Goal: Task Accomplishment & Management: Manage account settings

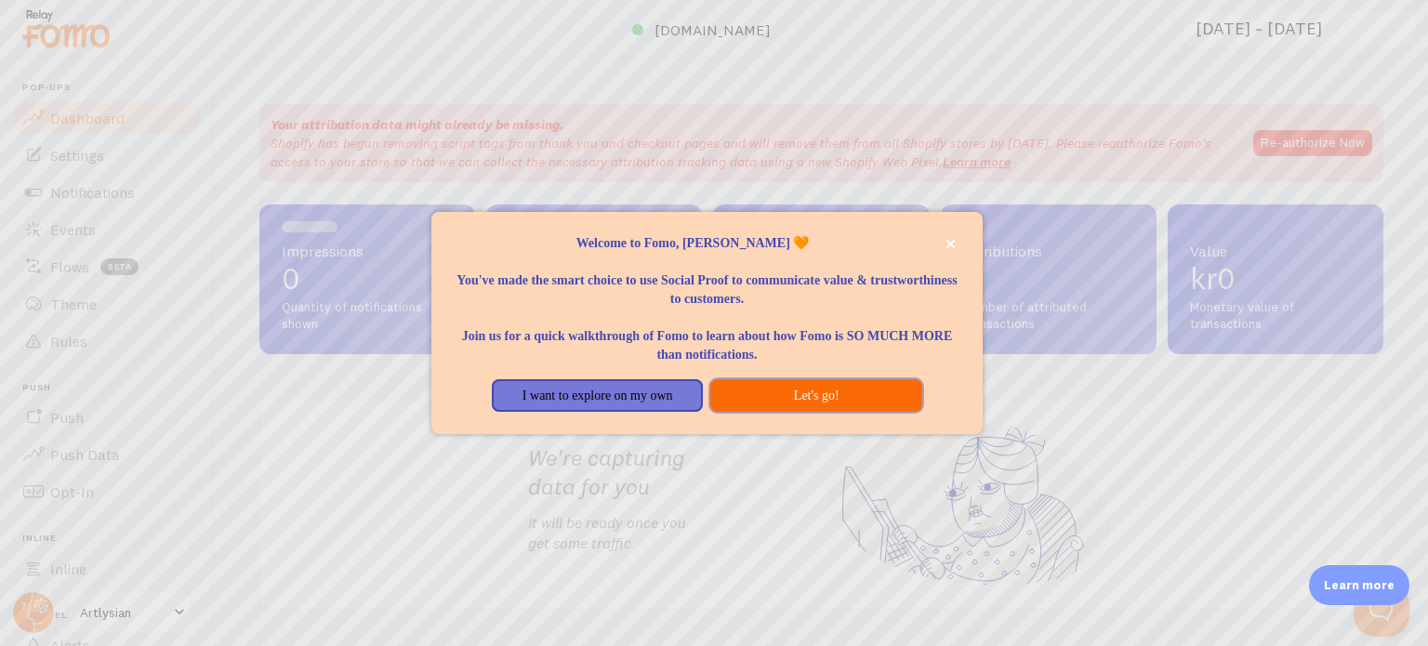
click at [827, 394] on button "Let's go!" at bounding box center [815, 395] width 211 height 33
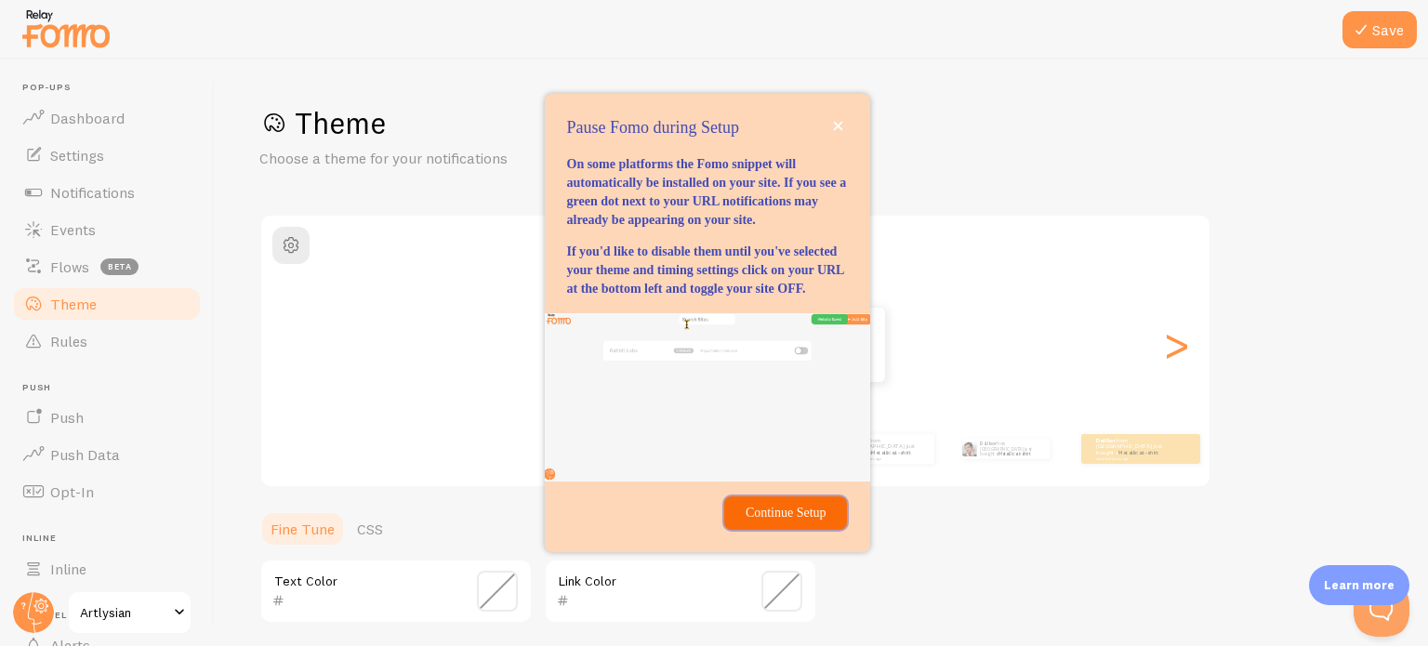
click at [769, 522] on p "Continue Setup" at bounding box center [785, 513] width 100 height 19
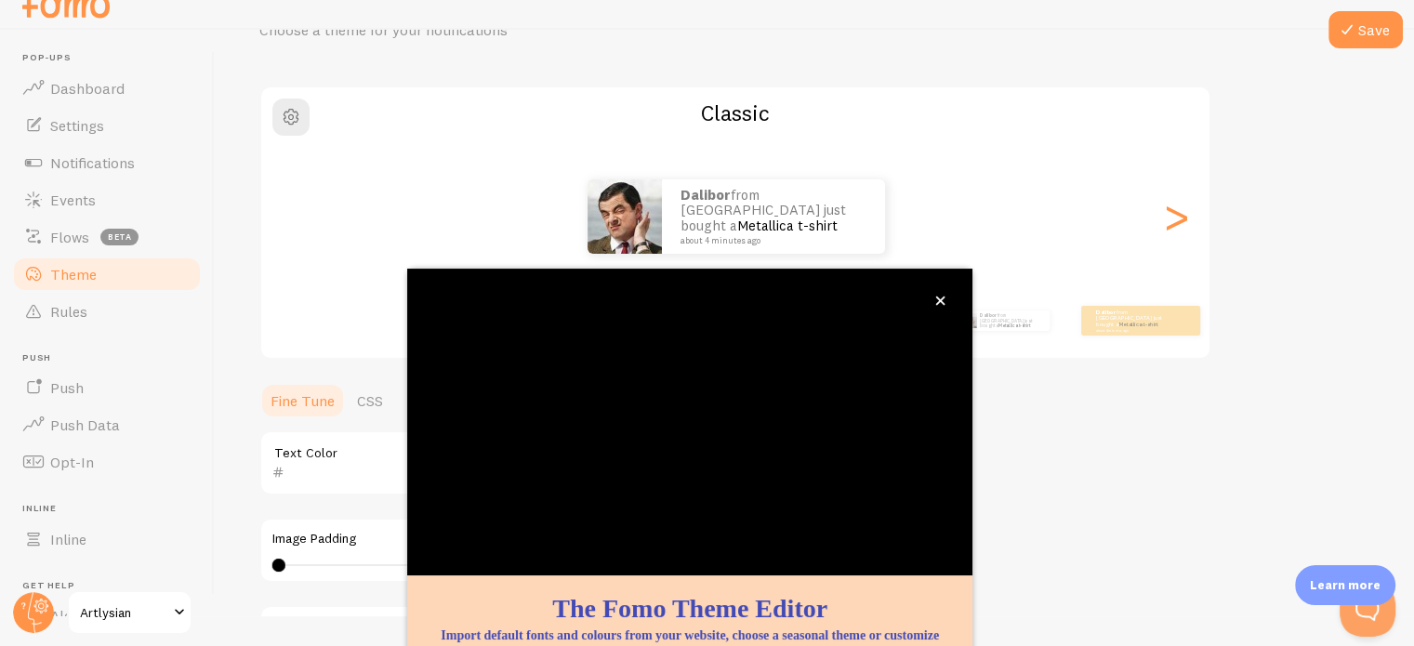
scroll to position [175, 0]
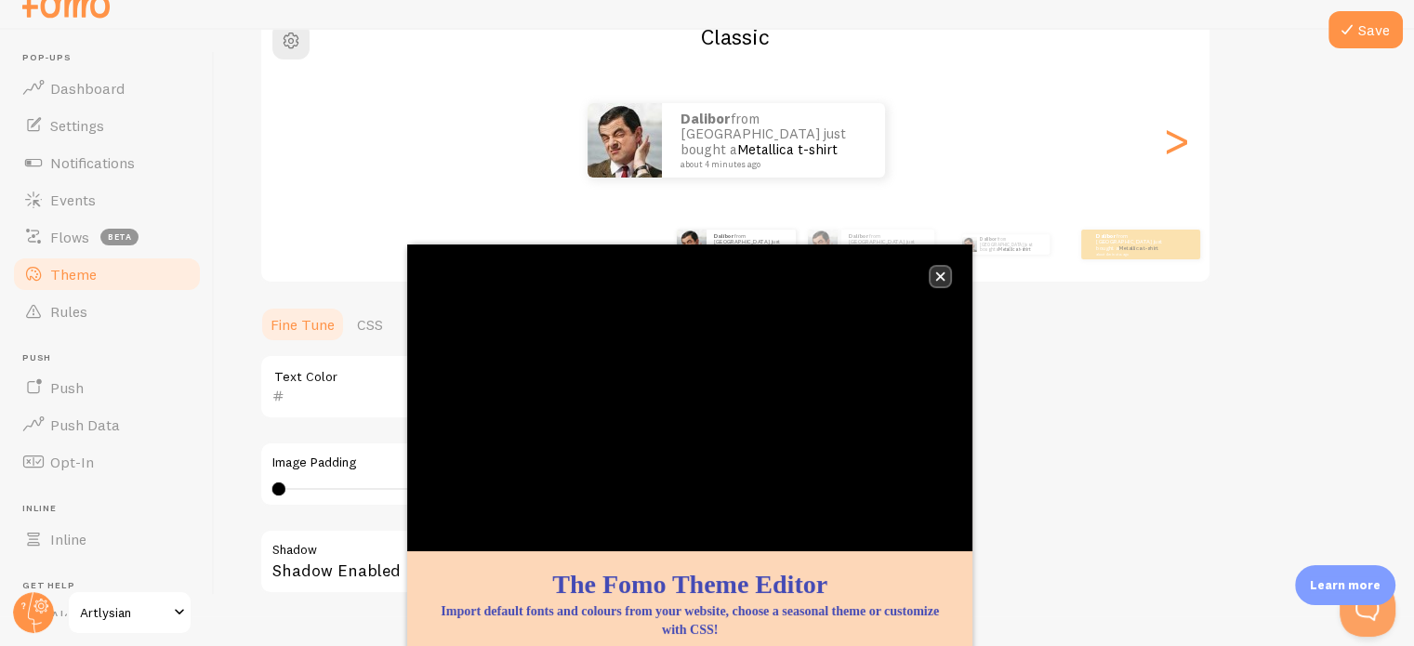
click at [933, 273] on button "close," at bounding box center [940, 277] width 20 height 20
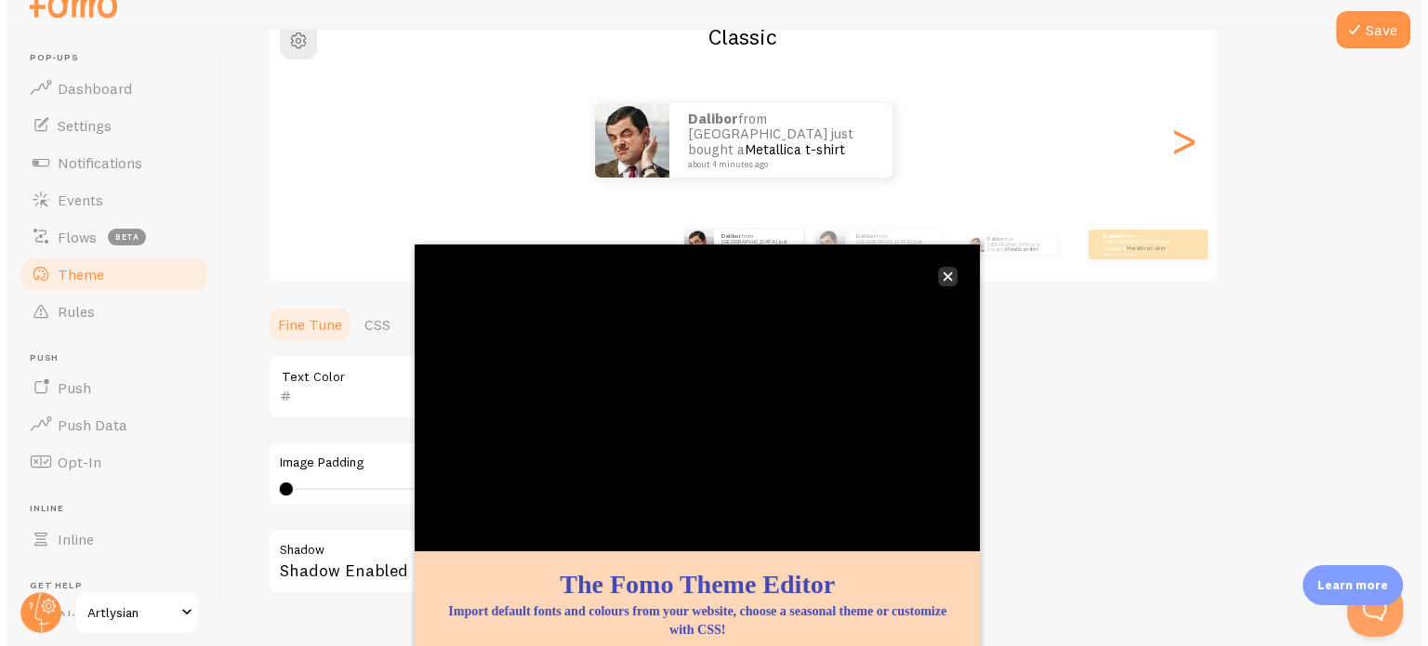
scroll to position [0, 0]
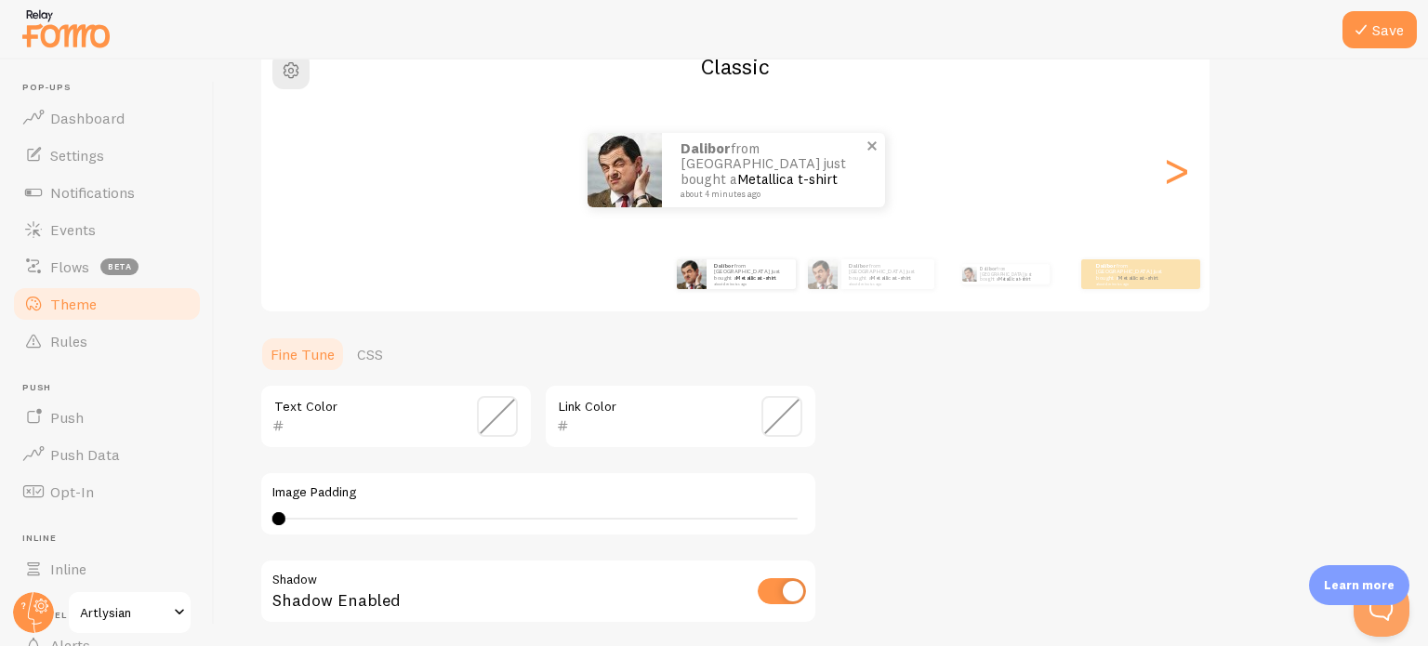
click at [721, 178] on p "Dalibor from Norway just bought a Metallica t-shirt about 4 minutes ago" at bounding box center [773, 170] width 186 height 58
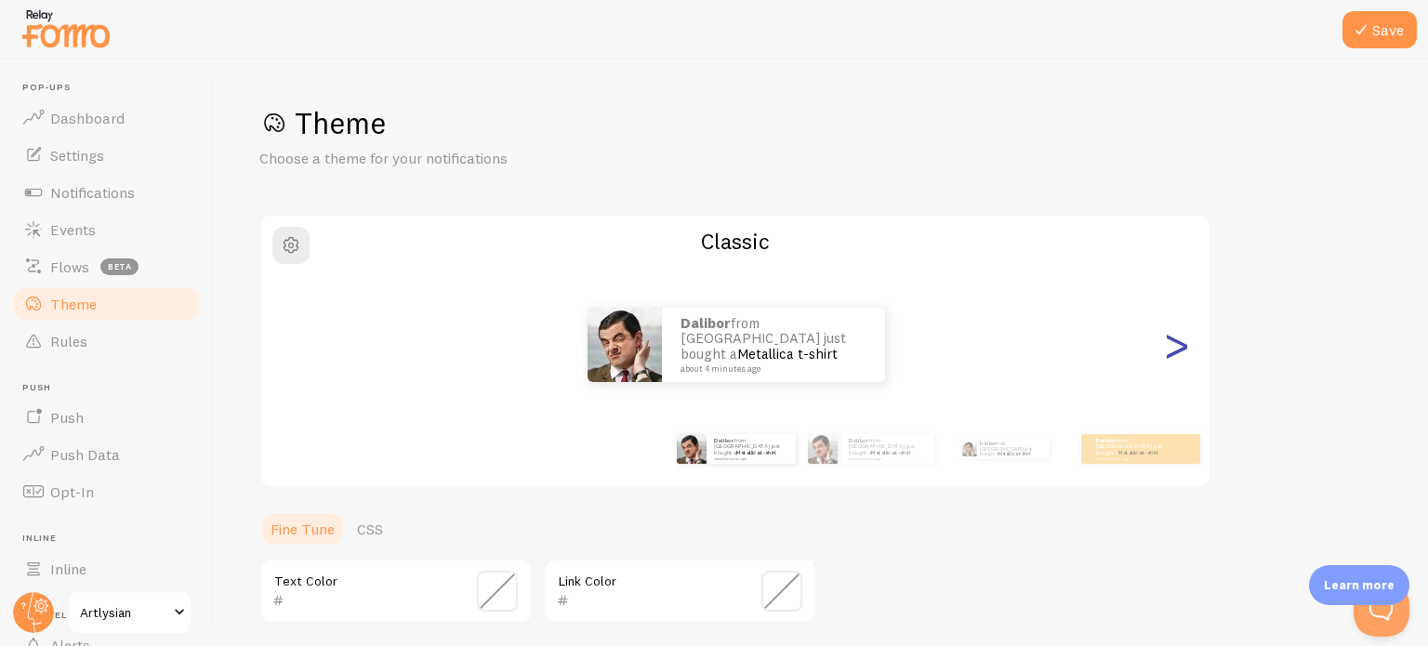
click at [1187, 349] on div ">" at bounding box center [1176, 345] width 22 height 134
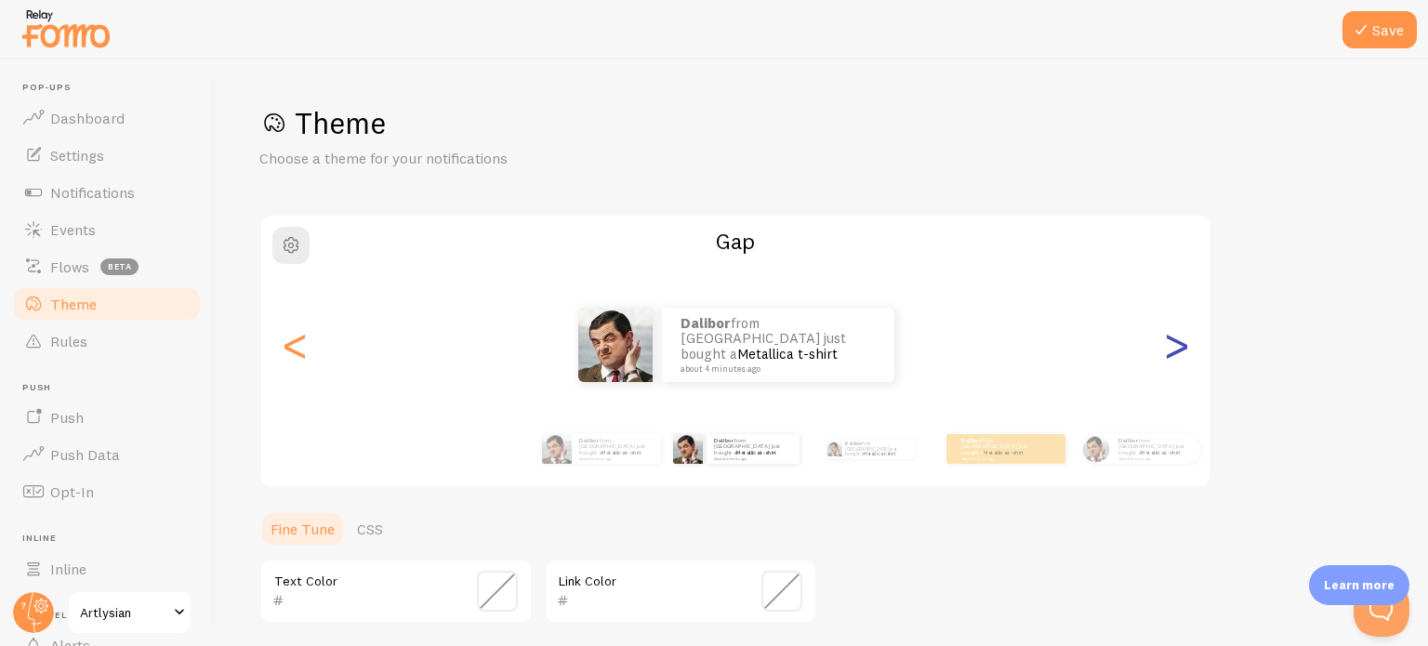
click at [1187, 349] on div ">" at bounding box center [1176, 345] width 22 height 134
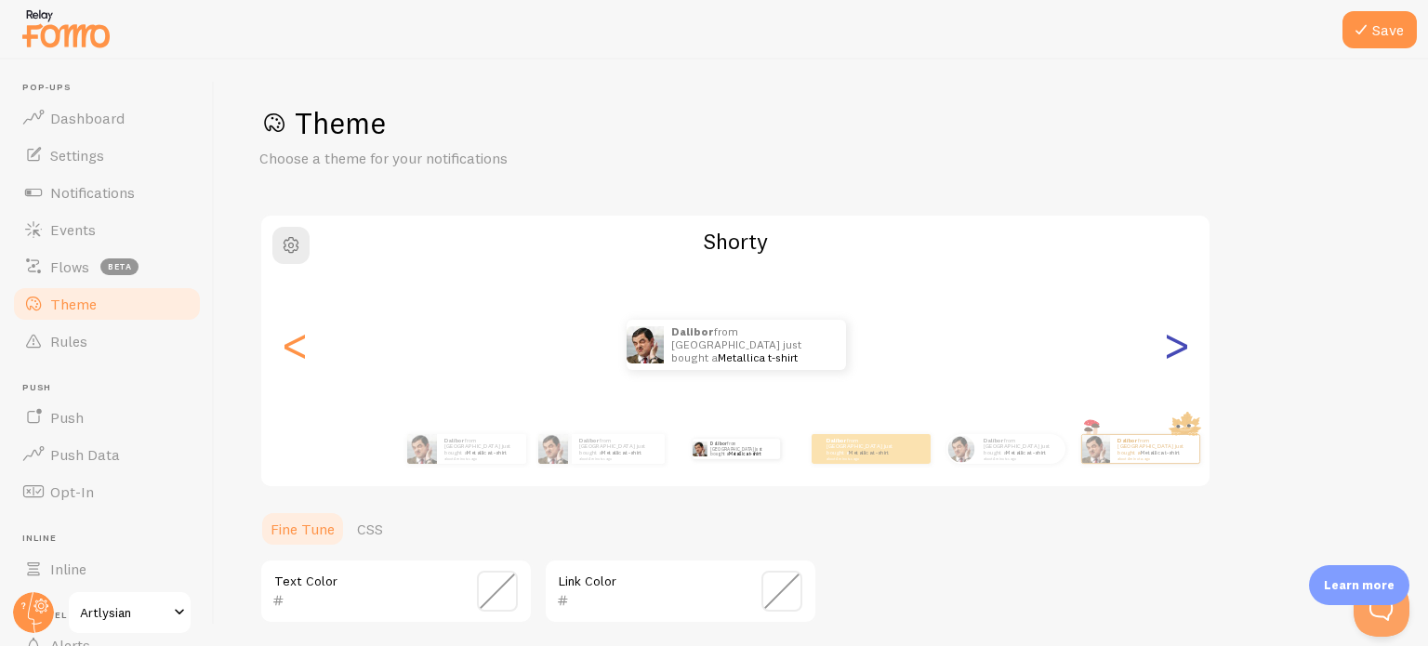
click at [1187, 349] on div ">" at bounding box center [1176, 345] width 22 height 134
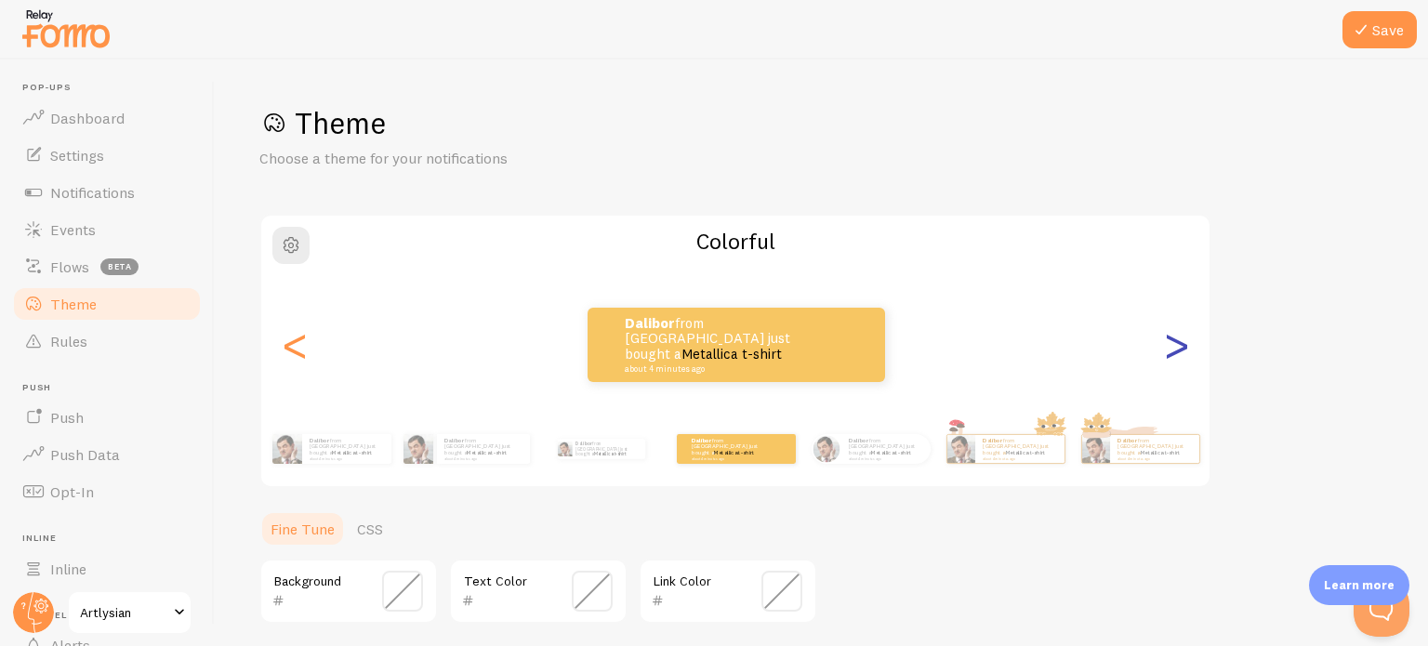
click at [1170, 351] on div ">" at bounding box center [1176, 345] width 22 height 134
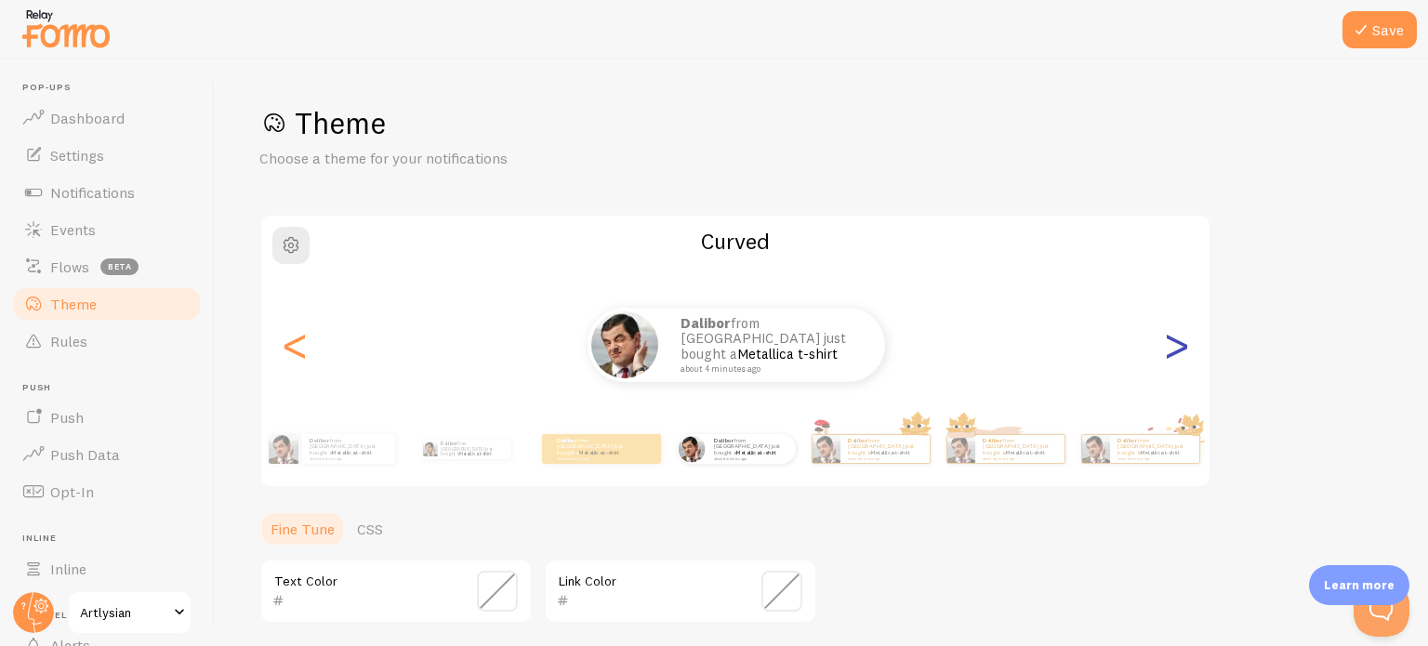
click at [1170, 351] on div ">" at bounding box center [1176, 345] width 22 height 134
type input "0"
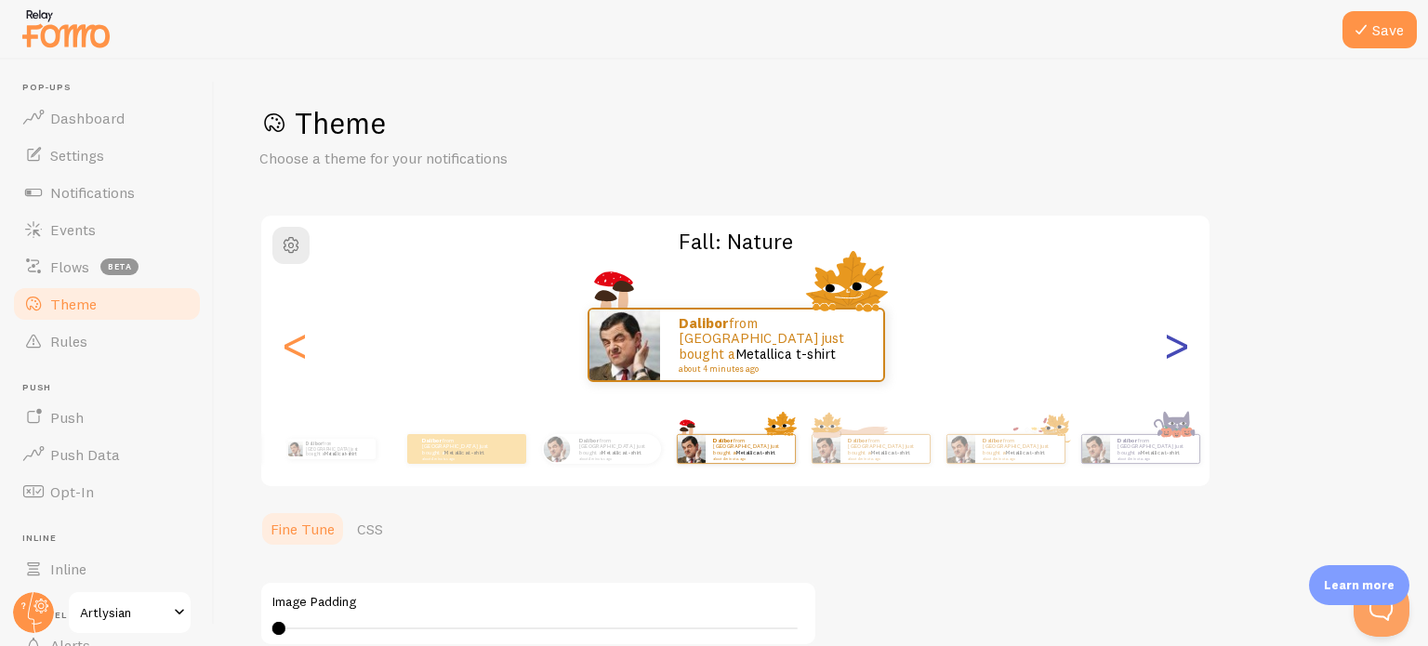
click at [1170, 351] on div ">" at bounding box center [1176, 345] width 22 height 134
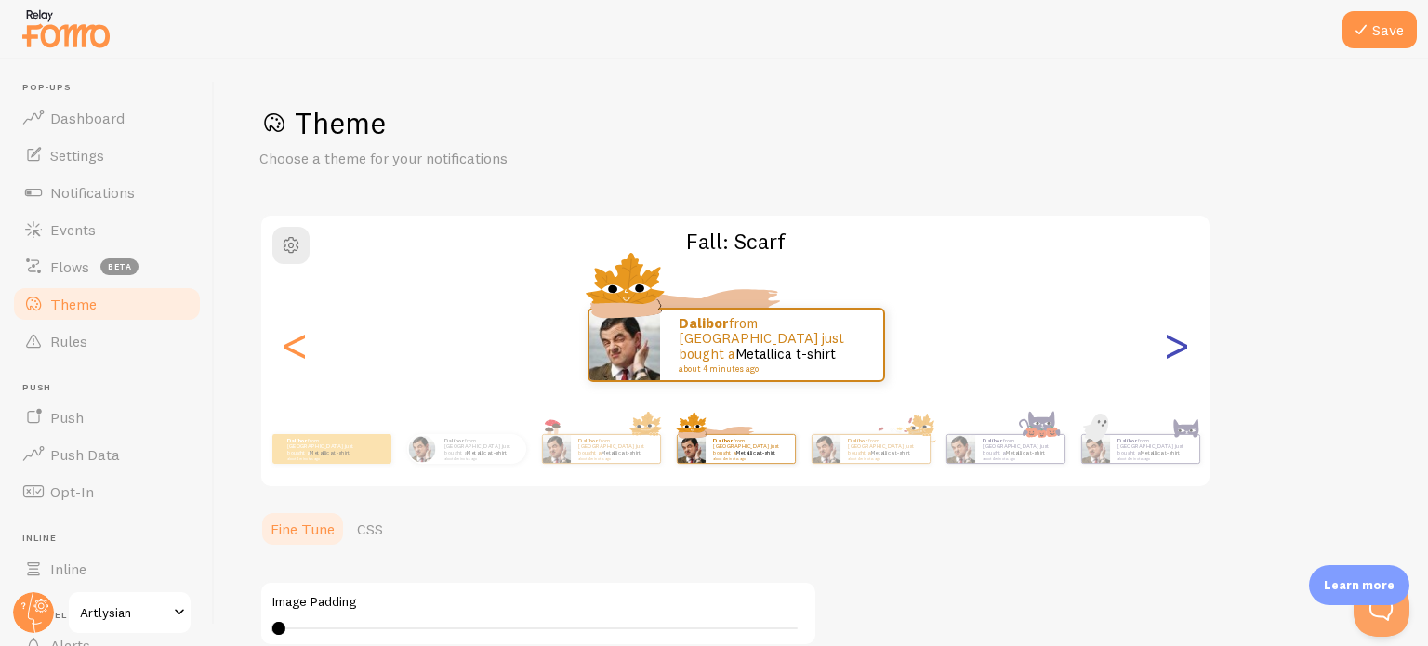
click at [1170, 351] on div ">" at bounding box center [1176, 345] width 22 height 134
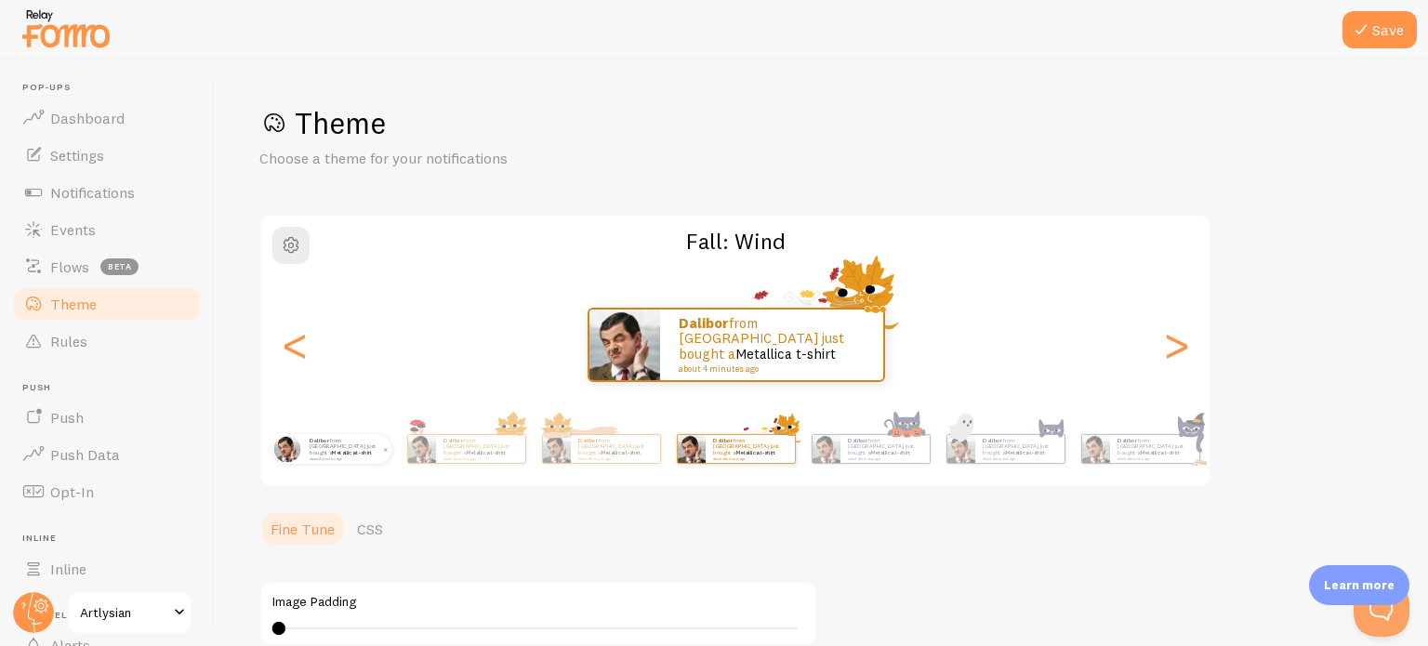
click at [302, 444] on div "Dalibor from Norway just bought a Metallica t-shirt about 4 minutes ago" at bounding box center [346, 449] width 89 height 30
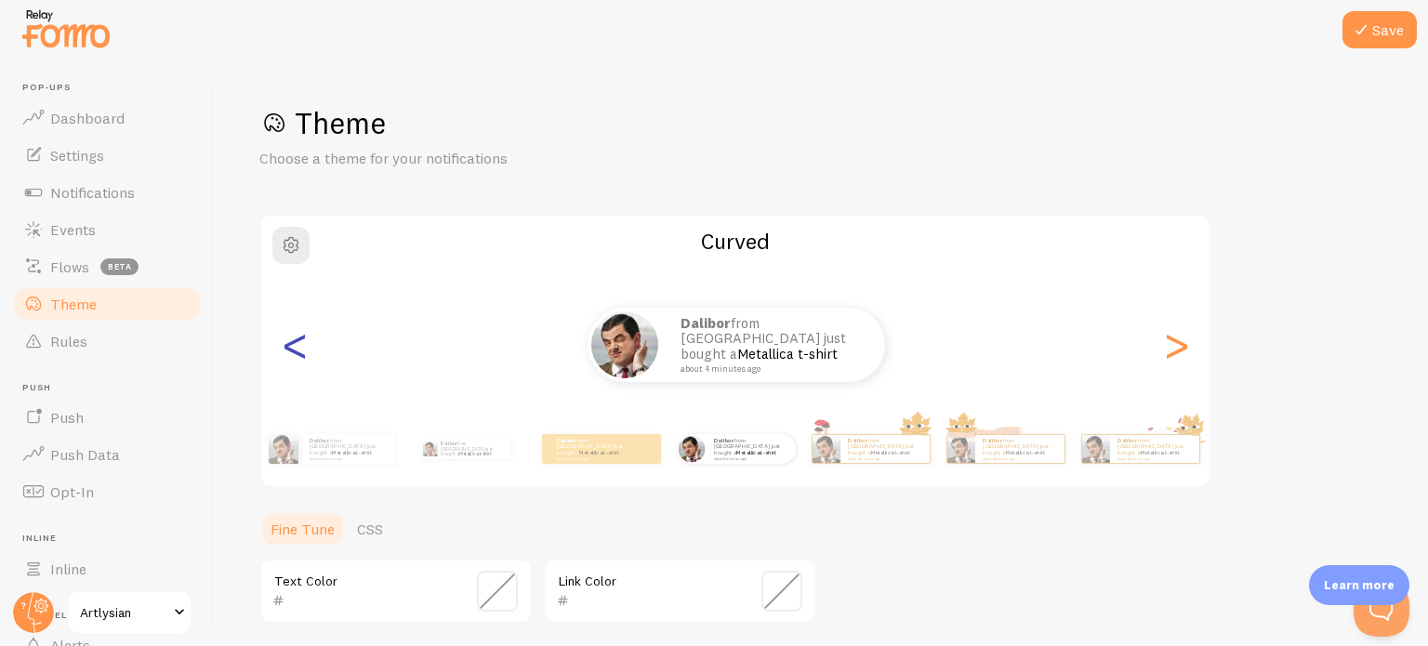
click at [291, 345] on div "<" at bounding box center [294, 345] width 22 height 134
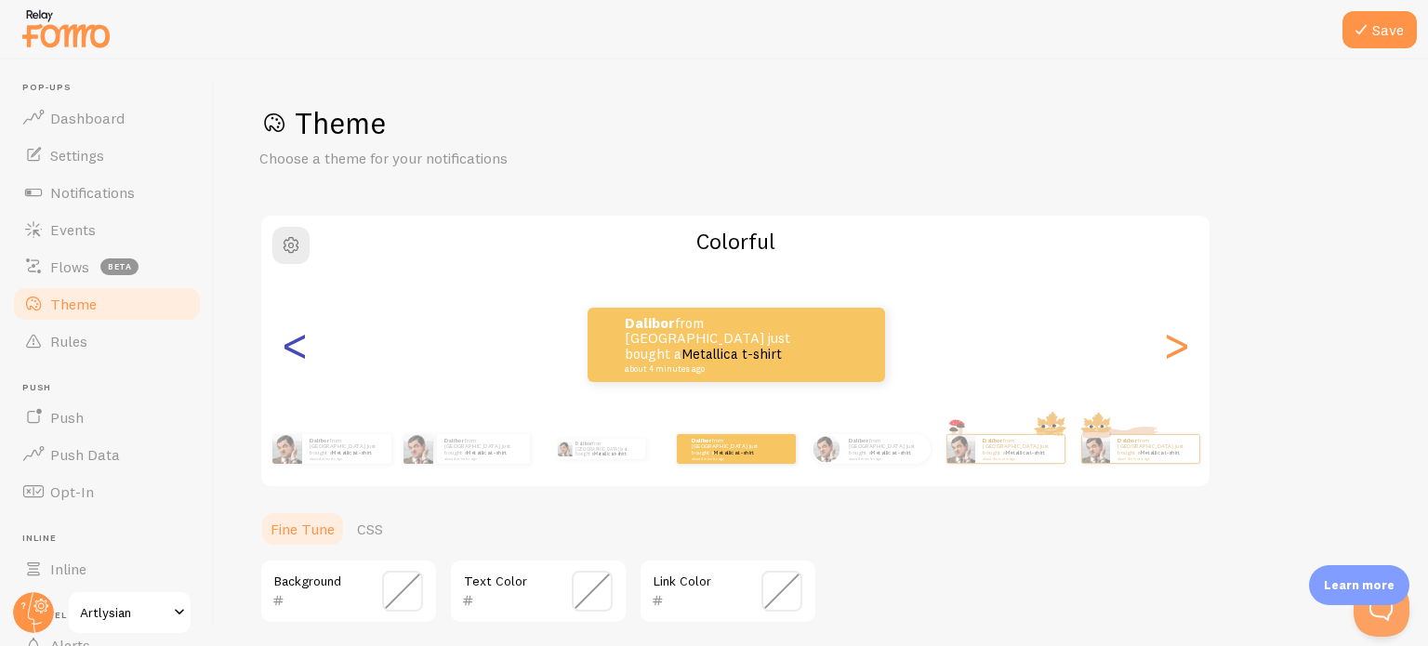
click at [291, 345] on div "<" at bounding box center [294, 345] width 22 height 134
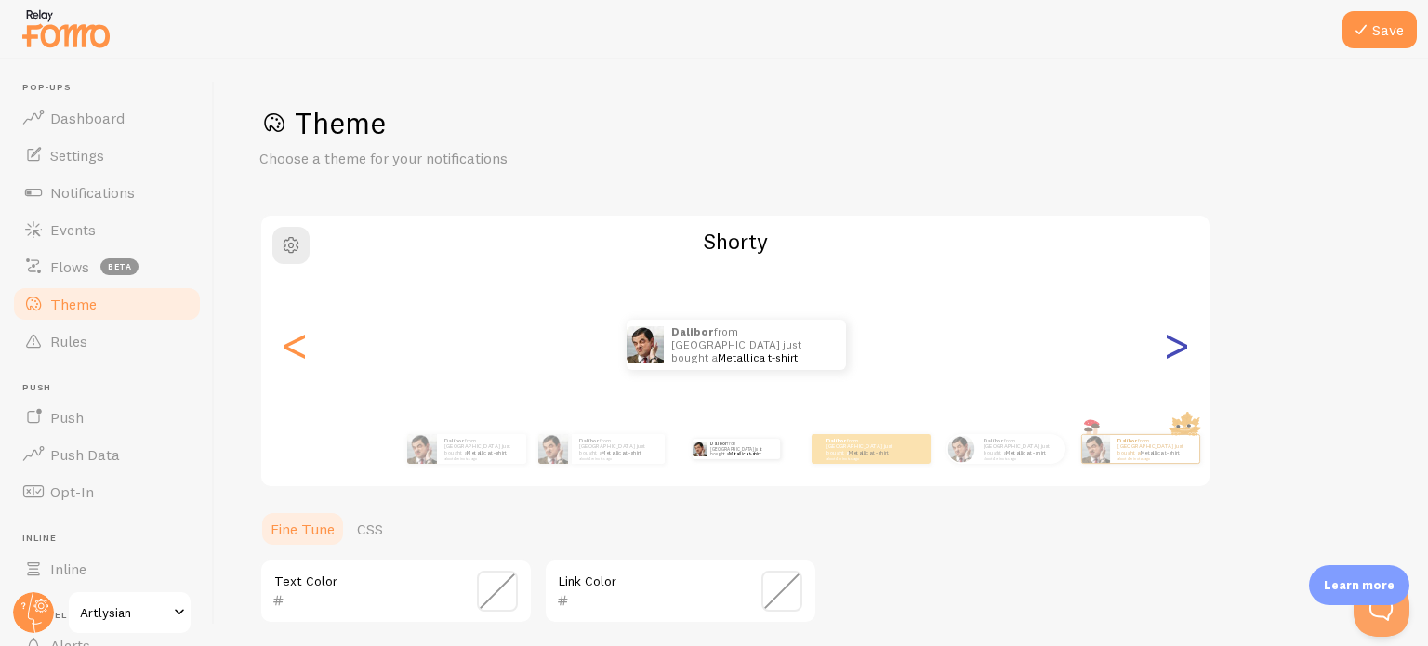
click at [1177, 349] on div ">" at bounding box center [1176, 345] width 22 height 134
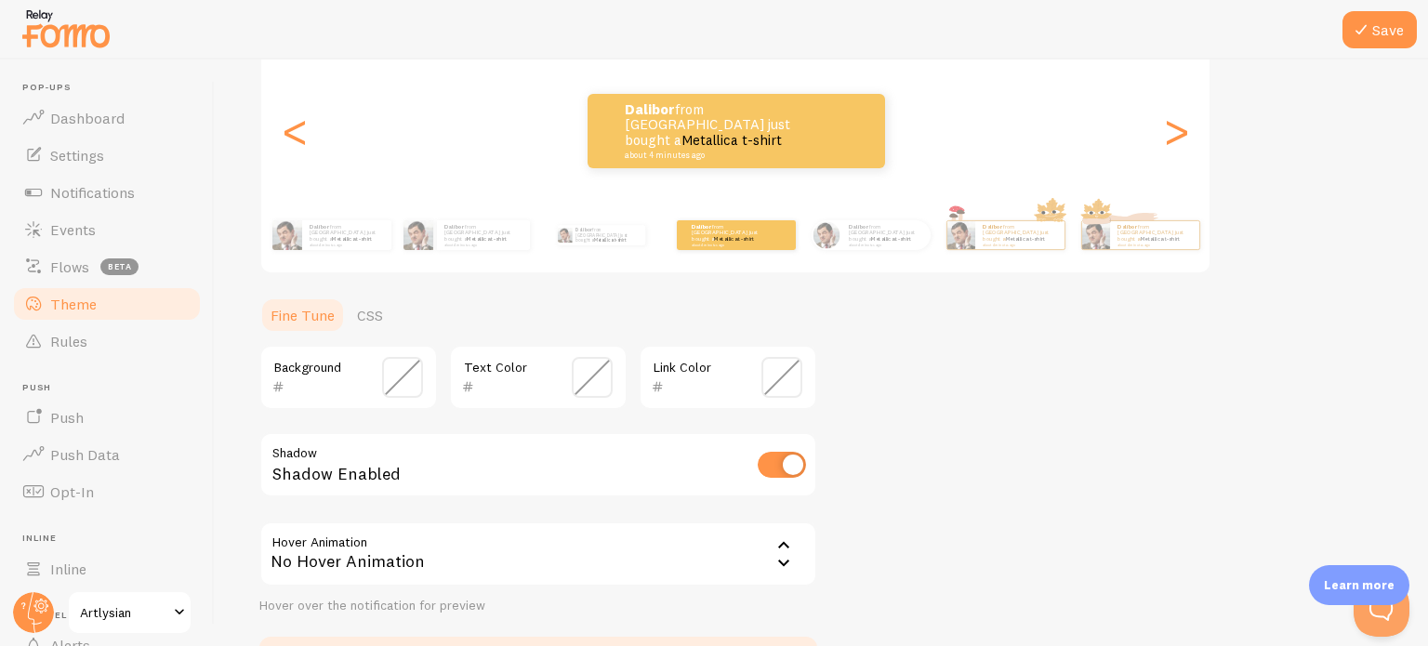
scroll to position [215, 0]
click at [777, 461] on input "checkbox" at bounding box center [782, 464] width 48 height 26
click at [796, 461] on input "checkbox" at bounding box center [782, 464] width 48 height 26
click at [776, 458] on input "checkbox" at bounding box center [782, 464] width 48 height 26
click at [790, 458] on input "checkbox" at bounding box center [782, 464] width 48 height 26
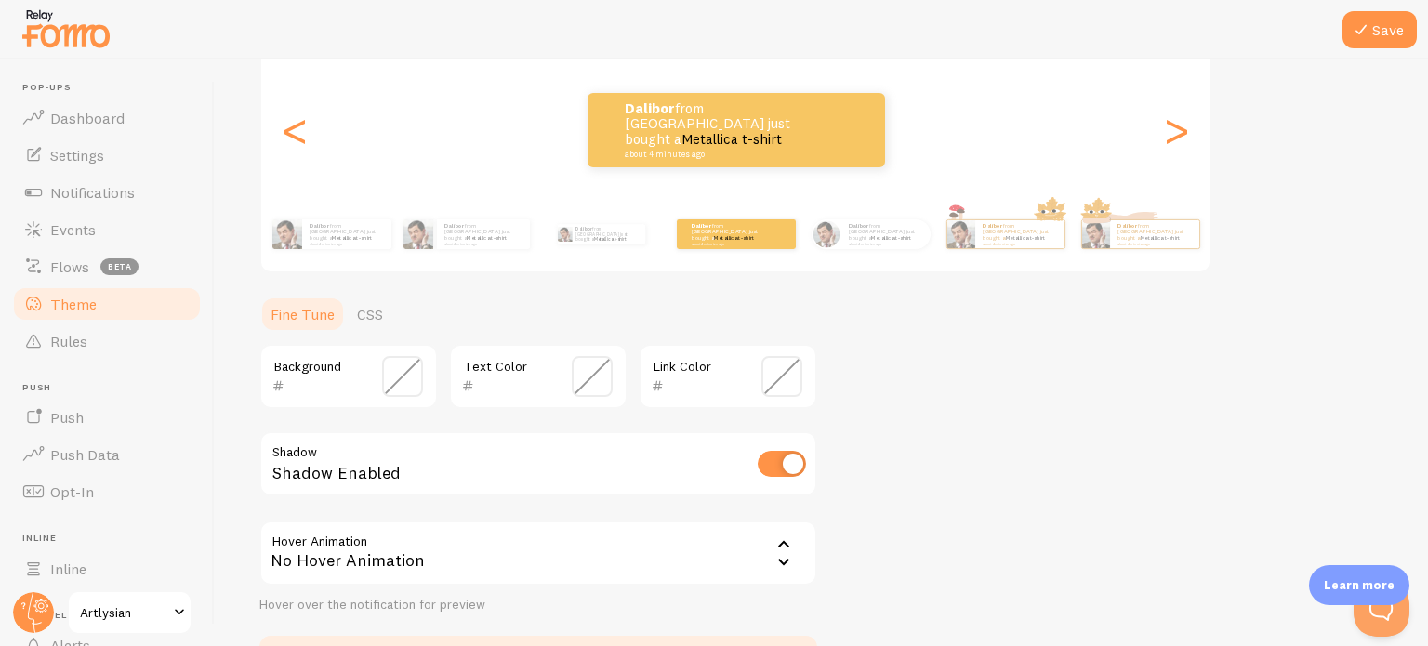
click at [598, 367] on span at bounding box center [592, 376] width 41 height 41
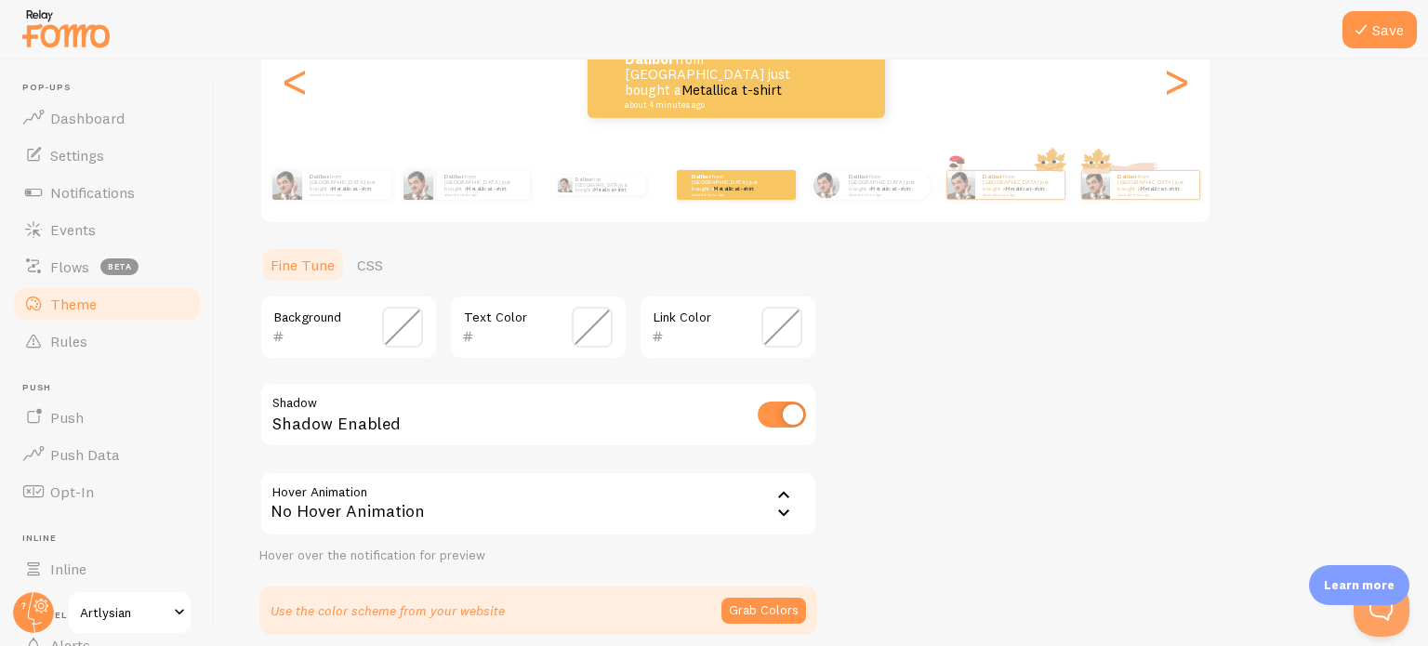
scroll to position [249, 0]
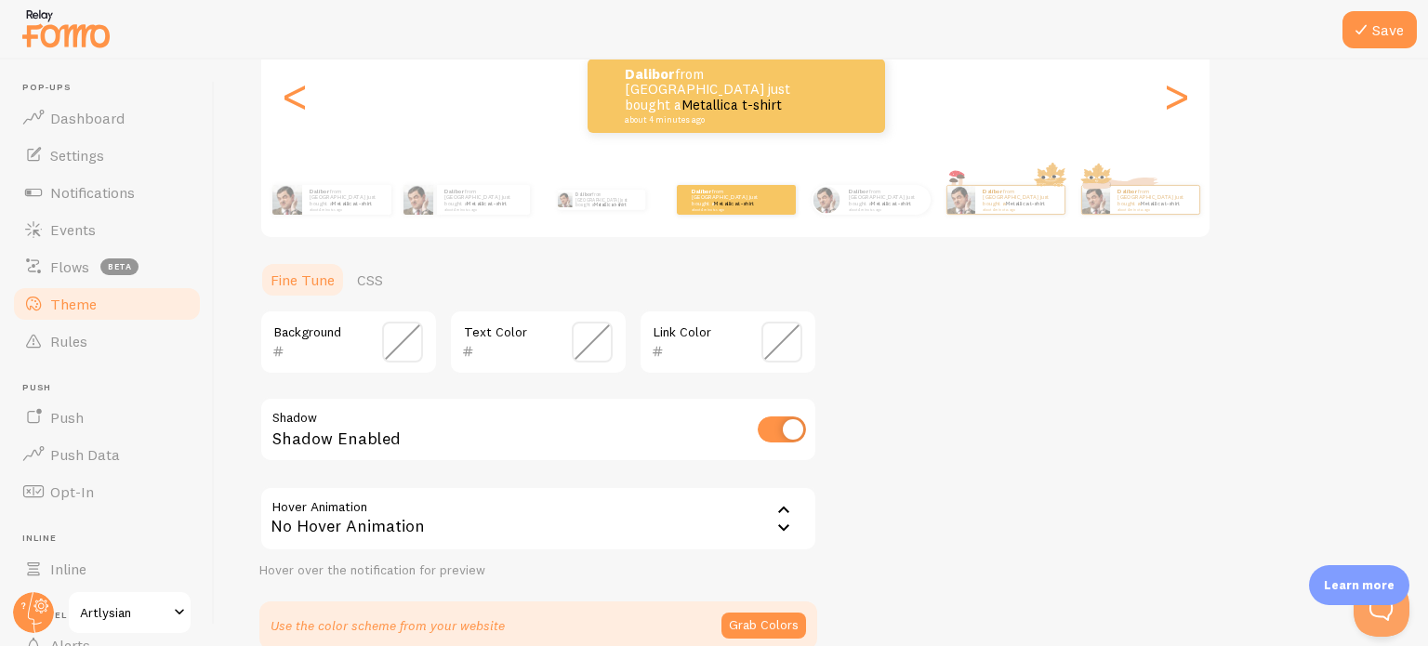
click at [687, 528] on div "No Hover Animation" at bounding box center [538, 518] width 558 height 65
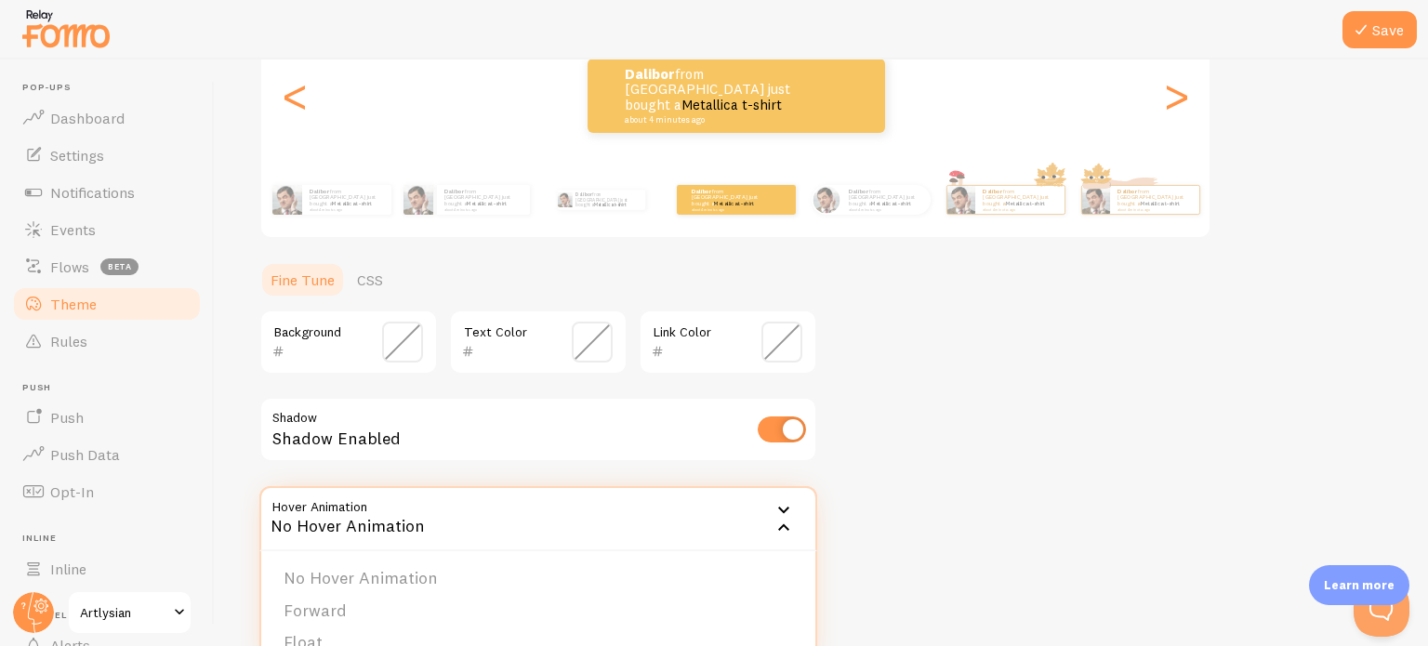
click at [687, 528] on div "No Hover Animation" at bounding box center [538, 518] width 558 height 65
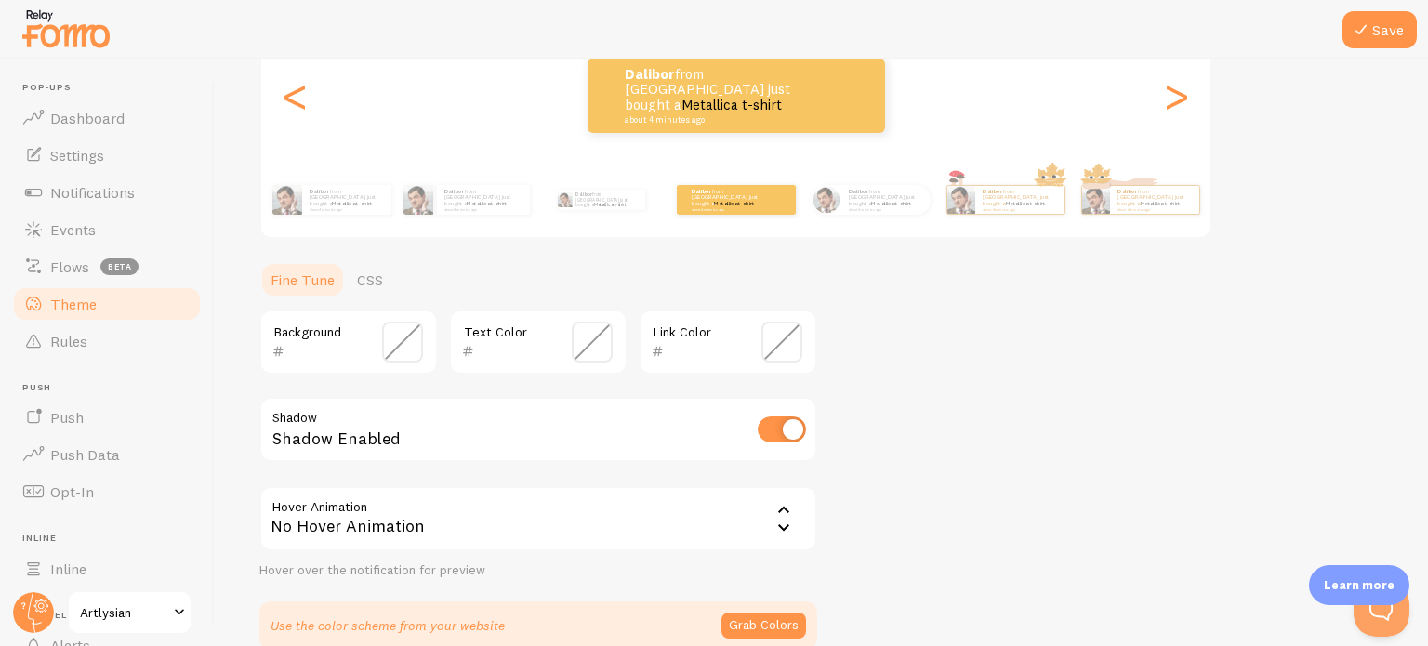
click at [780, 431] on input "checkbox" at bounding box center [782, 429] width 48 height 26
click at [796, 430] on input "checkbox" at bounding box center [782, 429] width 48 height 26
checkbox input "true"
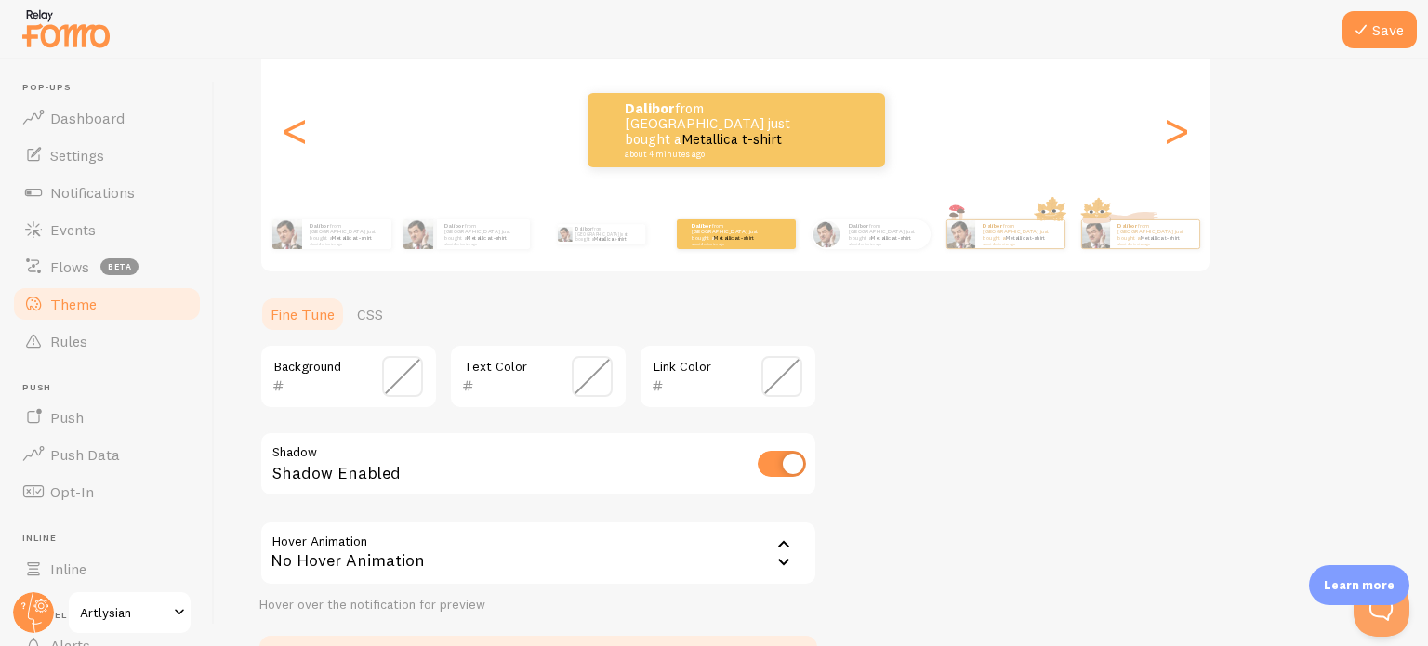
scroll to position [340, 0]
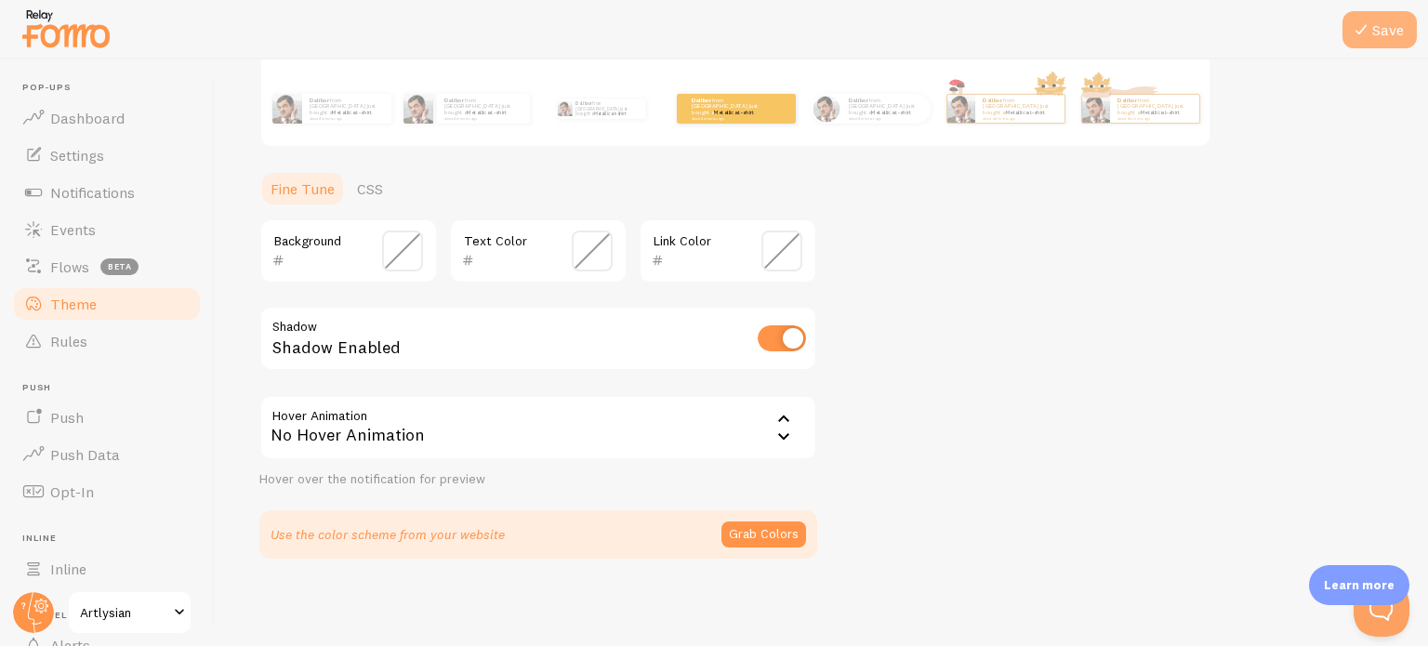
click at [1365, 25] on icon at bounding box center [1361, 30] width 22 height 22
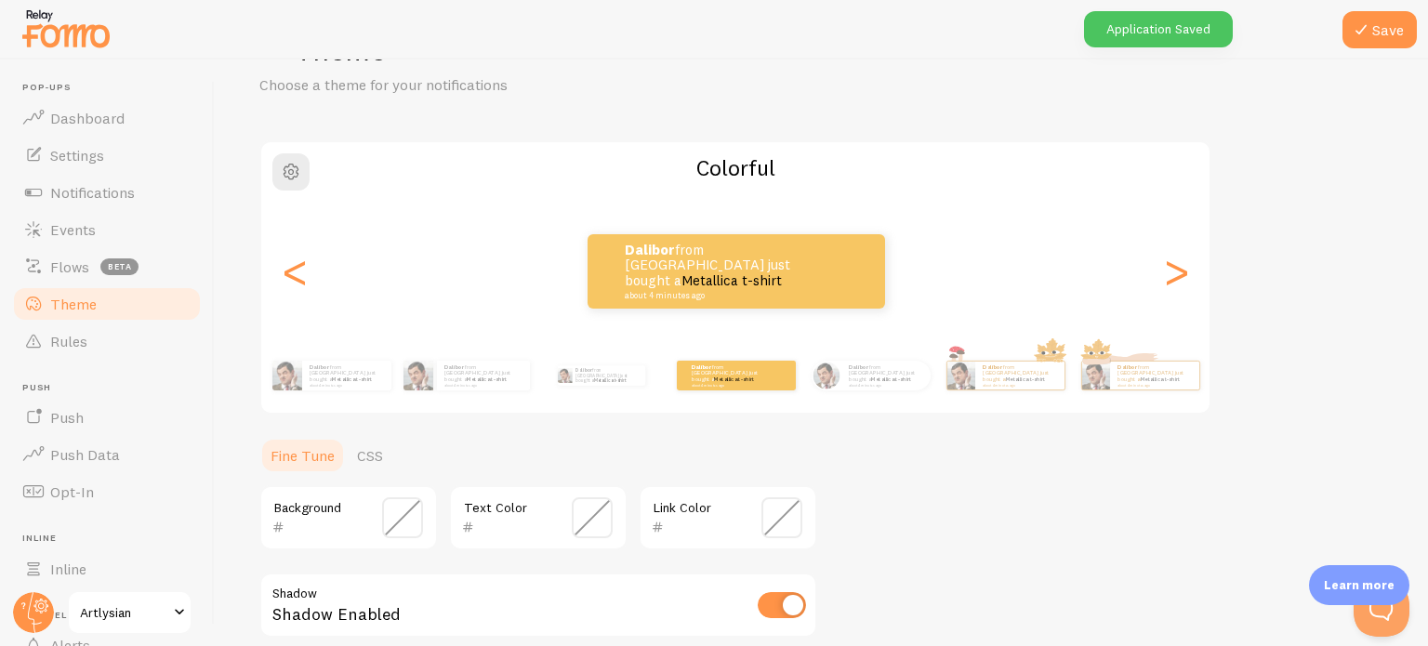
scroll to position [0, 0]
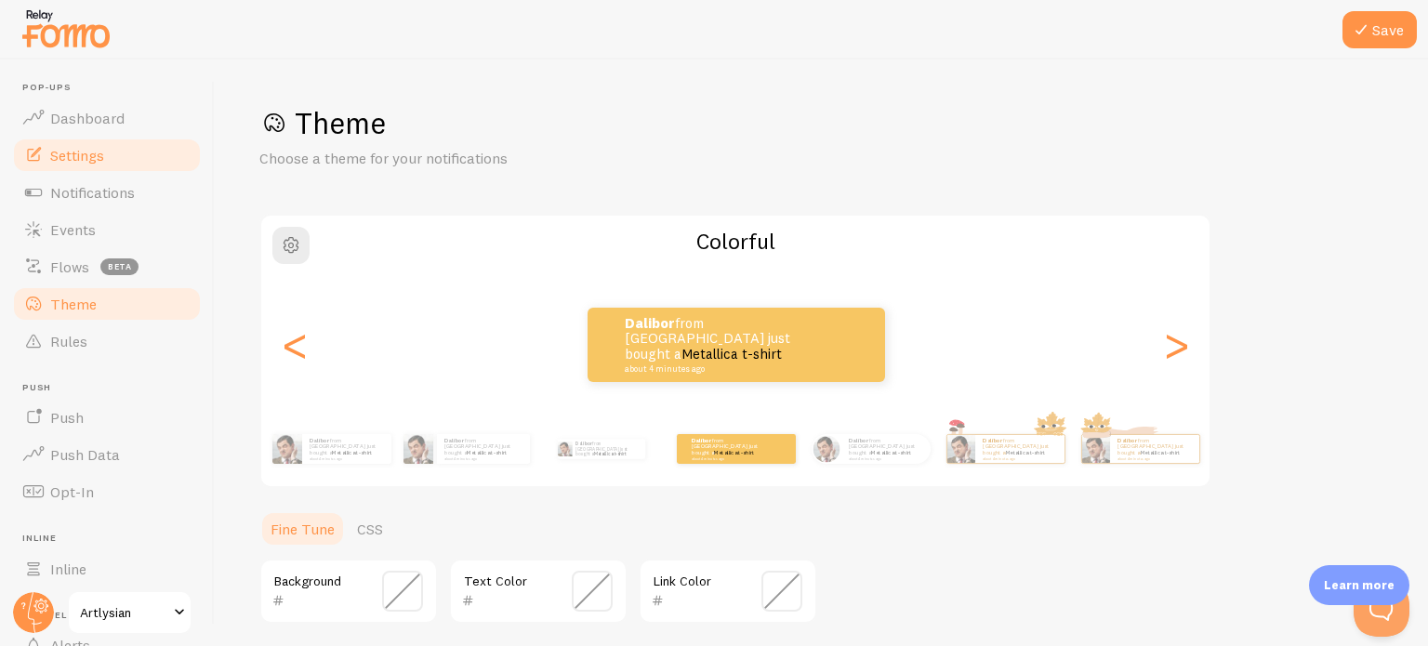
click at [132, 155] on link "Settings" at bounding box center [106, 155] width 191 height 37
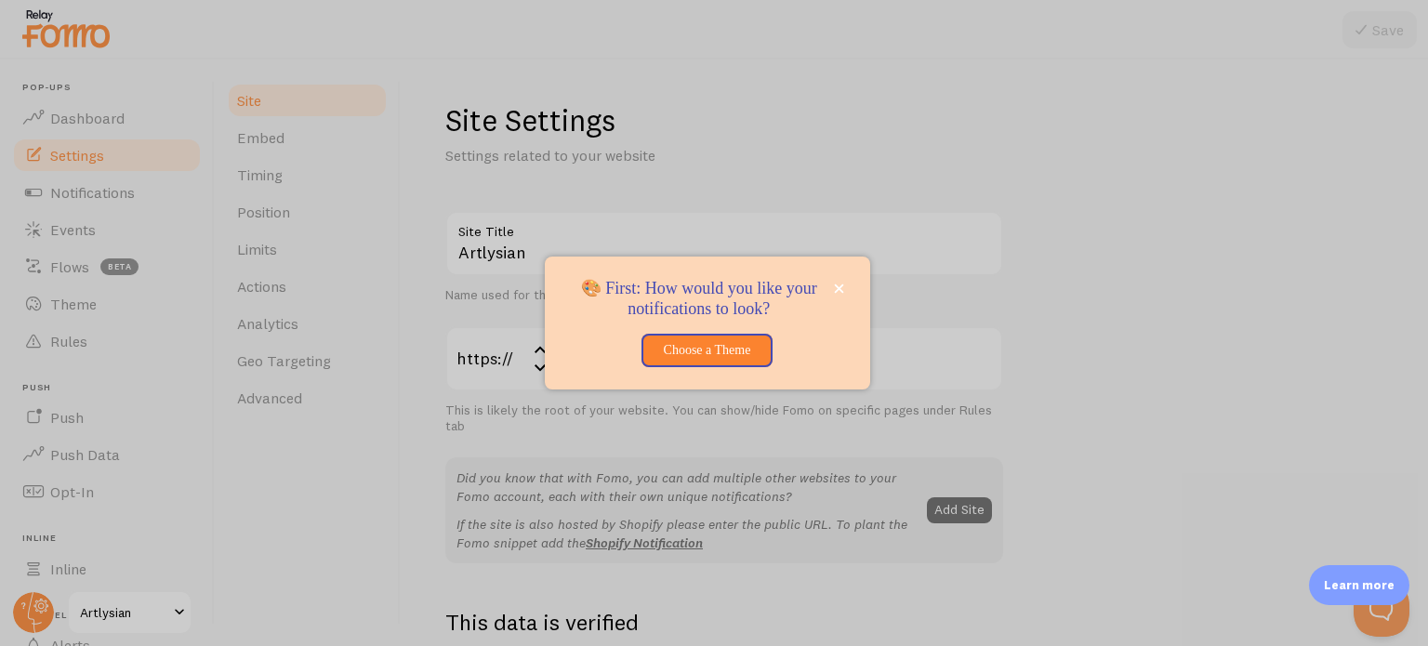
scroll to position [455, 0]
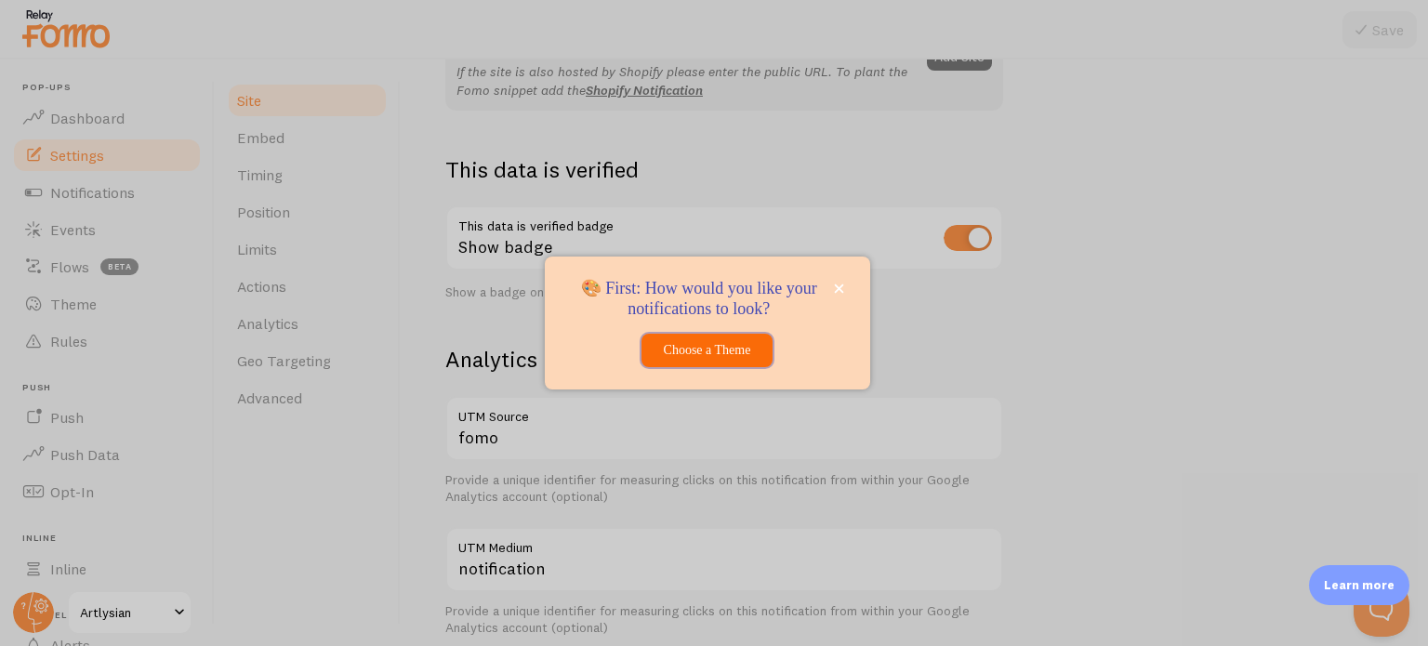
click at [728, 348] on button "Choose a Theme" at bounding box center [706, 350] width 131 height 33
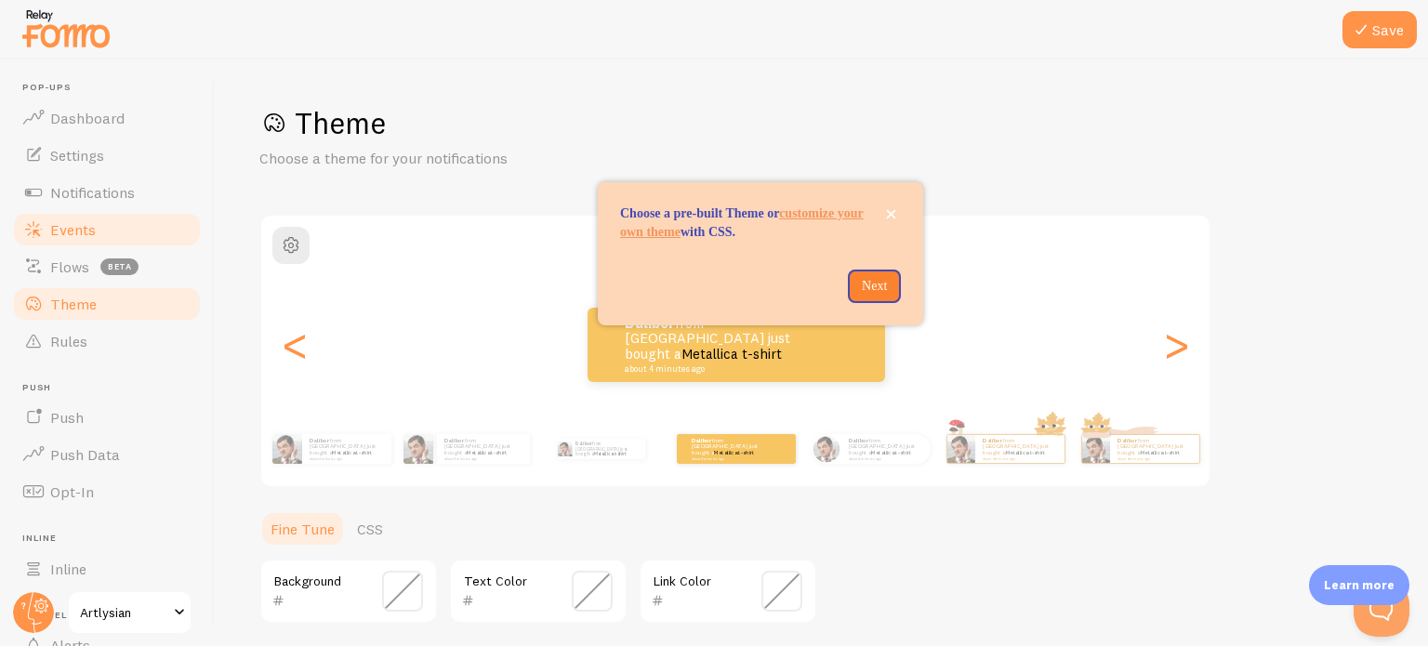
click at [67, 237] on span "Events" at bounding box center [73, 229] width 46 height 19
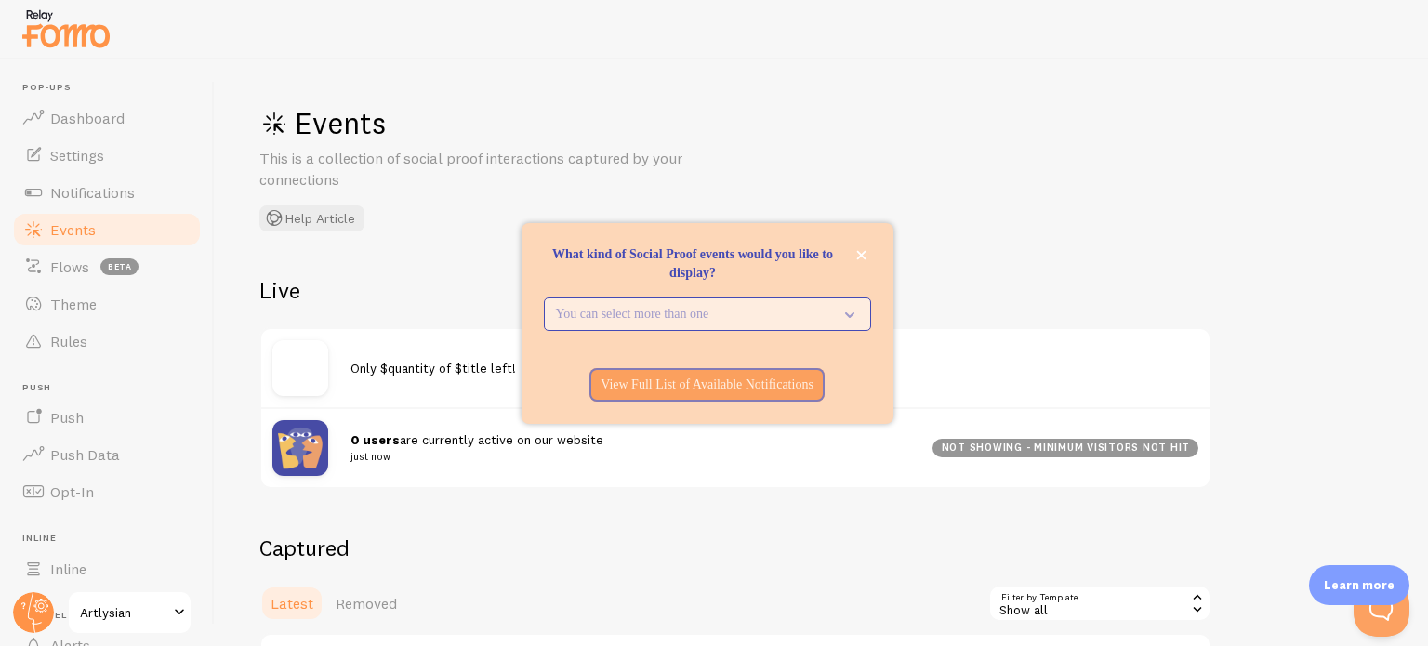
click at [831, 315] on p "You can select more than one" at bounding box center [694, 314] width 277 height 19
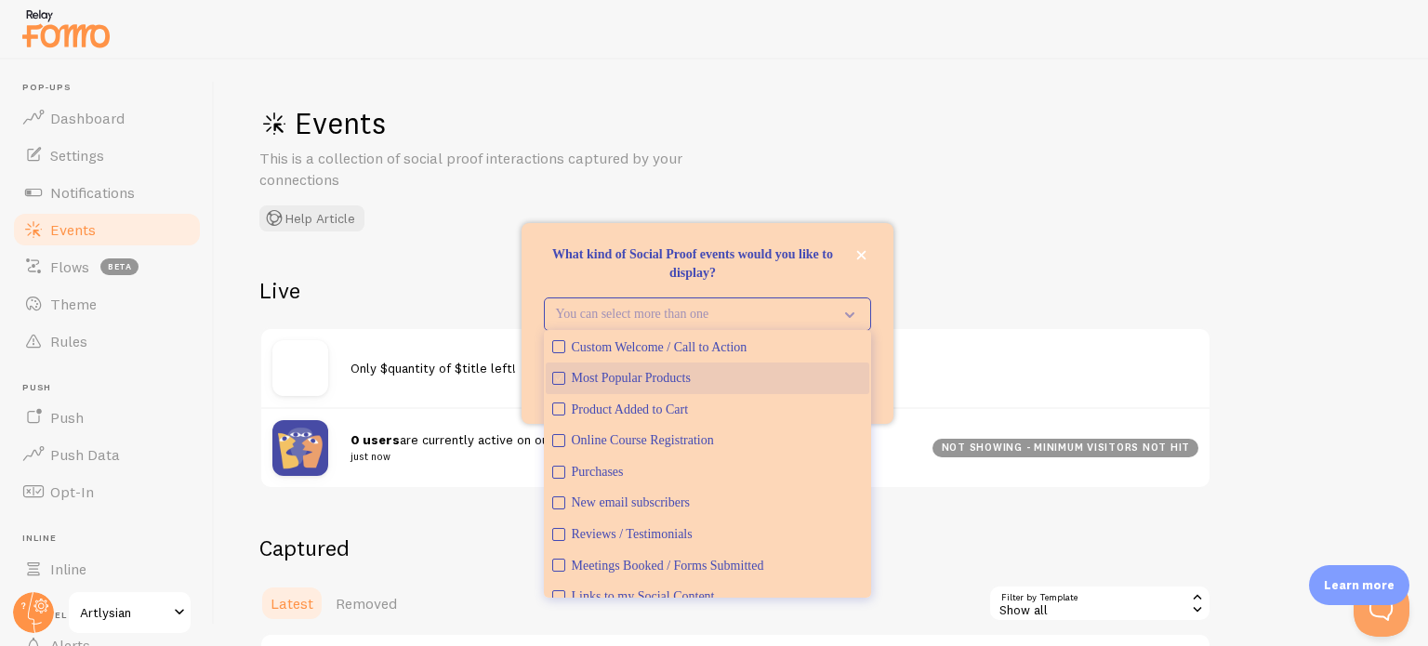
click at [558, 382] on icon "Most Popular Products" at bounding box center [558, 378] width 11 height 11
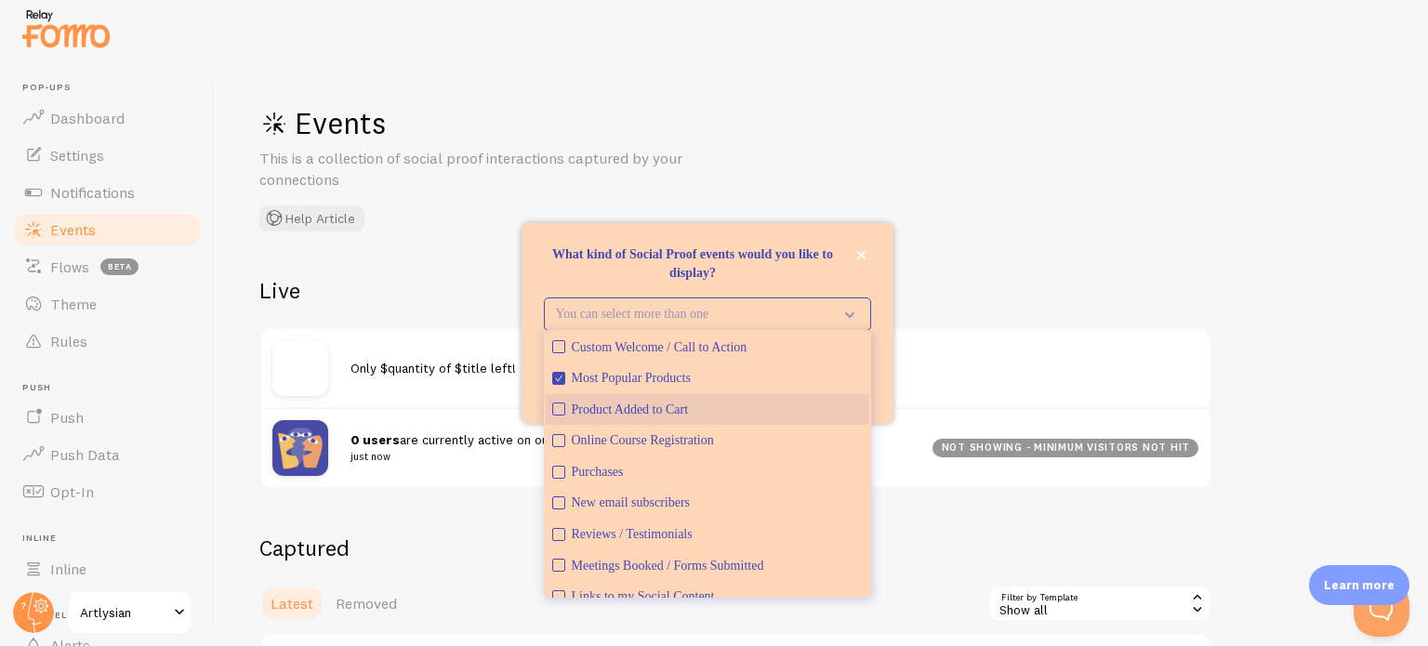
click at [558, 411] on icon "Product Added to Cart" at bounding box center [558, 408] width 11 height 11
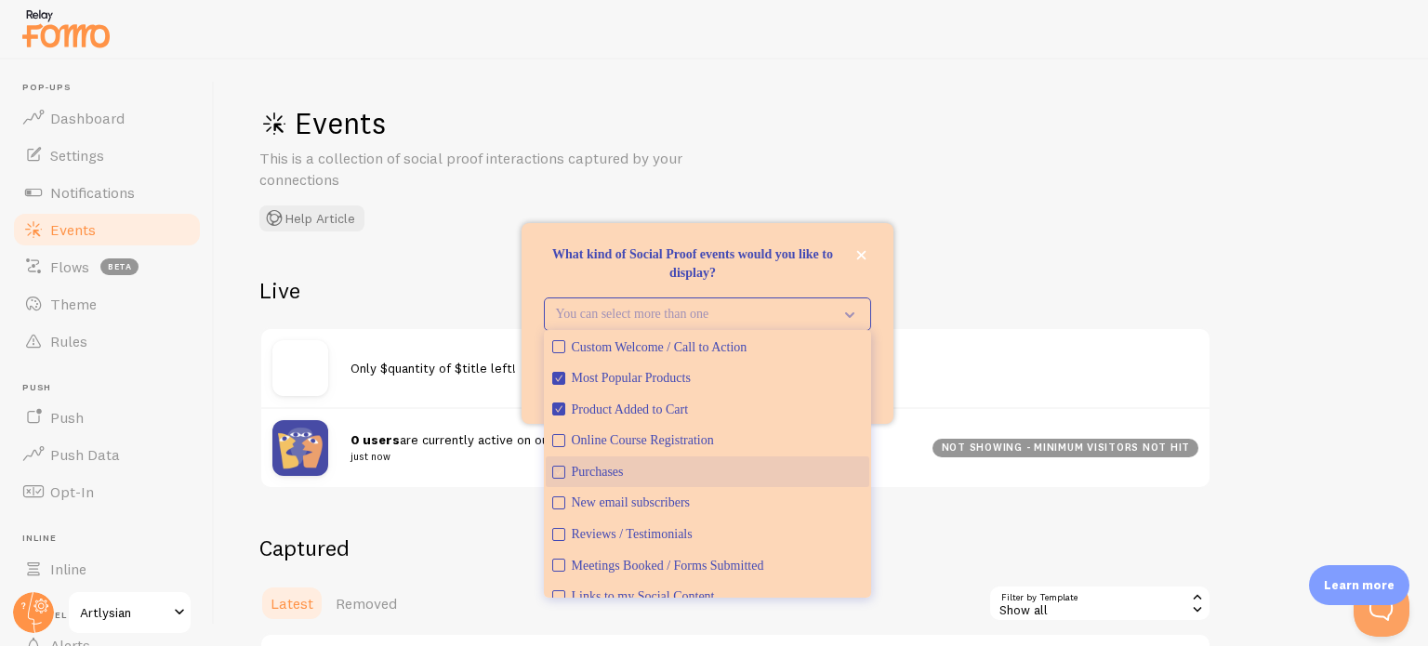
click at [558, 476] on icon "Purchases" at bounding box center [558, 472] width 11 height 11
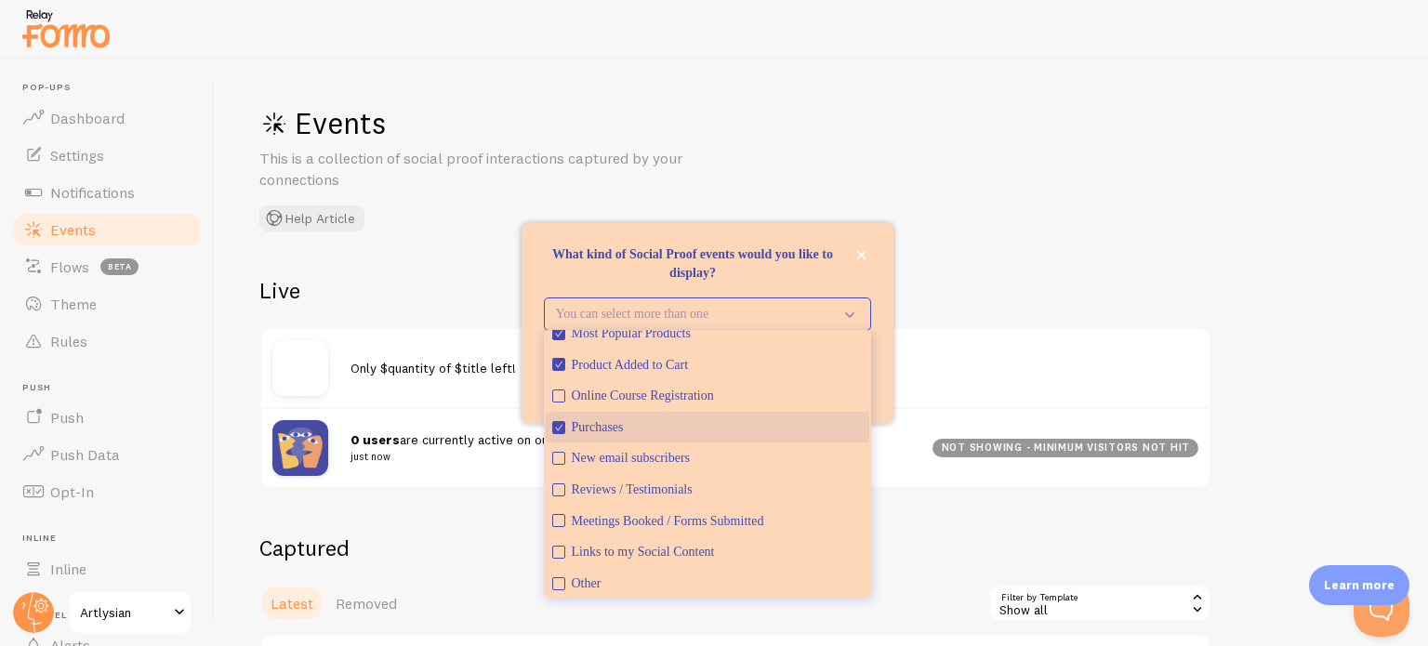
scroll to position [48, 0]
click at [909, 257] on div "Events This is a collection of social proof interactions captured by your conne…" at bounding box center [821, 352] width 1213 height 586
drag, startPoint x: 860, startPoint y: 263, endPoint x: 766, endPoint y: 252, distance: 94.5
click at [766, 252] on div "What kind of Social Proof events would you like to display?" at bounding box center [707, 263] width 327 height 37
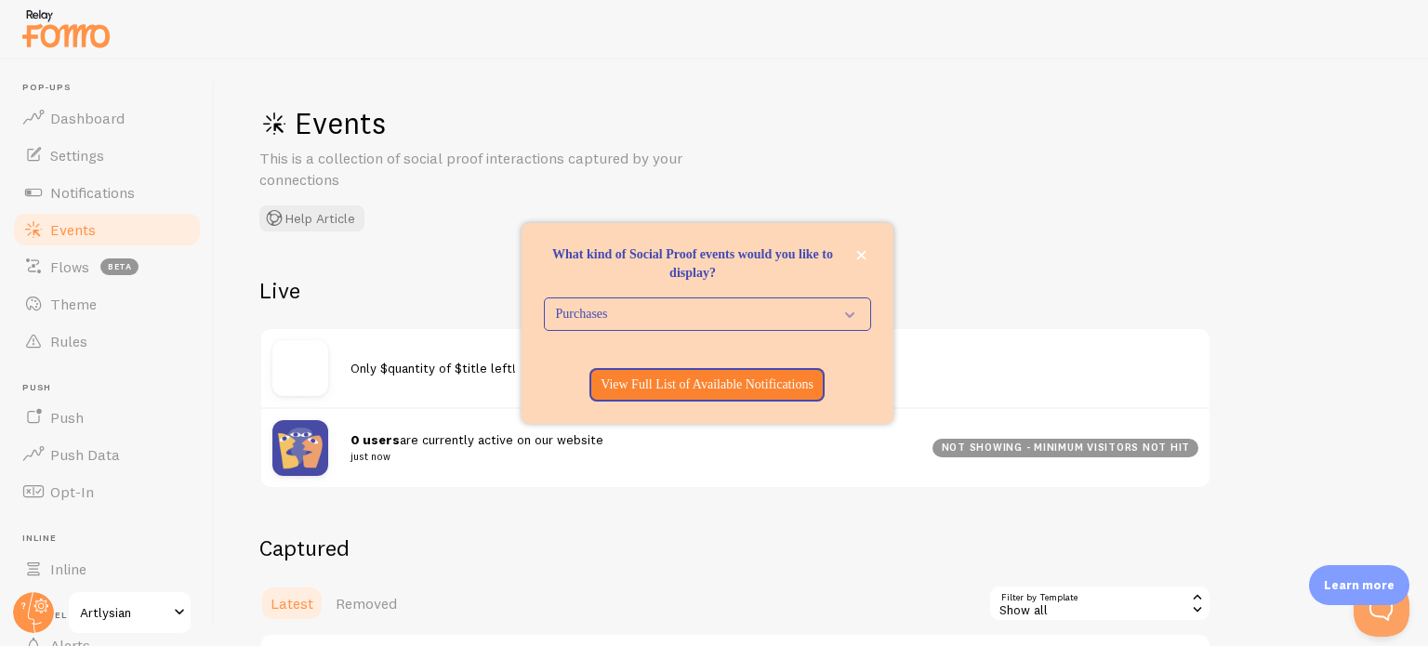
click at [766, 252] on p "What kind of Social Proof events would you like to display?" at bounding box center [707, 263] width 327 height 37
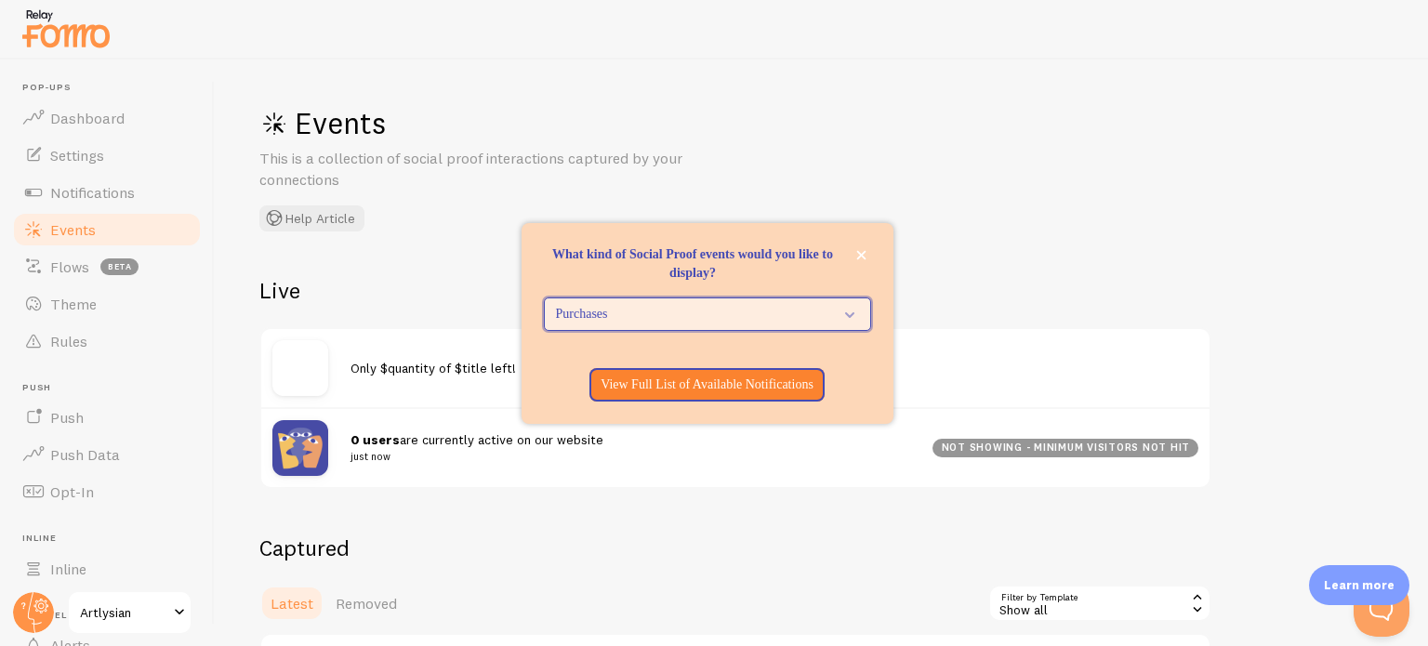
click at [727, 322] on span "Purchases" at bounding box center [694, 314] width 277 height 19
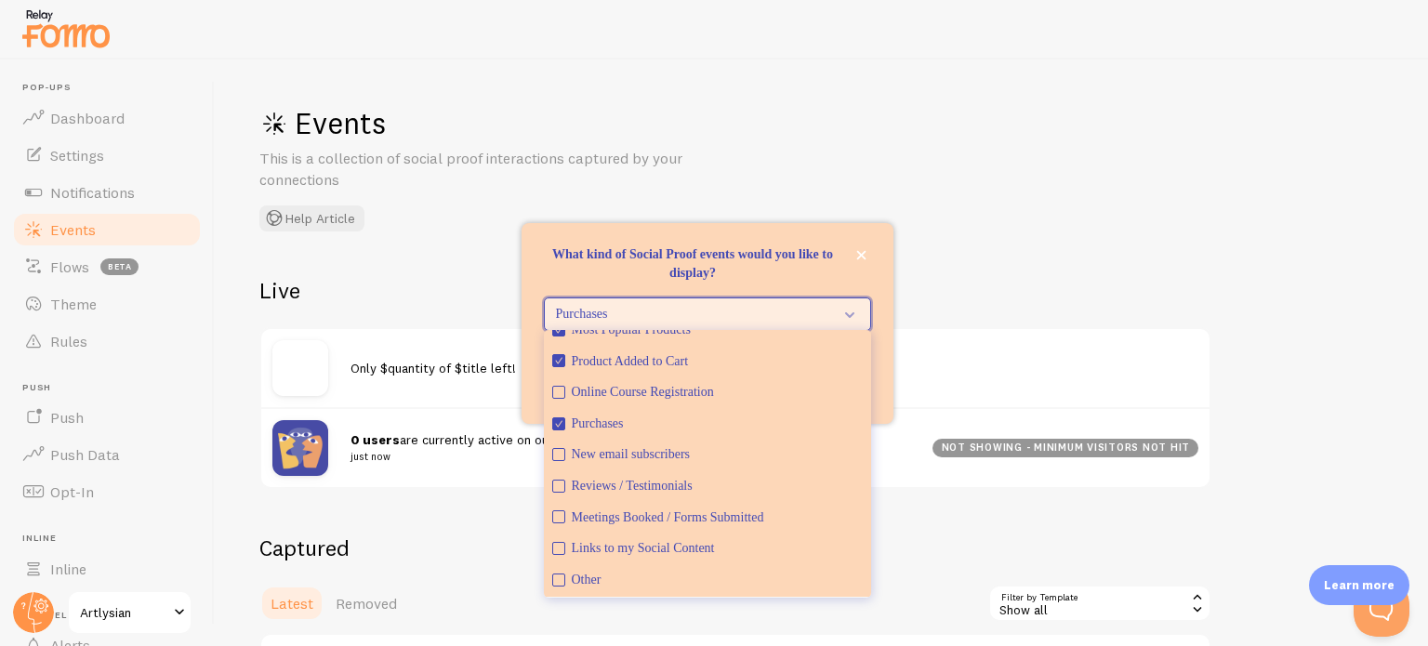
click at [727, 322] on span "Purchases" at bounding box center [694, 314] width 277 height 19
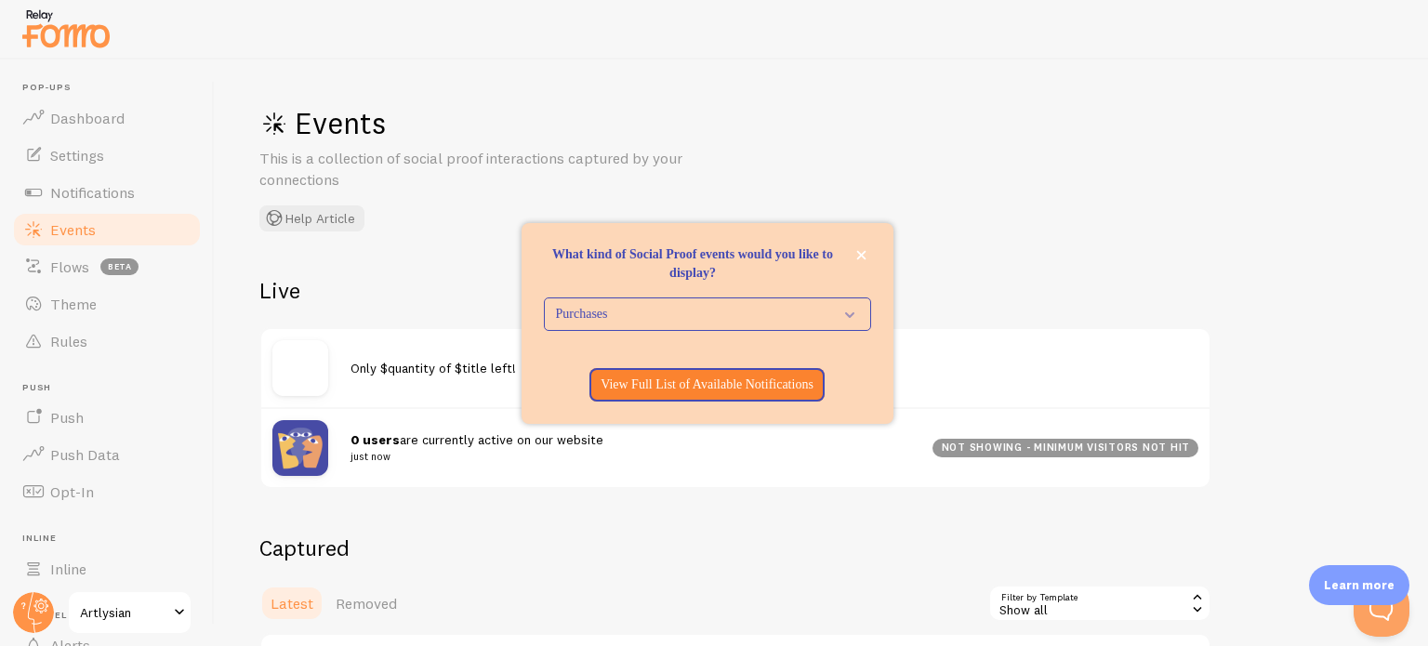
click at [936, 282] on h2 "Live" at bounding box center [735, 290] width 952 height 29
click at [853, 252] on button "close," at bounding box center [861, 255] width 20 height 20
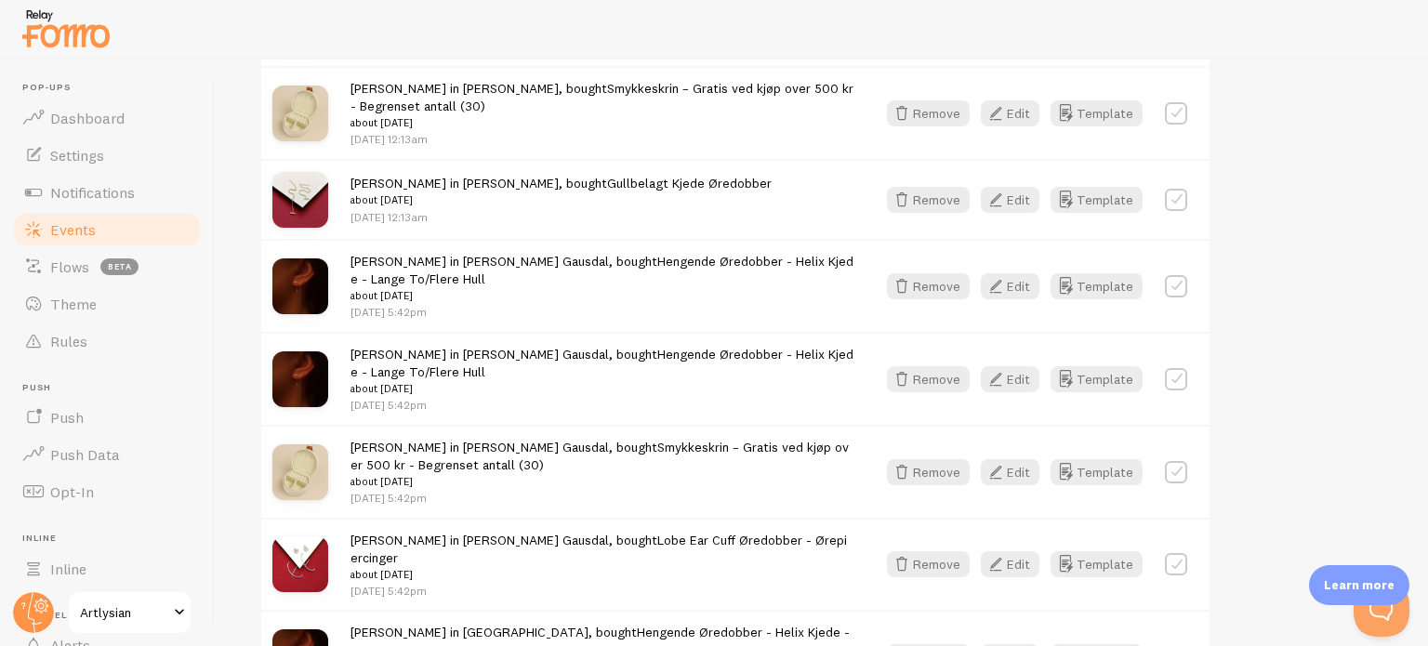
scroll to position [264, 0]
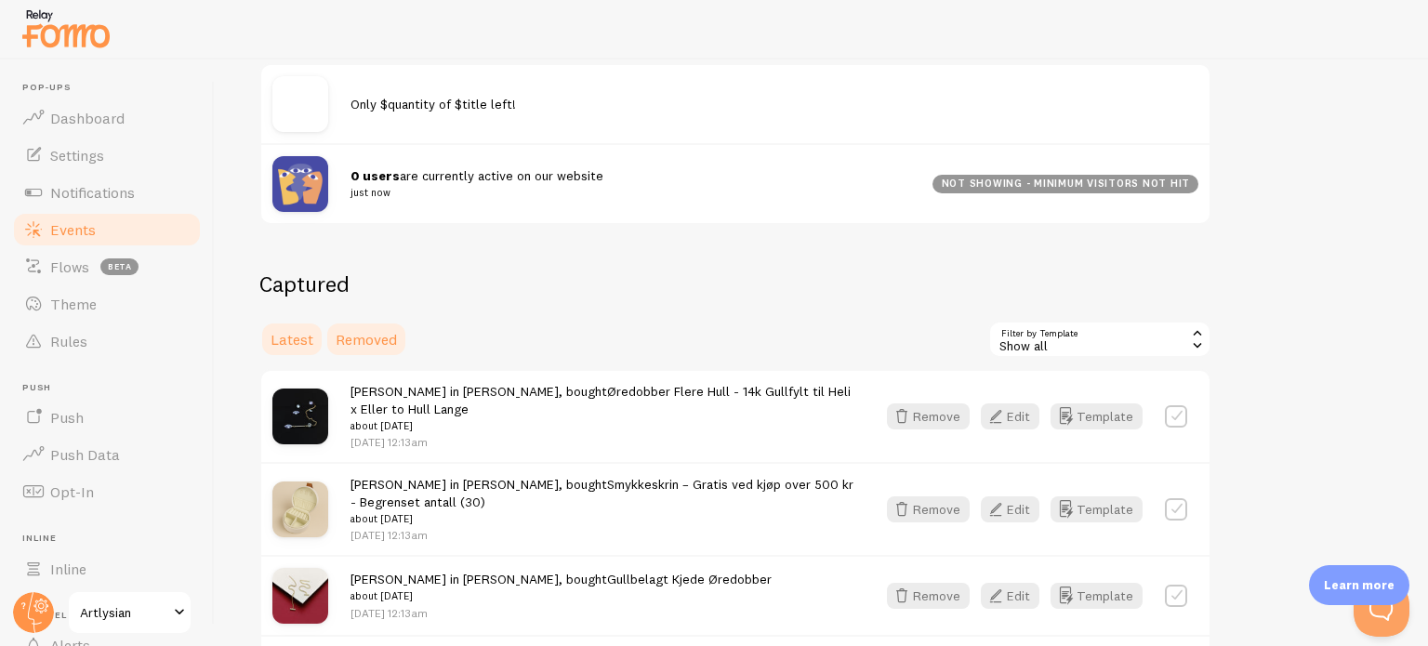
click at [387, 352] on link "Removed" at bounding box center [366, 339] width 84 height 37
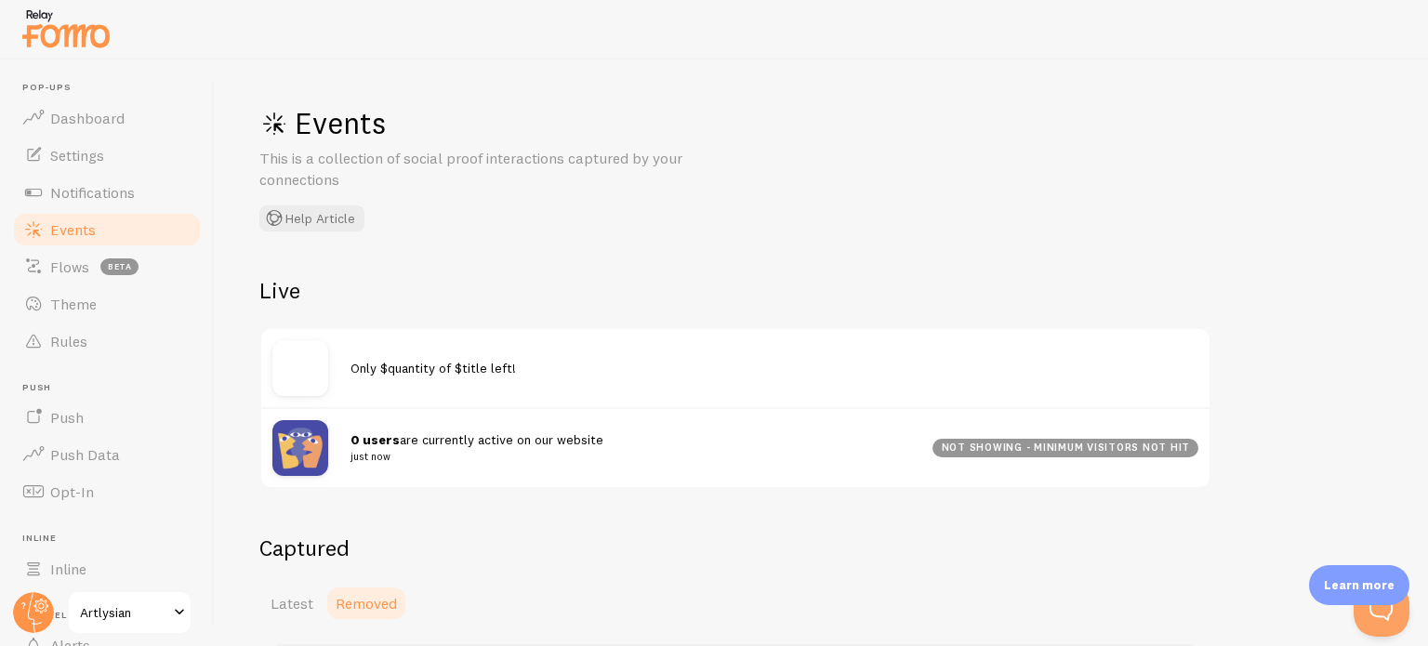
scroll to position [204, 0]
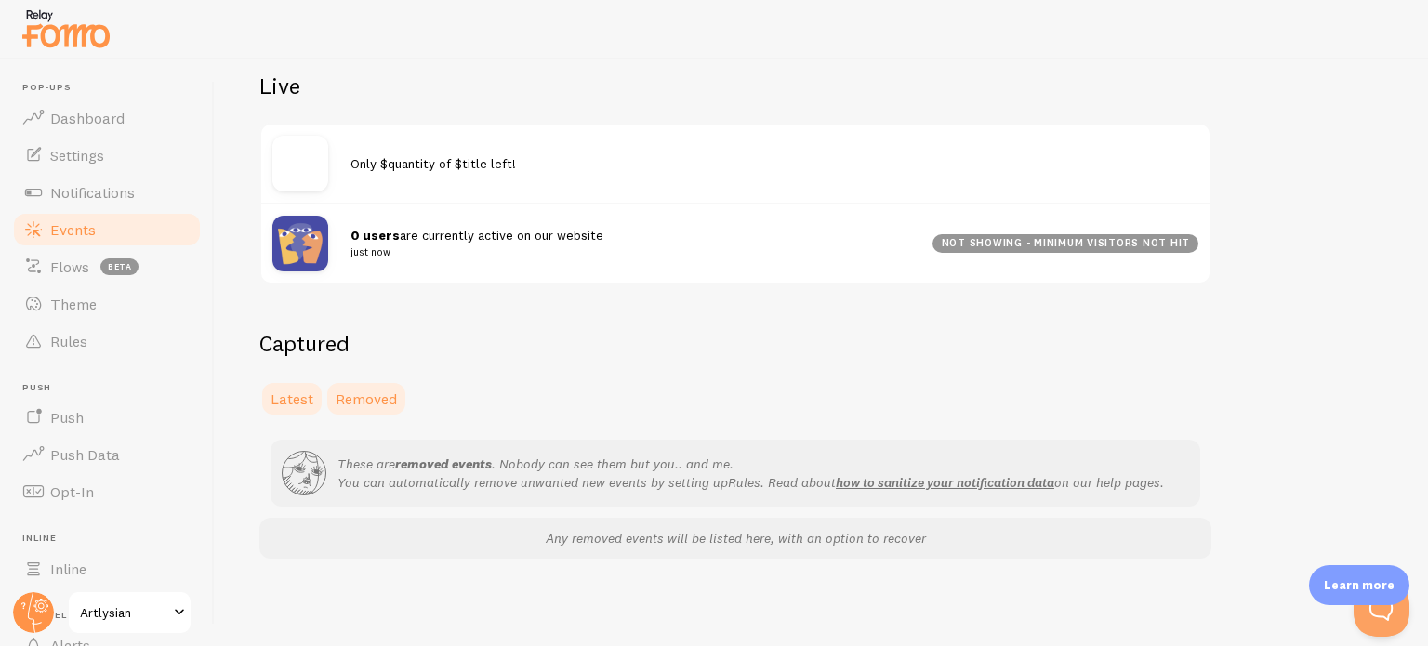
click at [297, 389] on span "Latest" at bounding box center [291, 398] width 43 height 19
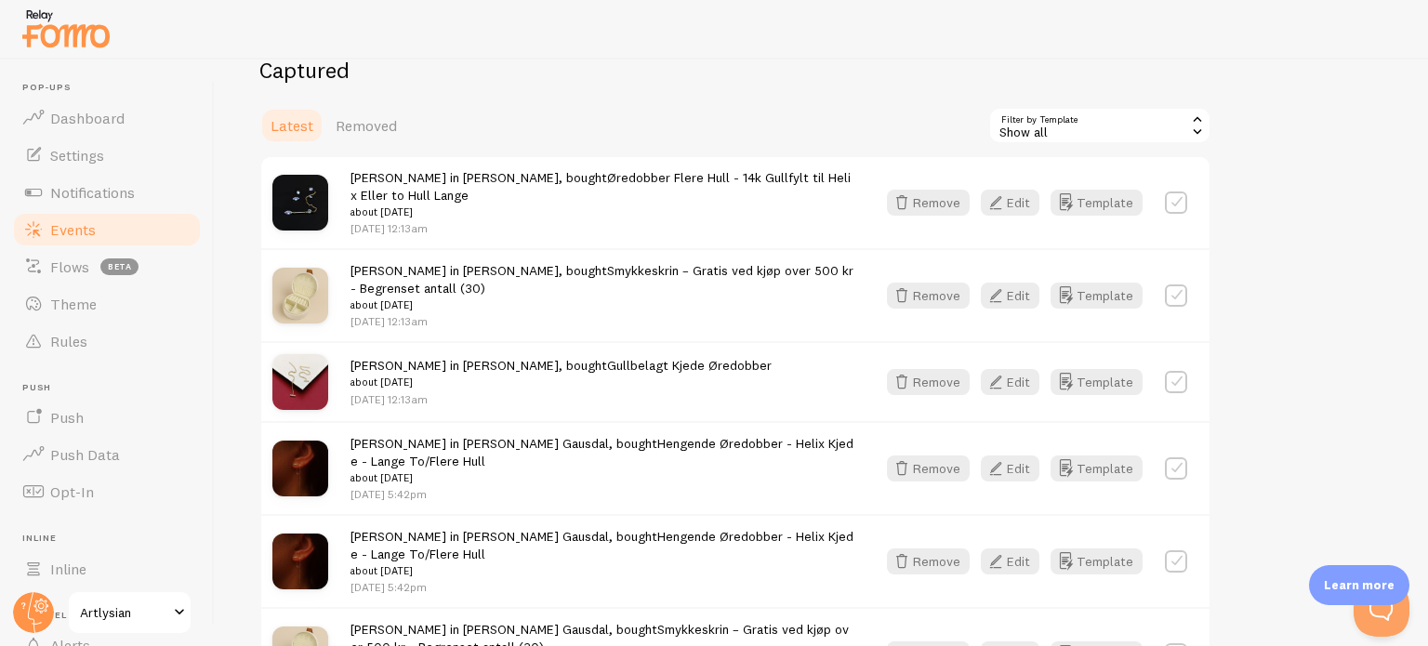
scroll to position [470, 0]
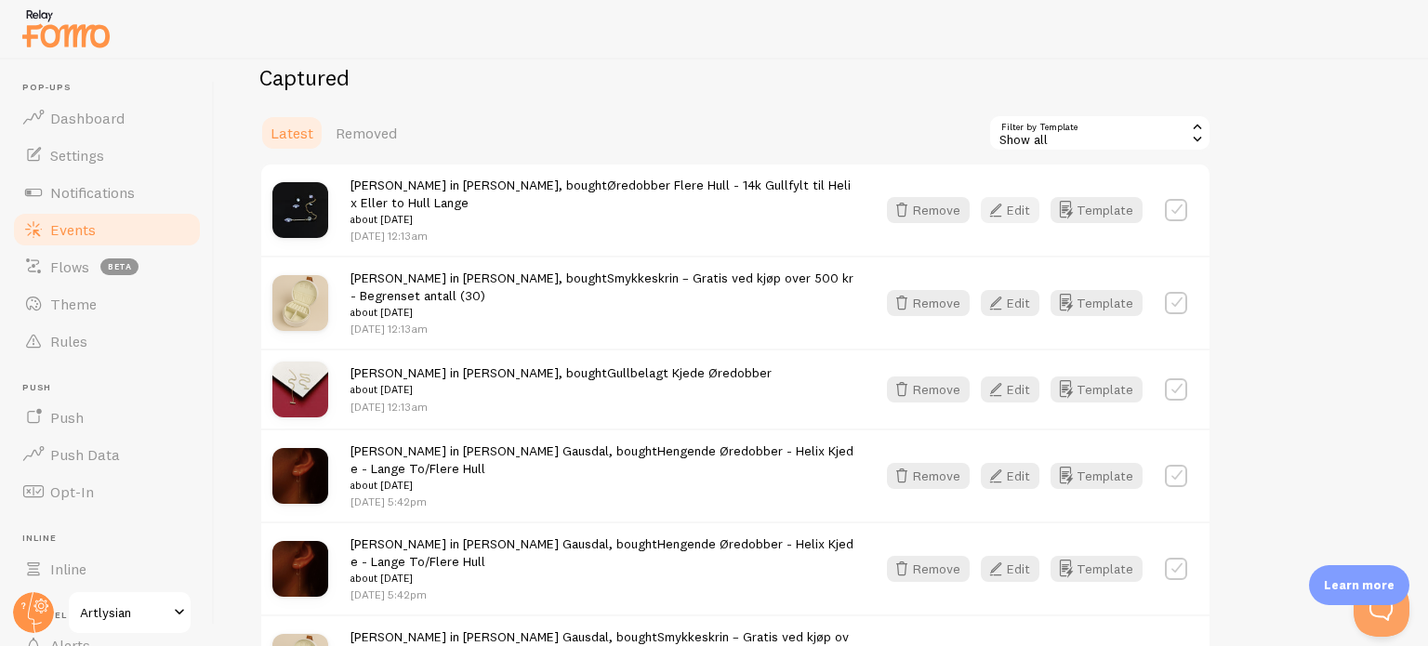
click at [1013, 197] on button "Edit" at bounding box center [1010, 210] width 59 height 26
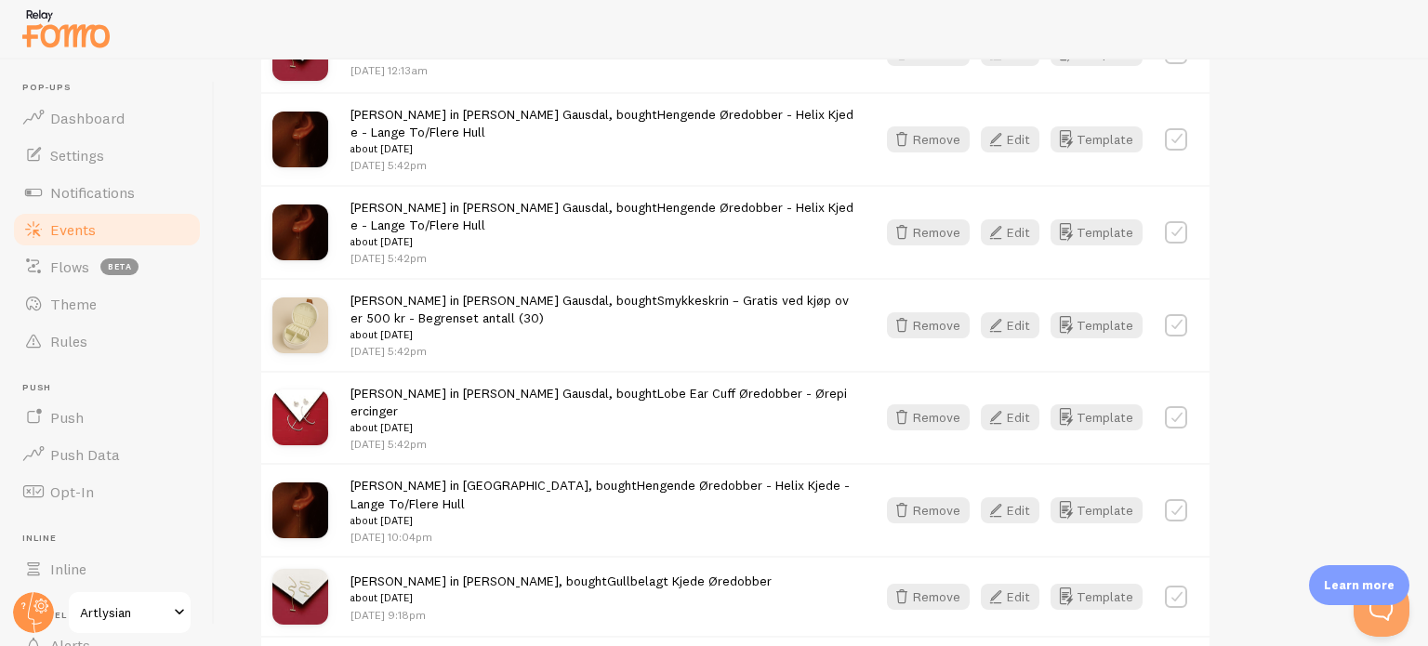
scroll to position [810, 0]
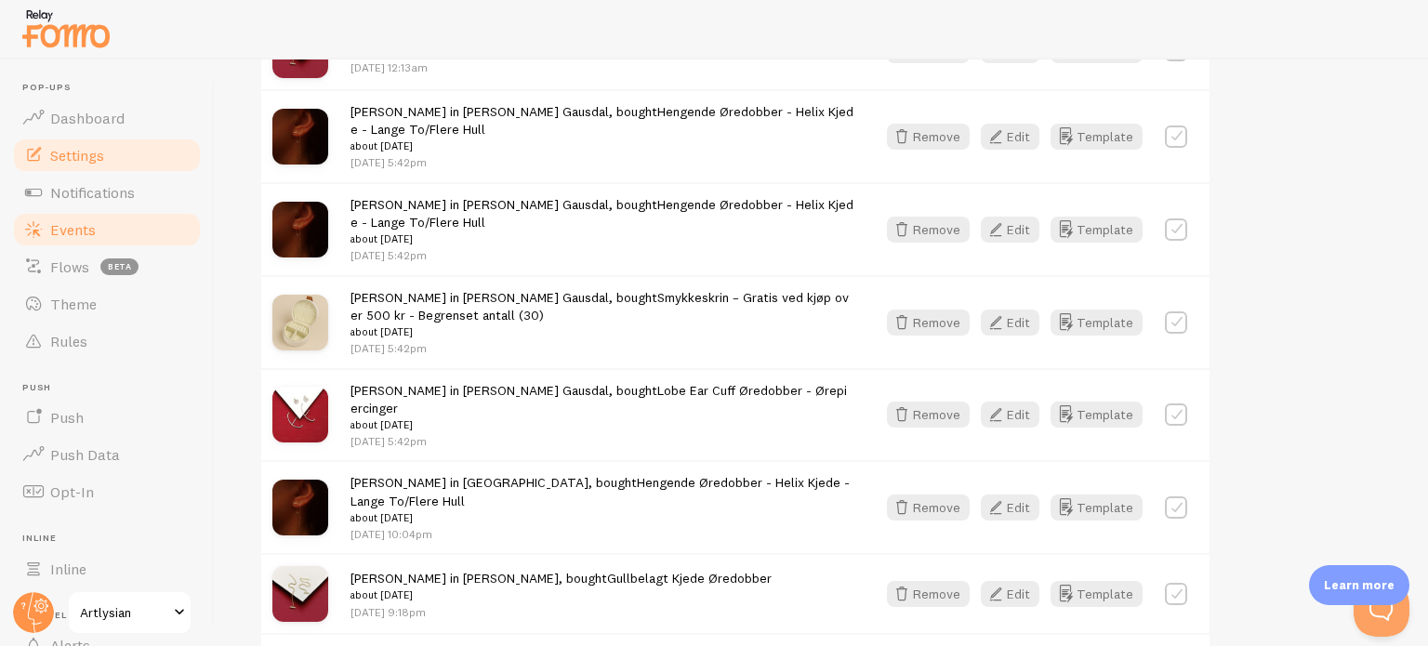
click at [89, 161] on span "Settings" at bounding box center [77, 155] width 54 height 19
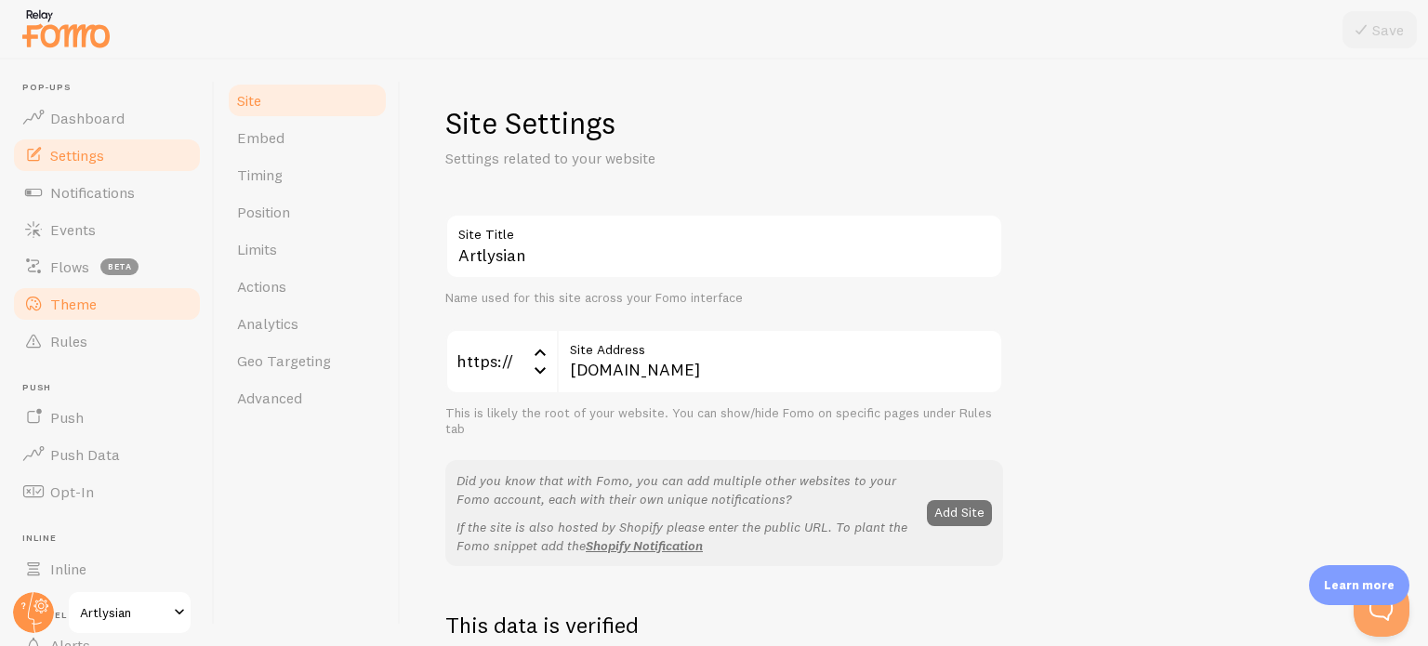
click at [99, 311] on link "Theme" at bounding box center [106, 303] width 191 height 37
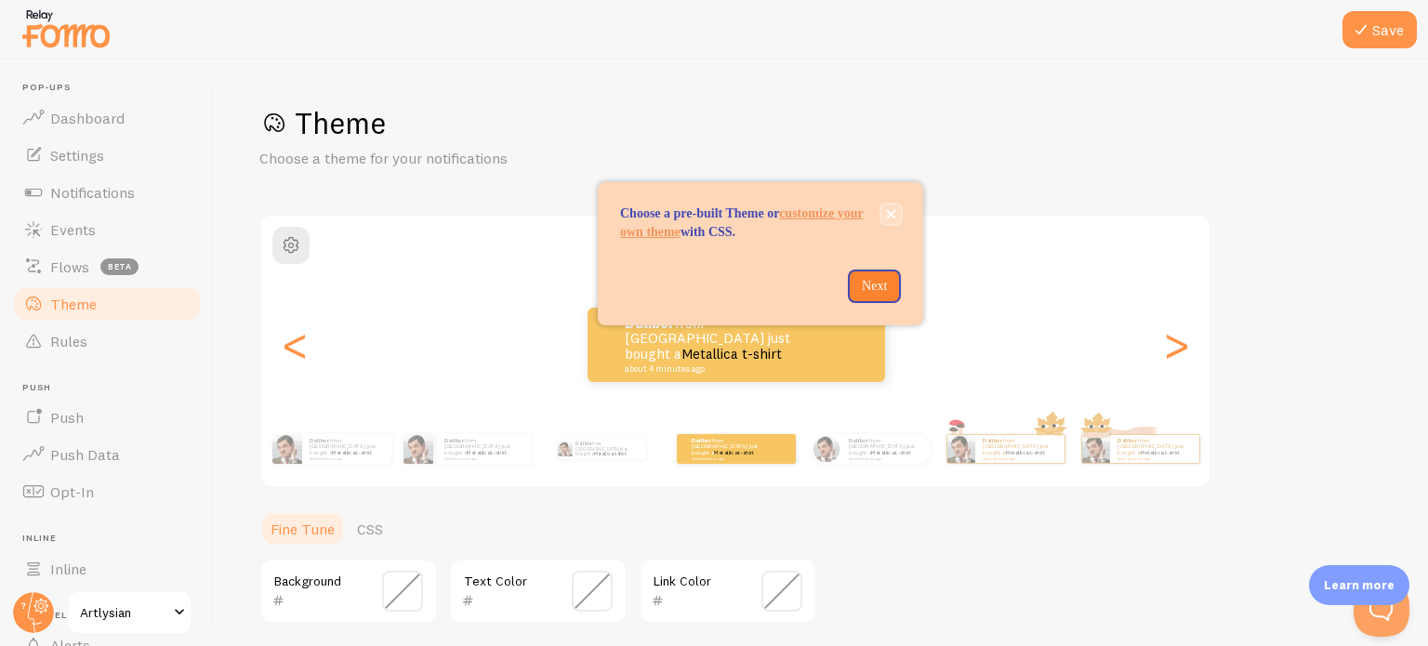
click at [890, 207] on button "close," at bounding box center [891, 214] width 20 height 20
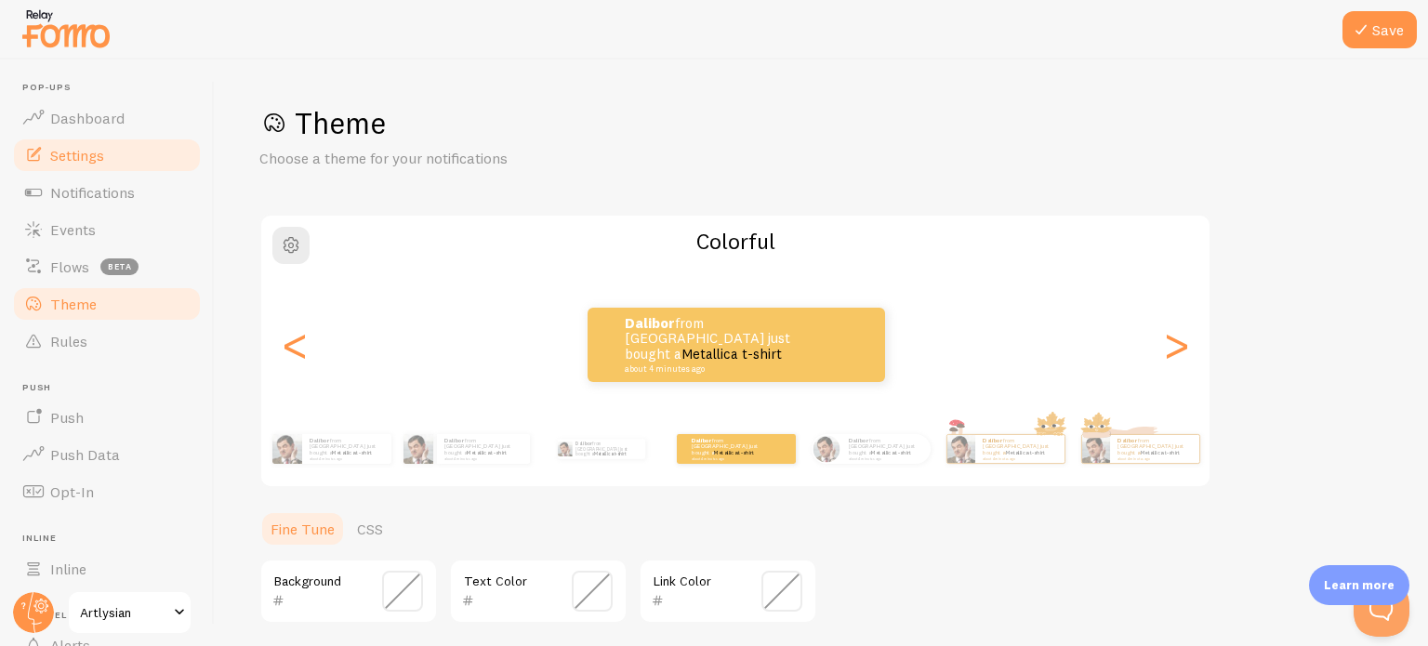
click at [94, 152] on span "Settings" at bounding box center [77, 155] width 54 height 19
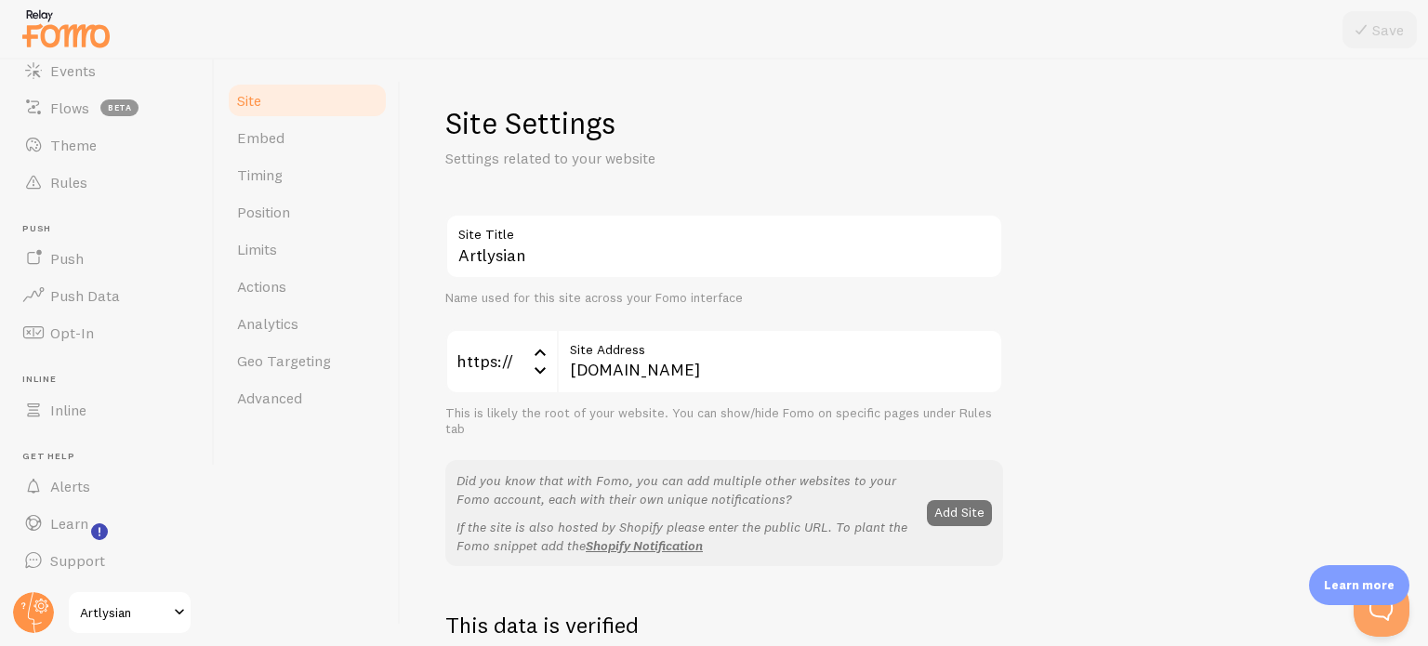
scroll to position [133, 0]
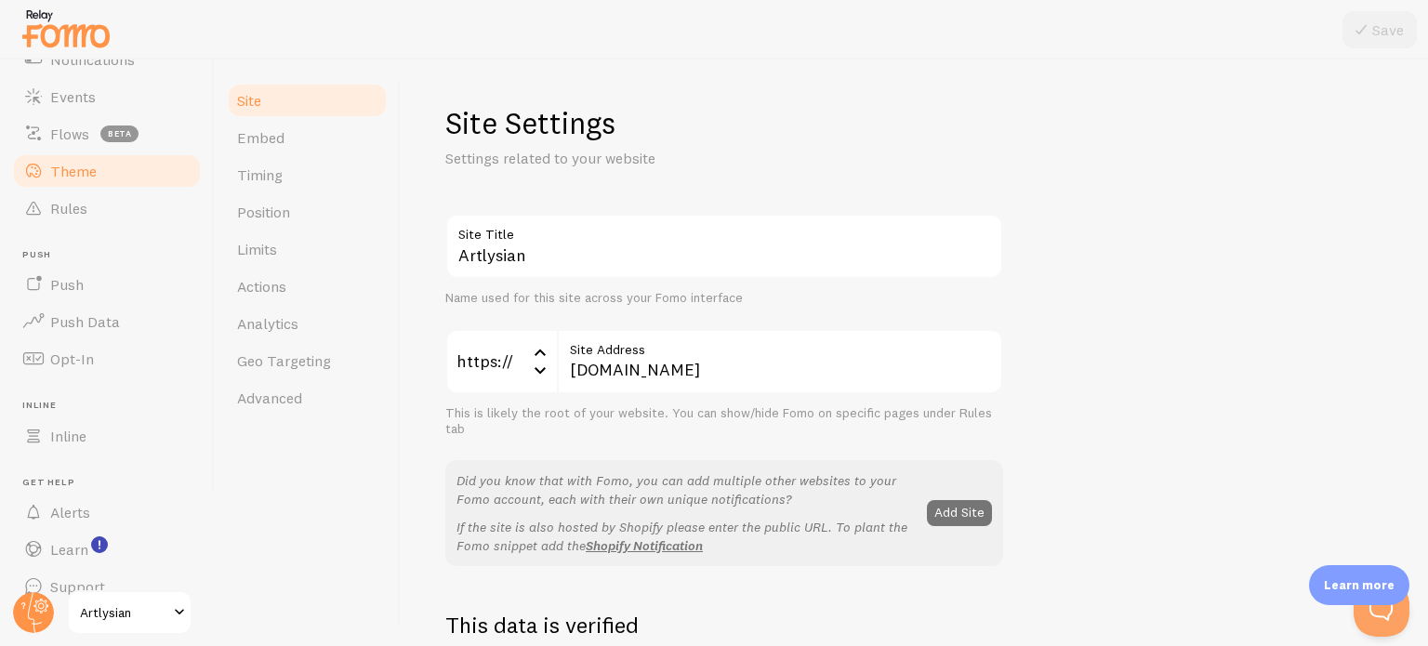
click at [71, 181] on link "Theme" at bounding box center [106, 170] width 191 height 37
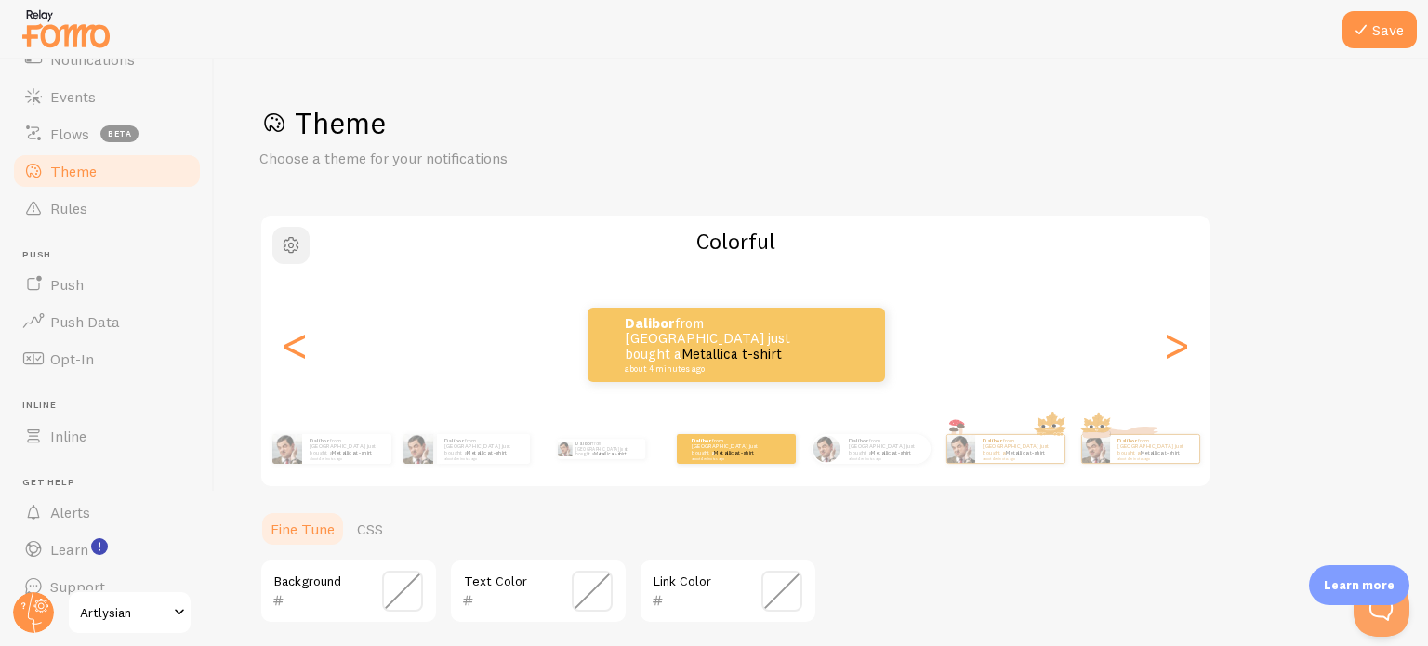
click at [296, 252] on span "button" at bounding box center [291, 245] width 22 height 22
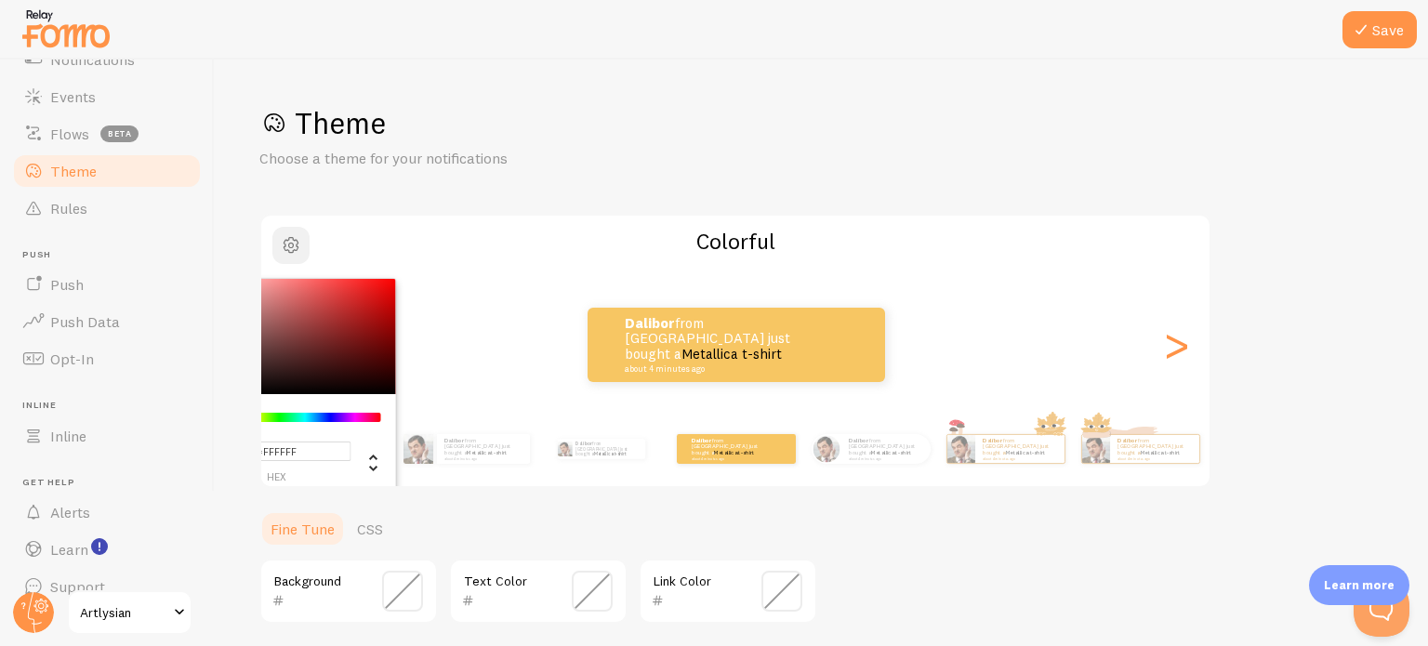
click at [296, 252] on span "button" at bounding box center [291, 245] width 22 height 22
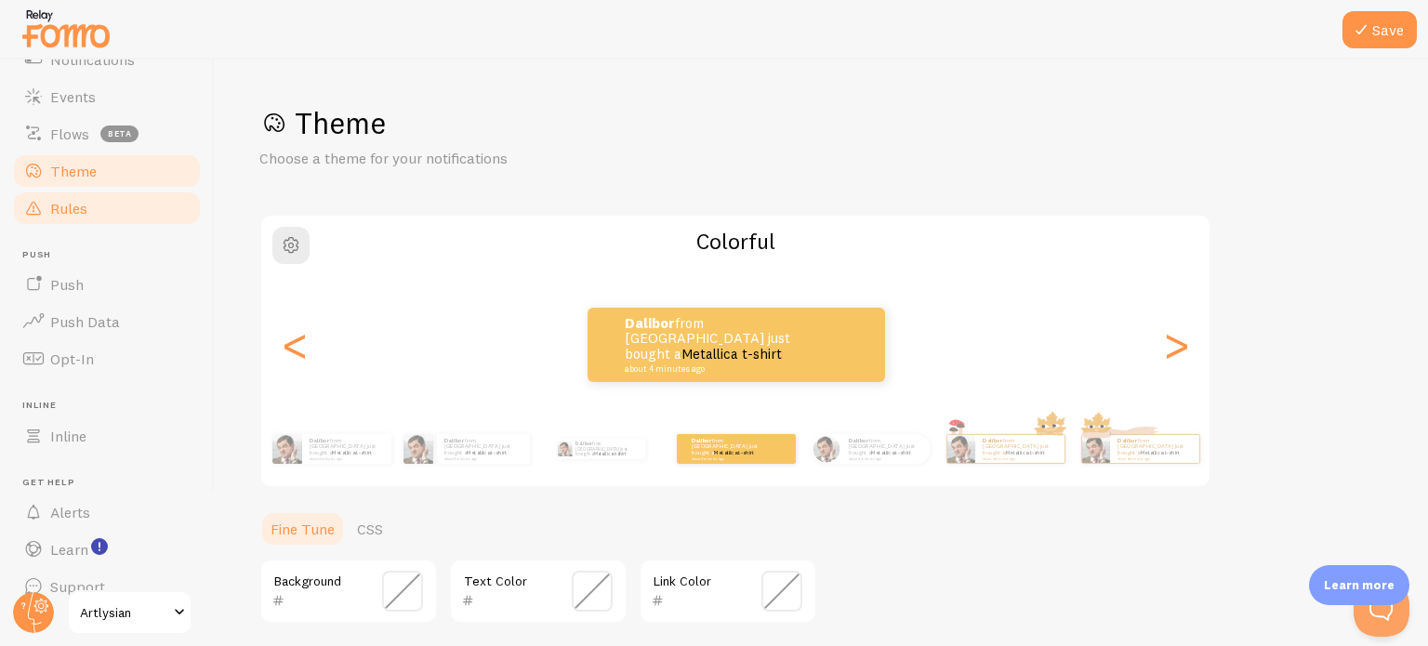
click at [74, 215] on span "Rules" at bounding box center [68, 208] width 37 height 19
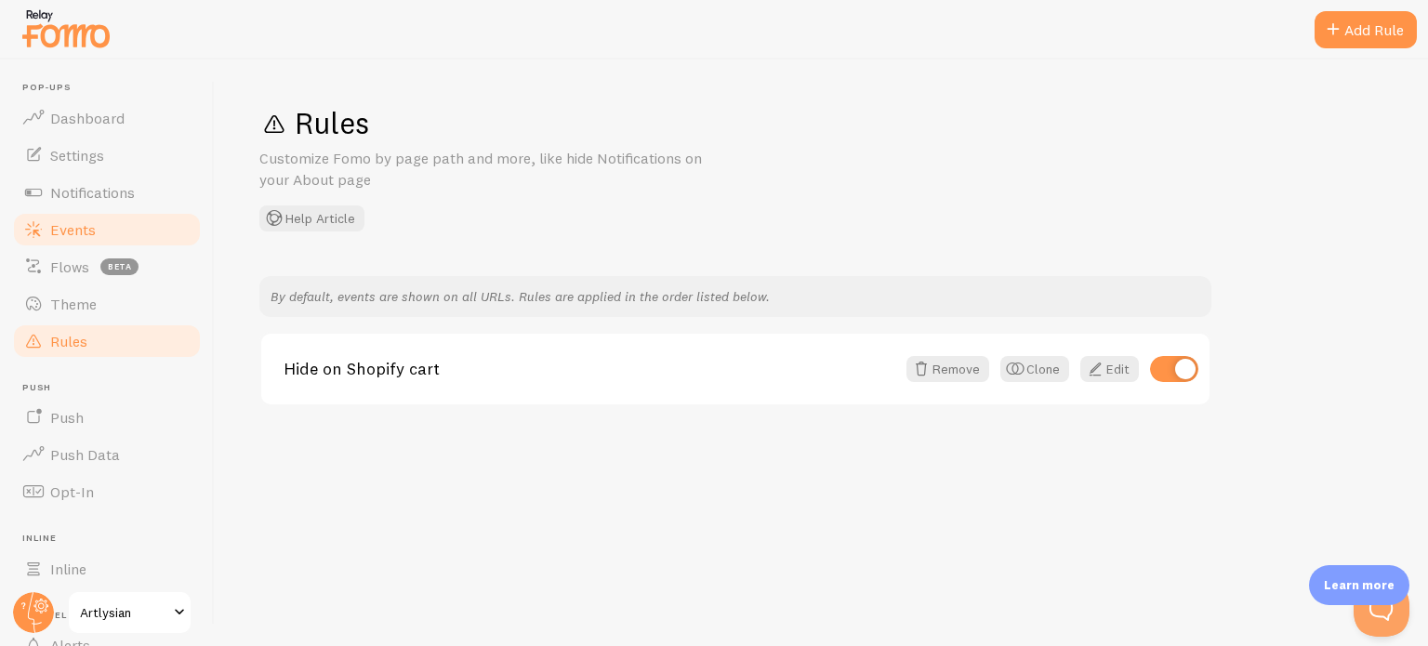
click at [86, 231] on span "Events" at bounding box center [73, 229] width 46 height 19
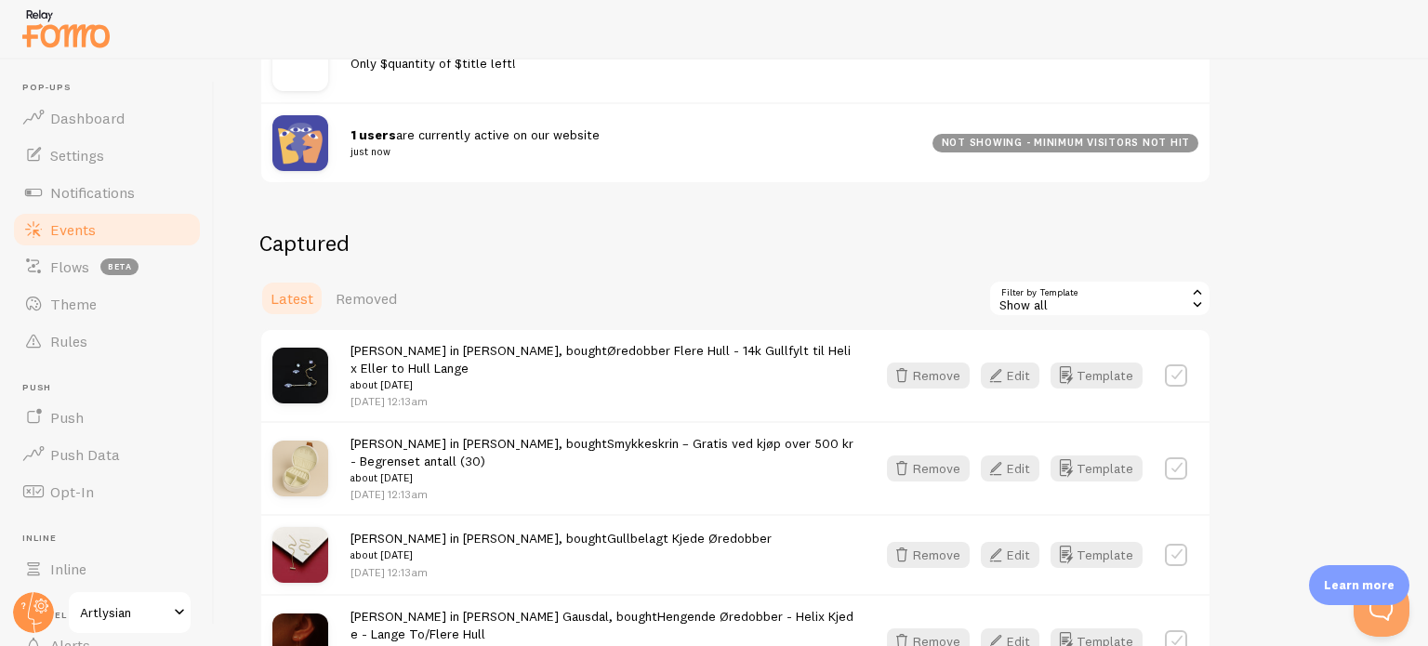
scroll to position [312, 0]
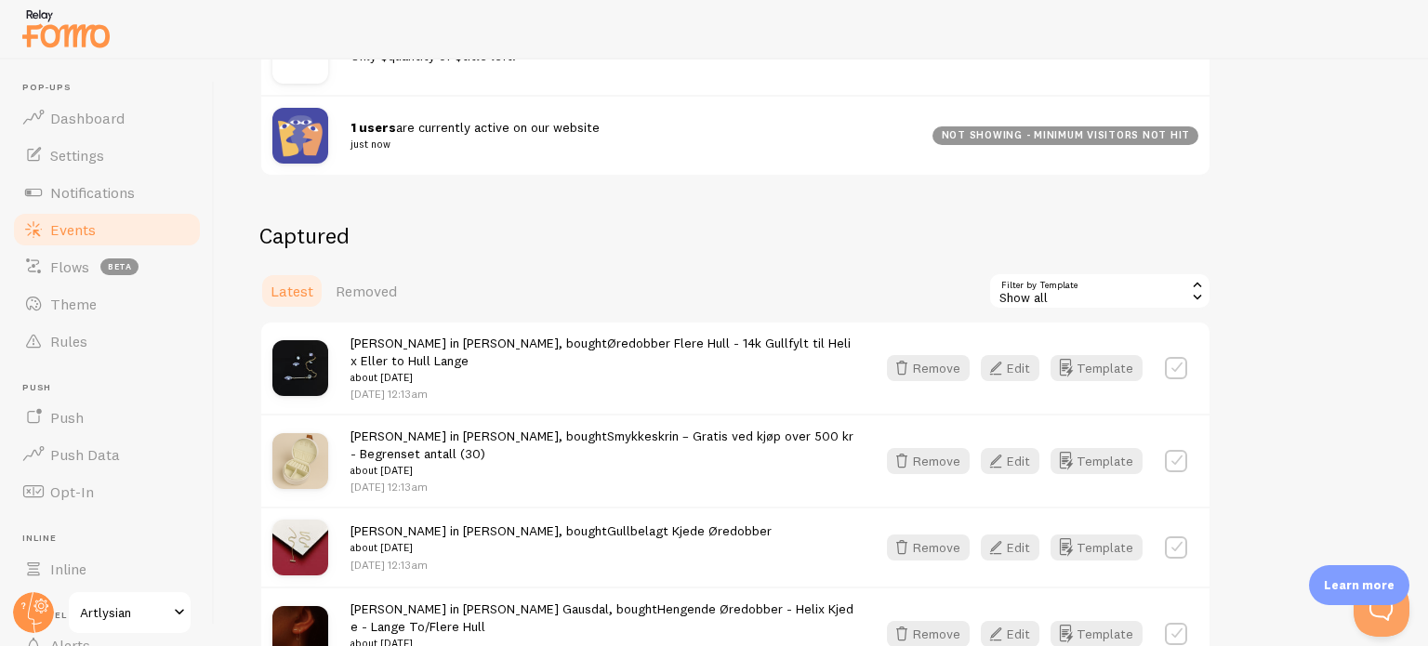
click at [1041, 289] on div "Show all" at bounding box center [1099, 290] width 223 height 37
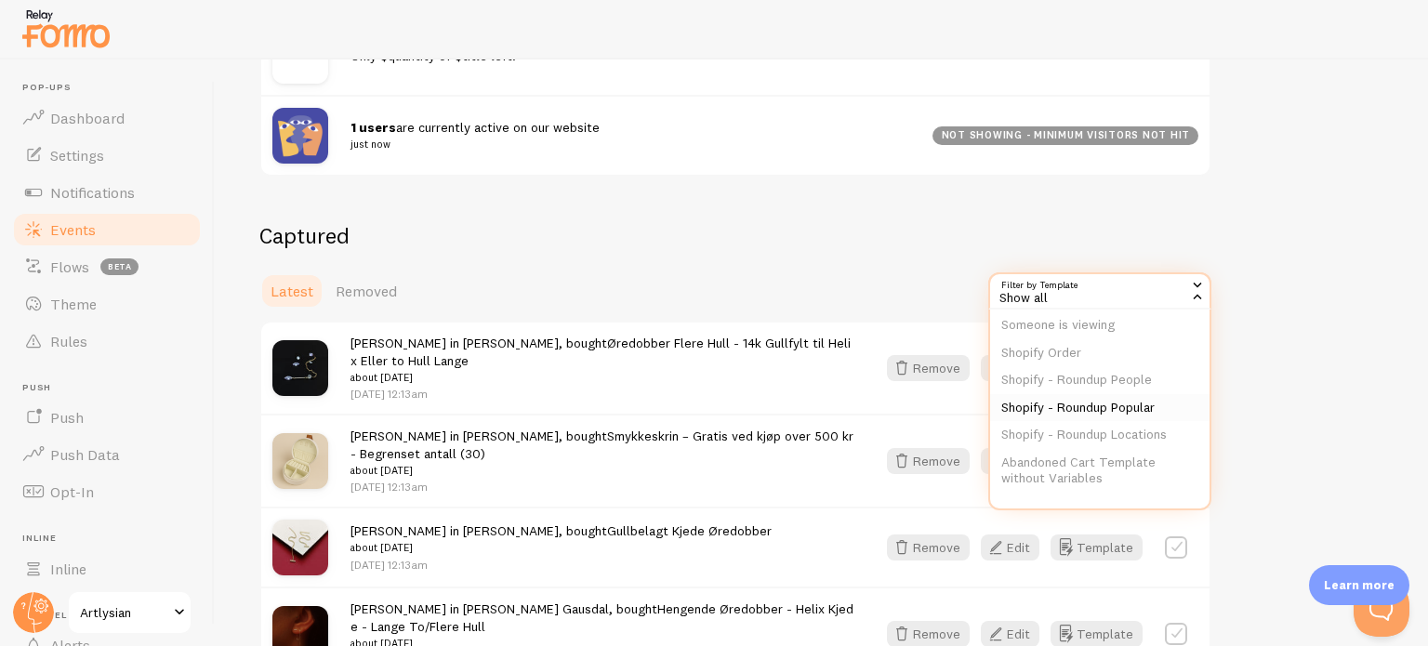
scroll to position [0, 0]
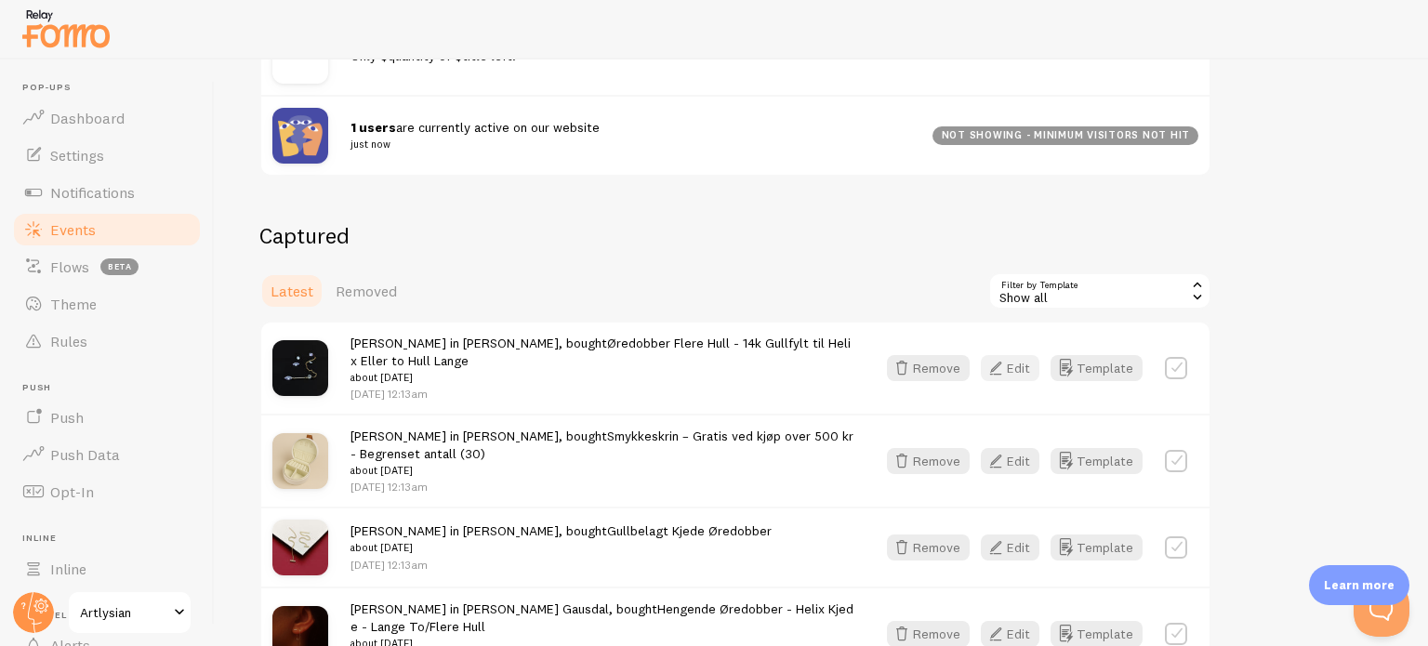
click at [1007, 369] on icon "button" at bounding box center [995, 368] width 22 height 22
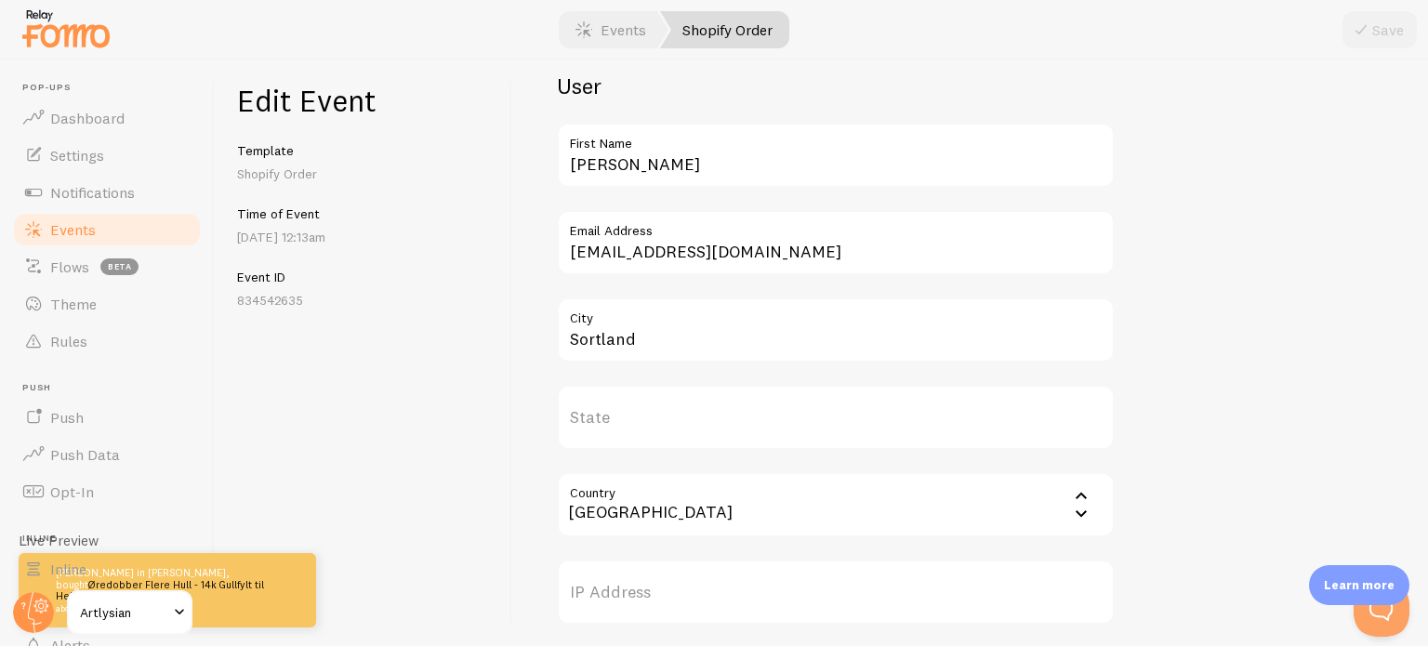
scroll to position [636, 0]
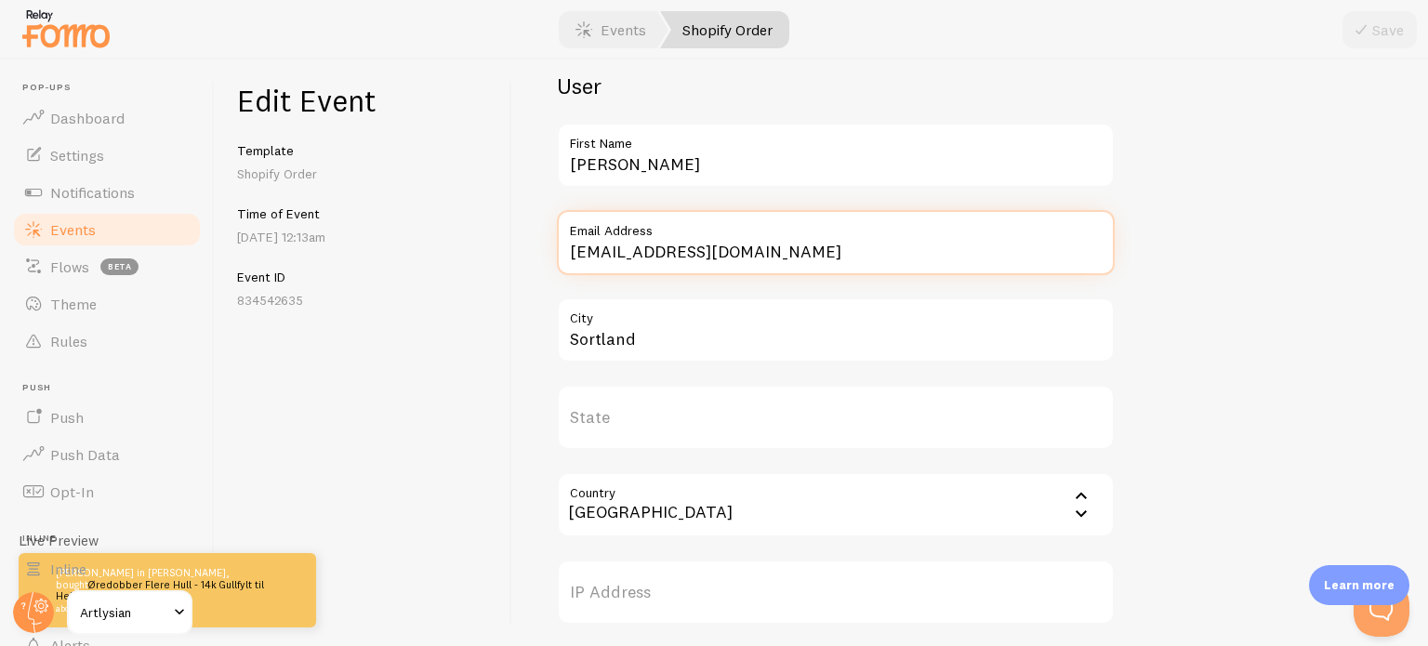
click at [652, 264] on input "[EMAIL_ADDRESS][DOMAIN_NAME]" at bounding box center [836, 242] width 558 height 65
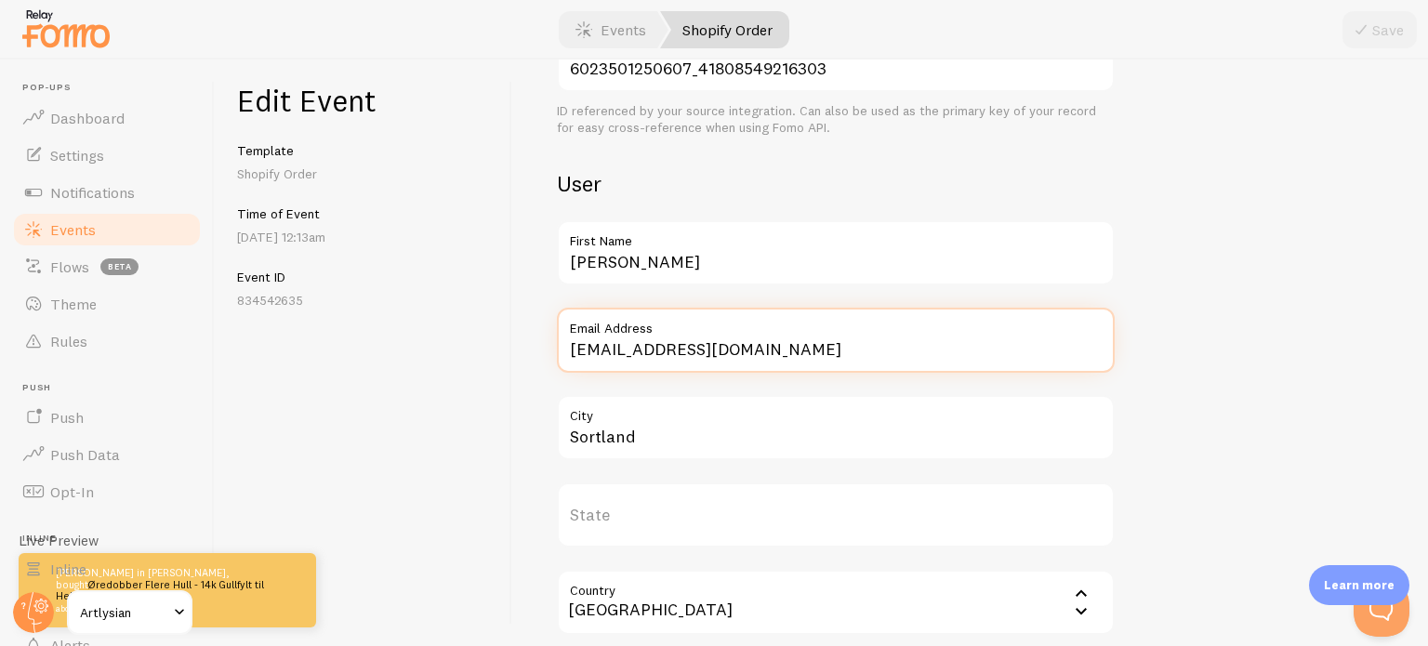
scroll to position [537, 0]
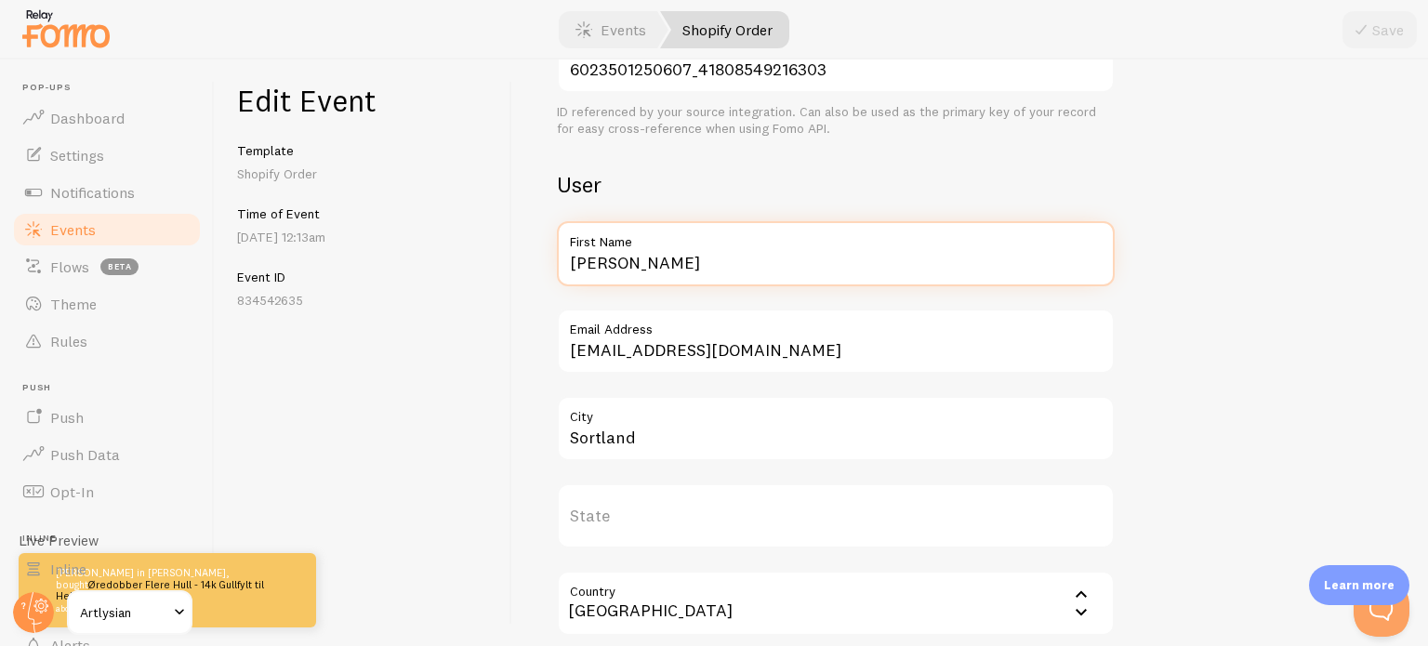
click at [652, 264] on input "[PERSON_NAME]" at bounding box center [836, 253] width 558 height 65
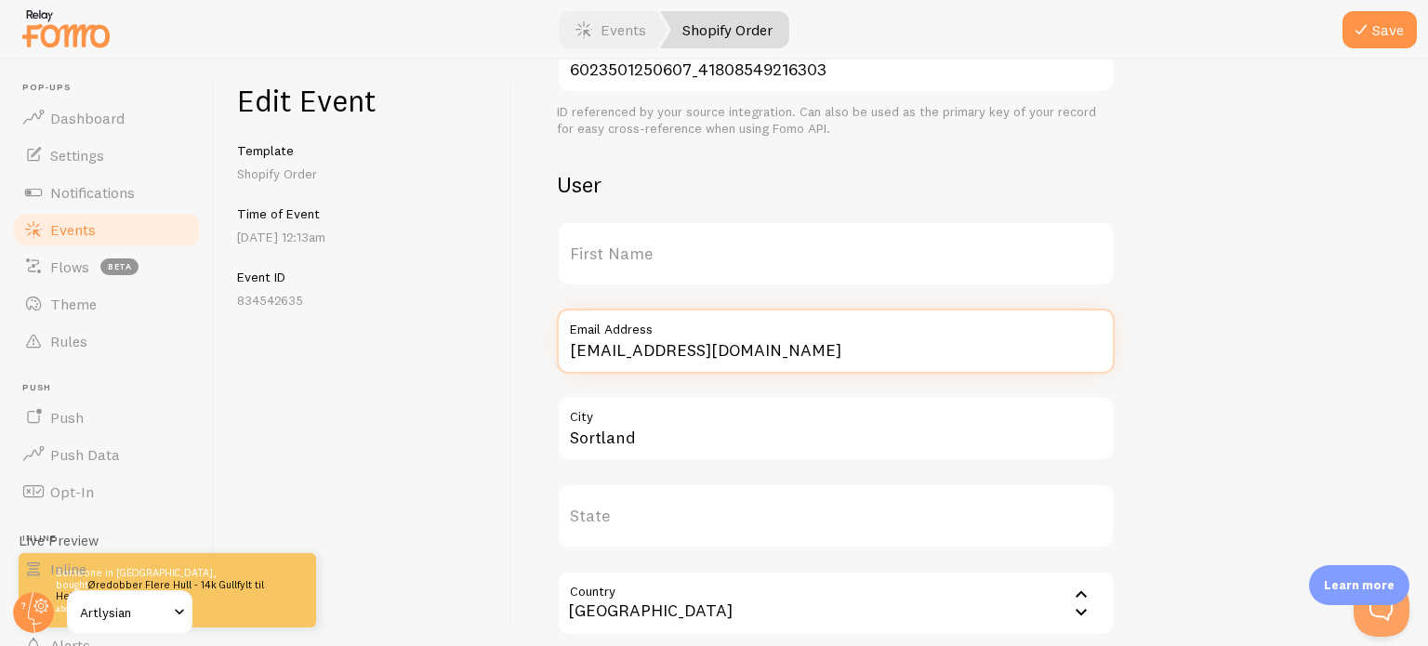
click at [638, 351] on input "[EMAIL_ADDRESS][DOMAIN_NAME]" at bounding box center [836, 341] width 558 height 65
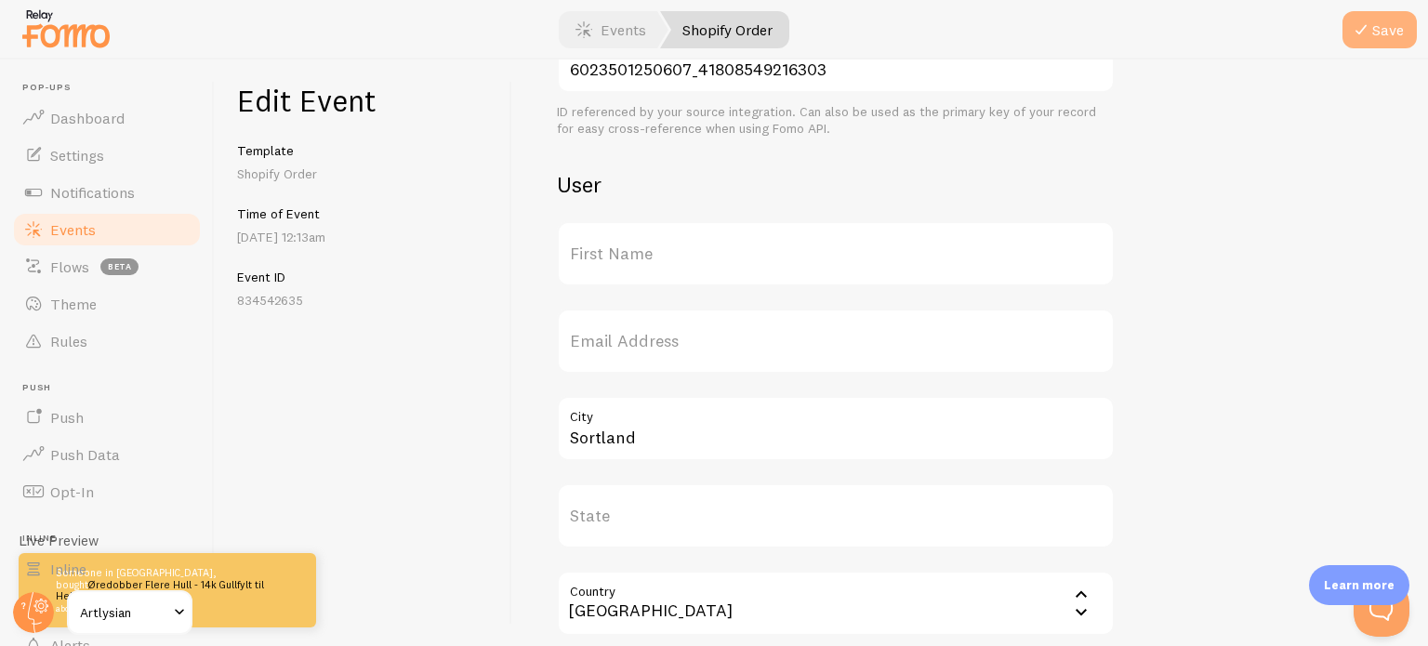
click at [1391, 41] on button "Save" at bounding box center [1379, 29] width 74 height 37
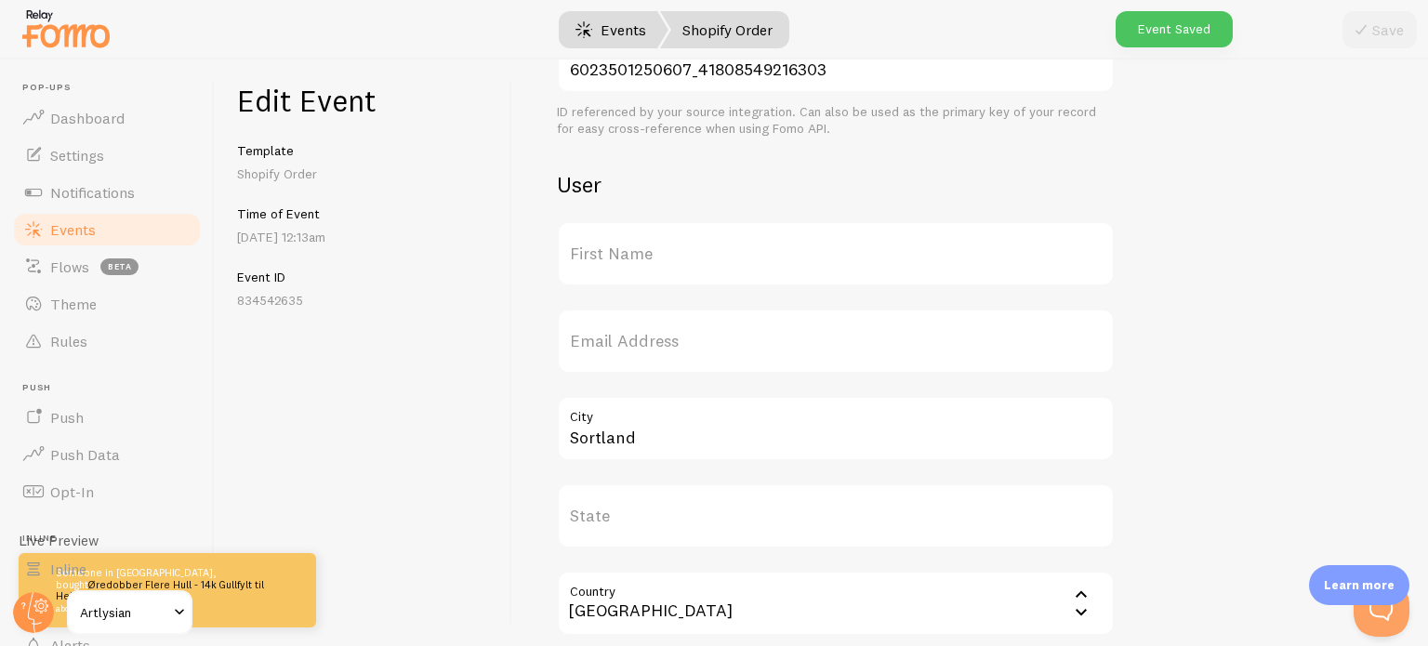
click at [575, 33] on span at bounding box center [584, 30] width 22 height 22
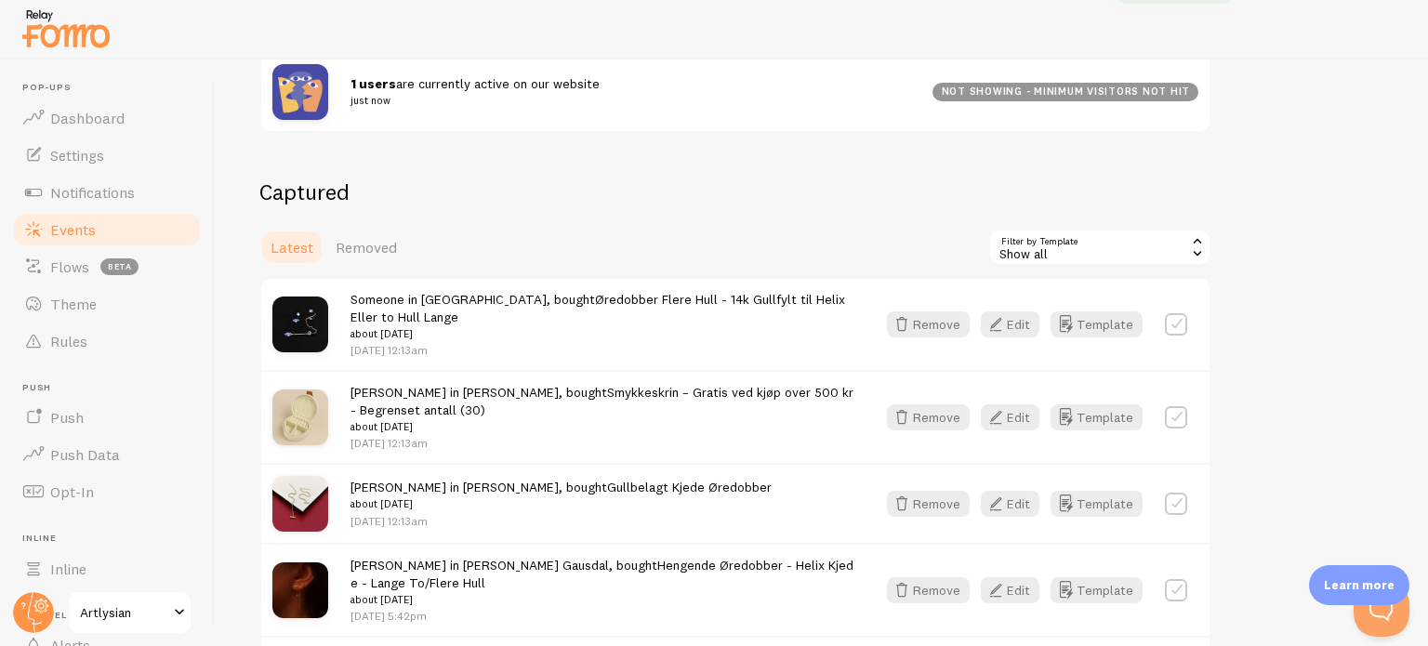
scroll to position [364, 0]
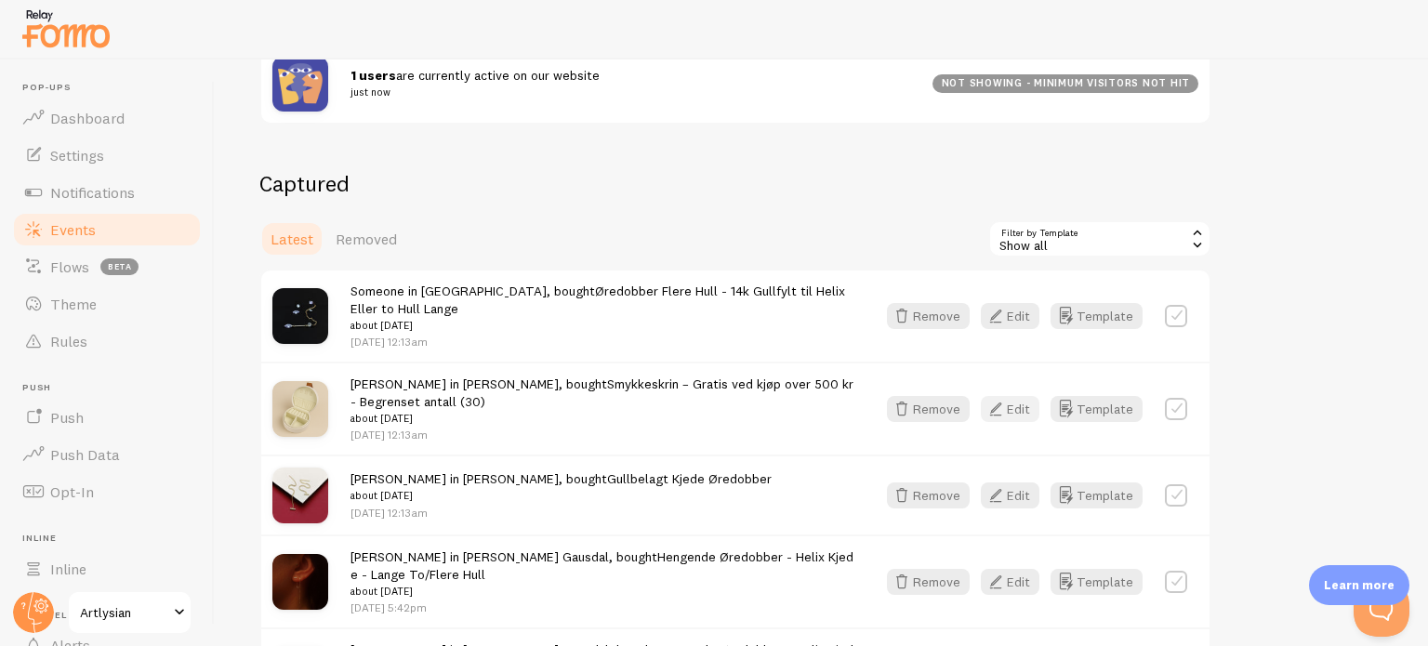
click at [1026, 416] on button "Edit" at bounding box center [1010, 409] width 59 height 26
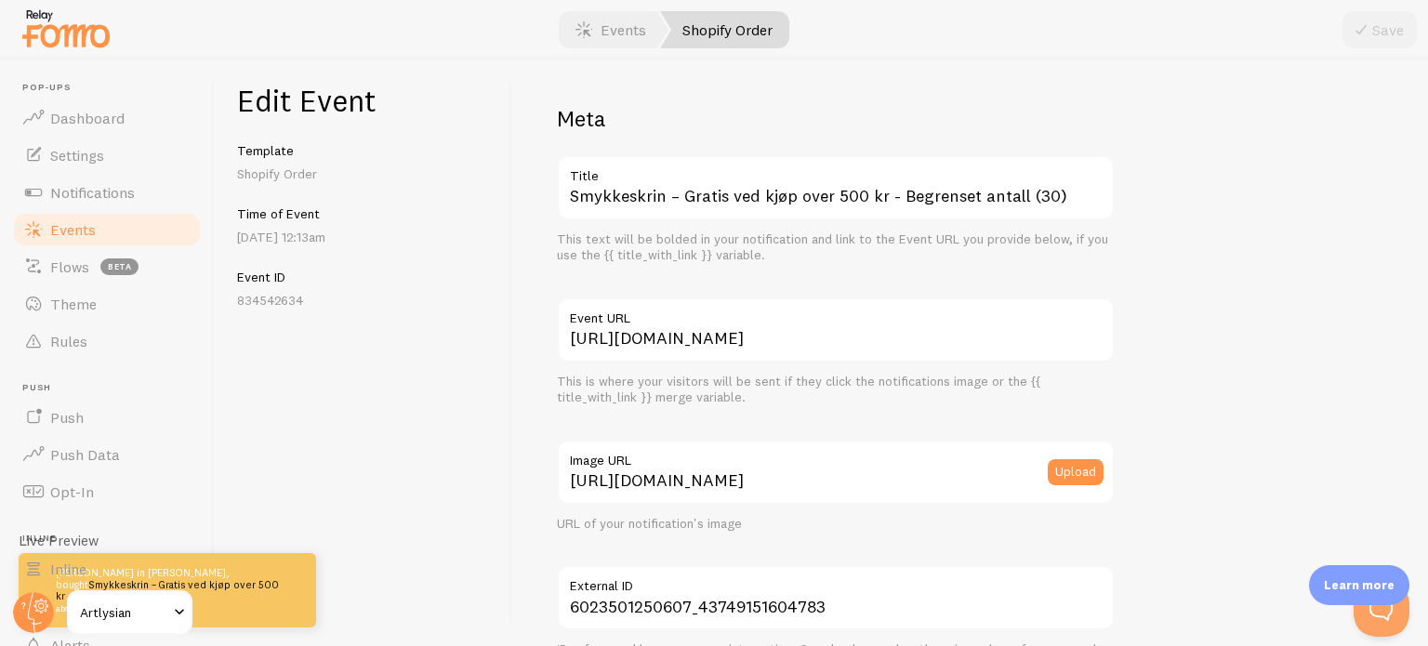
scroll to position [535, 0]
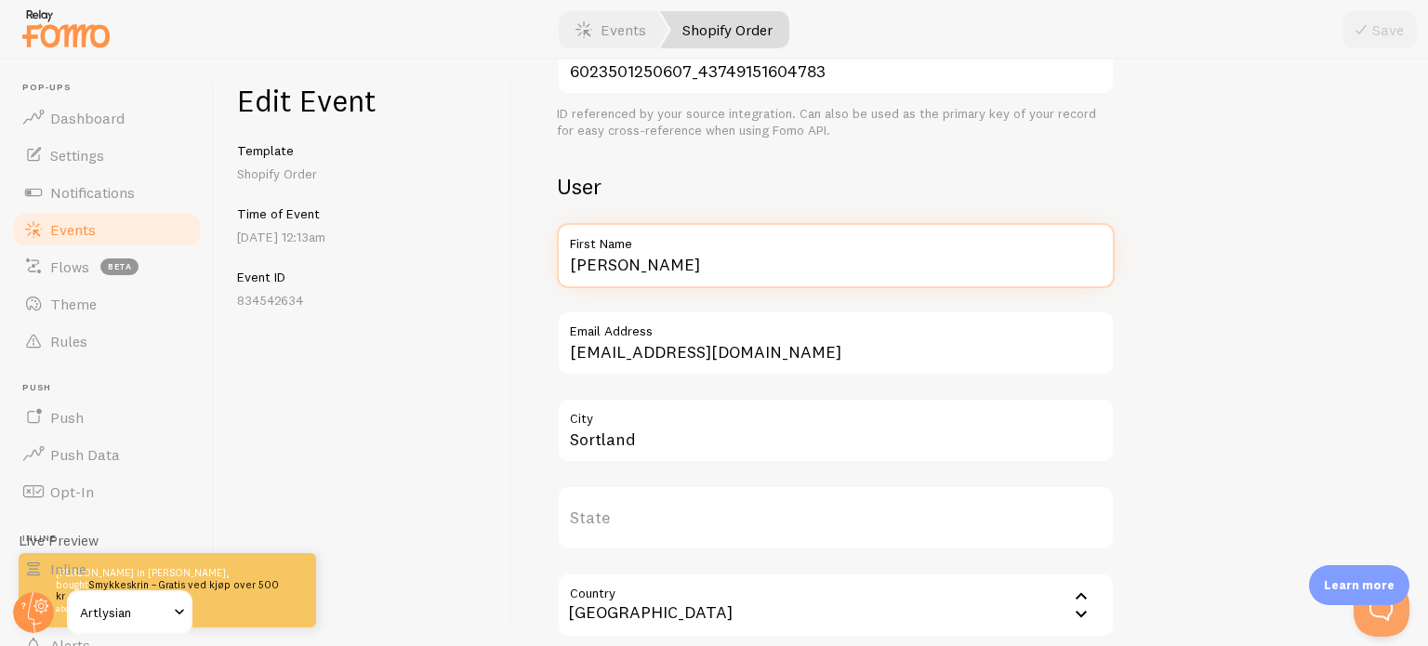
click at [656, 261] on input "[PERSON_NAME]" at bounding box center [836, 255] width 558 height 65
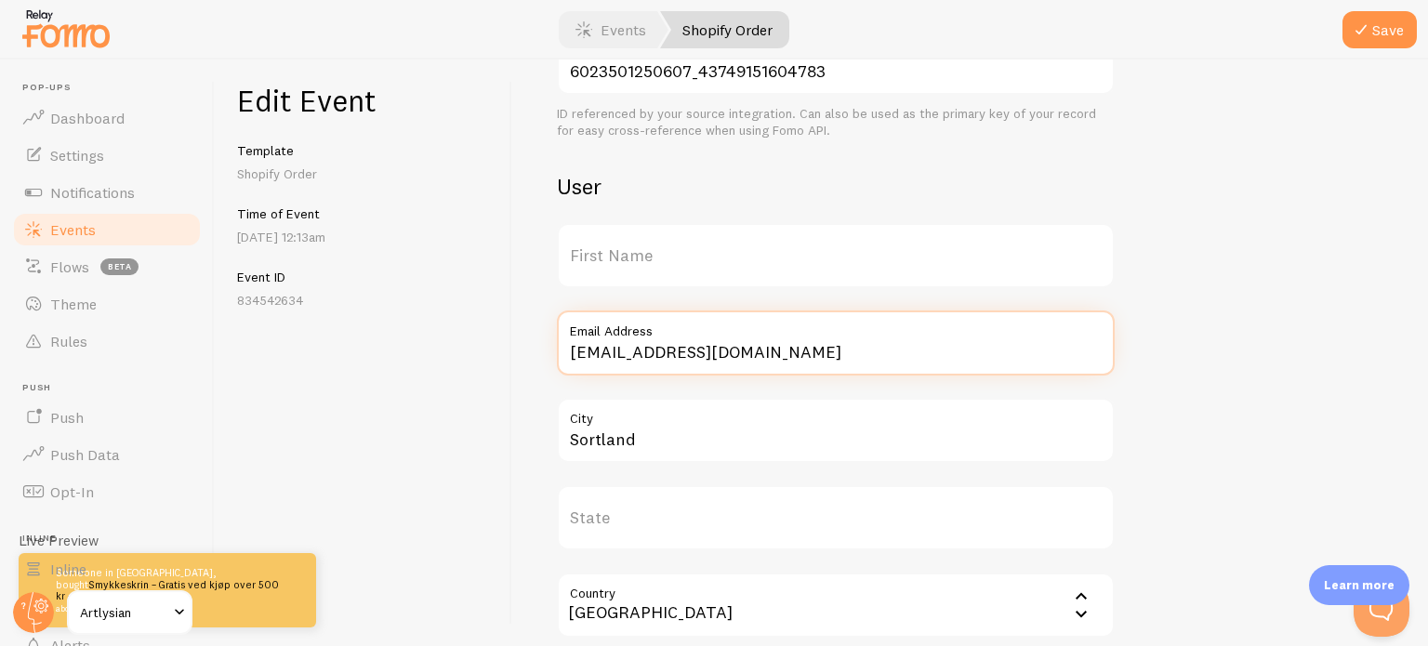
click at [668, 356] on input "[EMAIL_ADDRESS][DOMAIN_NAME]" at bounding box center [836, 342] width 558 height 65
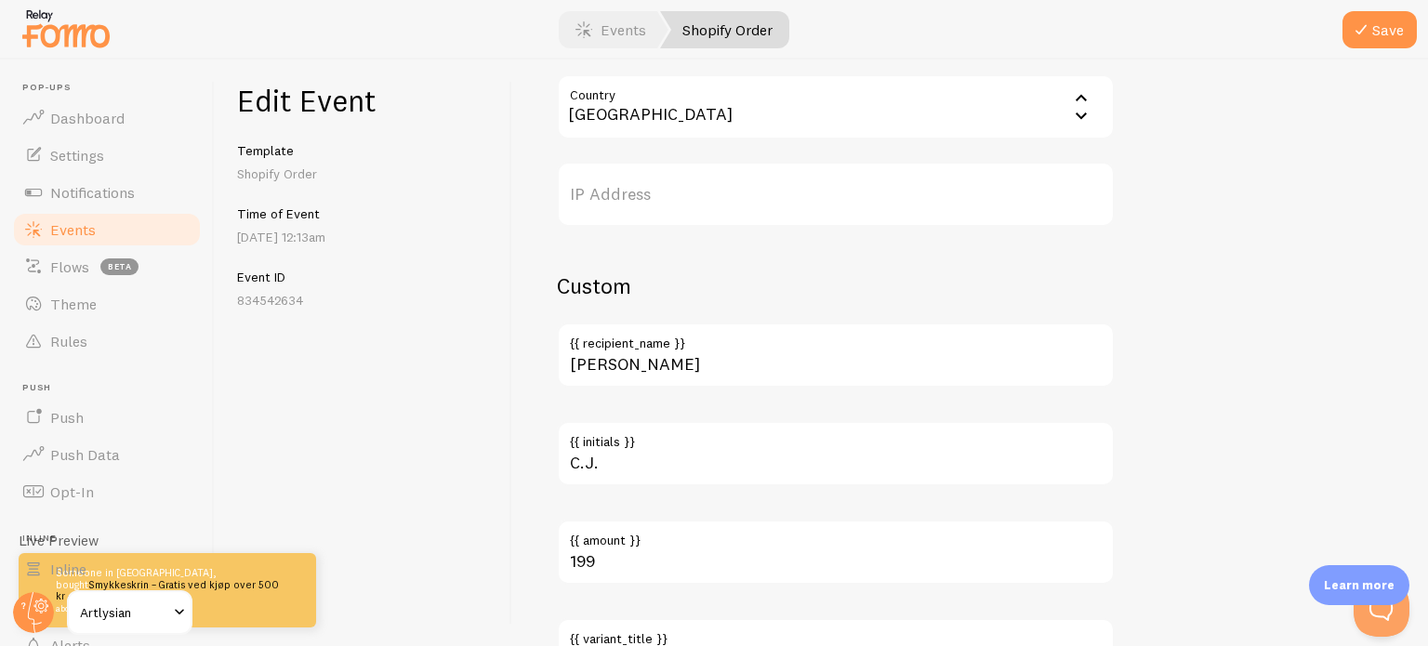
scroll to position [1052, 0]
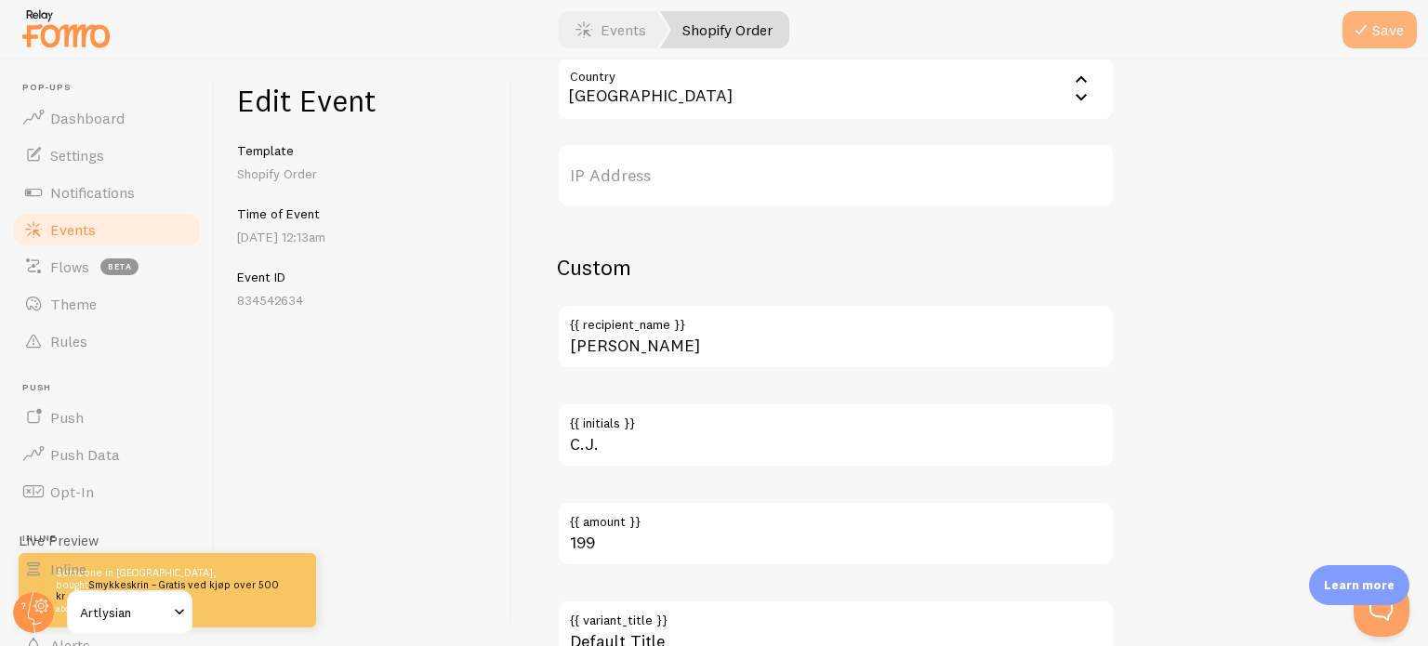
click at [1372, 25] on icon "submit" at bounding box center [1361, 30] width 22 height 22
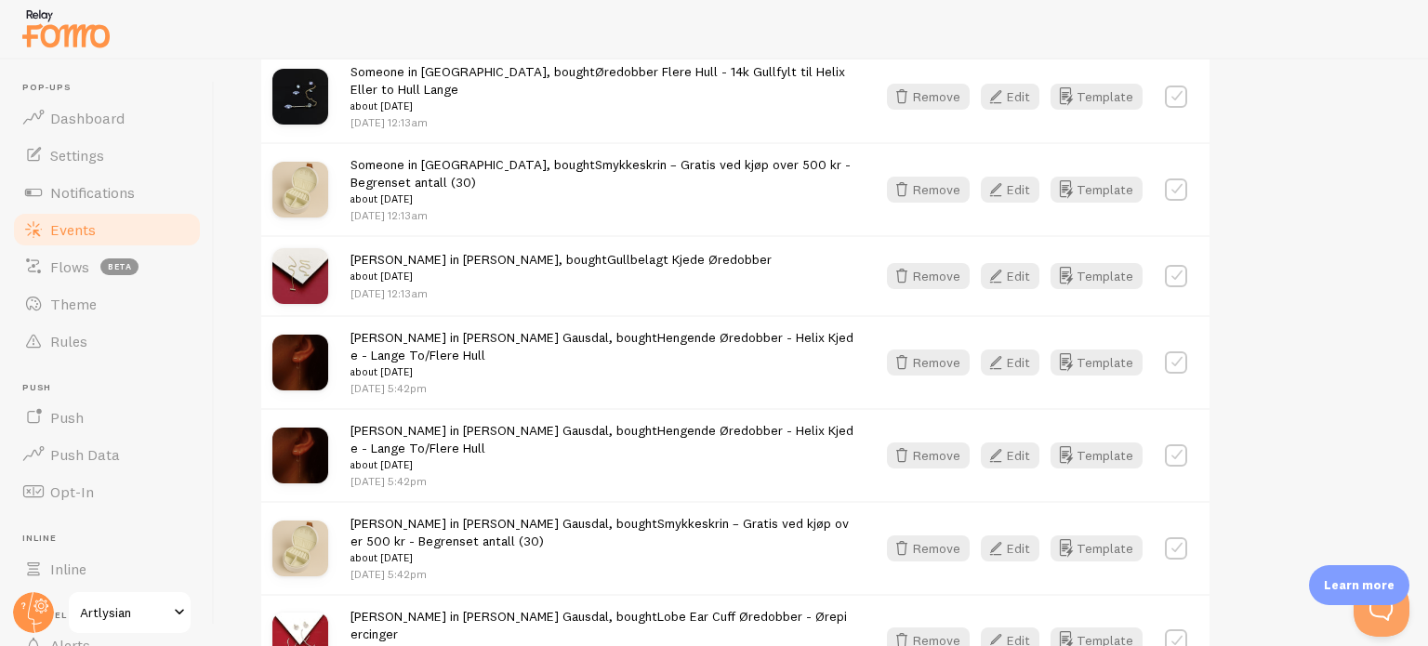
scroll to position [600, 0]
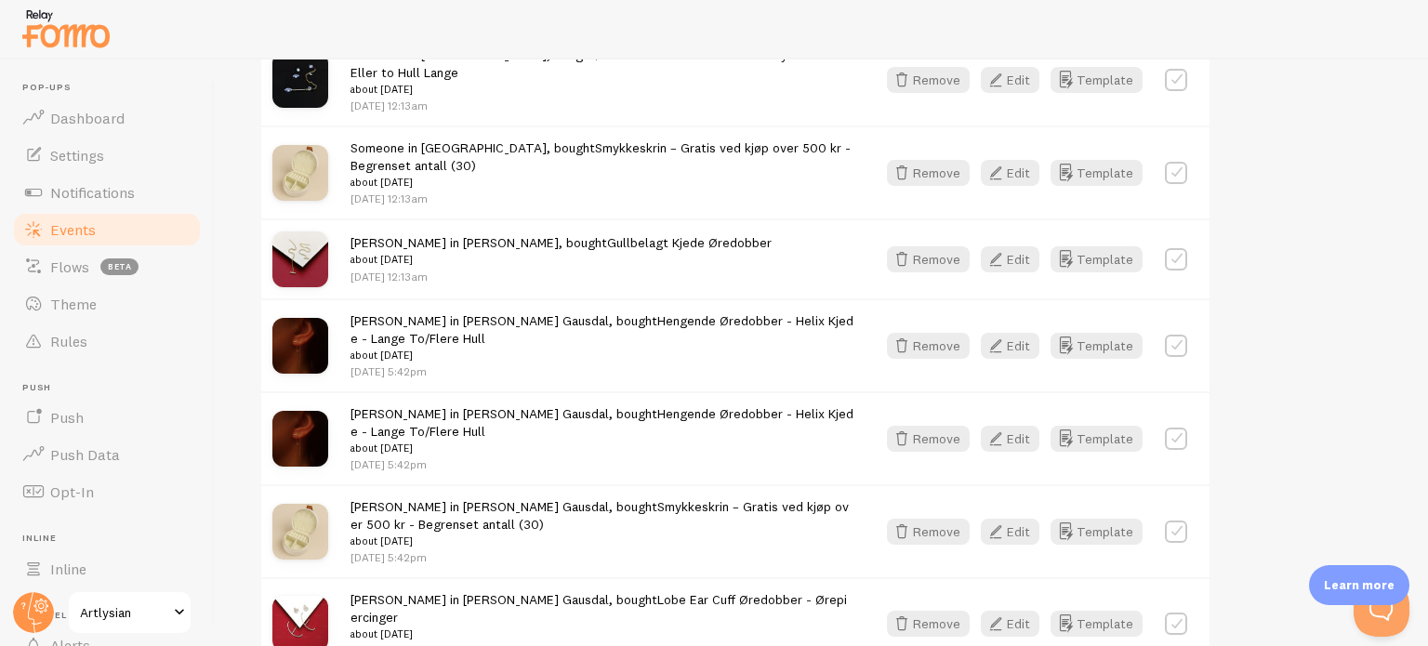
click at [1167, 171] on label at bounding box center [1176, 173] width 22 height 22
checkbox input "true"
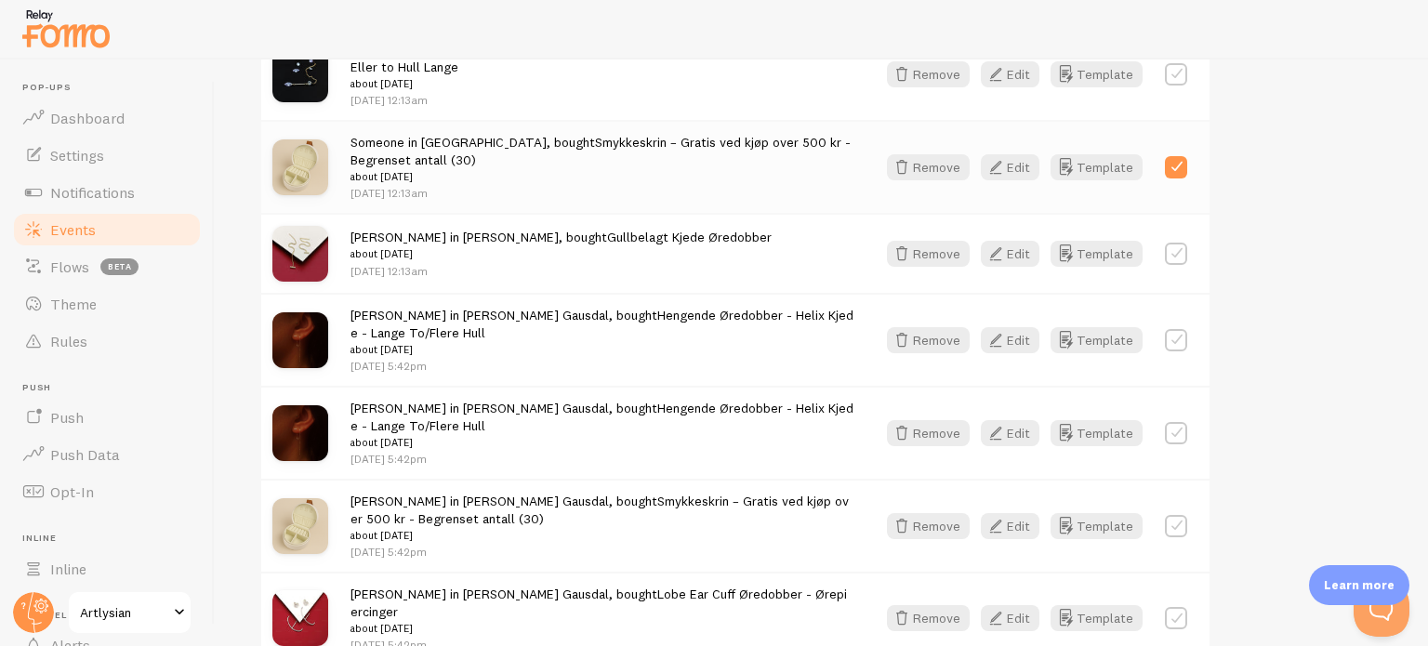
click at [1171, 253] on label at bounding box center [1176, 254] width 22 height 22
checkbox input "true"
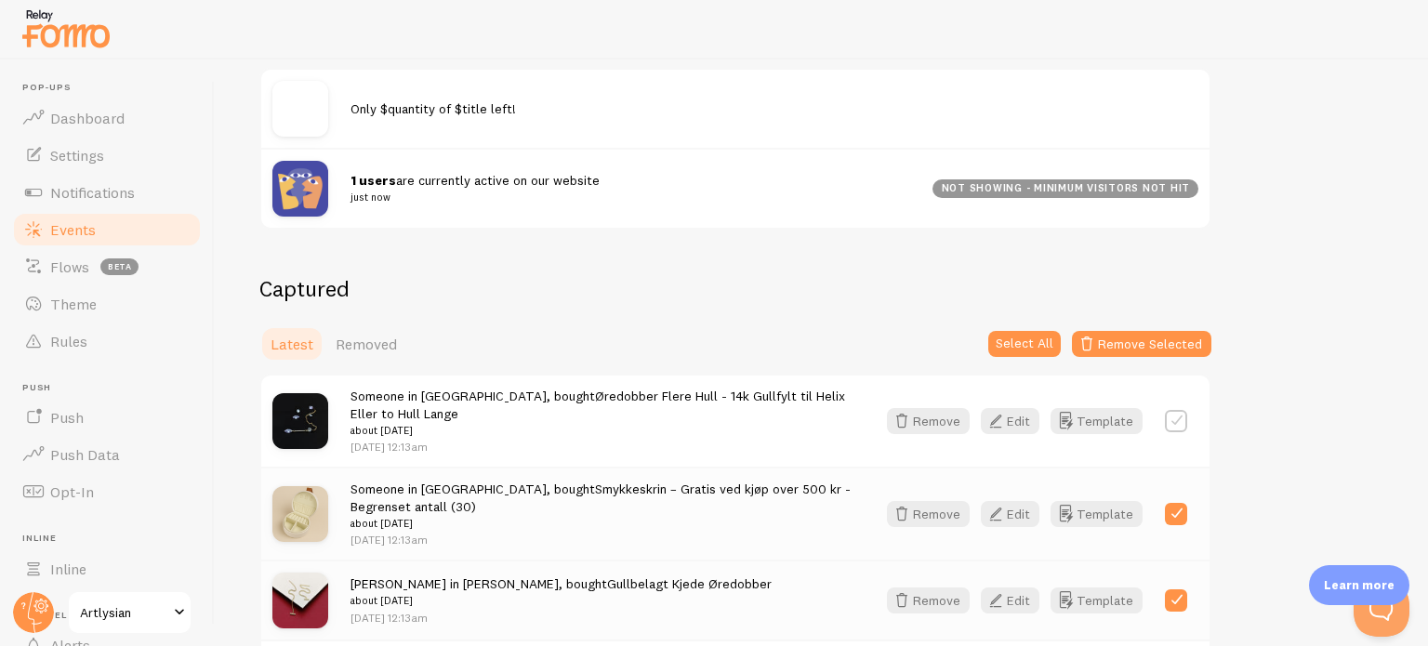
scroll to position [260, 0]
click at [1175, 518] on label at bounding box center [1176, 513] width 22 height 22
checkbox input "false"
click at [1177, 597] on label at bounding box center [1176, 599] width 22 height 22
checkbox input "false"
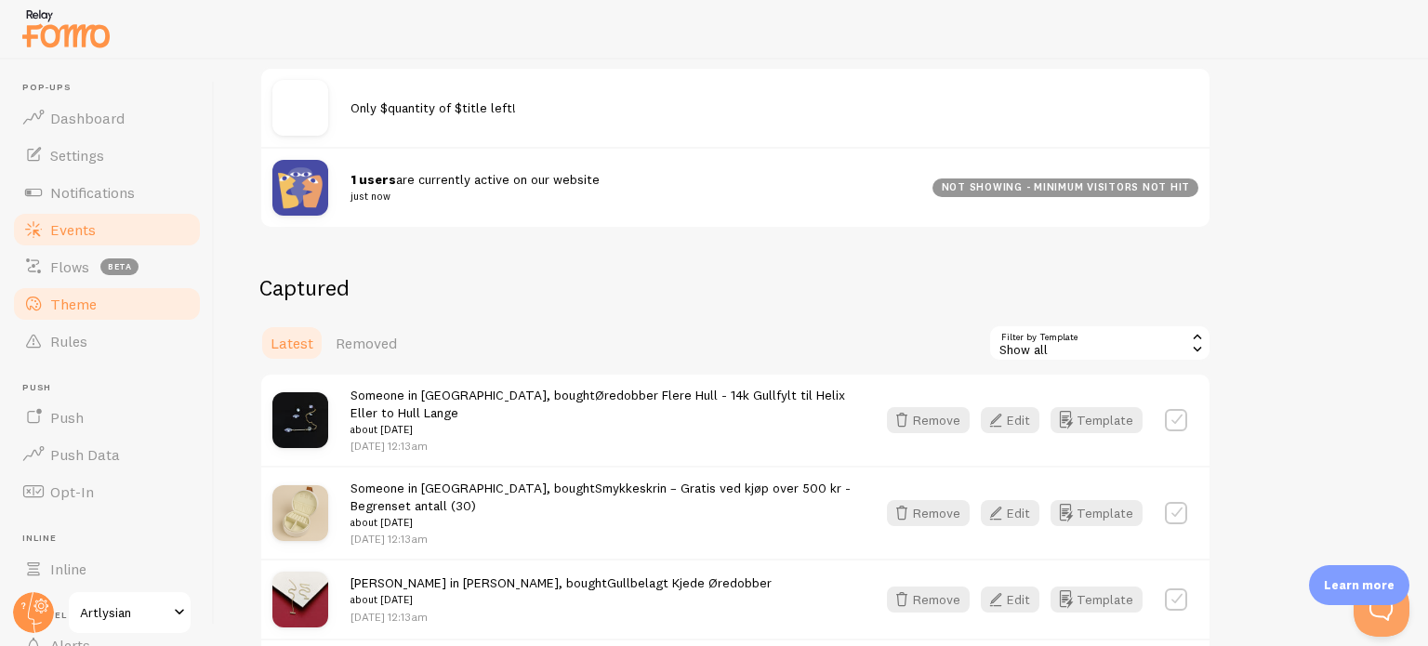
click at [75, 298] on span "Theme" at bounding box center [73, 304] width 46 height 19
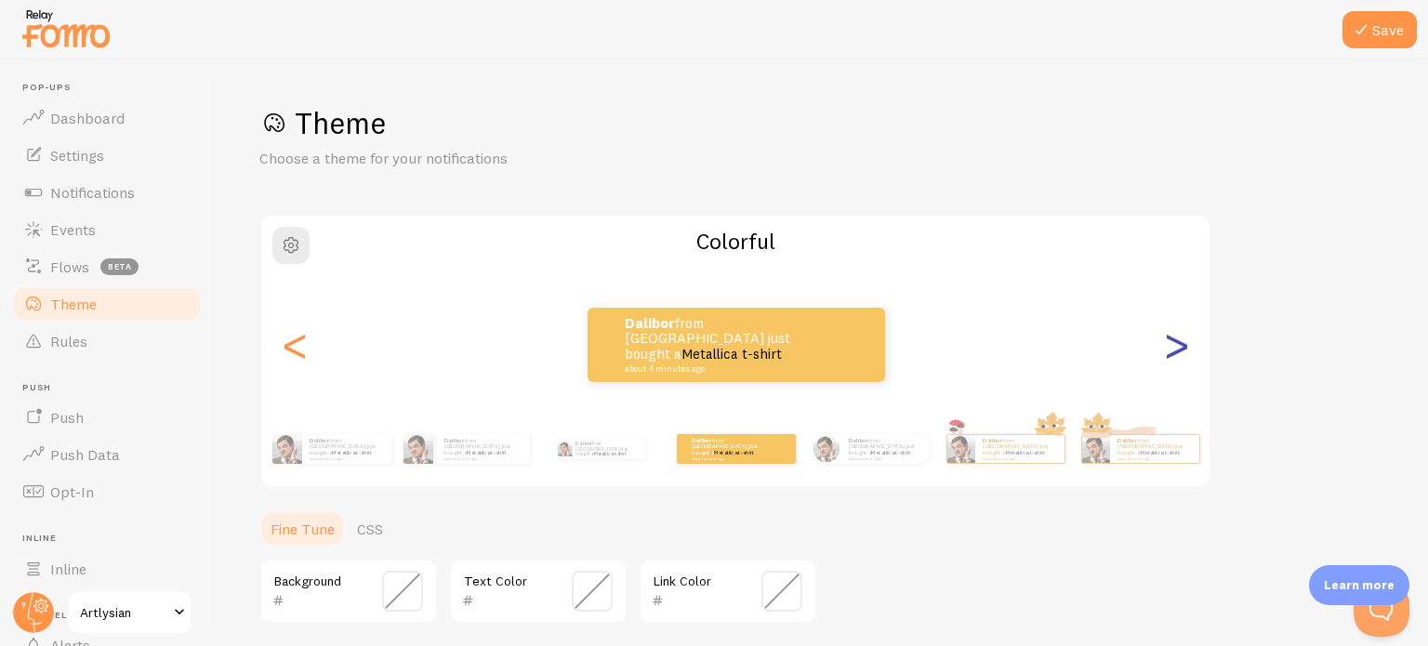
click at [1179, 337] on div ">" at bounding box center [1176, 345] width 22 height 134
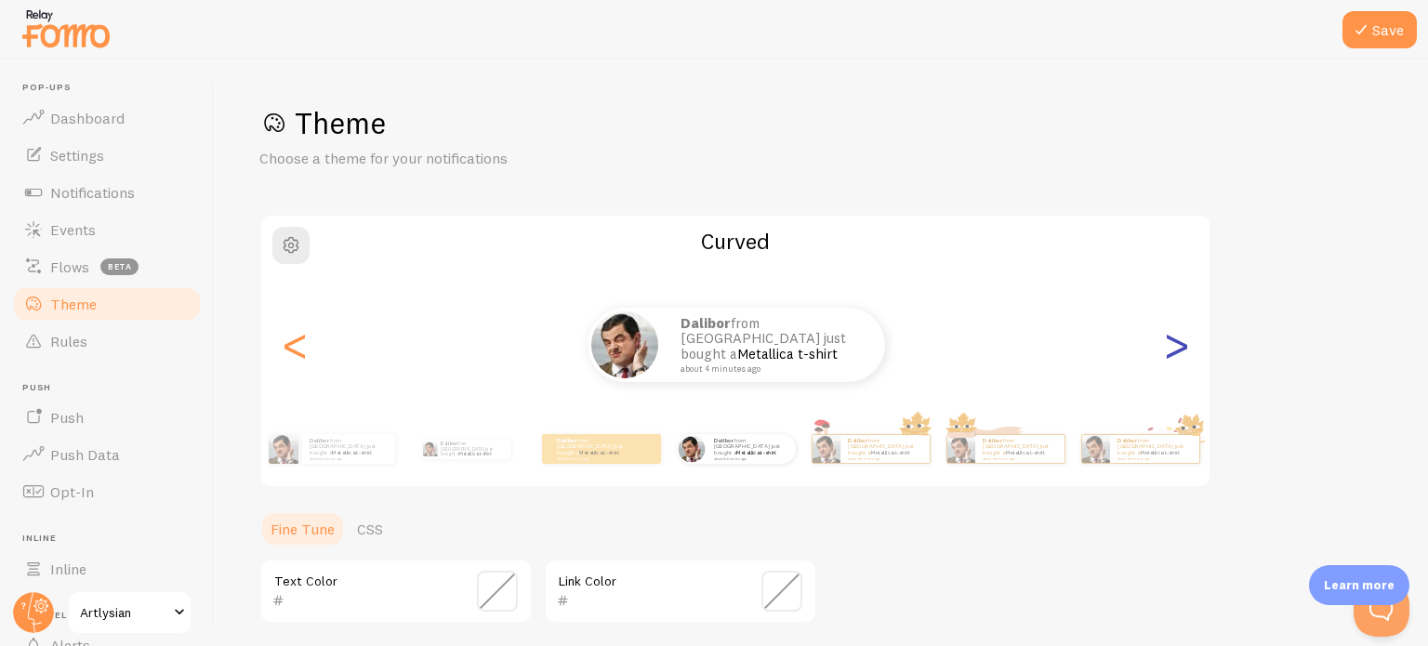
click at [1179, 337] on div ">" at bounding box center [1176, 345] width 22 height 134
type input "0"
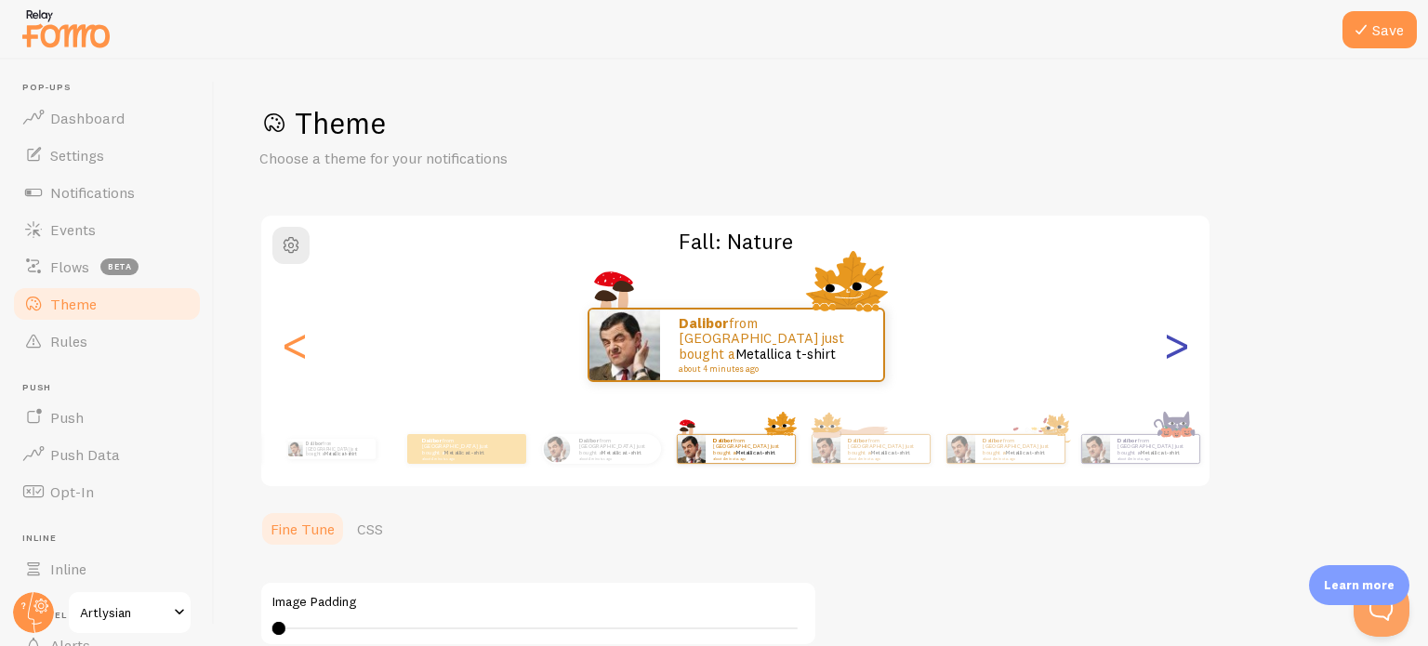
click at [1179, 337] on div ">" at bounding box center [1176, 345] width 22 height 134
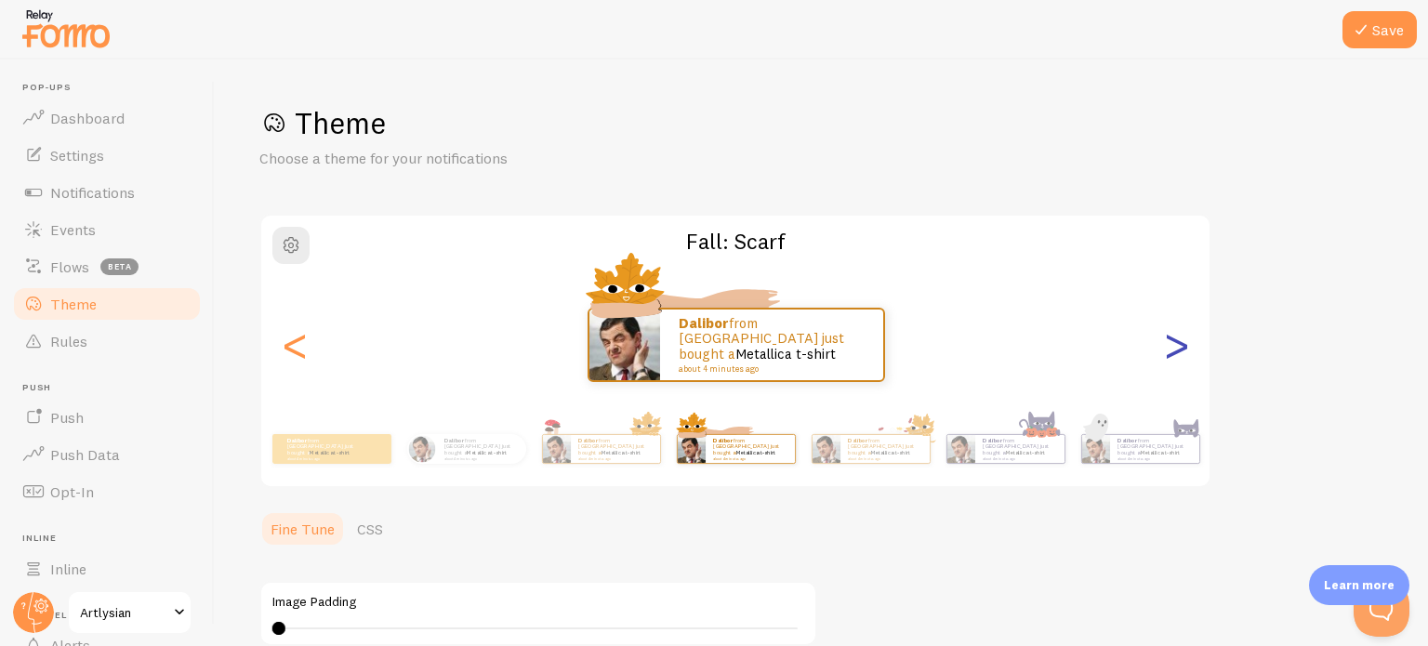
click at [1179, 337] on div ">" at bounding box center [1176, 345] width 22 height 134
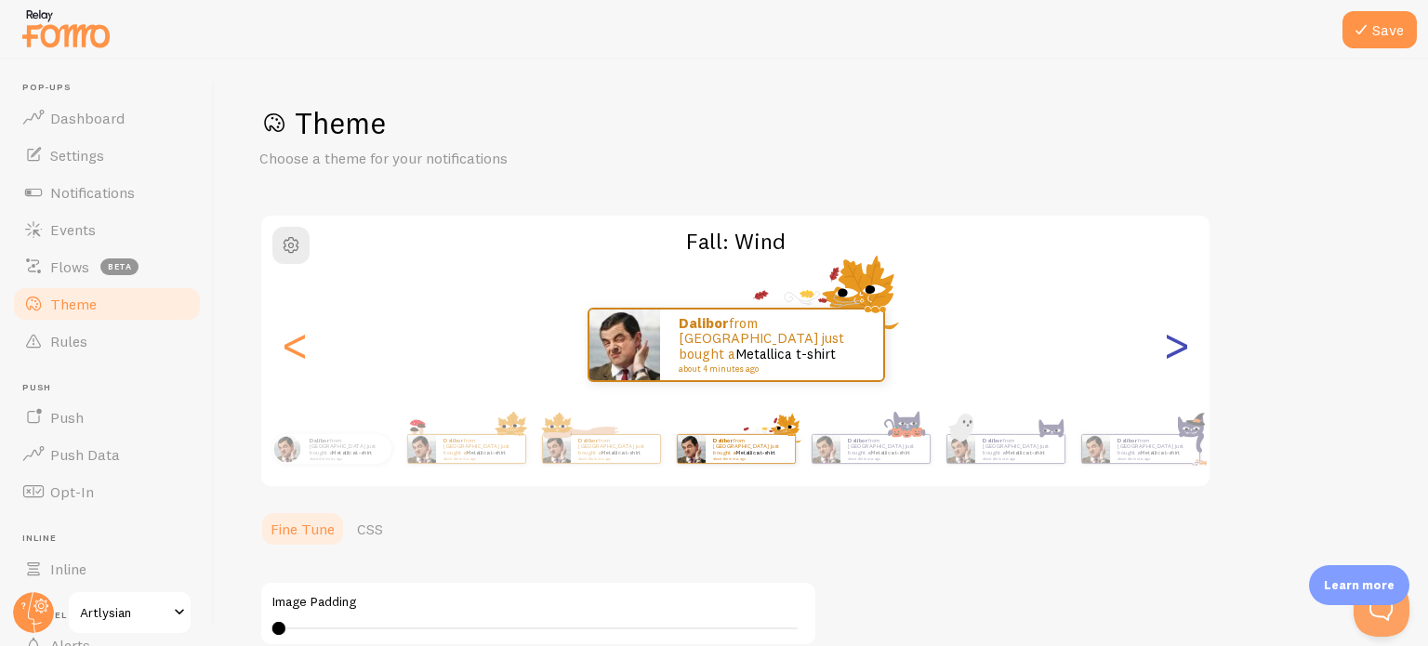
click at [1179, 337] on div ">" at bounding box center [1176, 345] width 22 height 134
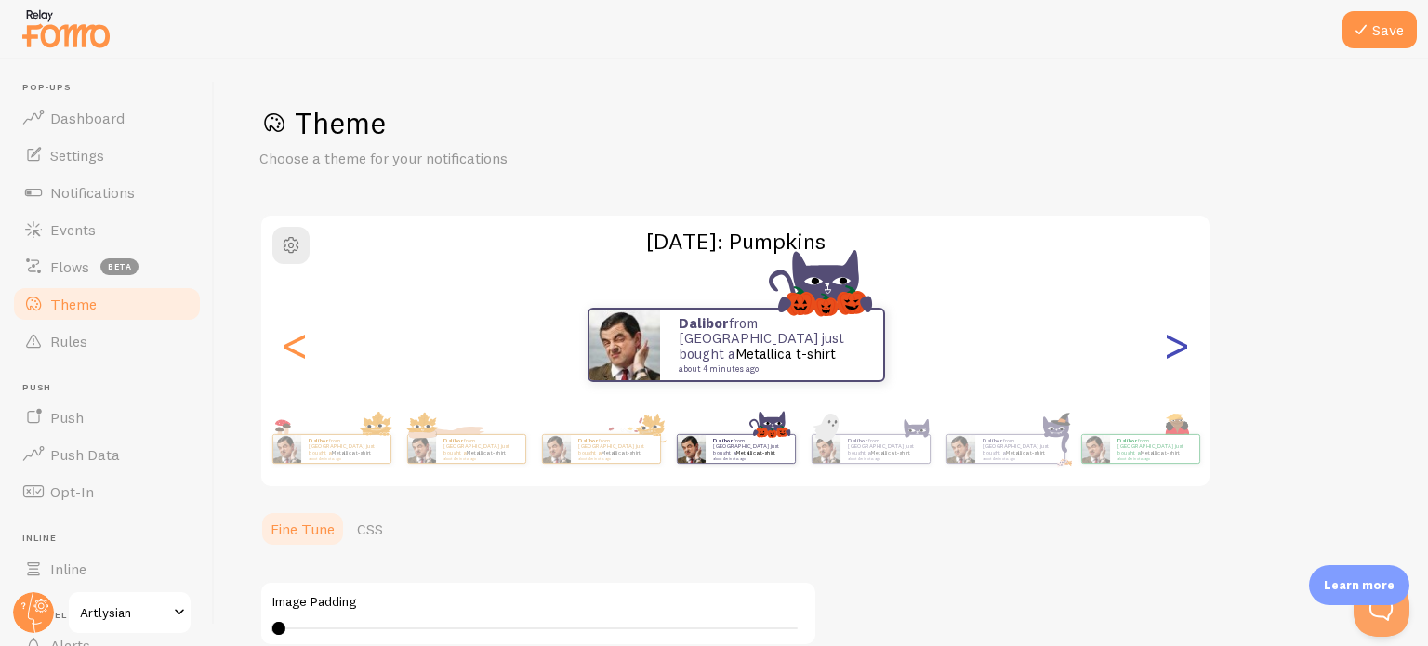
click at [1179, 337] on div ">" at bounding box center [1176, 345] width 22 height 134
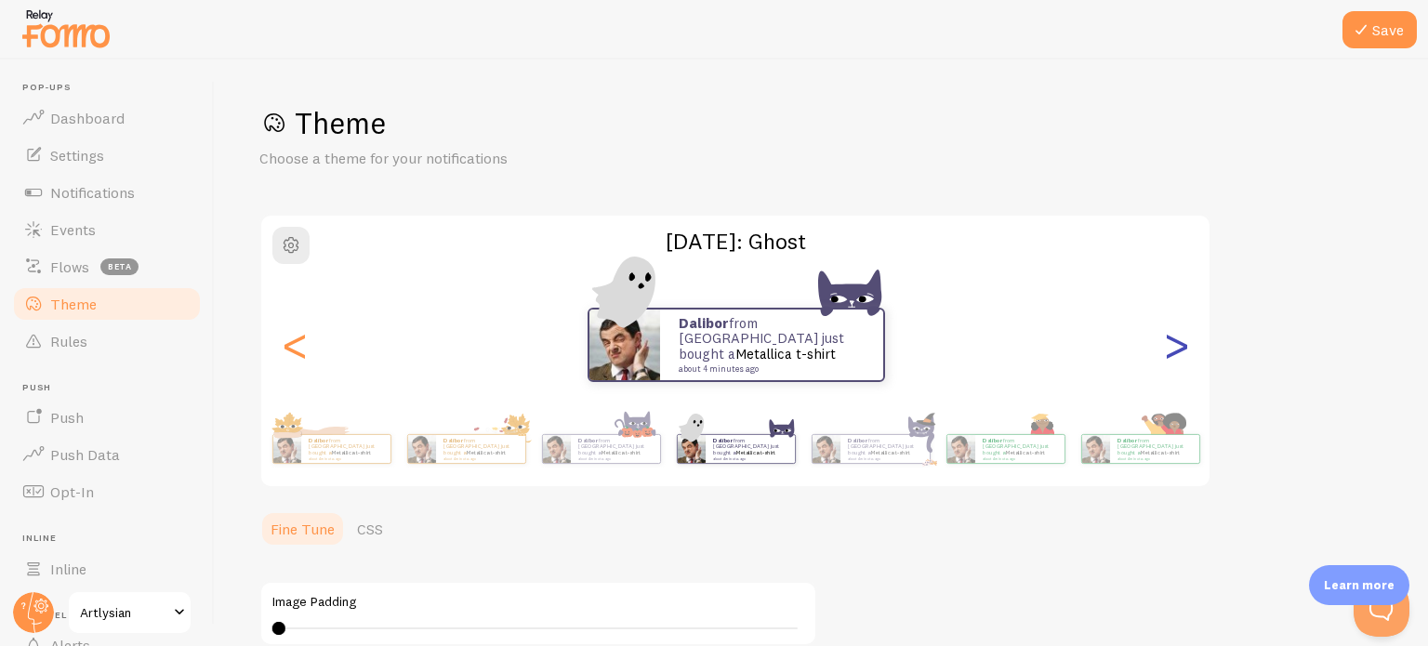
click at [1179, 337] on div ">" at bounding box center [1176, 345] width 22 height 134
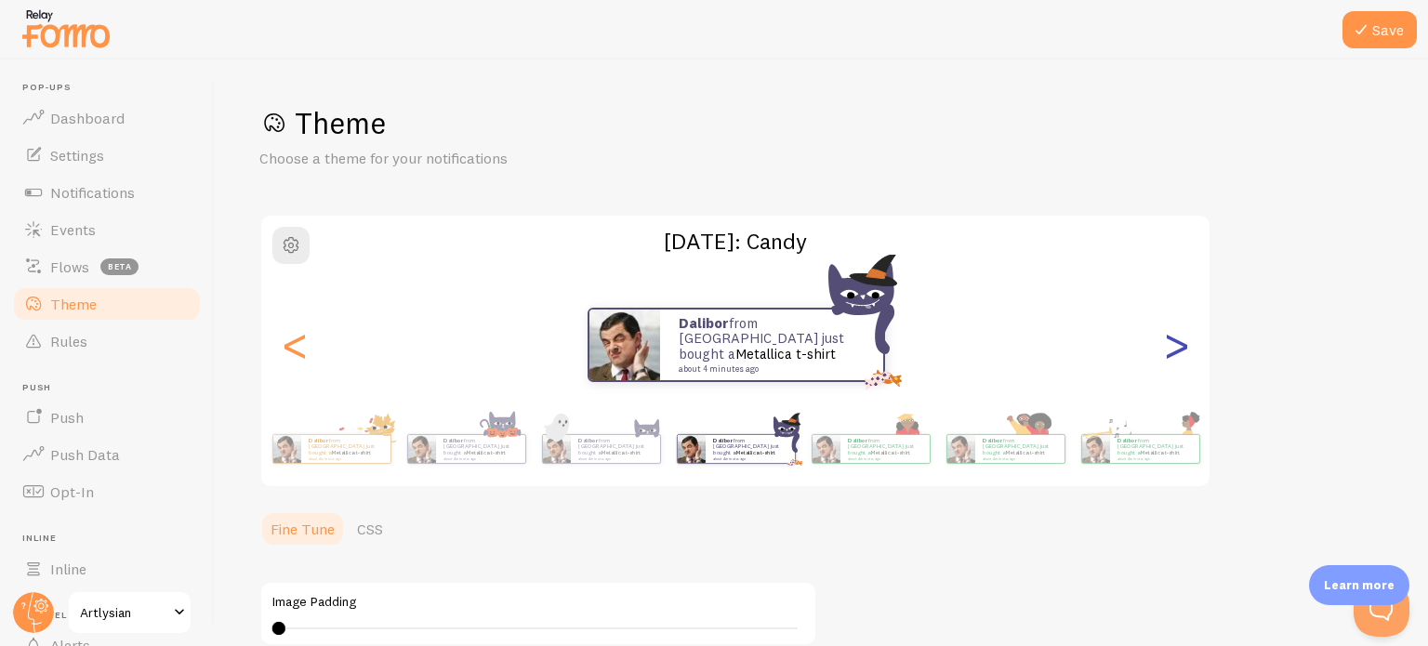
click at [1179, 337] on div ">" at bounding box center [1176, 345] width 22 height 134
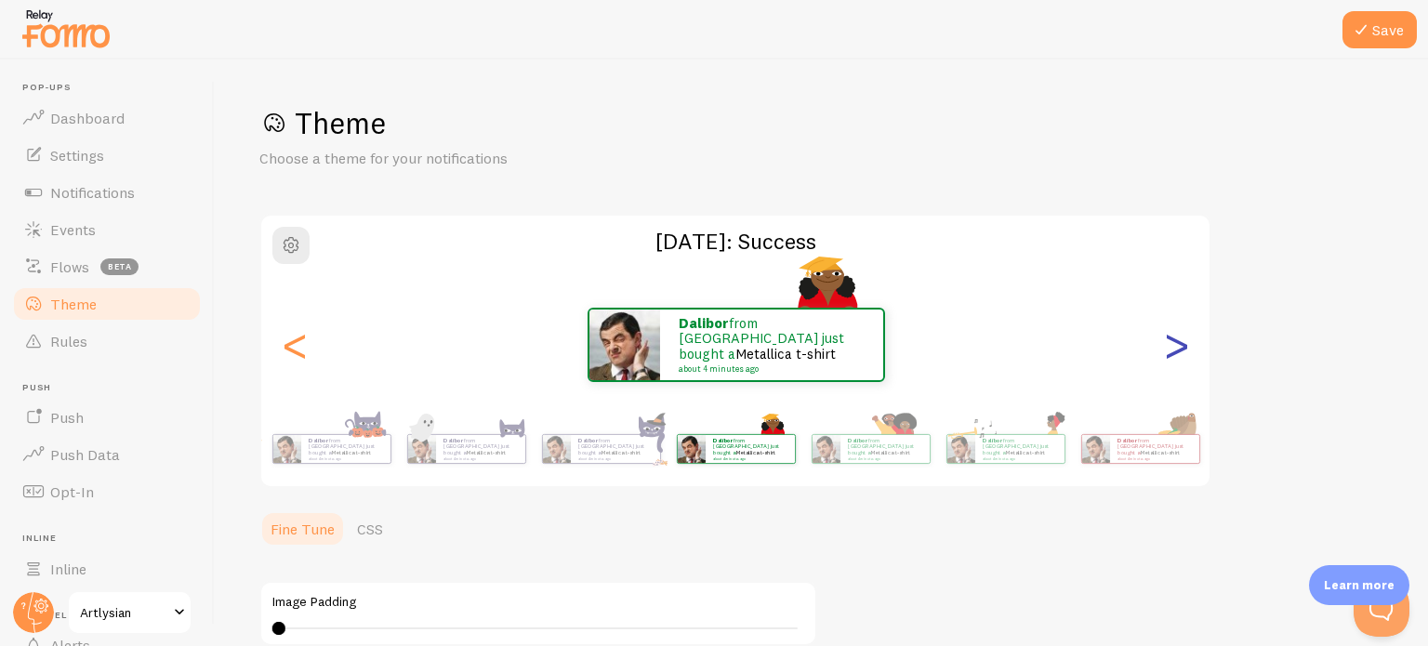
click at [1179, 337] on div ">" at bounding box center [1176, 345] width 22 height 134
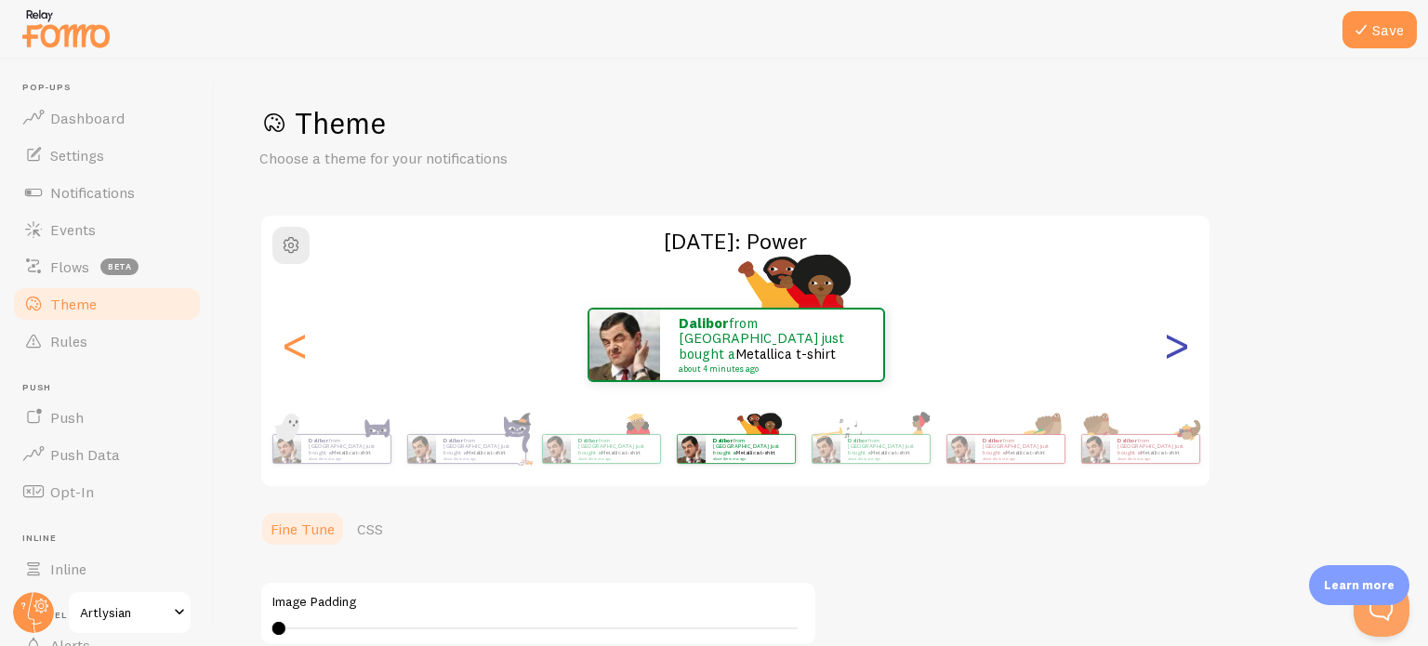
click at [1179, 337] on div ">" at bounding box center [1176, 345] width 22 height 134
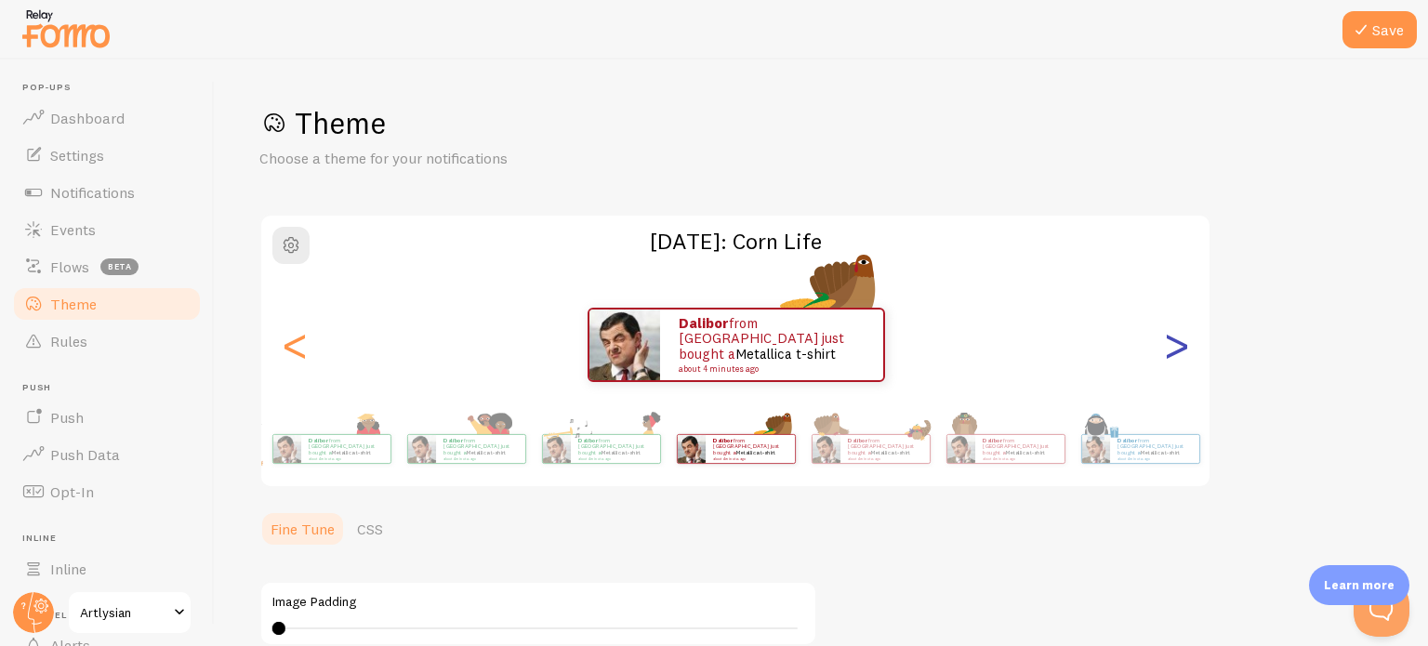
click at [1179, 337] on div ">" at bounding box center [1176, 345] width 22 height 134
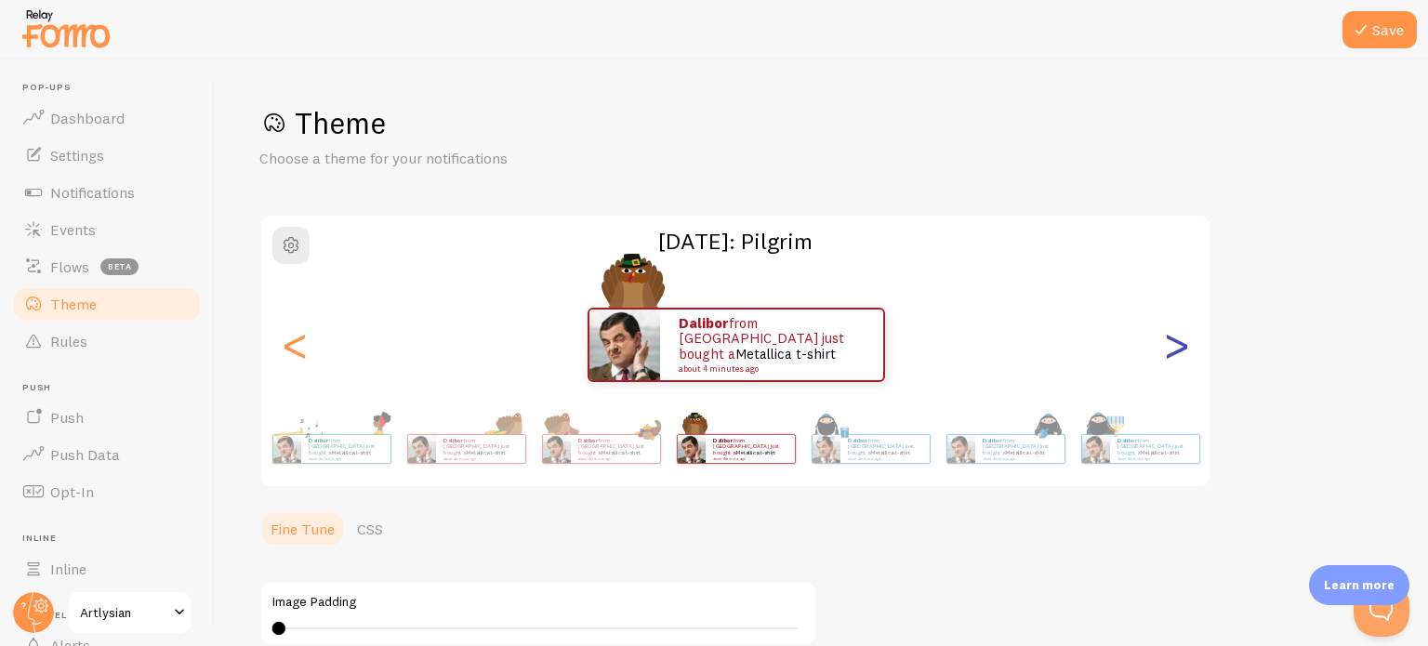
click at [1181, 363] on div ">" at bounding box center [1176, 345] width 22 height 134
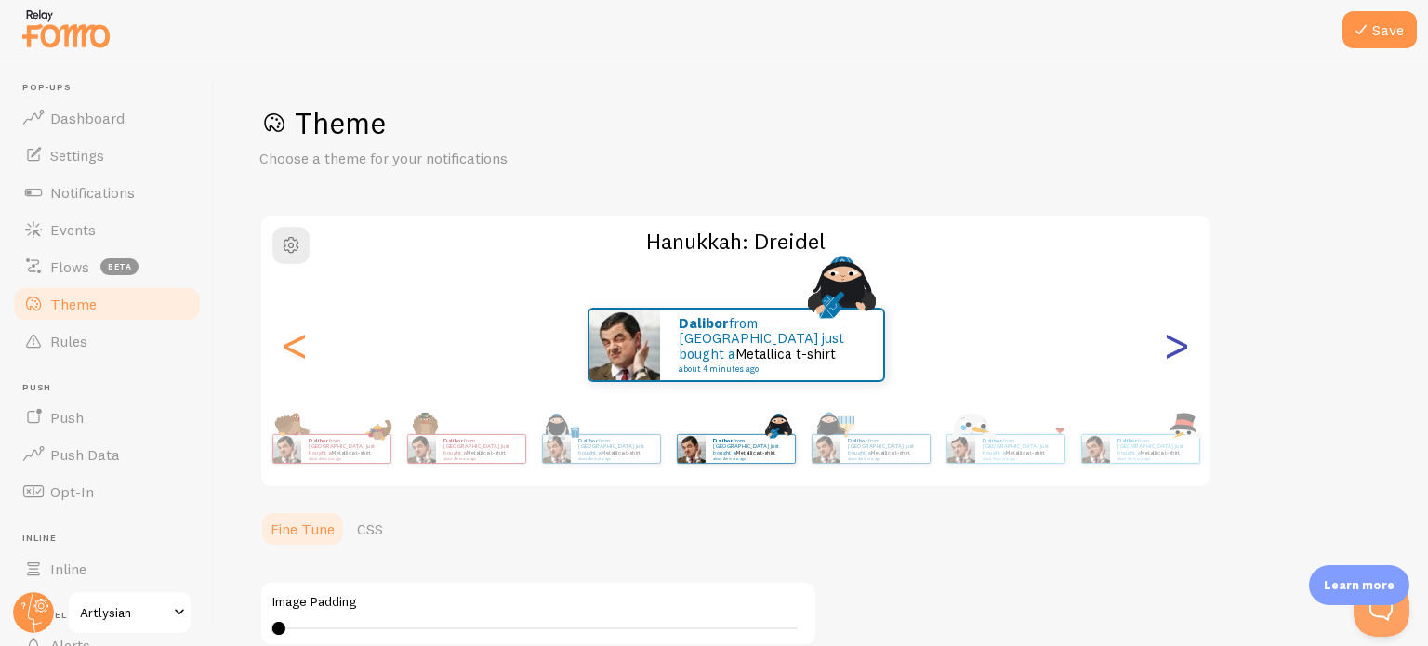
click at [1181, 363] on div ">" at bounding box center [1176, 345] width 22 height 134
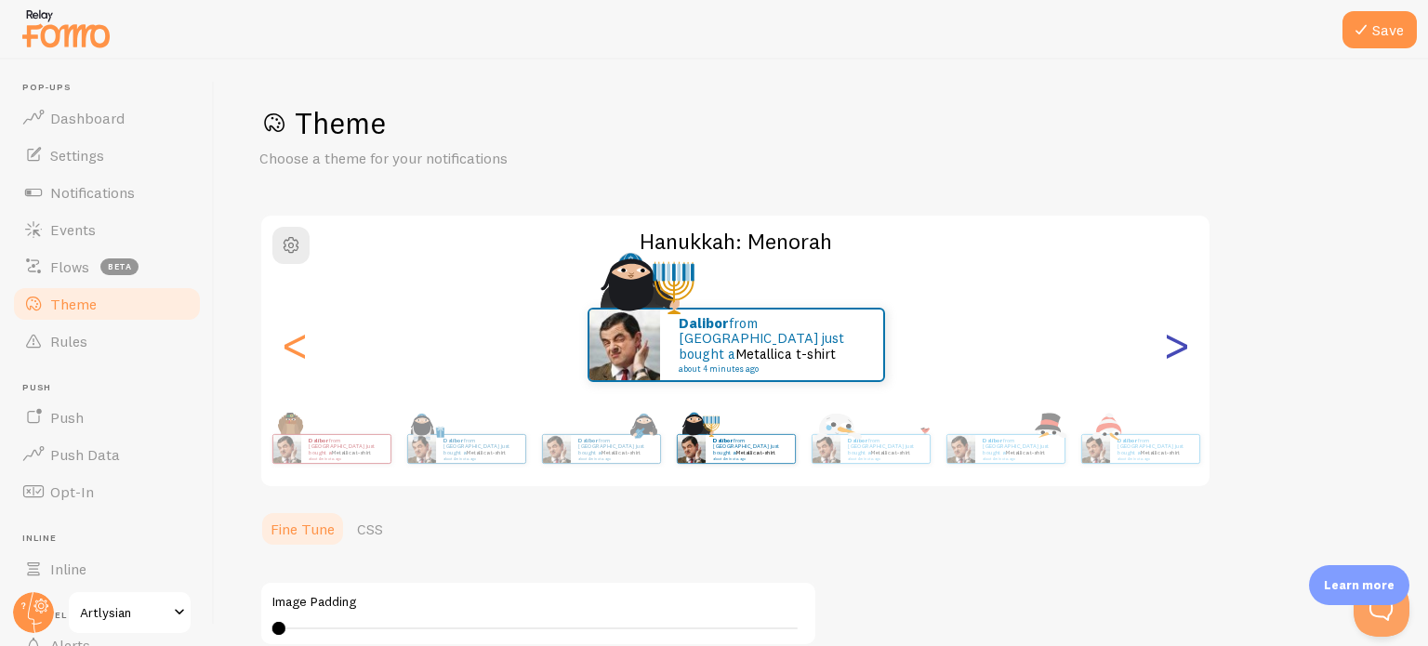
click at [1181, 363] on div ">" at bounding box center [1176, 345] width 22 height 134
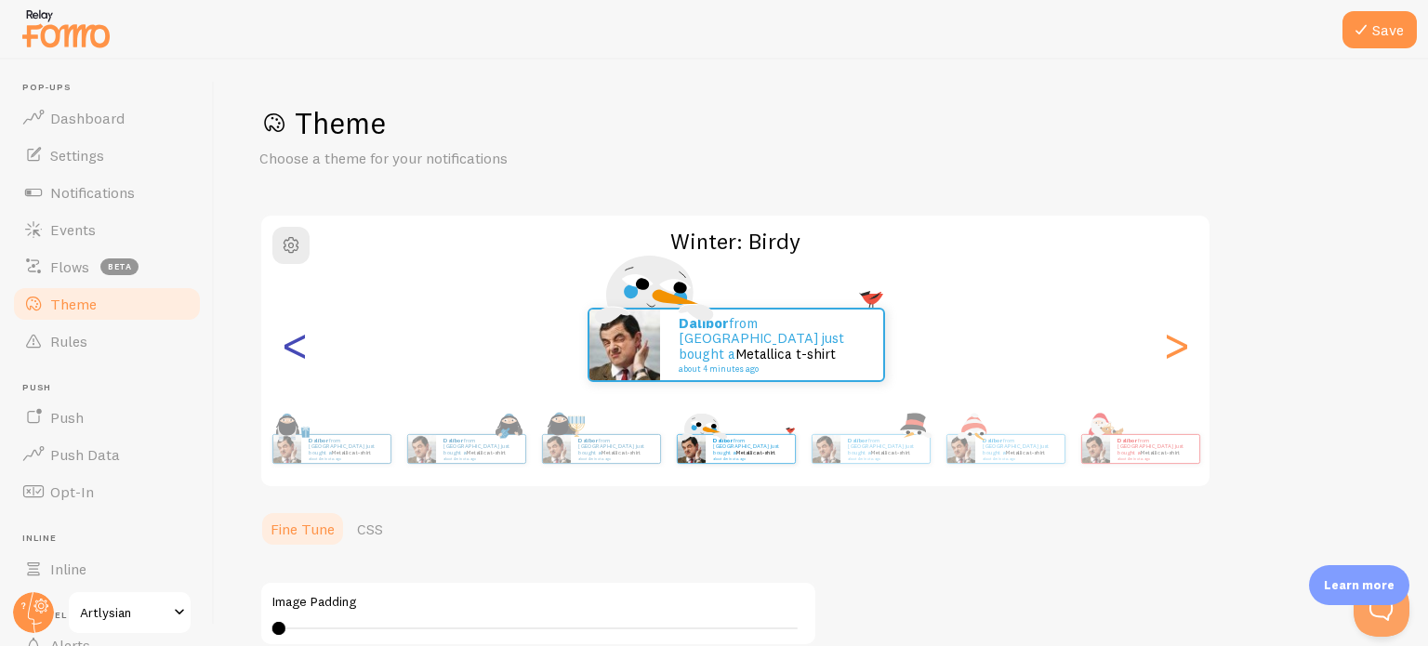
click at [305, 352] on div "<" at bounding box center [294, 345] width 22 height 134
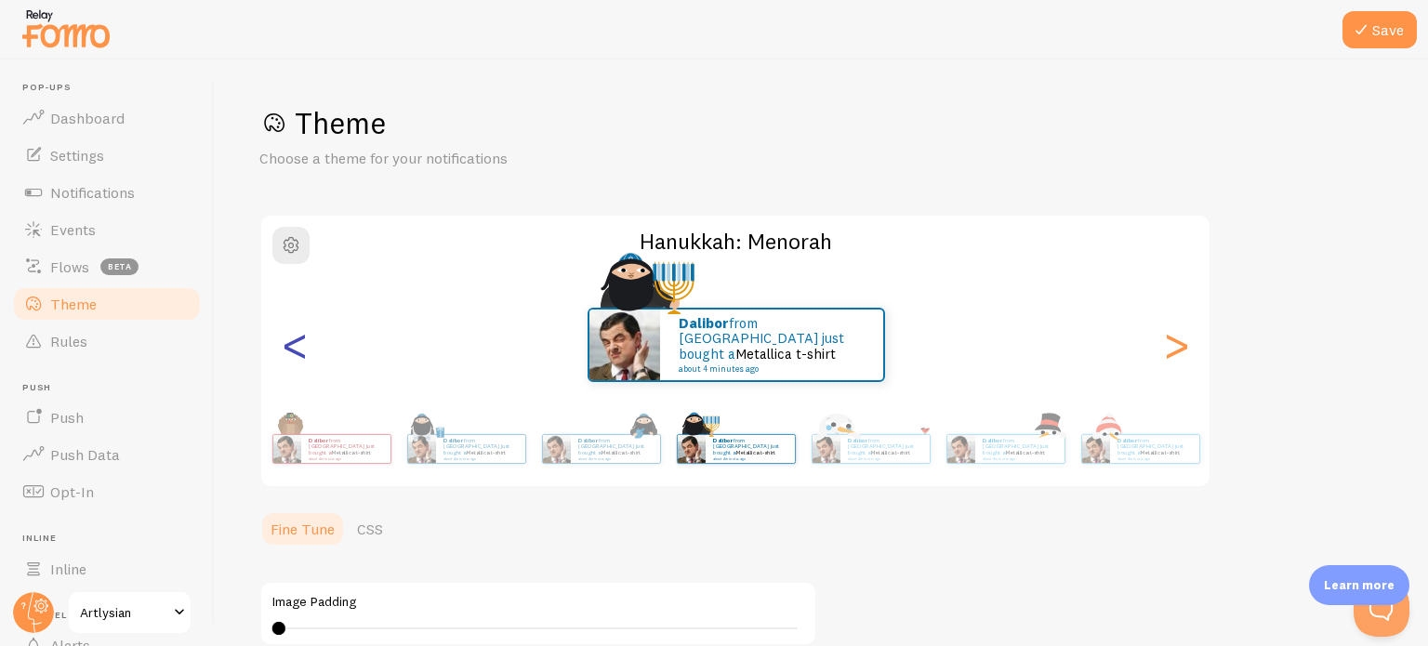
click at [305, 352] on div "<" at bounding box center [294, 345] width 22 height 134
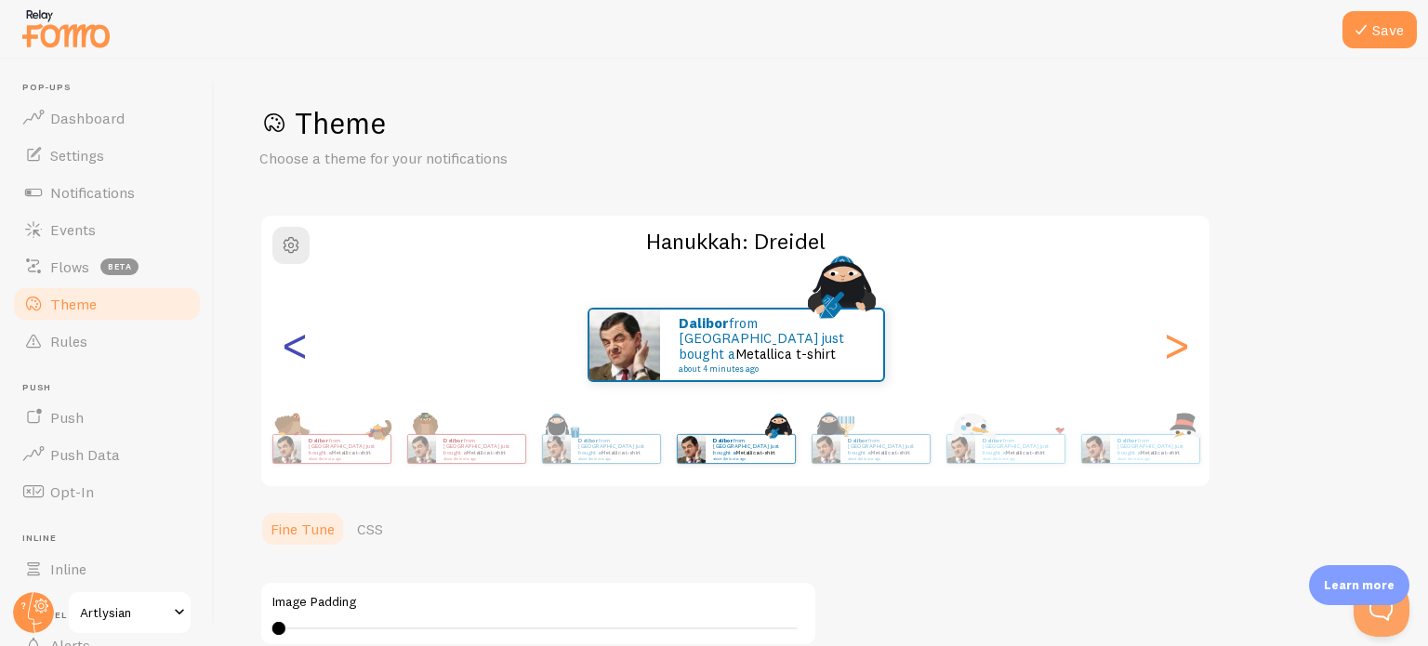
click at [305, 352] on div "<" at bounding box center [294, 345] width 22 height 134
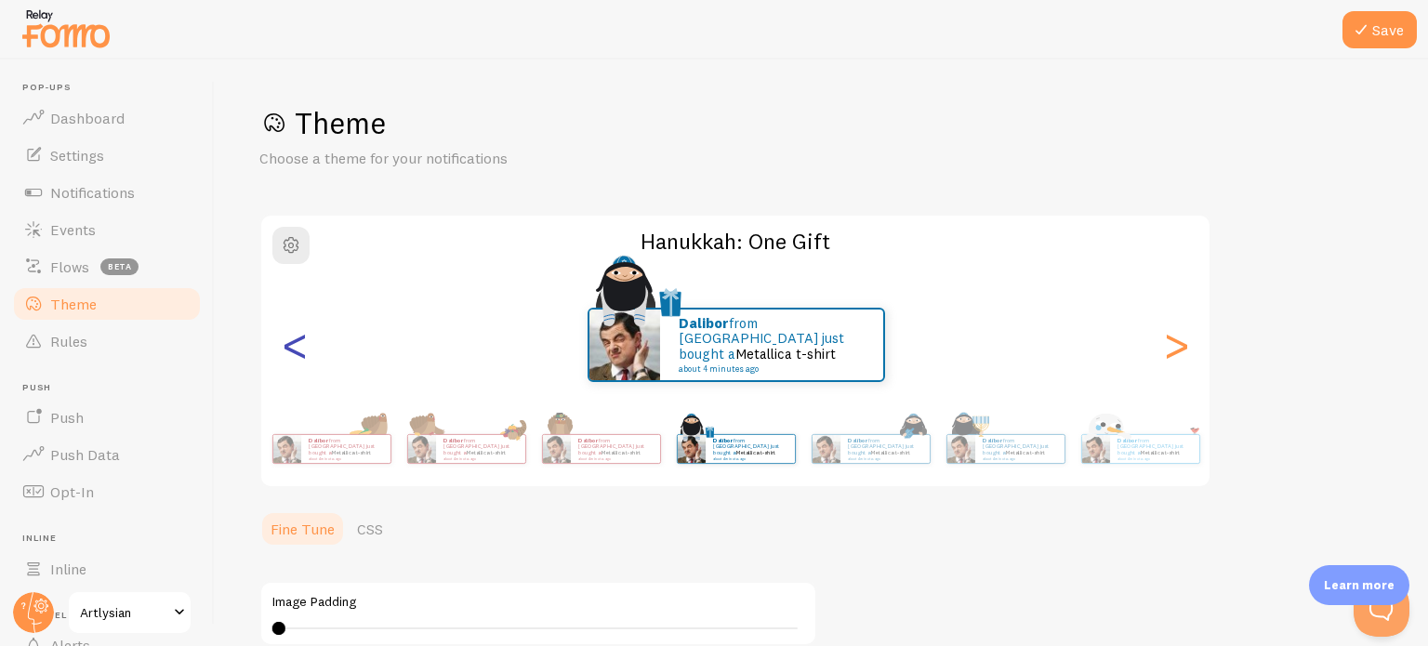
click at [305, 352] on div "<" at bounding box center [294, 345] width 22 height 134
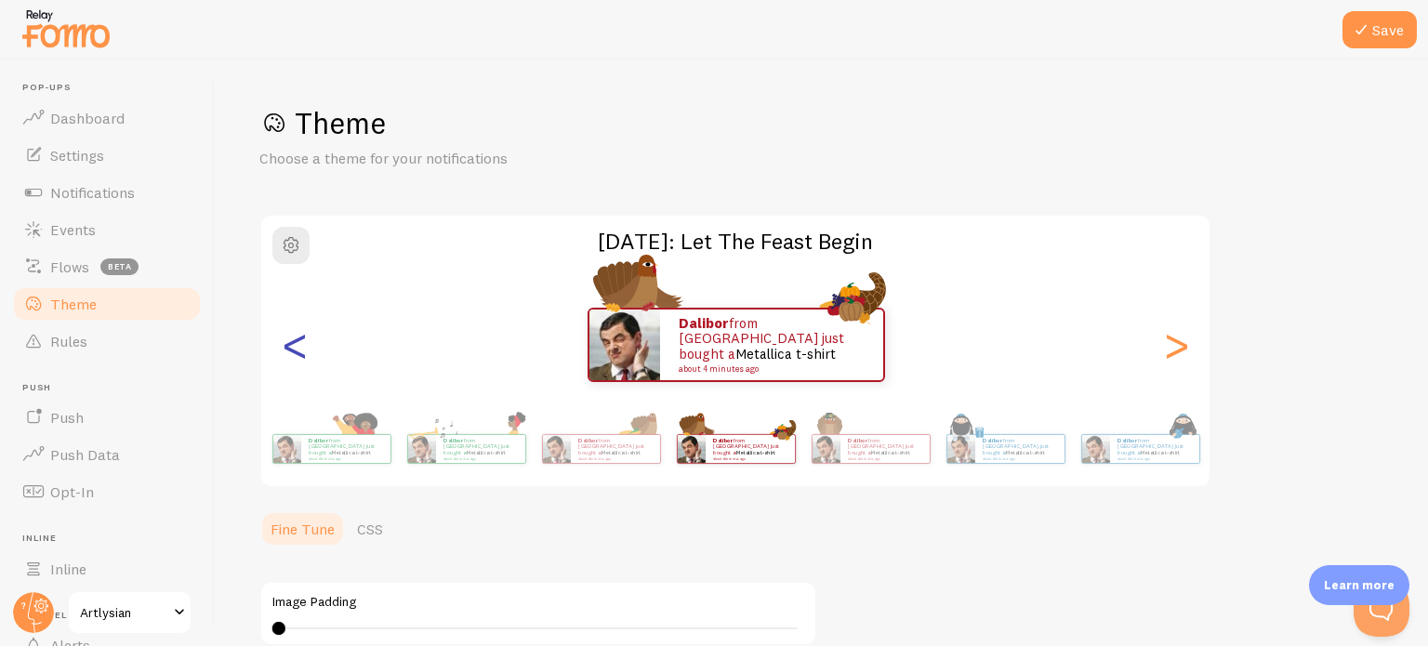
click at [305, 352] on div "<" at bounding box center [294, 345] width 22 height 134
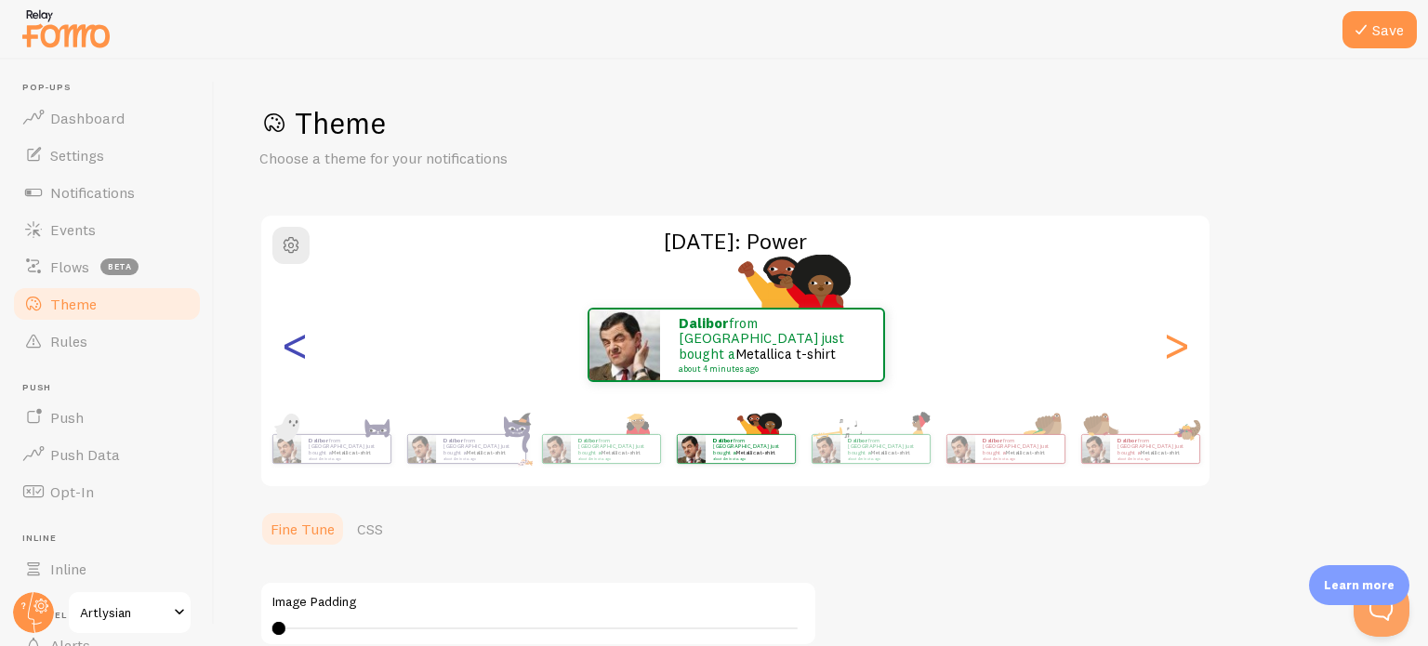
click at [305, 352] on div "<" at bounding box center [294, 345] width 22 height 134
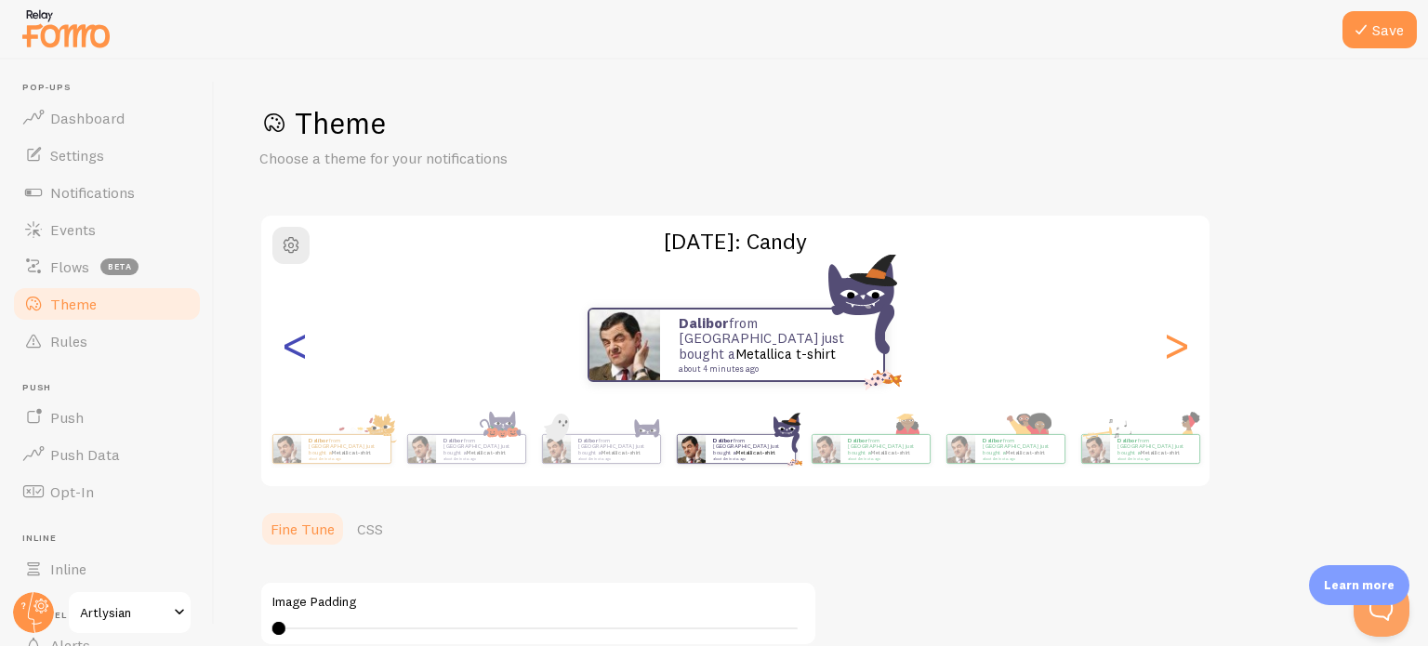
click at [305, 352] on div "<" at bounding box center [294, 345] width 22 height 134
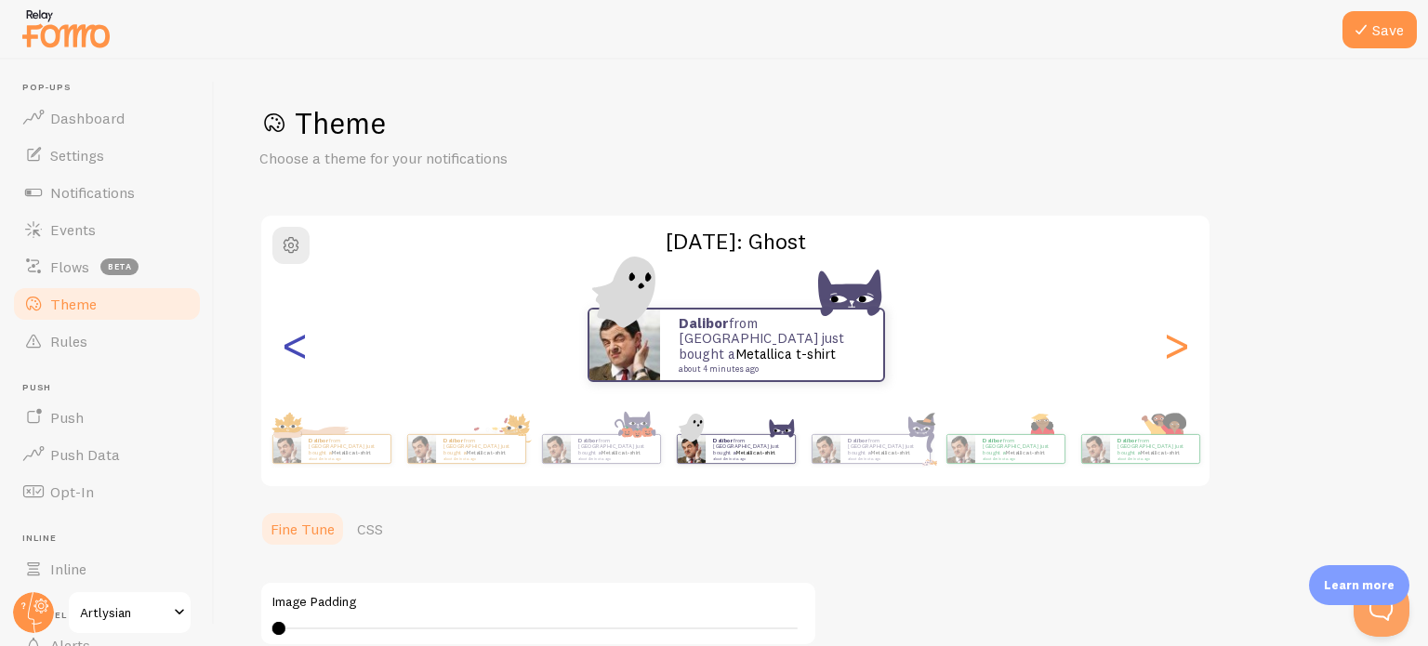
click at [305, 352] on div "<" at bounding box center [294, 345] width 22 height 134
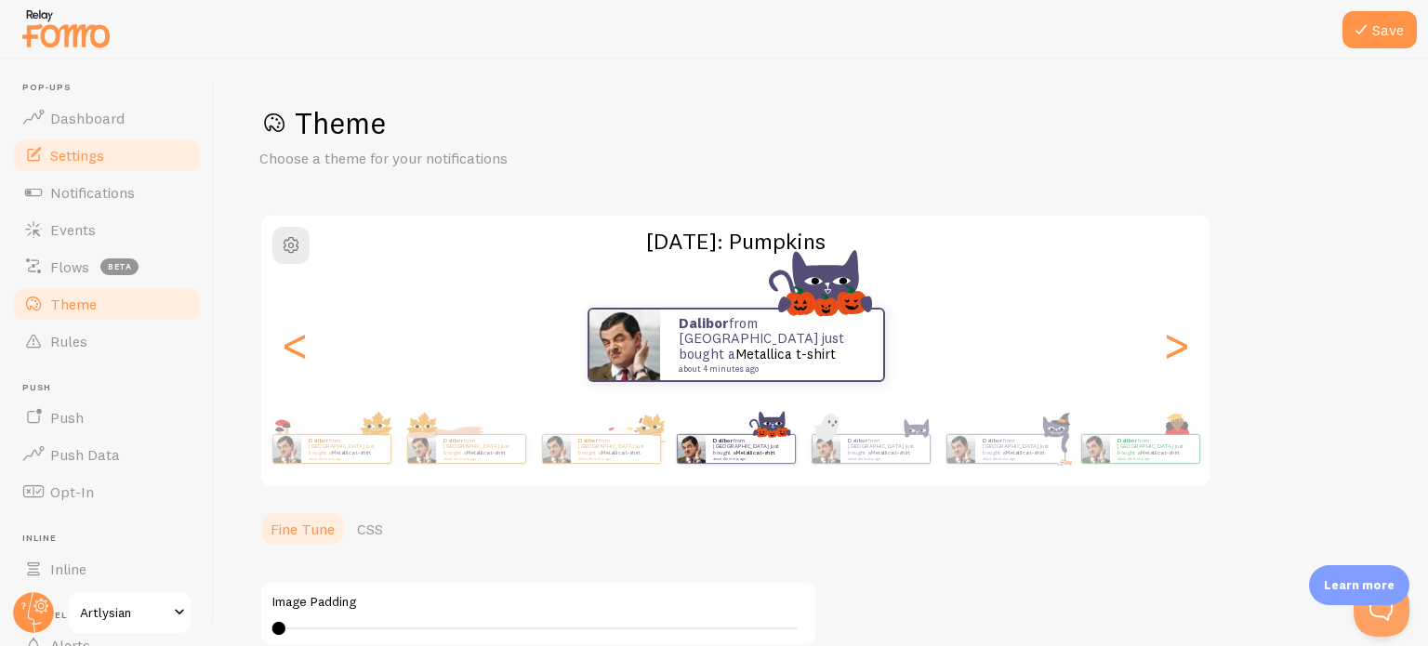
click at [99, 152] on span "Settings" at bounding box center [77, 155] width 54 height 19
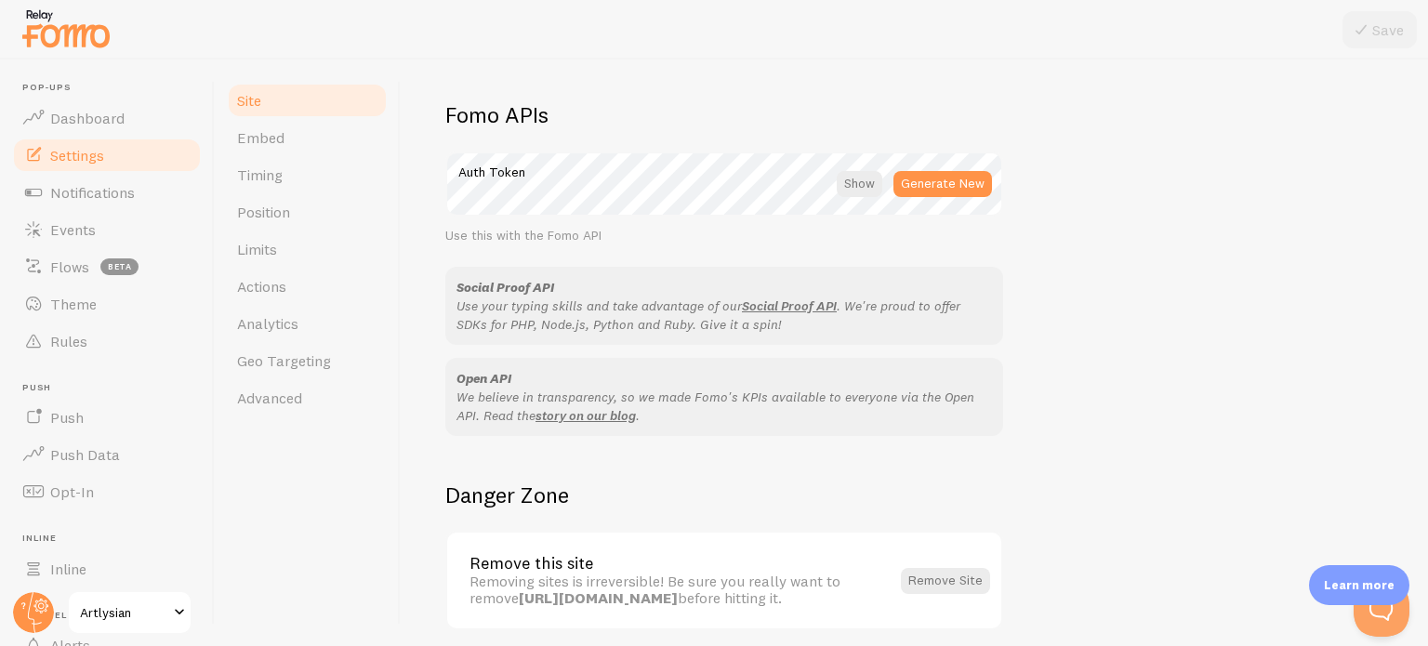
scroll to position [1107, 0]
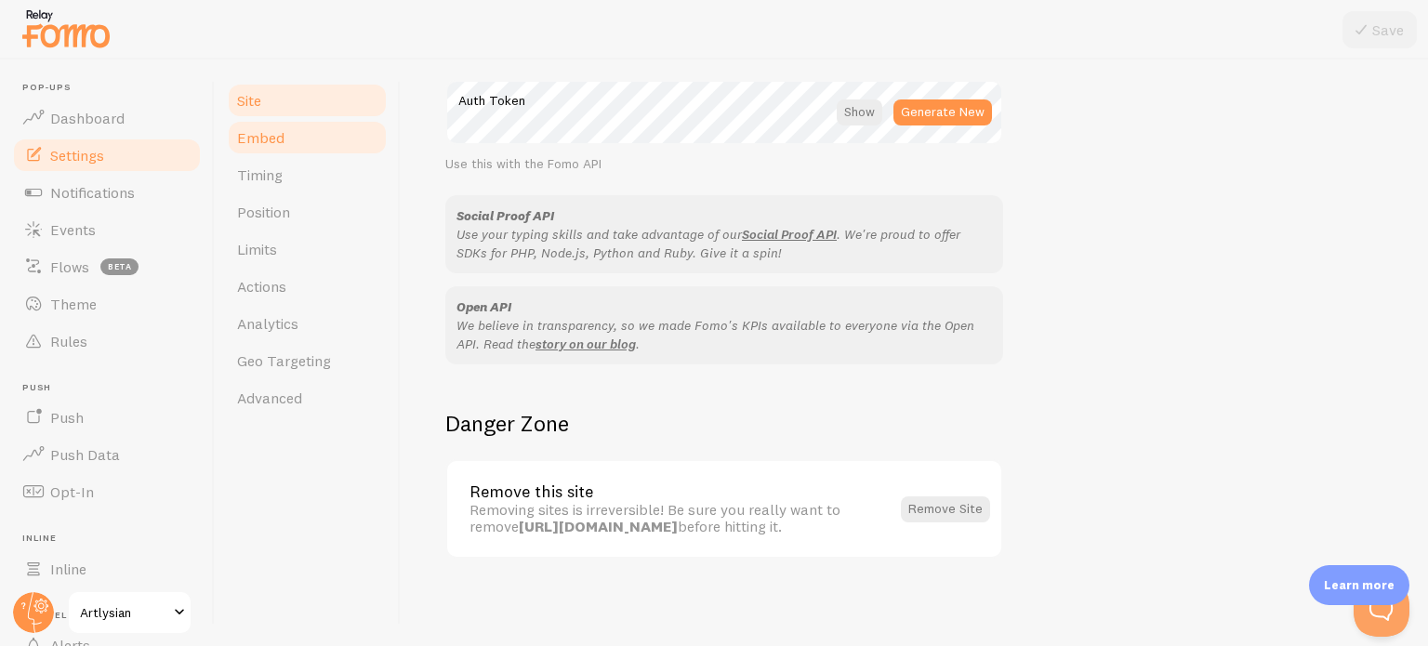
click at [280, 142] on span "Embed" at bounding box center [260, 137] width 47 height 19
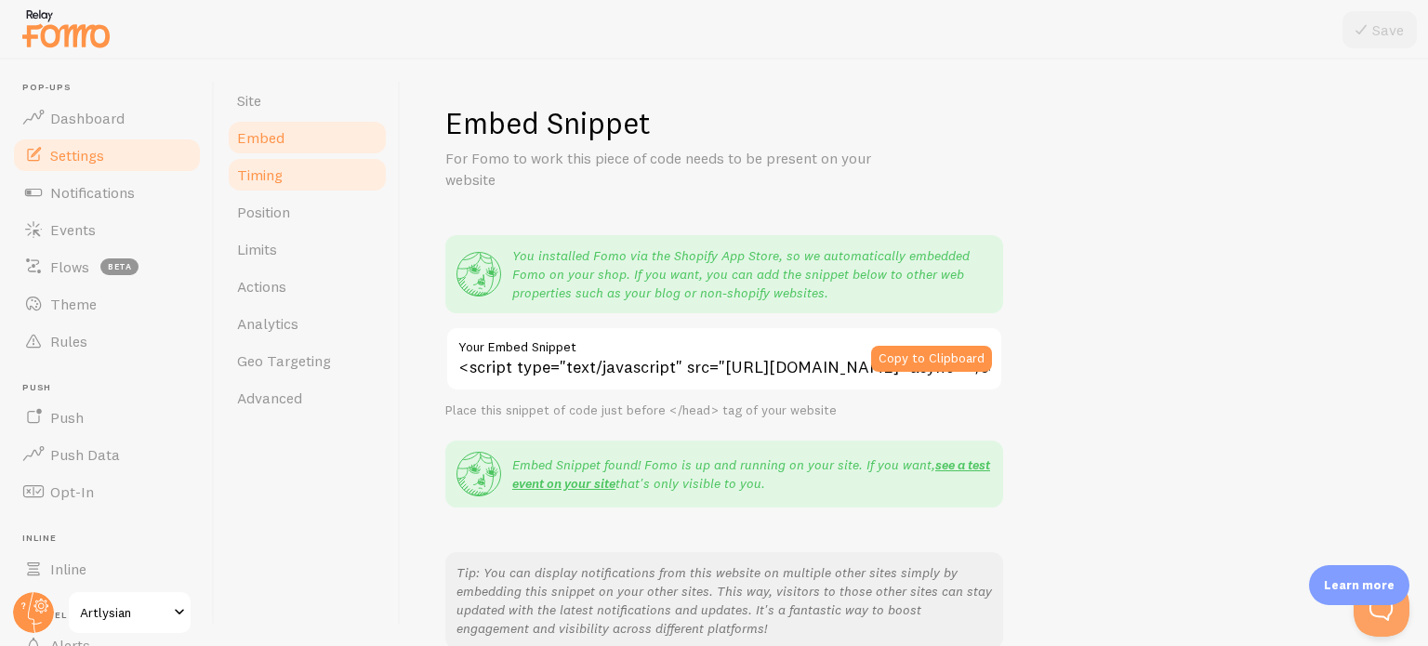
click at [279, 177] on span "Timing" at bounding box center [260, 174] width 46 height 19
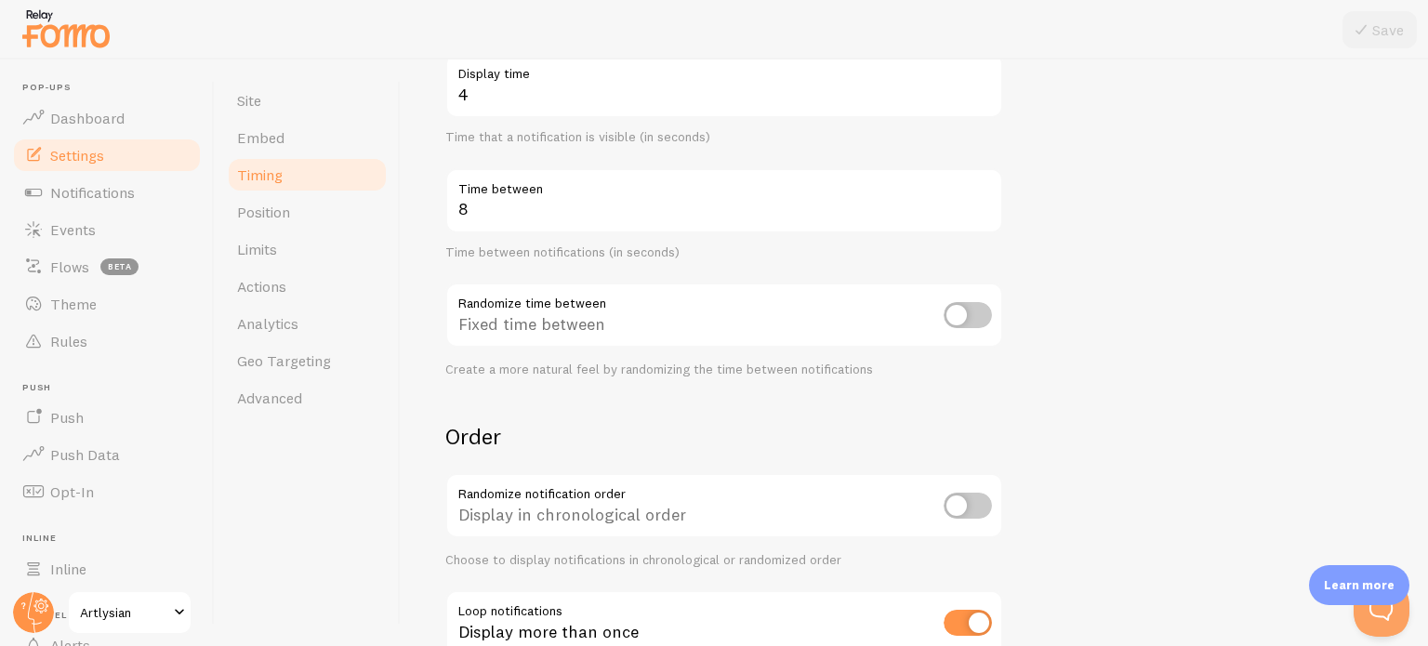
scroll to position [452, 0]
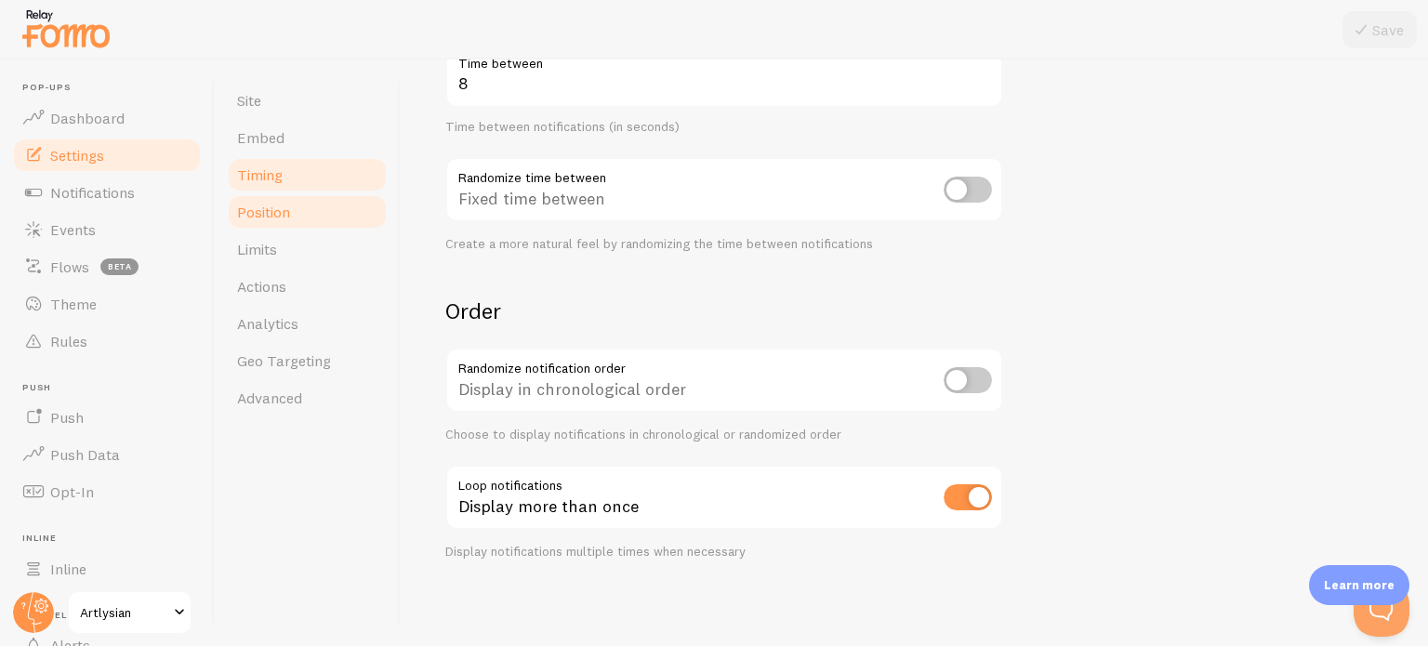
click at [286, 209] on span "Position" at bounding box center [263, 212] width 53 height 19
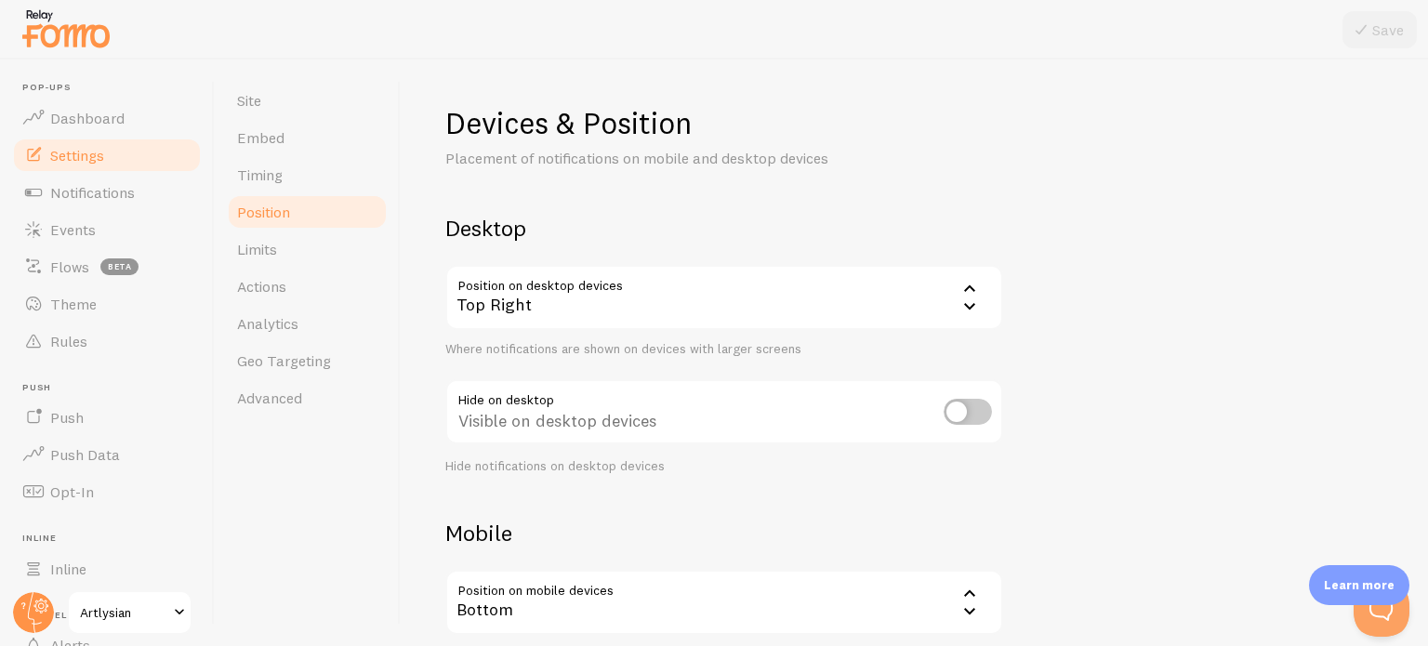
scroll to position [220, 0]
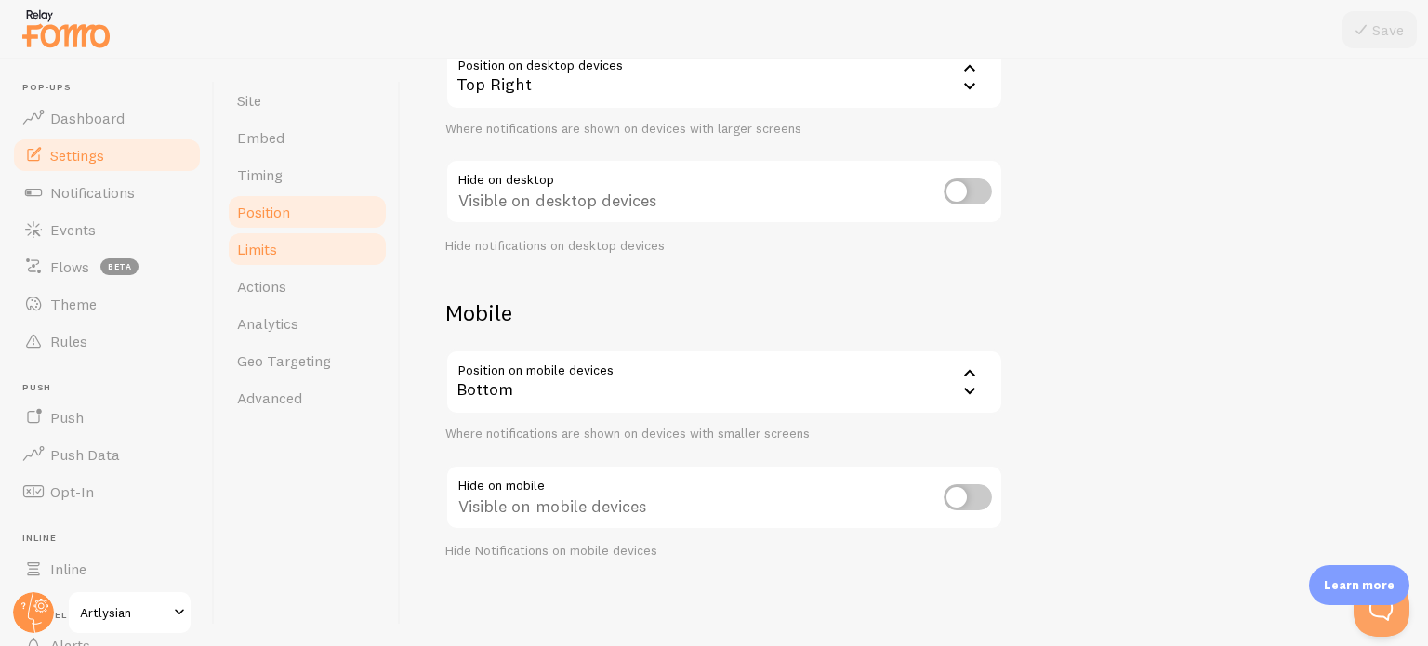
click at [284, 255] on link "Limits" at bounding box center [307, 249] width 163 height 37
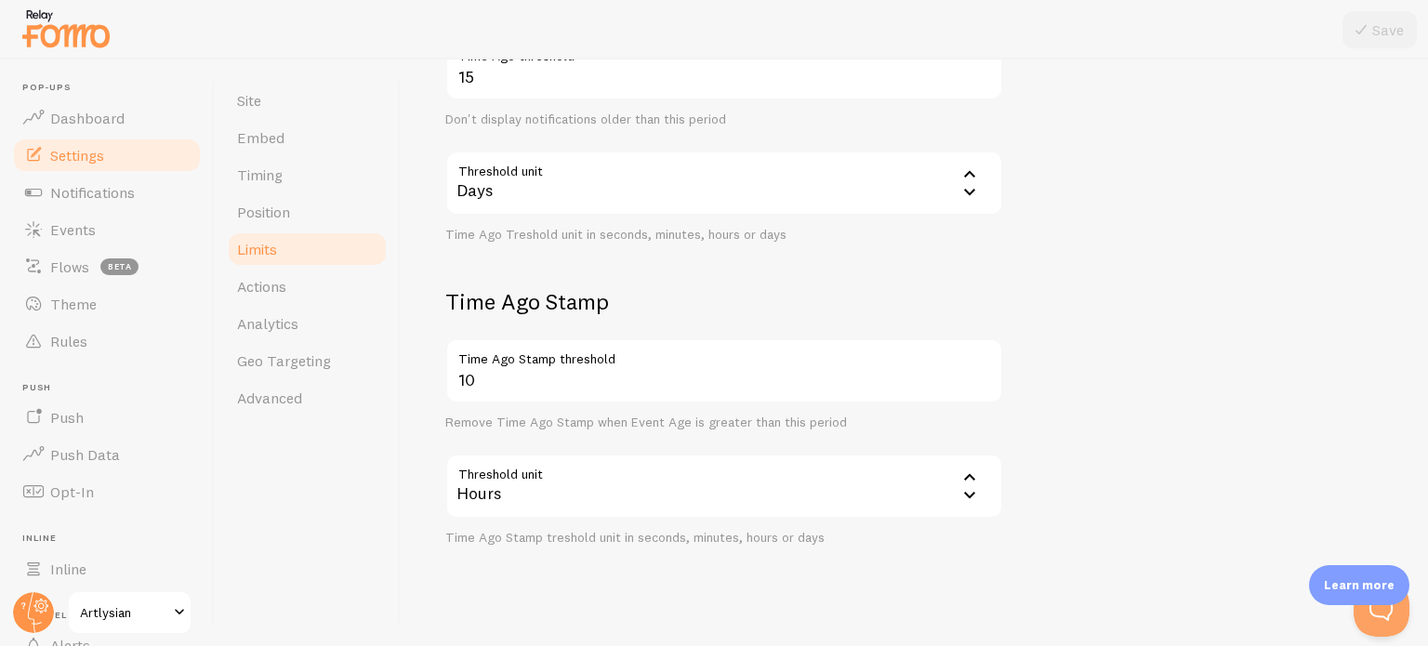
scroll to position [558, 0]
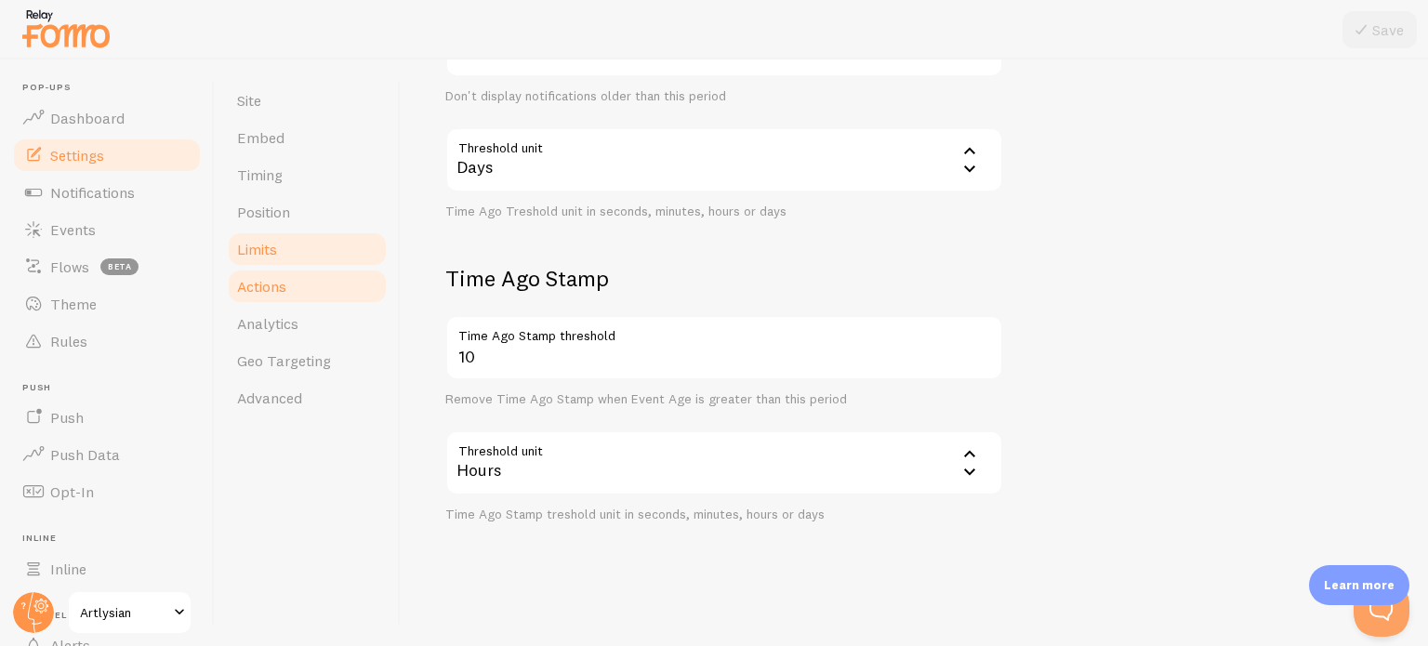
click at [296, 290] on link "Actions" at bounding box center [307, 286] width 163 height 37
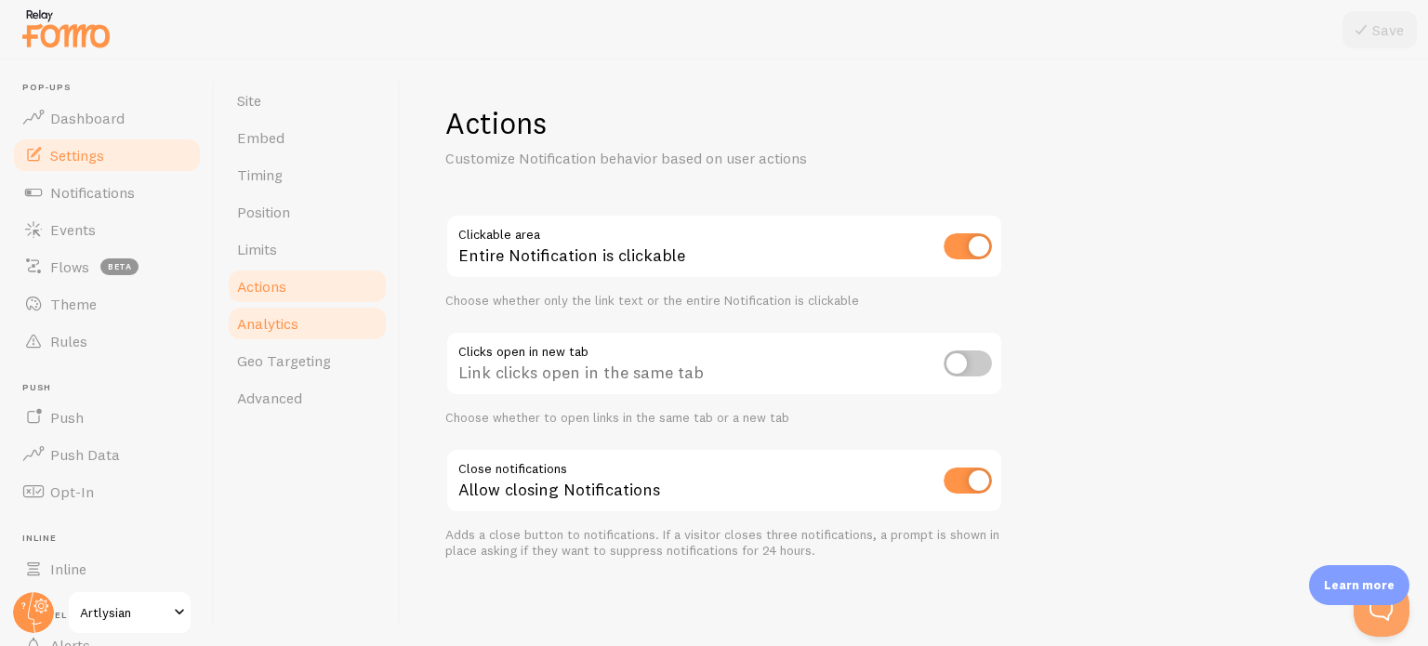
click at [305, 323] on link "Analytics" at bounding box center [307, 323] width 163 height 37
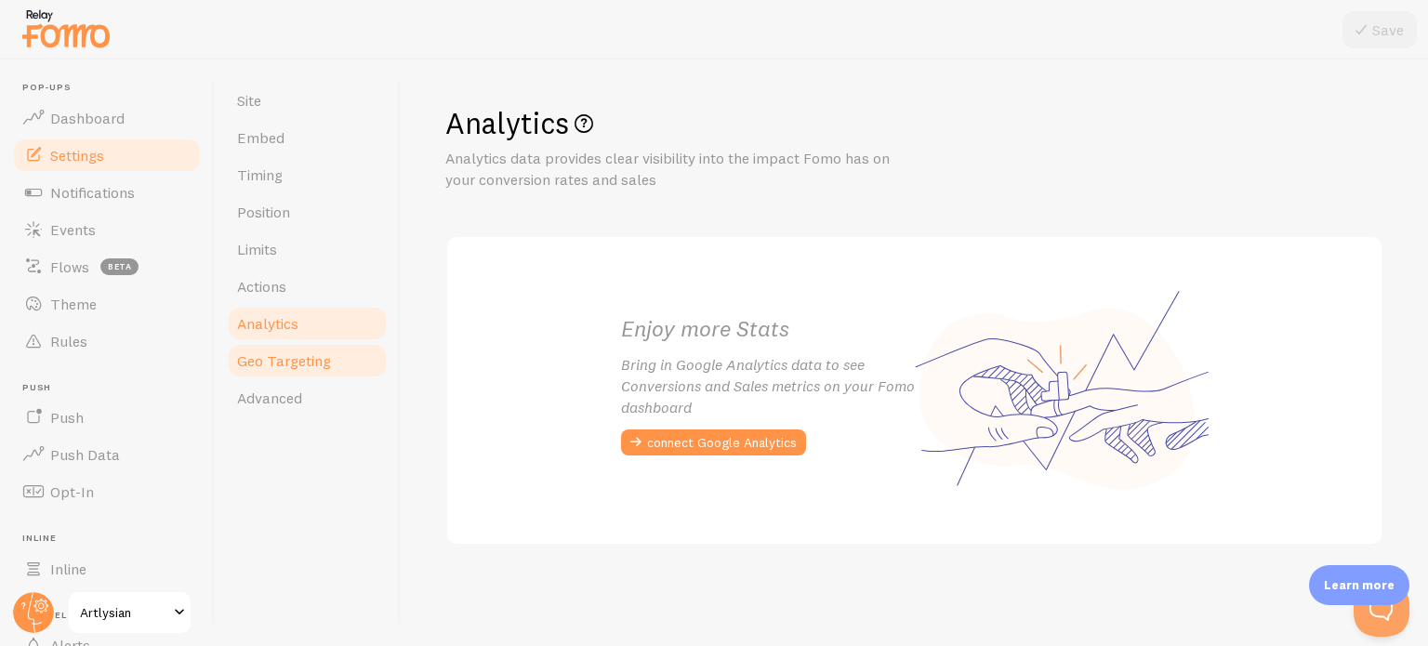
click at [310, 360] on span "Geo Targeting" at bounding box center [284, 360] width 94 height 19
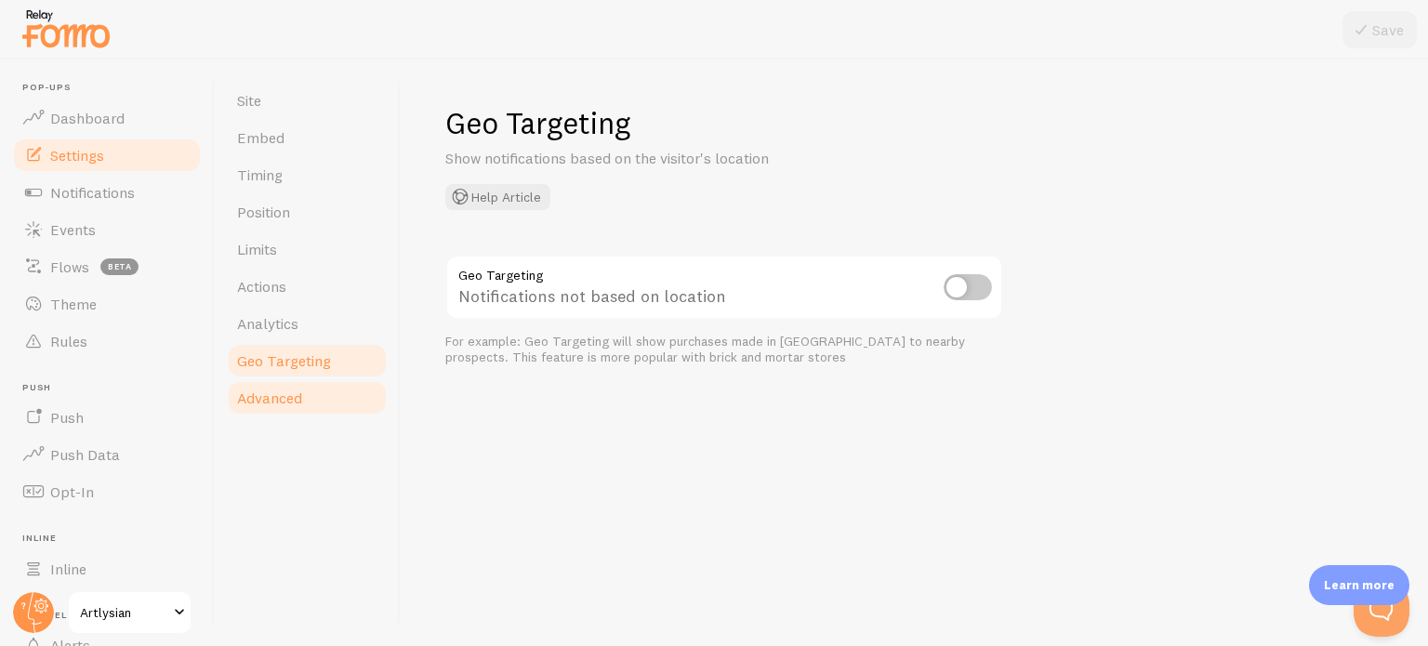
click at [301, 415] on link "Advanced" at bounding box center [307, 397] width 163 height 37
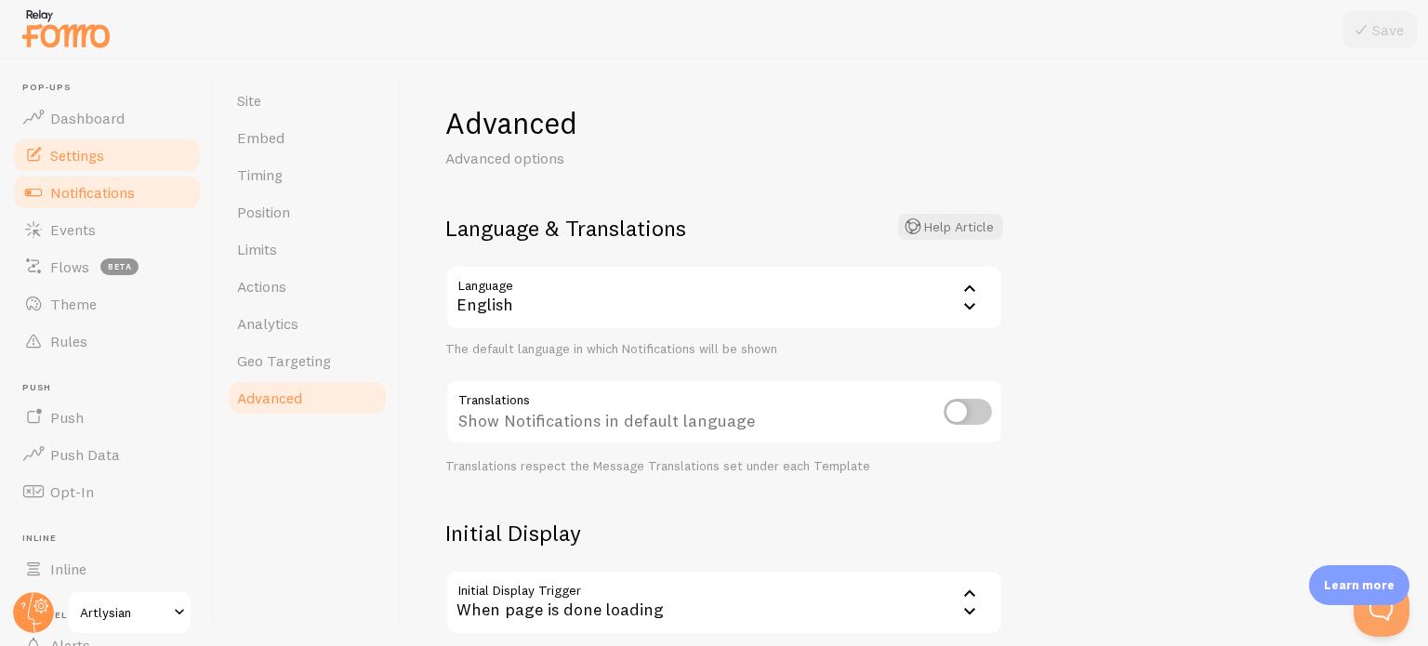
click at [129, 204] on link "Notifications" at bounding box center [106, 192] width 191 height 37
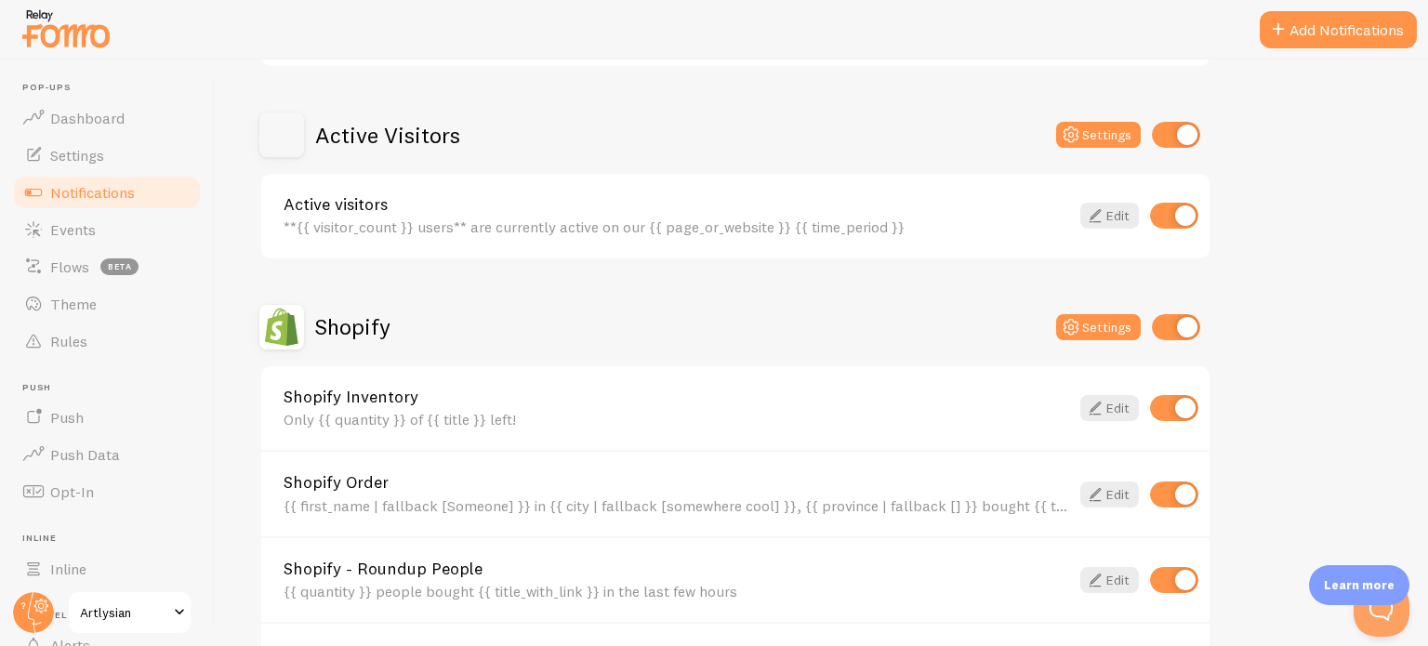
scroll to position [420, 0]
click at [1101, 207] on icon at bounding box center [1095, 215] width 22 height 22
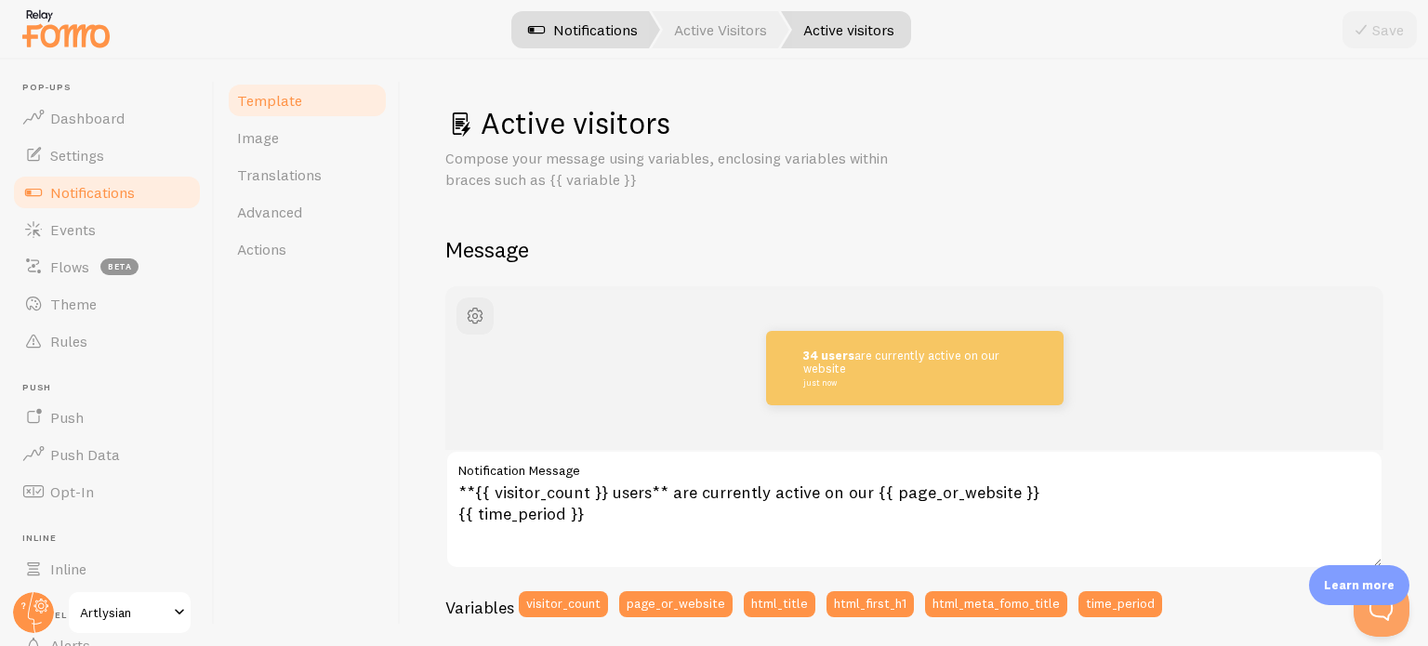
click at [616, 36] on link "Notifications" at bounding box center [583, 29] width 154 height 37
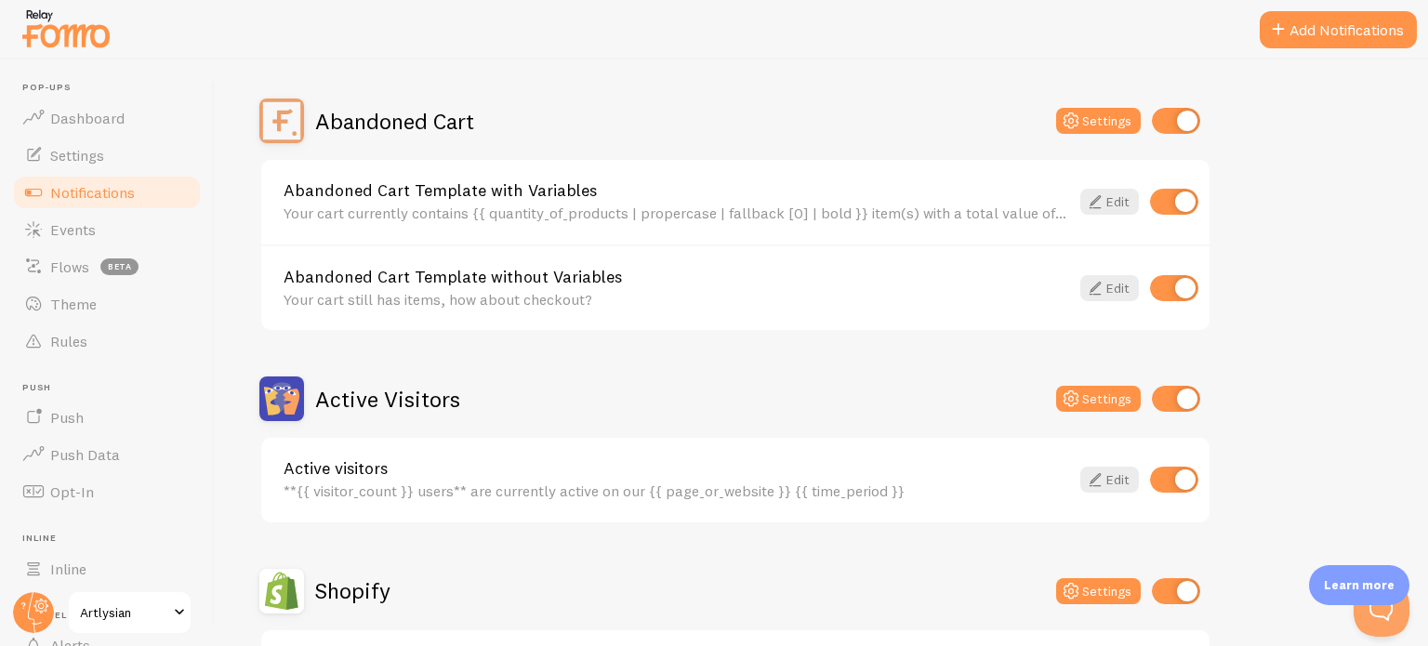
scroll to position [267, 0]
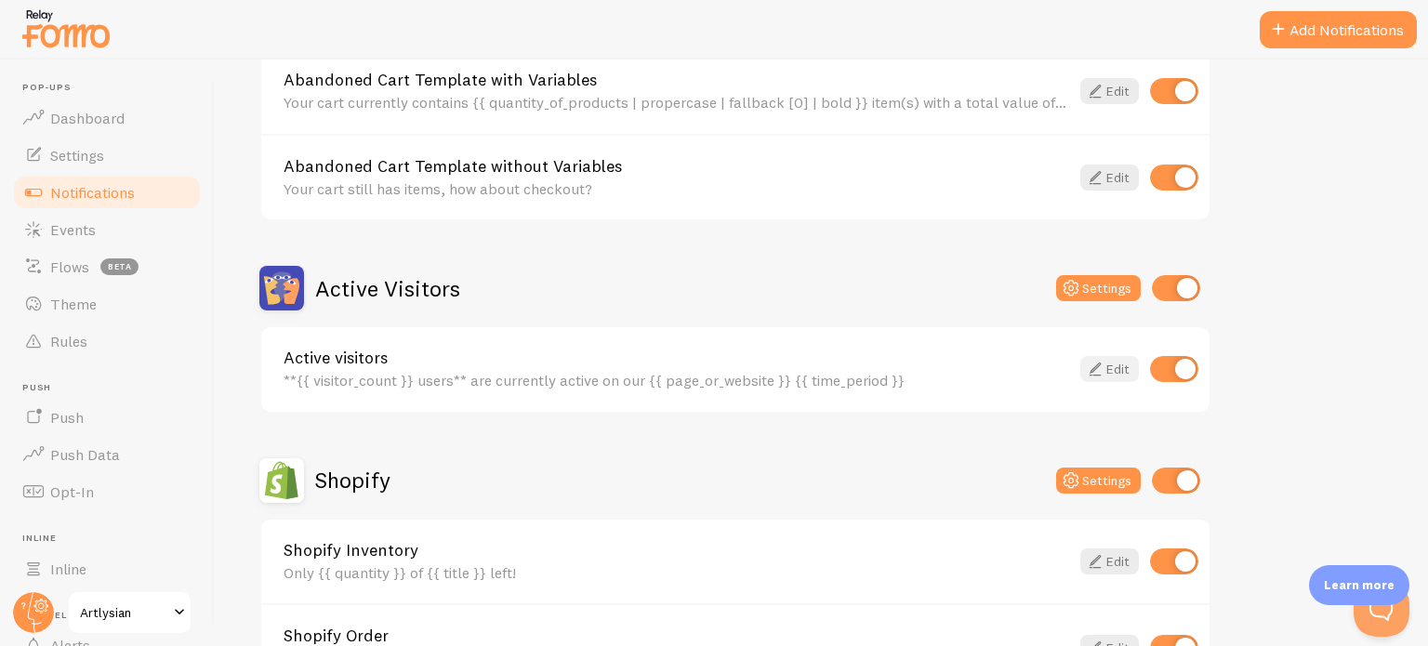
click at [1101, 360] on icon at bounding box center [1095, 369] width 22 height 22
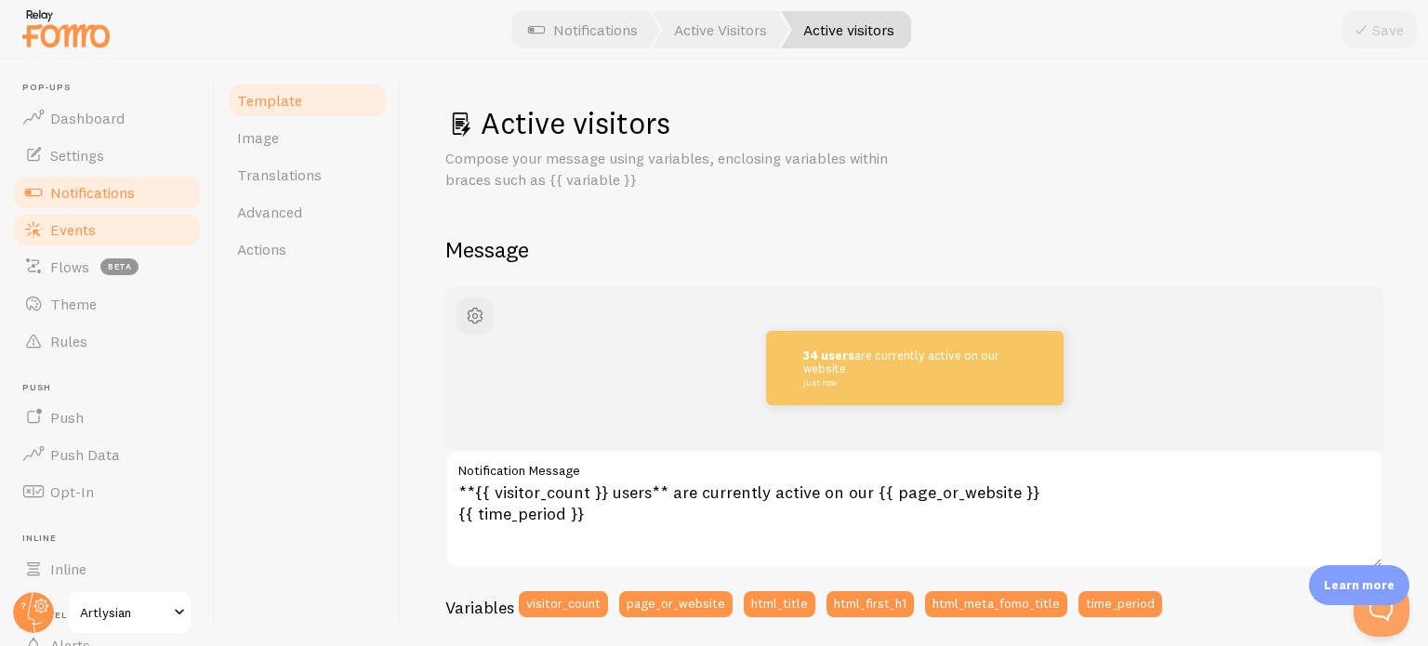
click at [63, 223] on span "Events" at bounding box center [73, 229] width 46 height 19
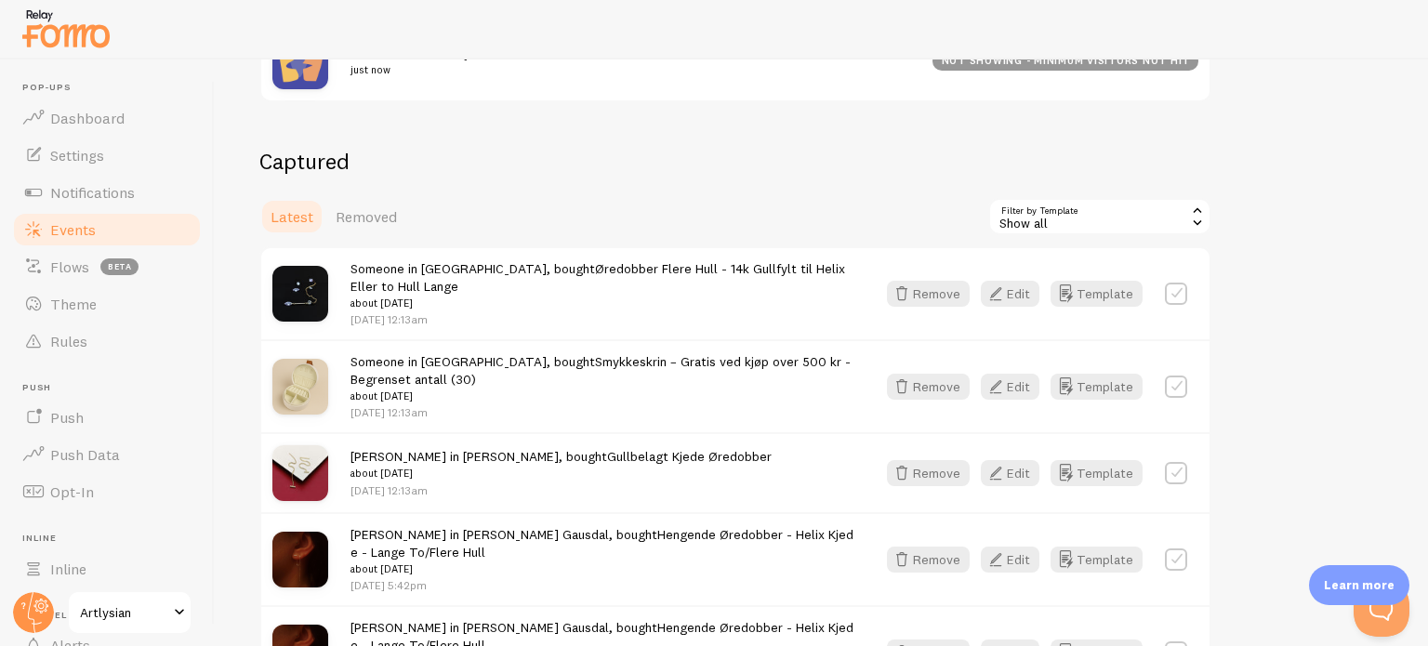
scroll to position [394, 0]
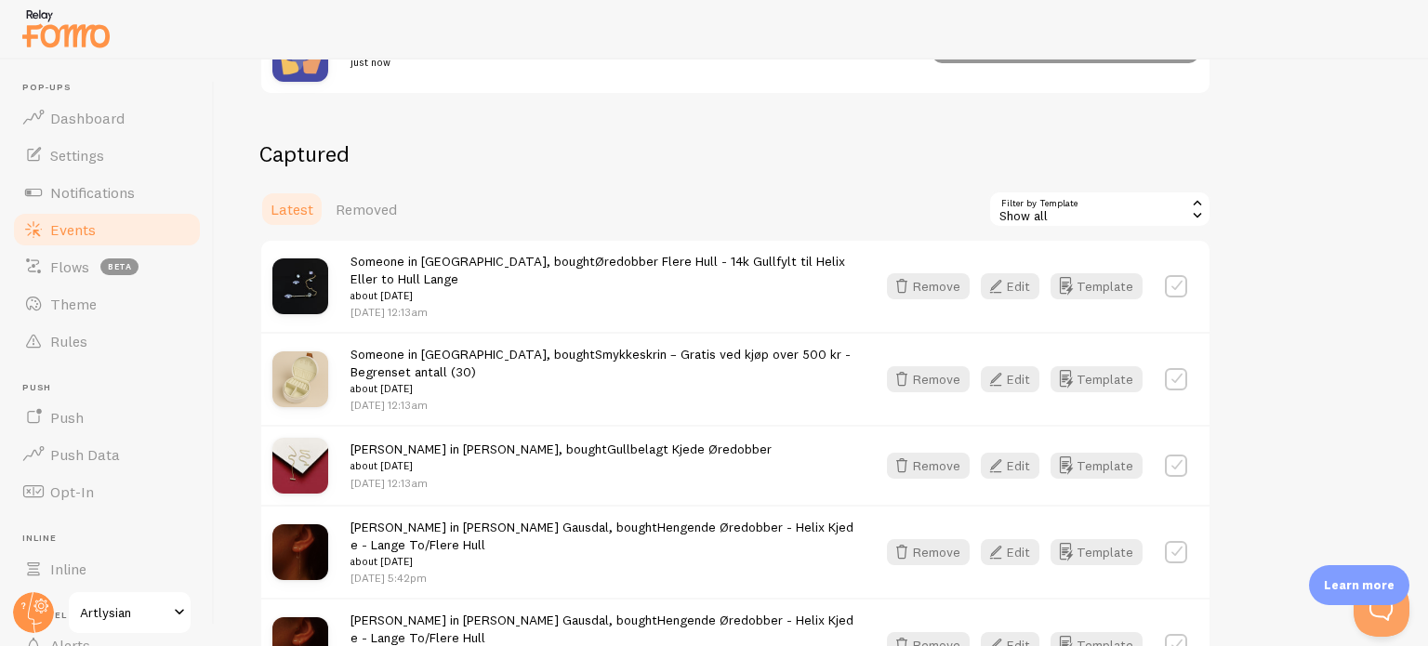
click at [1075, 211] on div "Show all" at bounding box center [1099, 209] width 223 height 37
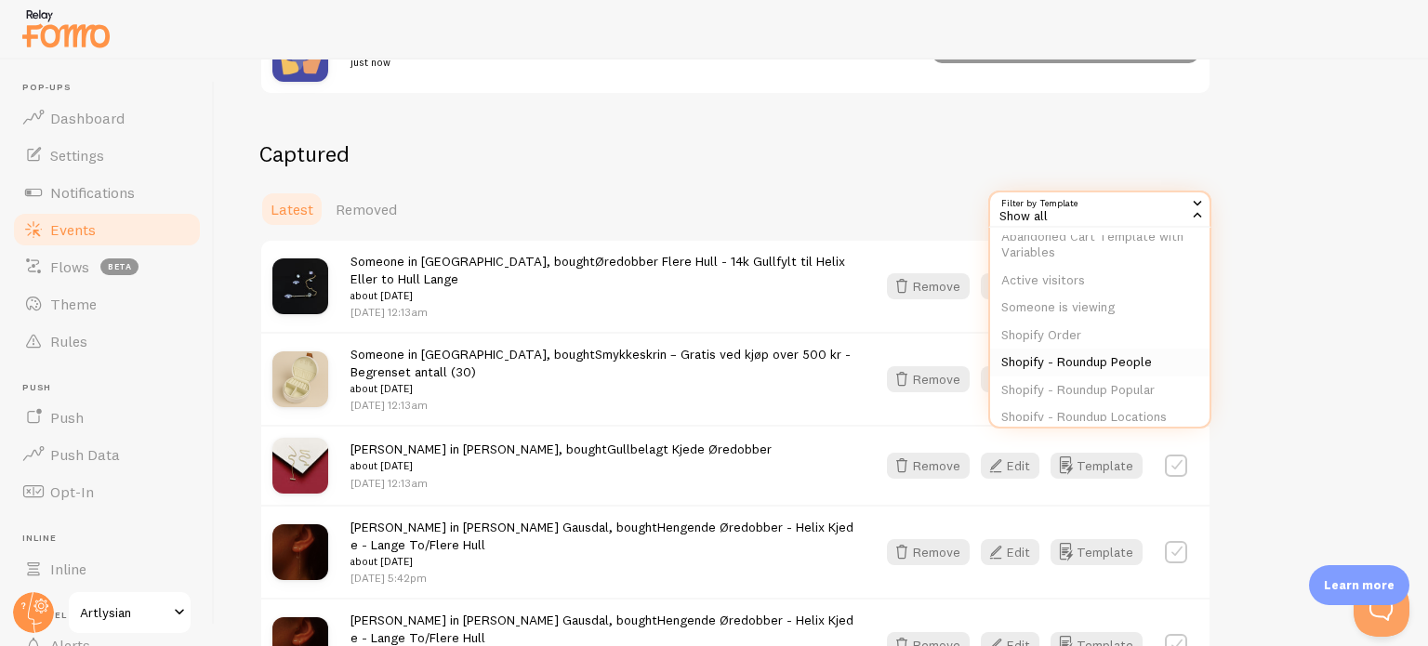
scroll to position [63, 0]
click at [1112, 337] on li "Shopify Order" at bounding box center [1099, 350] width 219 height 28
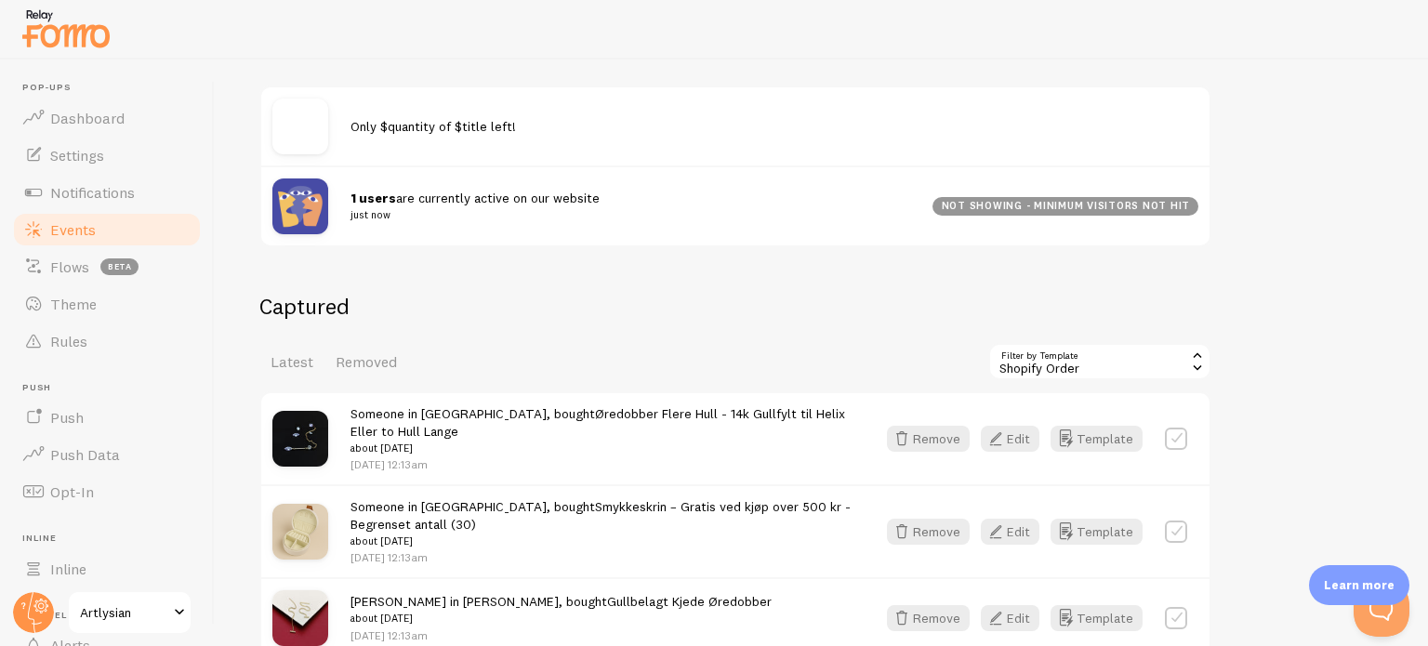
scroll to position [200, 0]
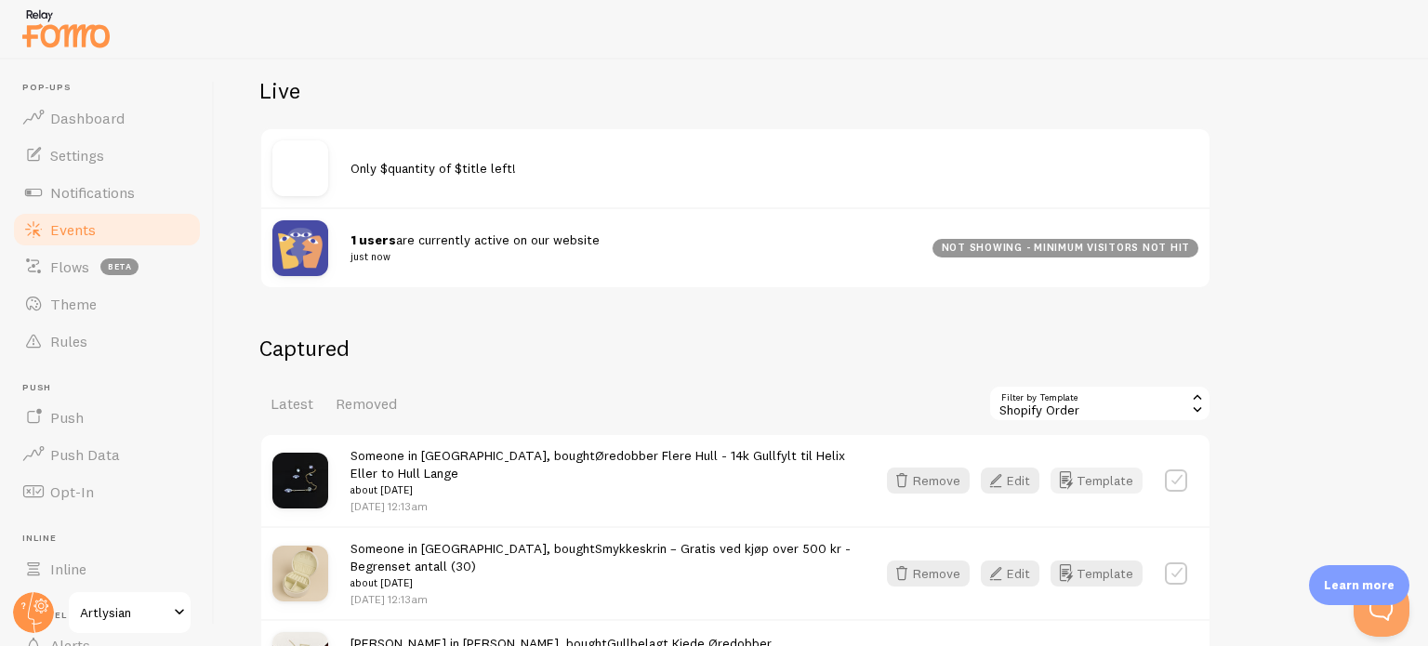
click at [1107, 475] on button "Template" at bounding box center [1096, 481] width 92 height 26
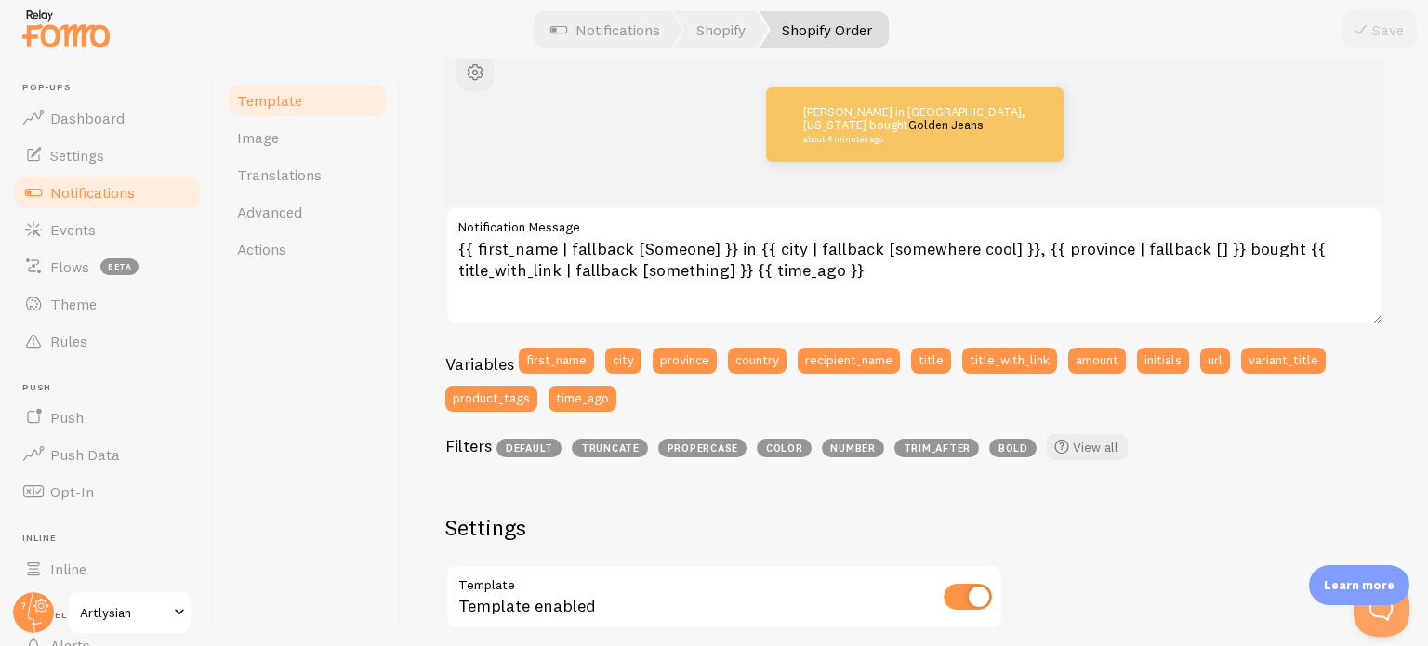
scroll to position [205, 0]
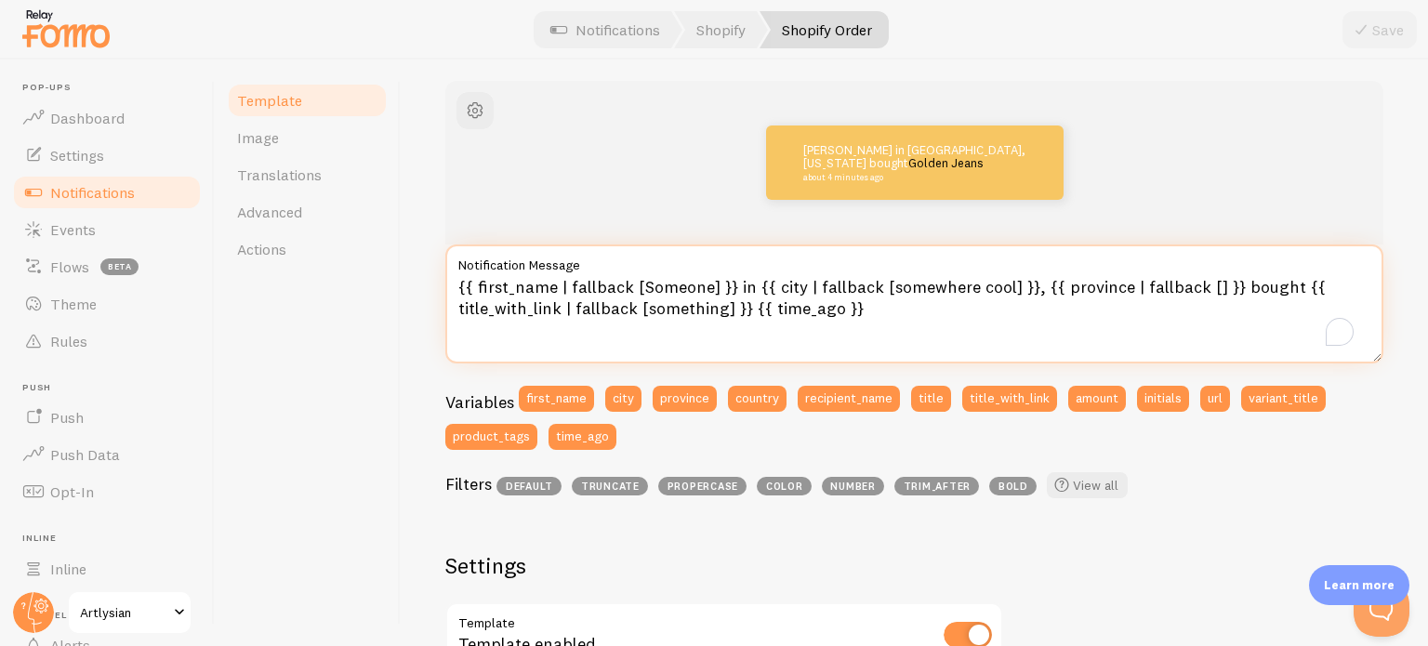
drag, startPoint x: 561, startPoint y: 283, endPoint x: 400, endPoint y: 281, distance: 161.8
click at [400, 281] on div "Template Image Translations Advanced Actions Shopify Order Compose your message…" at bounding box center [821, 352] width 1213 height 586
drag, startPoint x: 628, startPoint y: 281, endPoint x: 425, endPoint y: 291, distance: 203.8
click at [425, 291] on div "Shopify Order Compose your message using variables and filters, enclosing varia…" at bounding box center [914, 352] width 1027 height 586
click at [528, 289] on textarea "{{ first_name | fallback [Someone] }} in {{ city | fallback [somewhere cool] }}…" at bounding box center [914, 303] width 938 height 119
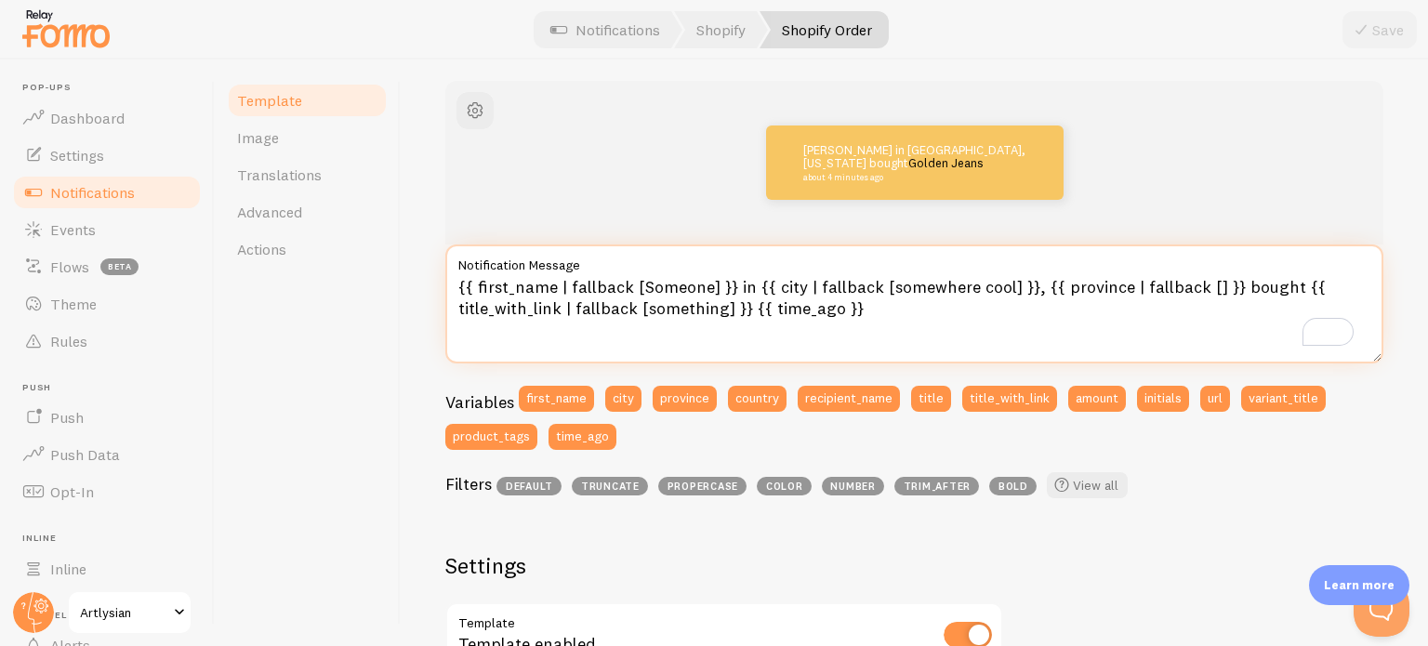
drag, startPoint x: 624, startPoint y: 285, endPoint x: 477, endPoint y: 286, distance: 146.9
click at [477, 286] on textarea "{{ first_name | fallback [Someone] }} in {{ city | fallback [somewhere cool] }}…" at bounding box center [914, 303] width 938 height 119
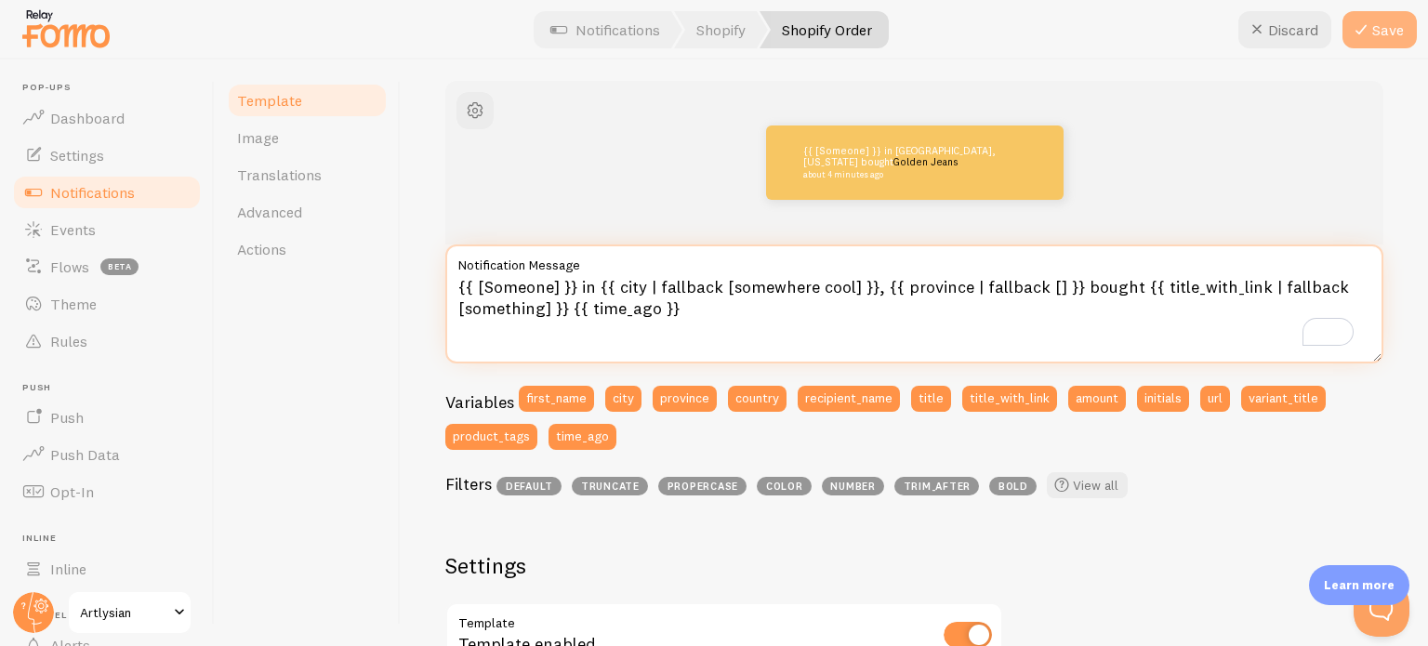
type textarea "{{ [Someone] }} in {{ city | fallback [somewhere cool] }}, {{ province | fallba…"
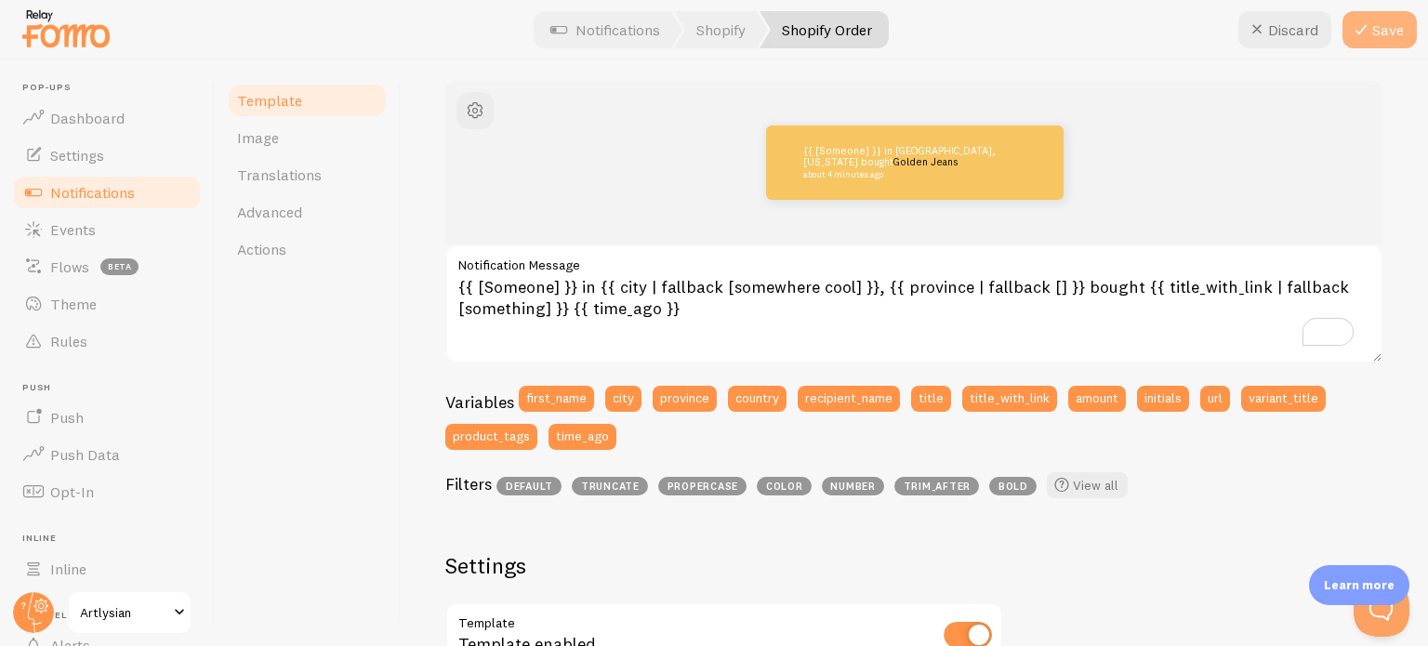
click at [1395, 32] on button "Save" at bounding box center [1379, 29] width 74 height 37
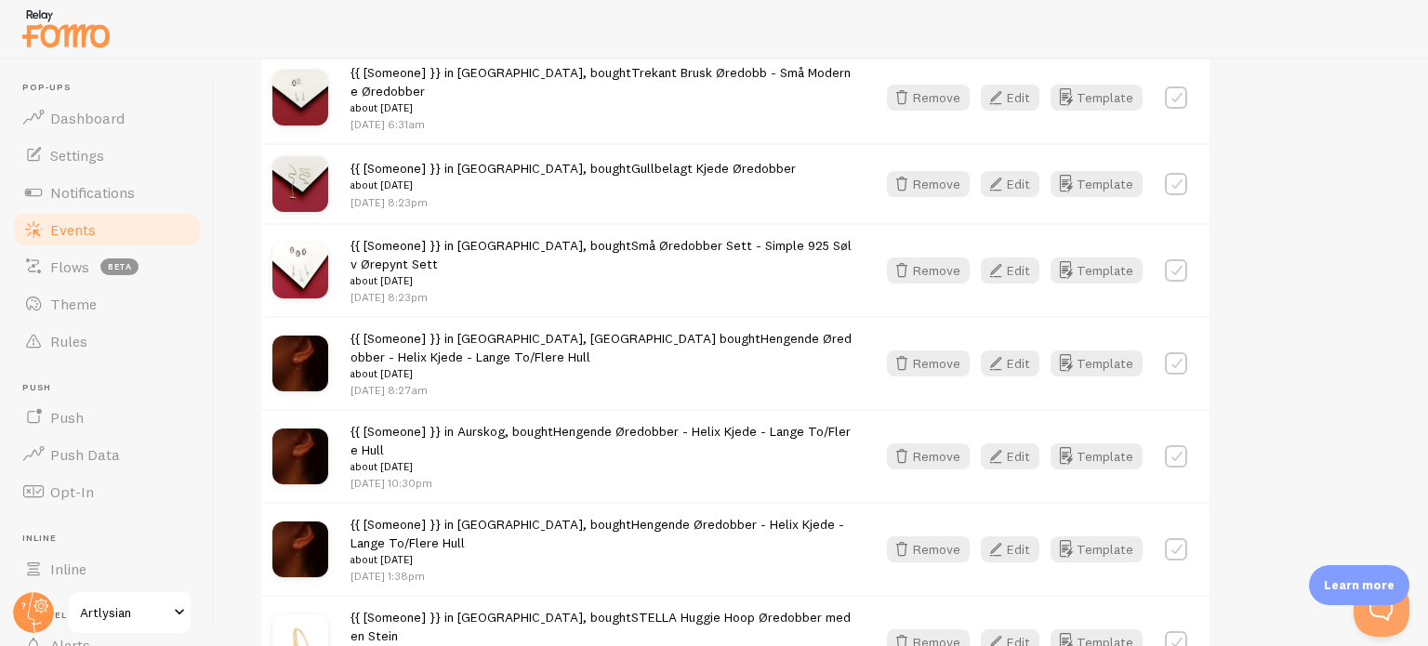
scroll to position [2371, 0]
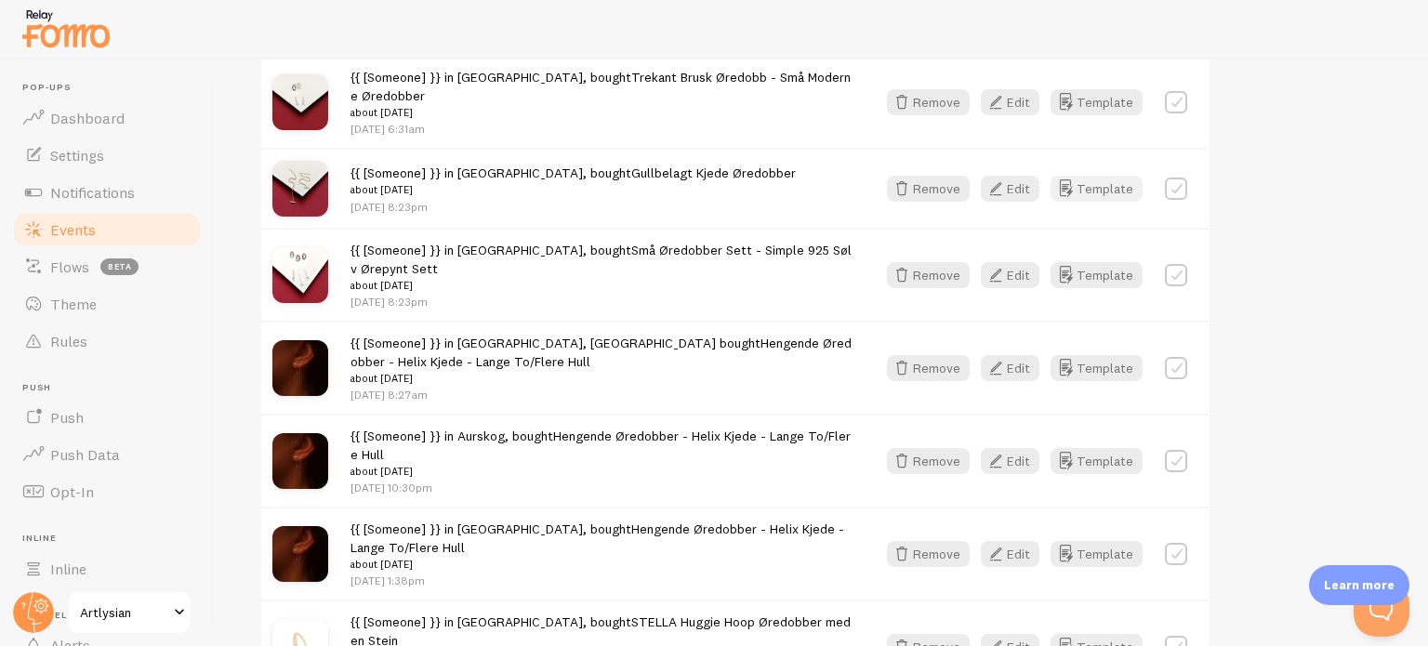
click at [1093, 176] on button "Template" at bounding box center [1096, 189] width 92 height 26
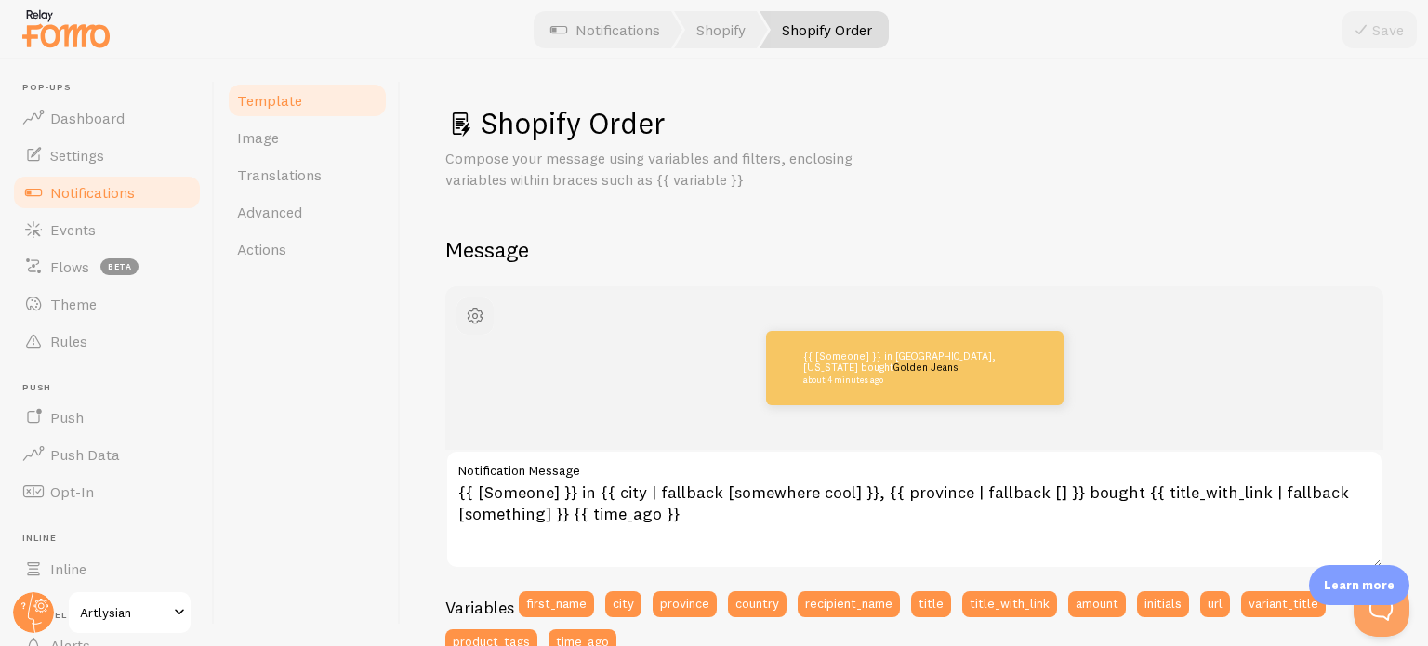
scroll to position [106, 0]
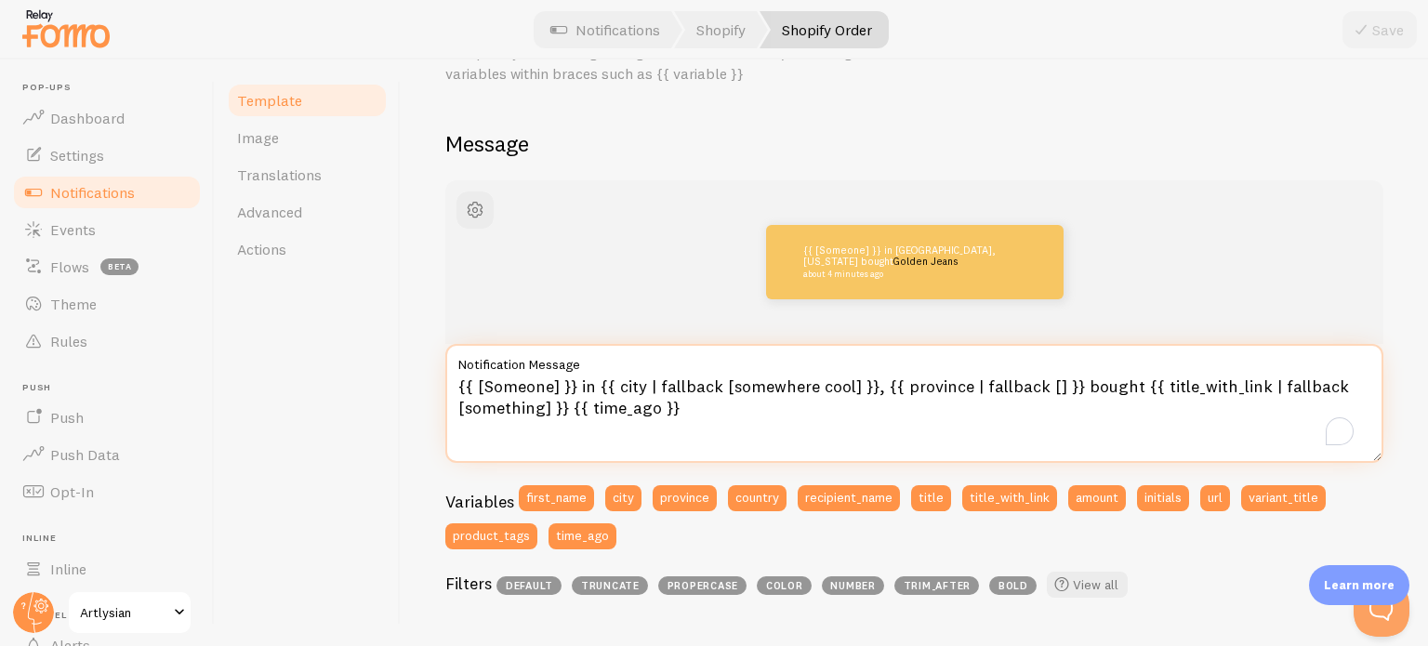
click at [576, 389] on textarea "{{ [Someone] }} in {{ city | fallback [somewhere cool] }}, {{ province | fallba…" at bounding box center [914, 403] width 938 height 119
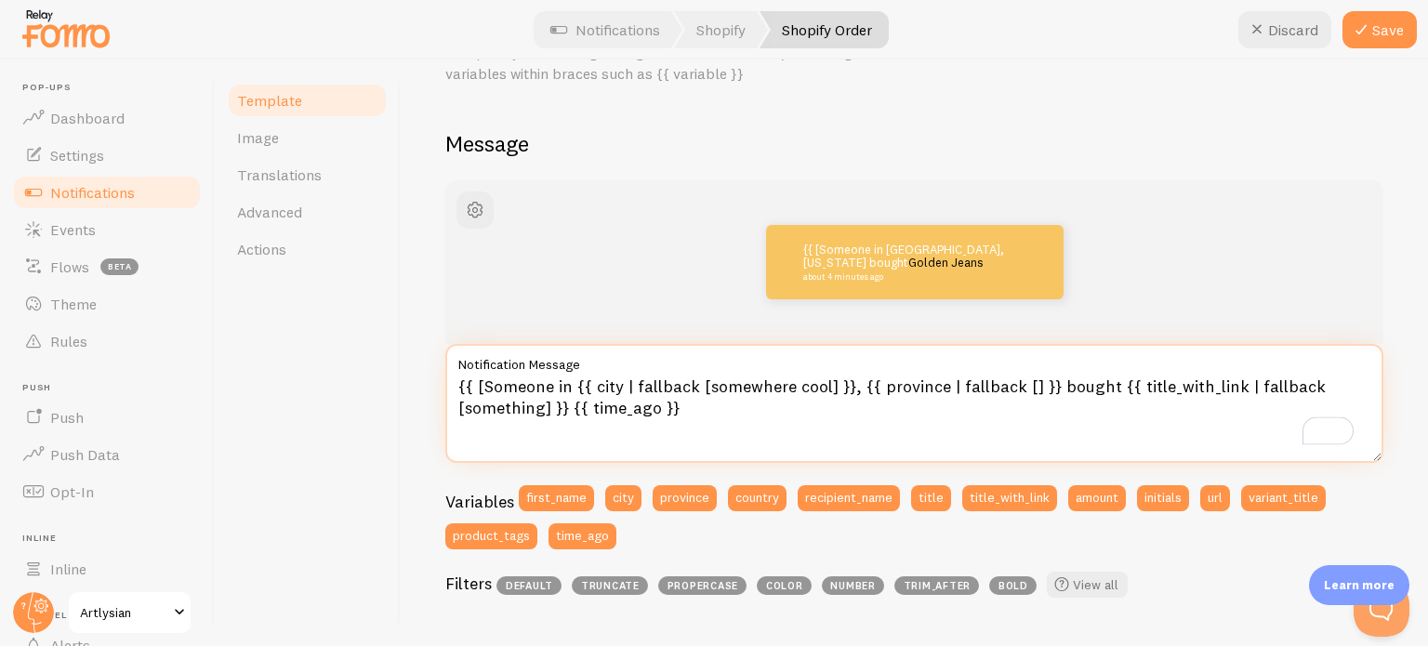
click at [480, 376] on textarea "{{ [Someone in {{ city | fallback [somewhere cool] }}, {{ province | fallback […" at bounding box center [914, 403] width 938 height 119
type textarea "Someone in {{ city | fallback [somewhere cool] }}, {{ province | fallback [] }}…"
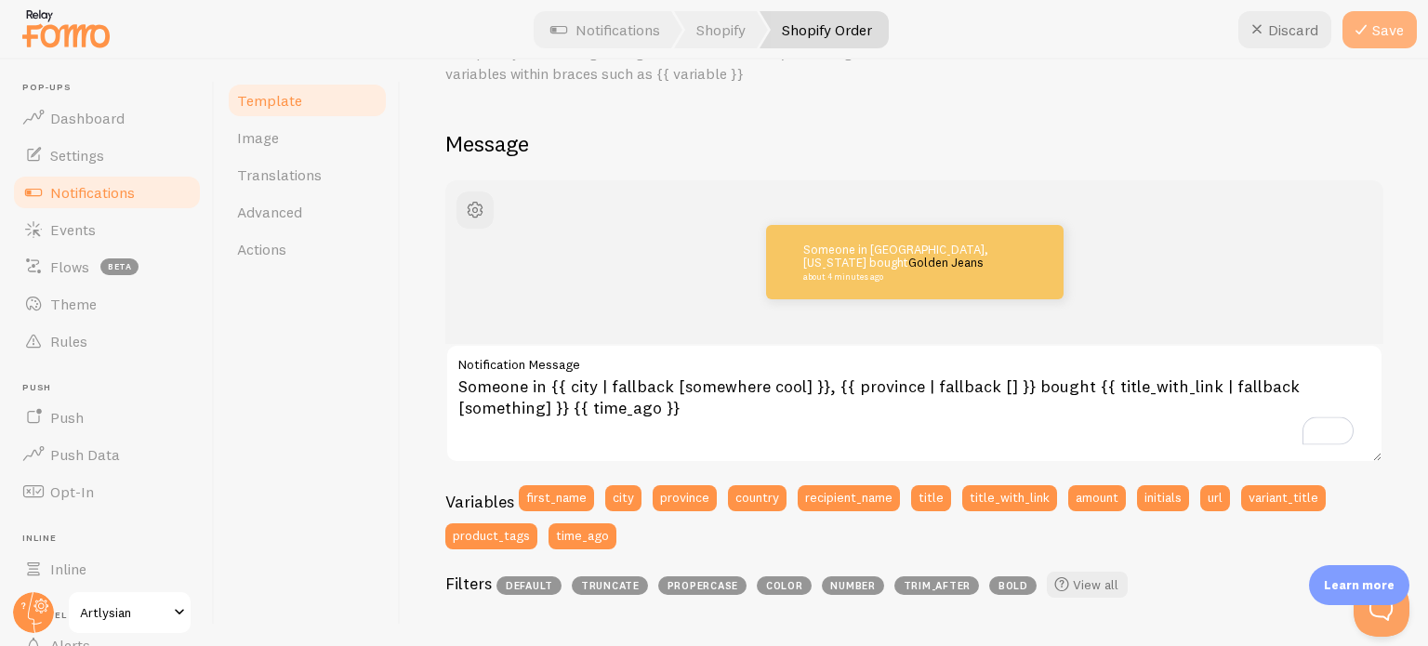
click at [1380, 42] on button "Save" at bounding box center [1379, 29] width 74 height 37
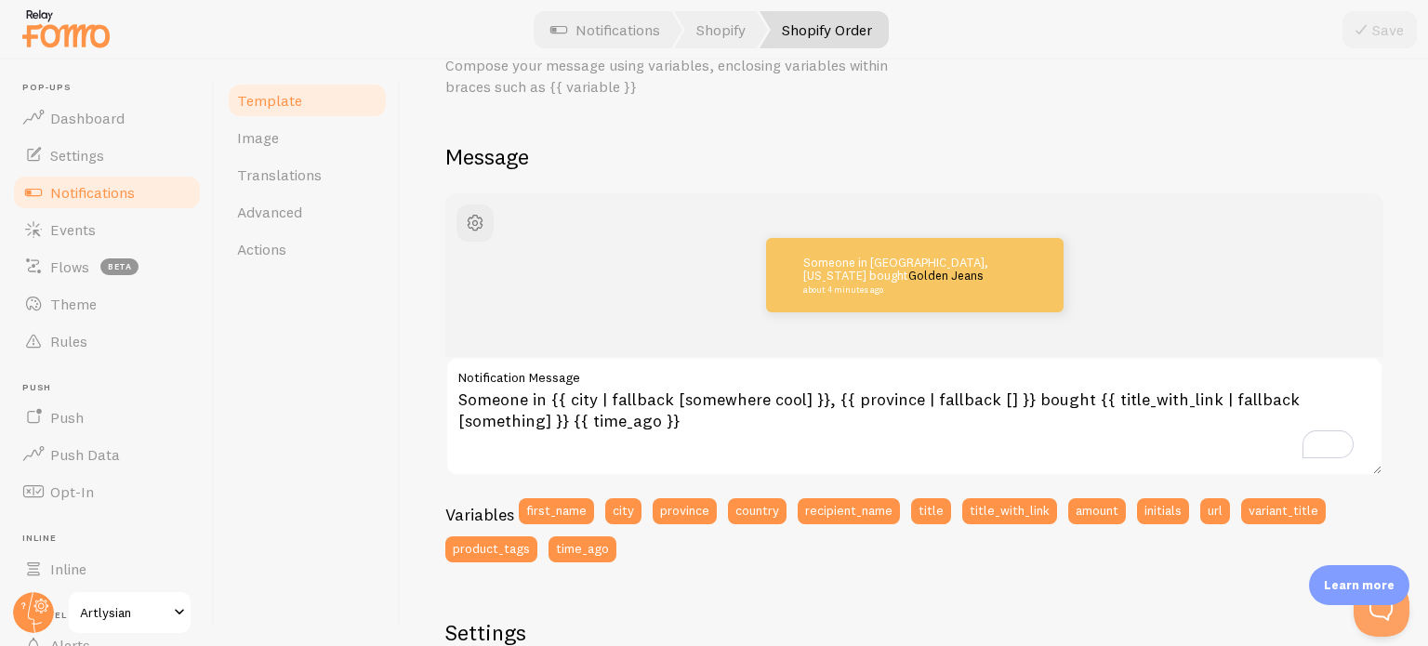
scroll to position [89, 0]
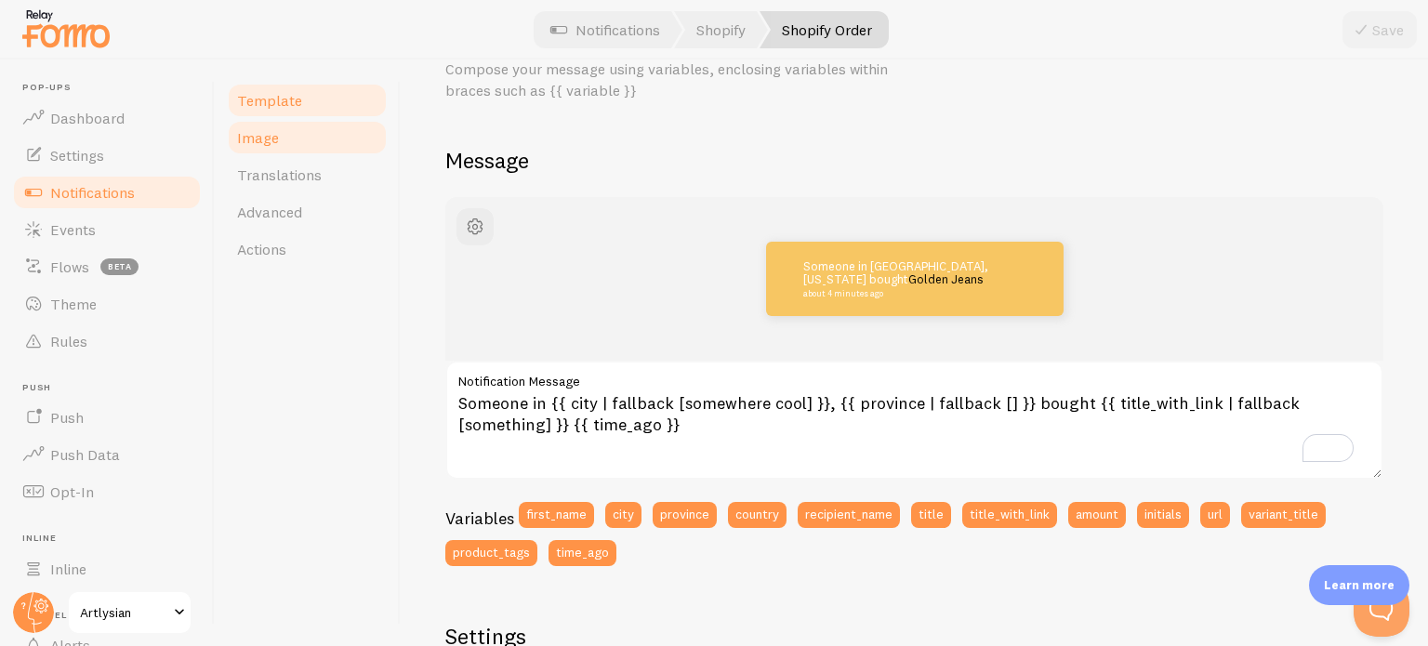
click at [290, 131] on link "Image" at bounding box center [307, 137] width 163 height 37
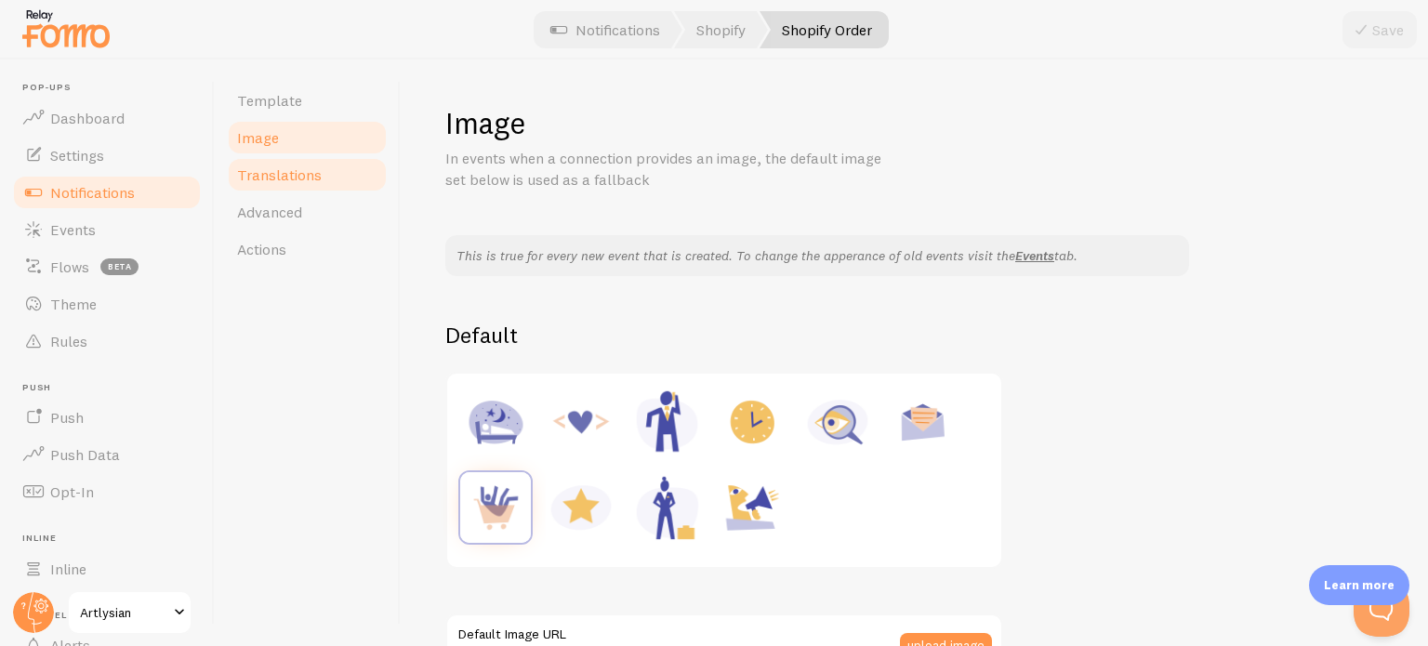
click at [288, 173] on span "Translations" at bounding box center [279, 174] width 85 height 19
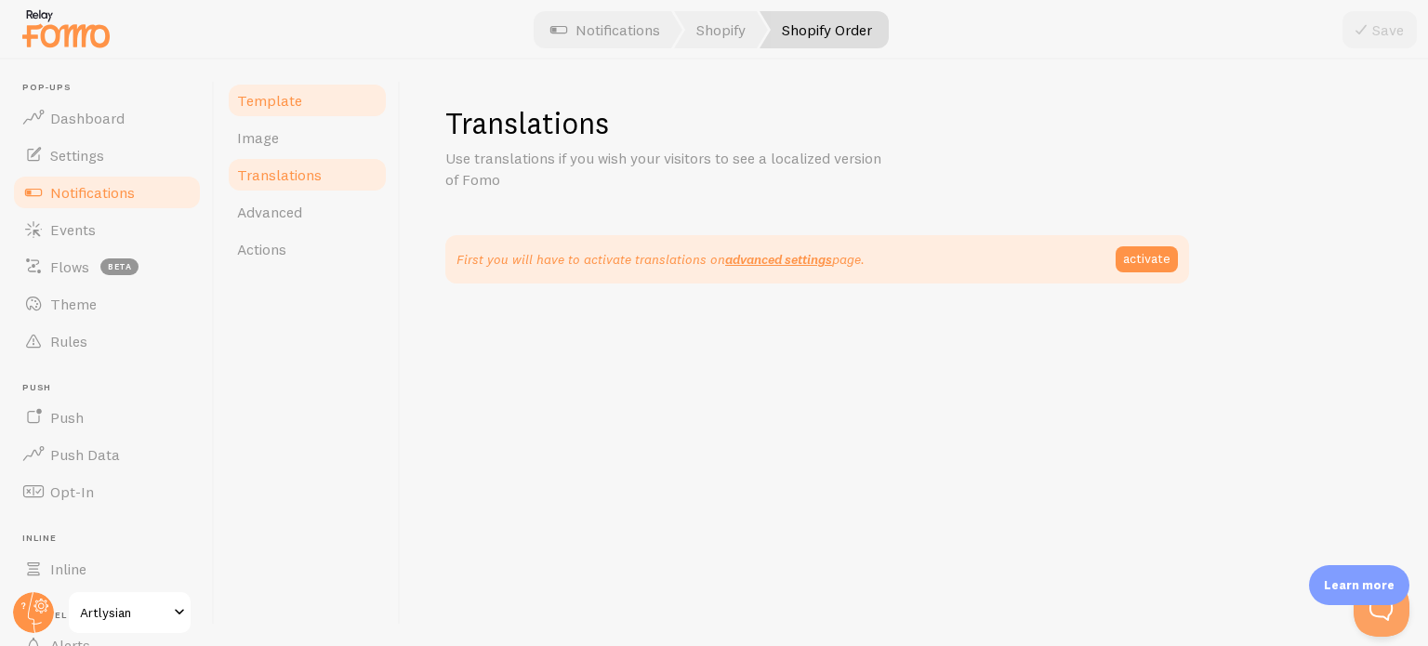
click at [279, 107] on span "Template" at bounding box center [269, 100] width 65 height 19
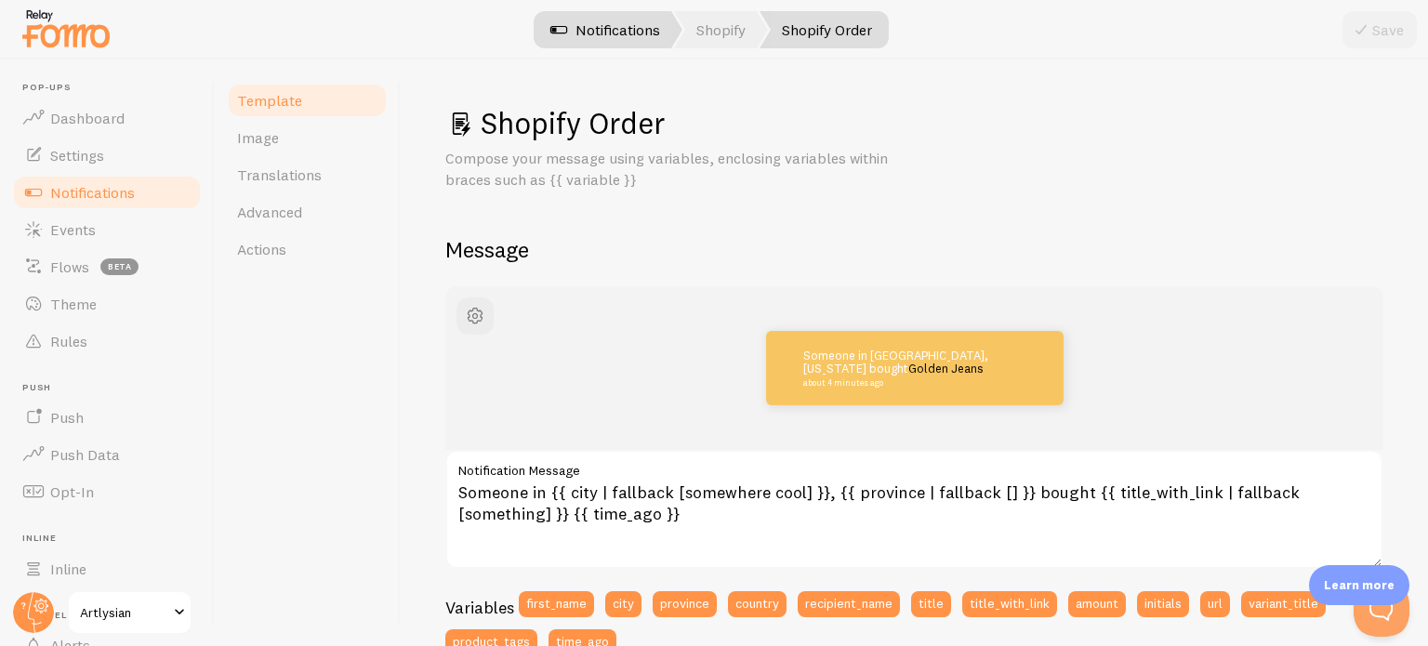
click at [625, 25] on link "Notifications" at bounding box center [605, 29] width 154 height 37
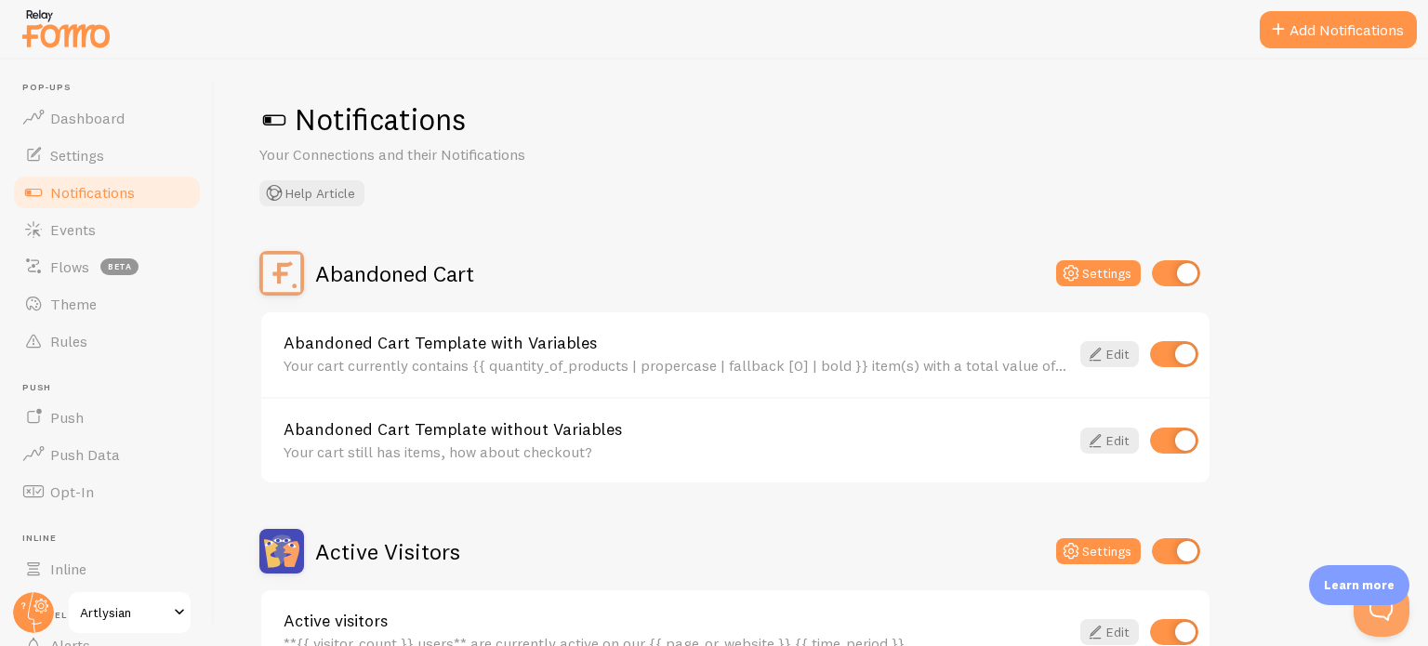
scroll to position [423, 0]
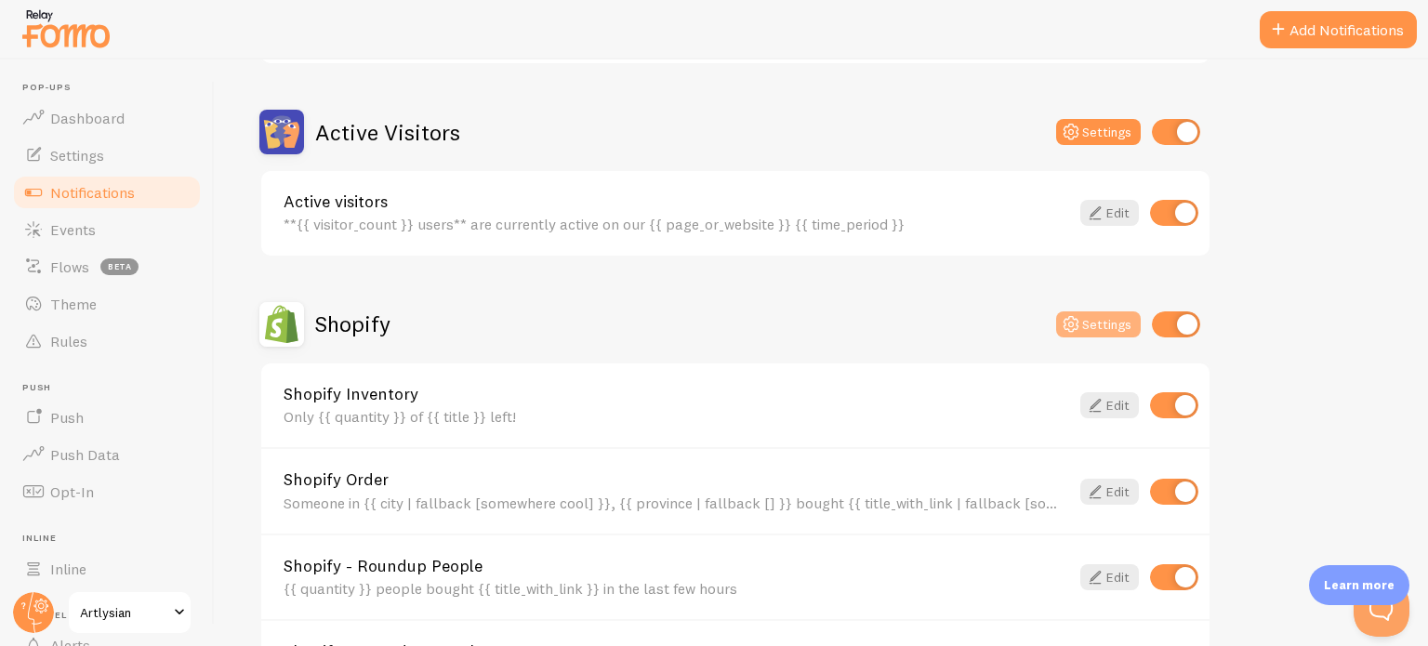
click at [1081, 320] on icon at bounding box center [1071, 324] width 22 height 22
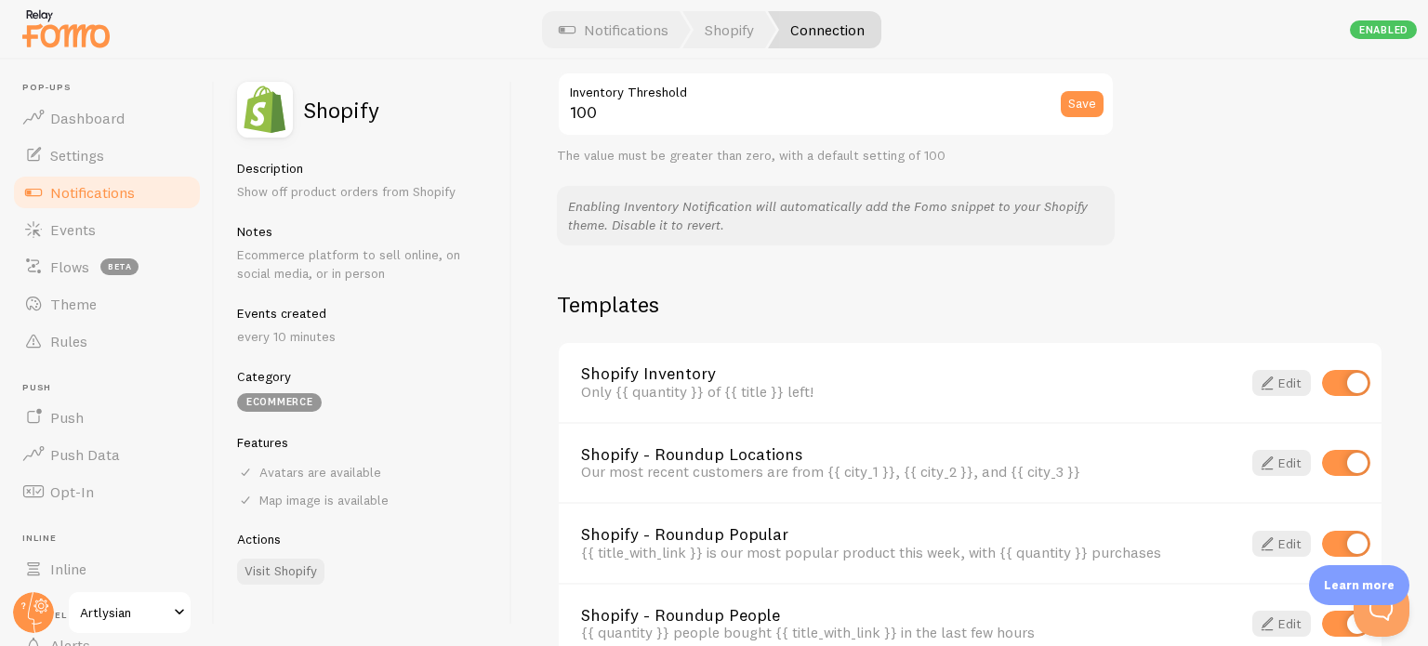
scroll to position [1129, 0]
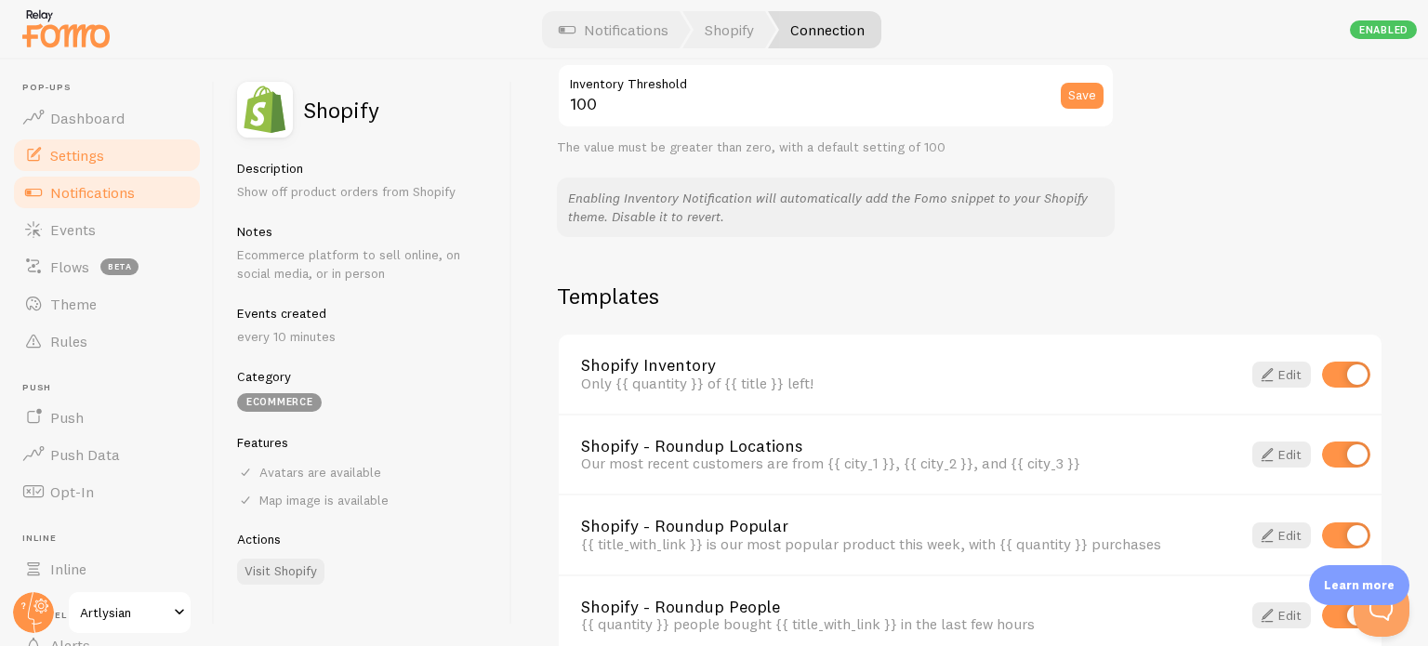
click at [55, 152] on span "Settings" at bounding box center [77, 155] width 54 height 19
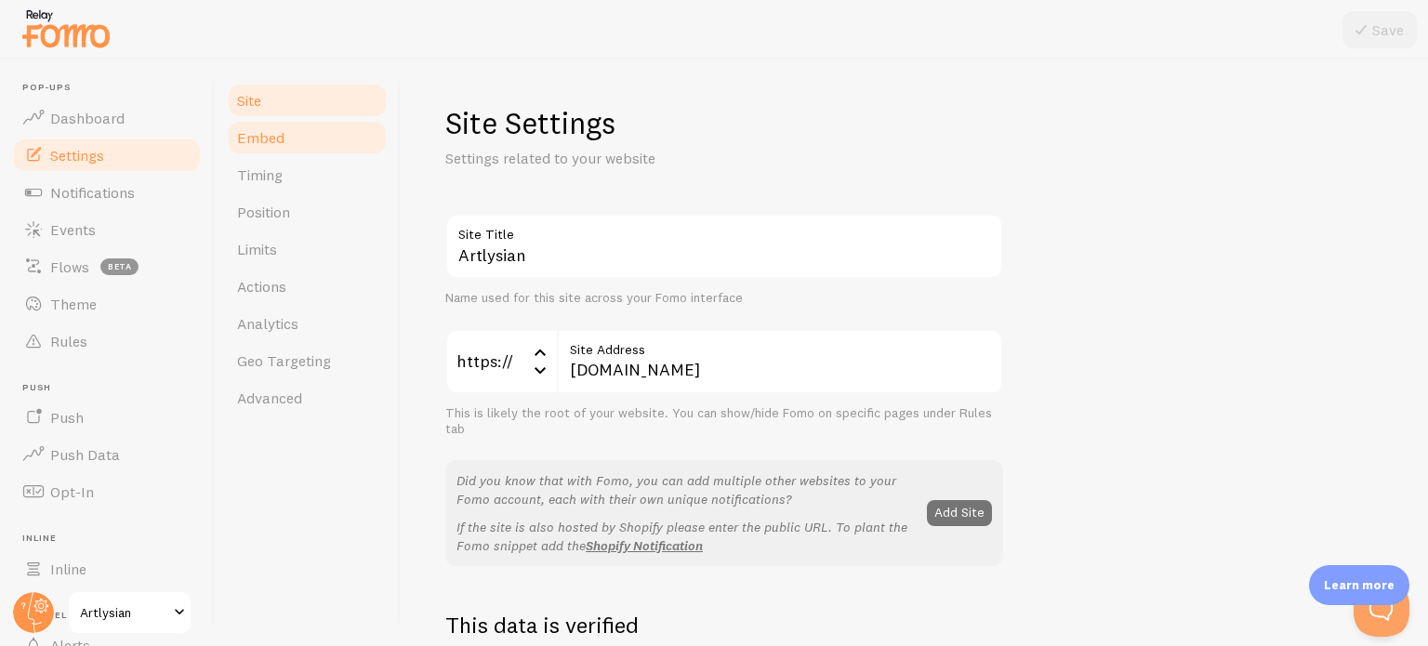
click at [256, 137] on span "Embed" at bounding box center [260, 137] width 47 height 19
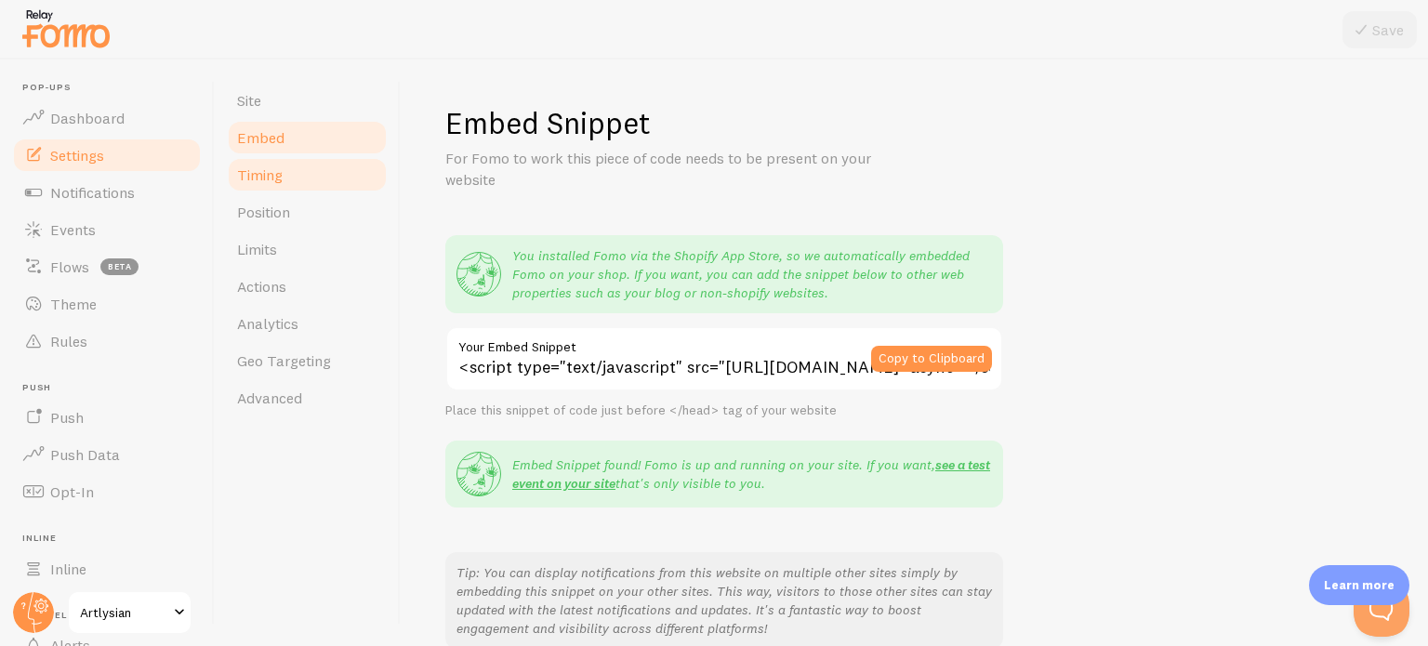
click at [257, 171] on span "Timing" at bounding box center [260, 174] width 46 height 19
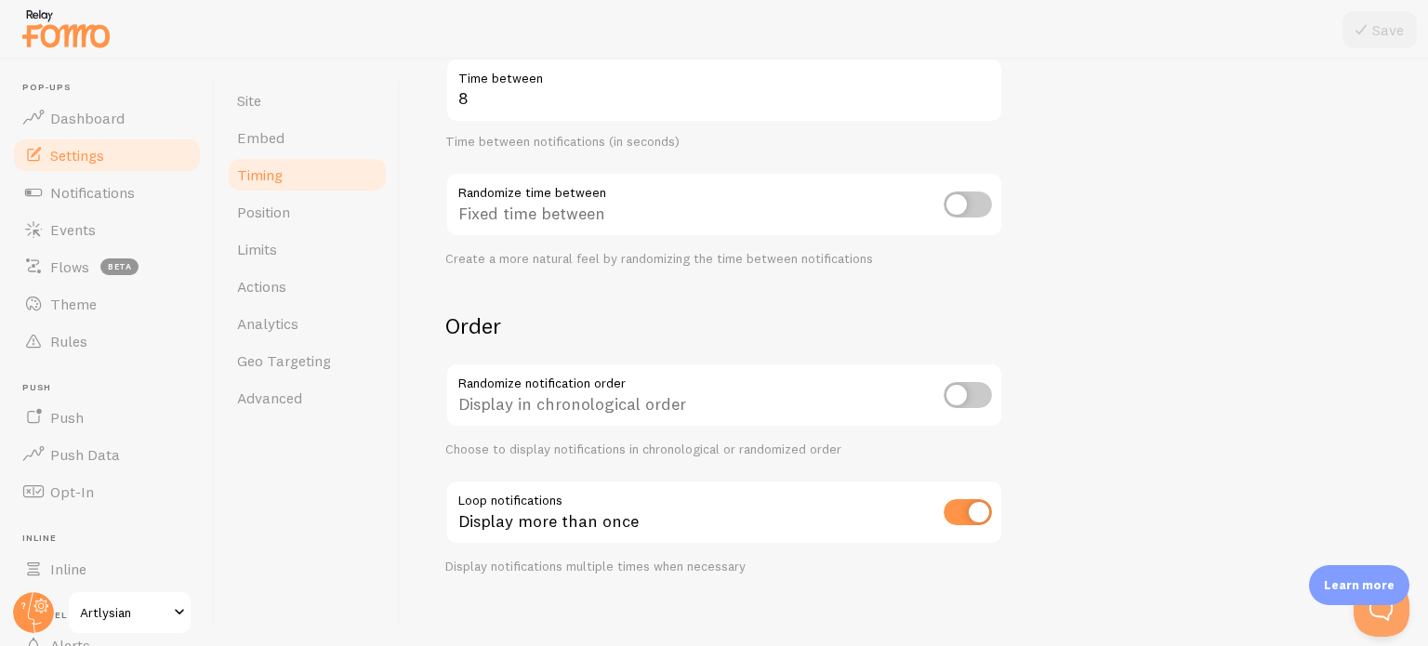
scroll to position [438, 0]
click at [291, 204] on link "Position" at bounding box center [307, 211] width 163 height 37
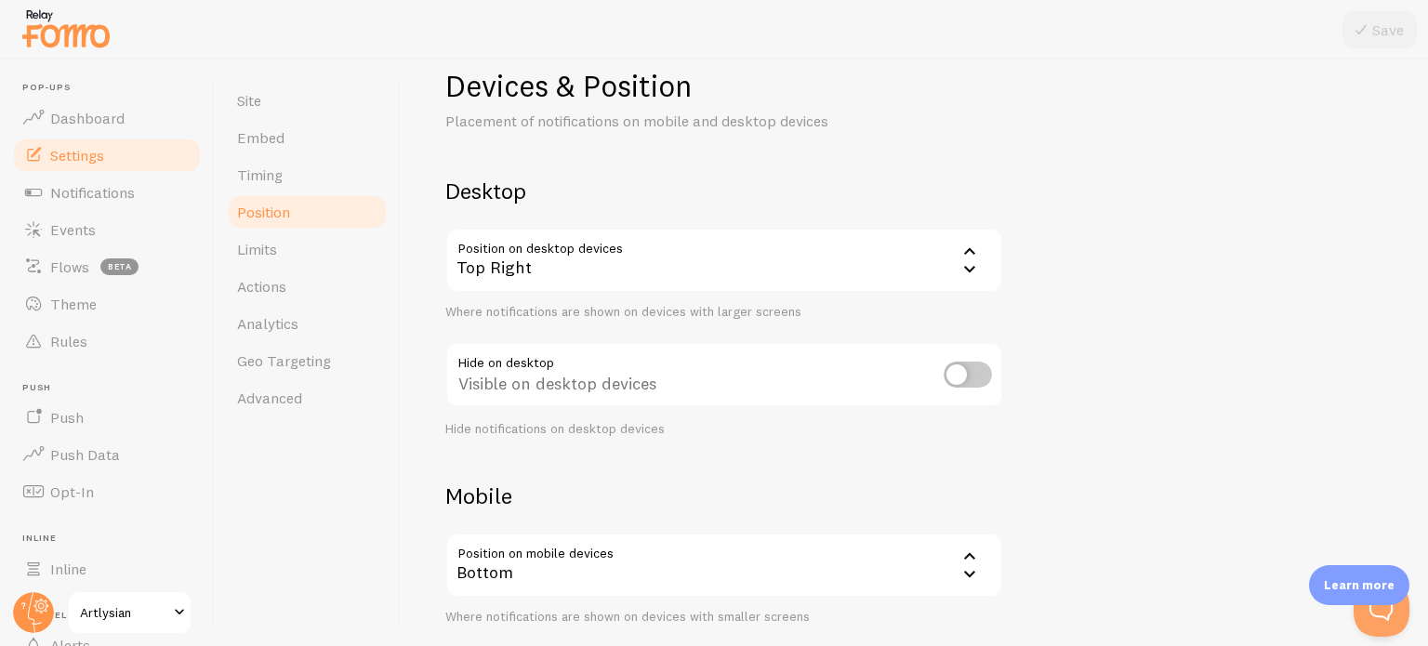
scroll to position [33, 0]
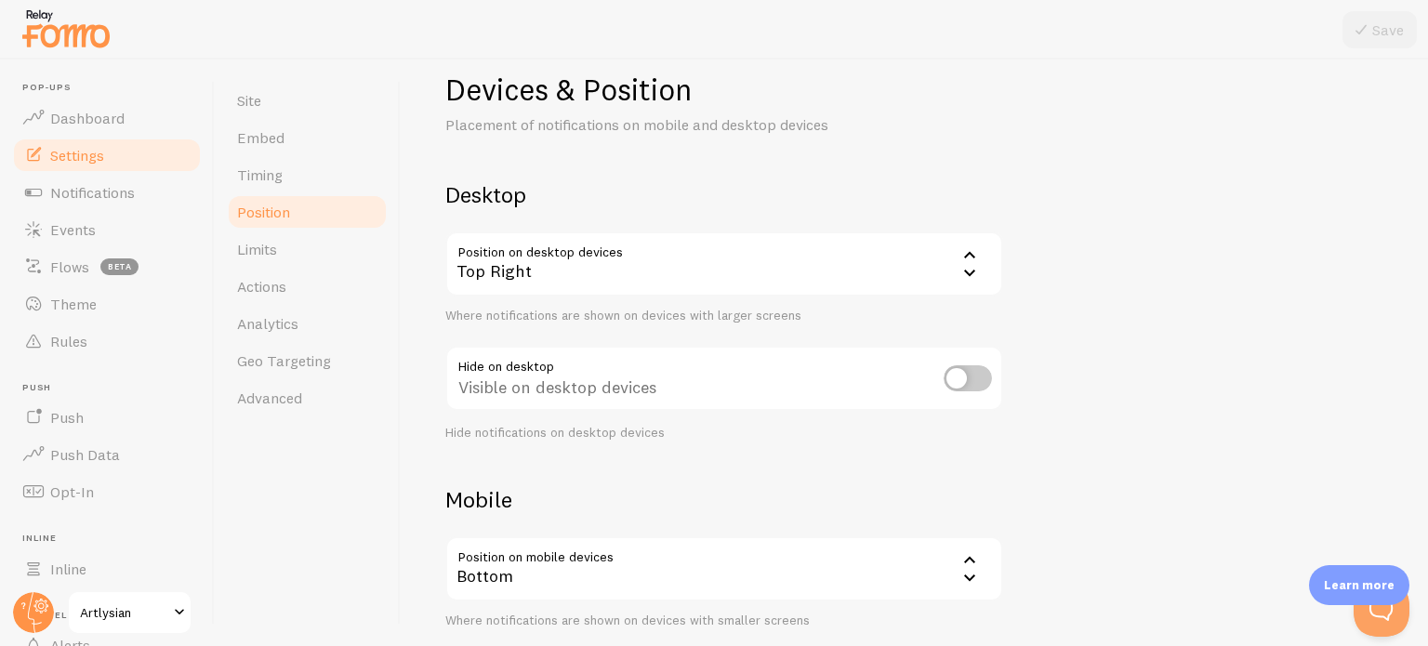
click at [574, 273] on div "Top Right" at bounding box center [724, 263] width 558 height 65
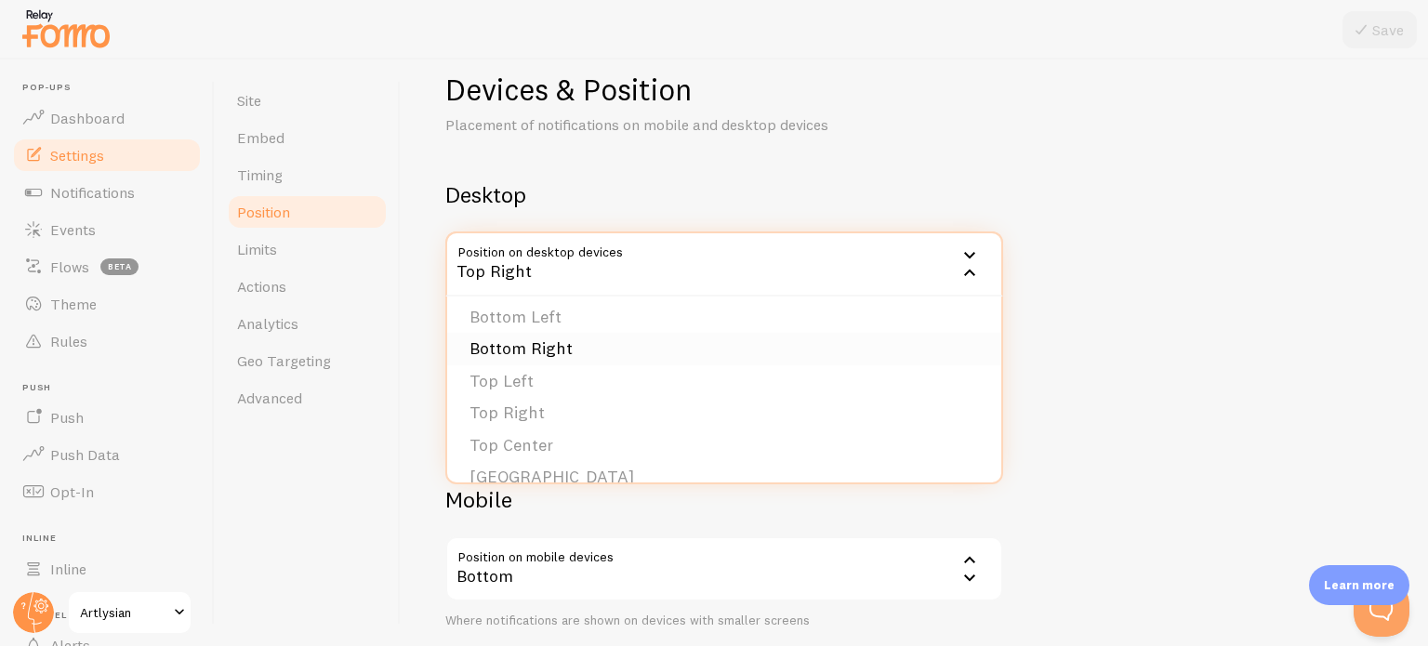
scroll to position [0, 0]
click at [539, 358] on li "Bottom Right" at bounding box center [724, 355] width 554 height 33
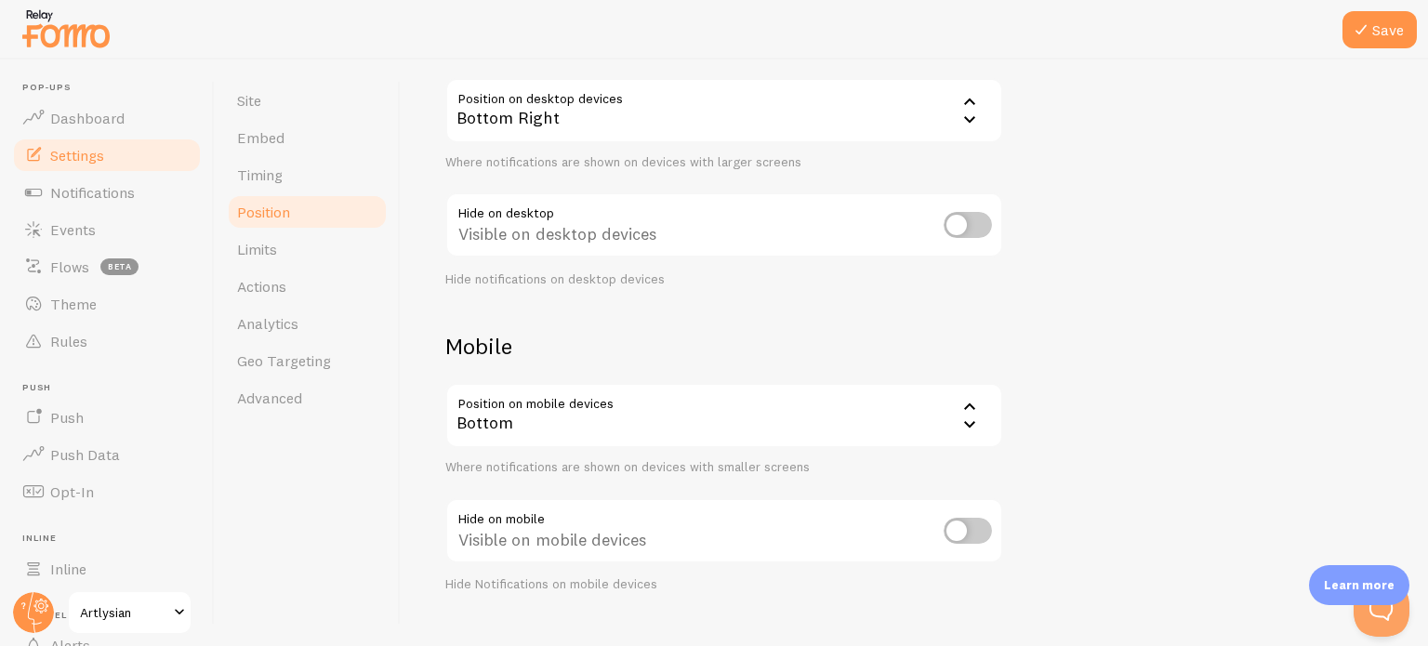
scroll to position [220, 0]
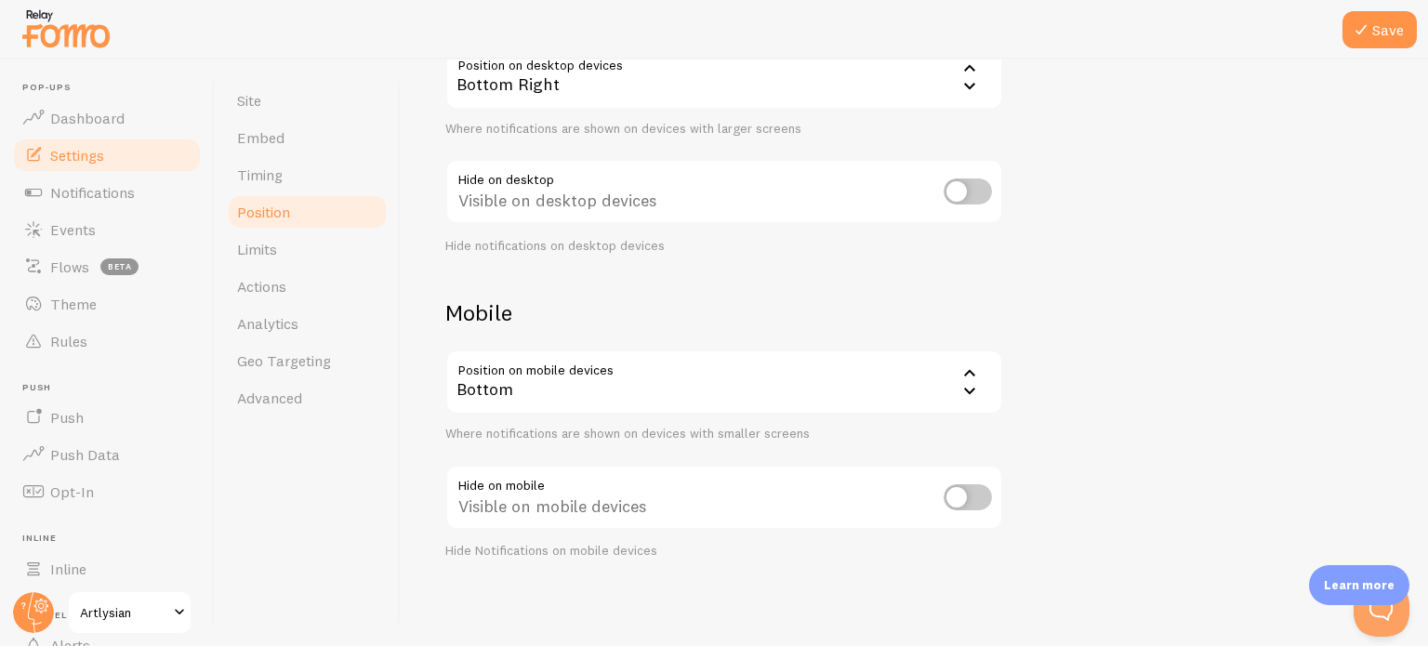
click at [502, 389] on div "Bottom" at bounding box center [724, 381] width 558 height 65
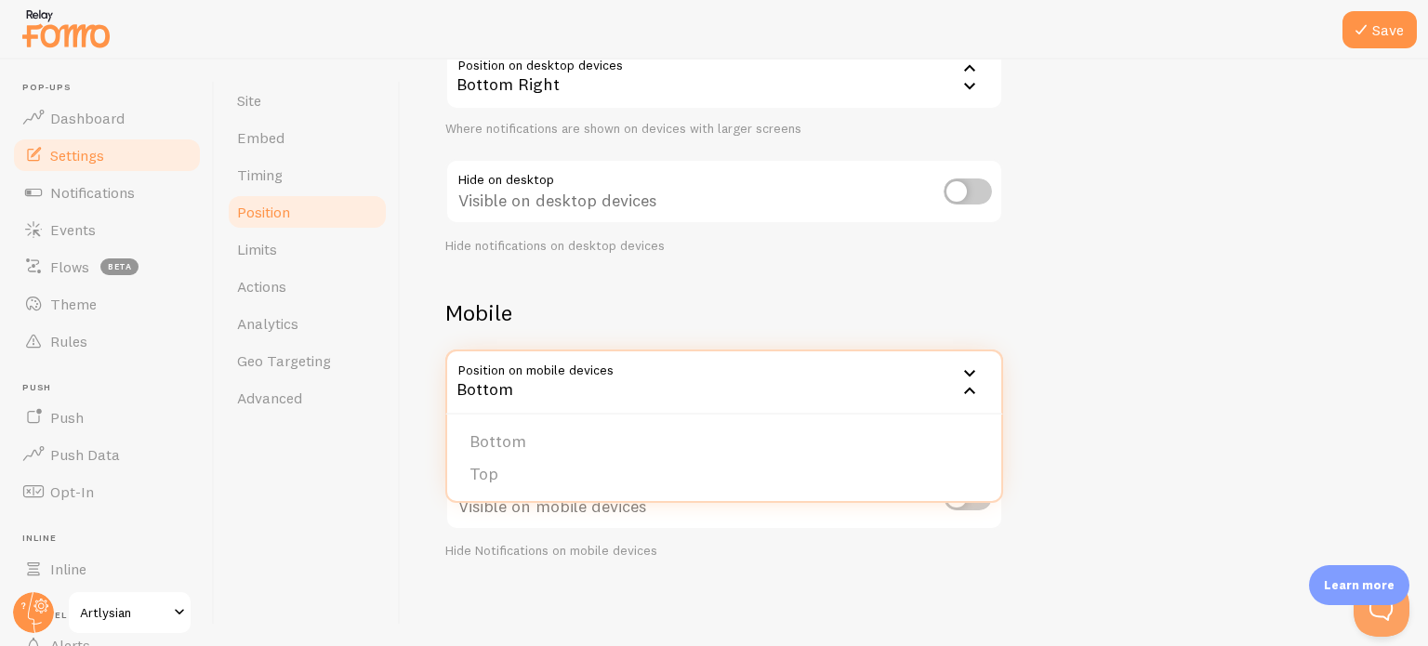
click at [502, 389] on div "Bottom" at bounding box center [724, 381] width 558 height 65
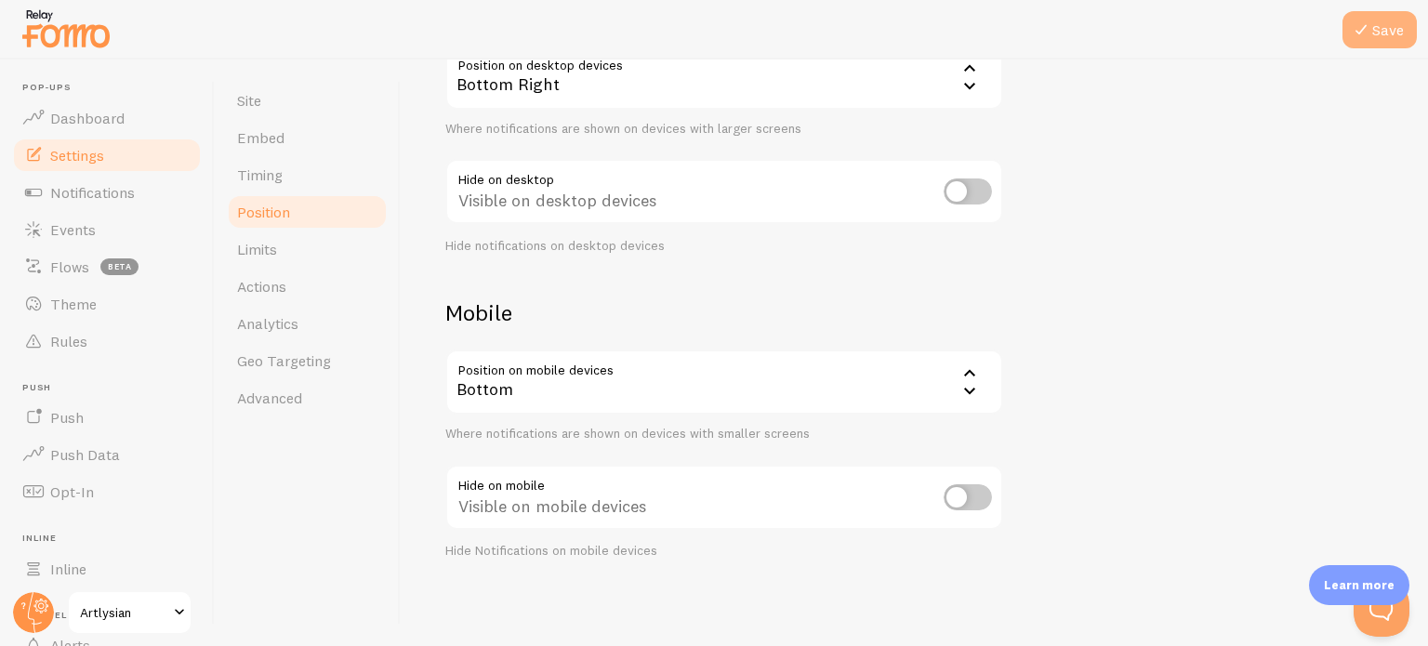
click at [1368, 33] on icon at bounding box center [1361, 30] width 22 height 22
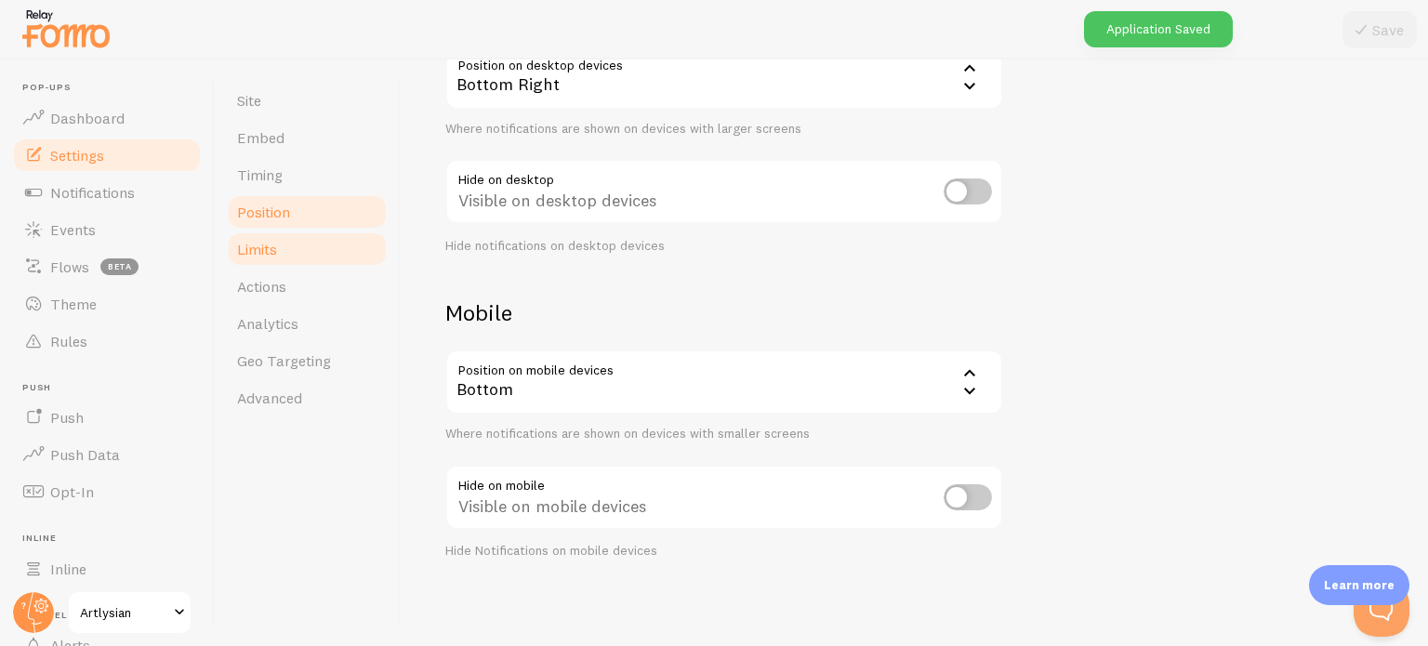
click at [249, 249] on span "Limits" at bounding box center [257, 249] width 40 height 19
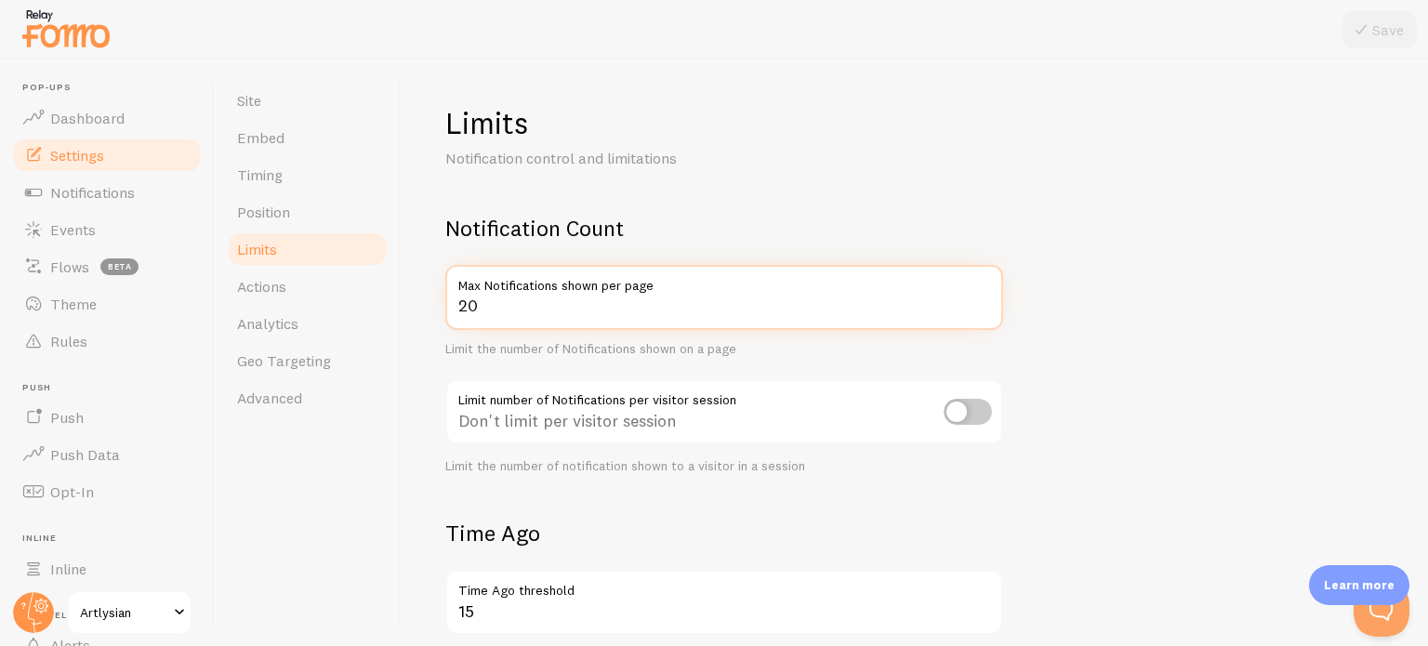
click at [484, 310] on input "20" at bounding box center [724, 297] width 558 height 65
type input "1"
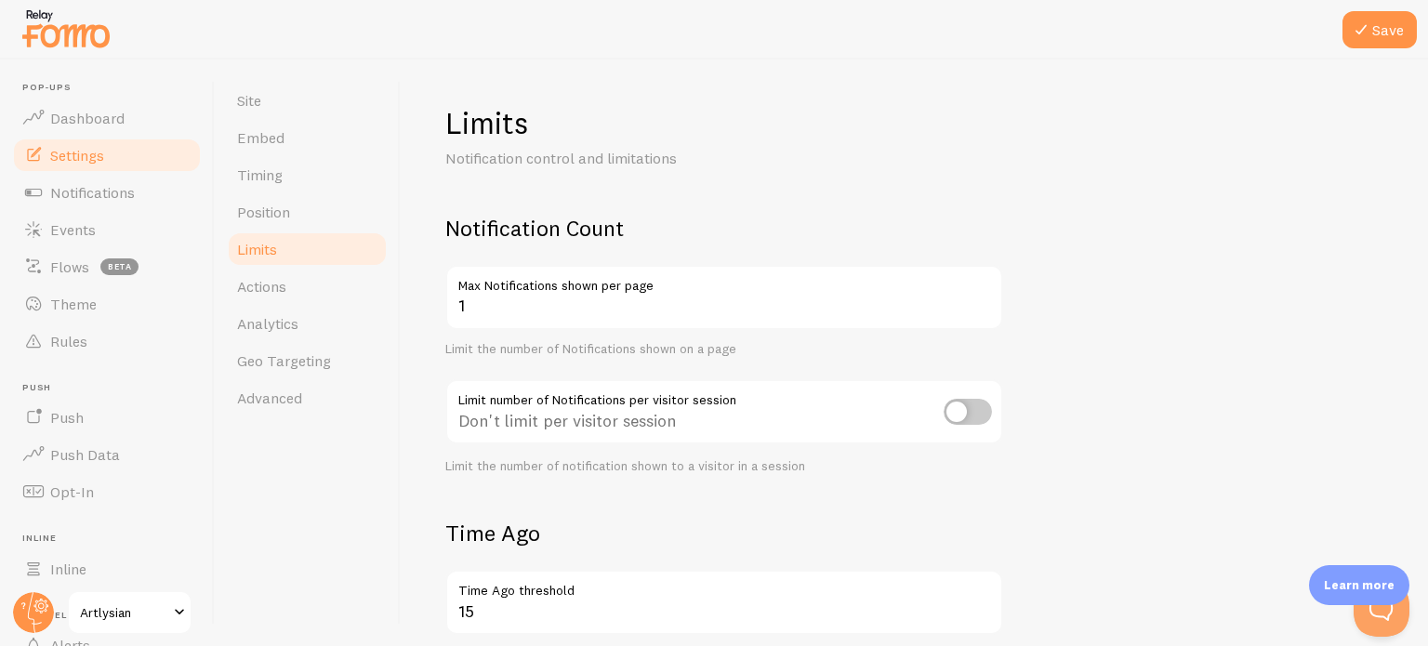
click at [416, 522] on div "Limits Notification control and limitations Notification Count 1 Max Notificati…" at bounding box center [914, 352] width 1027 height 586
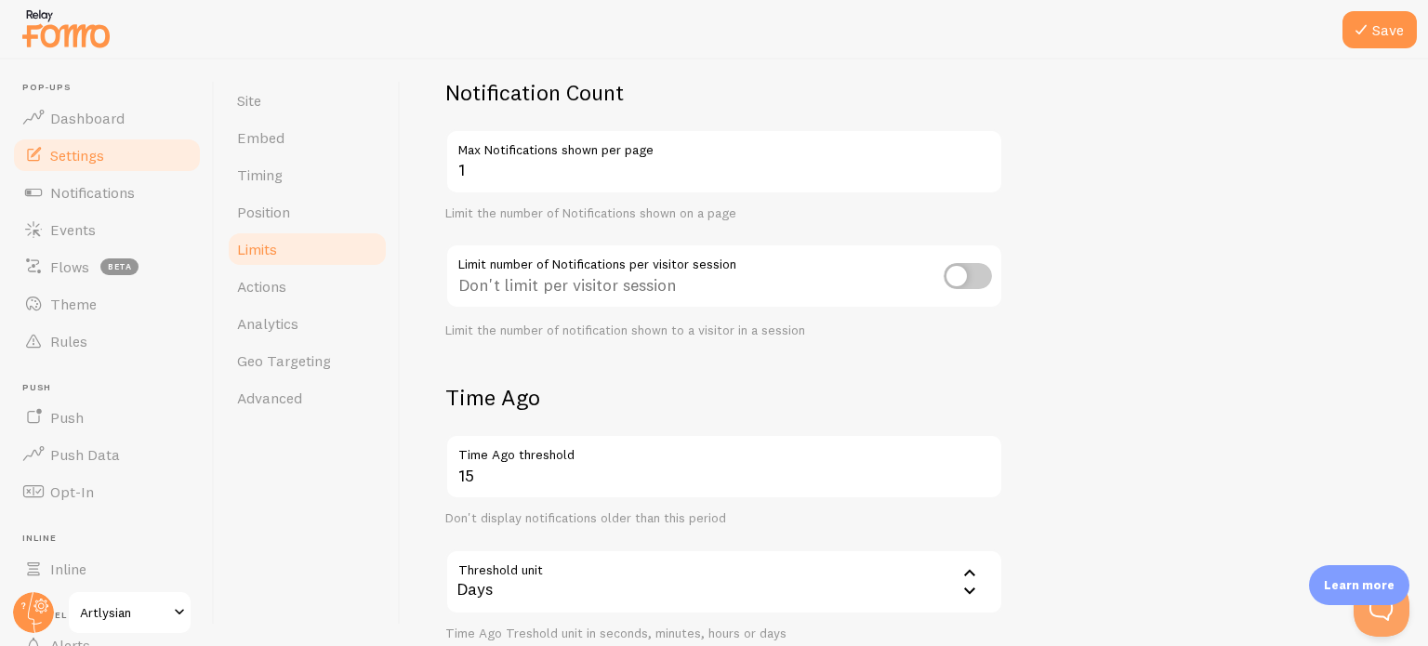
click at [972, 270] on input "checkbox" at bounding box center [967, 276] width 48 height 26
checkbox input "true"
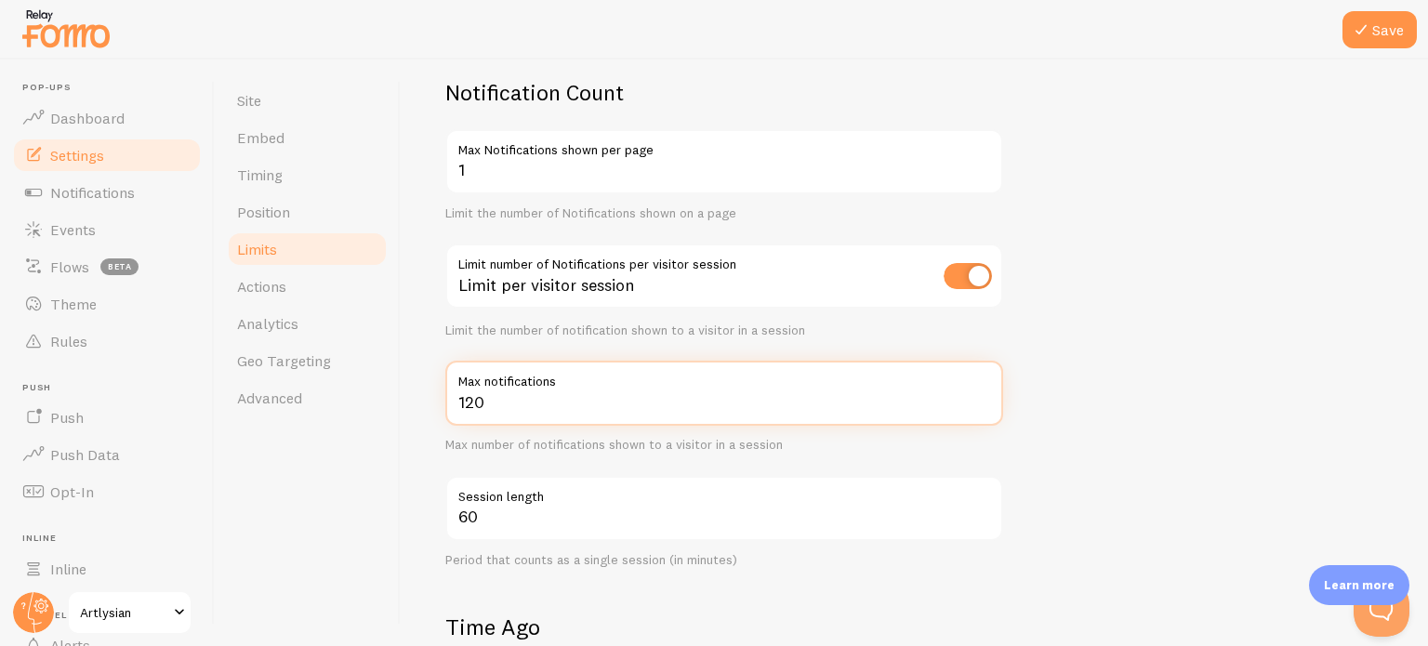
click at [473, 415] on input "120" at bounding box center [724, 393] width 558 height 65
click at [473, 415] on input "3" at bounding box center [724, 393] width 558 height 65
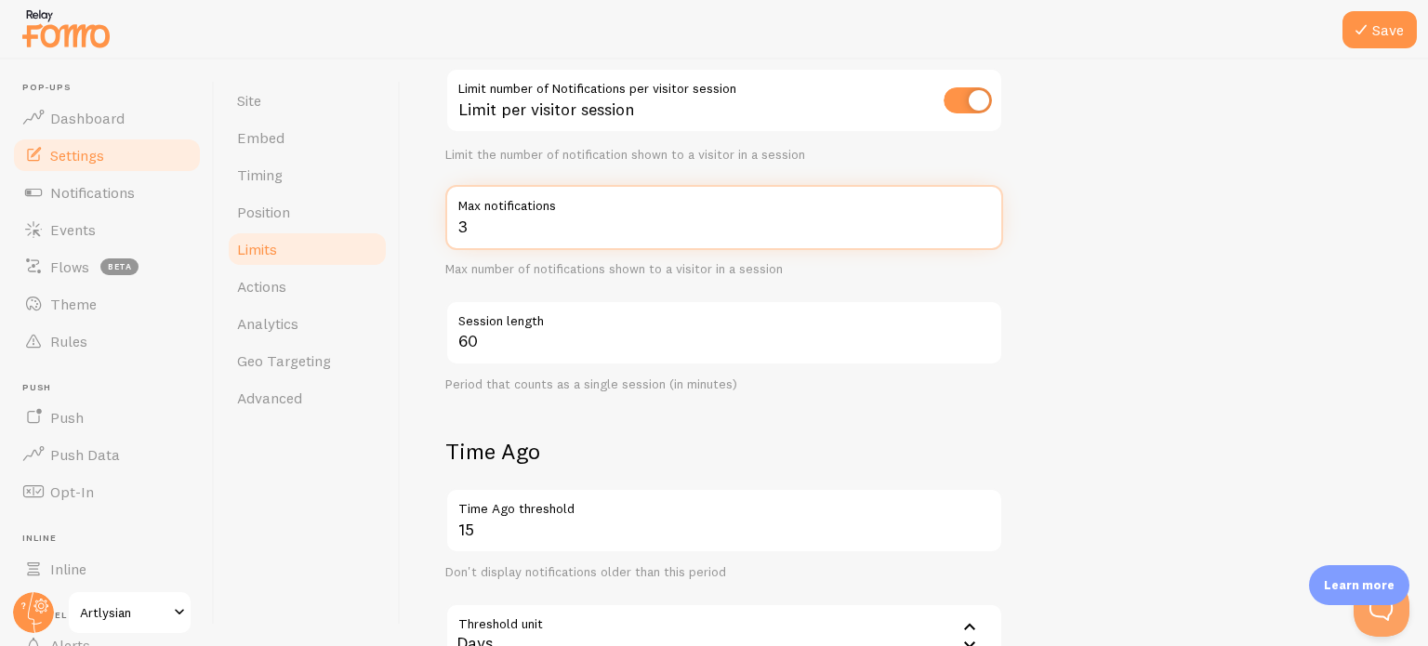
scroll to position [309, 0]
type input "3"
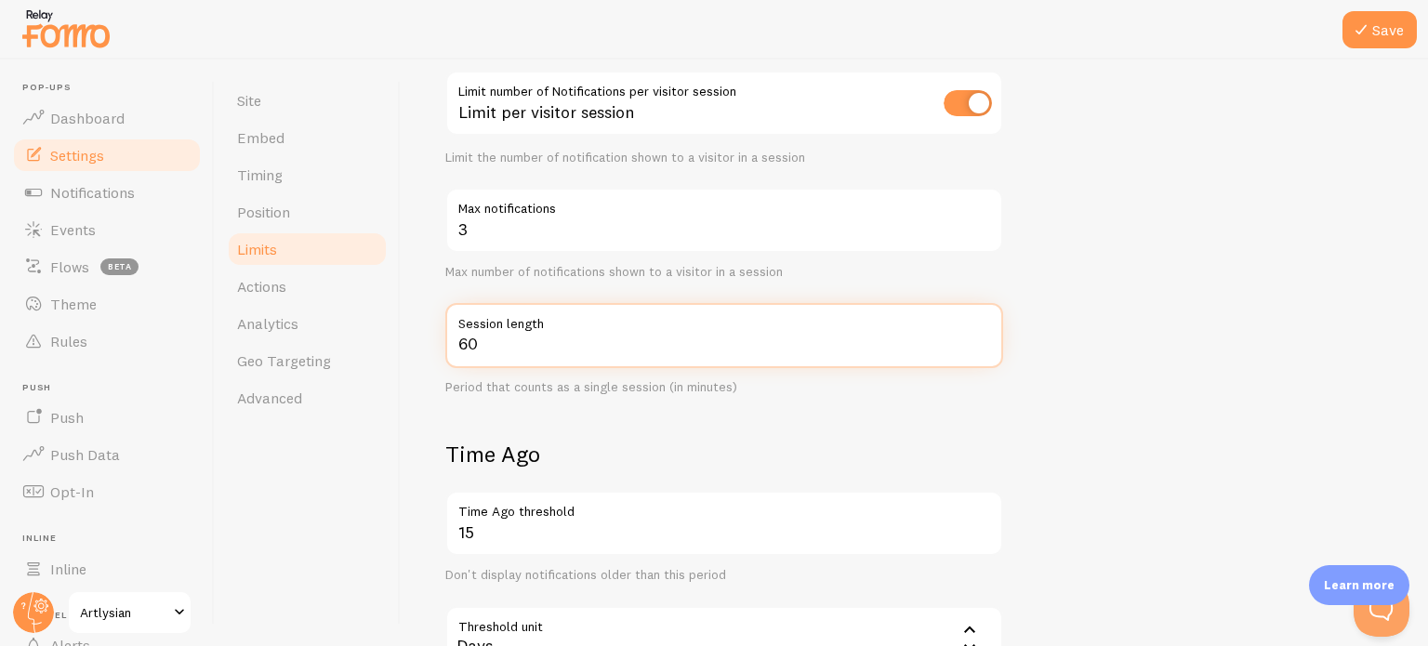
click at [502, 342] on input "60" at bounding box center [724, 335] width 558 height 65
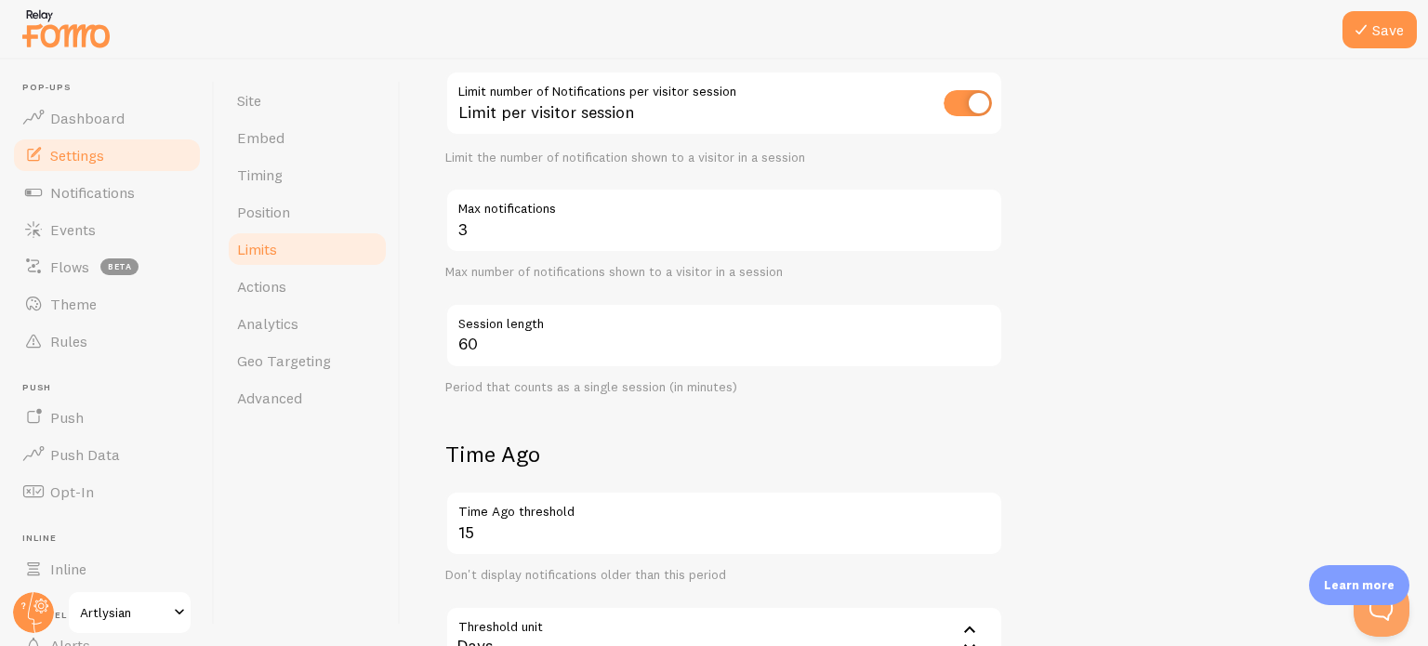
click at [431, 372] on div "Limits Notification control and limitations Notification Count 1 Max Notificati…" at bounding box center [914, 352] width 1027 height 586
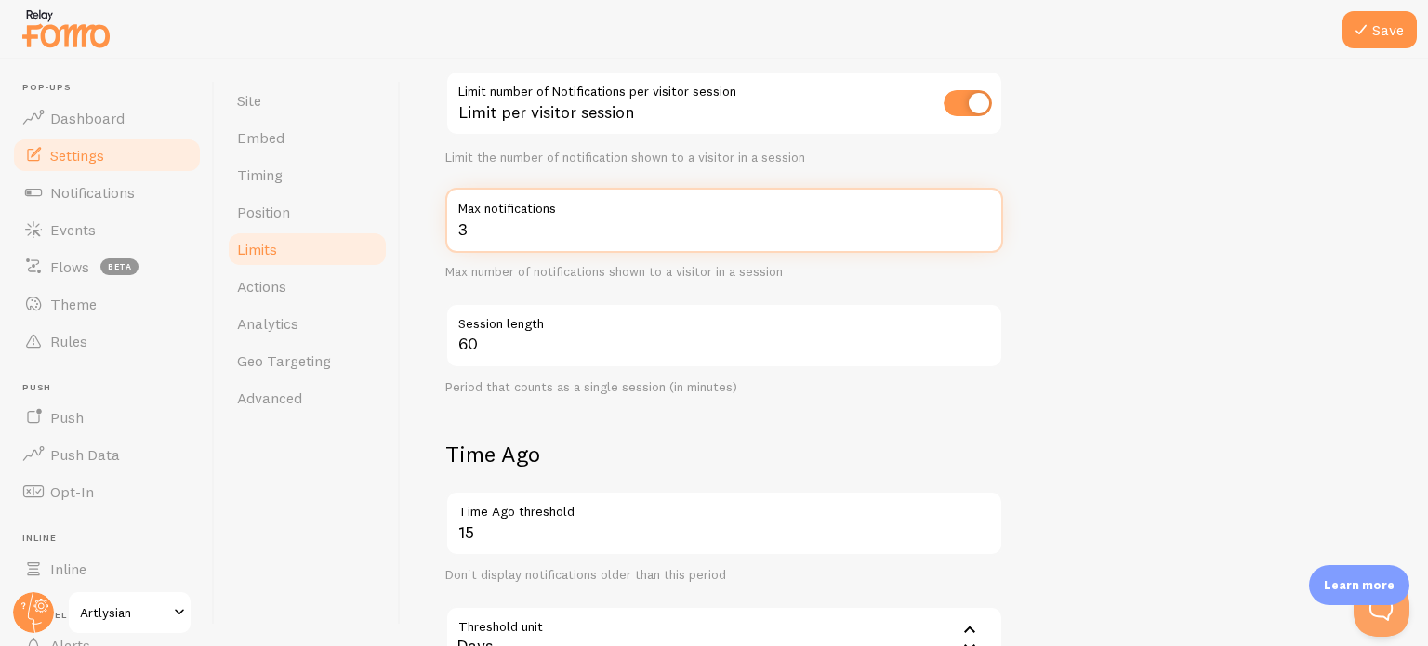
click at [475, 227] on input "3" at bounding box center [724, 220] width 558 height 65
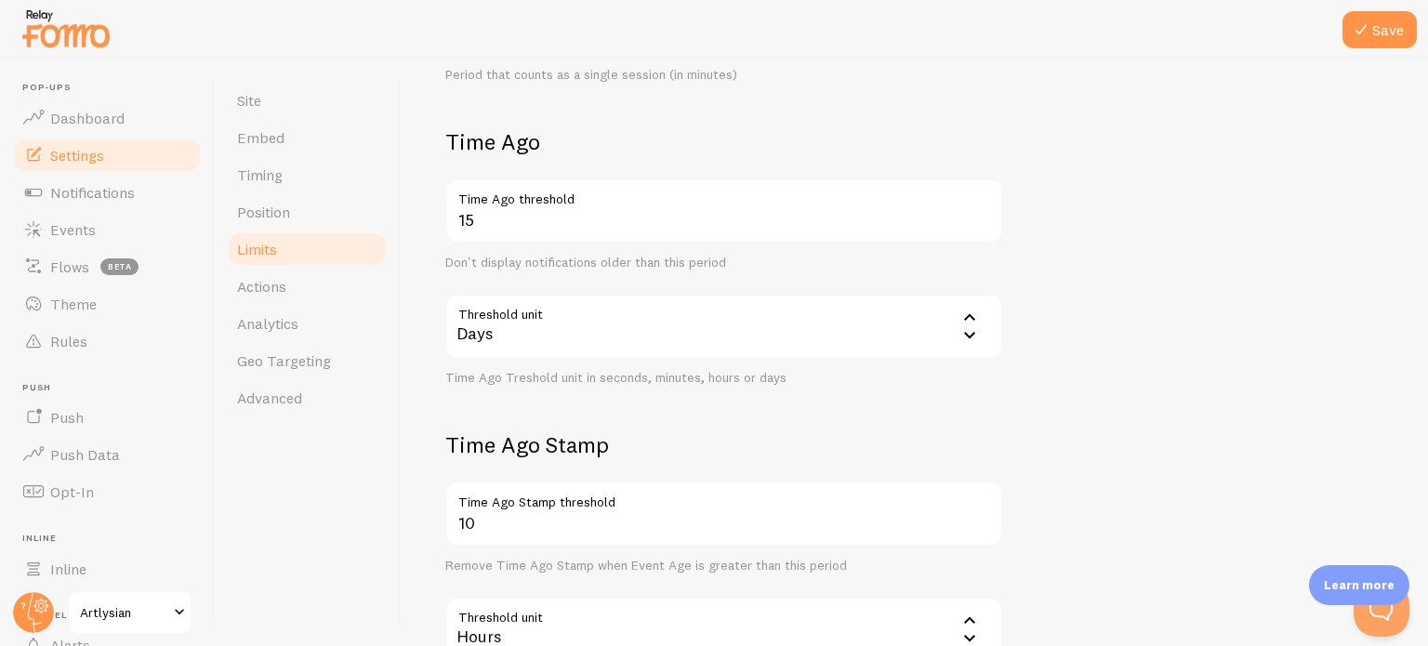
scroll to position [786, 0]
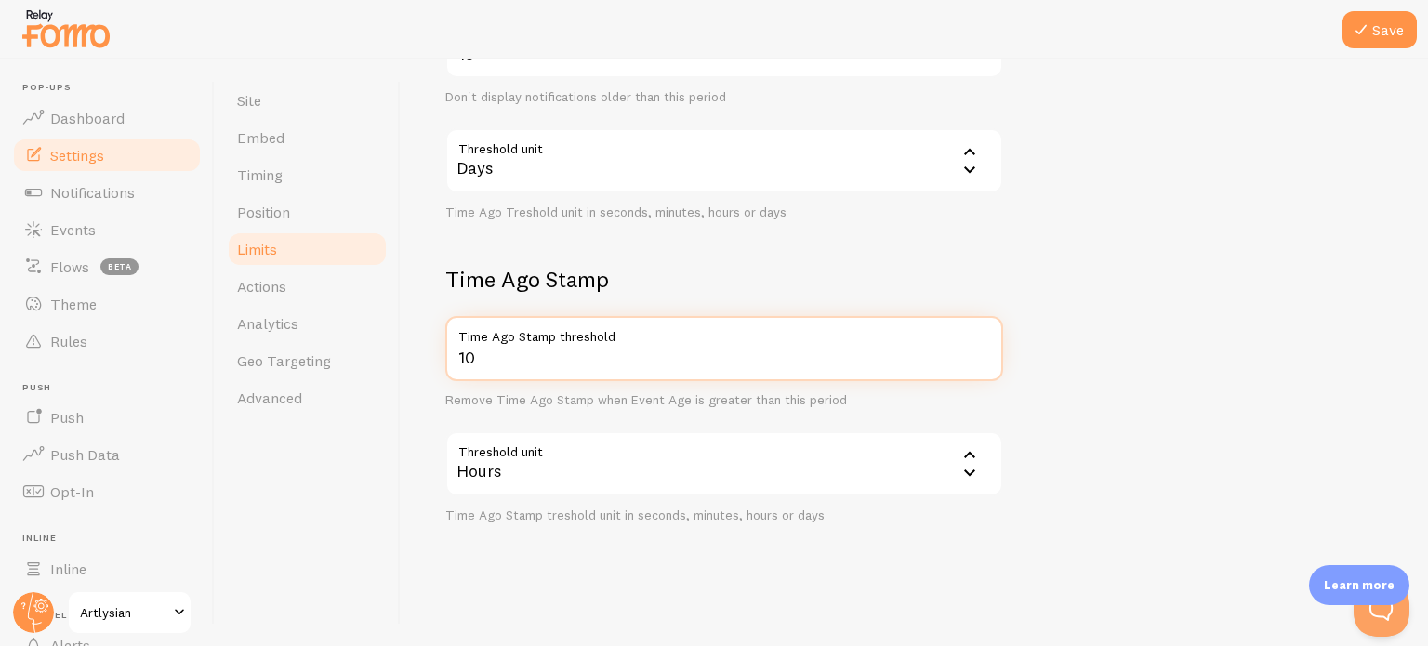
click at [498, 360] on input "10" at bounding box center [724, 348] width 558 height 65
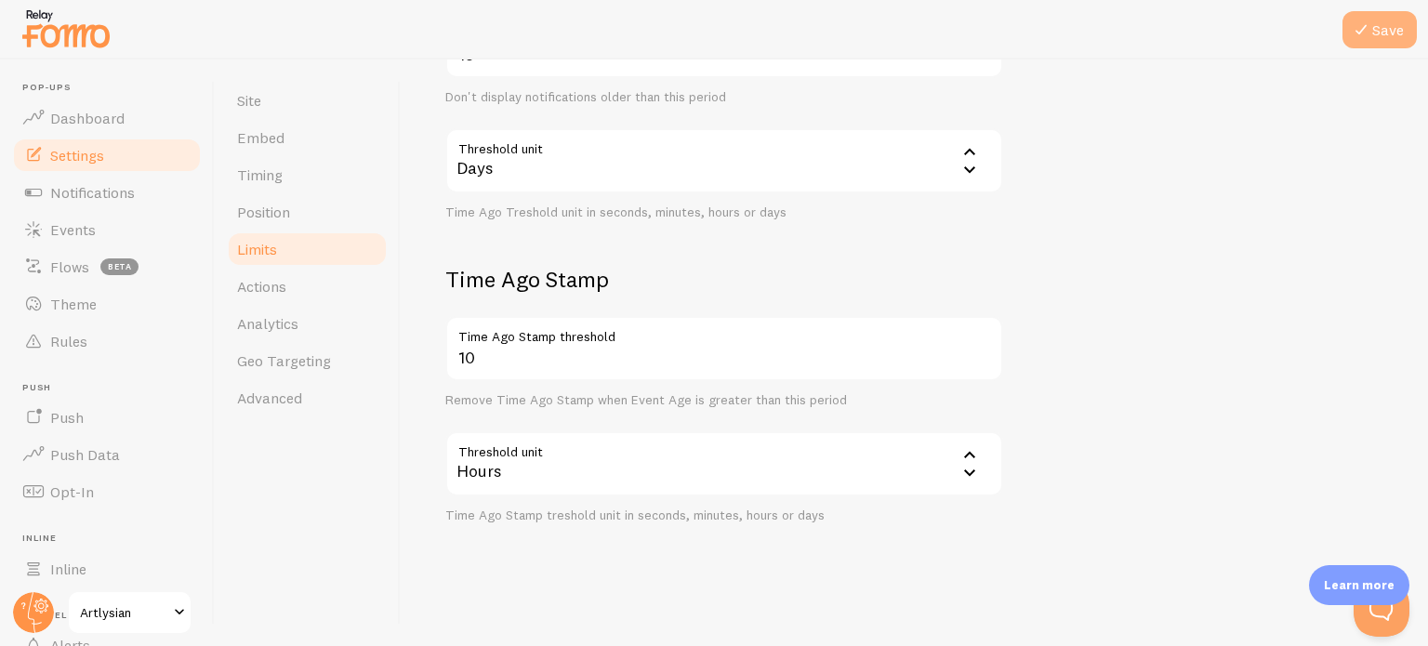
click at [1387, 33] on button "Save" at bounding box center [1379, 29] width 74 height 37
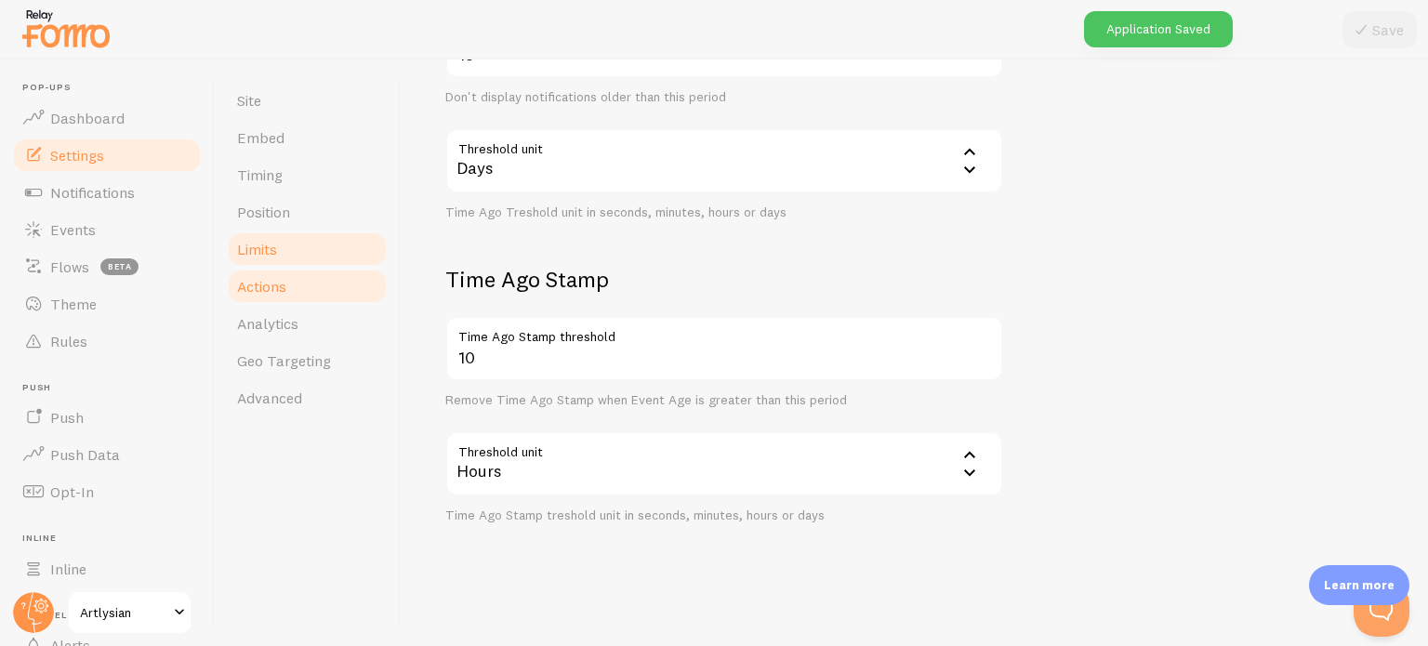
click at [273, 293] on span "Actions" at bounding box center [261, 286] width 49 height 19
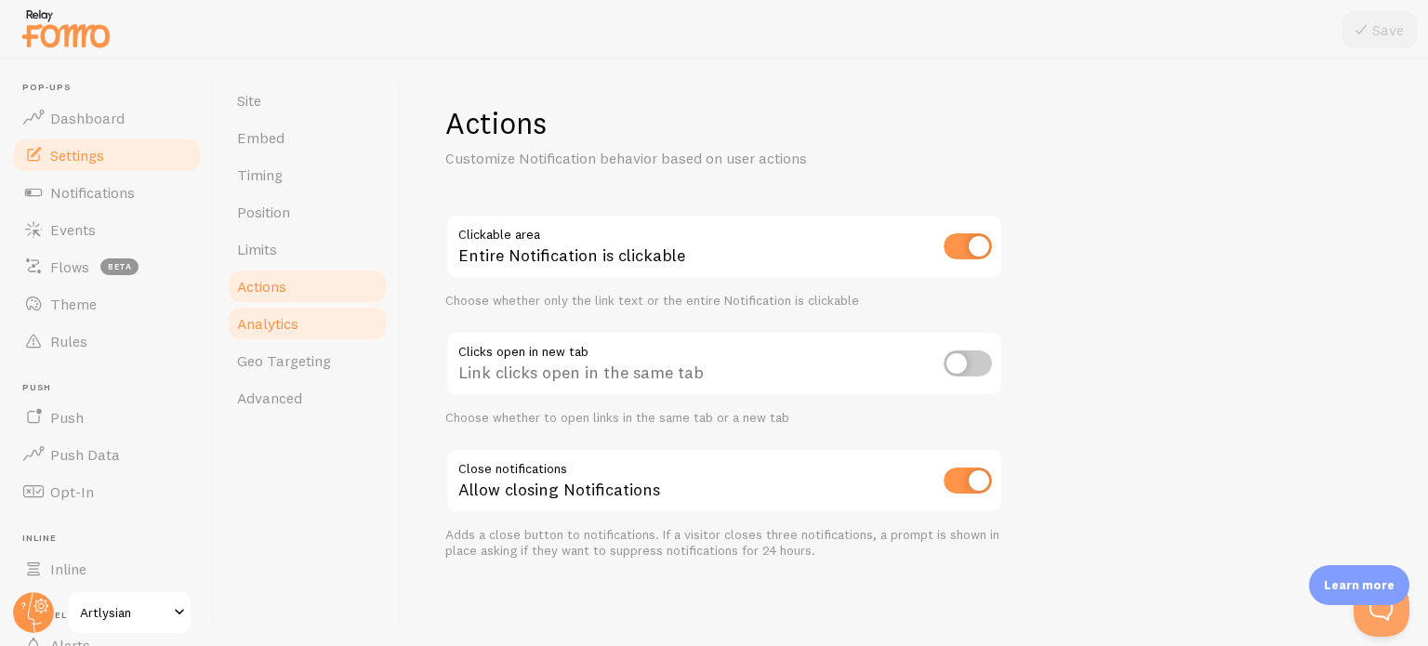
click at [304, 336] on link "Analytics" at bounding box center [307, 323] width 163 height 37
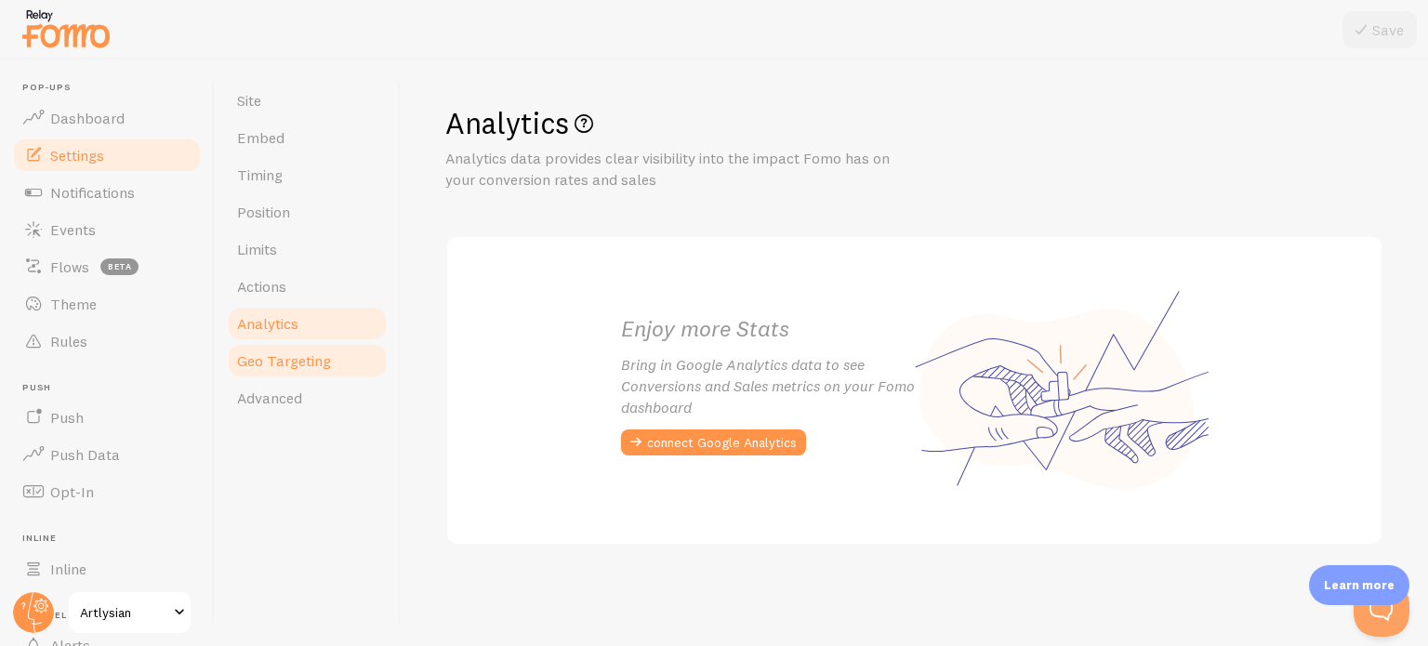
click at [297, 361] on span "Geo Targeting" at bounding box center [284, 360] width 94 height 19
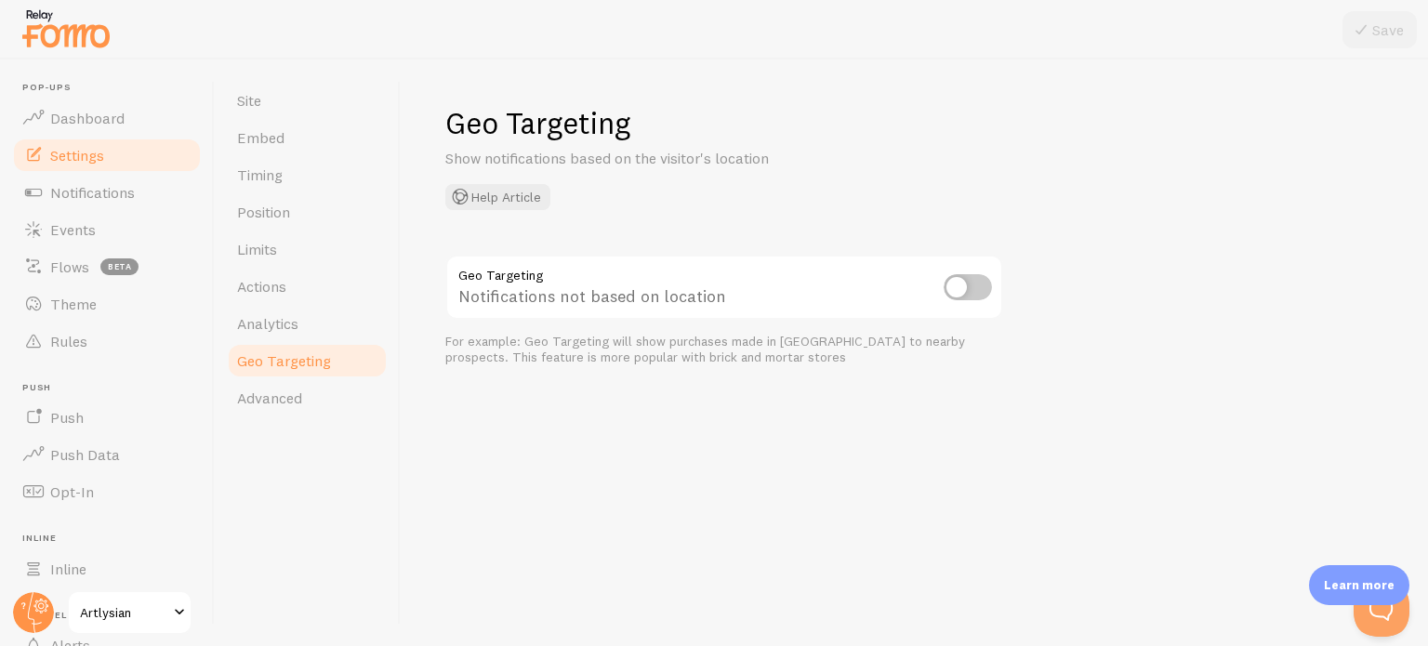
click at [967, 285] on input "checkbox" at bounding box center [967, 287] width 48 height 26
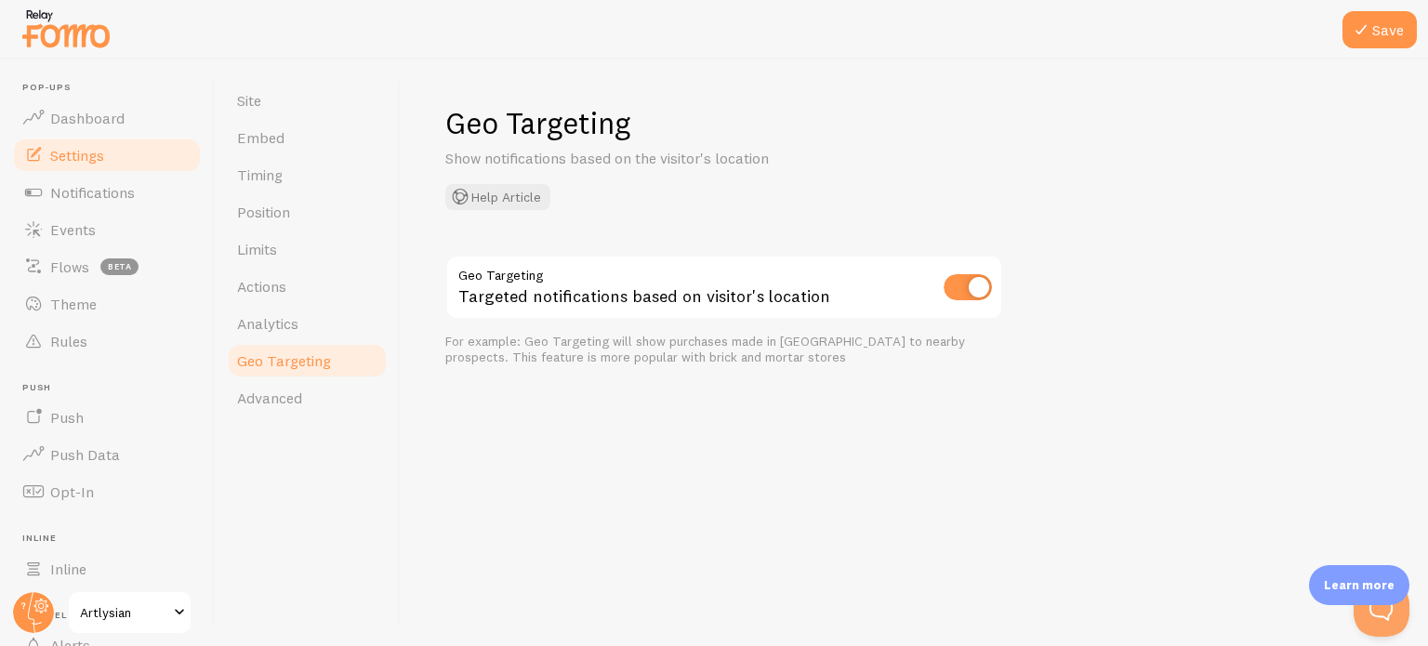
click at [954, 293] on input "checkbox" at bounding box center [967, 287] width 48 height 26
checkbox input "false"
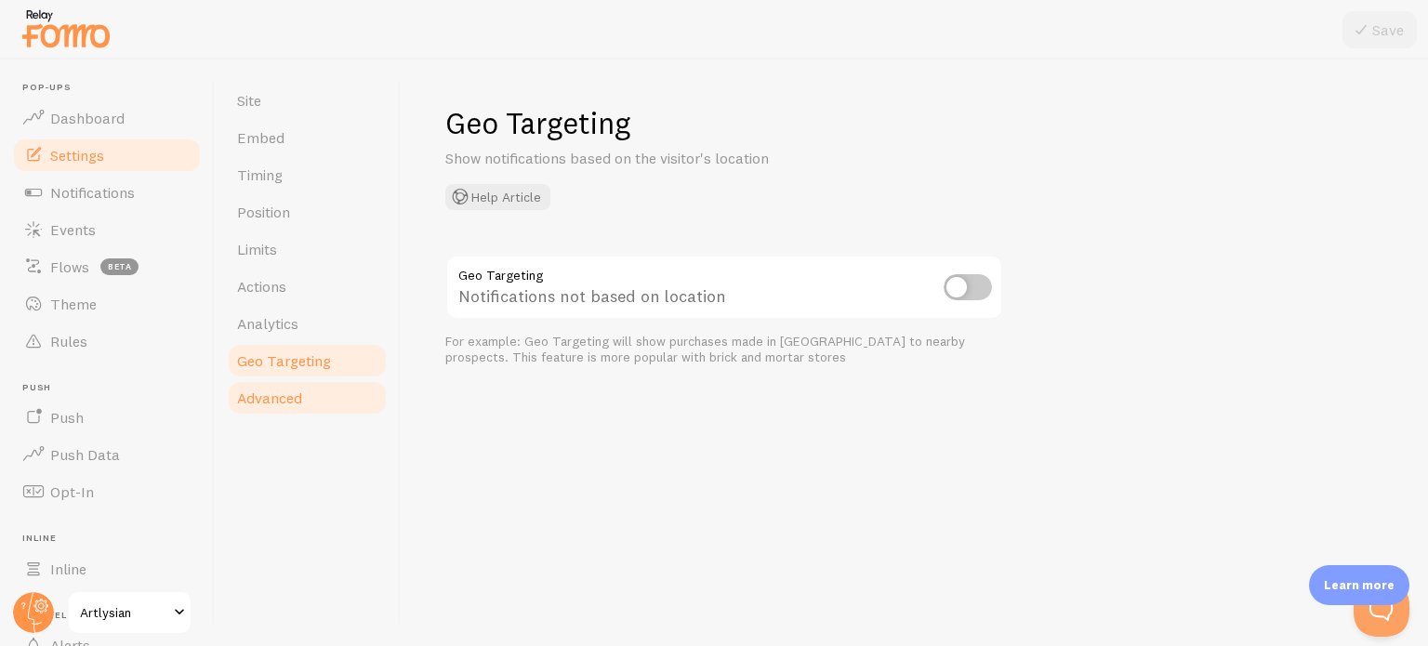
click at [251, 395] on span "Advanced" at bounding box center [269, 398] width 65 height 19
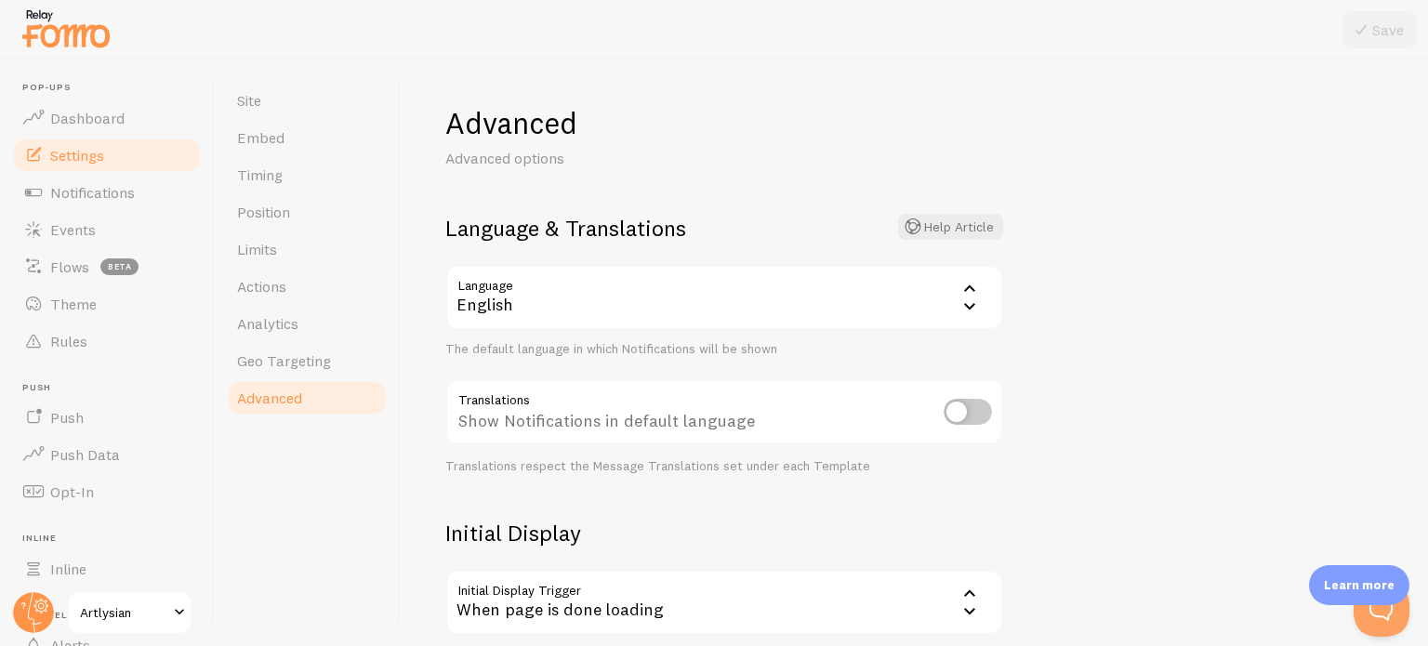
click at [799, 297] on div "English" at bounding box center [724, 297] width 558 height 65
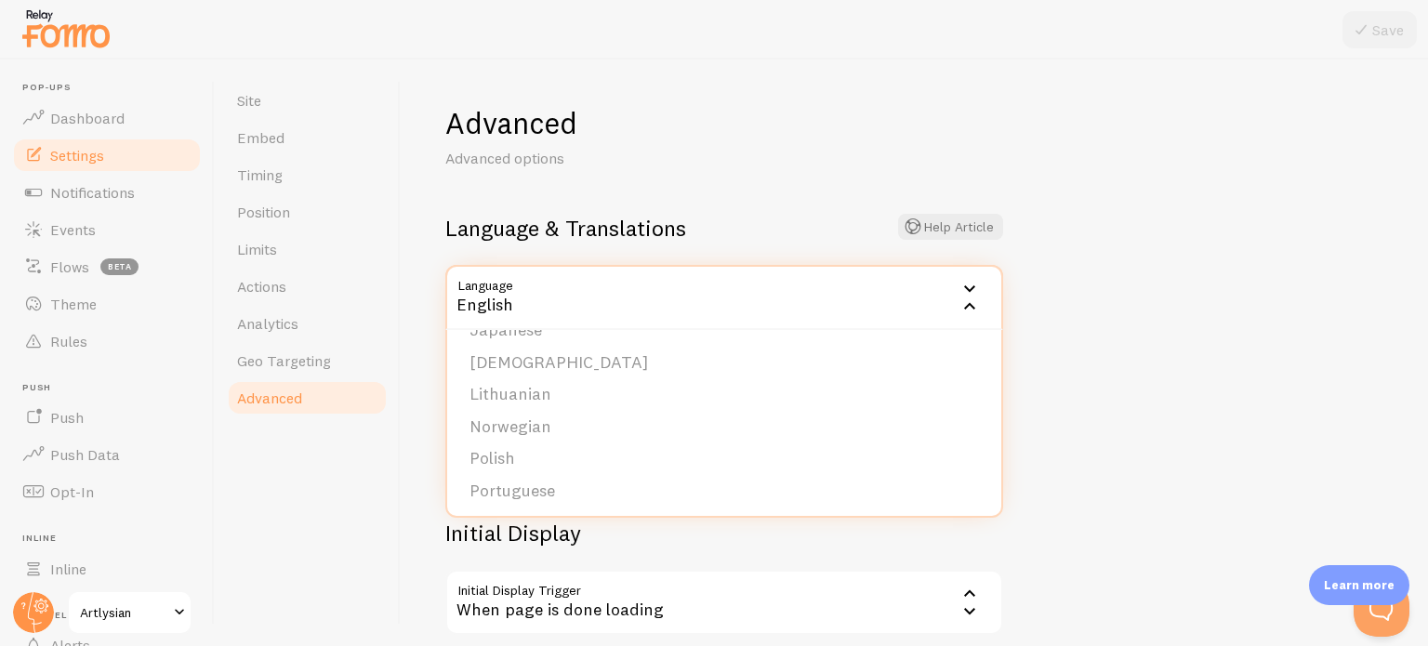
scroll to position [524, 0]
click at [625, 411] on li "Norwegian" at bounding box center [724, 410] width 554 height 33
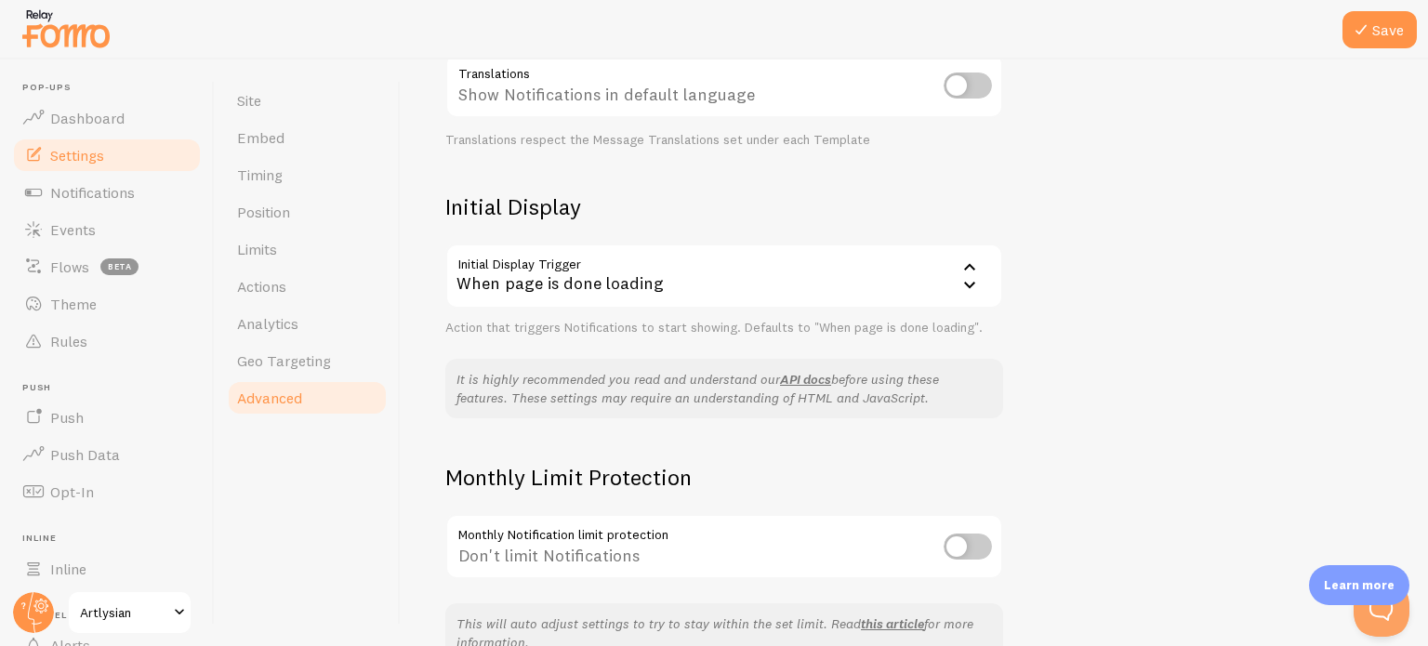
scroll to position [325, 0]
click at [645, 293] on div "When page is done loading" at bounding box center [724, 276] width 558 height 65
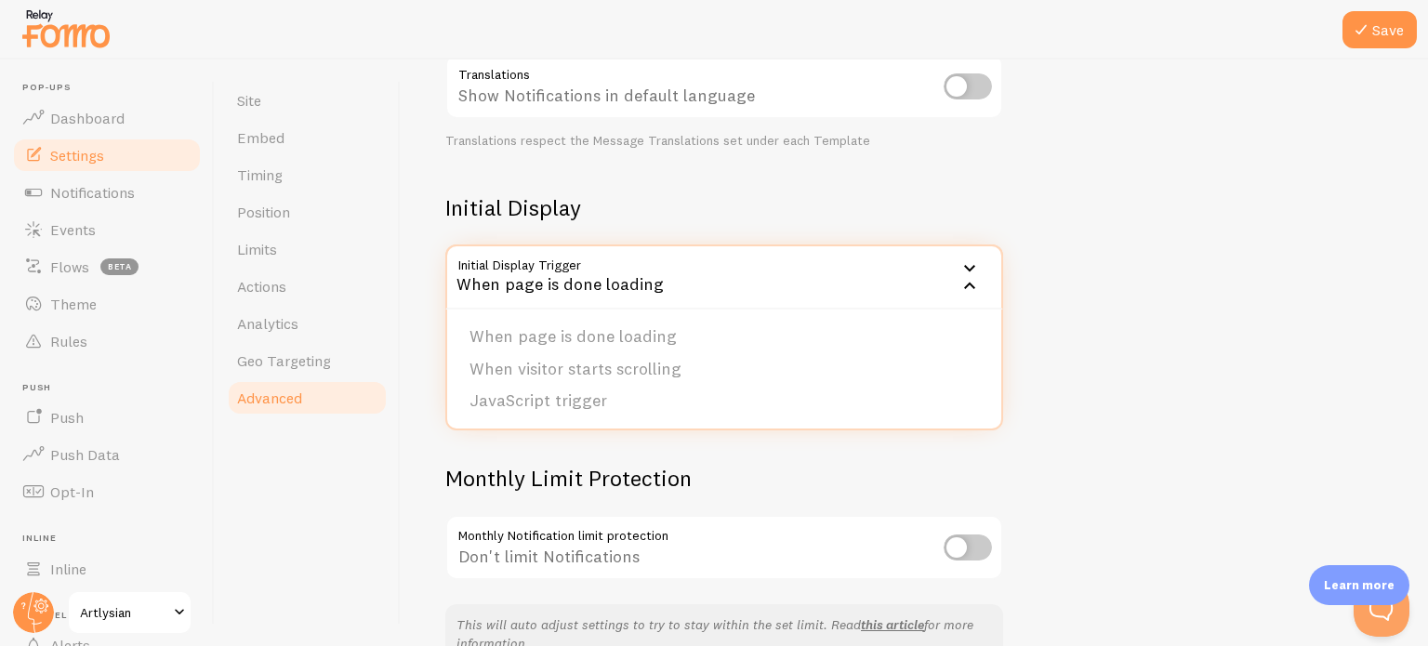
click at [645, 293] on div "When page is done loading" at bounding box center [724, 276] width 558 height 65
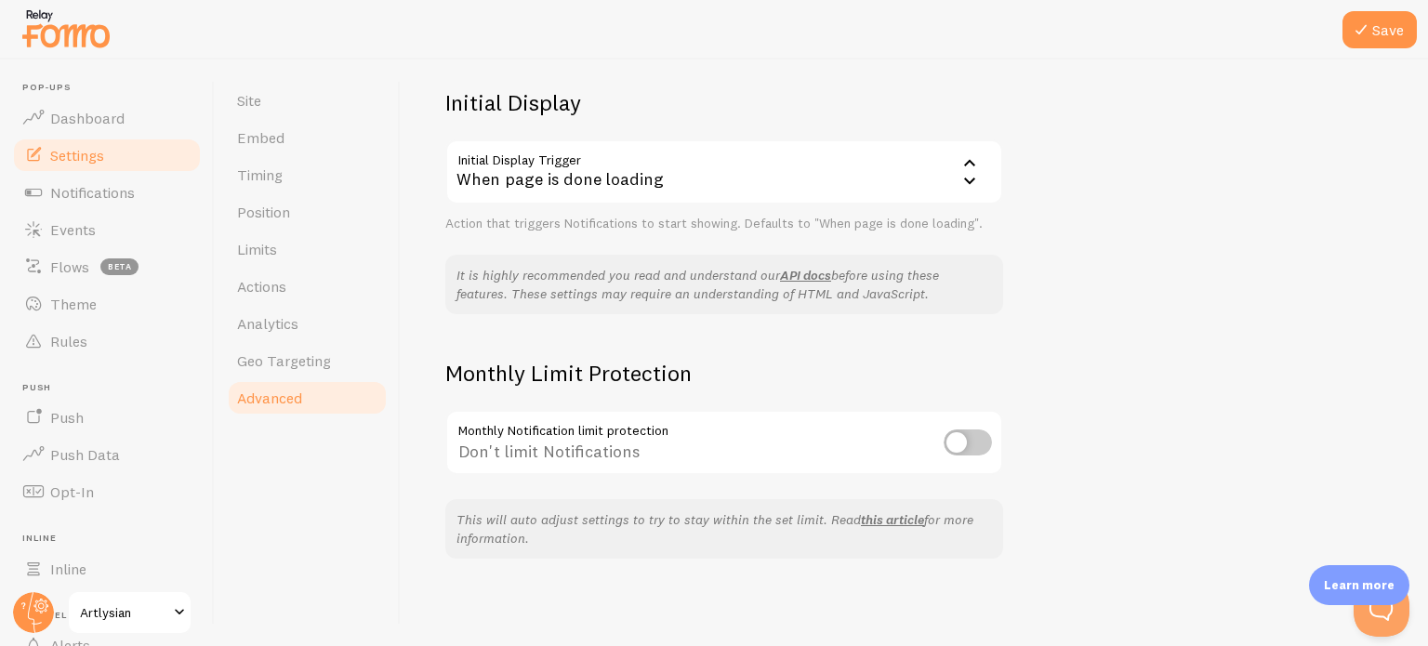
scroll to position [429, 0]
click at [498, 440] on div "Don't limit Notifications" at bounding box center [724, 445] width 558 height 68
click at [1382, 29] on button "Save" at bounding box center [1379, 29] width 74 height 37
click at [64, 234] on span "Events" at bounding box center [73, 229] width 46 height 19
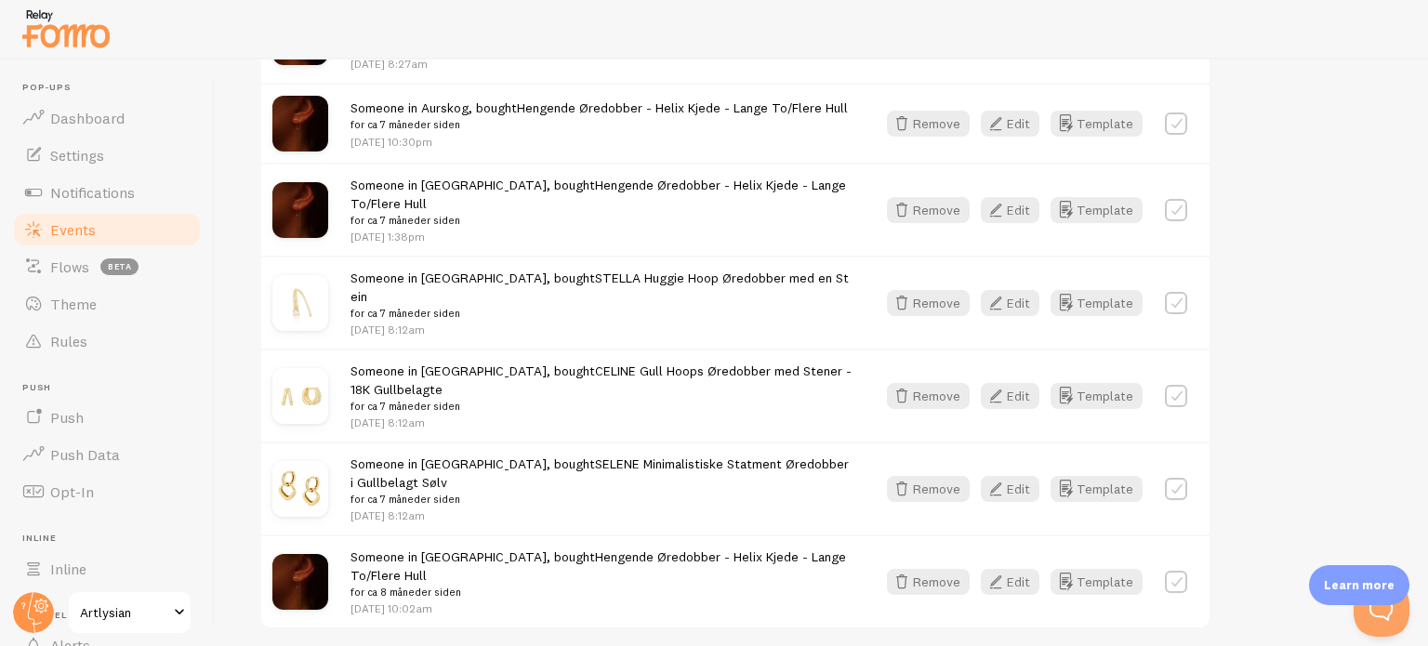
scroll to position [2685, 0]
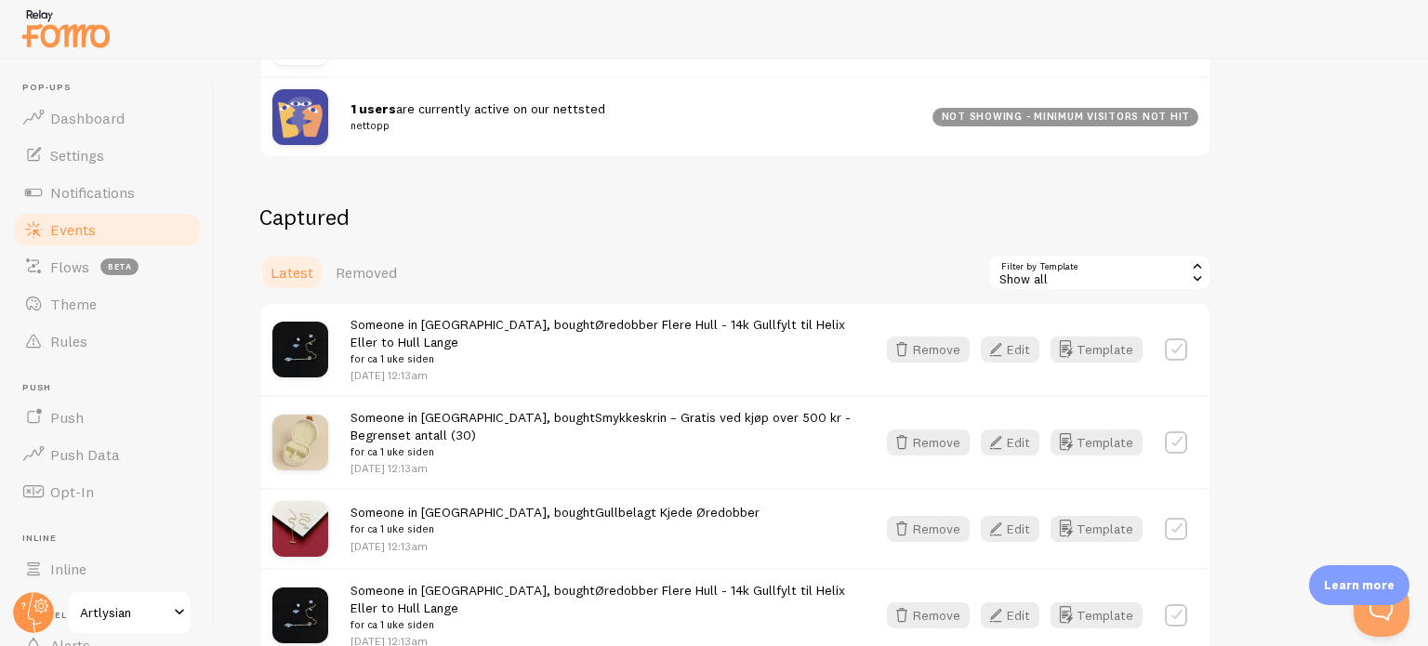
scroll to position [335, 0]
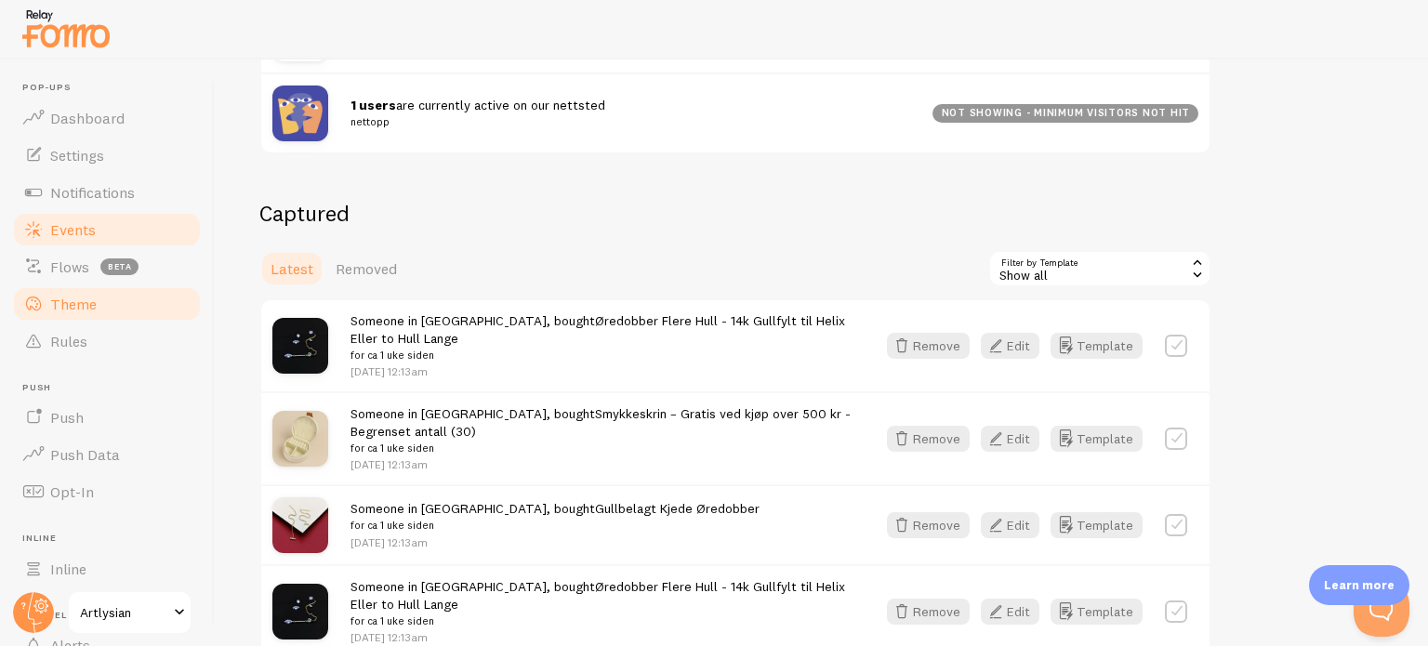
click at [82, 306] on span "Theme" at bounding box center [73, 304] width 46 height 19
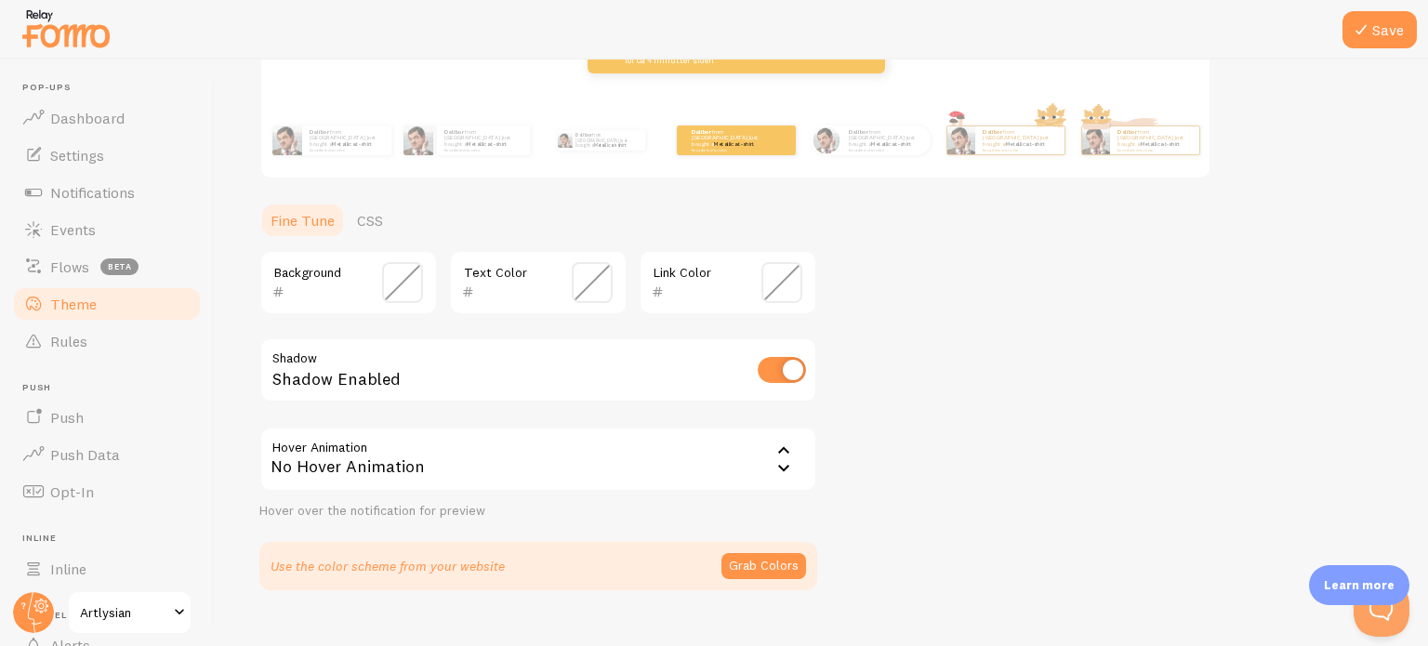
scroll to position [340, 0]
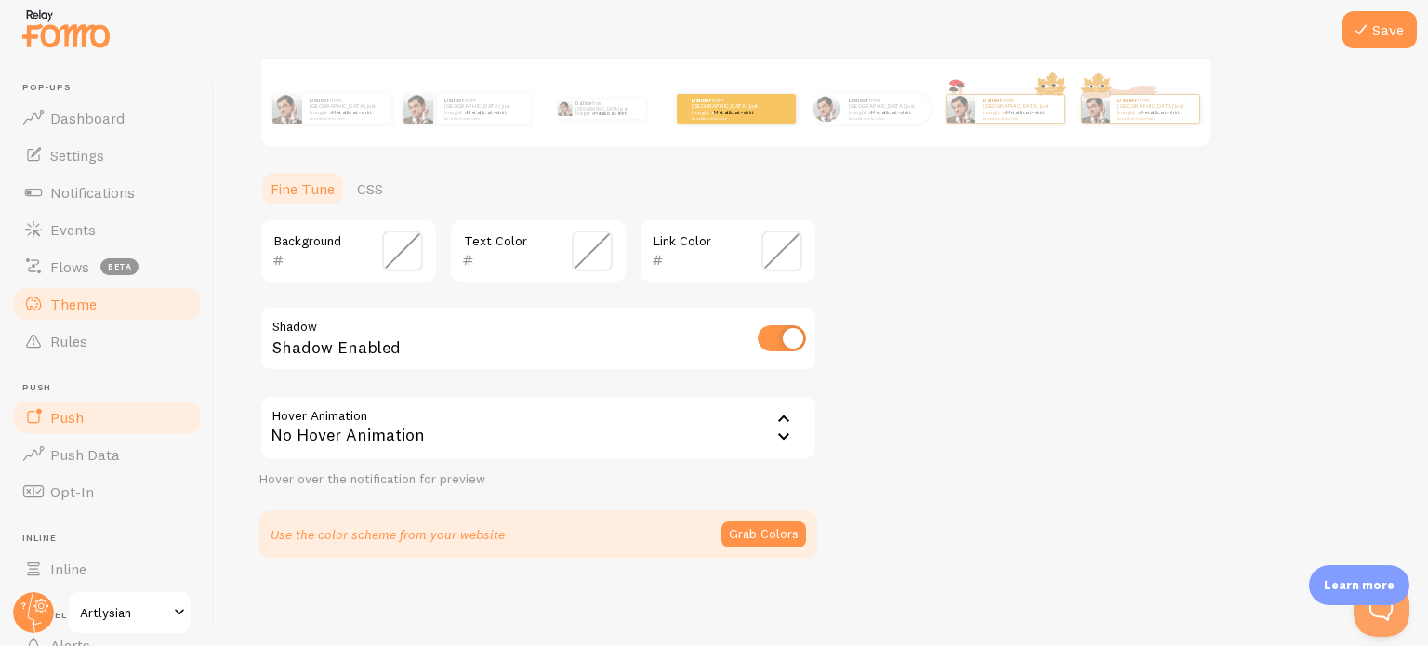
click at [100, 412] on link "Push" at bounding box center [106, 417] width 191 height 37
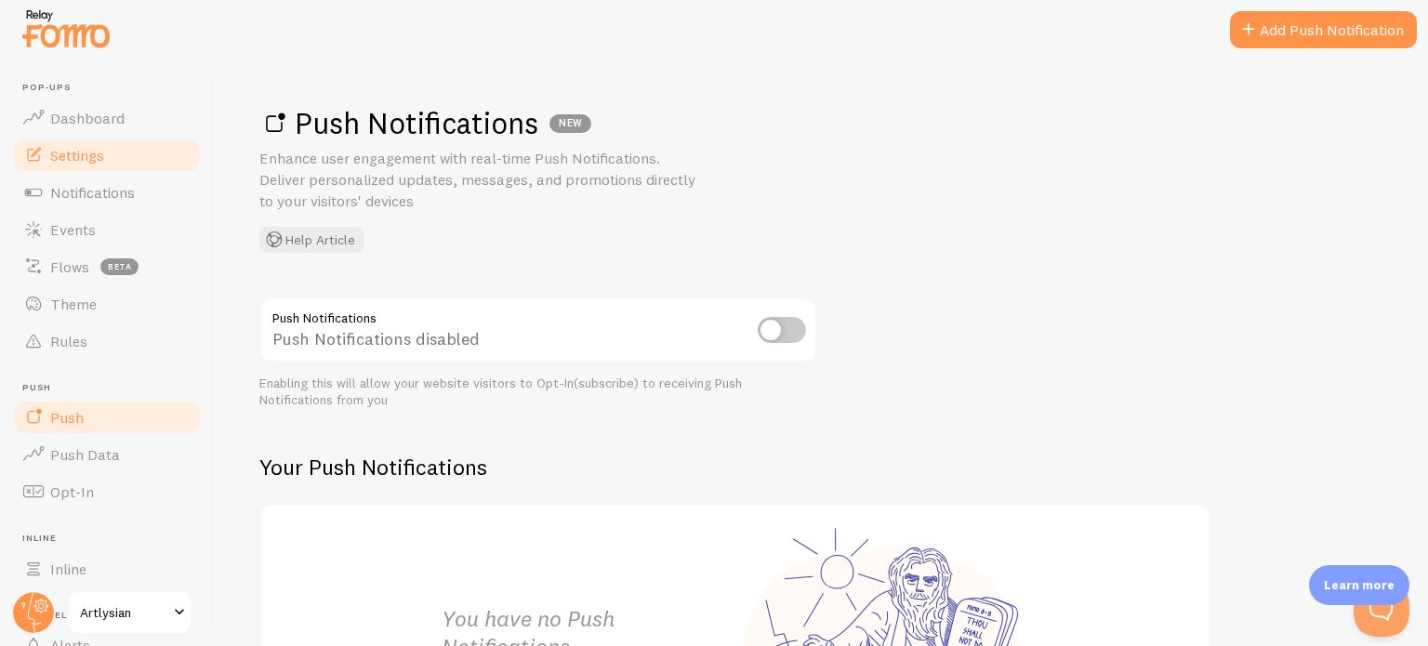
click at [71, 170] on link "Settings" at bounding box center [106, 155] width 191 height 37
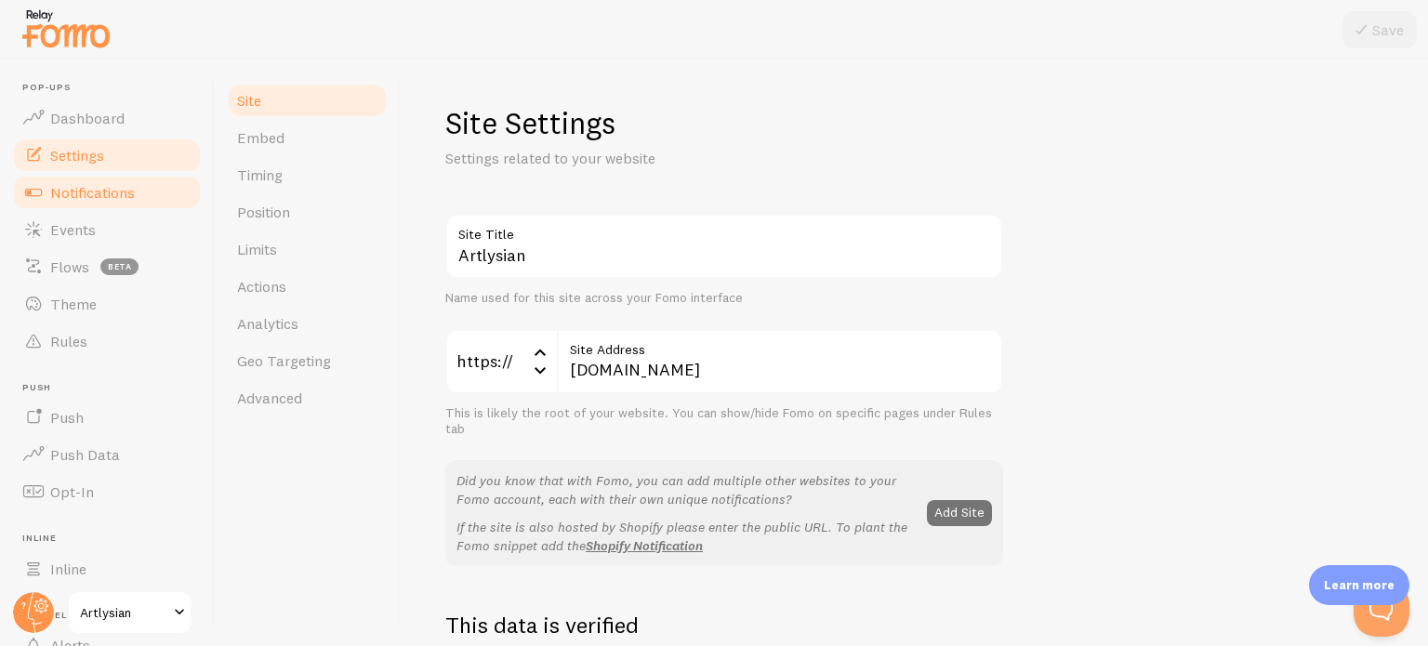
click at [91, 189] on span "Notifications" at bounding box center [92, 192] width 85 height 19
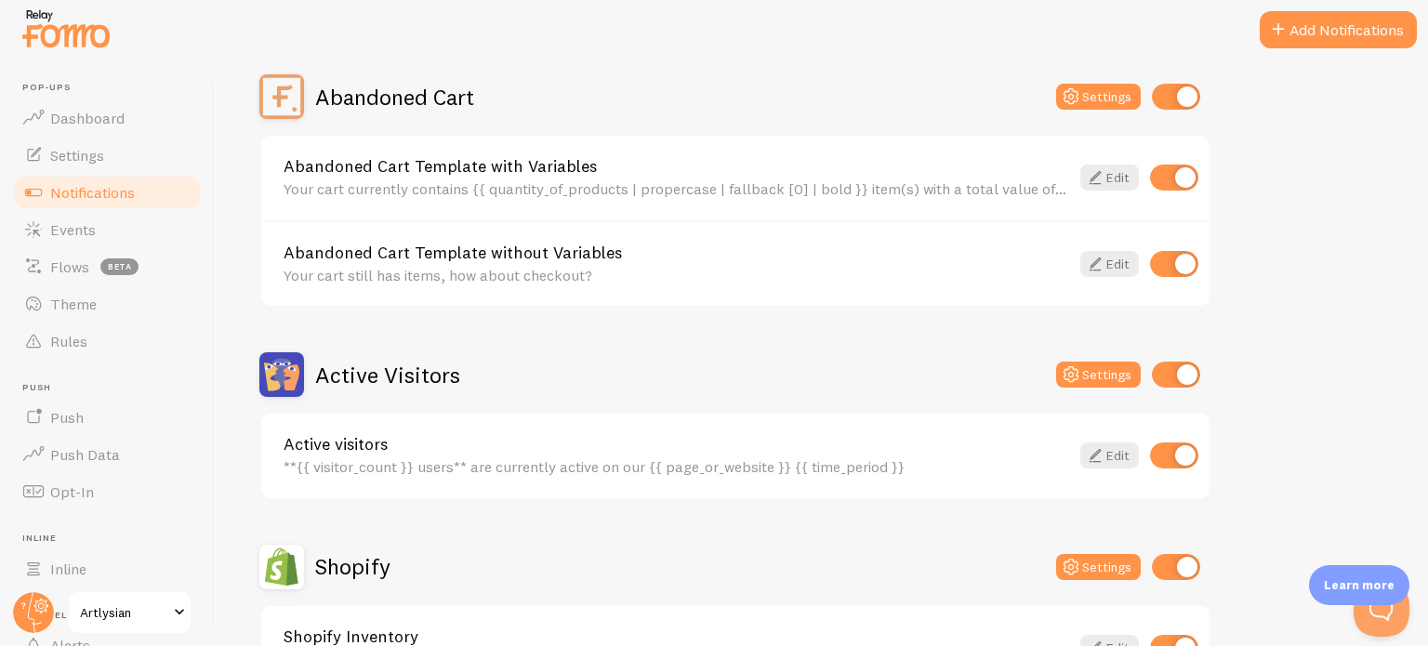
scroll to position [181, 0]
click at [1108, 170] on link "Edit" at bounding box center [1109, 177] width 59 height 26
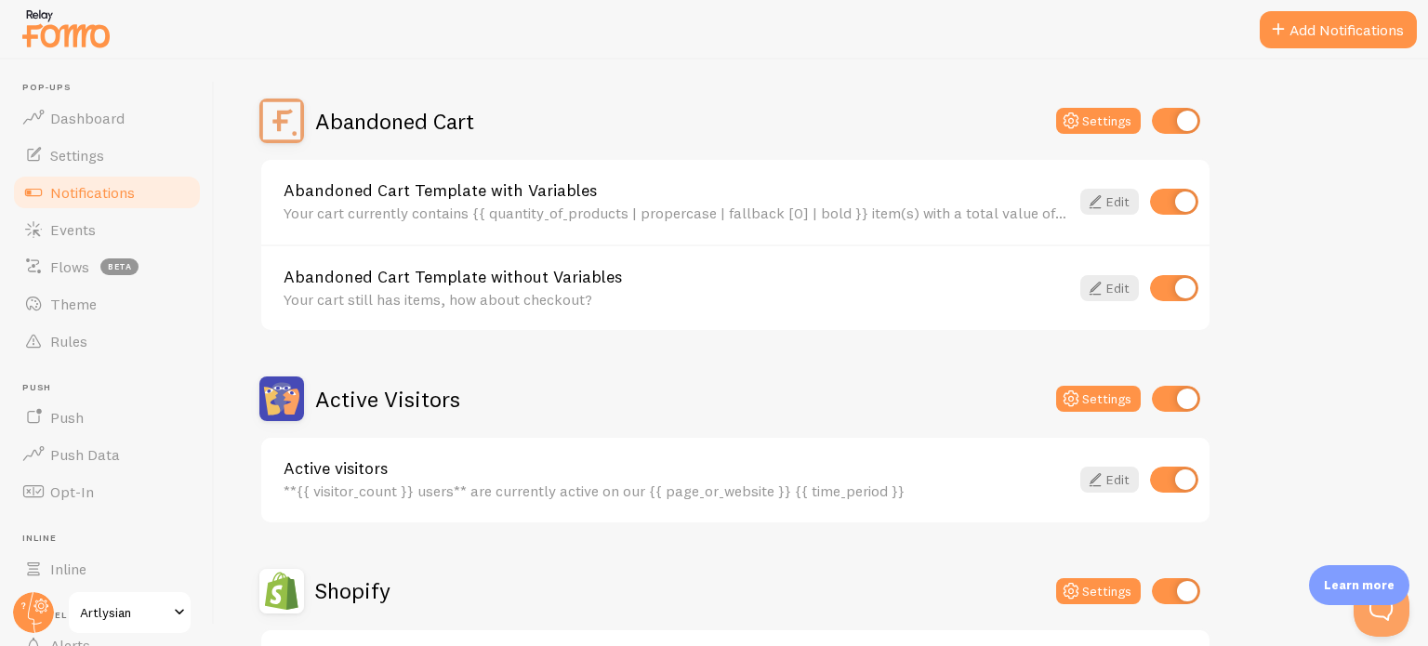
scroll to position [149, 0]
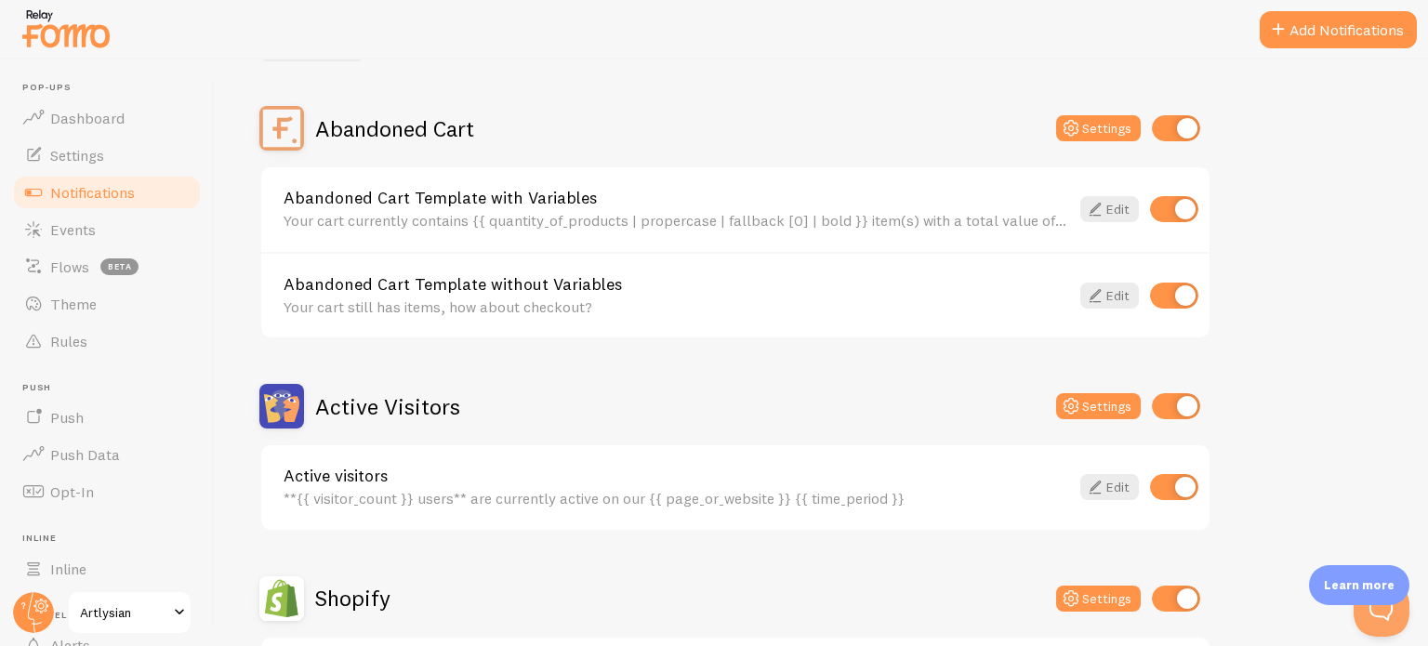
click at [1160, 290] on input "checkbox" at bounding box center [1174, 296] width 48 height 26
checkbox input "false"
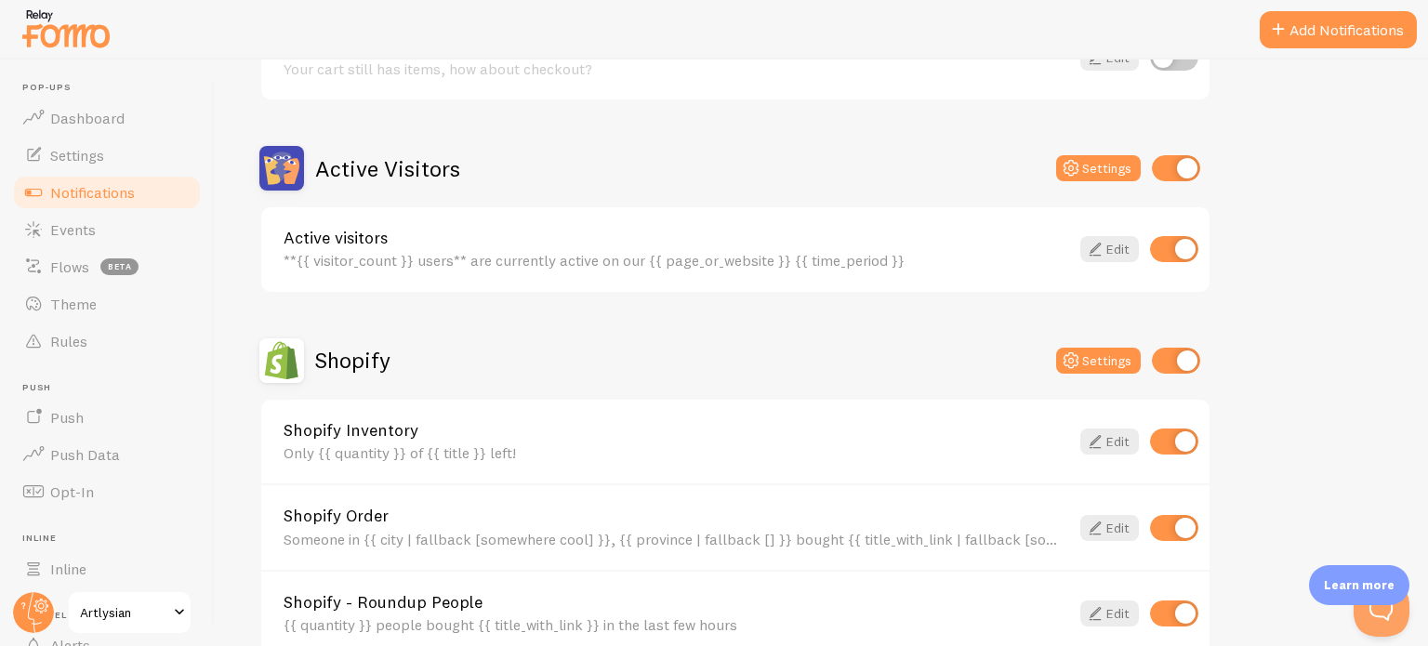
scroll to position [0, 0]
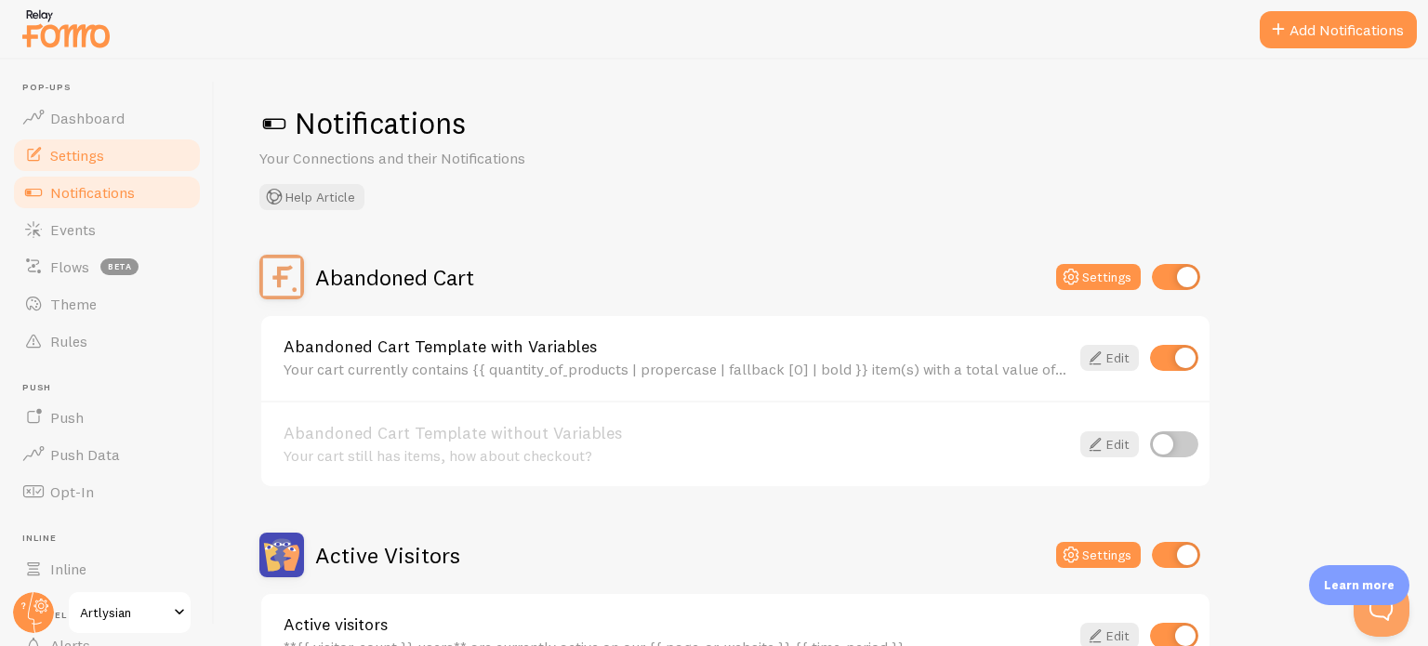
click at [120, 154] on link "Settings" at bounding box center [106, 155] width 191 height 37
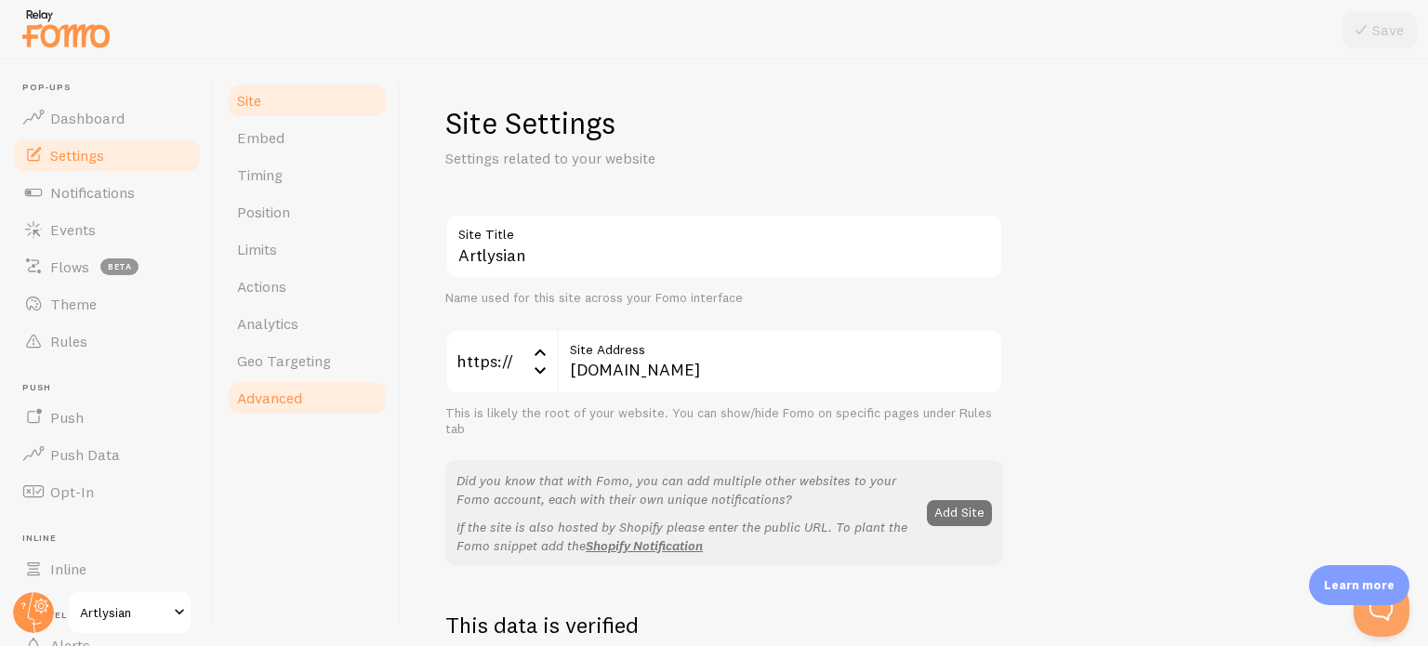
click at [269, 399] on span "Advanced" at bounding box center [269, 398] width 65 height 19
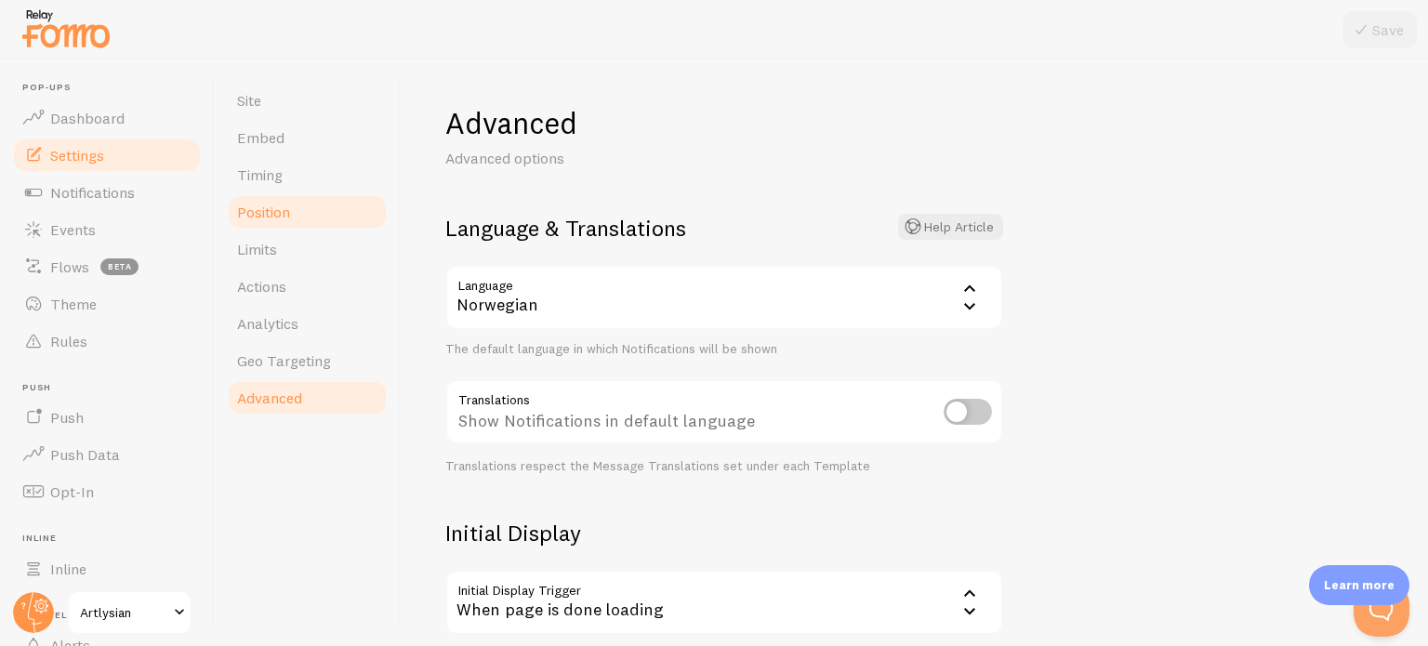
click at [264, 228] on link "Position" at bounding box center [307, 211] width 163 height 37
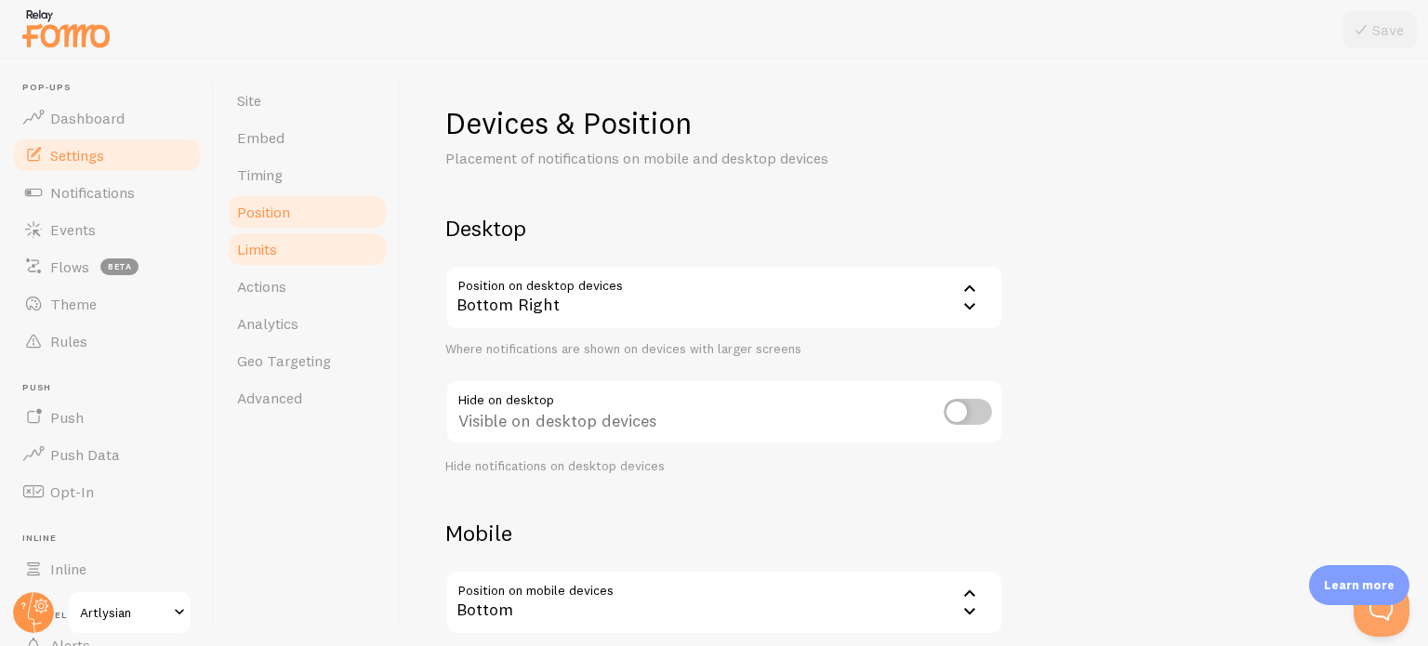
click at [264, 246] on span "Limits" at bounding box center [257, 249] width 40 height 19
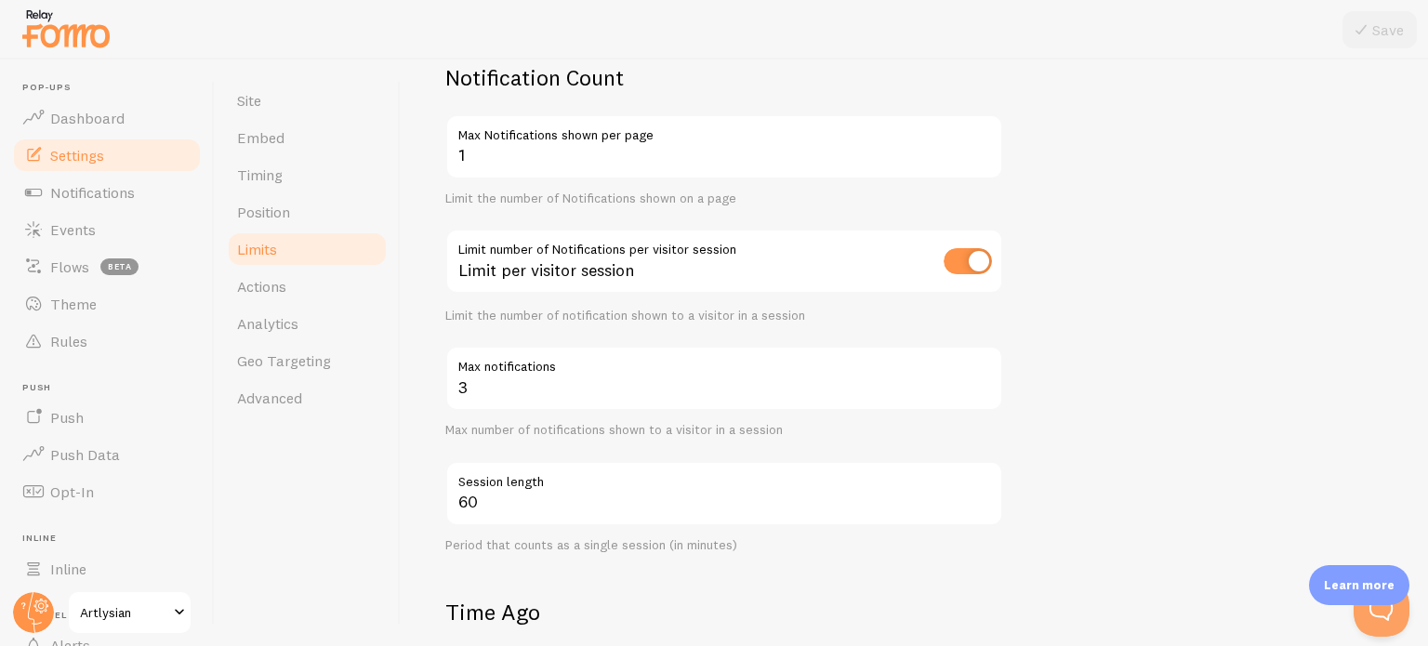
scroll to position [152, 0]
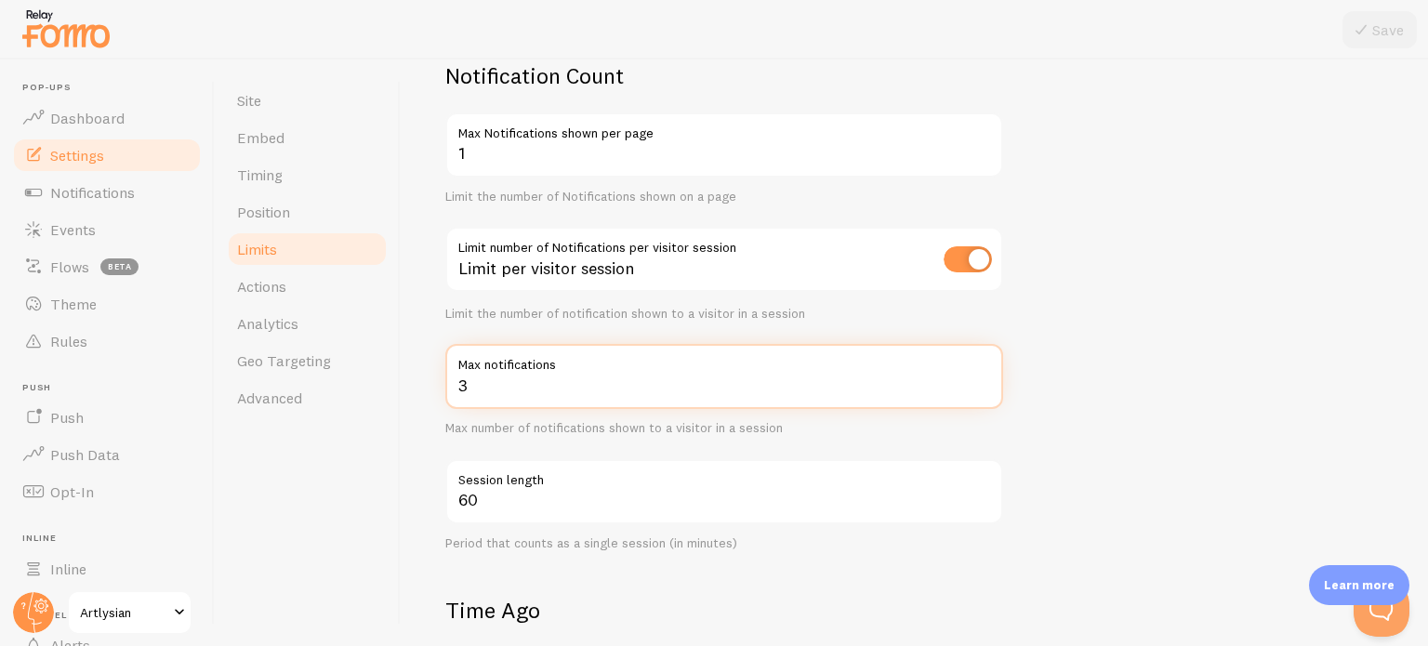
click at [500, 388] on input "3" at bounding box center [724, 376] width 558 height 65
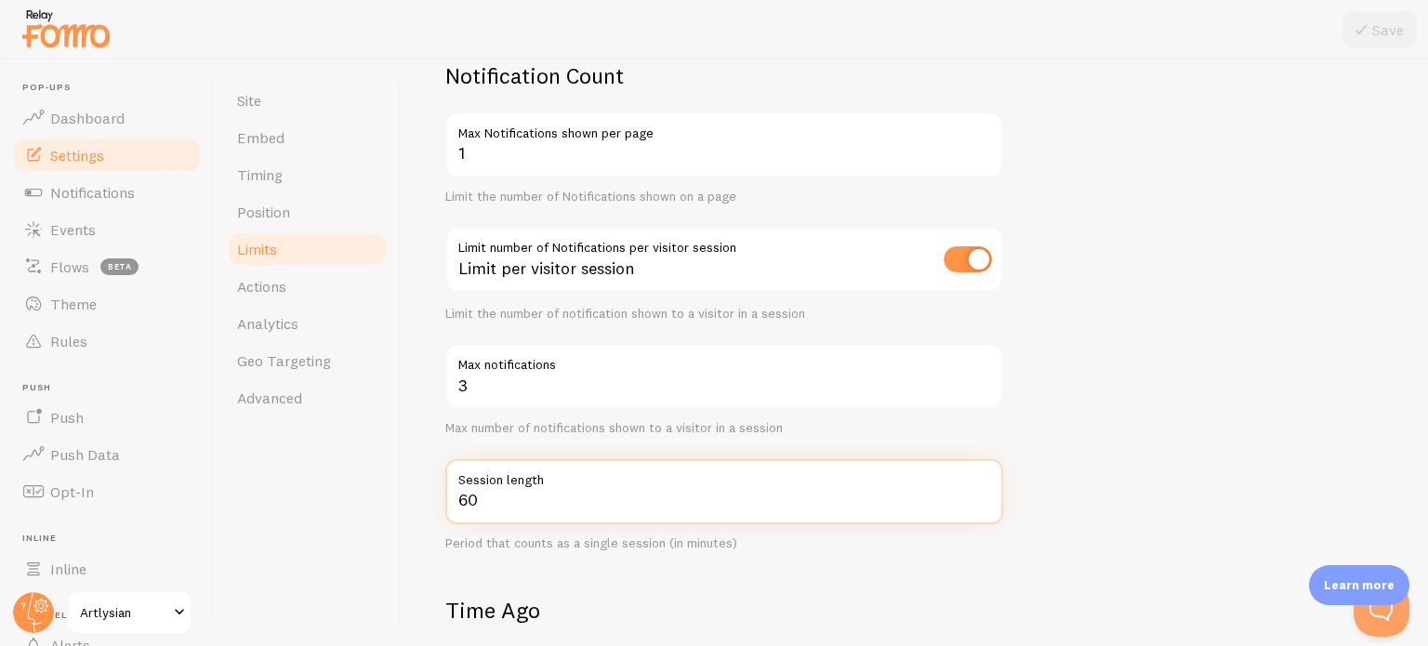
click at [506, 497] on input "60" at bounding box center [724, 491] width 558 height 65
type input "5"
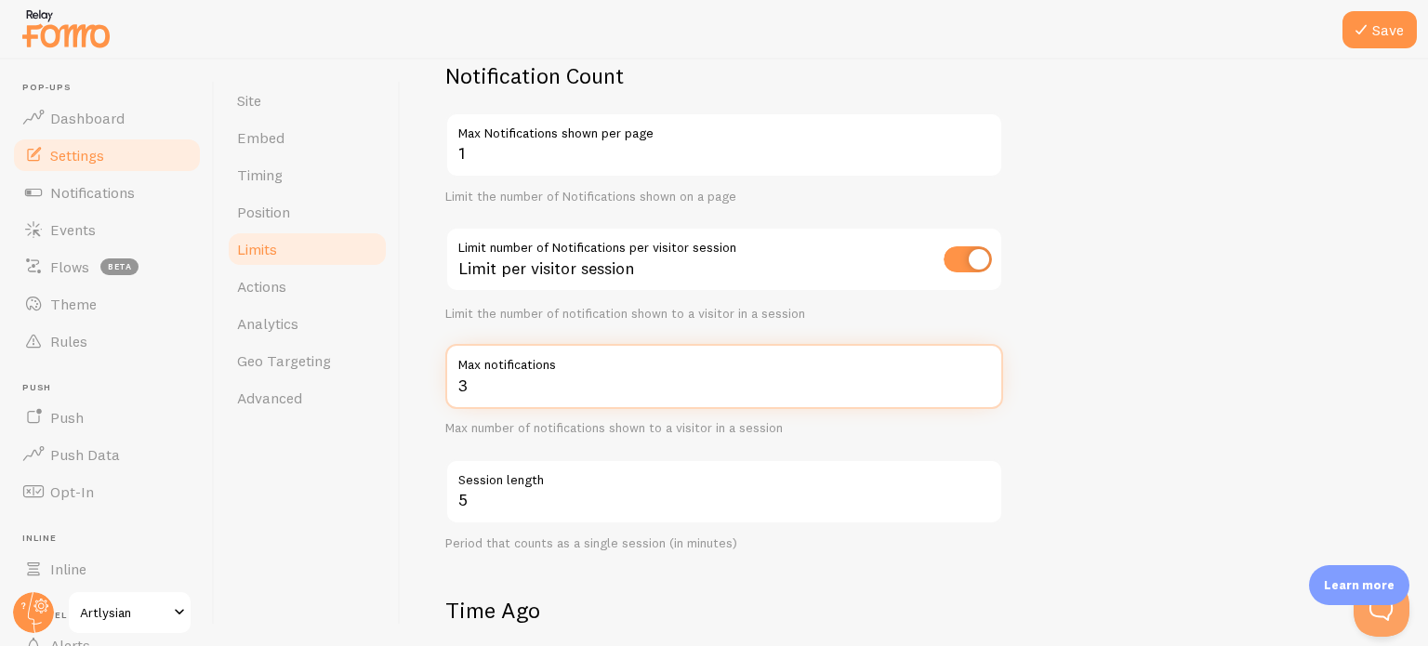
click at [481, 397] on input "3" at bounding box center [724, 376] width 558 height 65
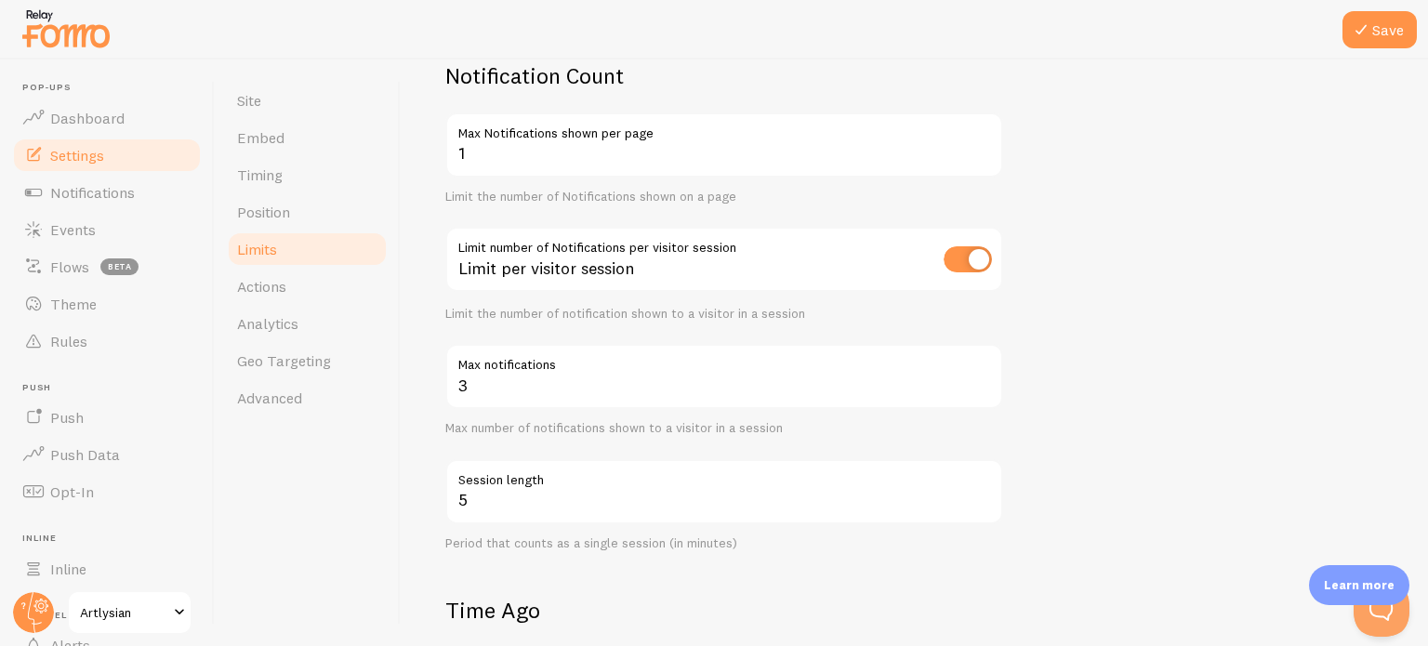
click at [952, 253] on input "checkbox" at bounding box center [967, 259] width 48 height 26
checkbox input "false"
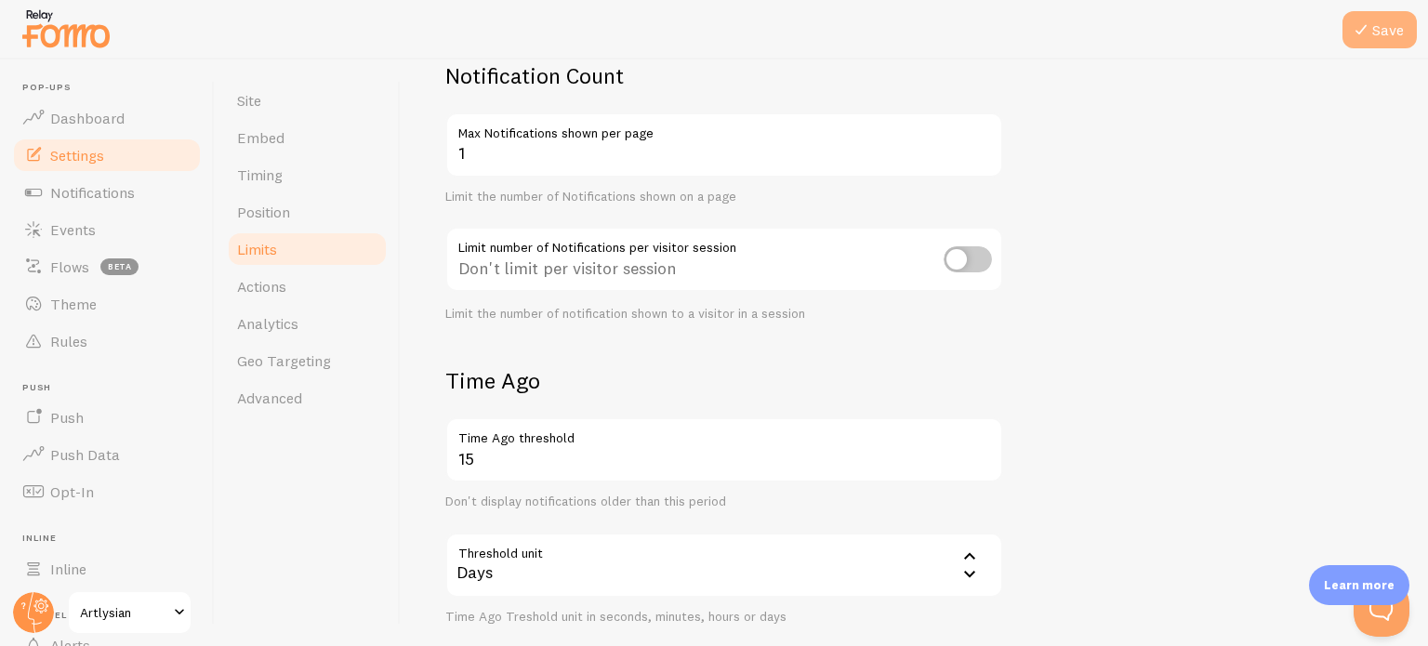
click at [1386, 33] on button "Save" at bounding box center [1379, 29] width 74 height 37
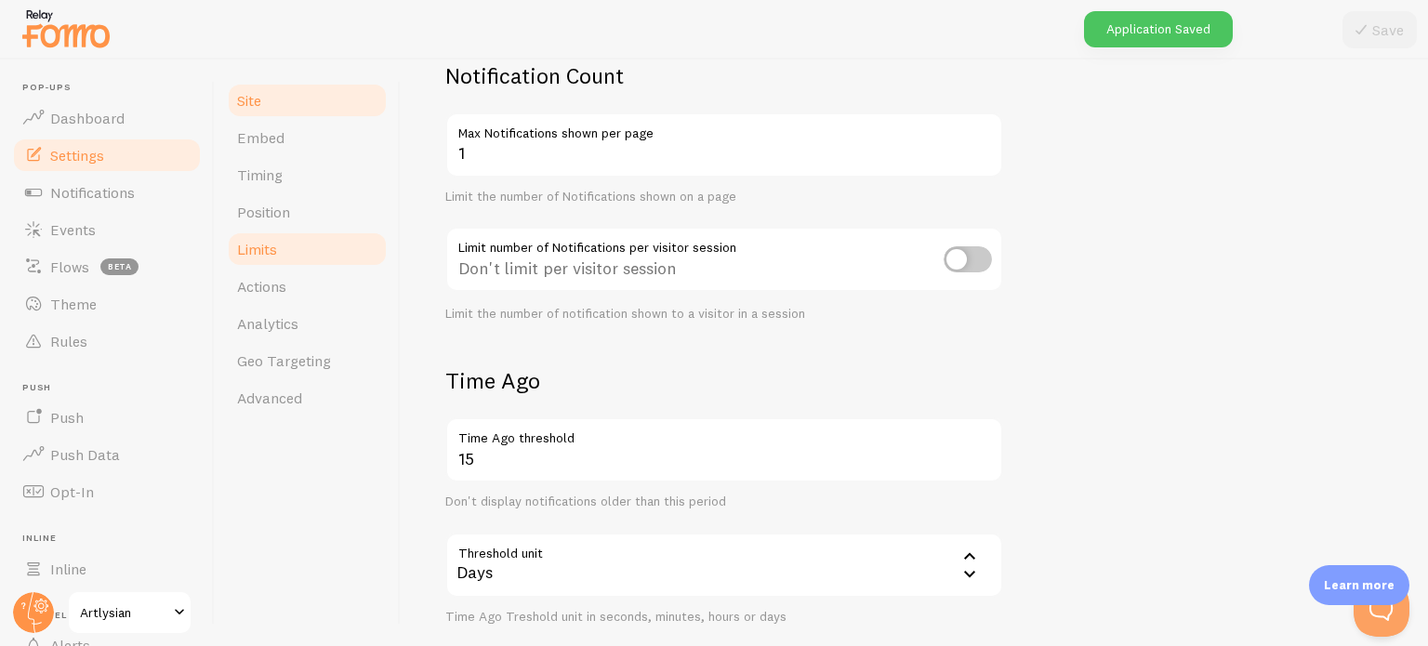
click at [278, 109] on link "Site" at bounding box center [307, 100] width 163 height 37
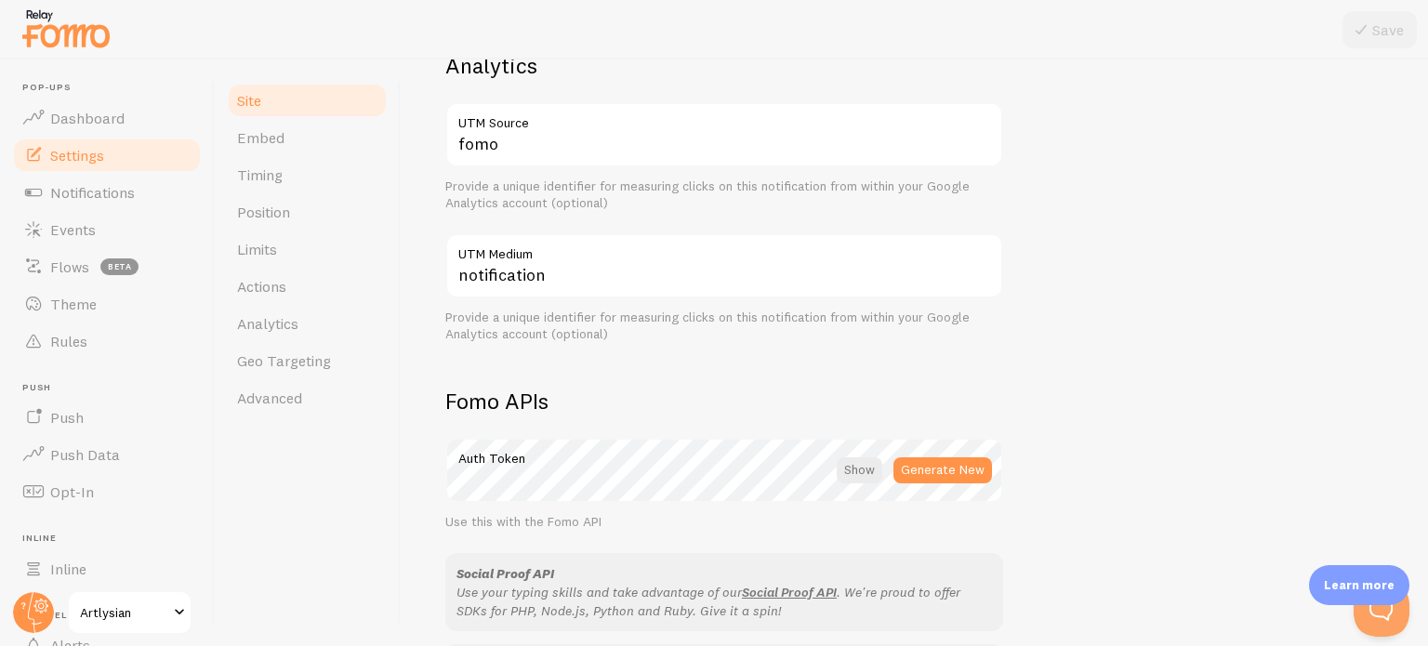
scroll to position [750, 0]
click at [99, 186] on span "Notifications" at bounding box center [92, 192] width 85 height 19
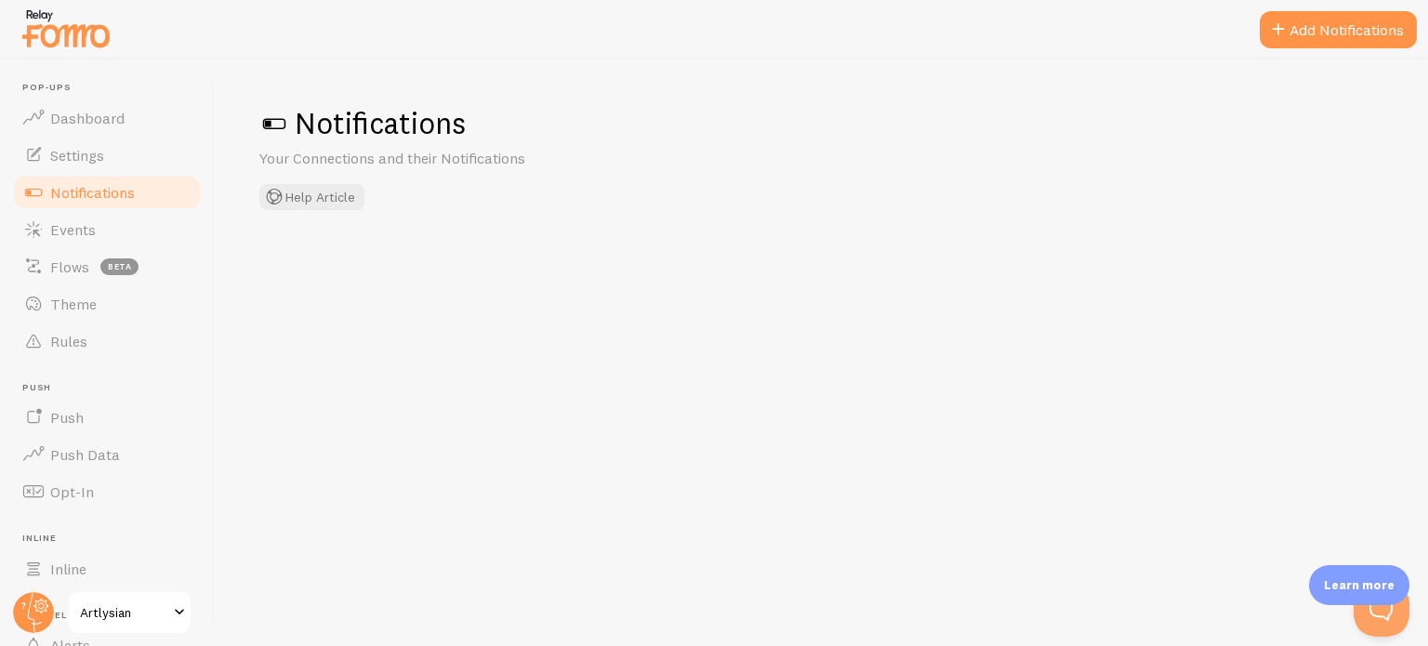
checkbox input "false"
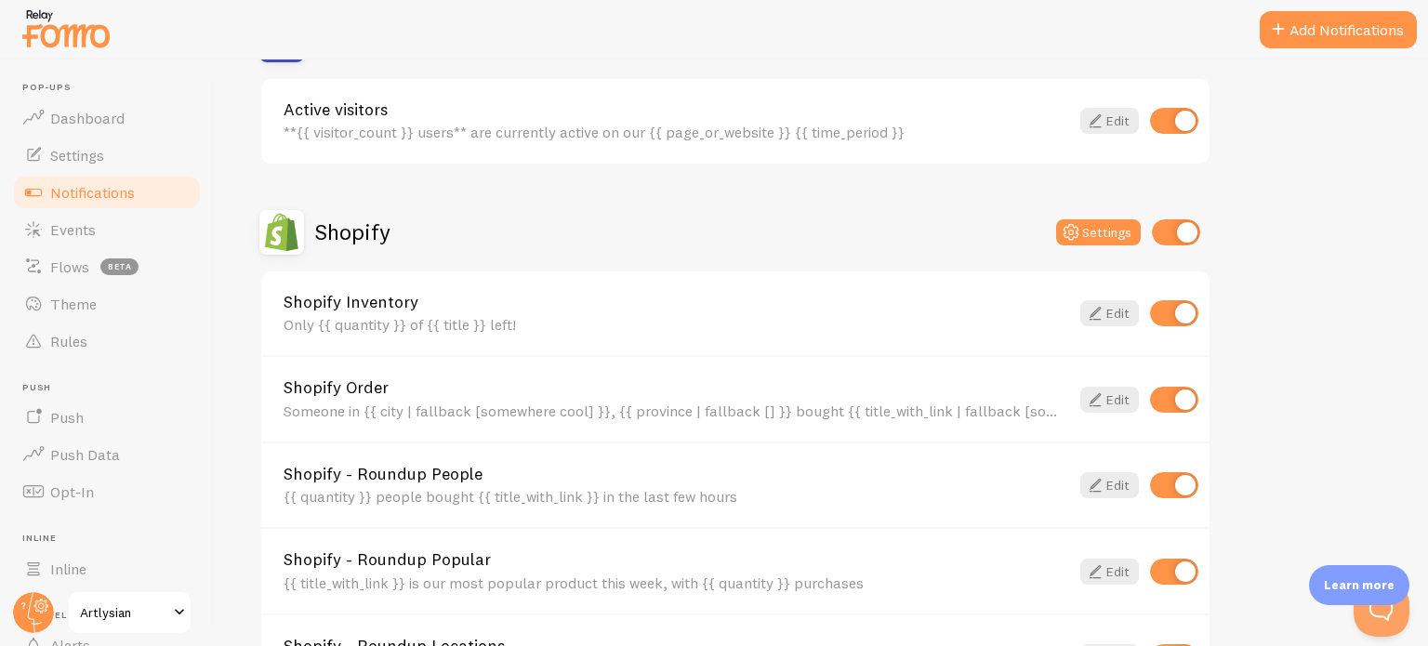
scroll to position [584, 0]
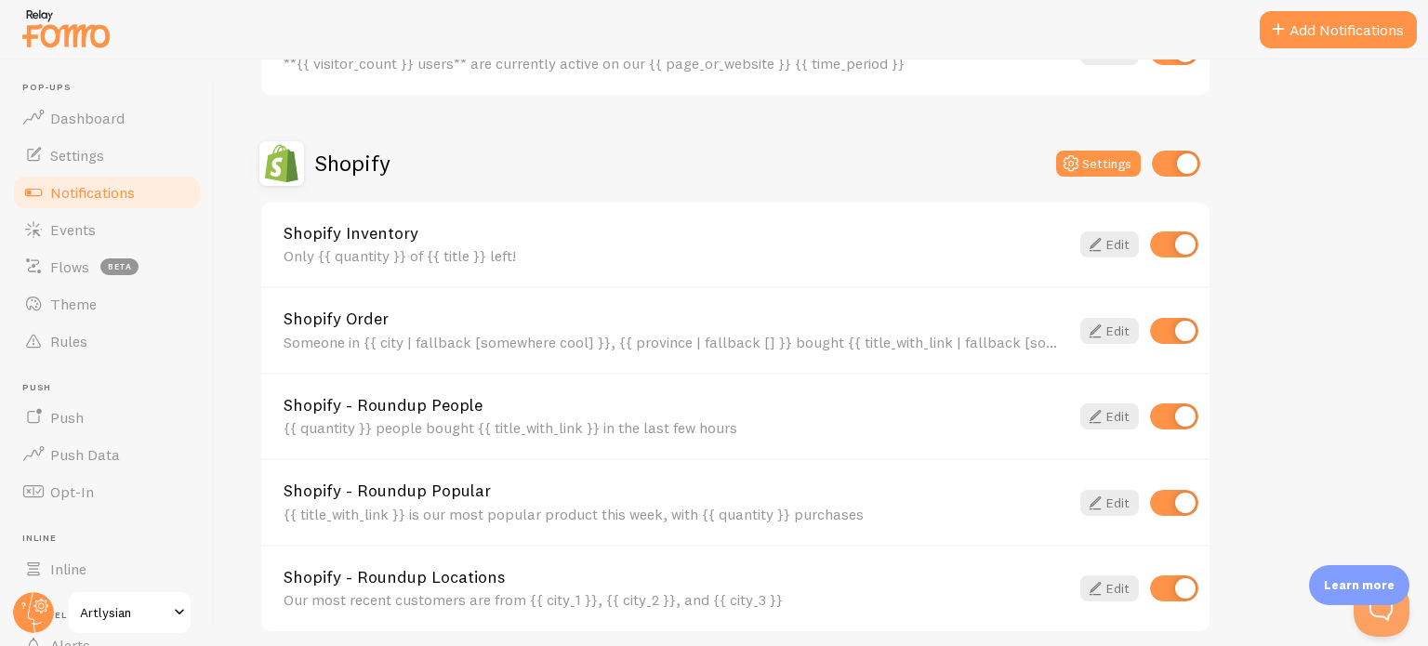
click at [1168, 238] on input "checkbox" at bounding box center [1174, 244] width 48 height 26
checkbox input "false"
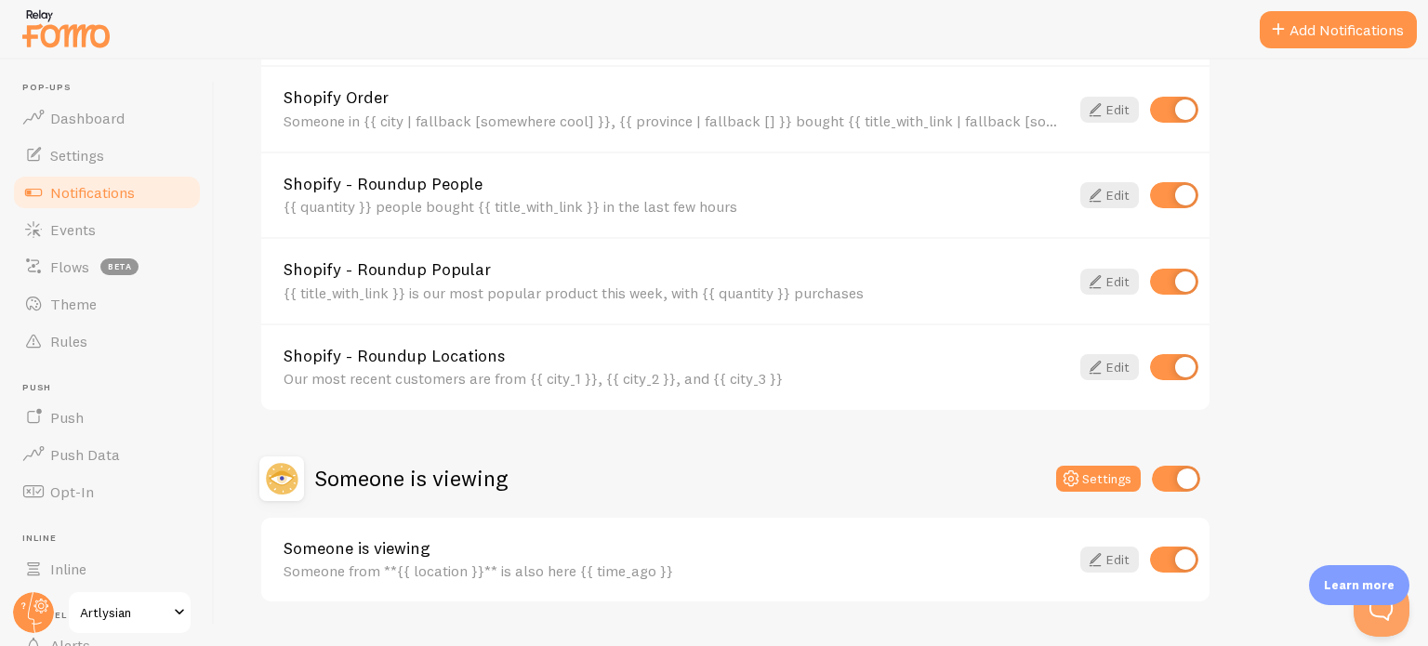
scroll to position [810, 0]
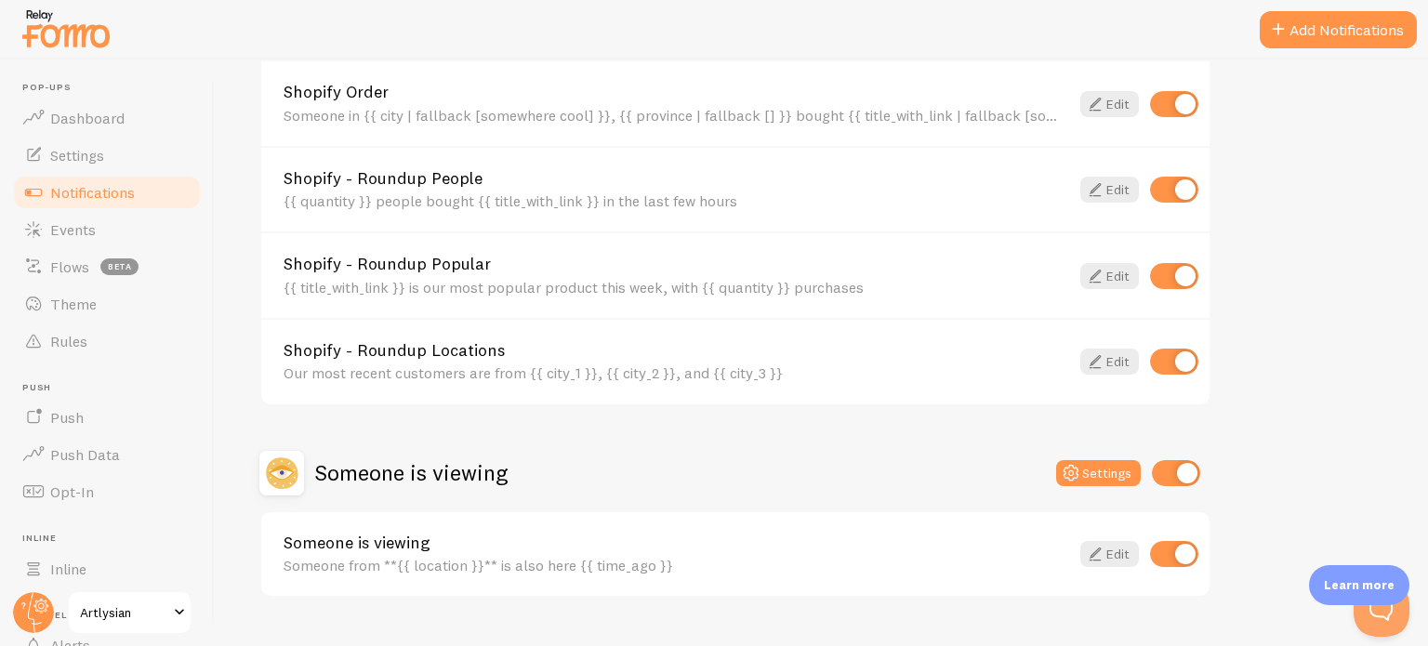
click at [1166, 353] on input "checkbox" at bounding box center [1174, 362] width 48 height 26
checkbox input "false"
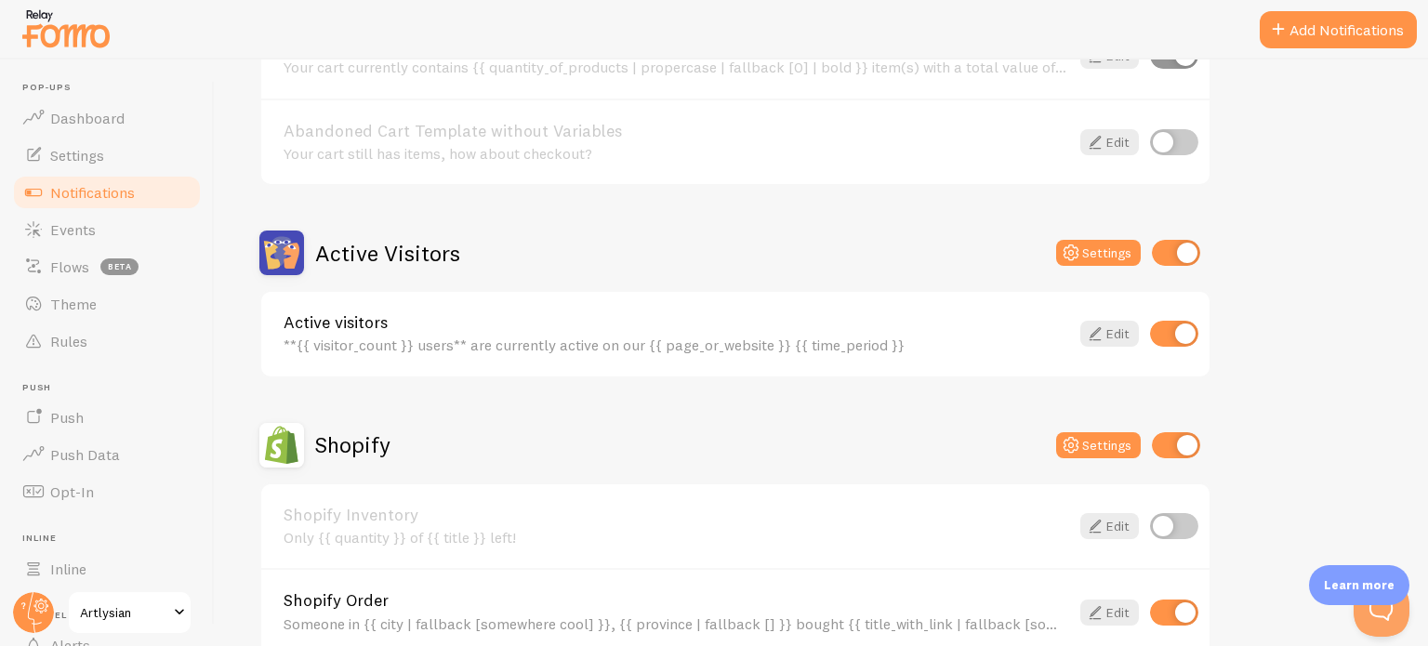
scroll to position [846, 0]
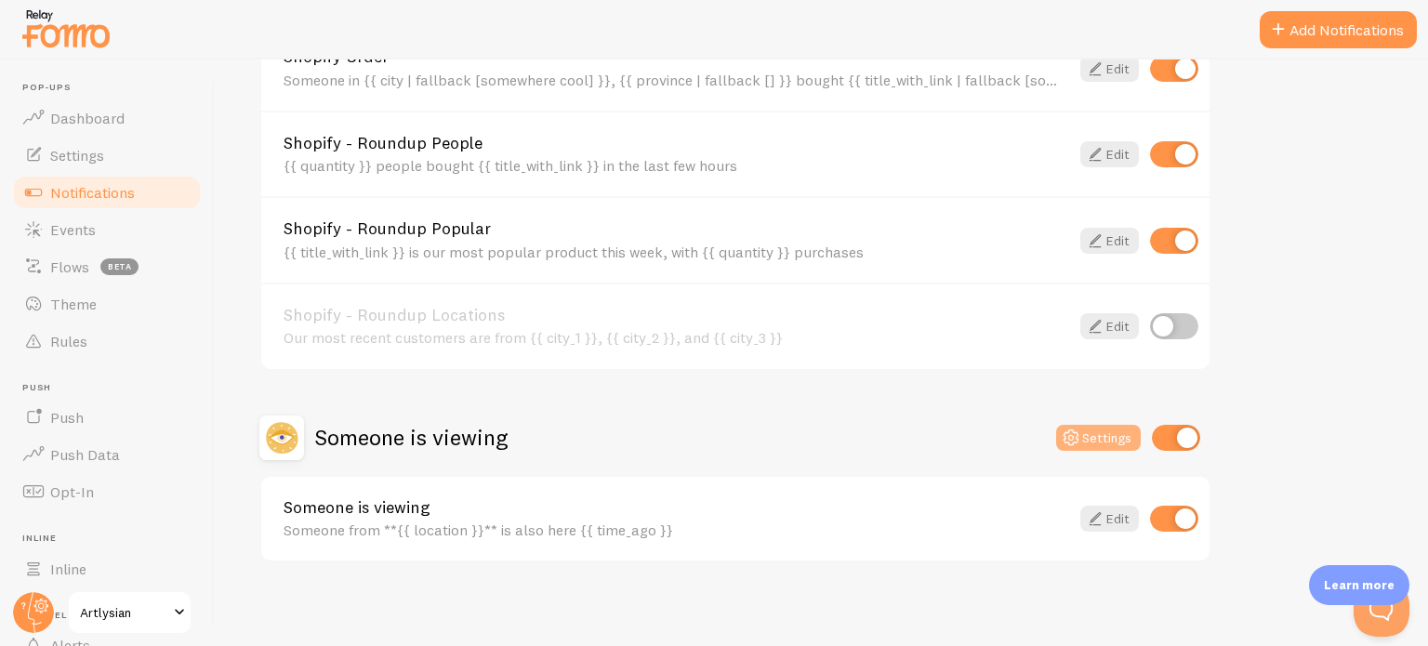
click at [1078, 427] on icon at bounding box center [1071, 438] width 22 height 22
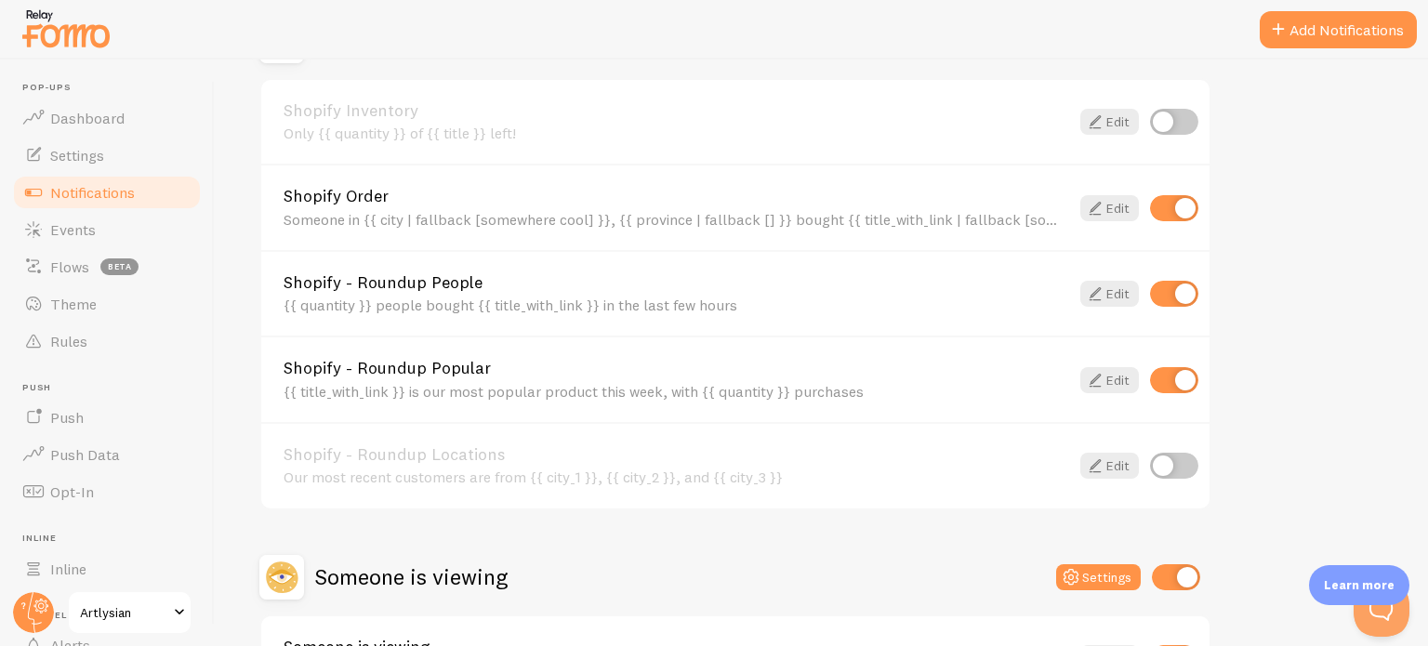
scroll to position [706, 0]
click at [87, 231] on span "Events" at bounding box center [73, 229] width 46 height 19
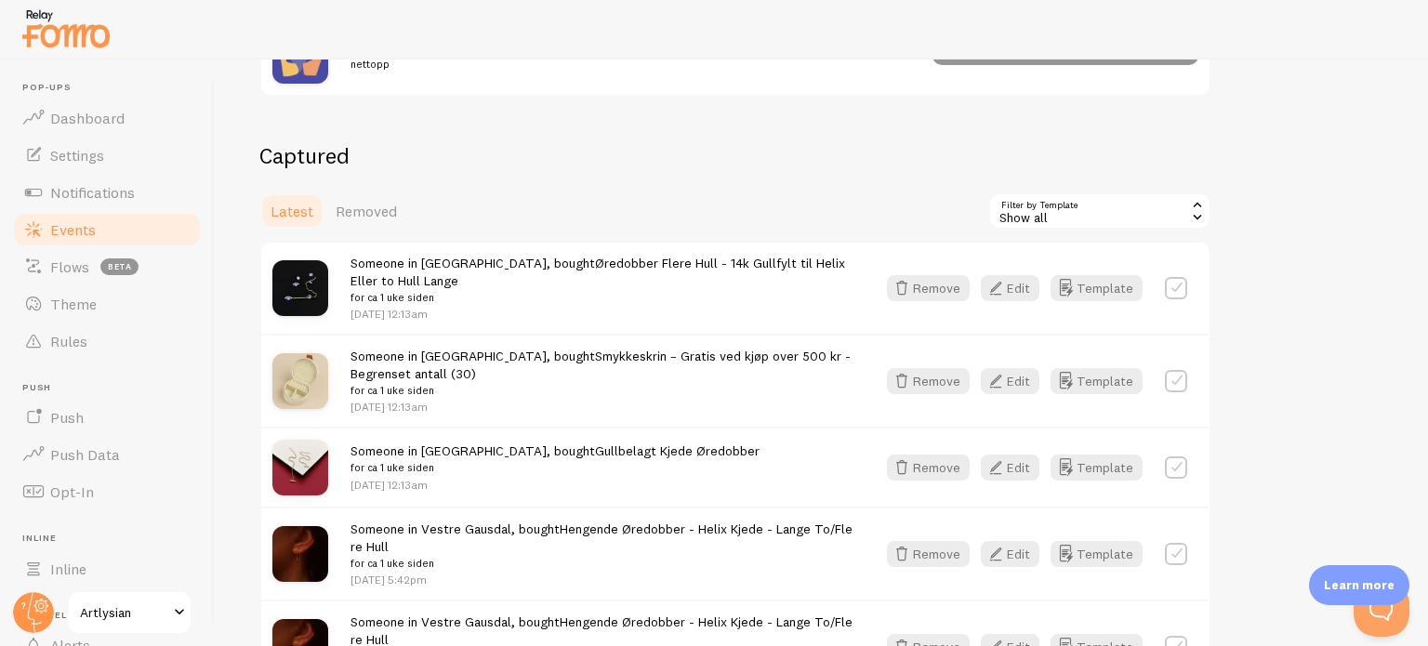
scroll to position [319, 0]
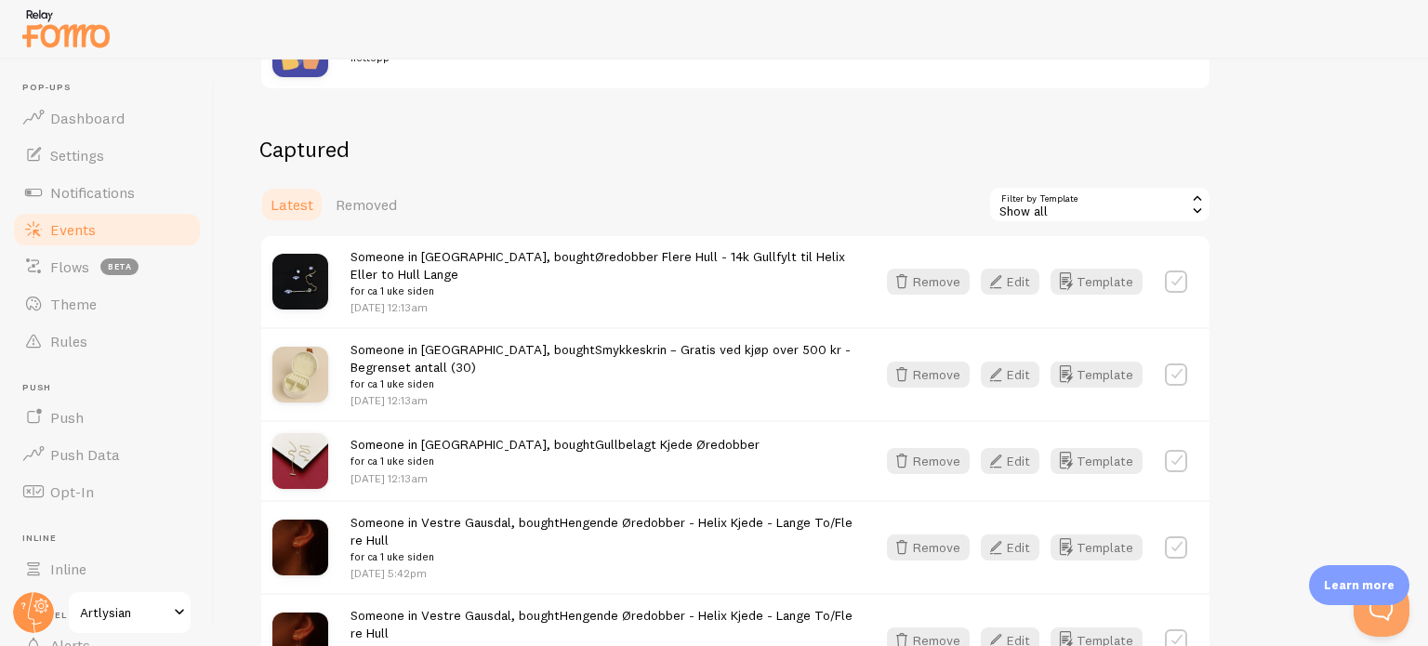
click at [1085, 211] on div "Show all" at bounding box center [1099, 204] width 223 height 37
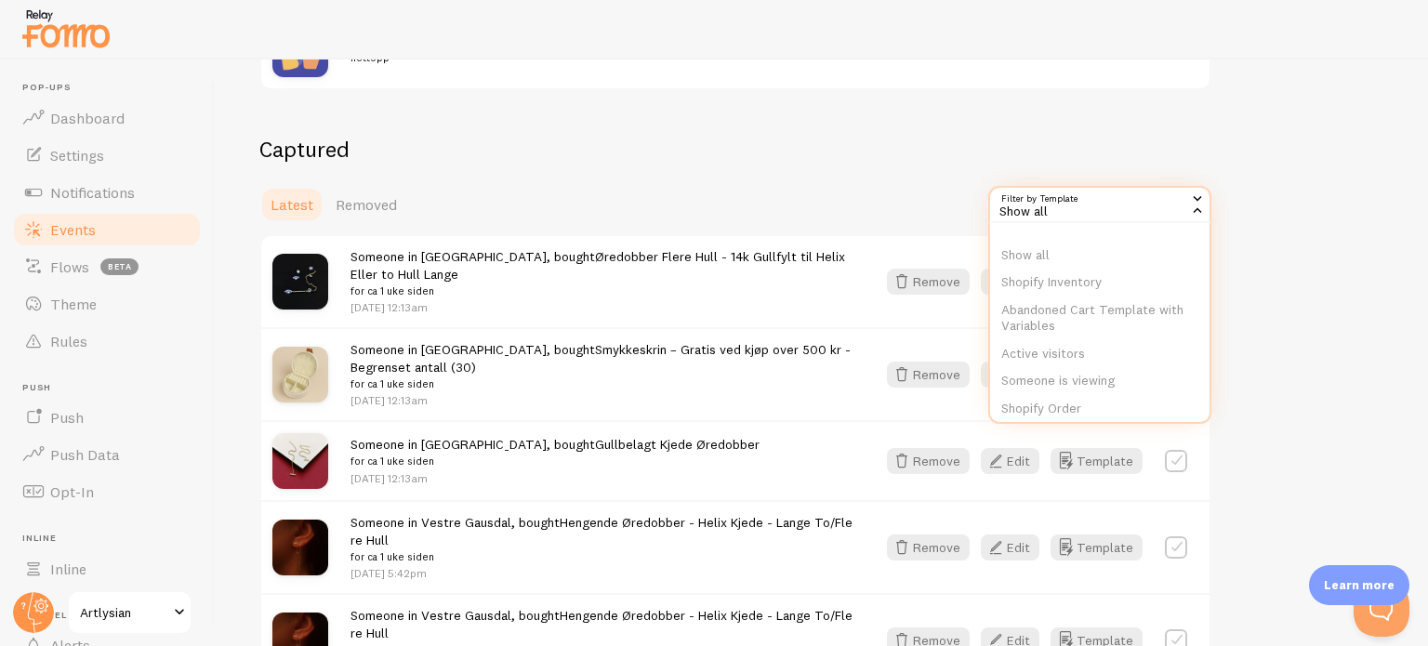
click at [1085, 211] on div "Show all" at bounding box center [1099, 204] width 223 height 37
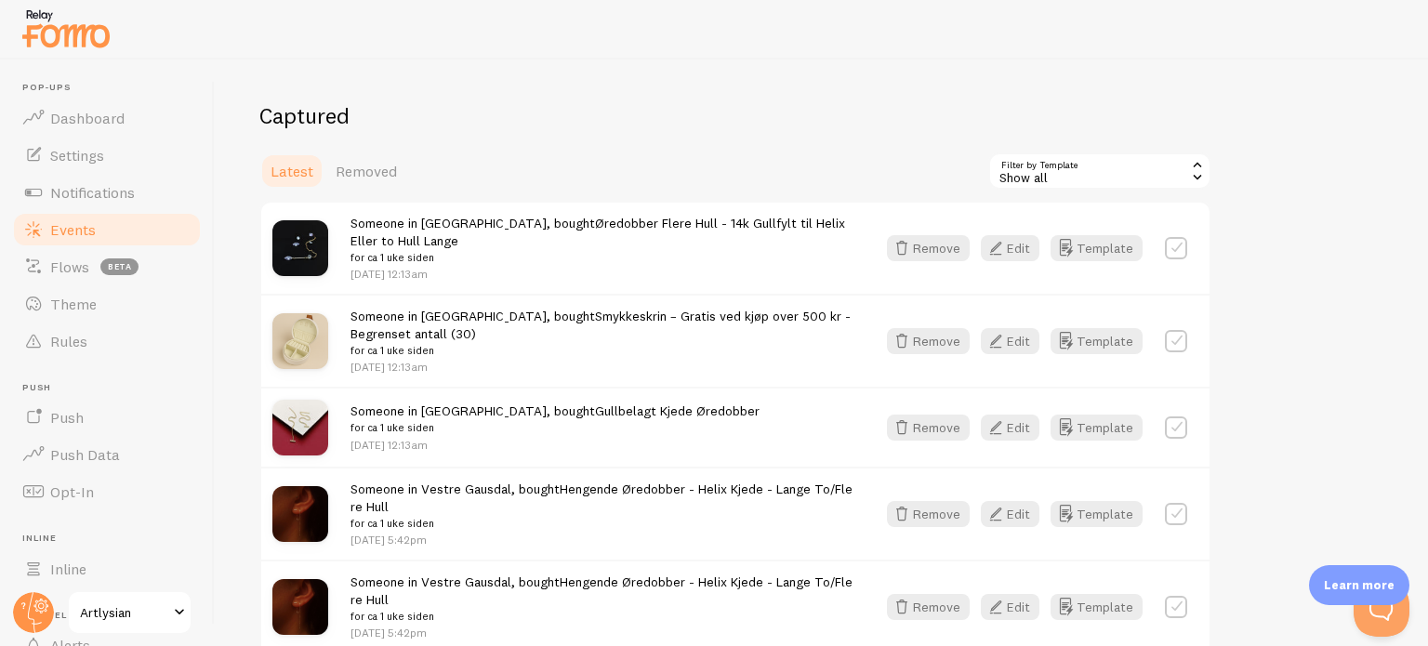
scroll to position [338, 0]
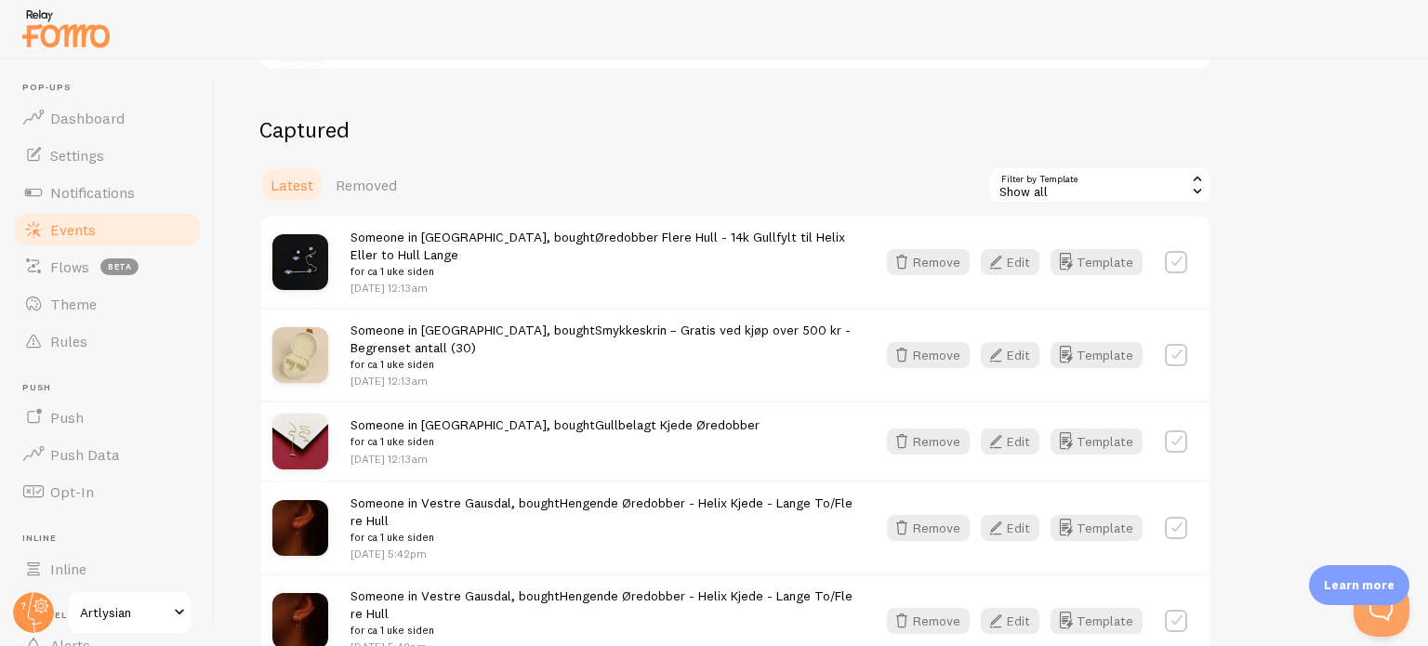
click at [1177, 273] on div "Someone in [GEOGRAPHIC_DATA], bought Øredobber Flere Hull - 14k Gullfylt til He…" at bounding box center [735, 262] width 948 height 91
click at [1177, 263] on label at bounding box center [1176, 262] width 22 height 22
checkbox input "true"
click at [1021, 185] on button "Select All" at bounding box center [1024, 185] width 72 height 26
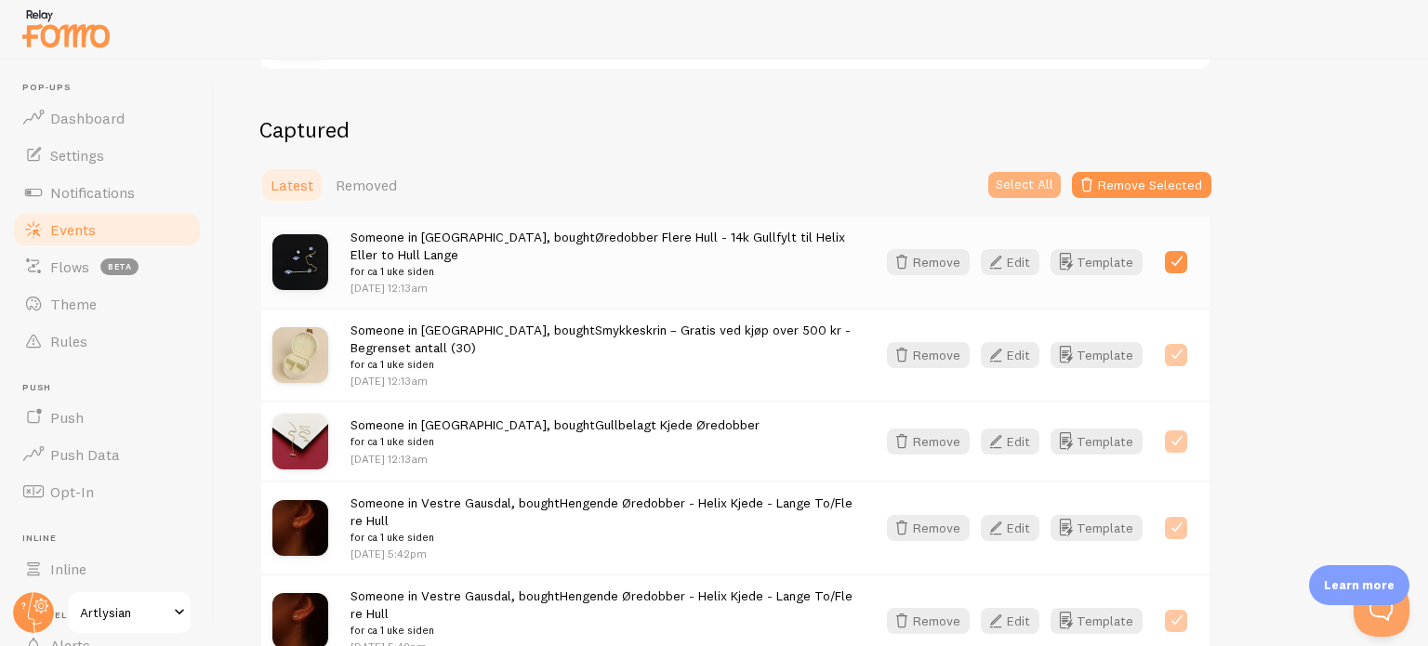
checkbox input "true"
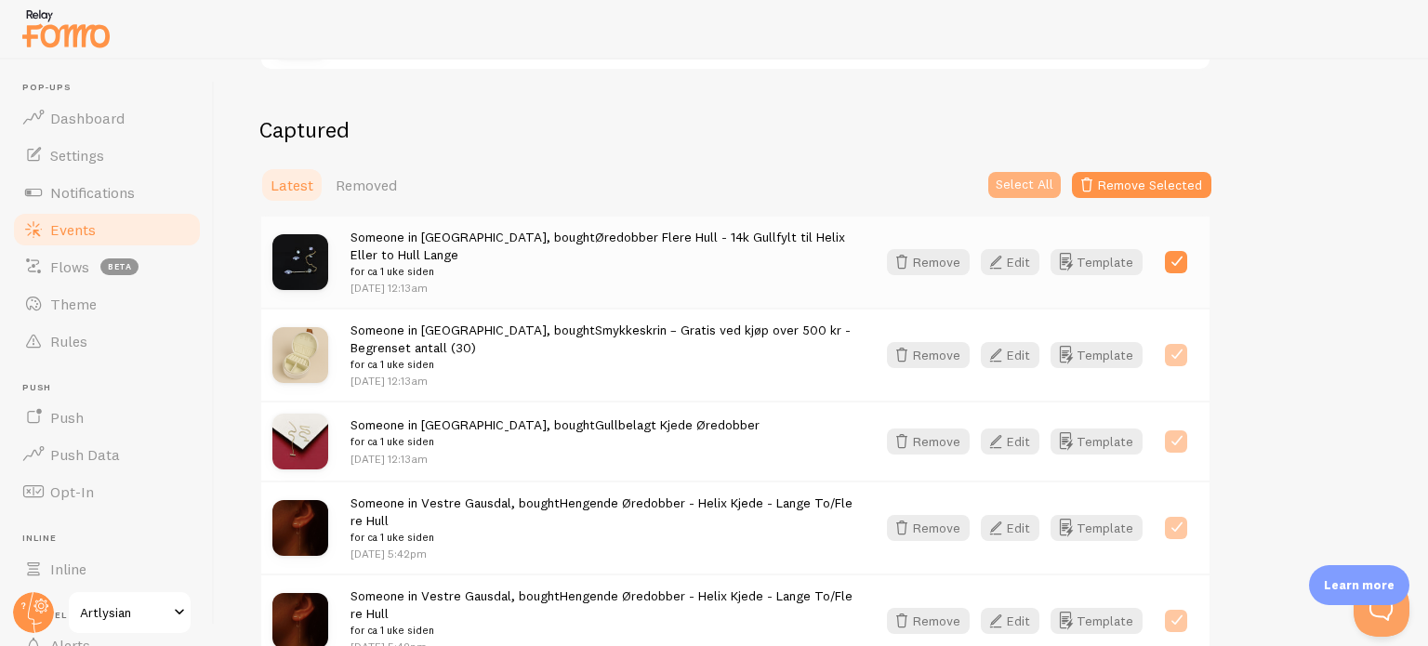
checkbox input "true"
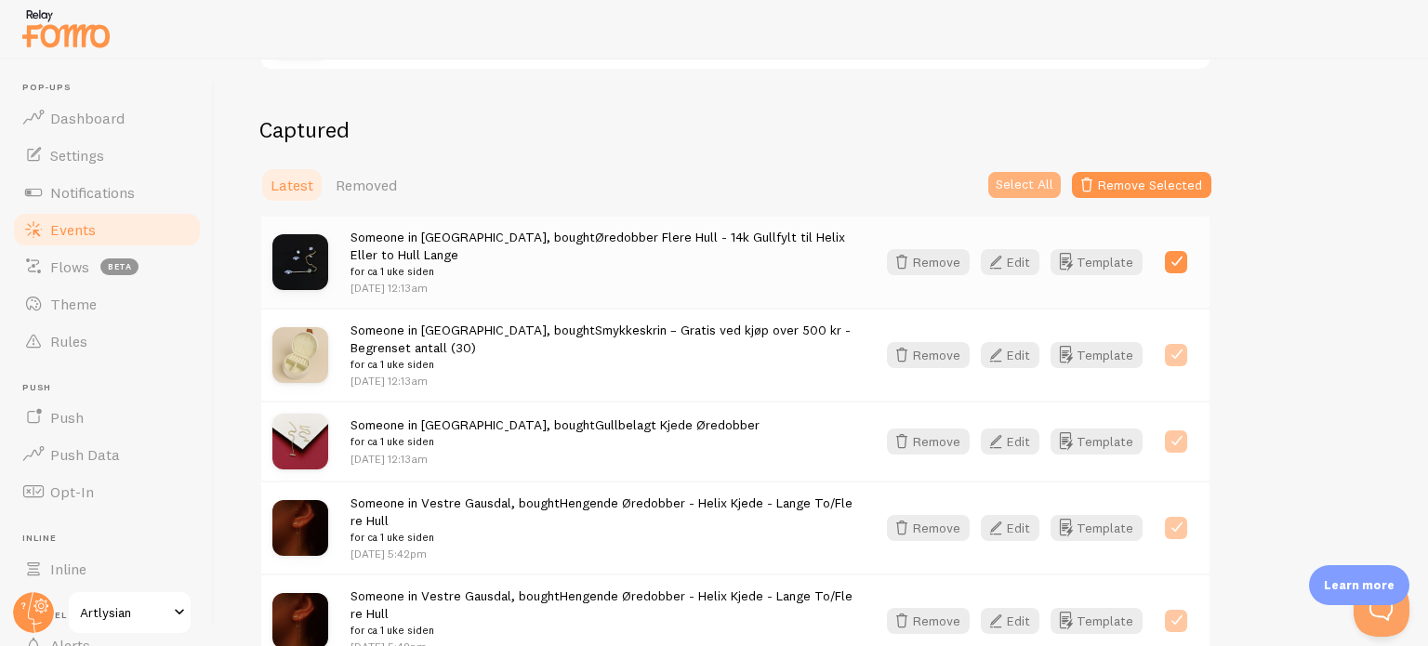
checkbox input "true"
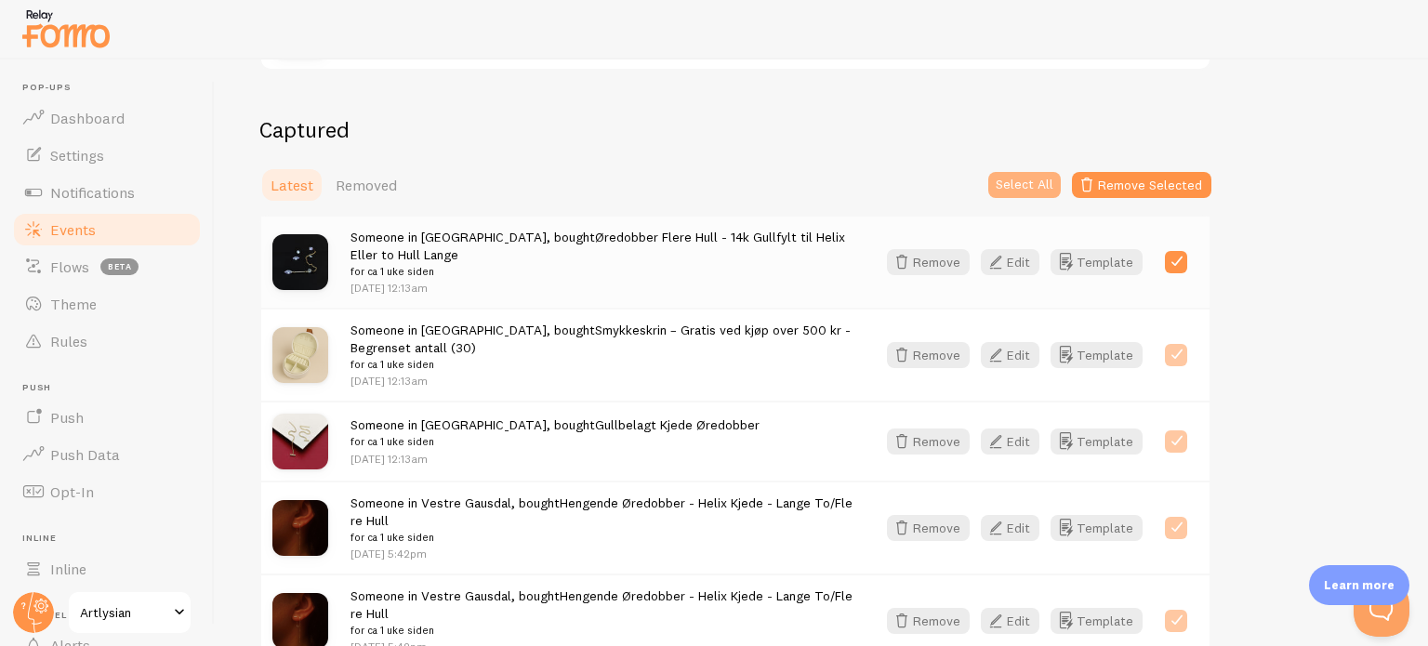
checkbox input "true"
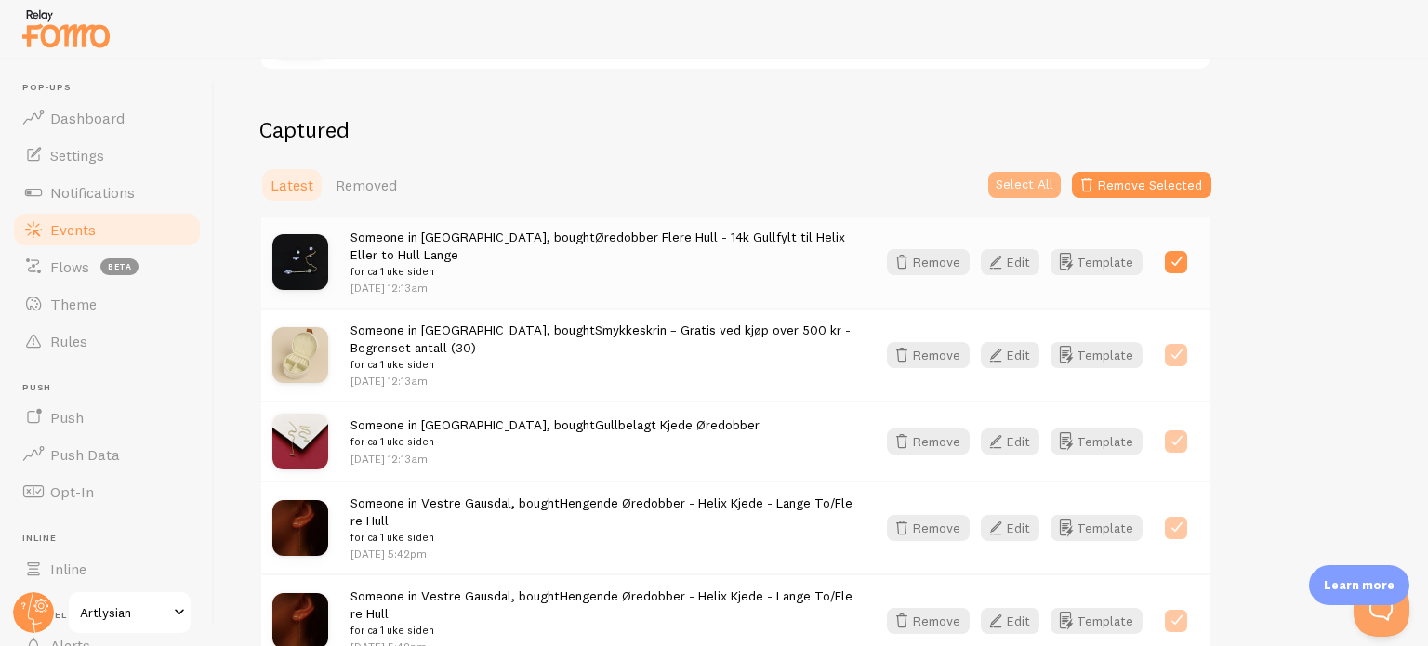
checkbox input "true"
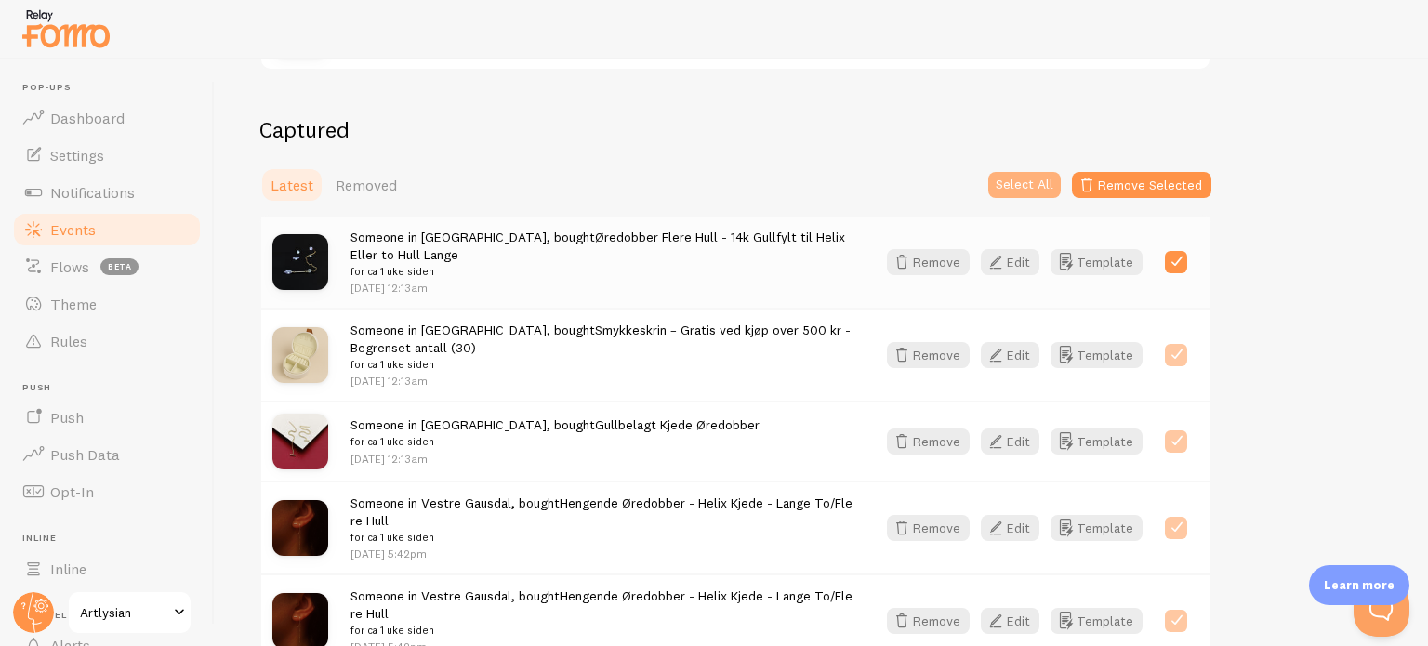
checkbox input "true"
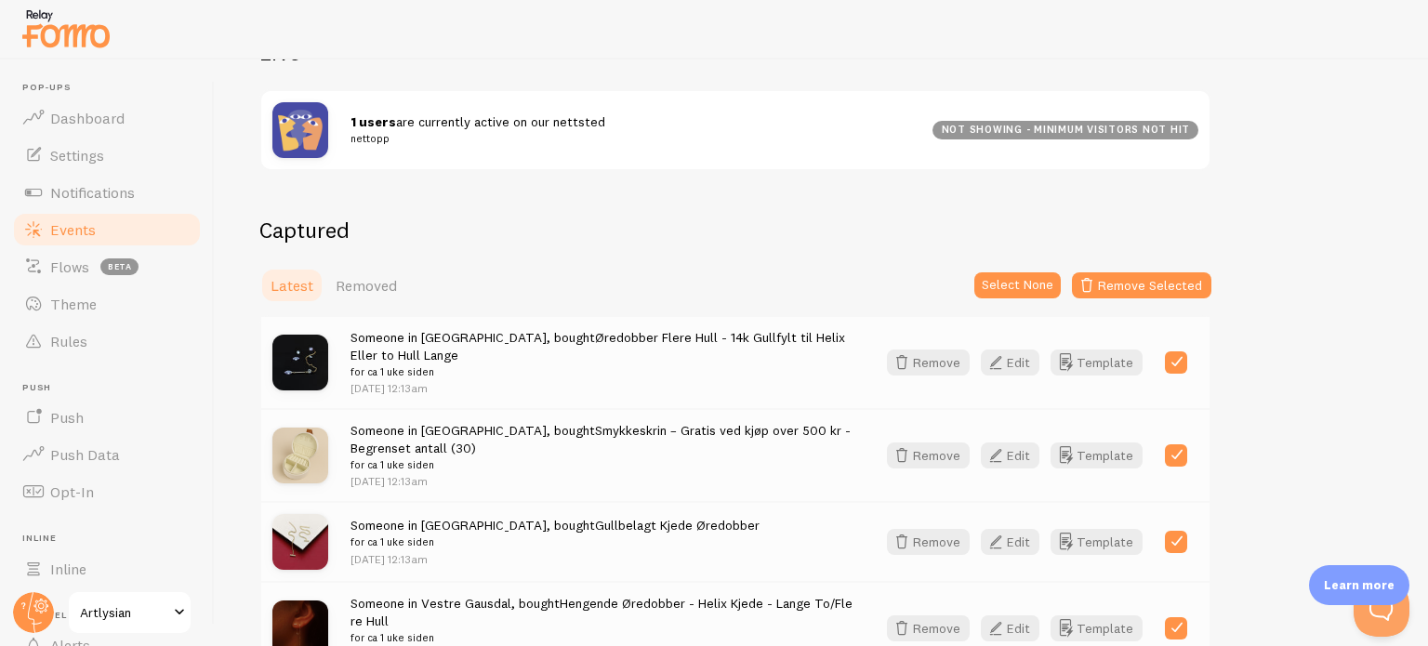
scroll to position [238, 0]
click at [1017, 282] on button "Select None" at bounding box center [1017, 285] width 86 height 26
checkbox input "false"
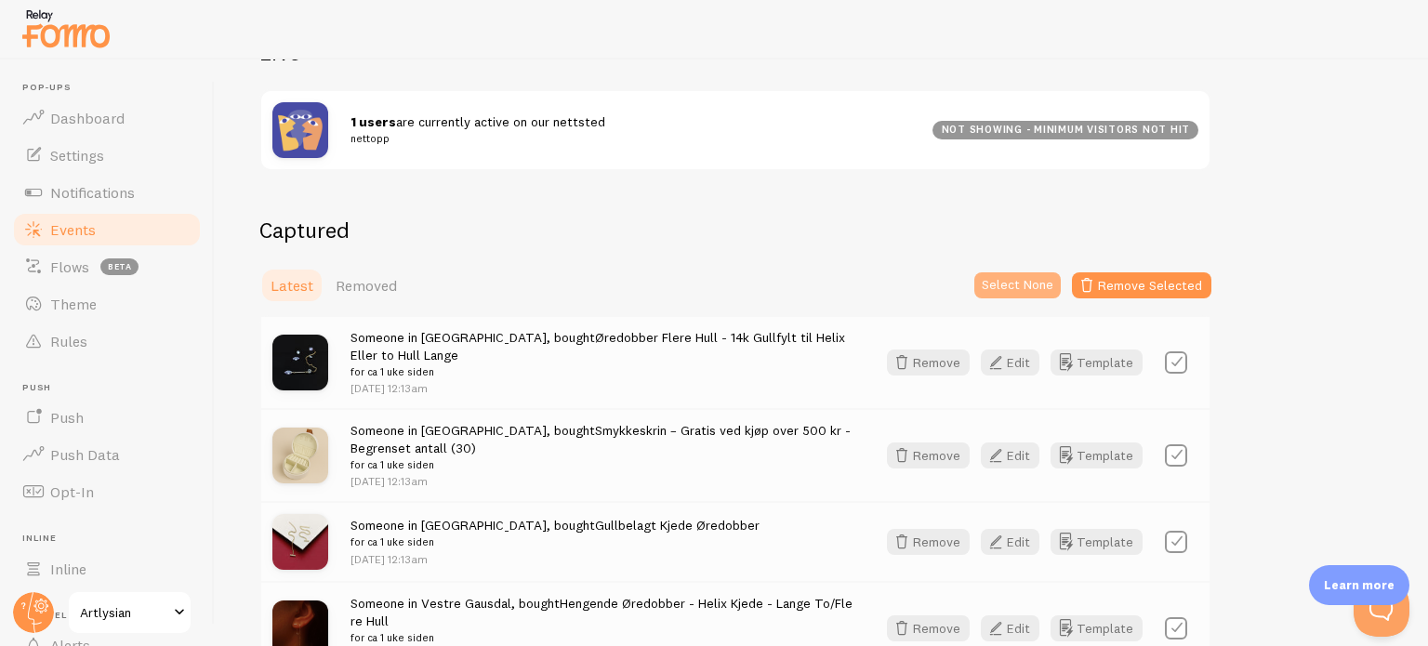
checkbox input "false"
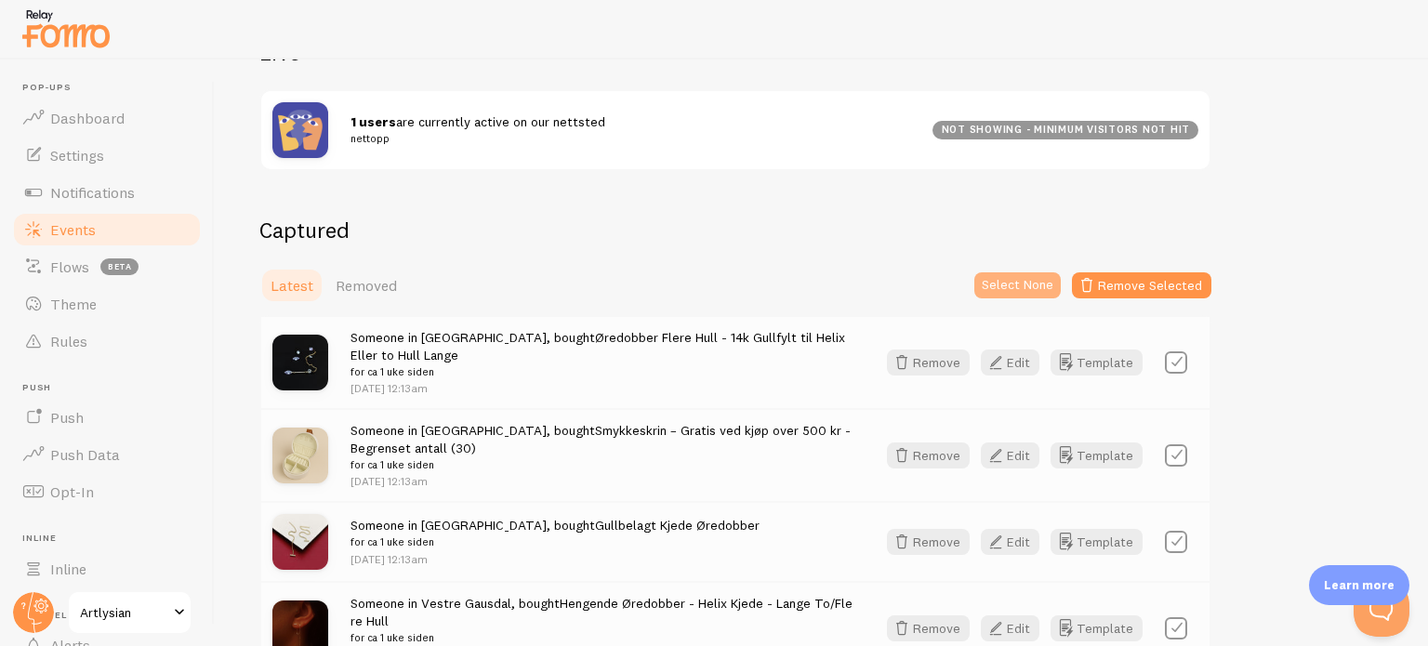
checkbox input "false"
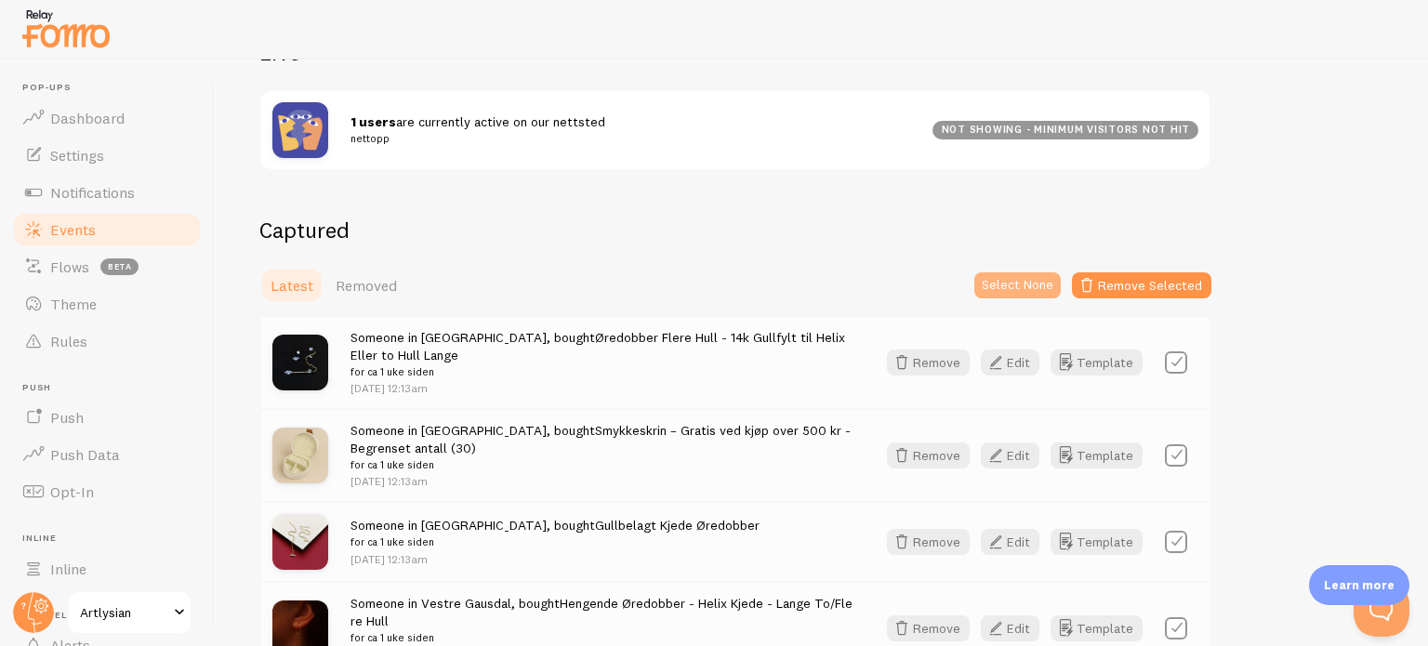
checkbox input "false"
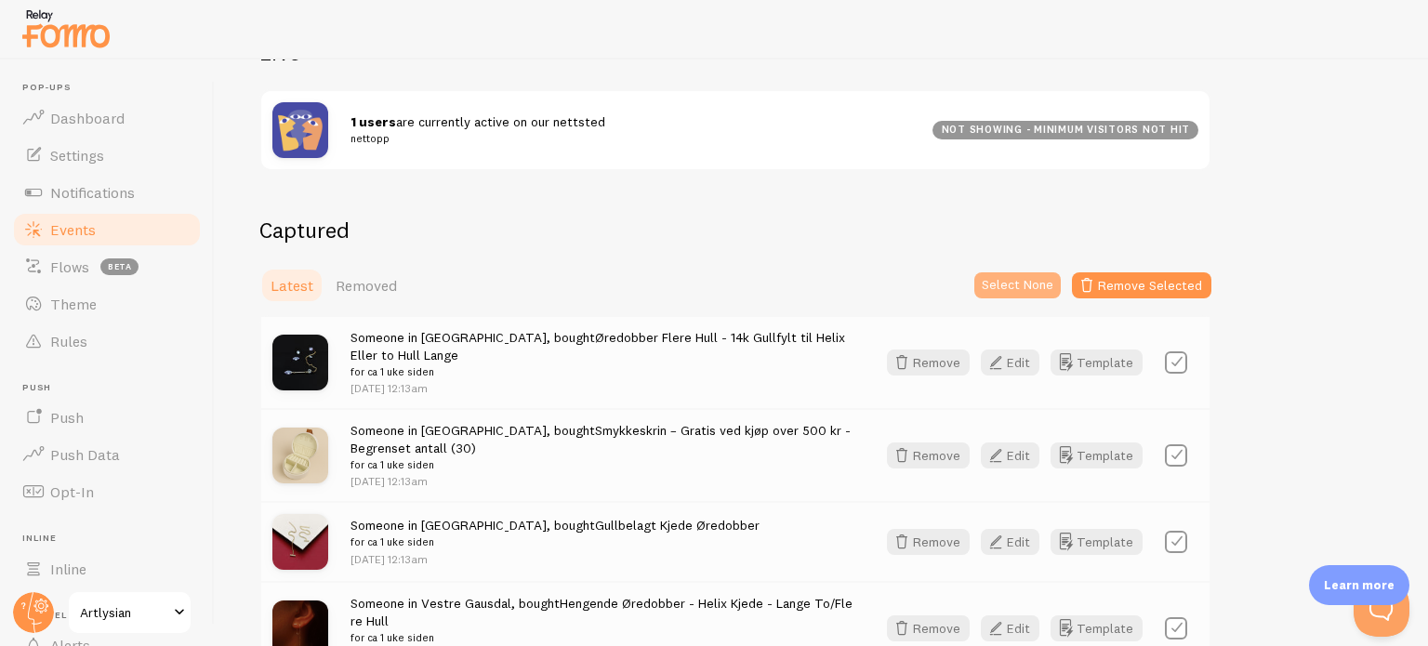
checkbox input "false"
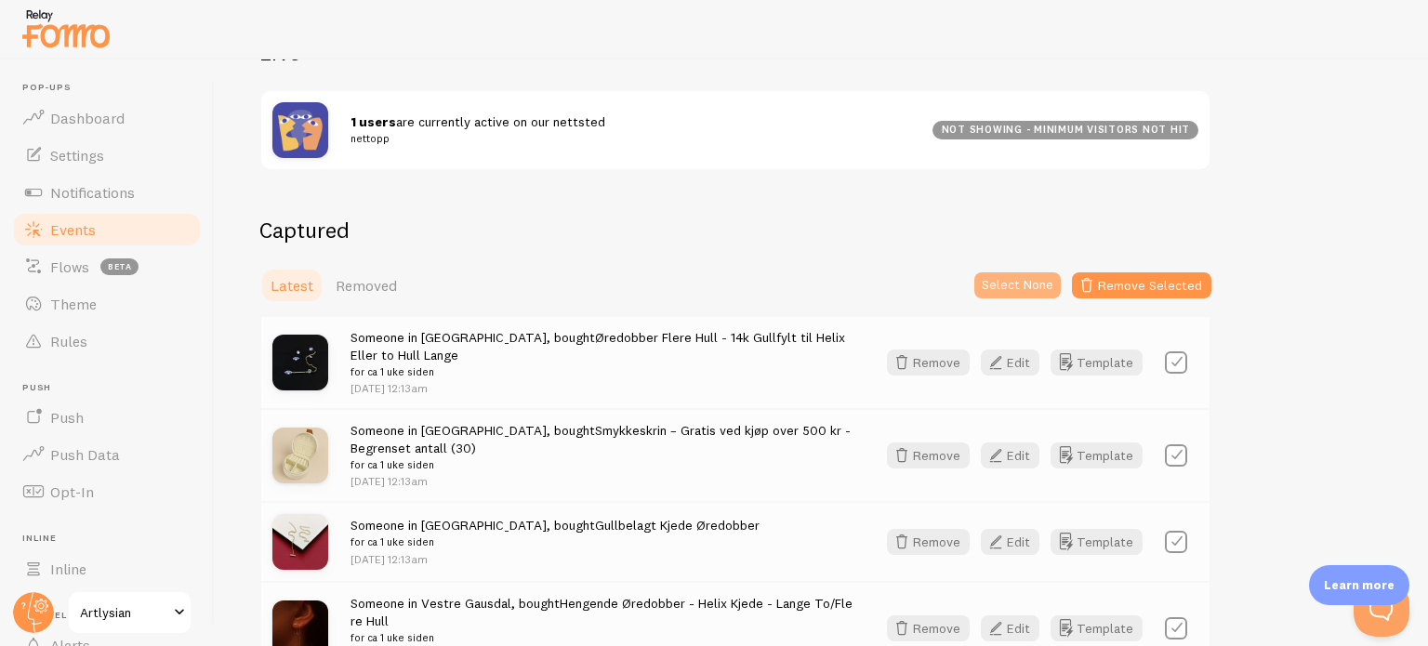
checkbox input "false"
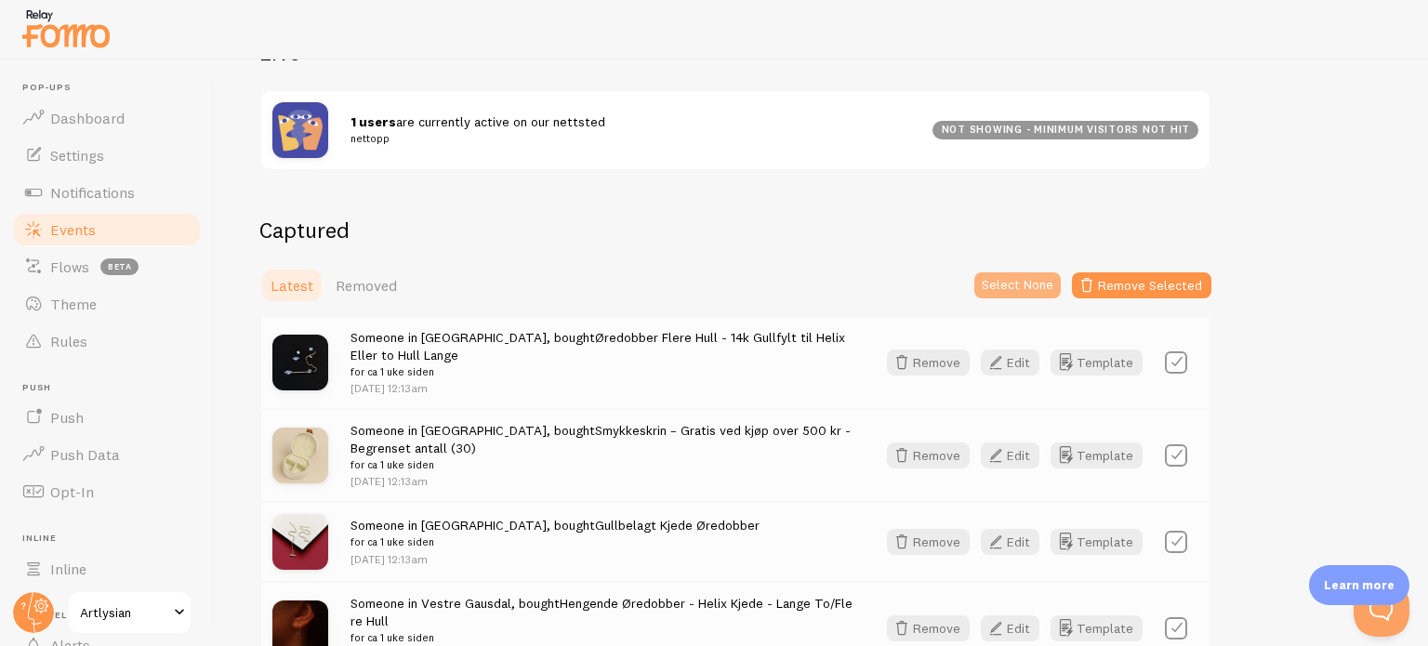
checkbox input "false"
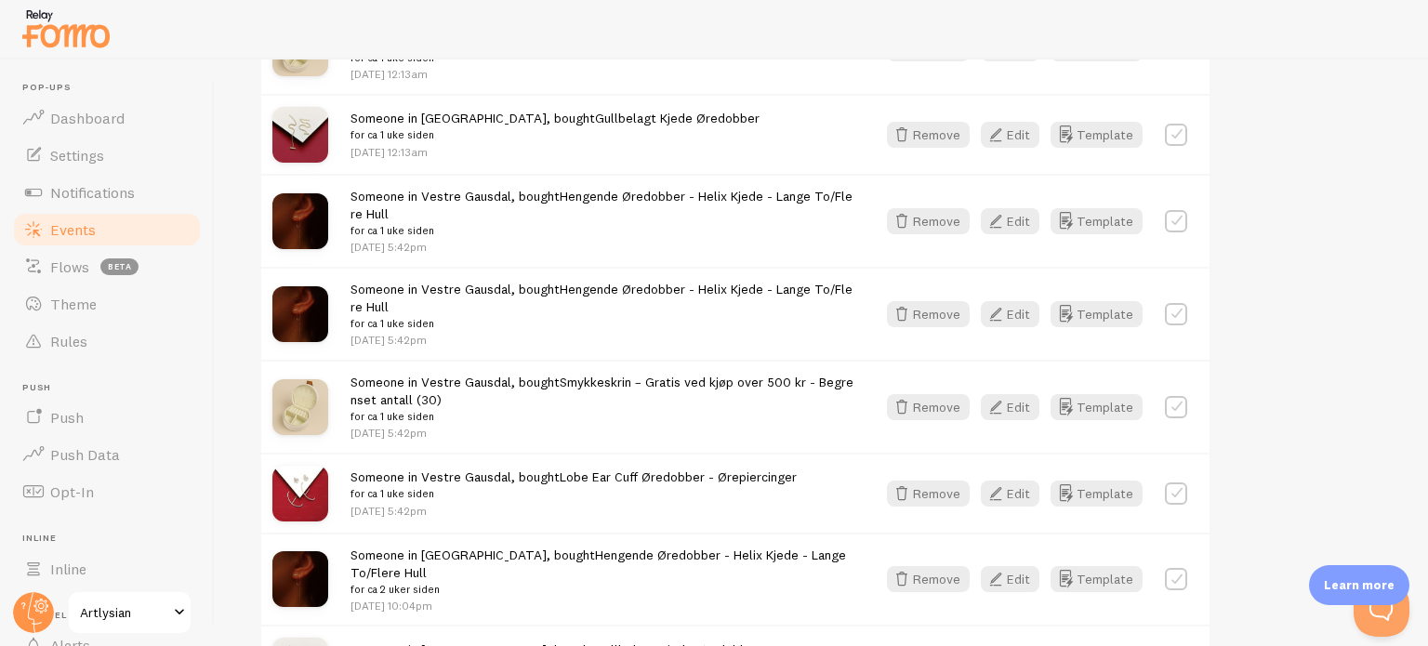
scroll to position [0, 0]
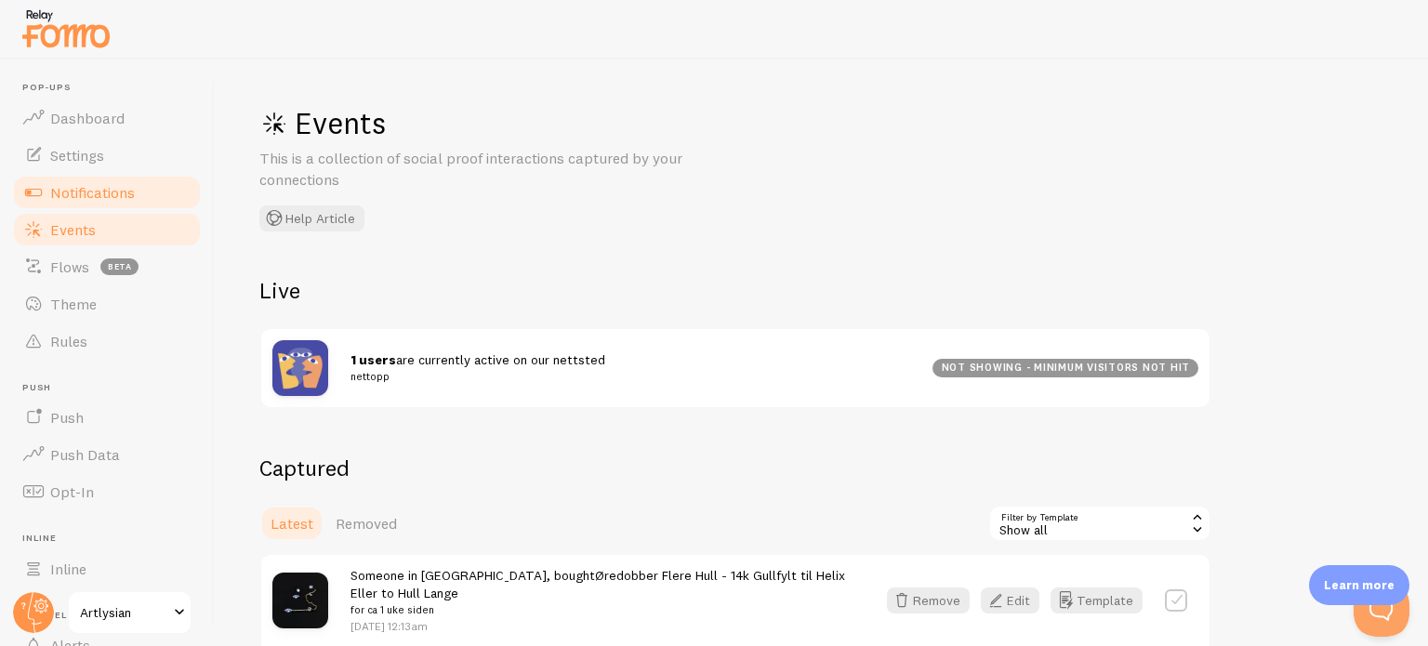
click at [86, 193] on span "Notifications" at bounding box center [92, 192] width 85 height 19
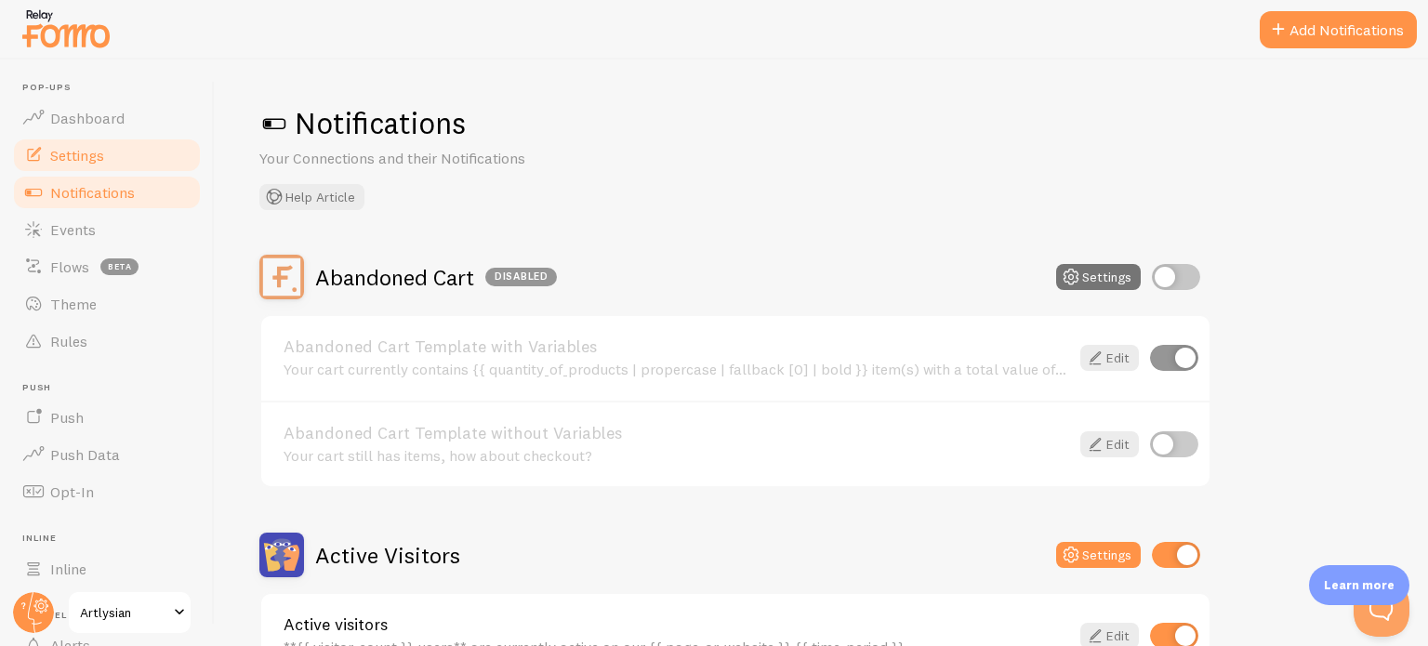
click at [87, 167] on link "Settings" at bounding box center [106, 155] width 191 height 37
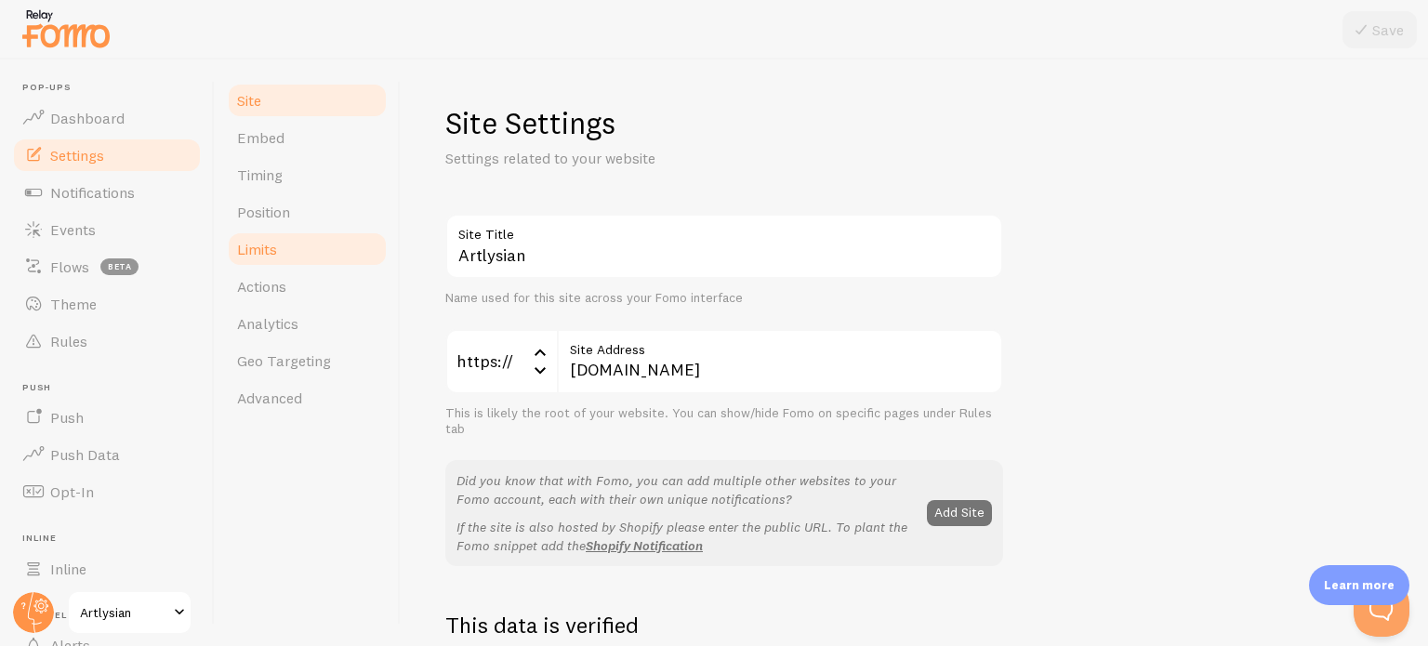
click at [271, 240] on span "Limits" at bounding box center [257, 249] width 40 height 19
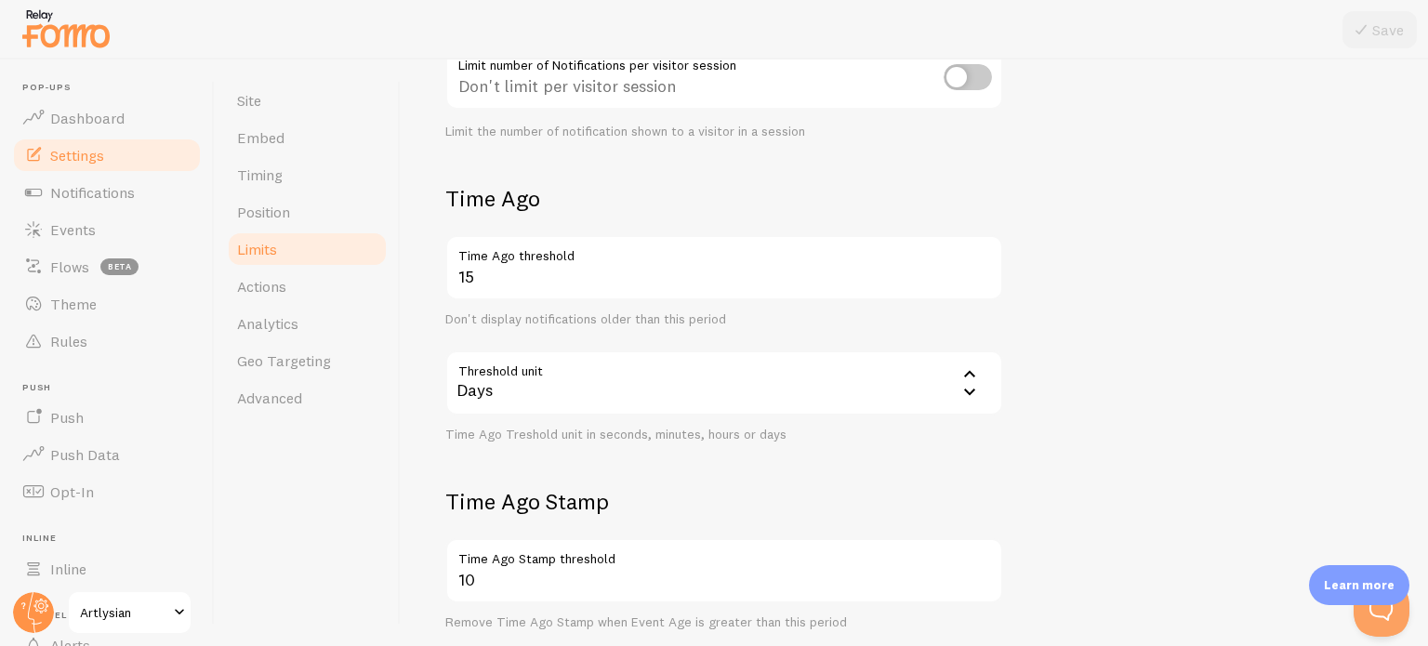
scroll to position [337, 0]
click at [705, 387] on div "Days" at bounding box center [724, 380] width 558 height 65
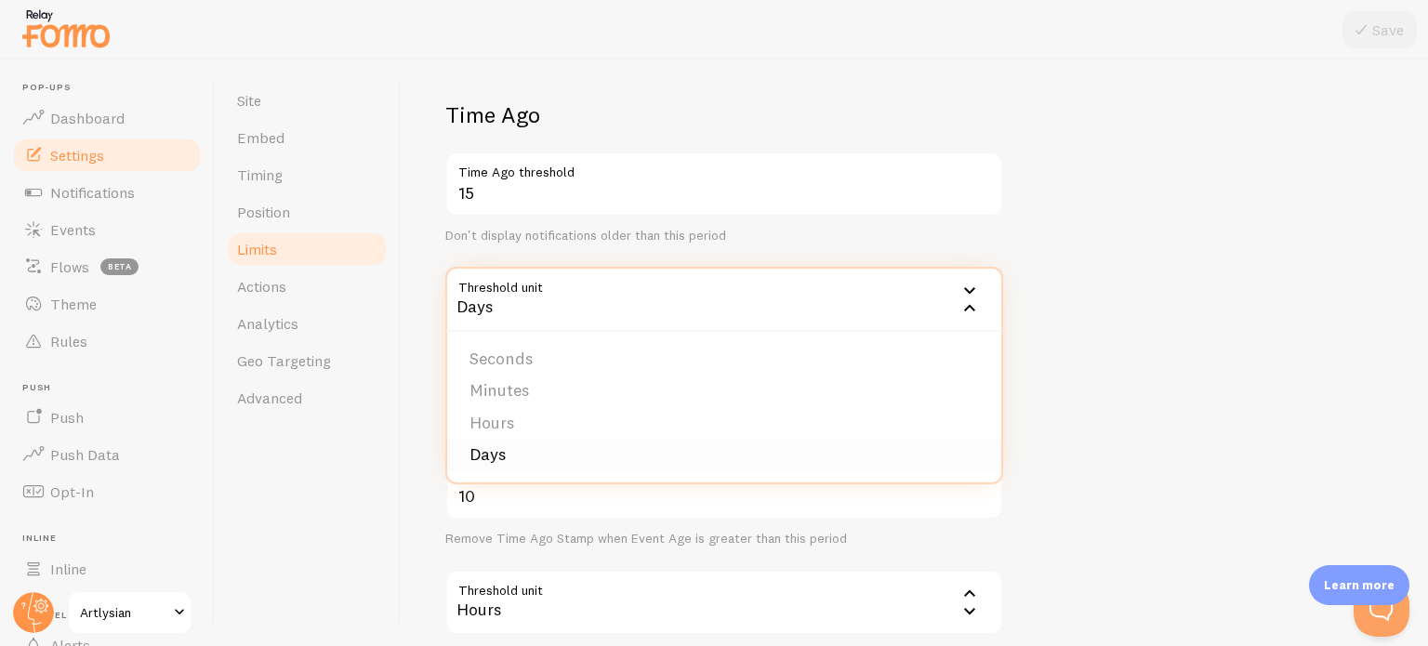
scroll to position [419, 0]
click at [543, 449] on li "Days" at bounding box center [724, 454] width 554 height 33
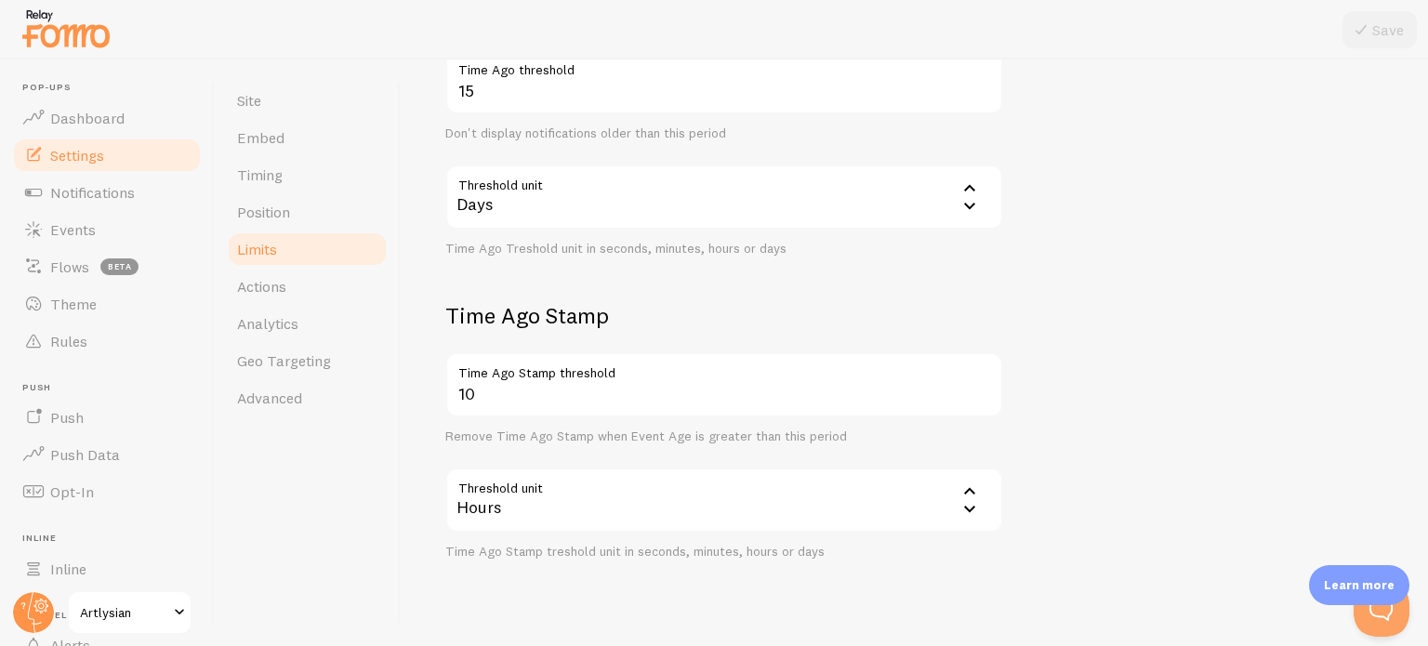
scroll to position [519, 0]
click at [626, 508] on div "Hours" at bounding box center [724, 501] width 558 height 65
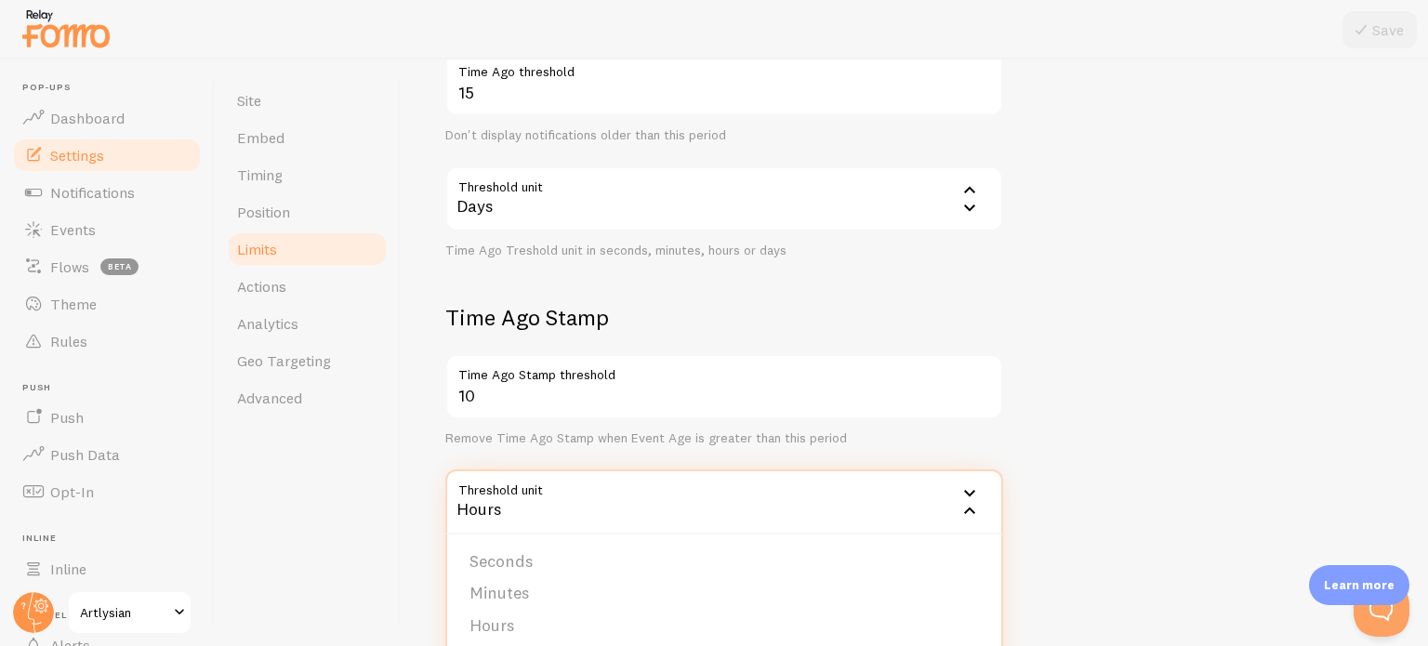
click at [626, 508] on div "Hours" at bounding box center [724, 501] width 558 height 65
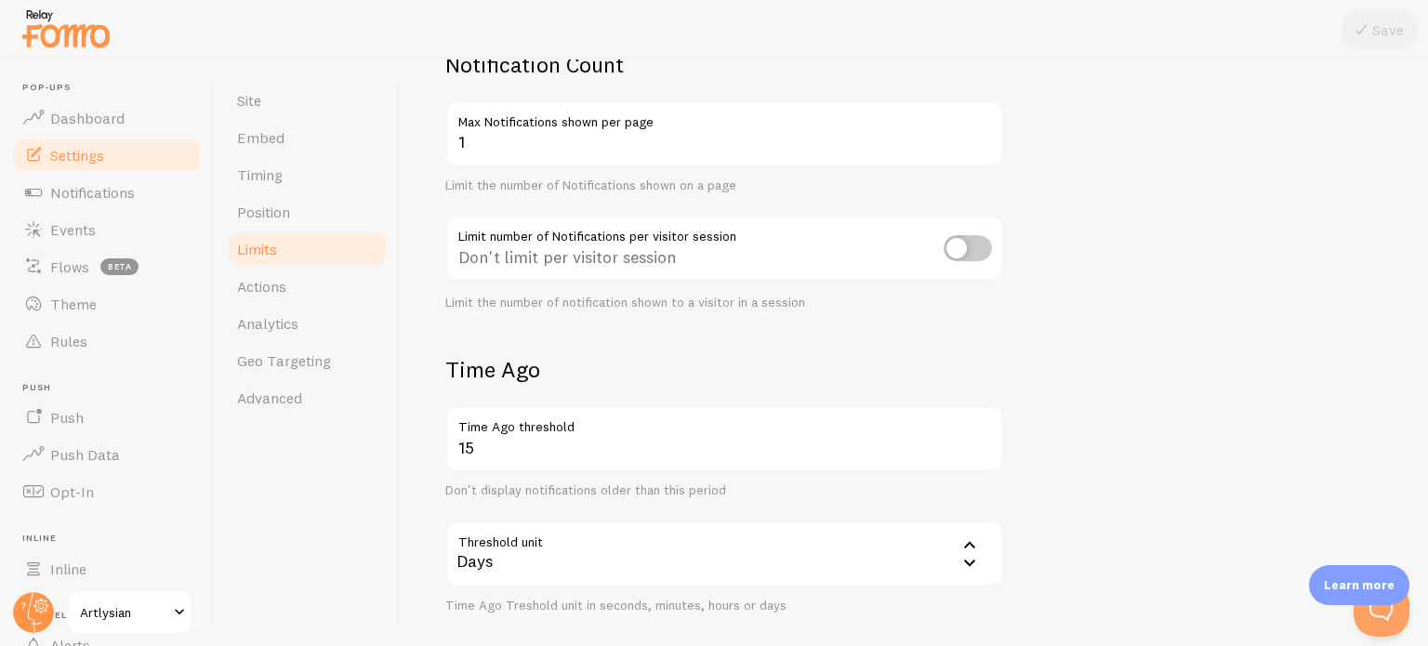
scroll to position [91, 0]
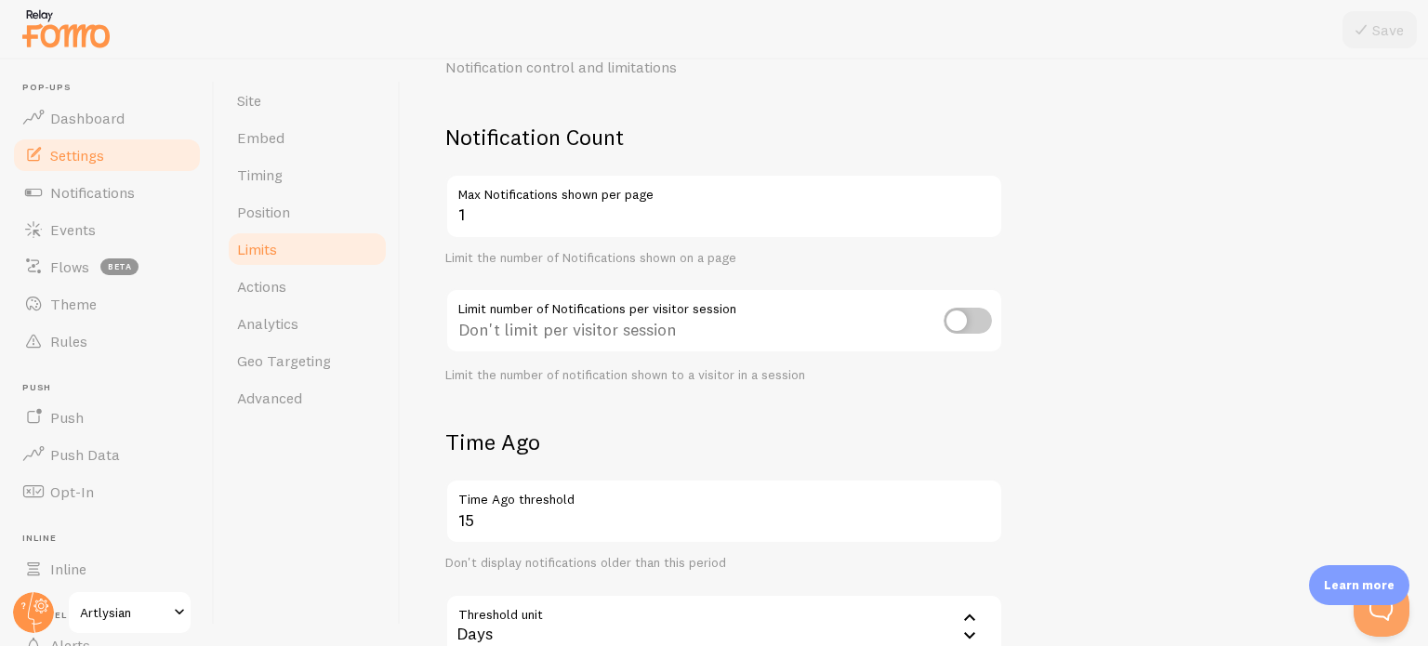
click at [978, 323] on input "checkbox" at bounding box center [967, 321] width 48 height 26
checkbox input "true"
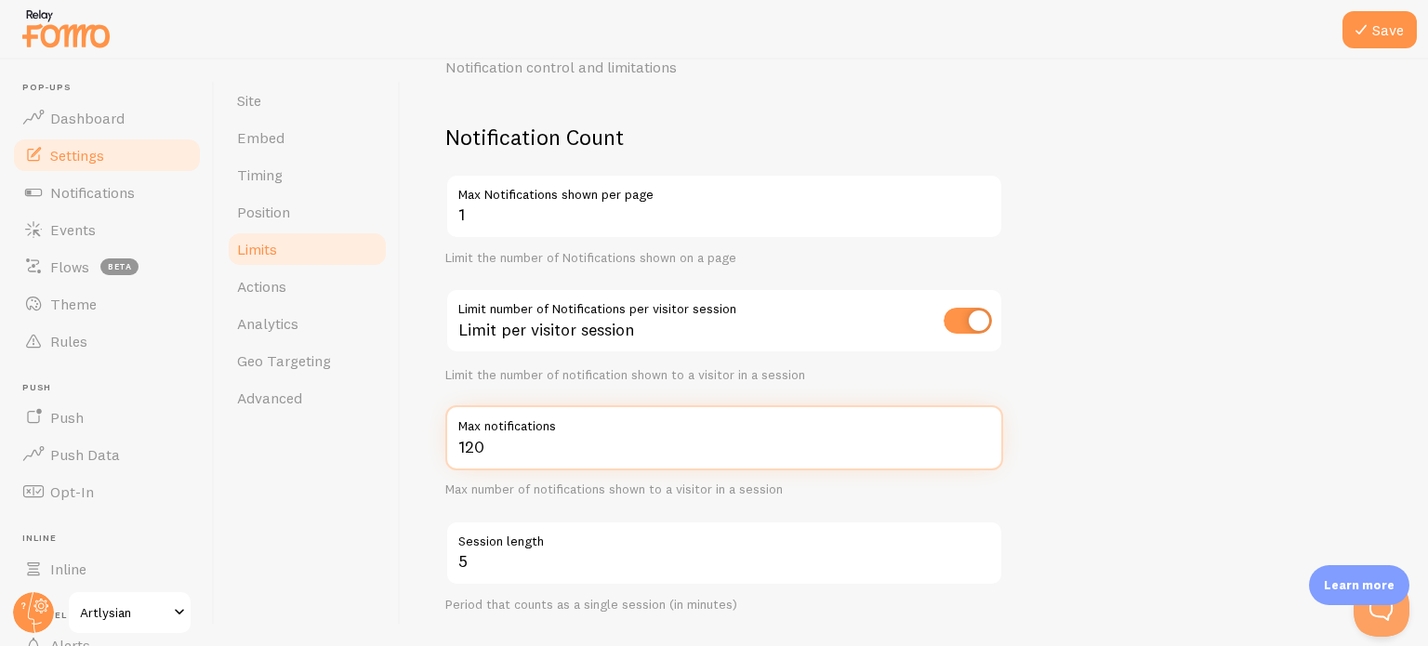
click at [540, 455] on input "120" at bounding box center [724, 437] width 558 height 65
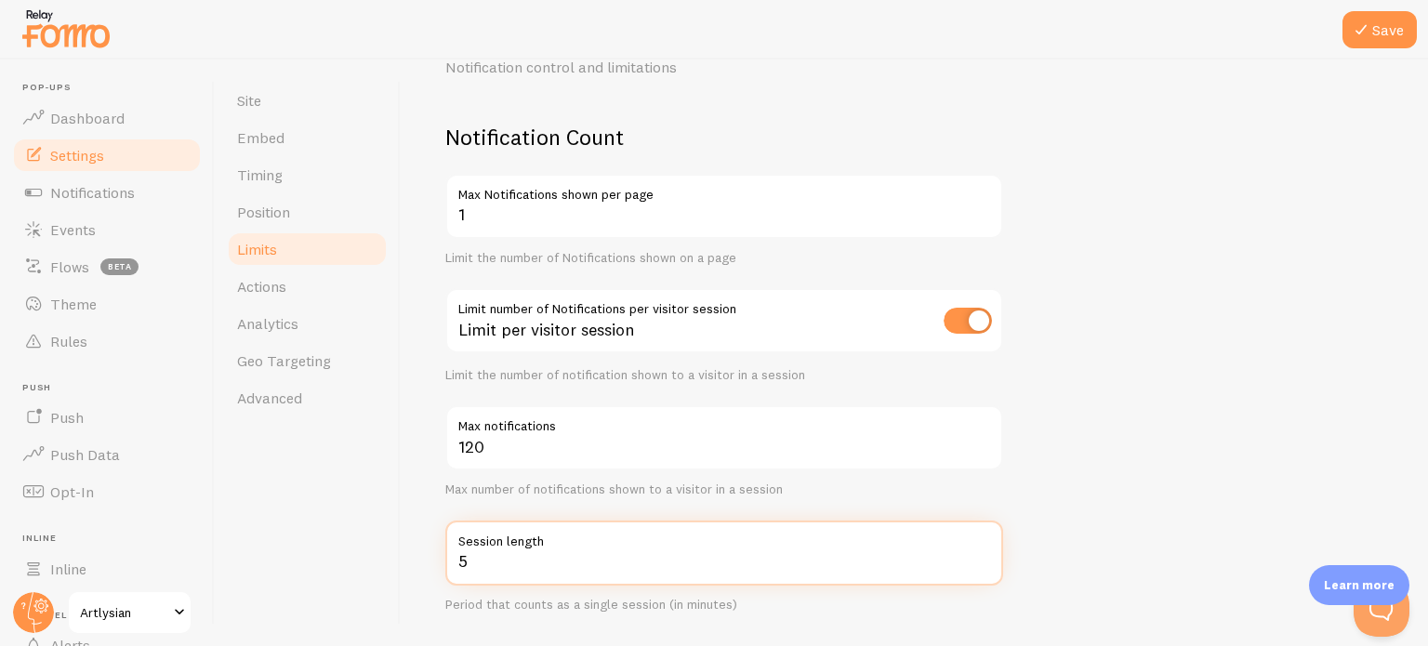
click at [517, 572] on input "5" at bounding box center [724, 553] width 558 height 65
type input "10"
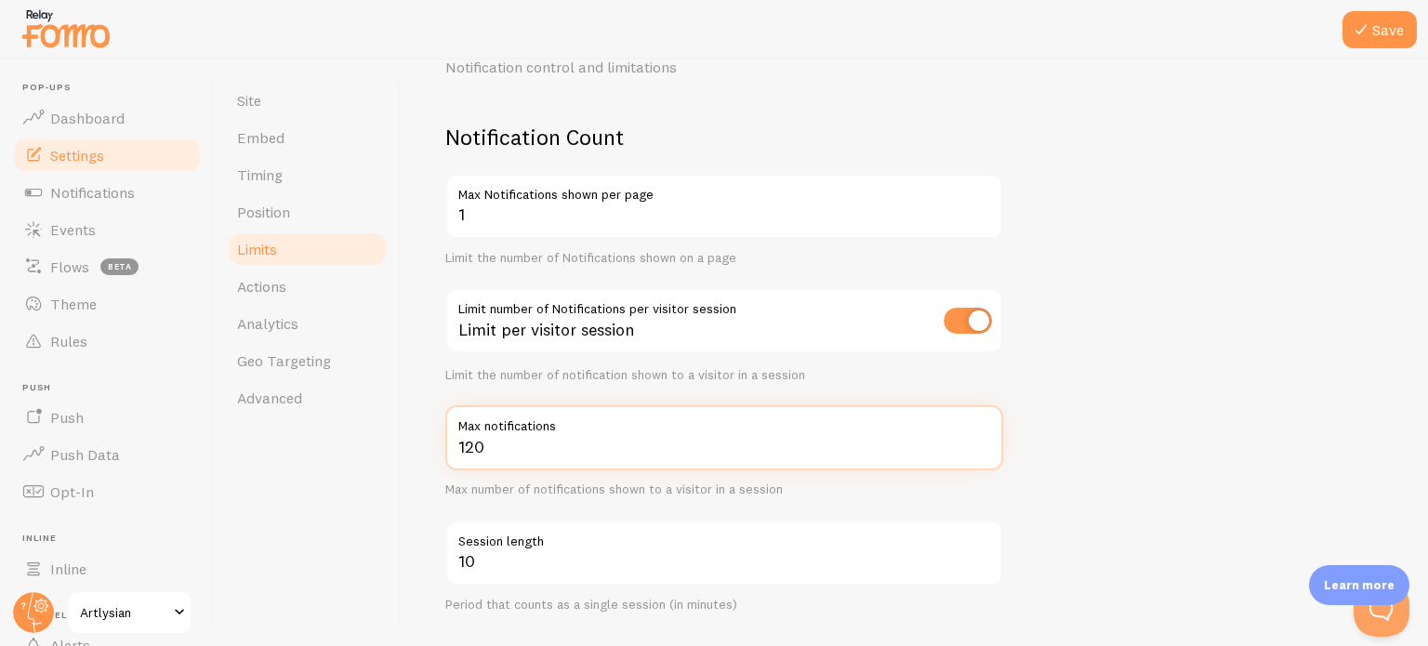
click at [525, 441] on input "120" at bounding box center [724, 437] width 558 height 65
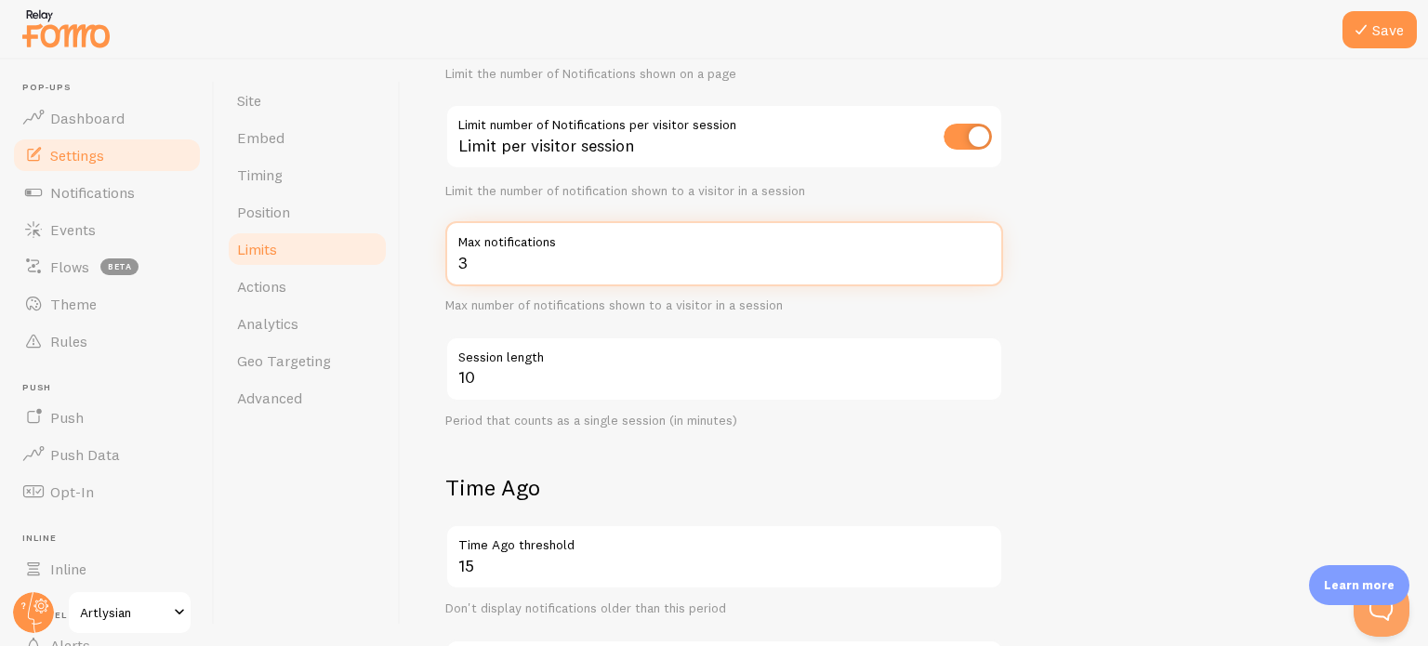
scroll to position [203, 0]
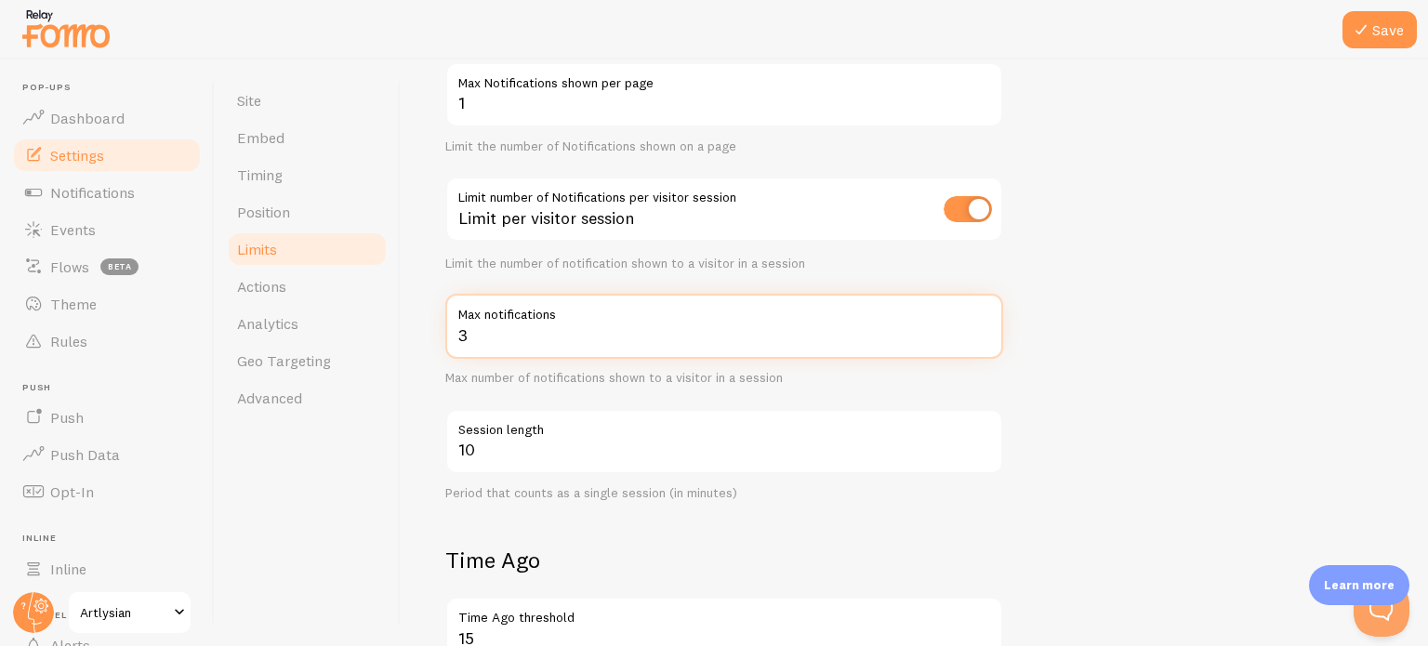
type input "3"
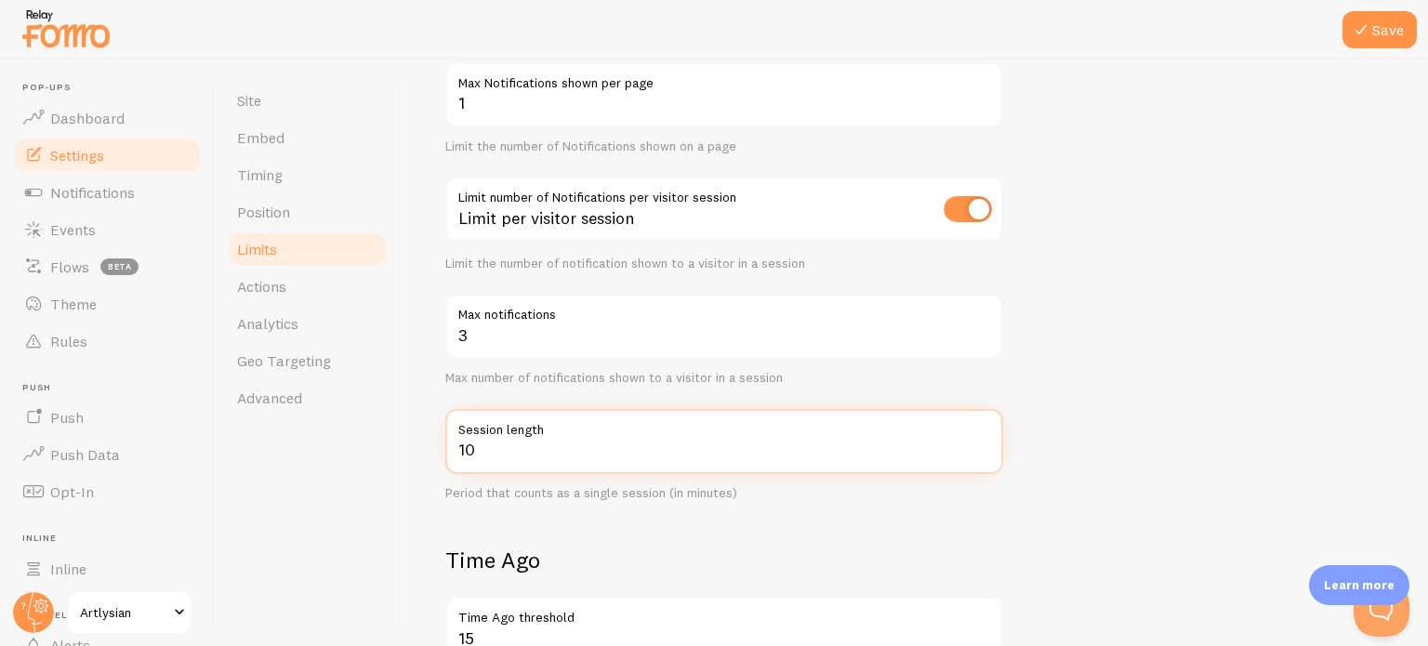
click at [565, 457] on input "10" at bounding box center [724, 441] width 558 height 65
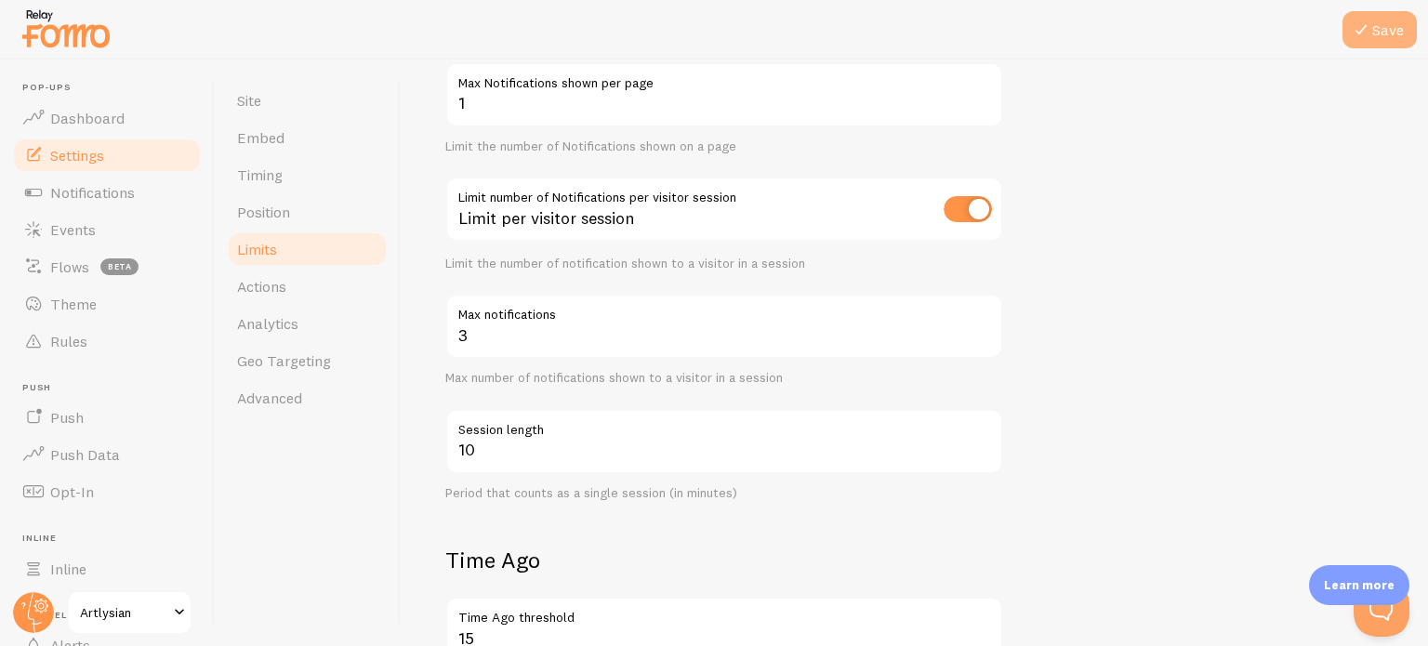
click at [1398, 40] on button "Save" at bounding box center [1379, 29] width 74 height 37
click at [67, 191] on span "Notifications" at bounding box center [92, 192] width 85 height 19
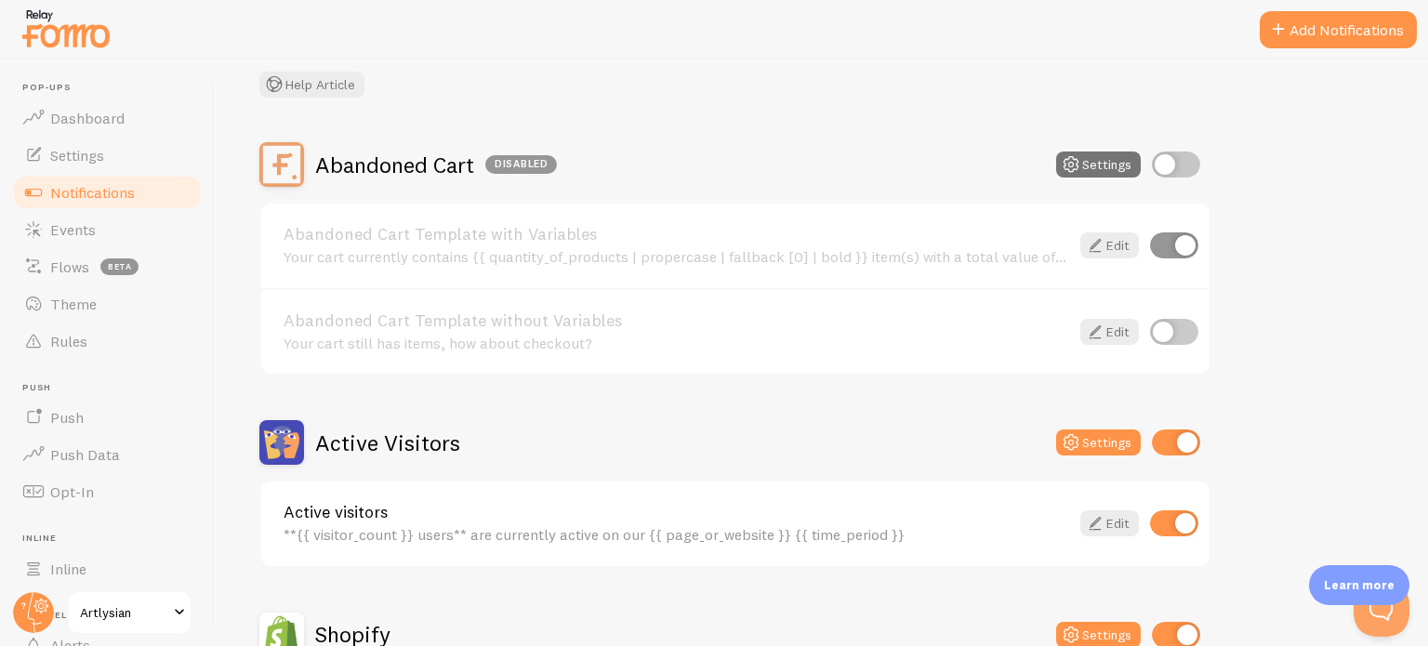
scroll to position [620, 0]
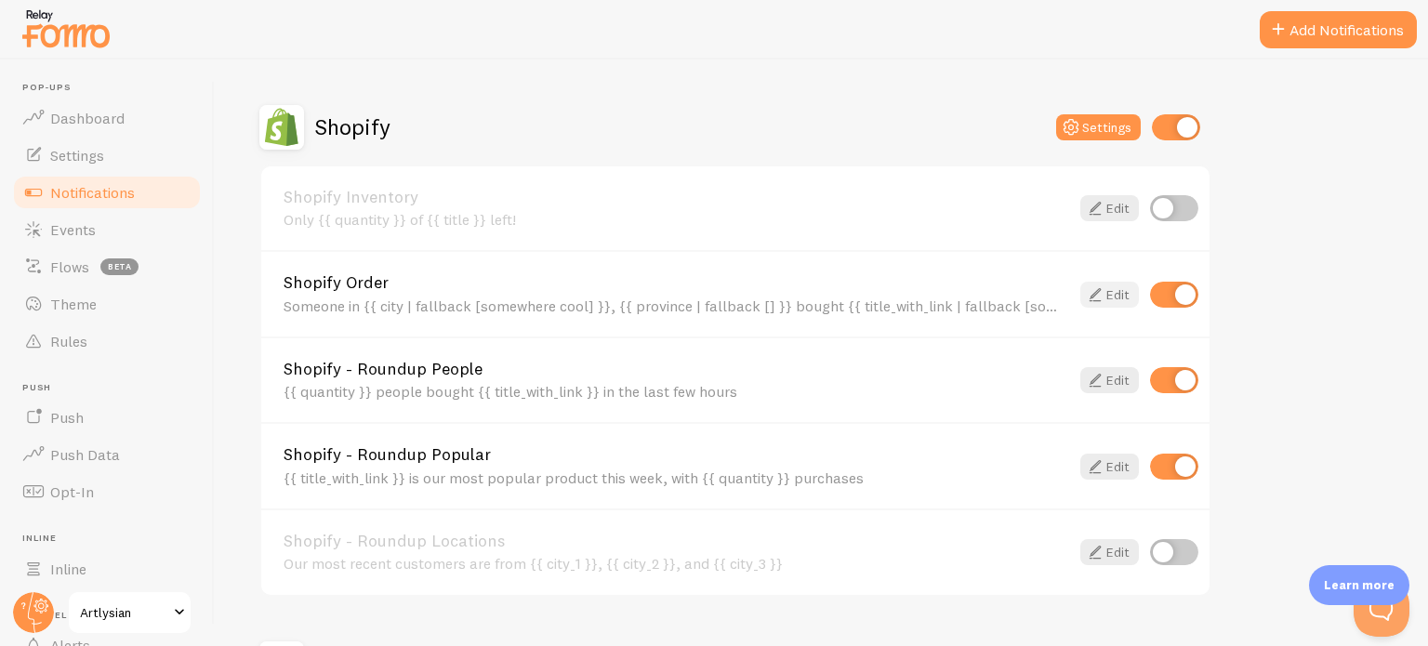
click at [1114, 294] on link "Edit" at bounding box center [1109, 295] width 59 height 26
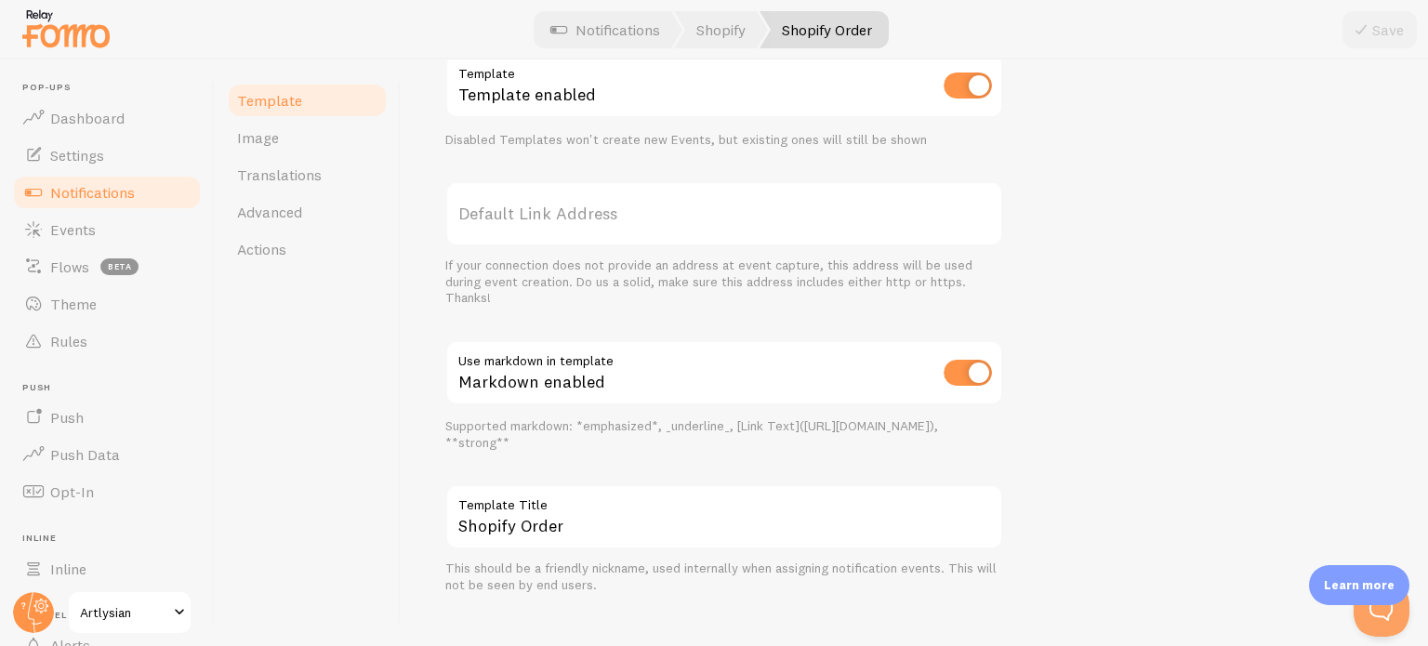
scroll to position [779, 0]
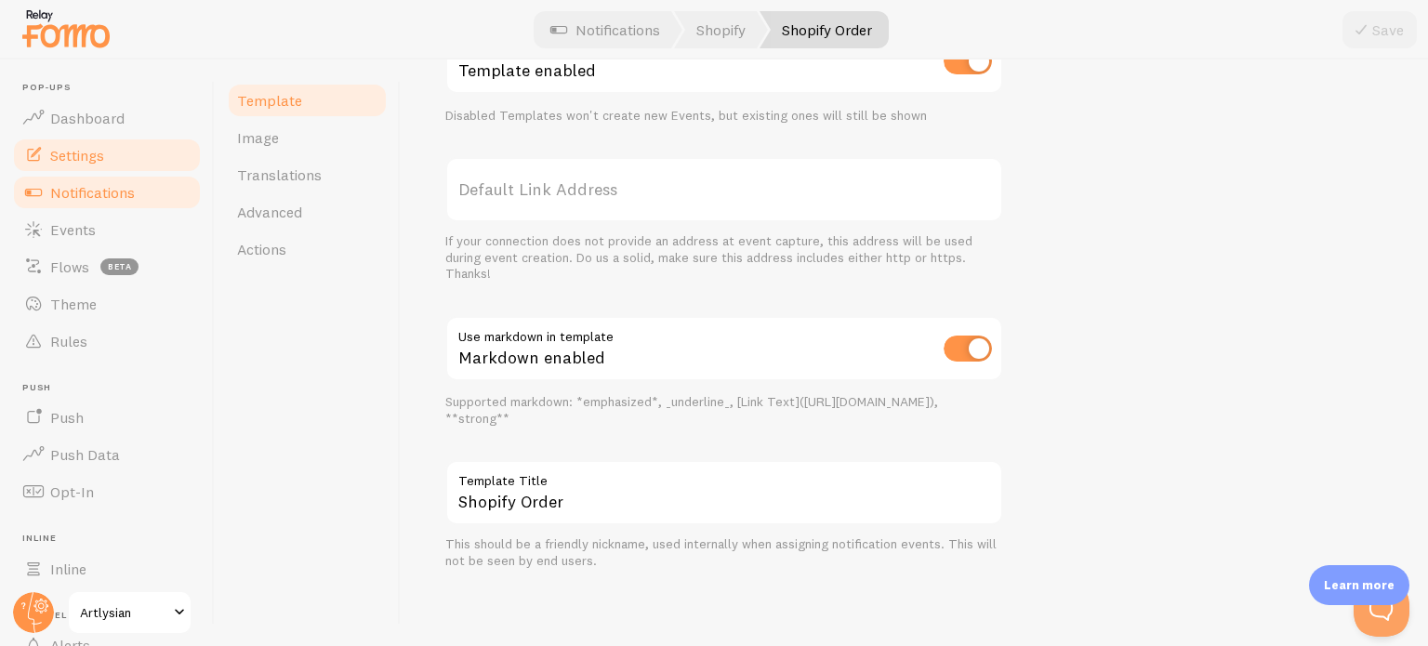
click at [58, 148] on span "Settings" at bounding box center [77, 155] width 54 height 19
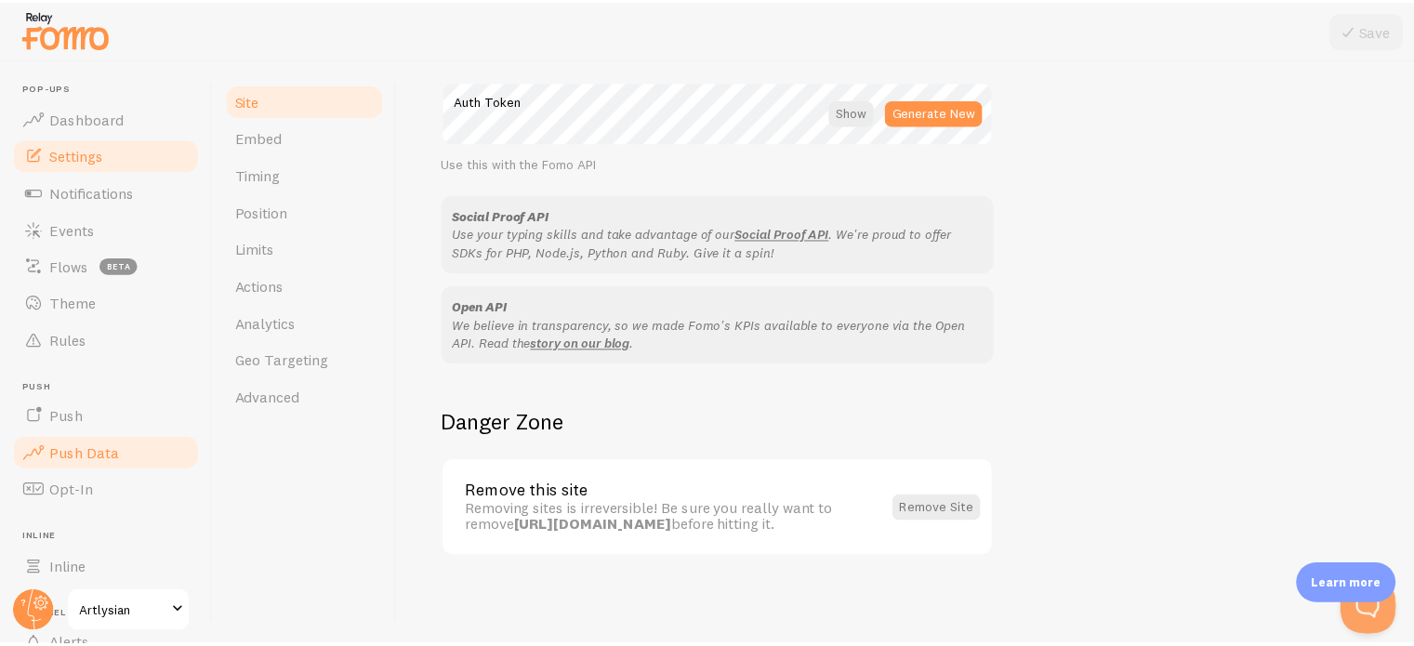
scroll to position [26, 0]
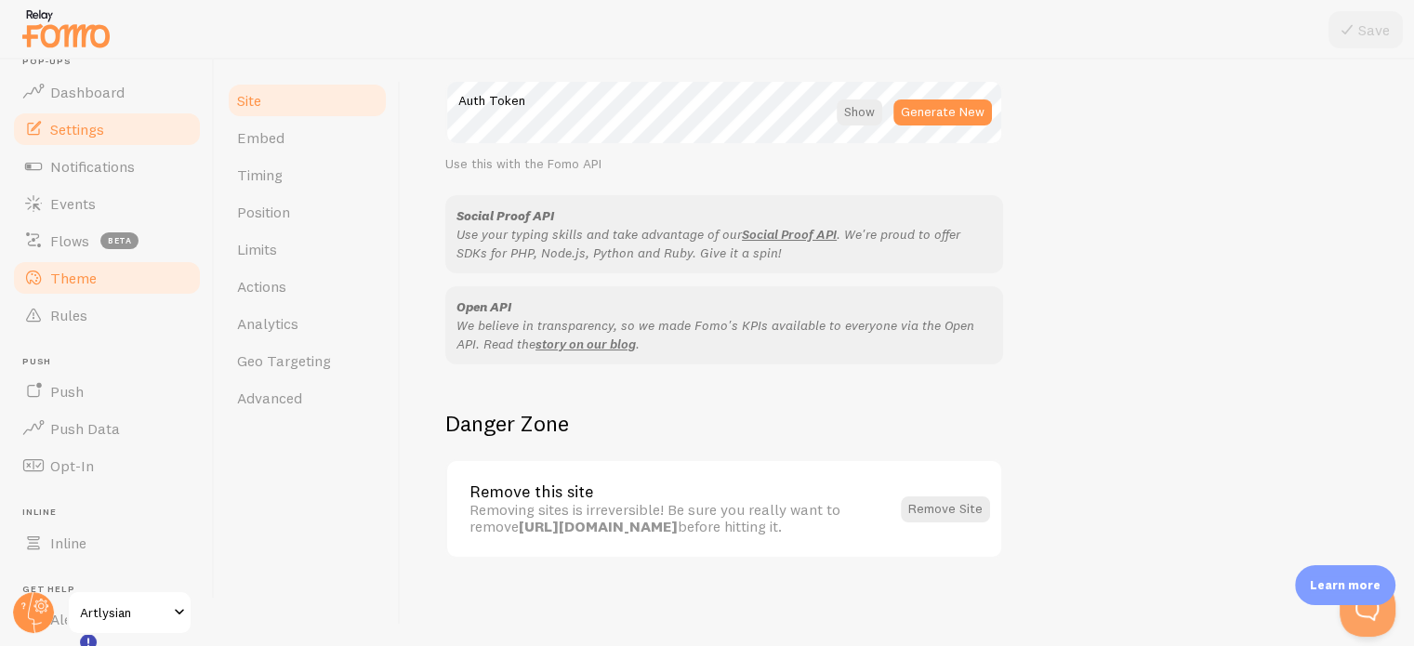
click at [39, 275] on span at bounding box center [33, 278] width 22 height 22
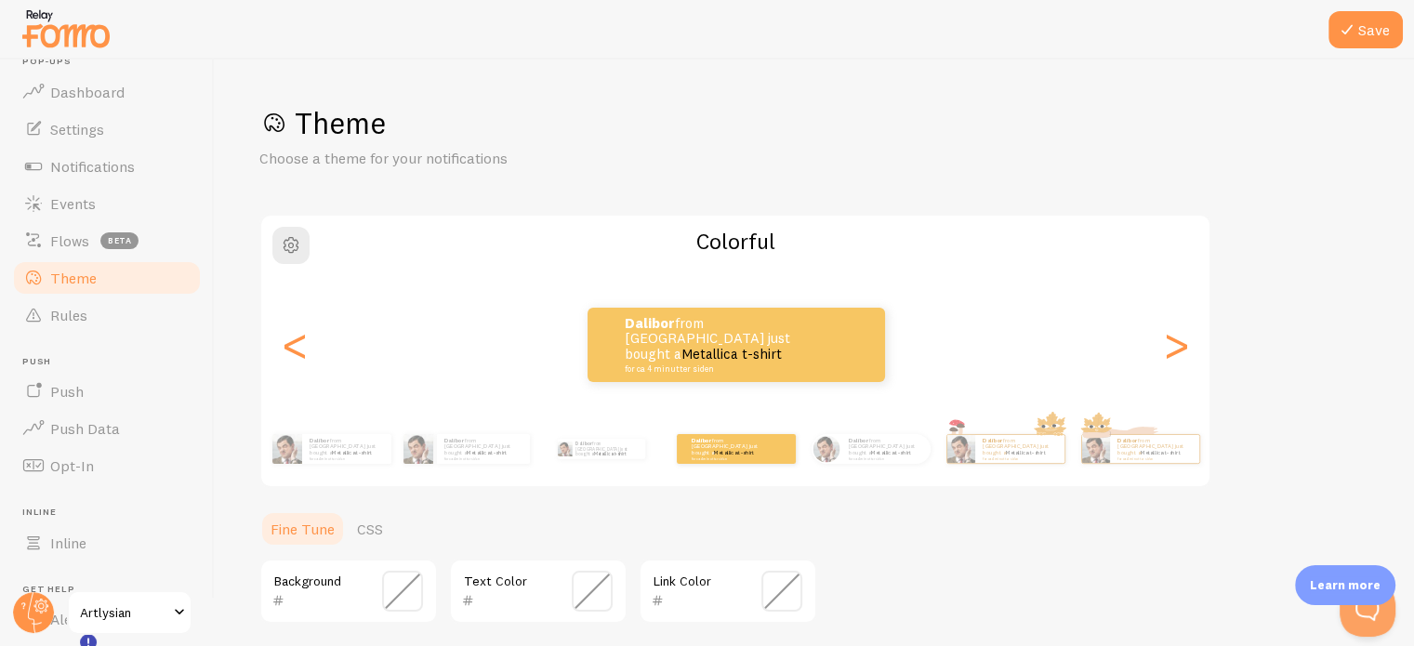
scroll to position [340, 0]
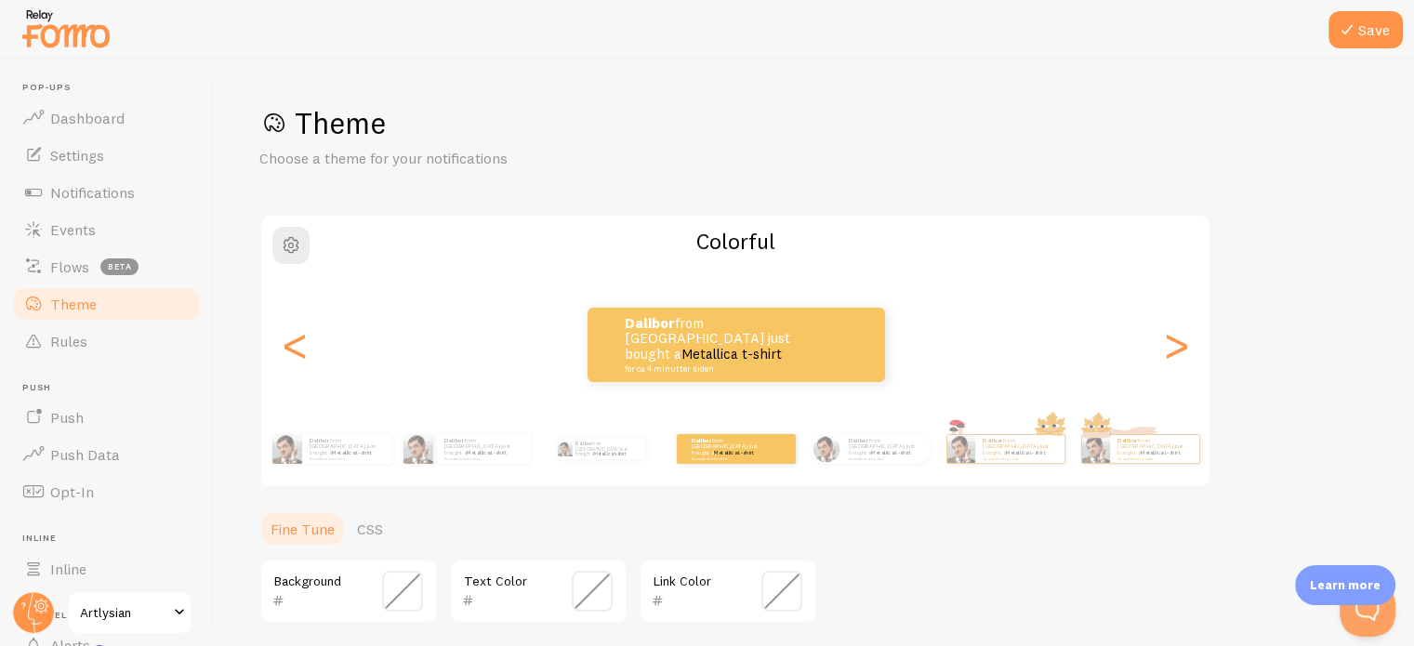
scroll to position [340, 0]
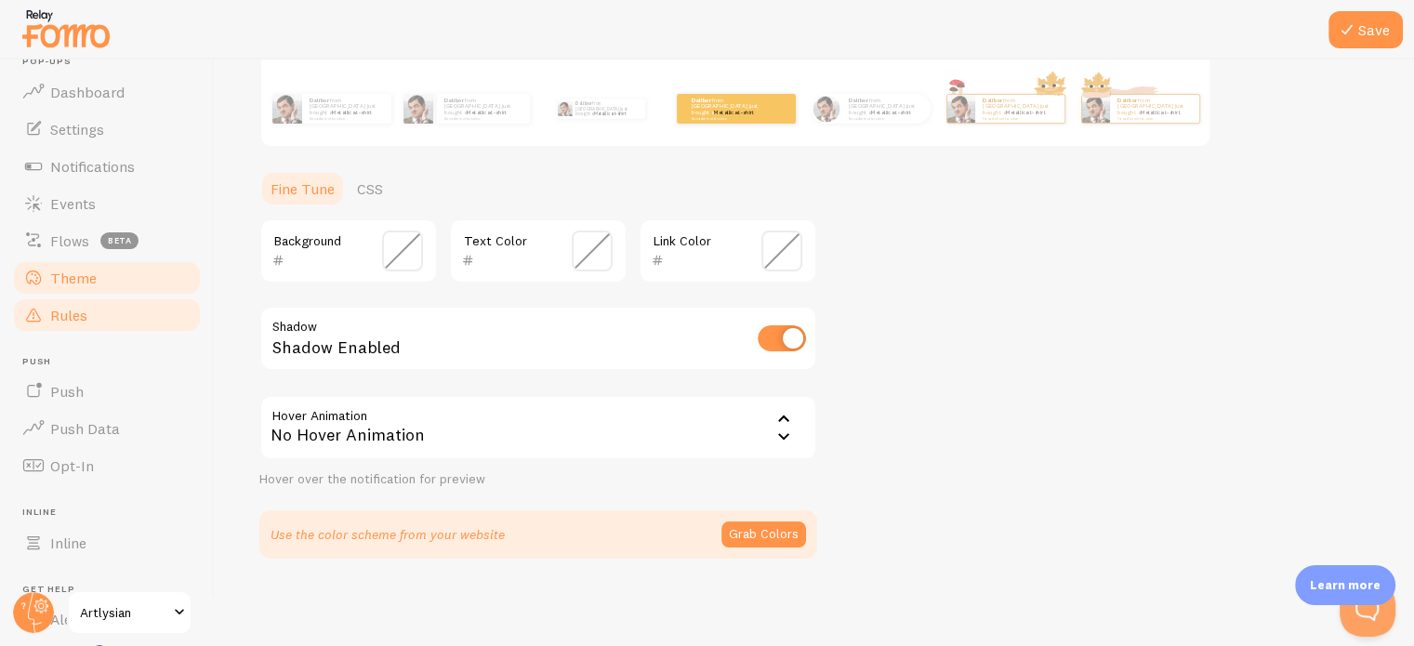
click at [79, 315] on span "Rules" at bounding box center [68, 315] width 37 height 19
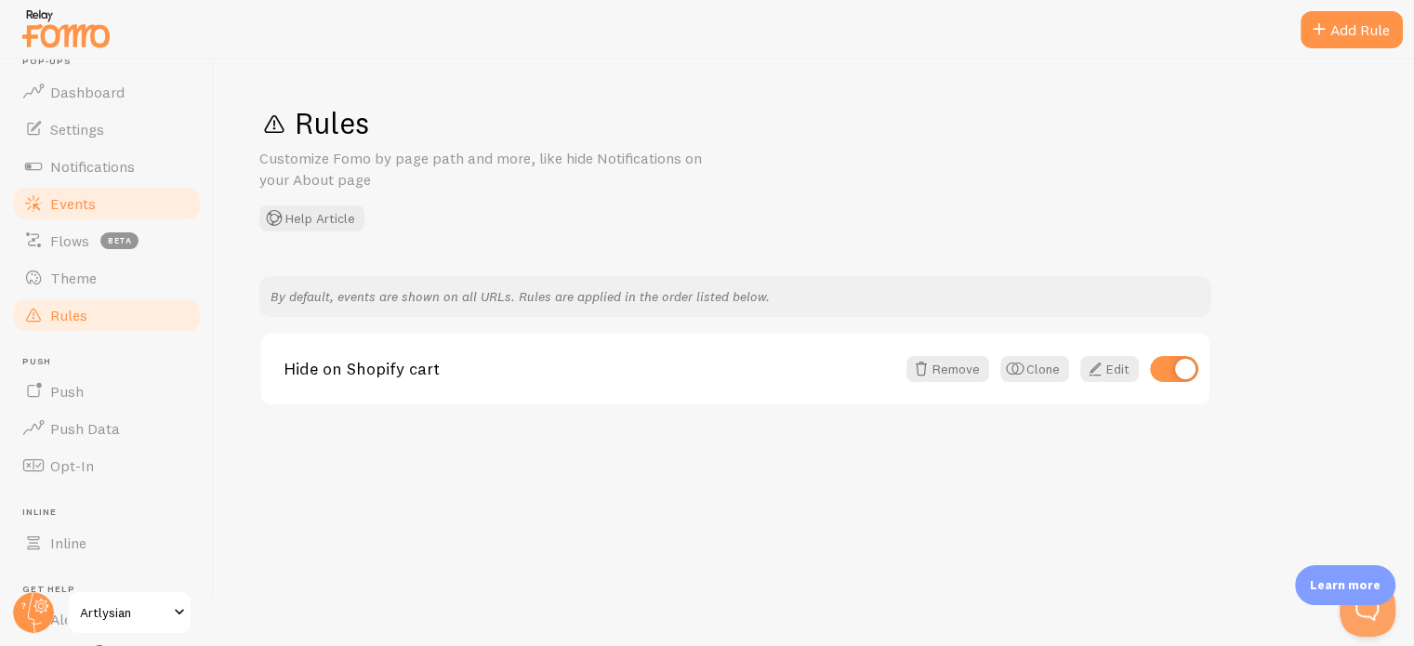
click at [95, 207] on link "Events" at bounding box center [106, 203] width 191 height 37
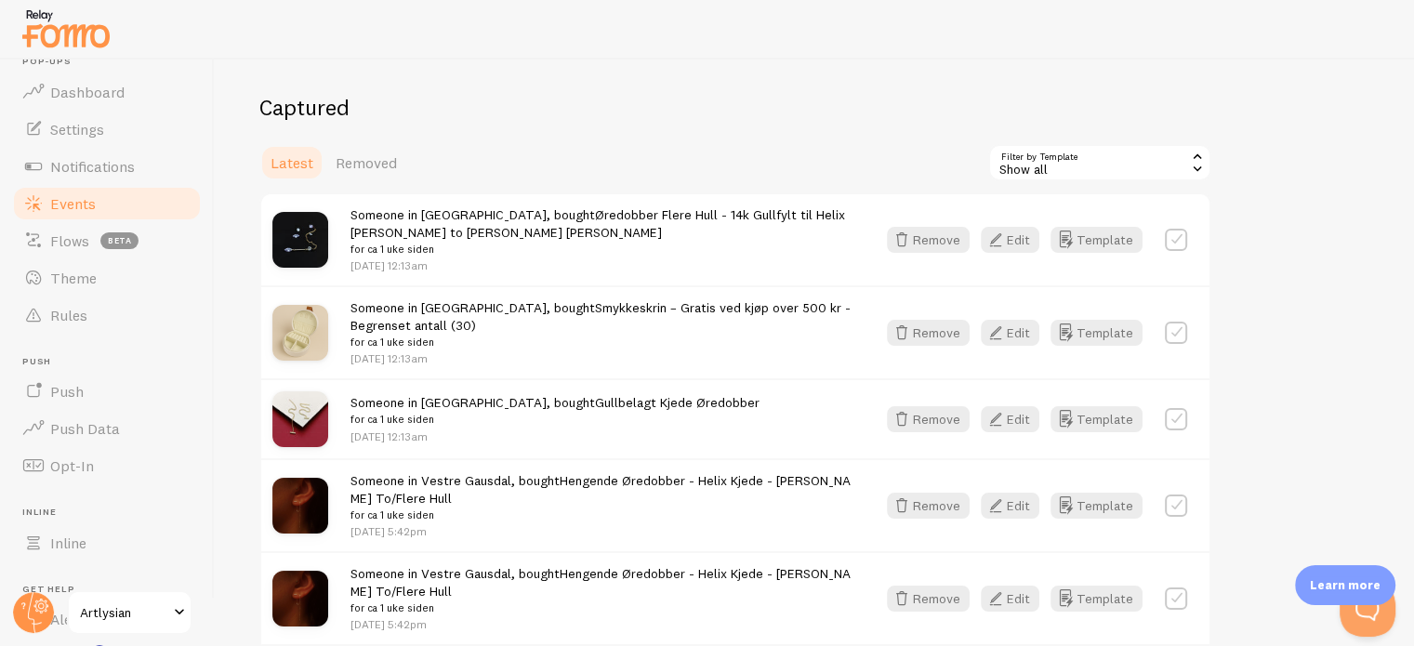
scroll to position [360, 0]
click at [1076, 232] on icon "button" at bounding box center [1065, 241] width 22 height 22
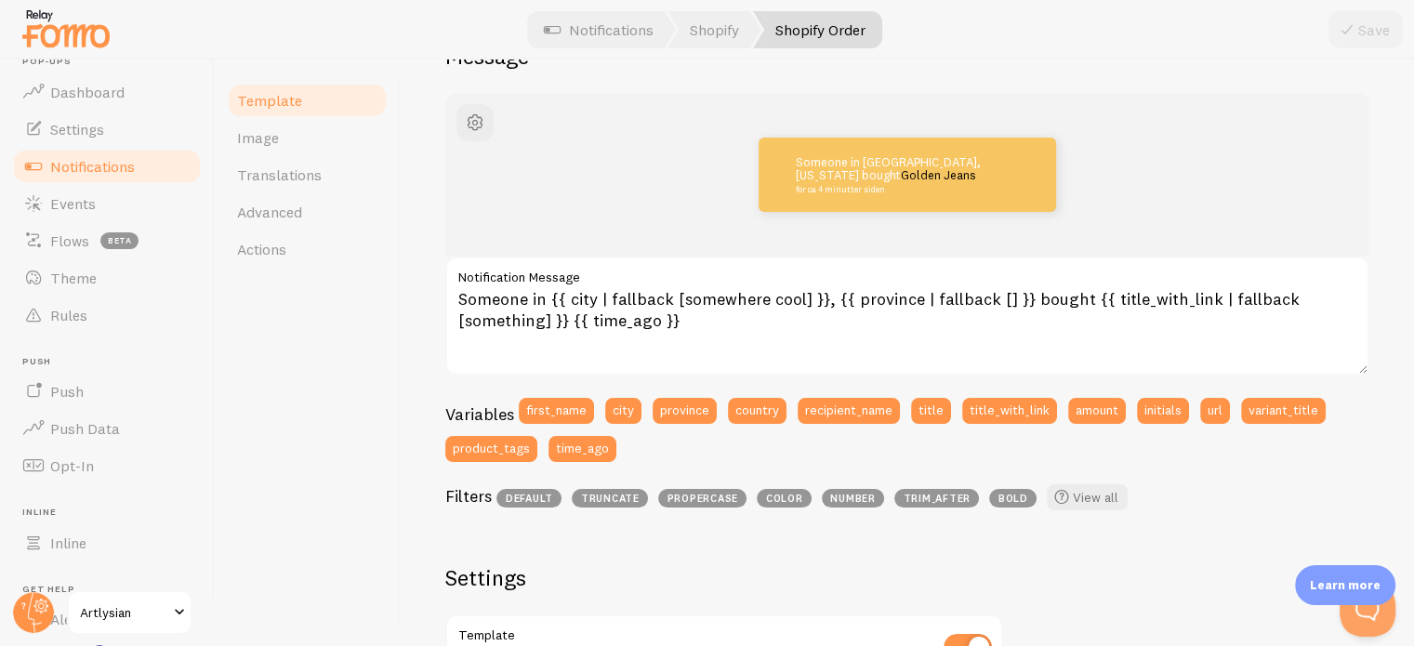
scroll to position [26, 0]
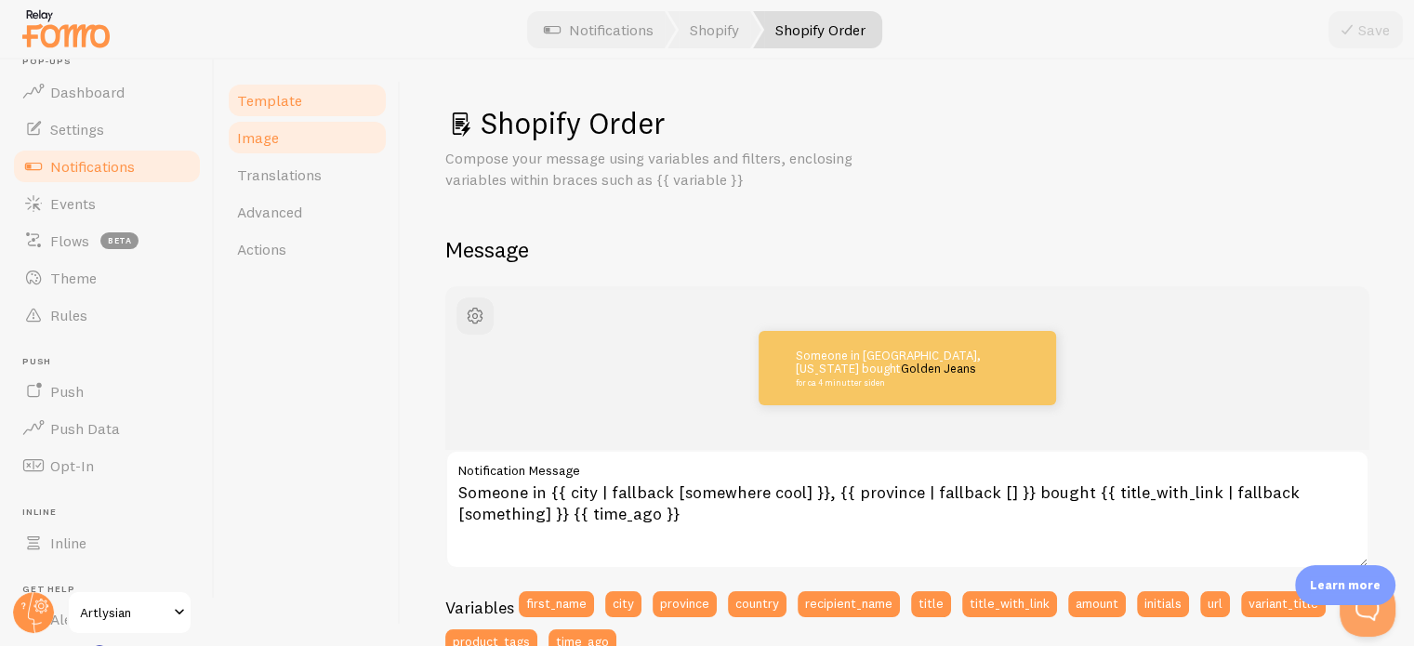
click at [254, 146] on span "Image" at bounding box center [258, 137] width 42 height 19
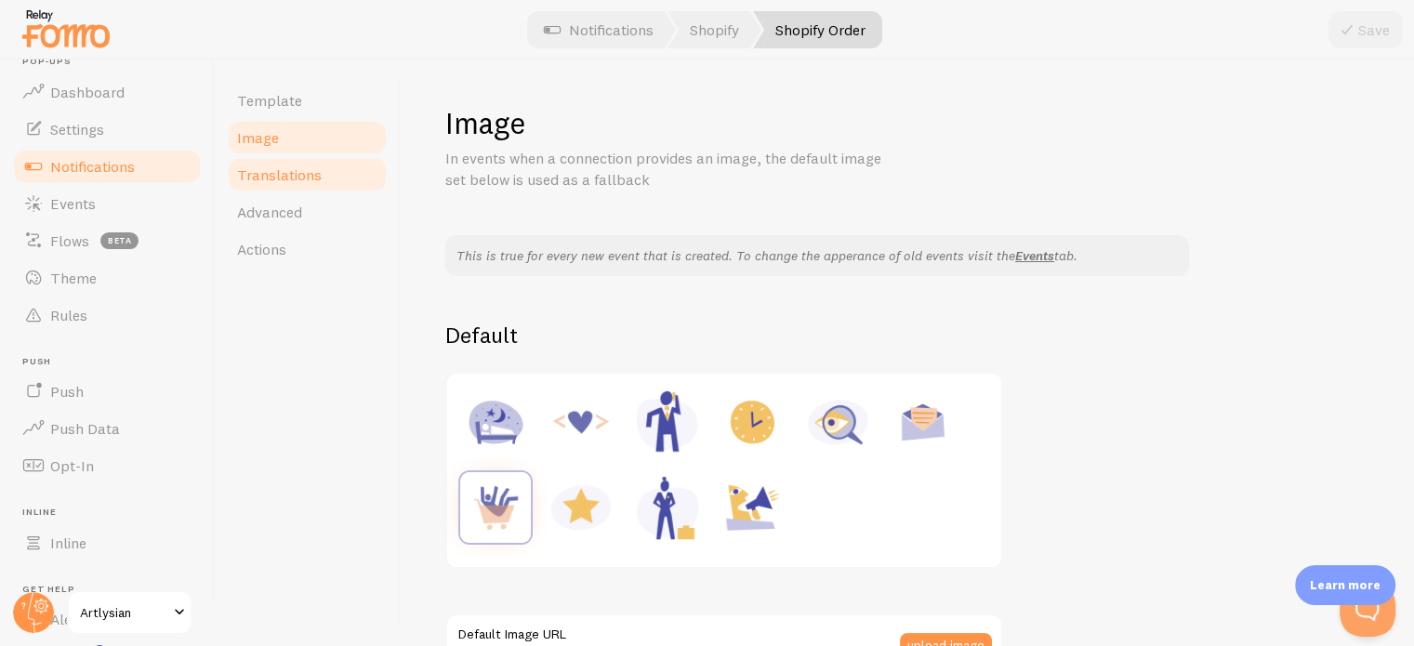
click at [256, 183] on span "Translations" at bounding box center [279, 174] width 85 height 19
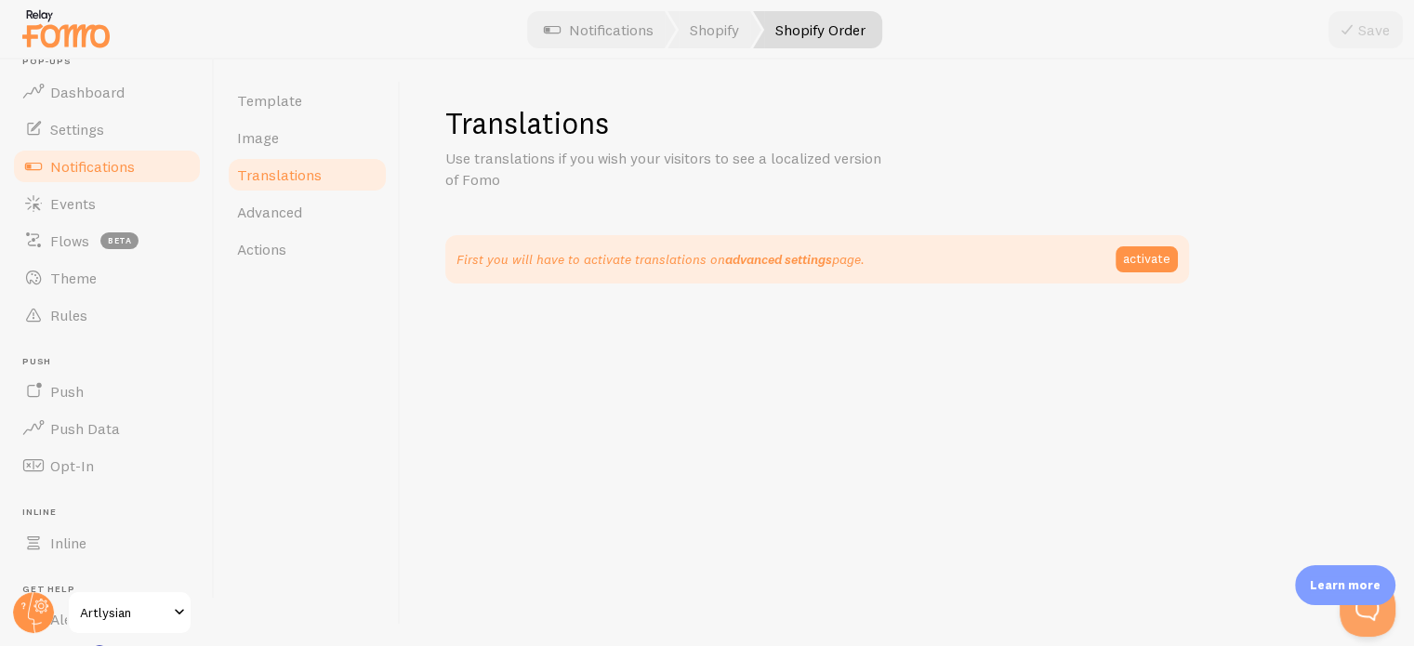
click at [805, 255] on link "advanced settings" at bounding box center [778, 259] width 107 height 17
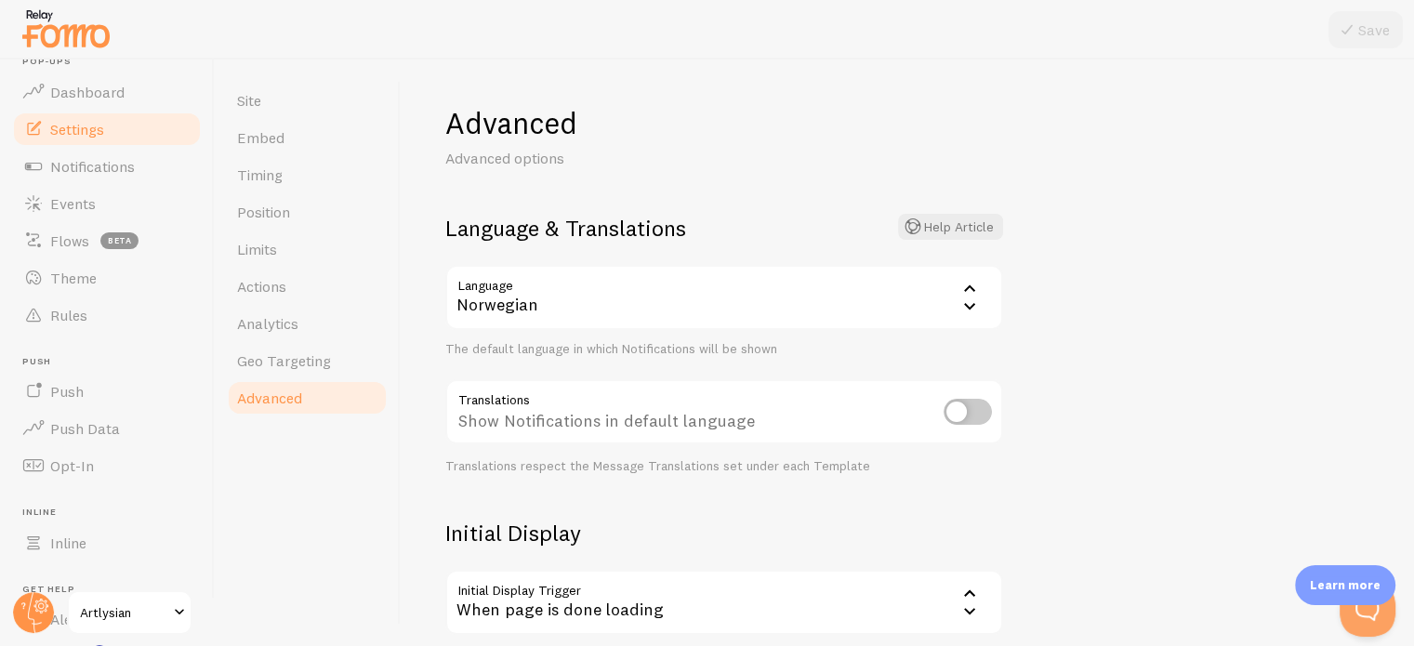
click at [980, 410] on input "checkbox" at bounding box center [967, 412] width 48 height 26
checkbox input "true"
click at [1359, 33] on button "Save" at bounding box center [1365, 29] width 74 height 37
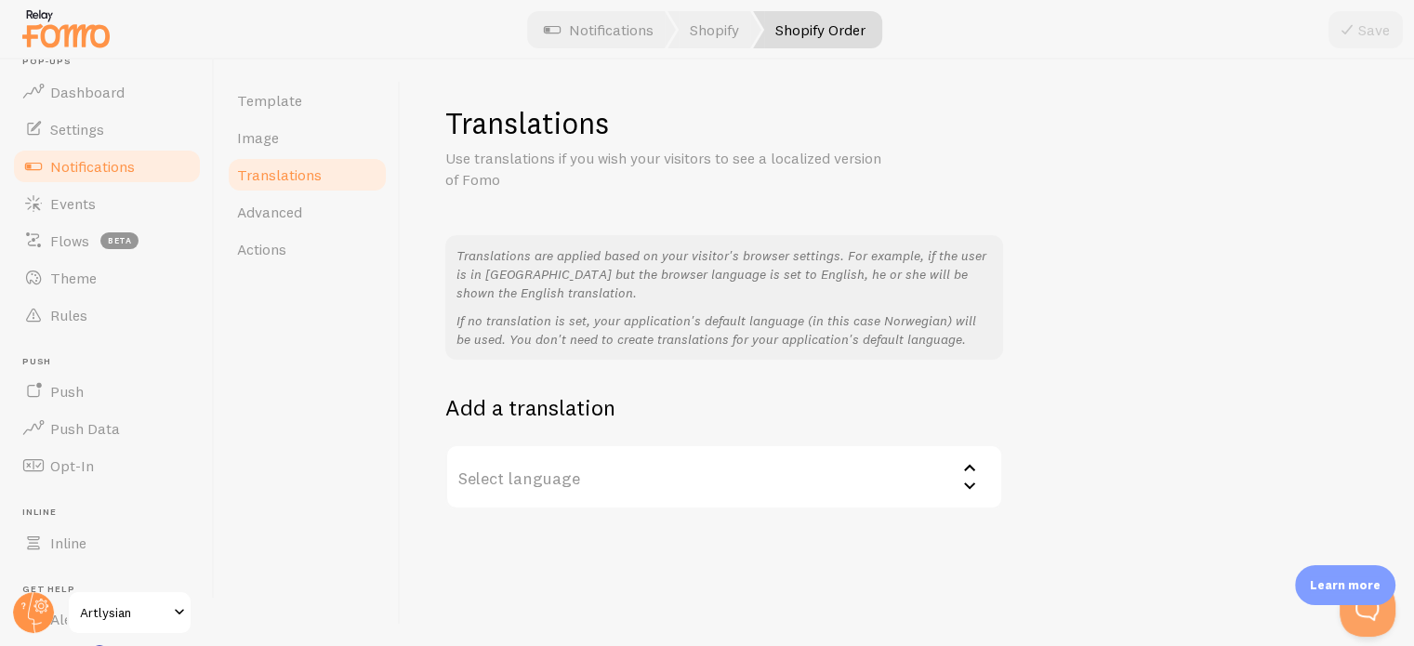
click at [525, 482] on label "Select language" at bounding box center [724, 476] width 558 height 65
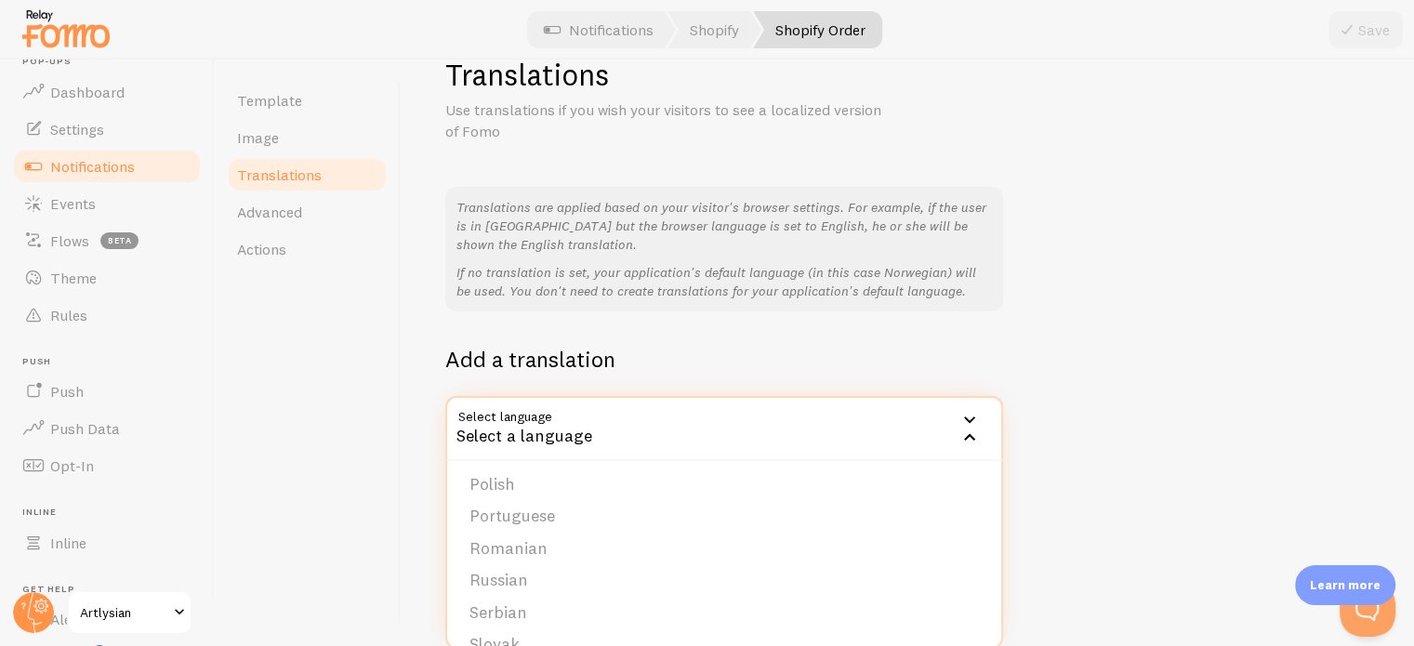
scroll to position [561, 0]
click at [254, 445] on div "Template Image Translations Advanced Actions" at bounding box center [308, 352] width 186 height 586
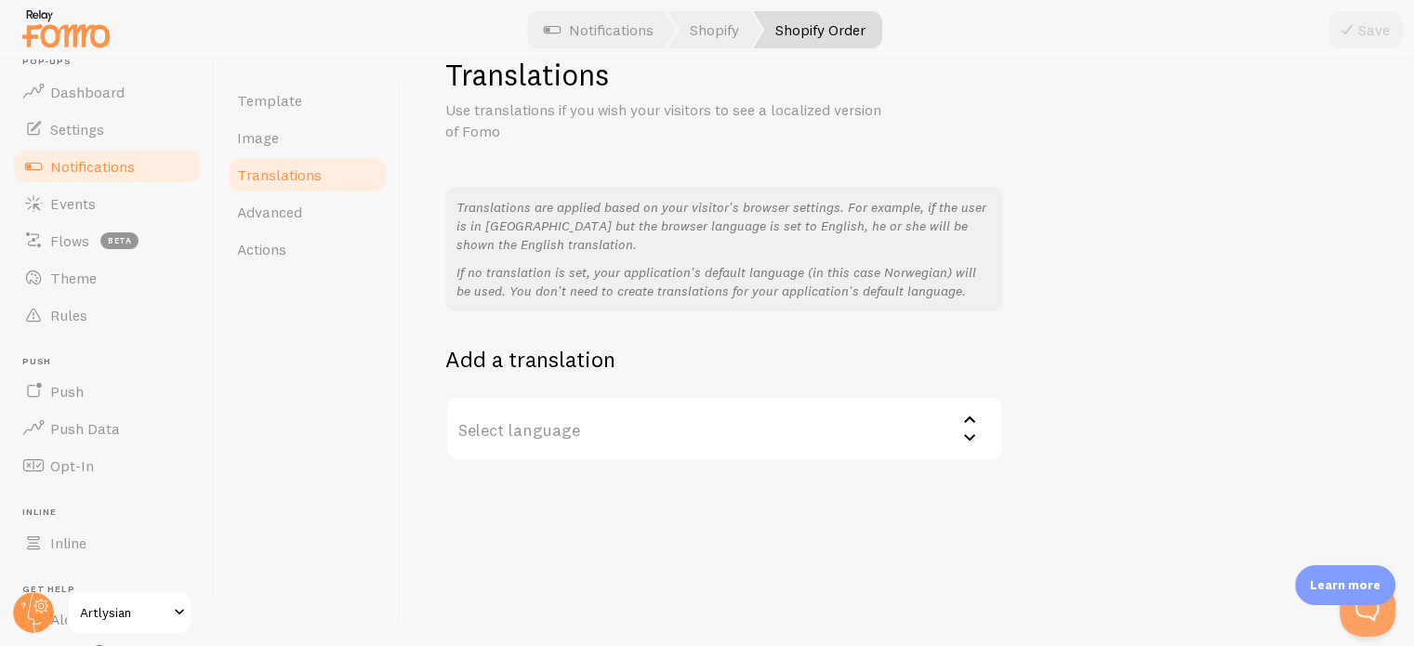
click at [544, 231] on p "Translations are applied based on your visitor's browser settings. For example,…" at bounding box center [723, 226] width 535 height 56
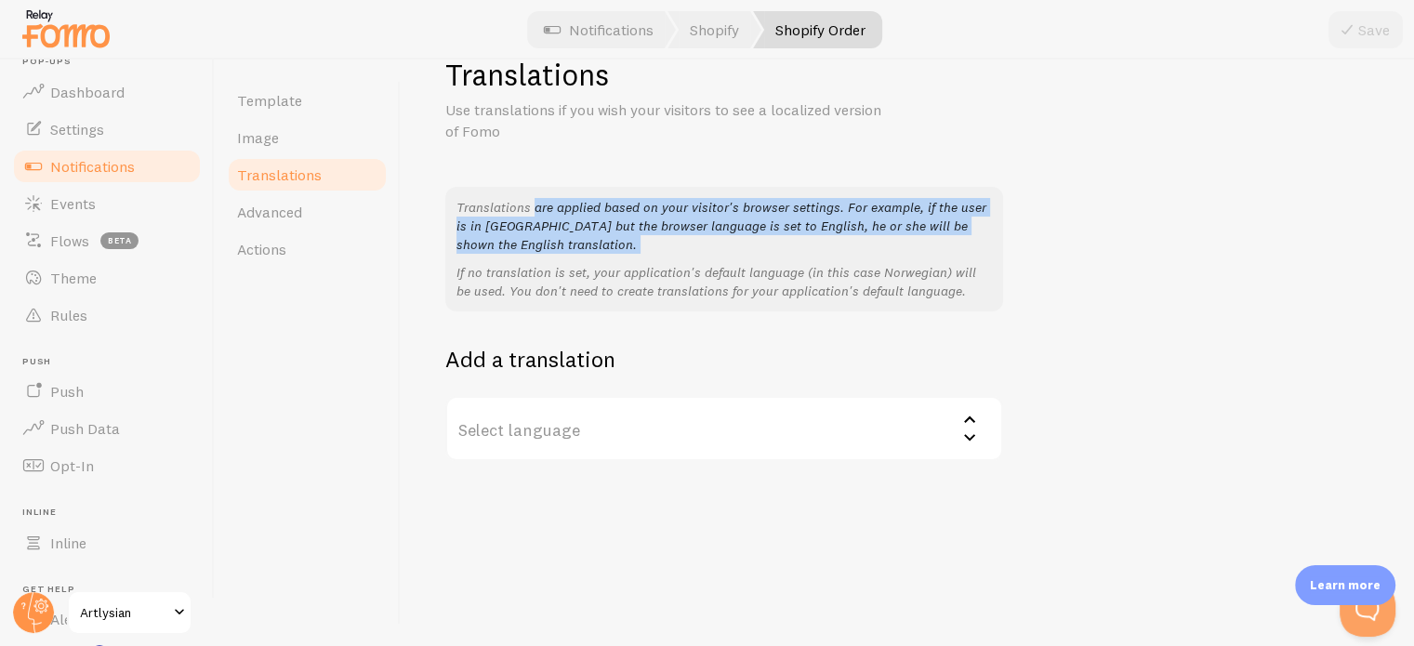
click at [544, 231] on p "Translations are applied based on your visitor's browser settings. For example,…" at bounding box center [723, 226] width 535 height 56
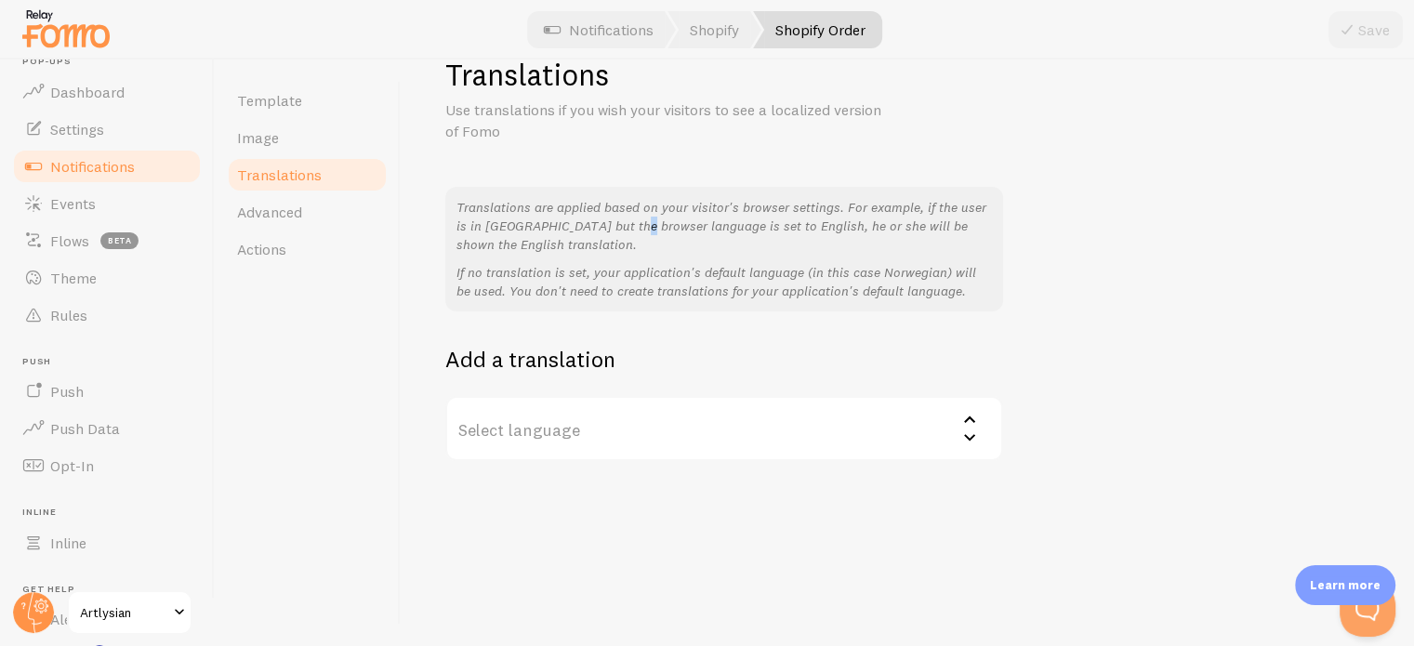
click at [544, 231] on p "Translations are applied based on your visitor's browser settings. For example,…" at bounding box center [723, 226] width 535 height 56
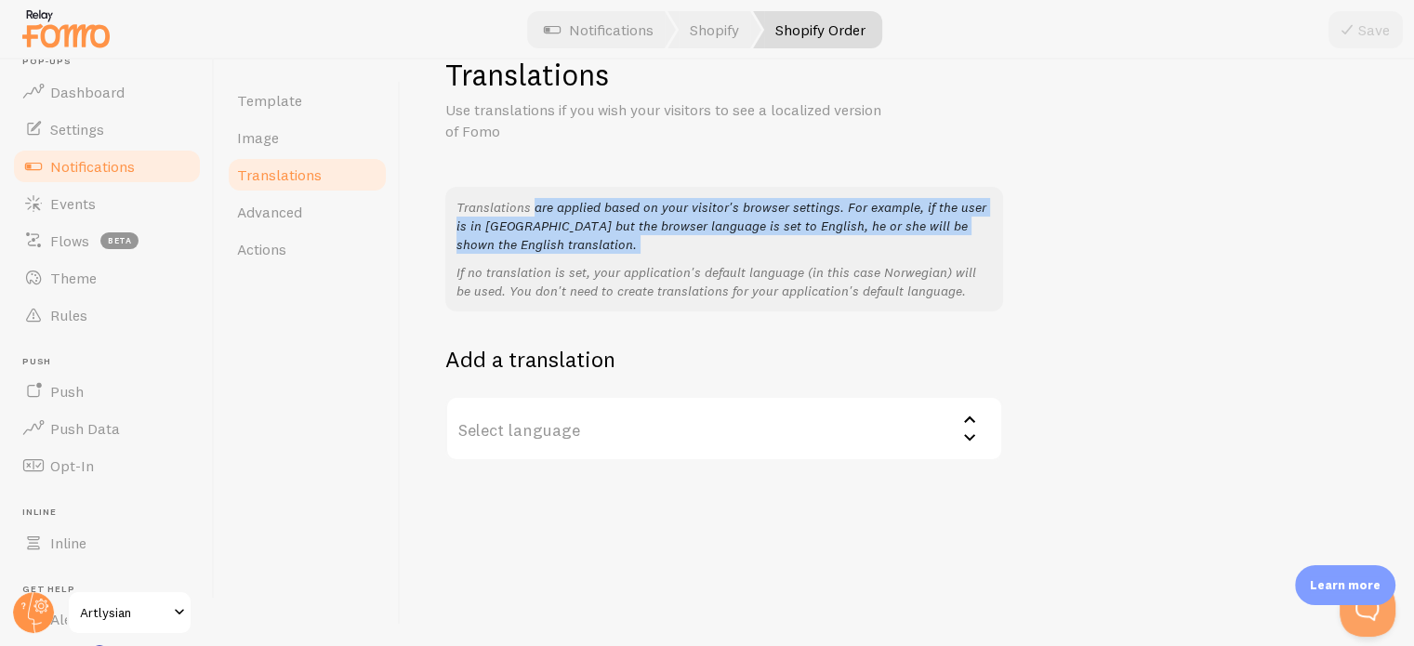
click at [544, 231] on p "Translations are applied based on your visitor's browser settings. For example,…" at bounding box center [723, 226] width 535 height 56
click at [287, 216] on span "Advanced" at bounding box center [269, 212] width 65 height 19
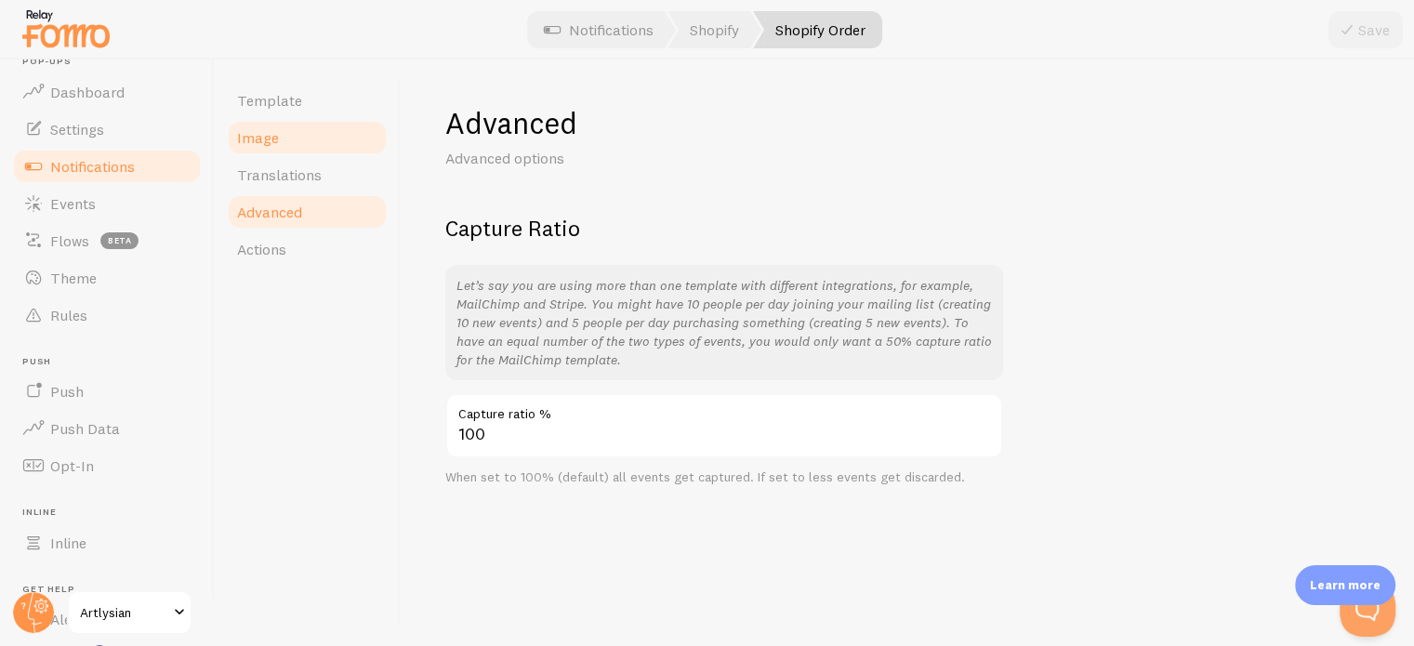
click at [275, 126] on link "Image" at bounding box center [307, 137] width 163 height 37
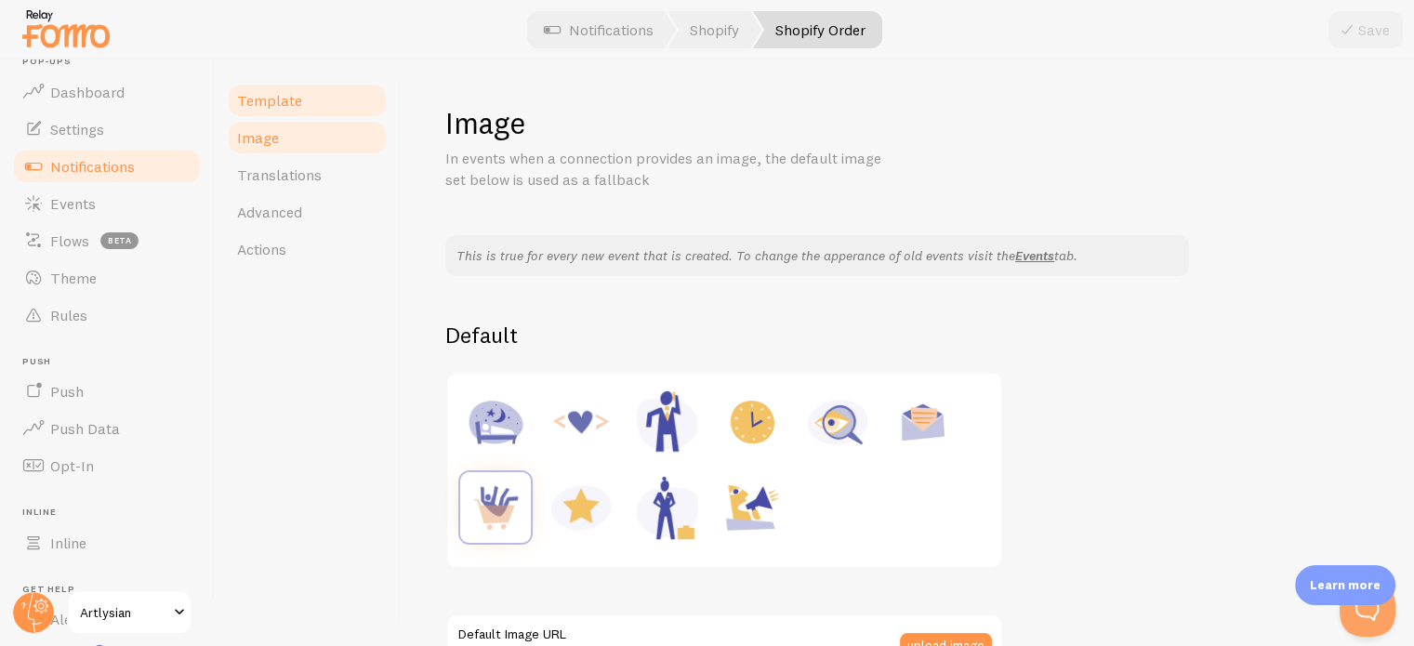
click at [283, 96] on span "Template" at bounding box center [269, 100] width 65 height 19
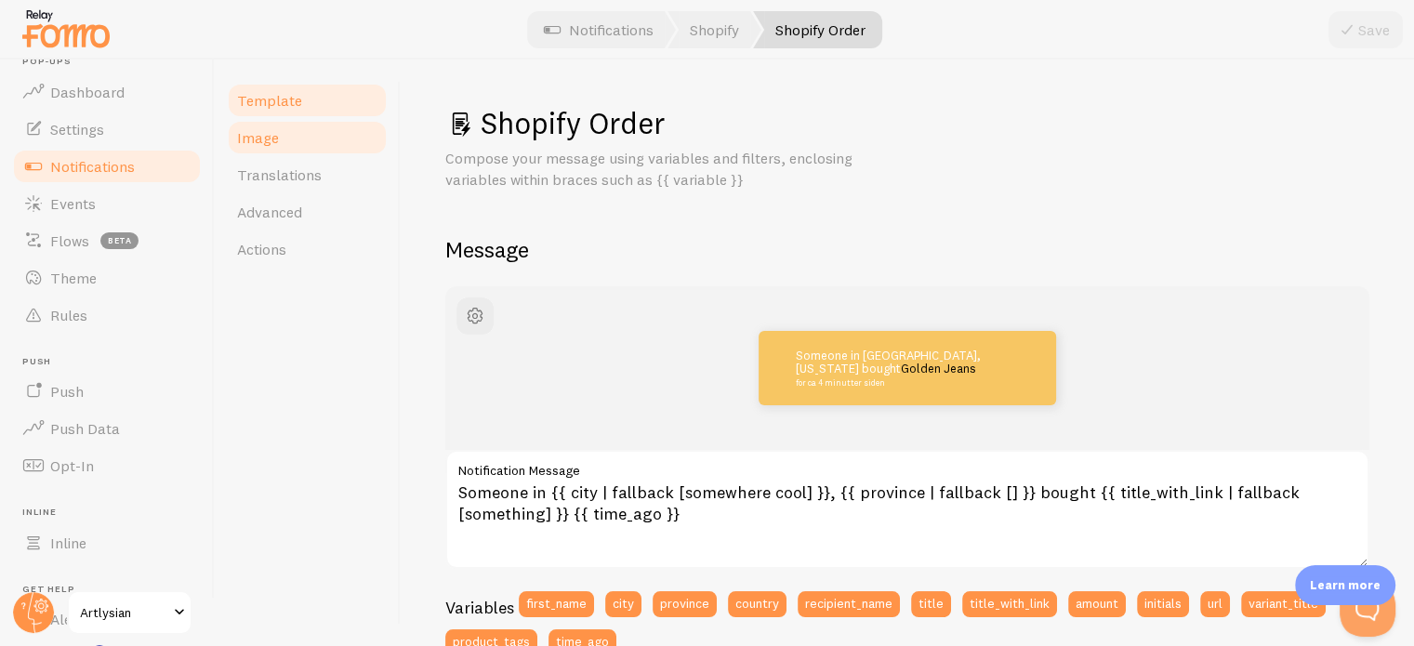
click at [282, 140] on link "Image" at bounding box center [307, 137] width 163 height 37
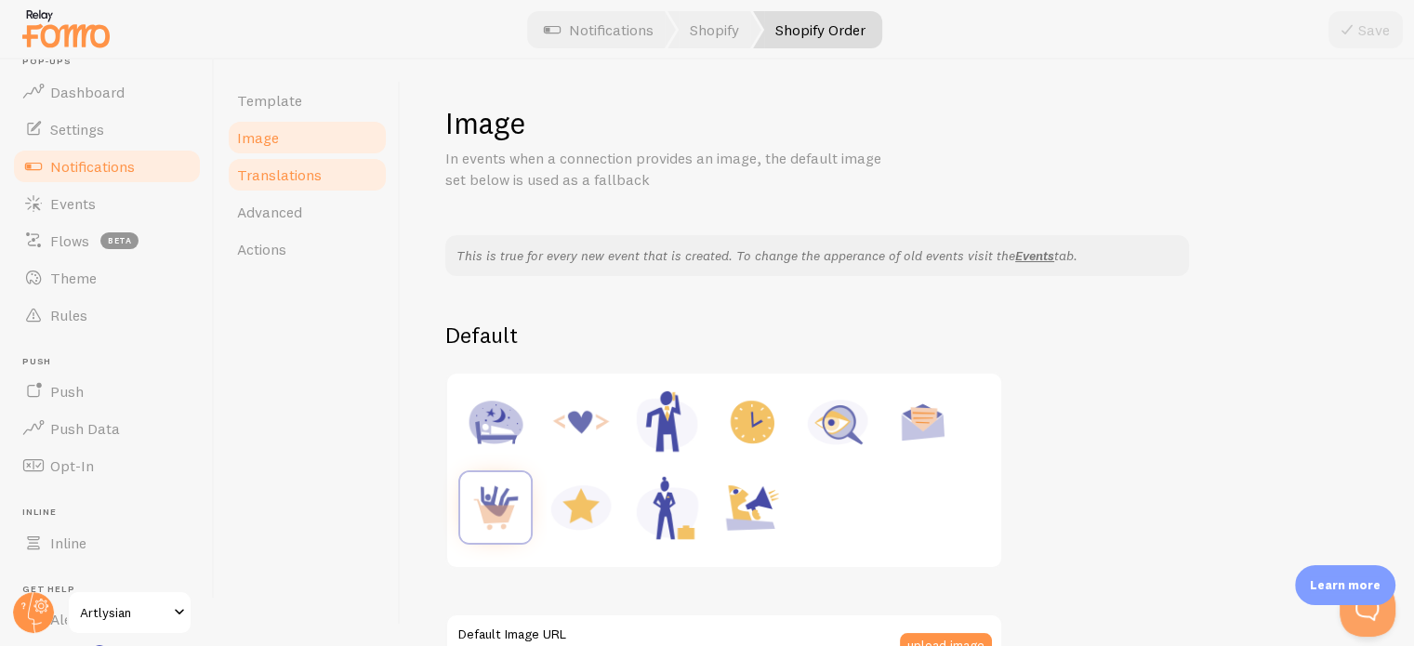
click at [286, 165] on span "Translations" at bounding box center [279, 174] width 85 height 19
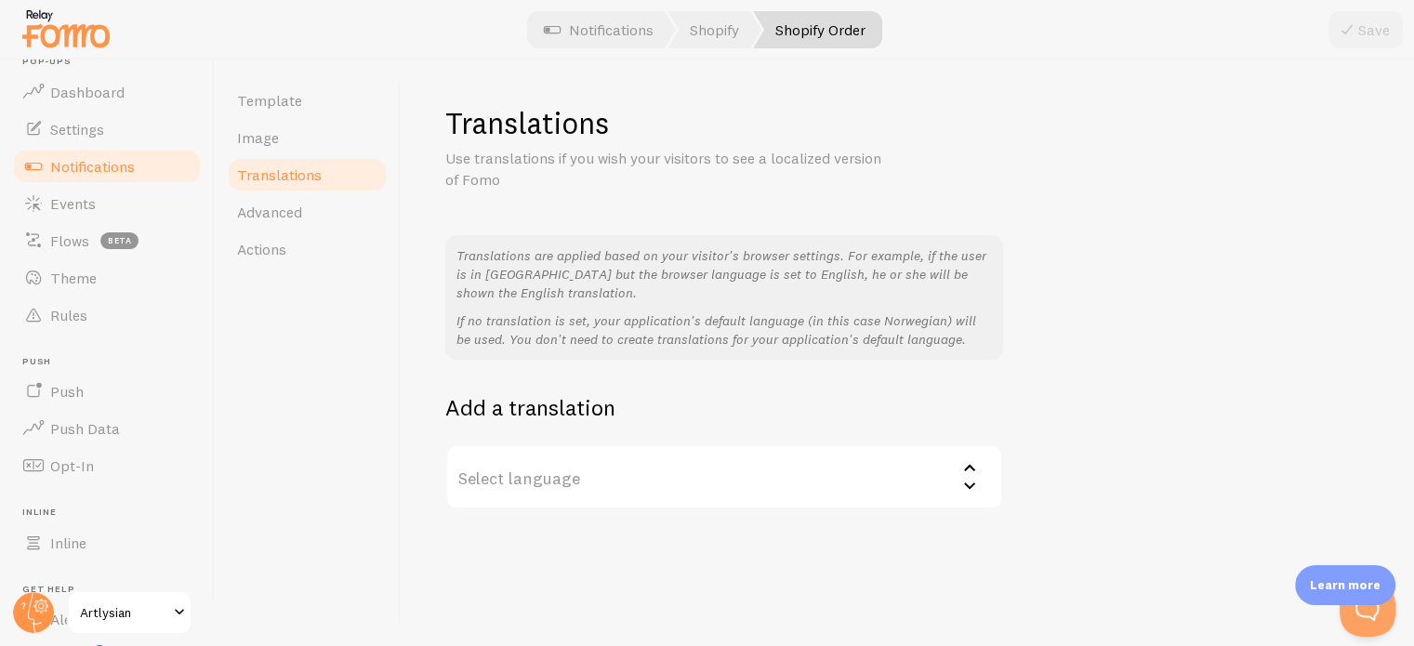
click at [614, 493] on label "Select language" at bounding box center [724, 476] width 558 height 65
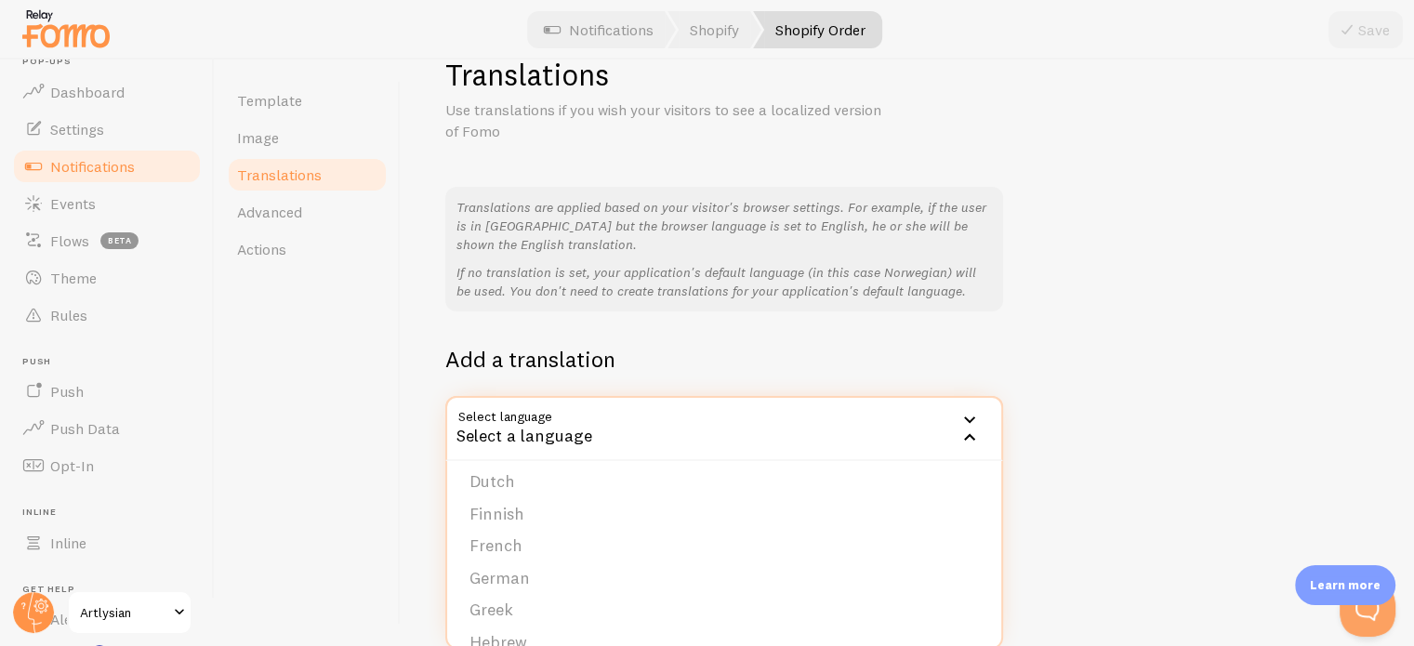
scroll to position [278, 0]
click at [603, 227] on p "Translations are applied based on your visitor's browser settings. For example,…" at bounding box center [723, 226] width 535 height 56
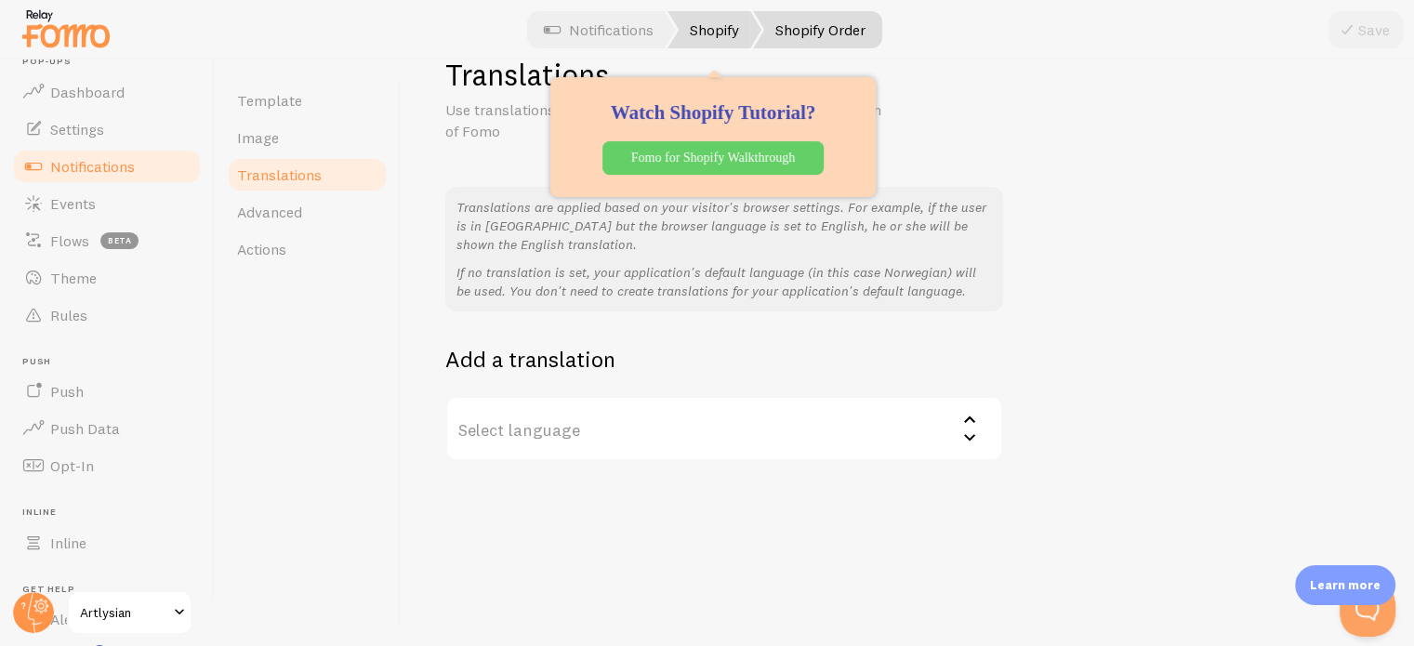
click at [680, 31] on link "Shopify" at bounding box center [714, 29] width 94 height 37
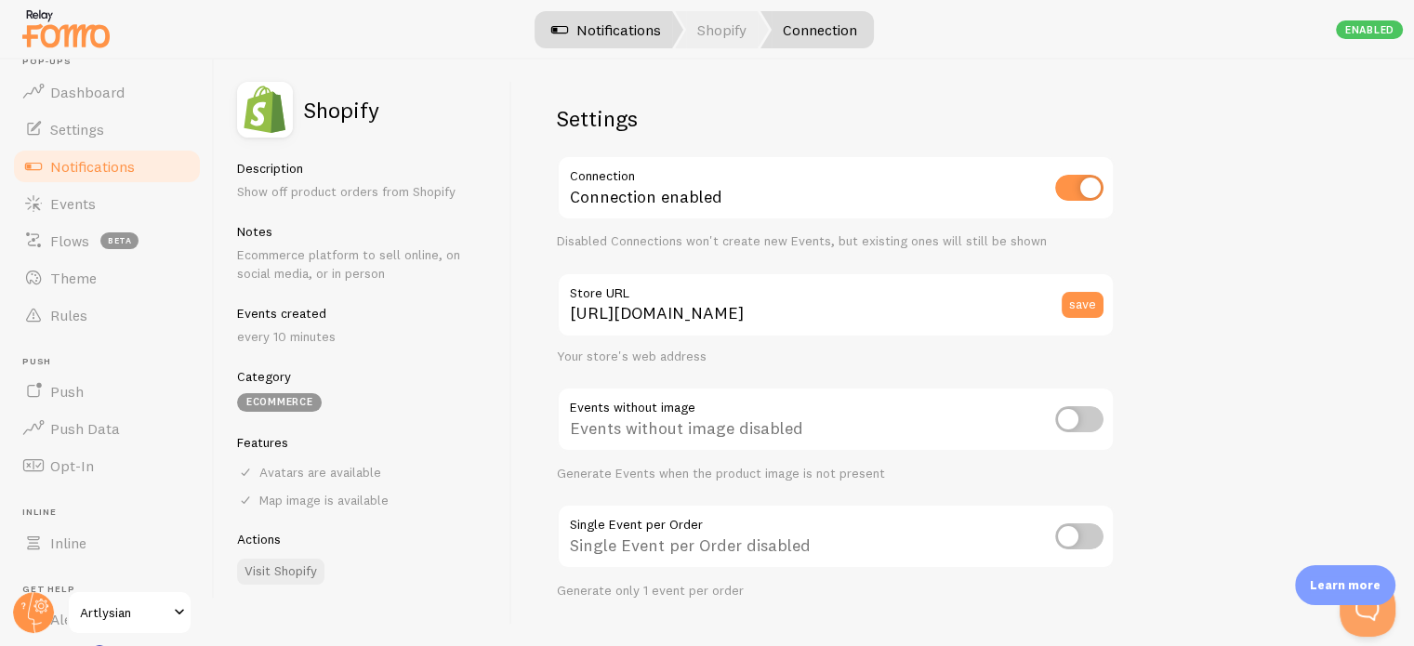
click at [626, 33] on link "Notifications" at bounding box center [606, 29] width 154 height 37
click at [620, 25] on link "Notifications" at bounding box center [606, 29] width 154 height 37
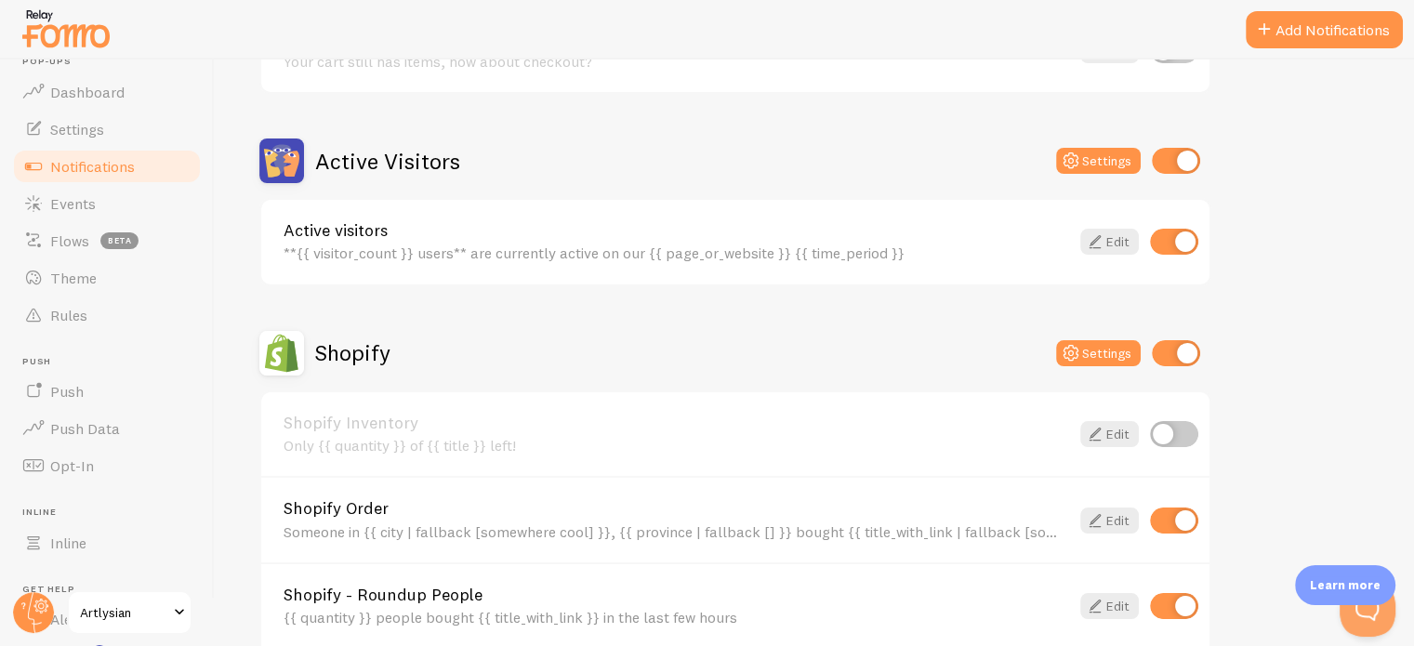
scroll to position [394, 0]
click at [1064, 355] on icon at bounding box center [1071, 353] width 22 height 22
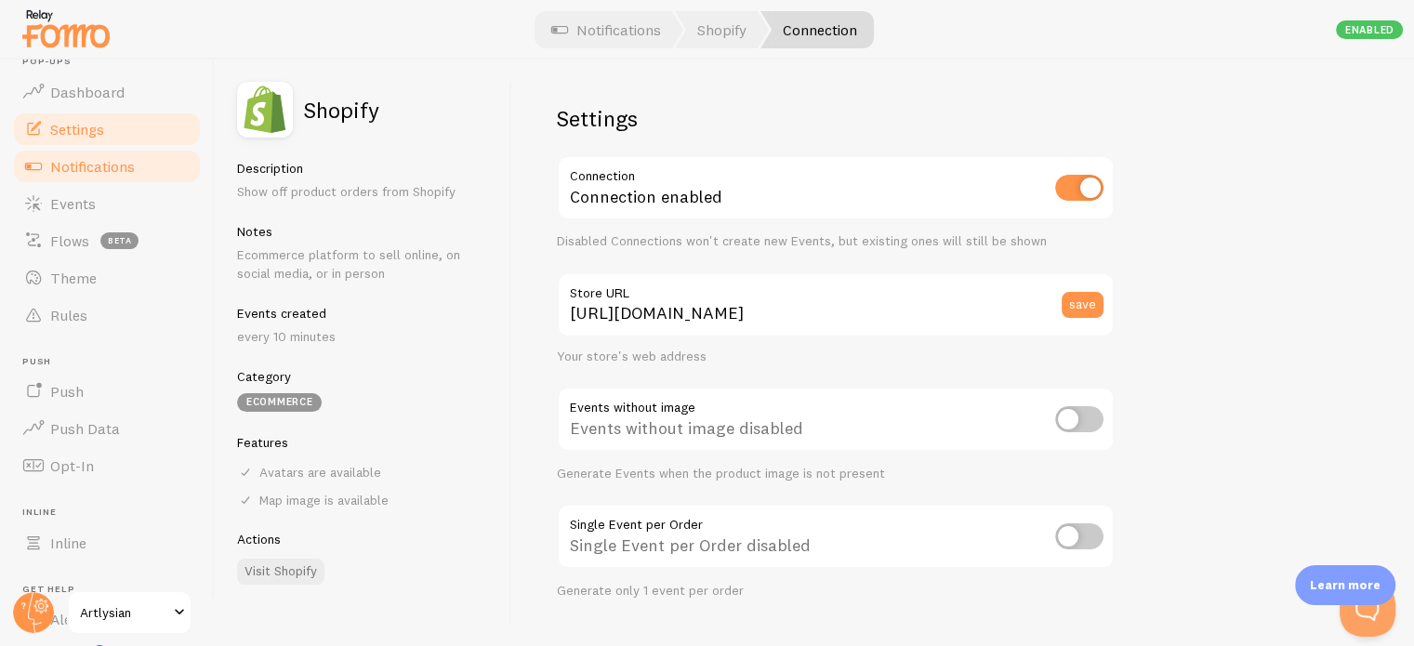
click at [74, 126] on span "Settings" at bounding box center [77, 129] width 54 height 19
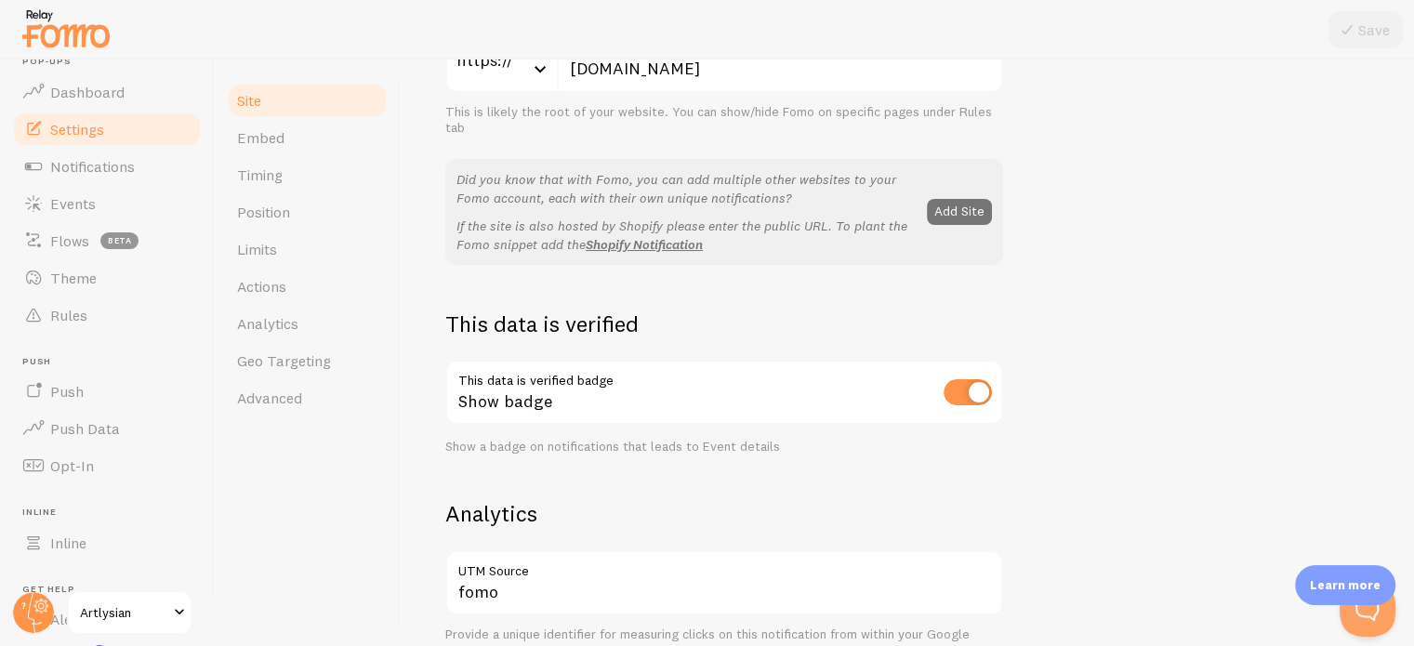
scroll to position [409, 0]
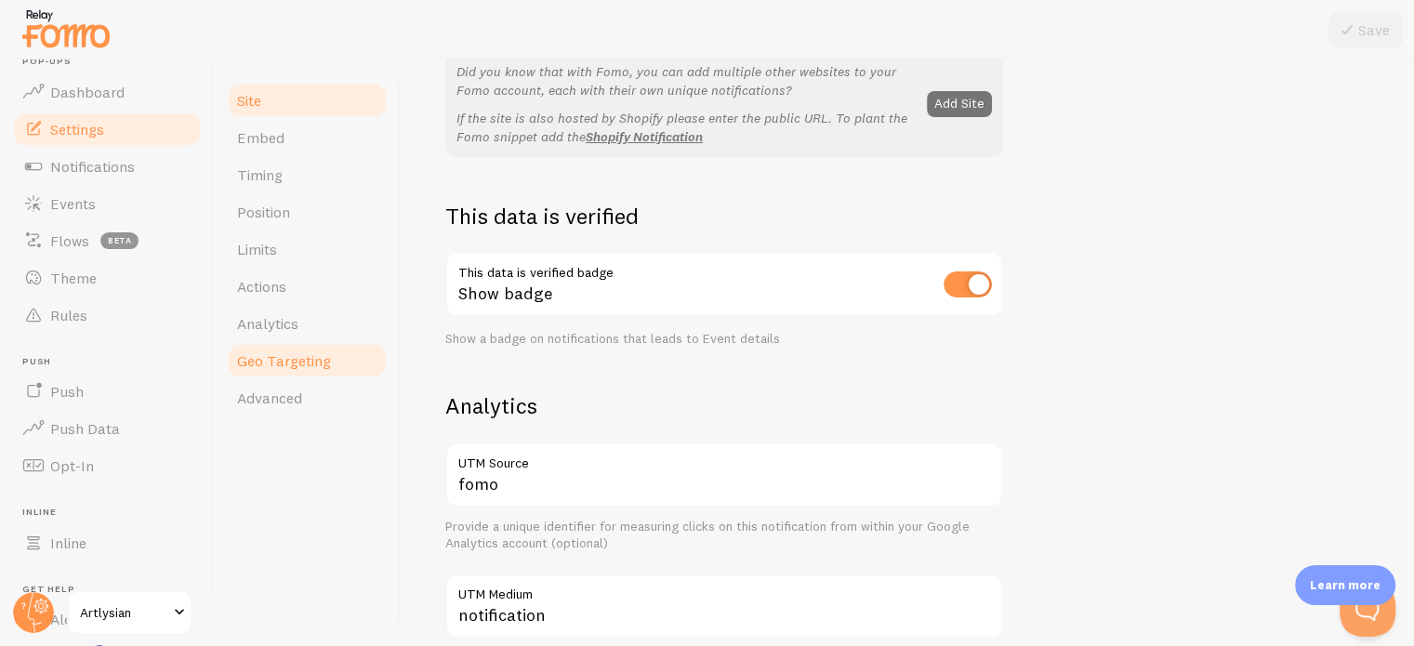
click at [298, 352] on span "Geo Targeting" at bounding box center [284, 360] width 94 height 19
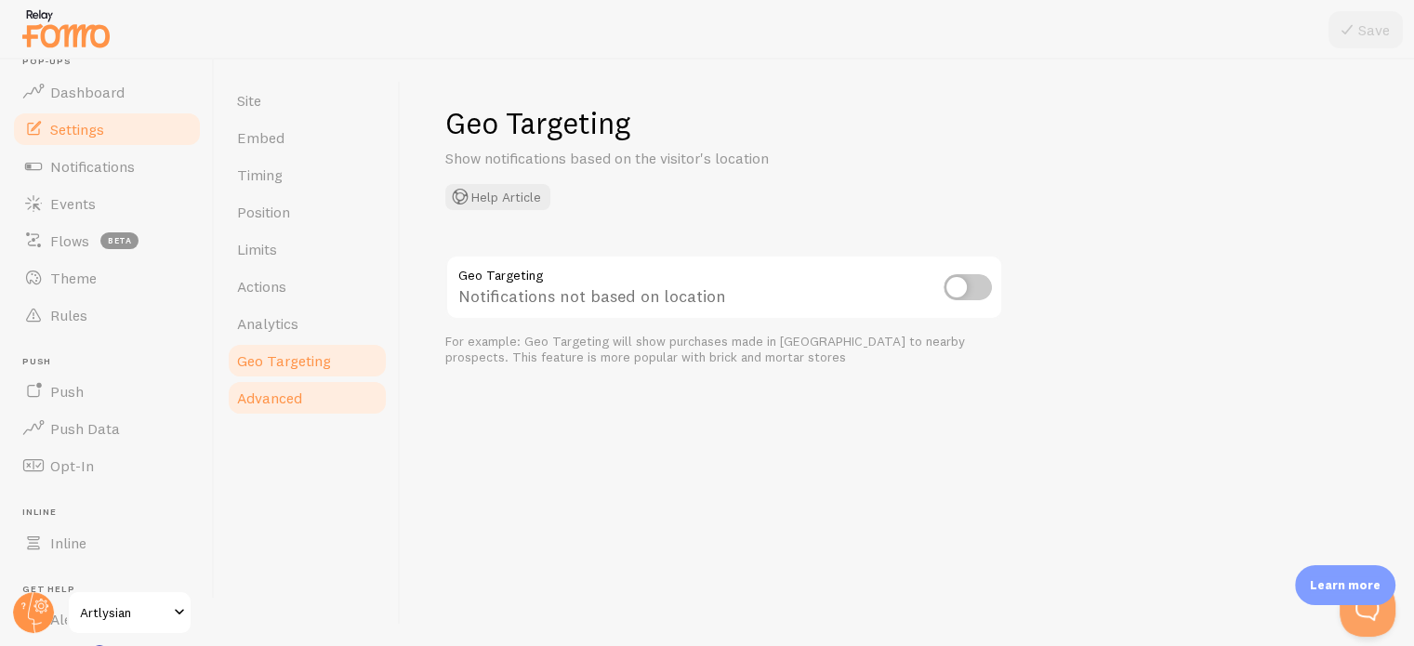
click at [270, 404] on span "Advanced" at bounding box center [269, 398] width 65 height 19
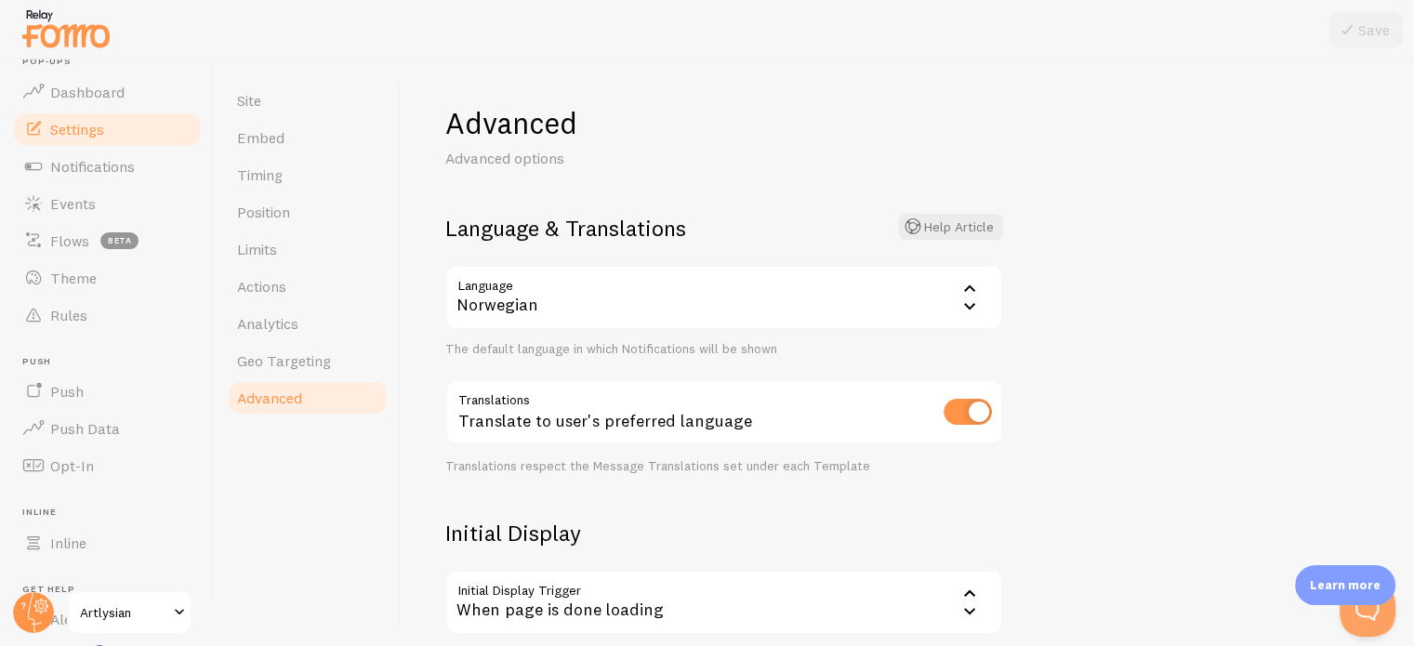
click at [959, 404] on input "checkbox" at bounding box center [967, 412] width 48 height 26
checkbox input "false"
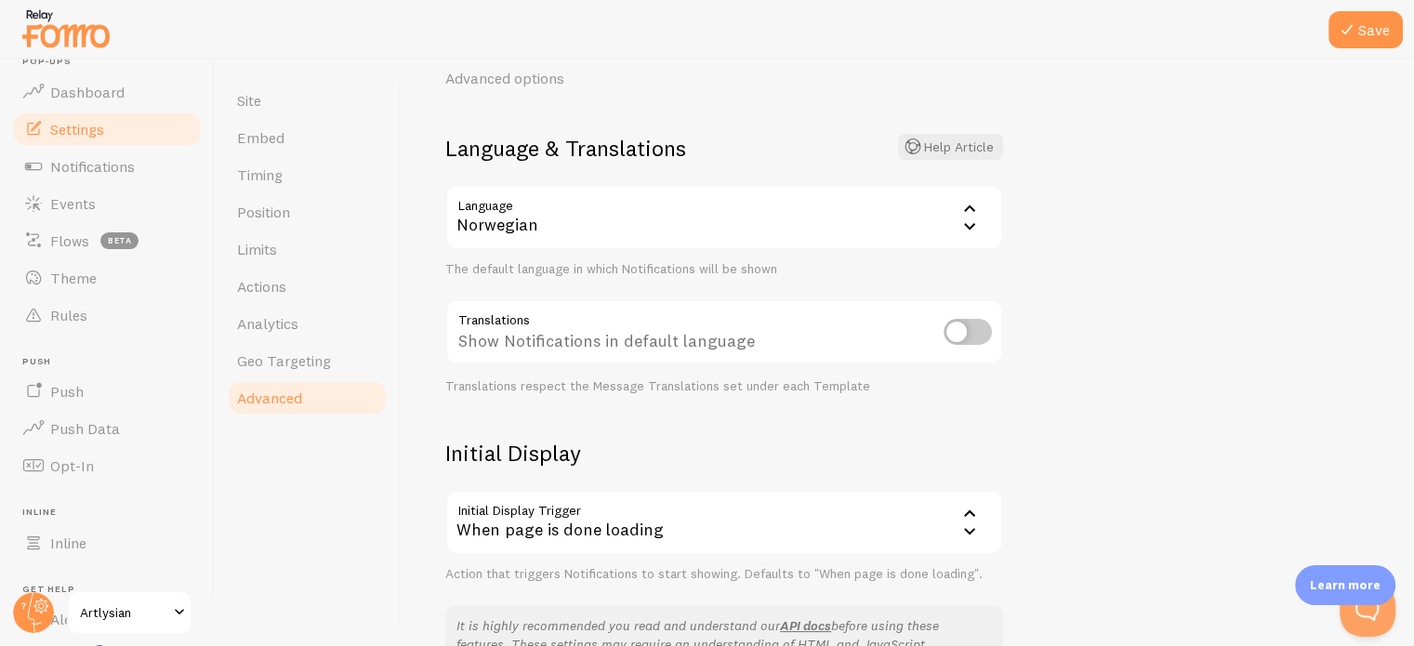
scroll to position [89, 0]
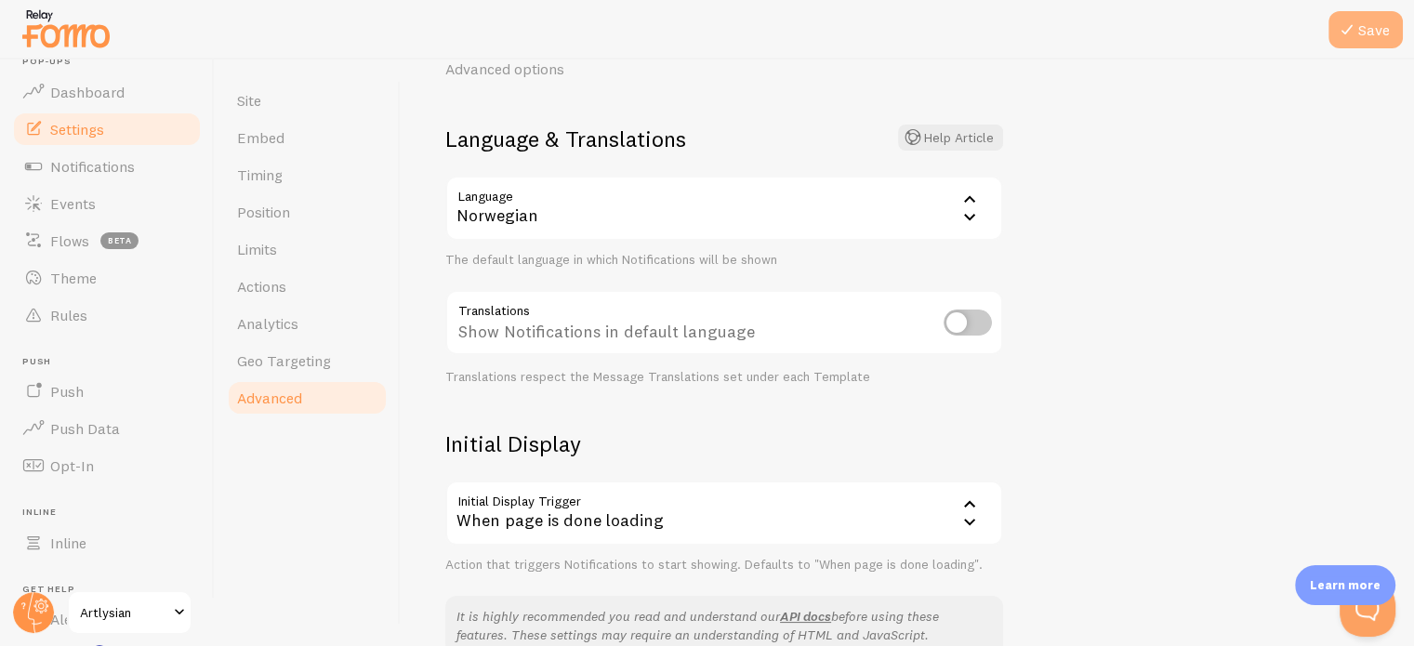
click at [1373, 30] on button "Save" at bounding box center [1365, 29] width 74 height 37
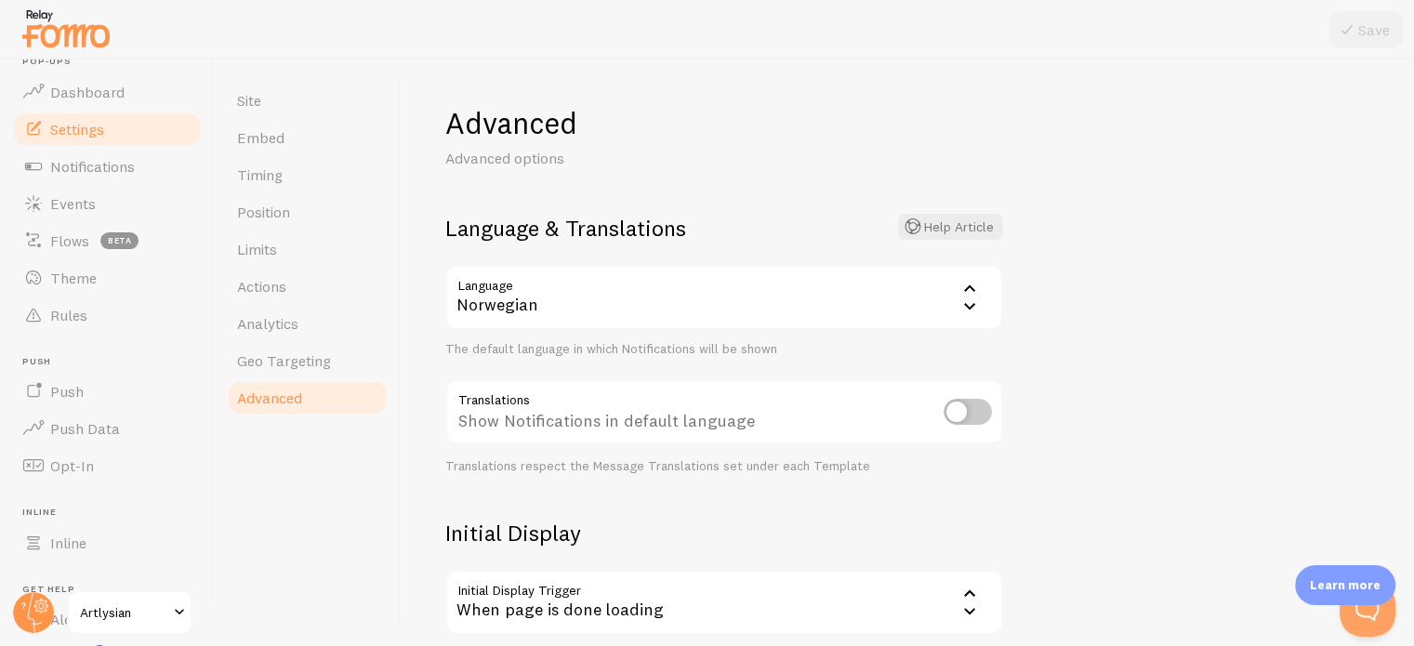
scroll to position [26, 0]
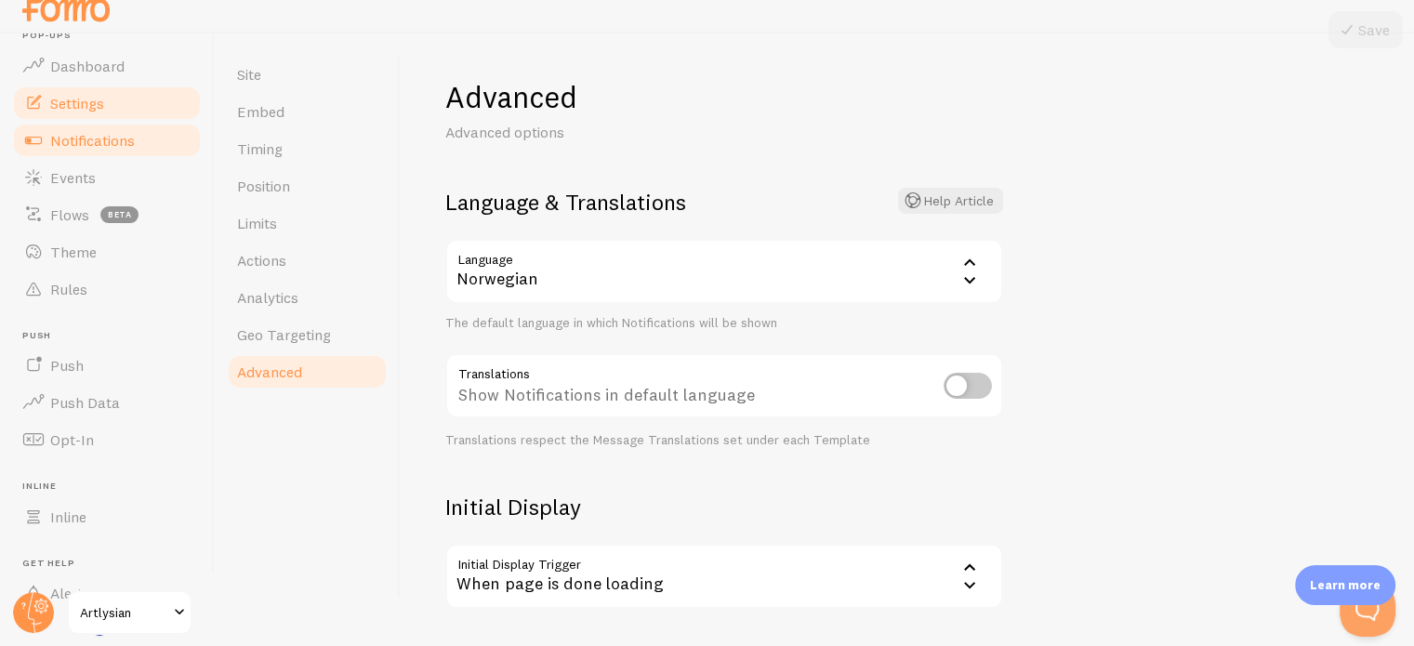
click at [59, 141] on span "Notifications" at bounding box center [92, 140] width 85 height 19
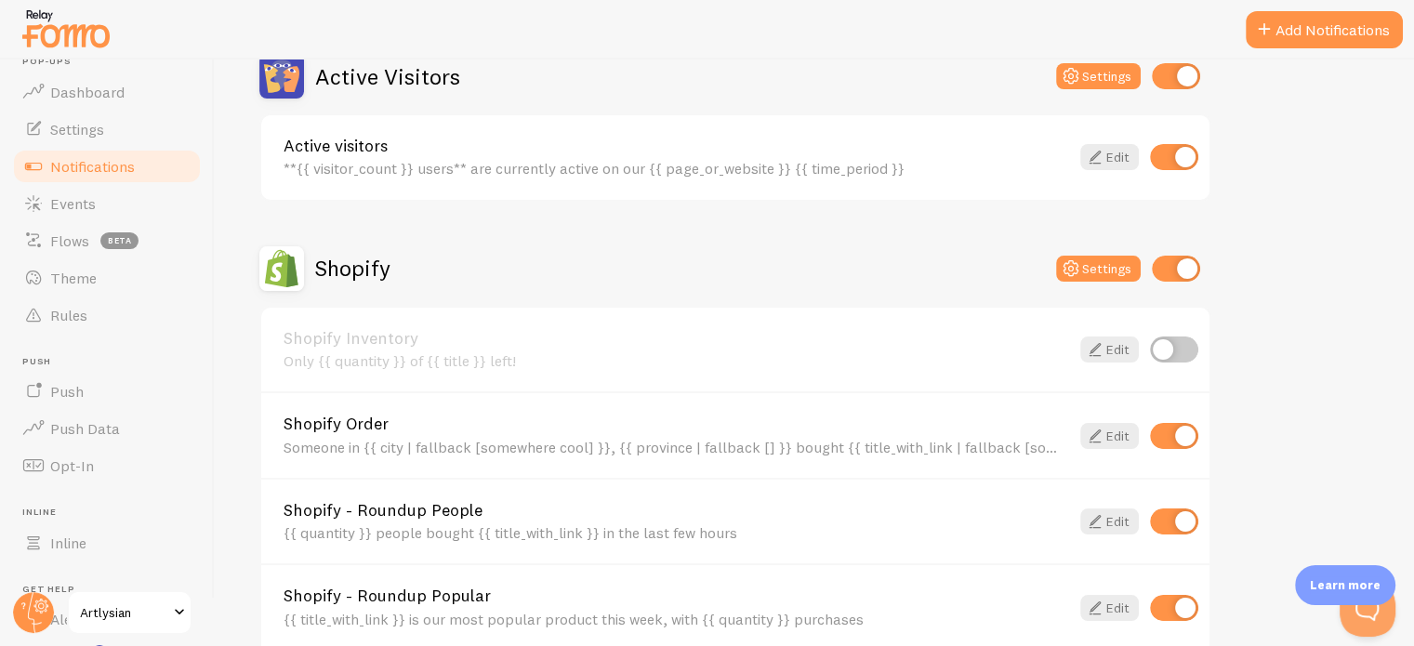
scroll to position [487, 0]
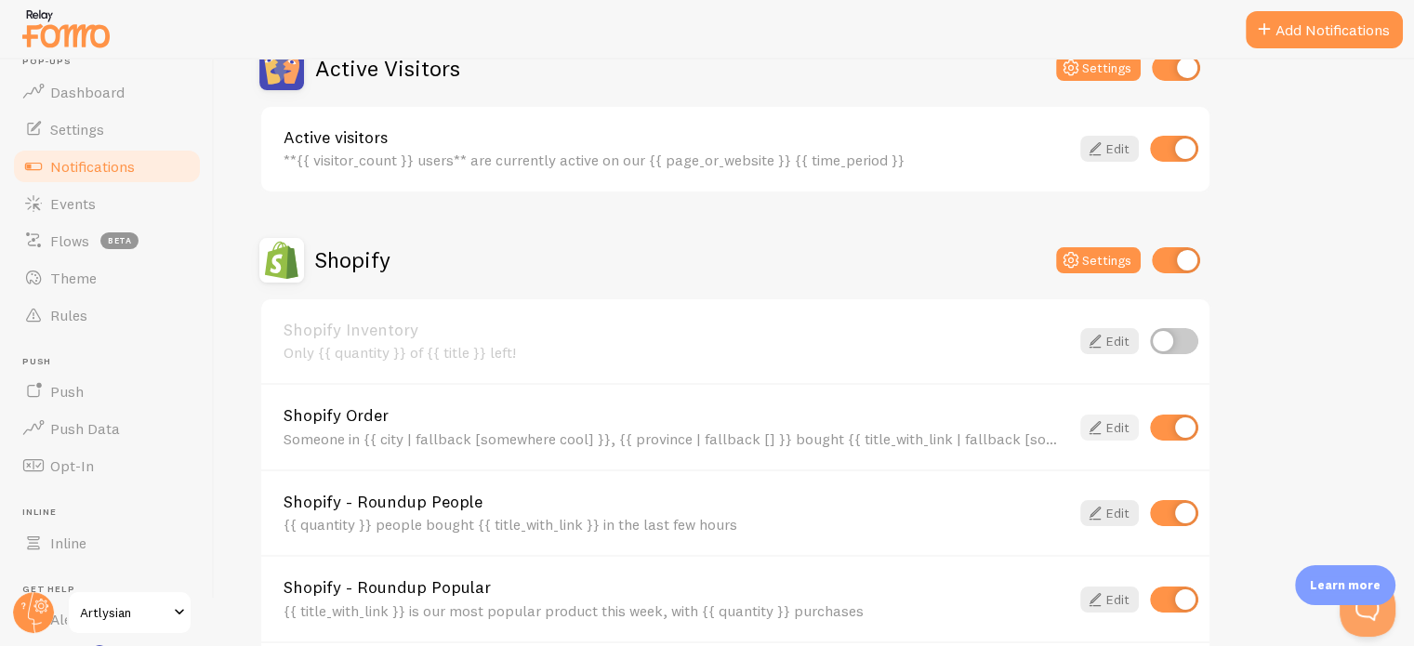
click at [1093, 416] on icon at bounding box center [1095, 427] width 22 height 22
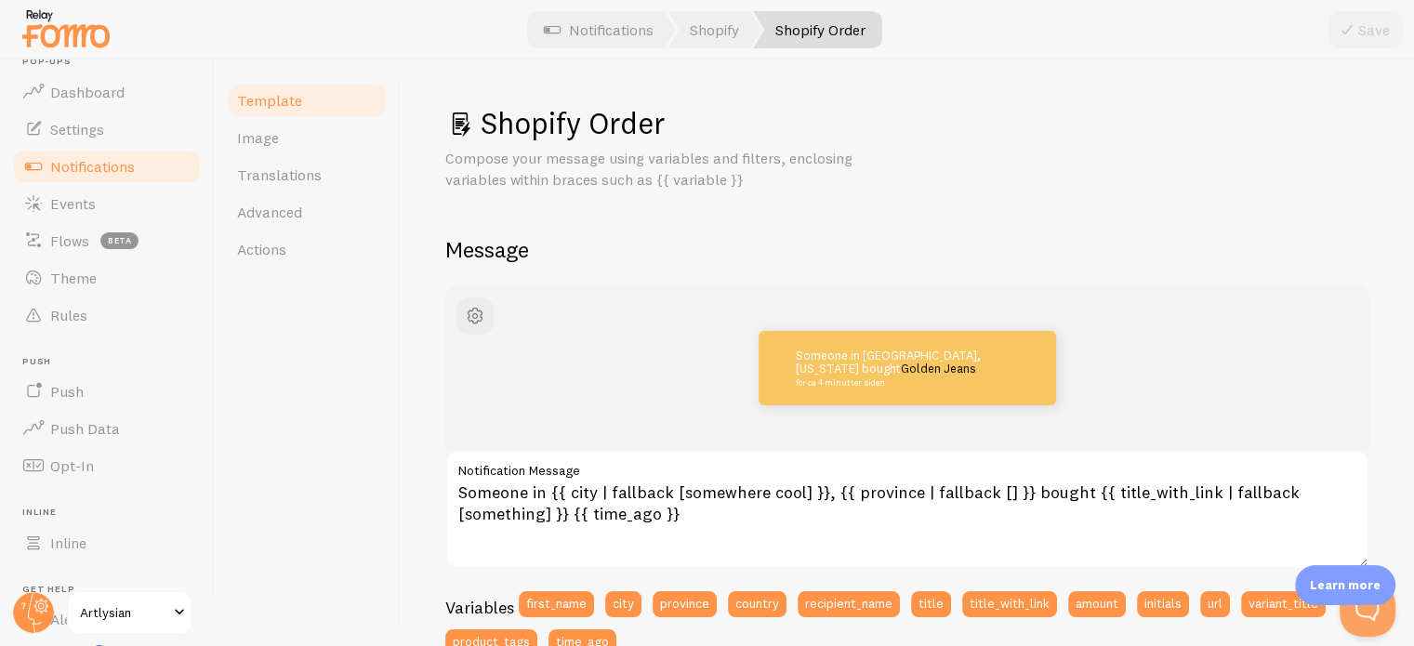
scroll to position [26, 0]
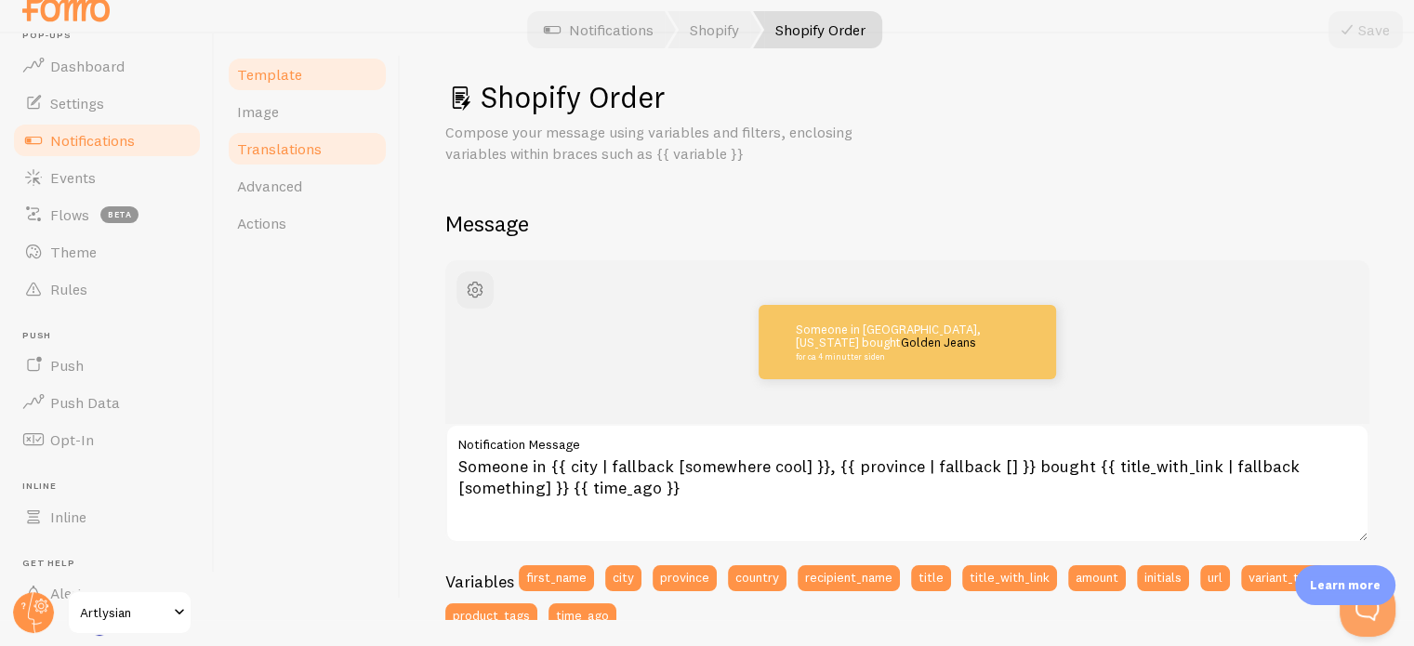
click at [322, 155] on link "Translations" at bounding box center [307, 148] width 163 height 37
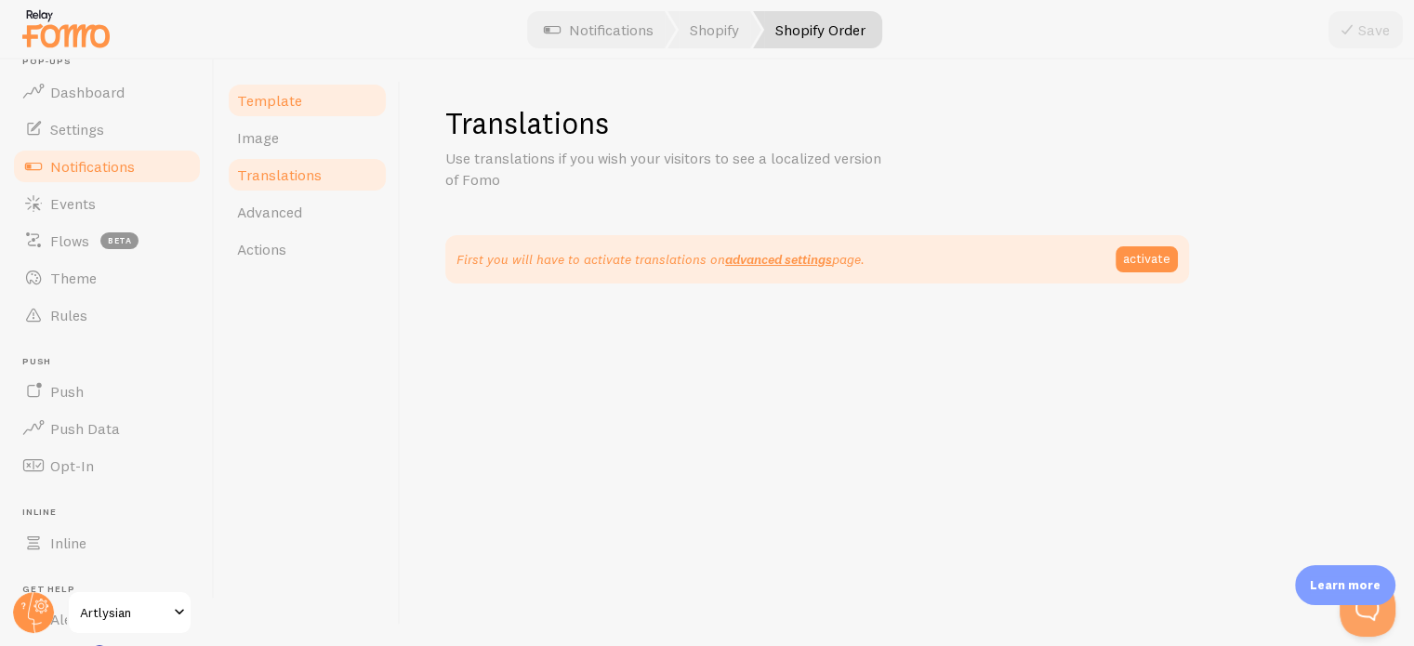
click at [258, 96] on span "Template" at bounding box center [269, 100] width 65 height 19
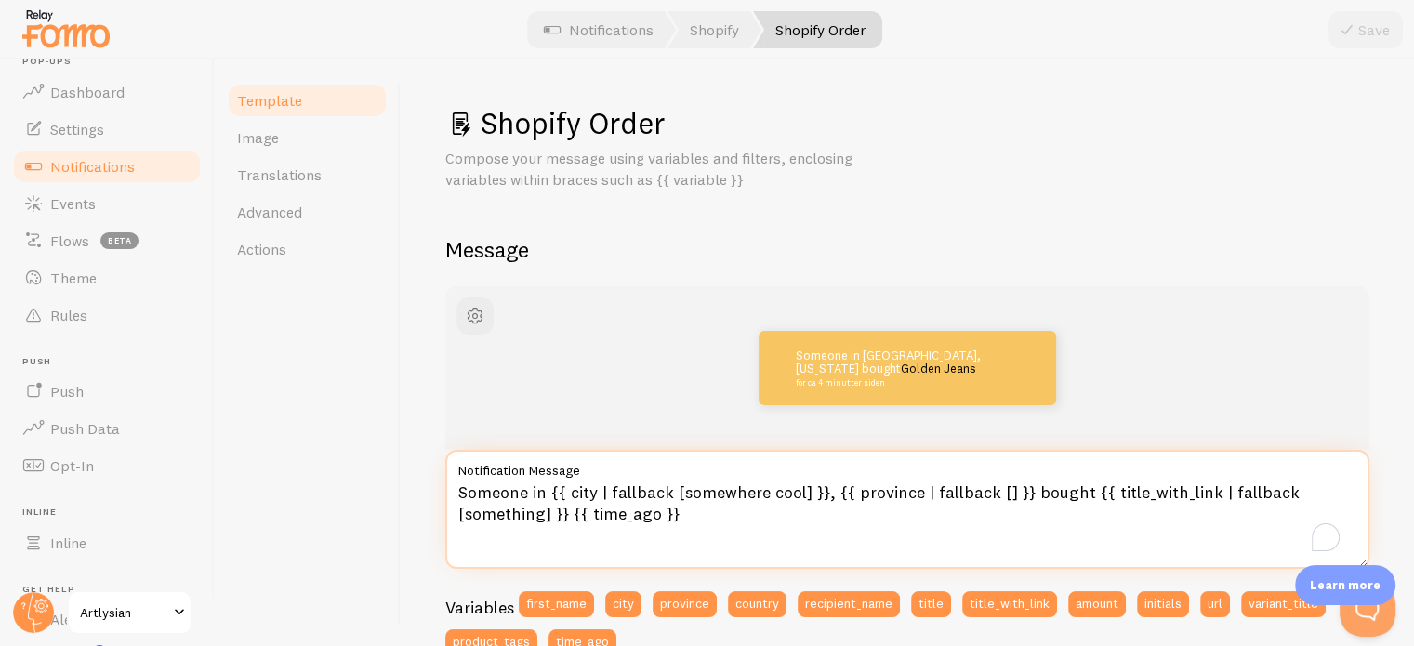
drag, startPoint x: 541, startPoint y: 488, endPoint x: 438, endPoint y: 470, distance: 104.7
click at [438, 470] on div "Shopify Order Compose your message using variables and filters, enclosing varia…" at bounding box center [907, 352] width 1013 height 586
click at [1016, 489] on textarea "Noen fra {{ city | fallback [somewhere cool] }}, {{ province | fallback [] }} b…" at bounding box center [907, 509] width 924 height 119
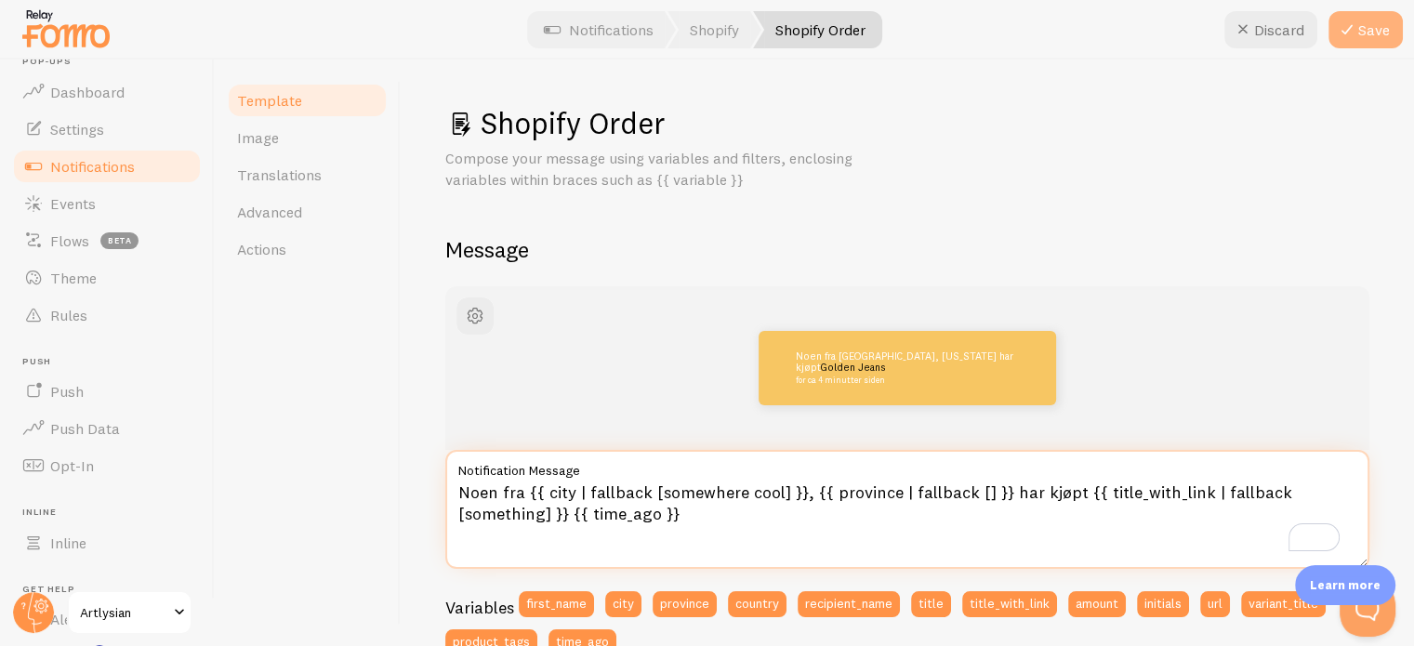
type textarea "Noen fra {{ city | fallback [somewhere cool] }}, {{ province | fallback [] }} h…"
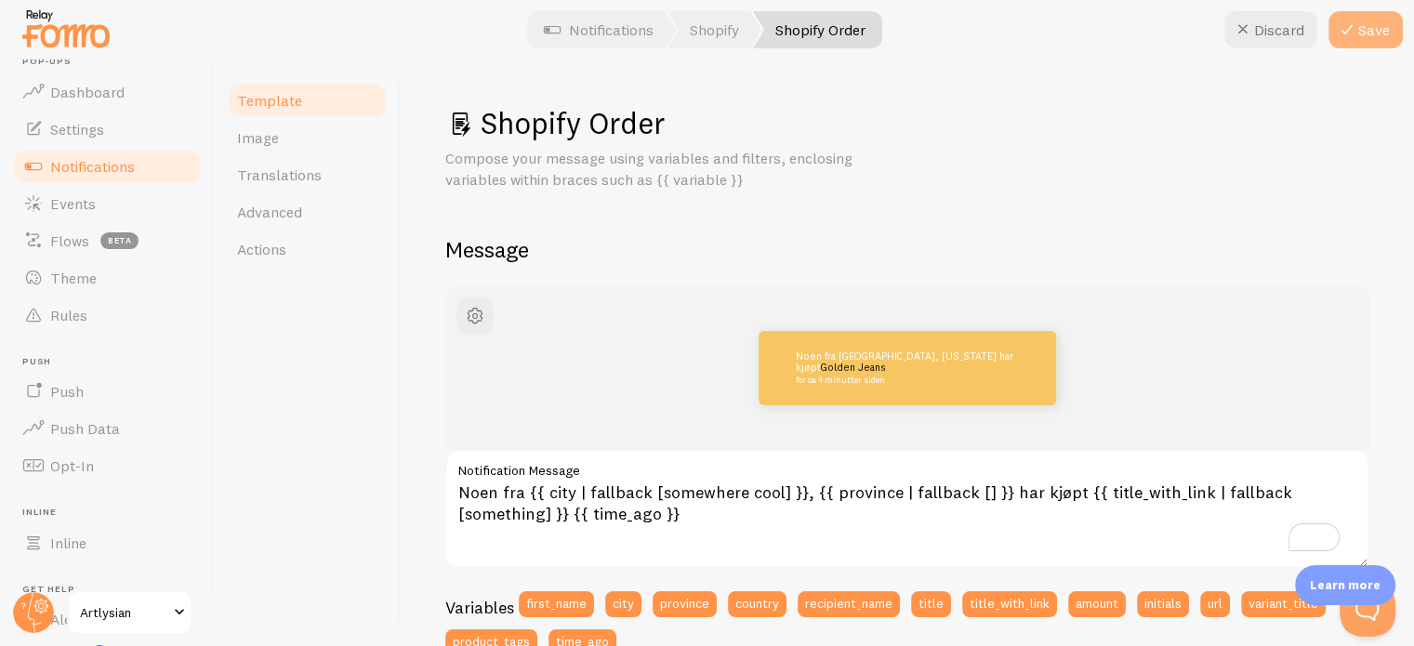
click at [1373, 33] on button "Save" at bounding box center [1365, 29] width 74 height 37
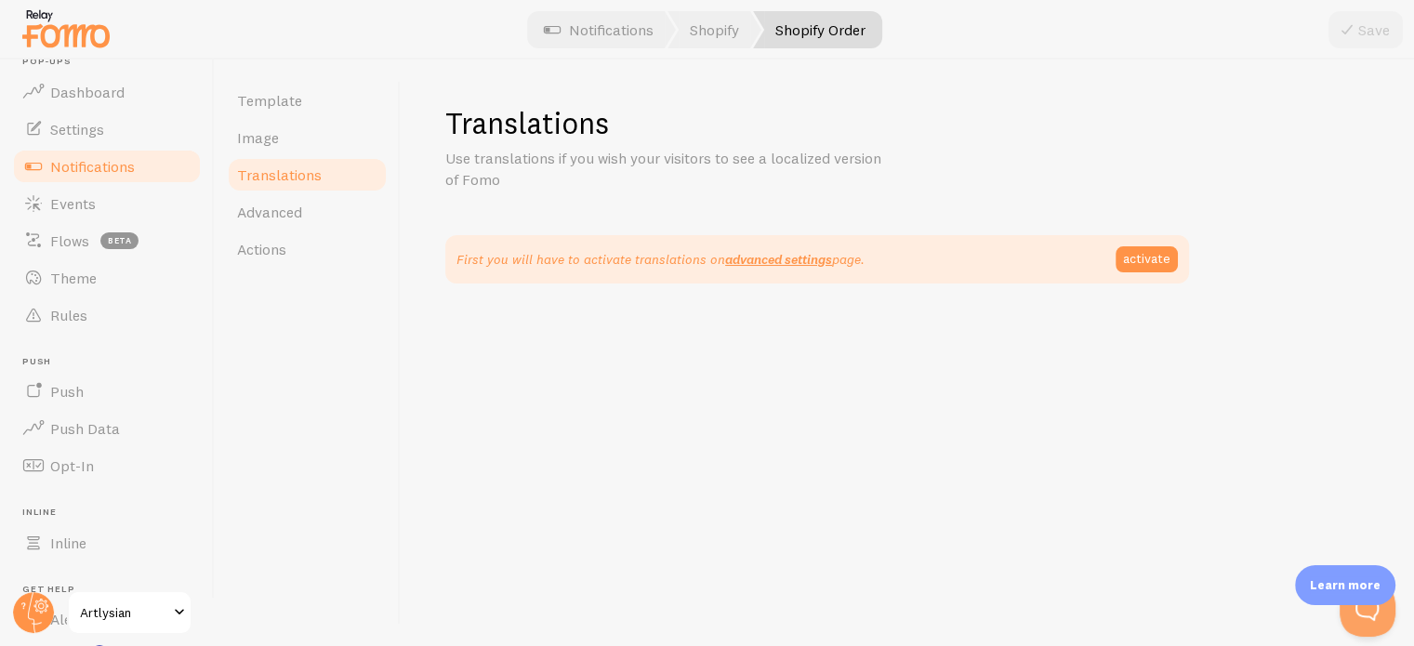
click at [97, 159] on span "Notifications" at bounding box center [92, 166] width 85 height 19
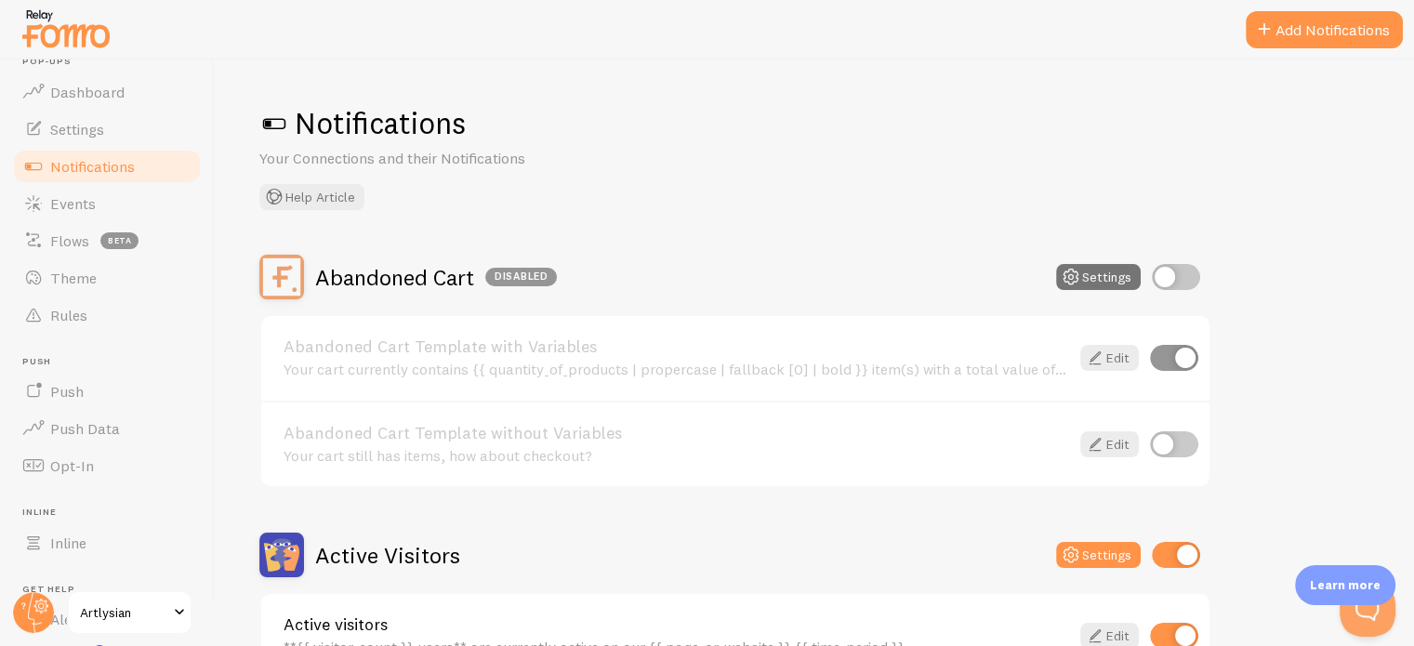
scroll to position [390, 0]
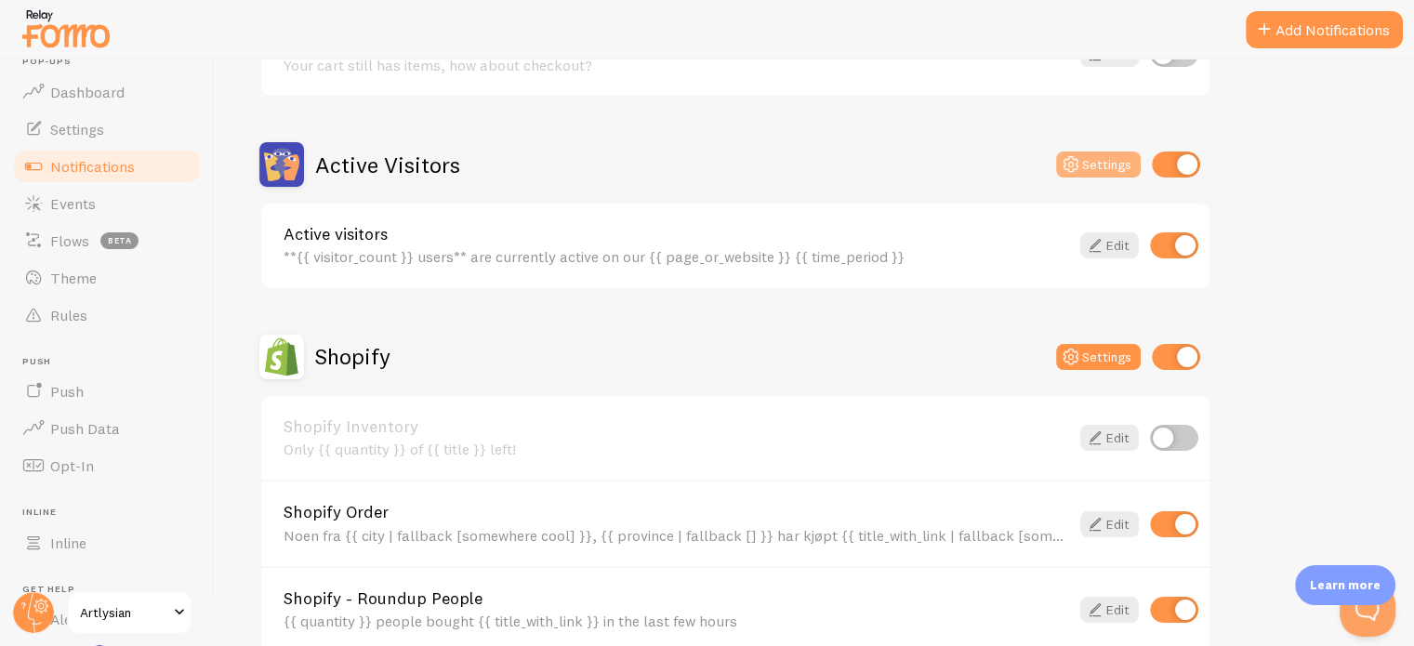
click at [1082, 161] on icon at bounding box center [1071, 164] width 22 height 22
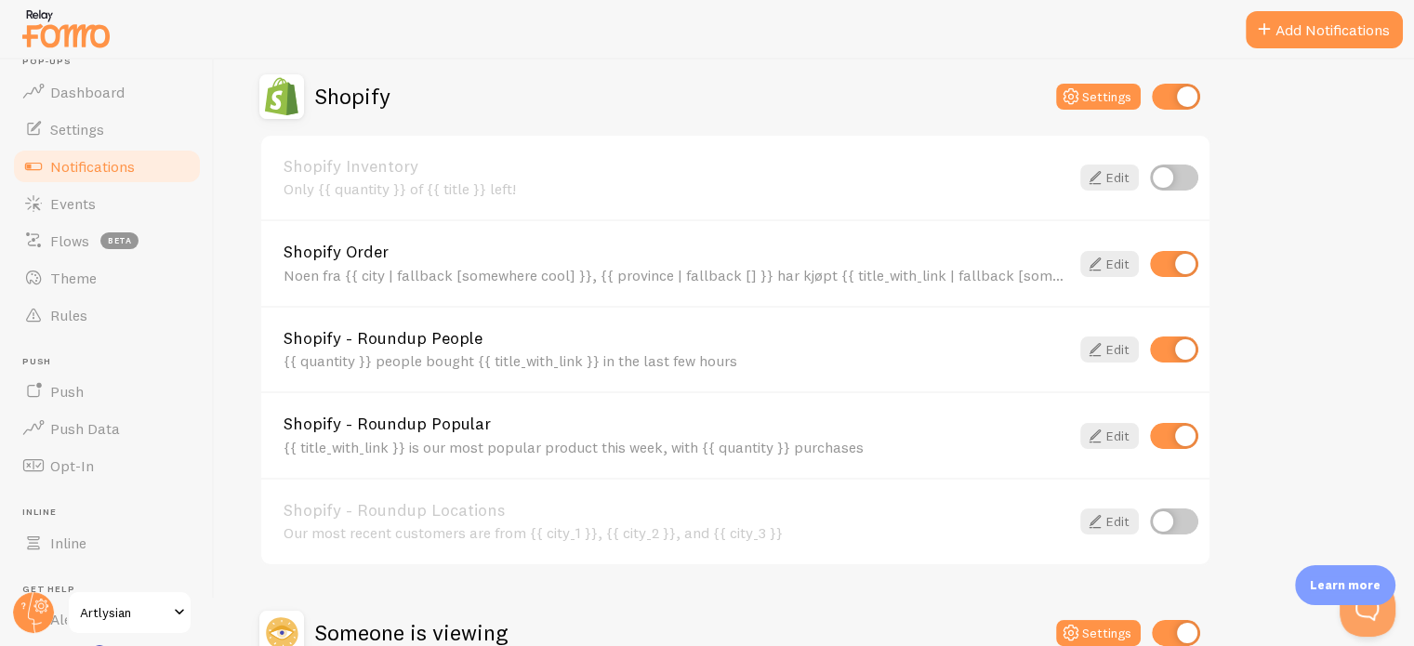
scroll to position [846, 0]
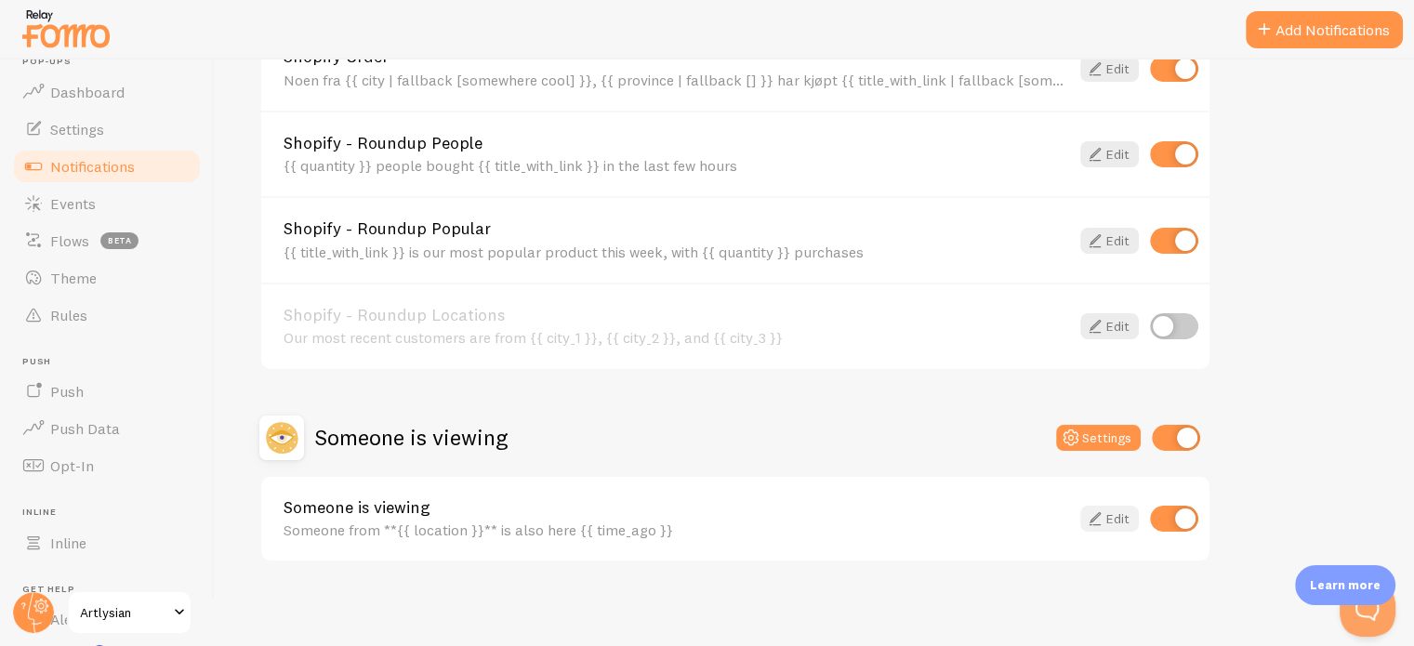
click at [1115, 516] on link "Edit" at bounding box center [1109, 519] width 59 height 26
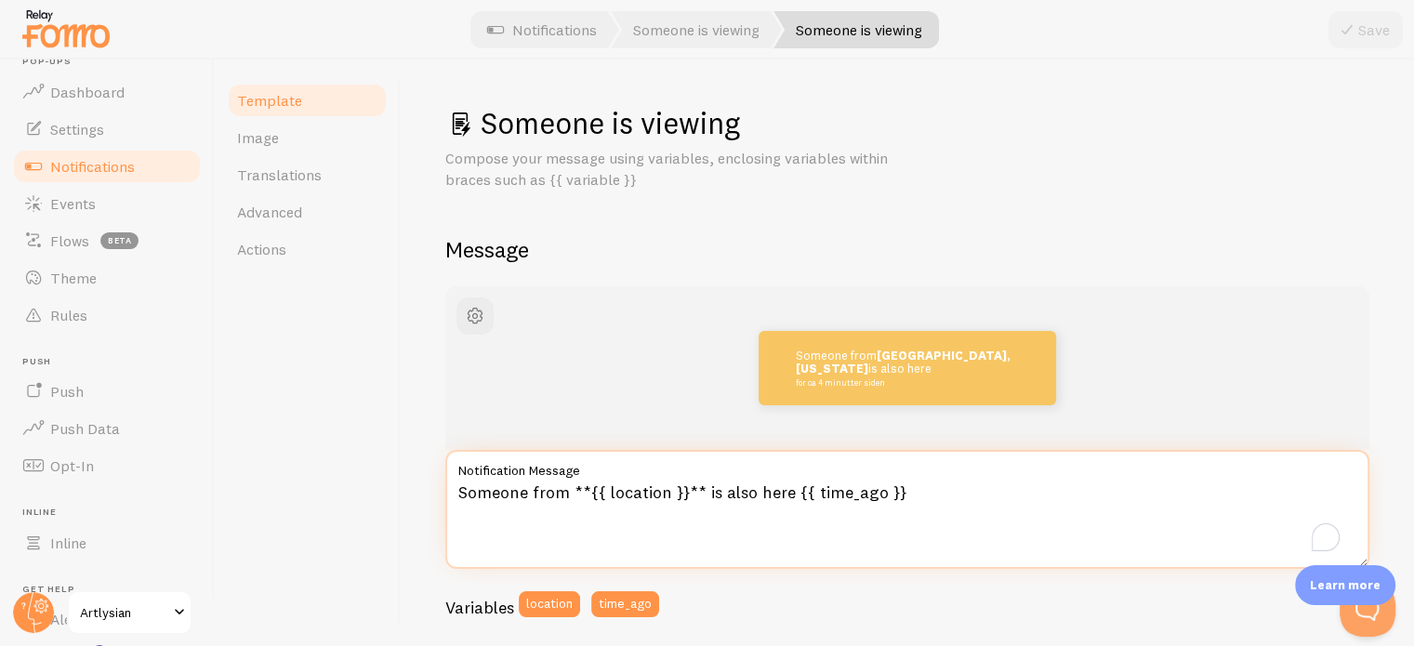
drag, startPoint x: 563, startPoint y: 489, endPoint x: 428, endPoint y: 490, distance: 135.7
click at [428, 490] on div "Someone is viewing Compose your message using variables, enclosing variables wi…" at bounding box center [907, 352] width 1013 height 586
drag, startPoint x: 657, startPoint y: 494, endPoint x: 740, endPoint y: 493, distance: 82.7
click at [740, 493] on textarea "Noen fra **{{ location }}** is also here {{ time_ago }}" at bounding box center [907, 509] width 924 height 119
type textarea "Noen fra **{{ location }}** er også her {{ time_ago }}"
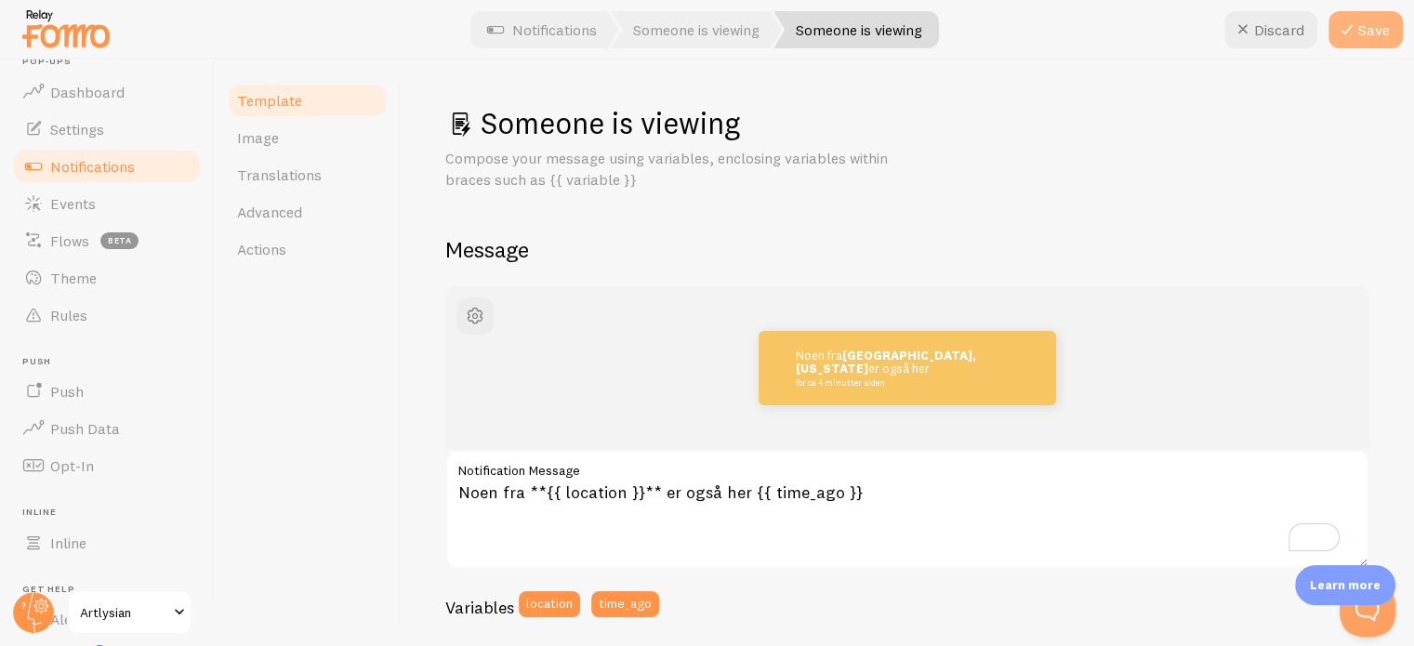
click at [1376, 26] on button "Save" at bounding box center [1365, 29] width 74 height 37
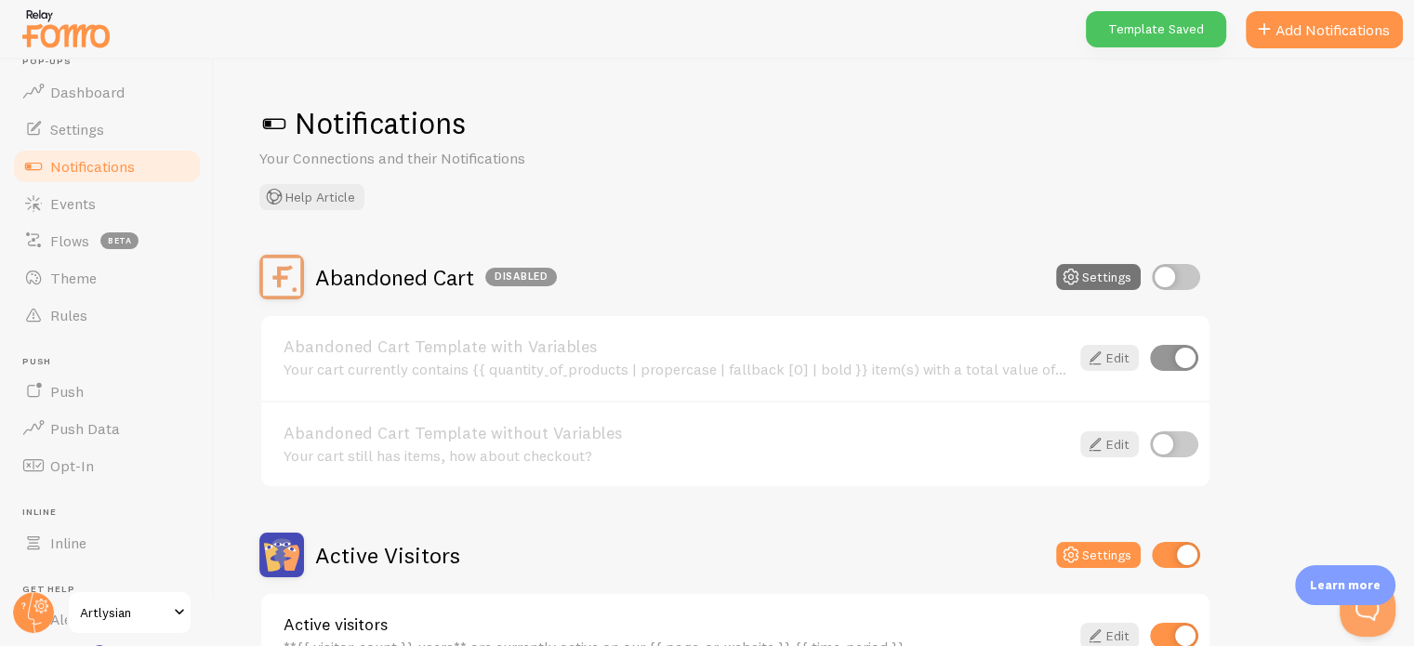
scroll to position [190, 0]
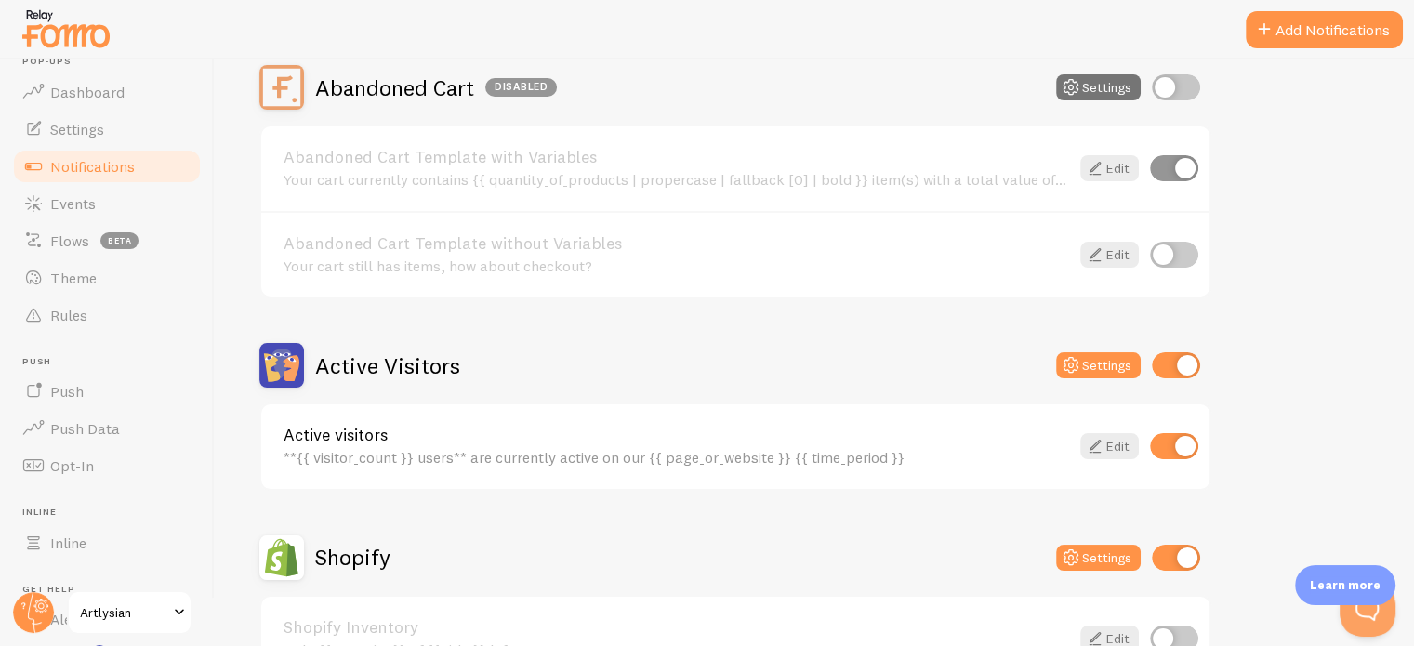
click at [1161, 360] on input "checkbox" at bounding box center [1176, 365] width 48 height 26
checkbox input "false"
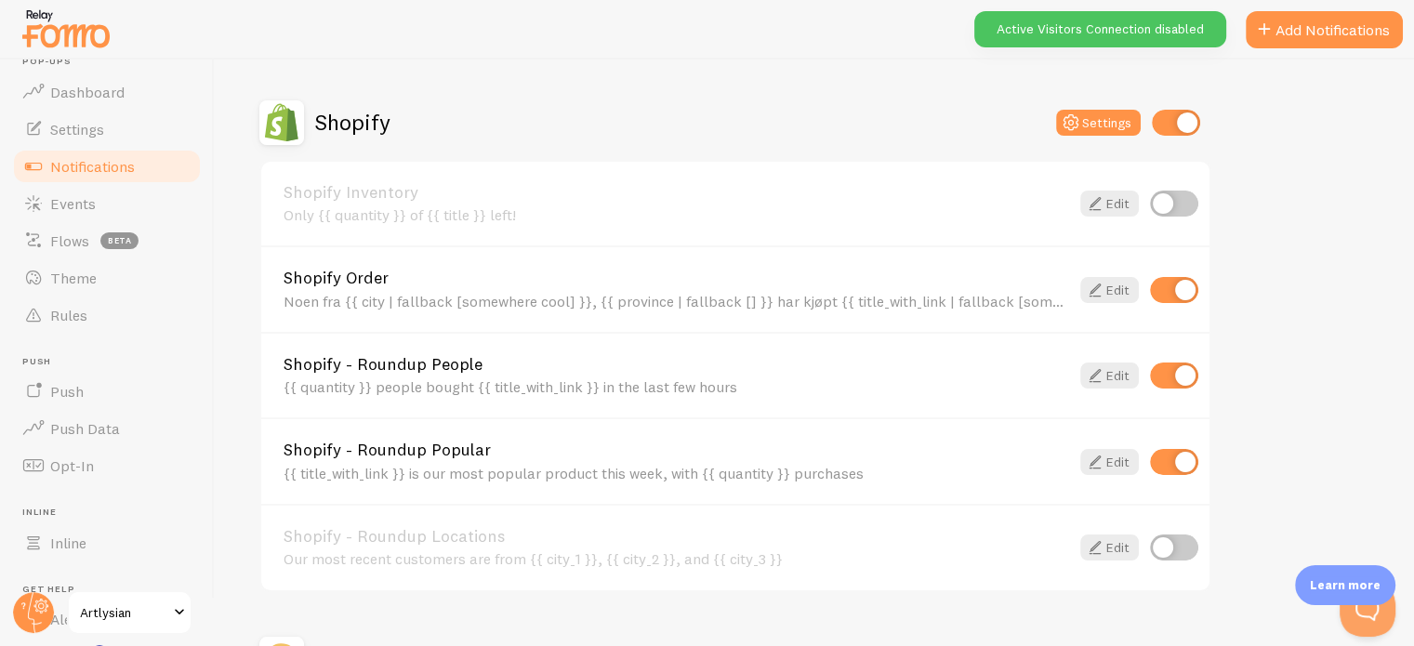
scroll to position [643, 0]
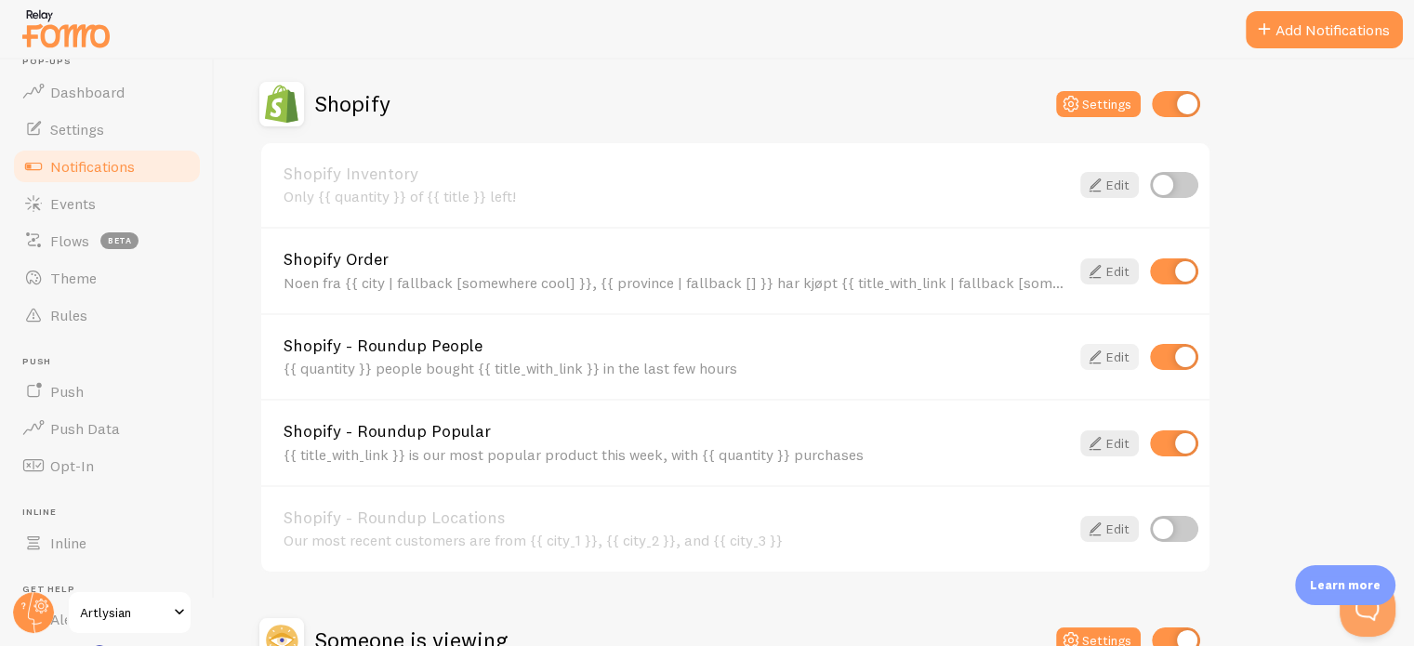
click at [1112, 360] on link "Edit" at bounding box center [1109, 357] width 59 height 26
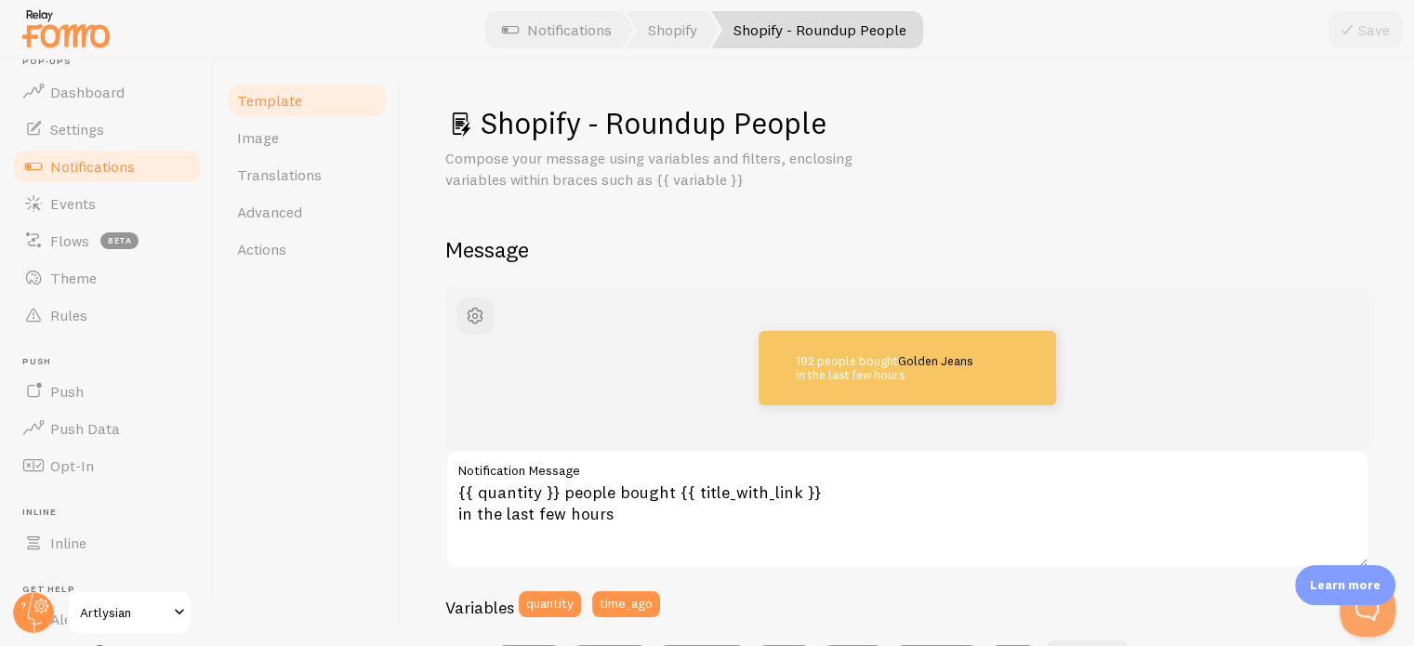
scroll to position [137, 0]
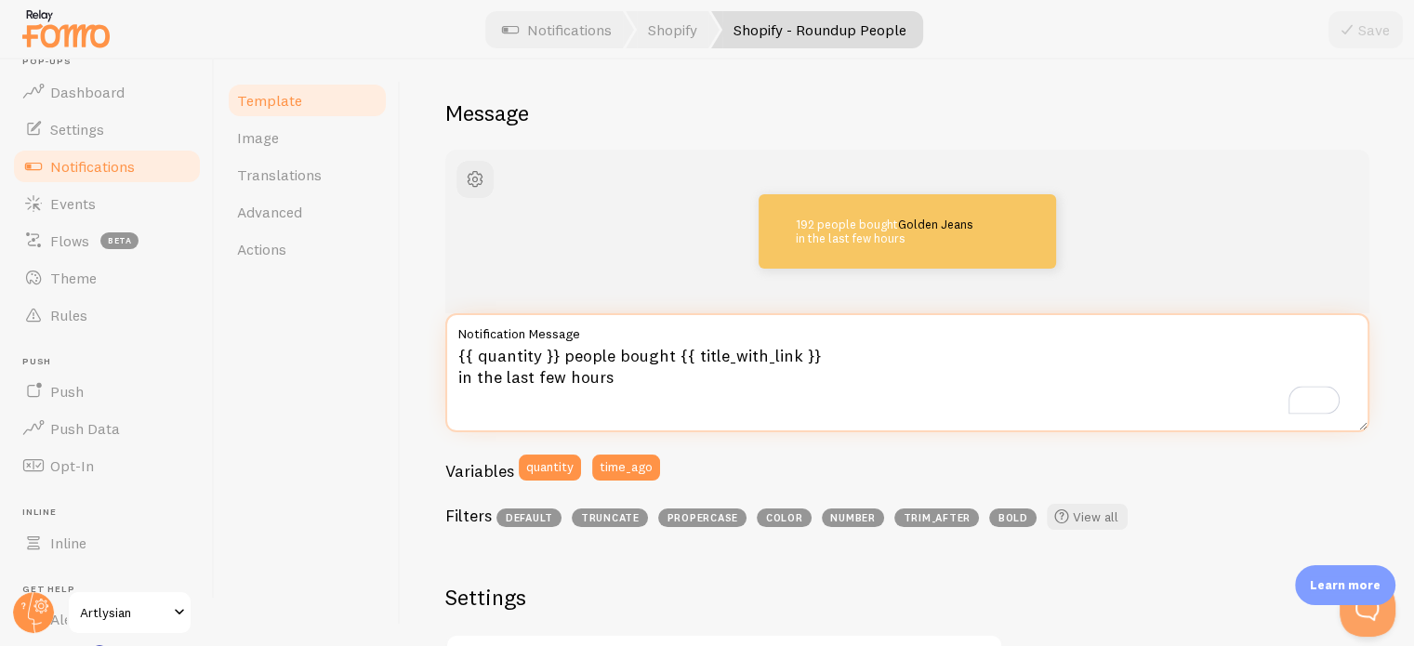
drag, startPoint x: 561, startPoint y: 352, endPoint x: 667, endPoint y: 355, distance: 106.0
click at [667, 355] on textarea "{{ quantity }} people bought {{ title_with_link }} in the last few hours" at bounding box center [907, 372] width 924 height 119
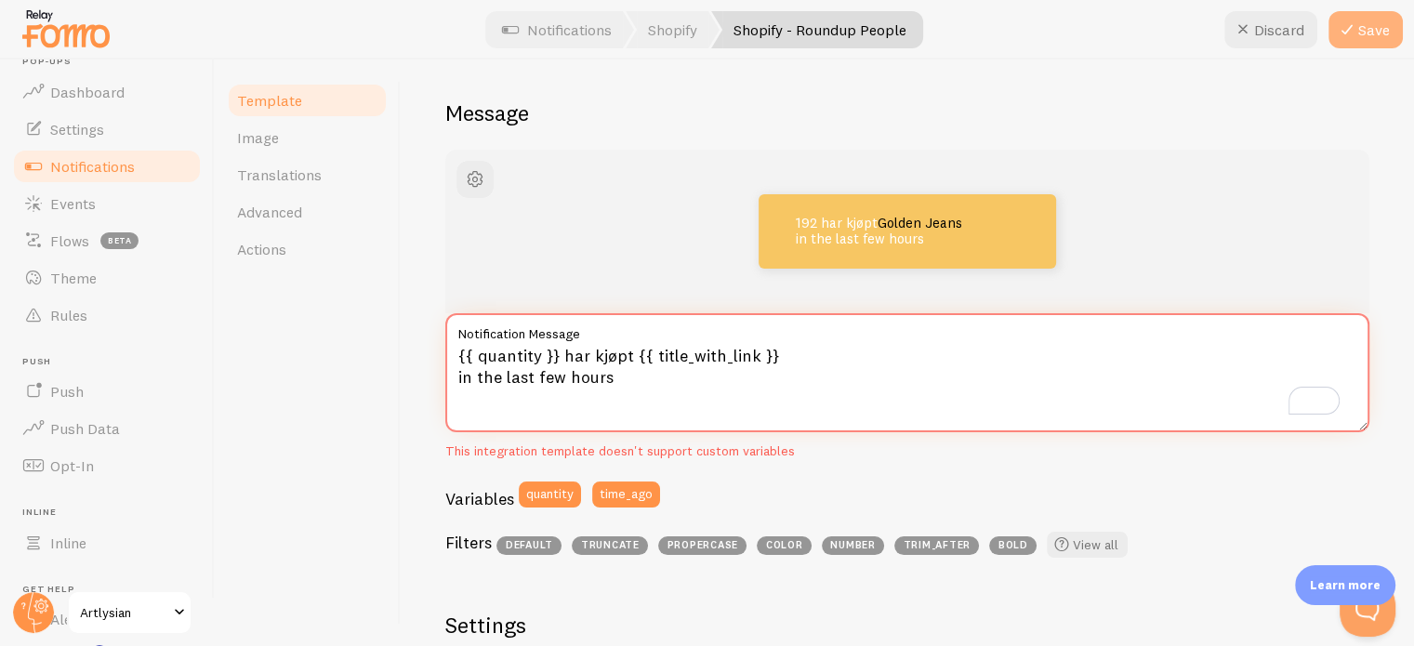
type textarea "{{ quantity }} har kjøpt {{ title_with_link }} in the last few hours"
click at [1362, 18] on button "Save" at bounding box center [1365, 29] width 74 height 37
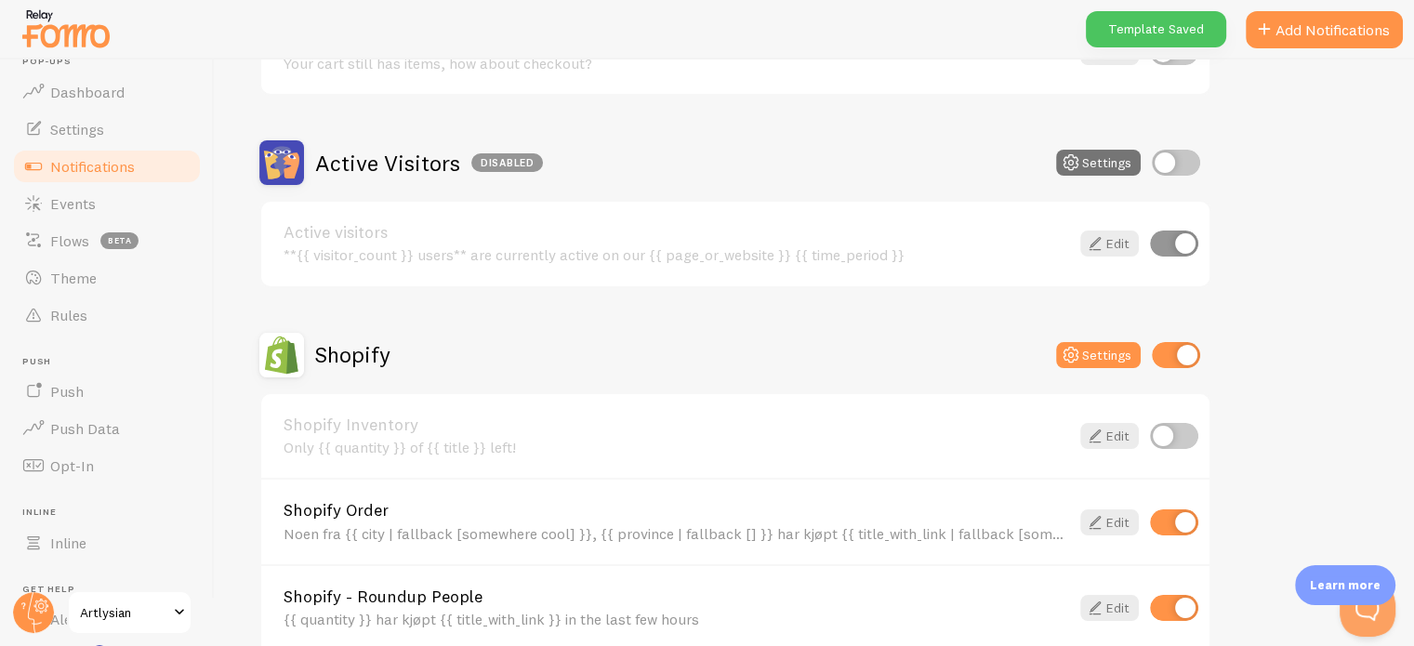
scroll to position [676, 0]
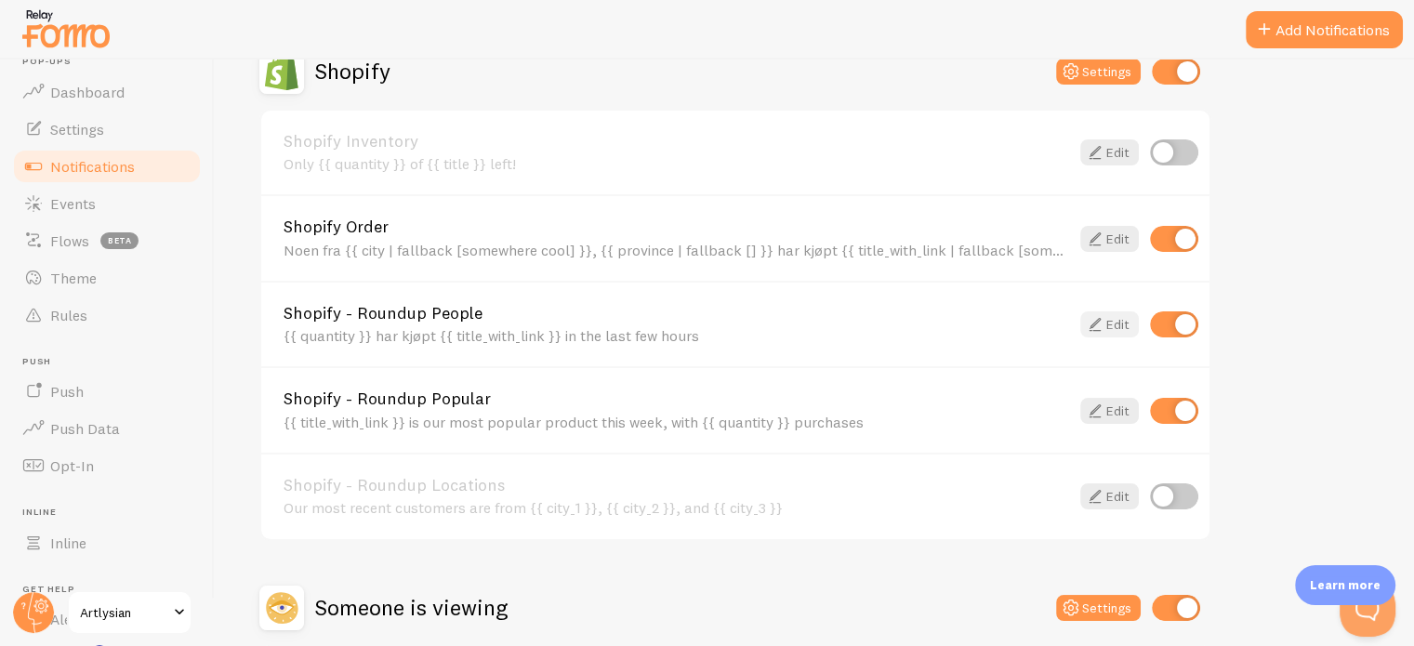
click at [1102, 316] on icon at bounding box center [1095, 324] width 22 height 22
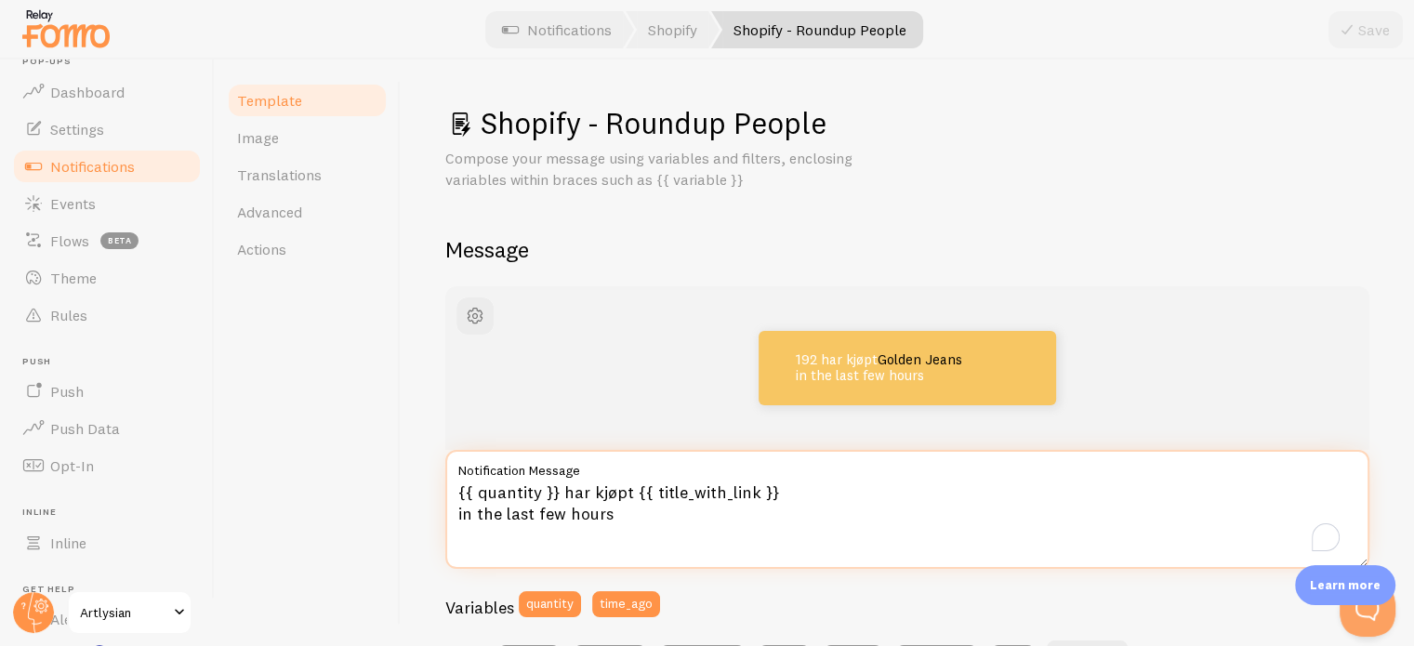
drag, startPoint x: 607, startPoint y: 519, endPoint x: 367, endPoint y: 516, distance: 239.8
click at [367, 516] on div "Template Image Translations Advanced Actions Shopify - Roundup People Compose y…" at bounding box center [814, 352] width 1199 height 586
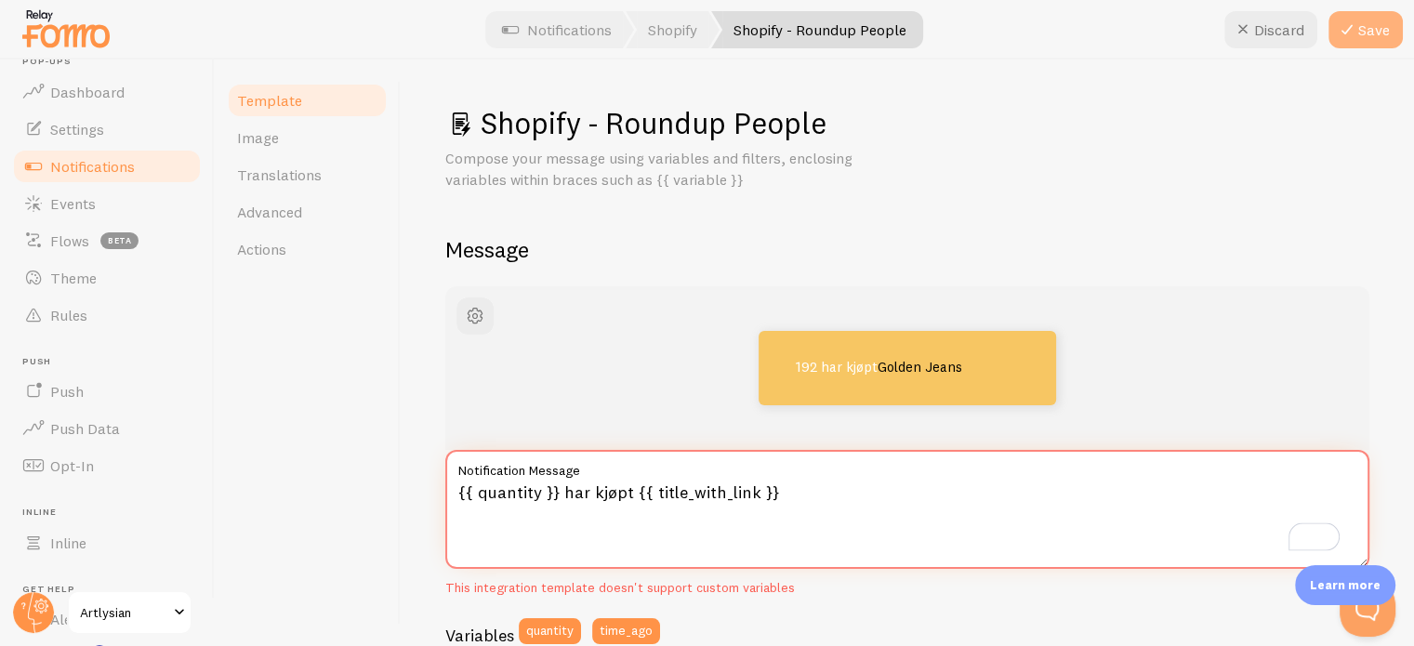
type textarea "{{ quantity }} har kjøpt {{ title_with_link }}"
click at [1361, 31] on button "Save" at bounding box center [1365, 29] width 74 height 37
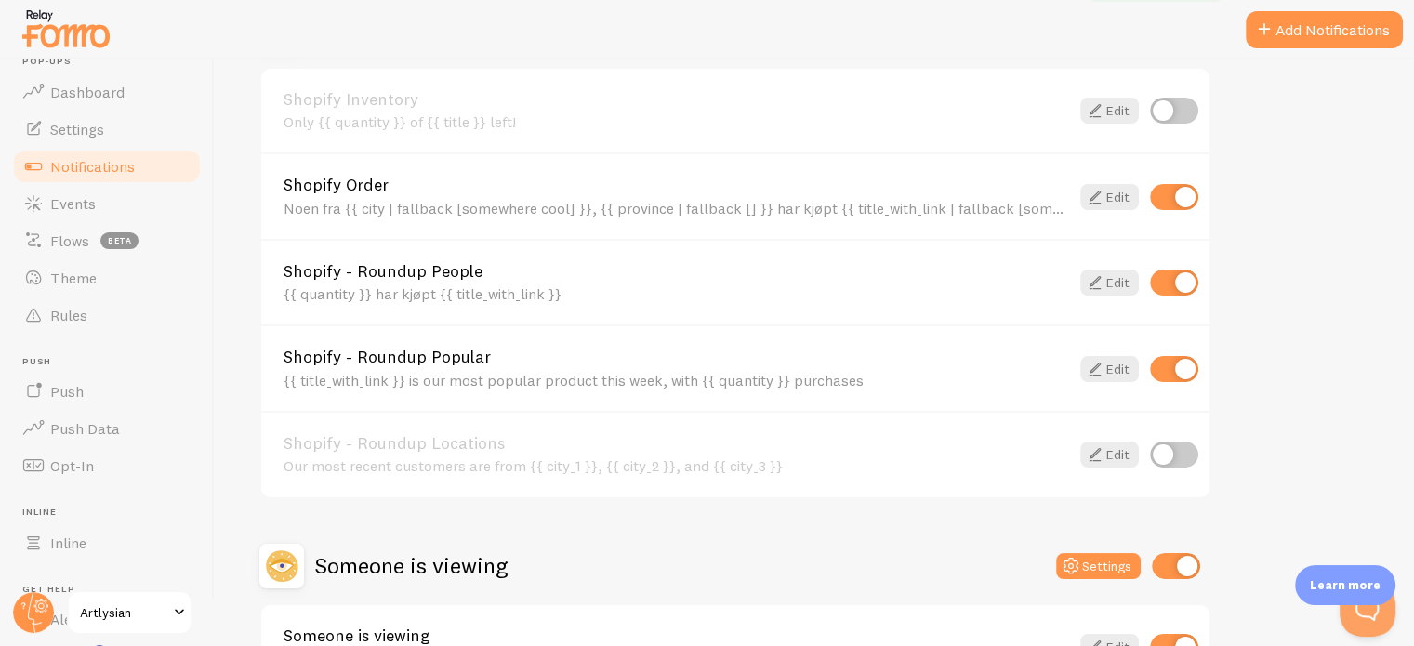
scroll to position [755, 0]
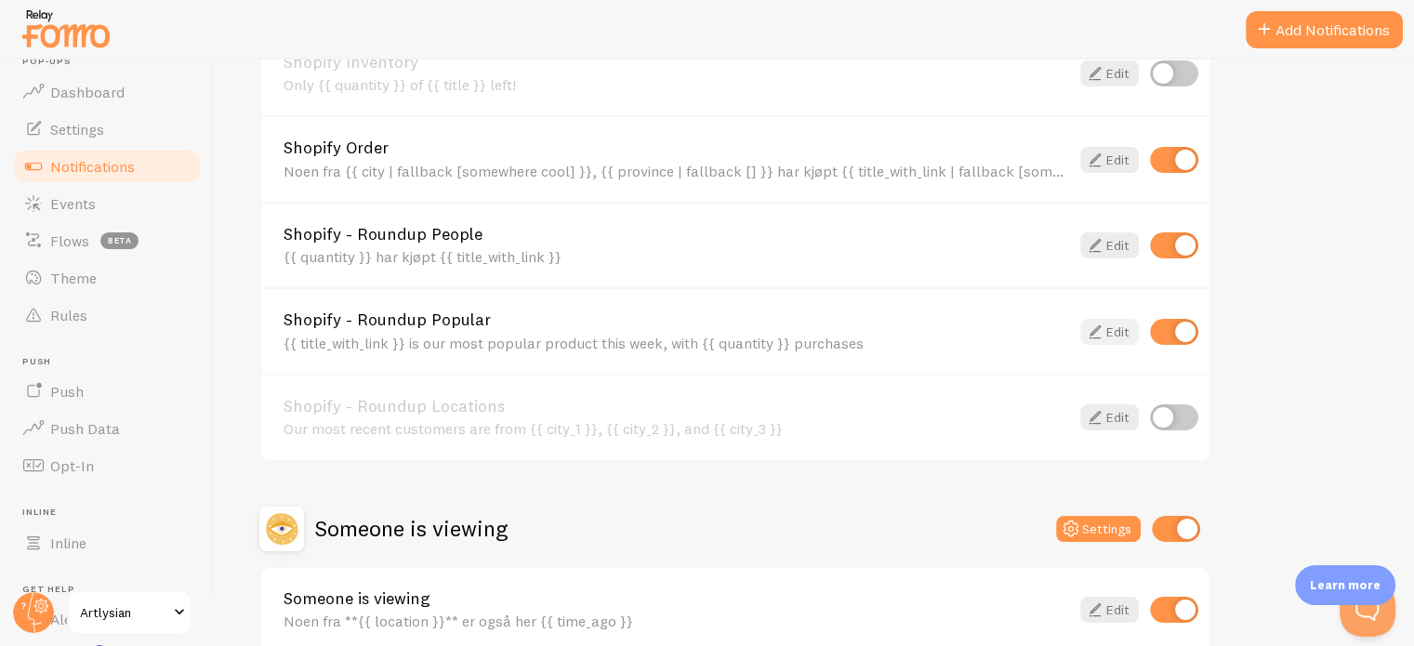
click at [1107, 327] on link "Edit" at bounding box center [1109, 332] width 59 height 26
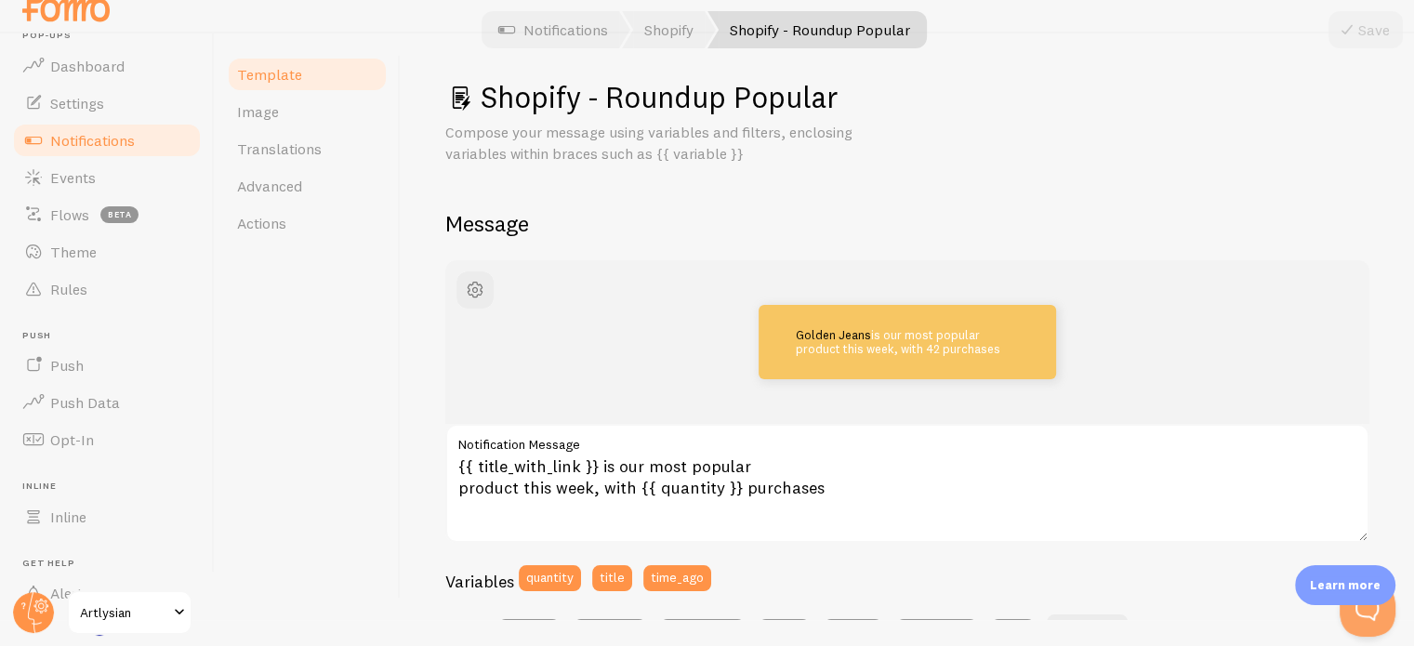
scroll to position [26, 0]
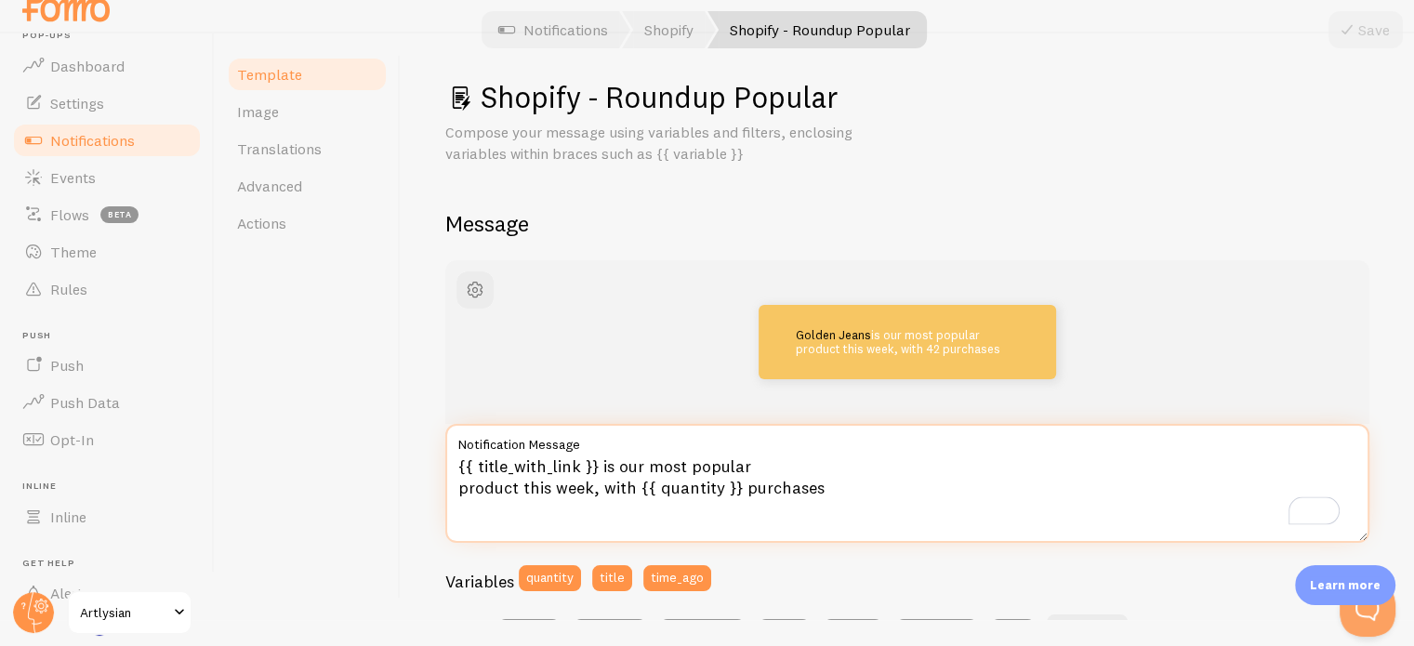
drag, startPoint x: 599, startPoint y: 466, endPoint x: 744, endPoint y: 453, distance: 145.6
click at [744, 453] on div "{{ title_with_link }} is our most popular product this week, with {{ quantity }…" at bounding box center [907, 483] width 924 height 119
click at [714, 462] on textarea "{{ title_with_link }} is our most popular product this week, with {{ quantity }…" at bounding box center [907, 483] width 924 height 119
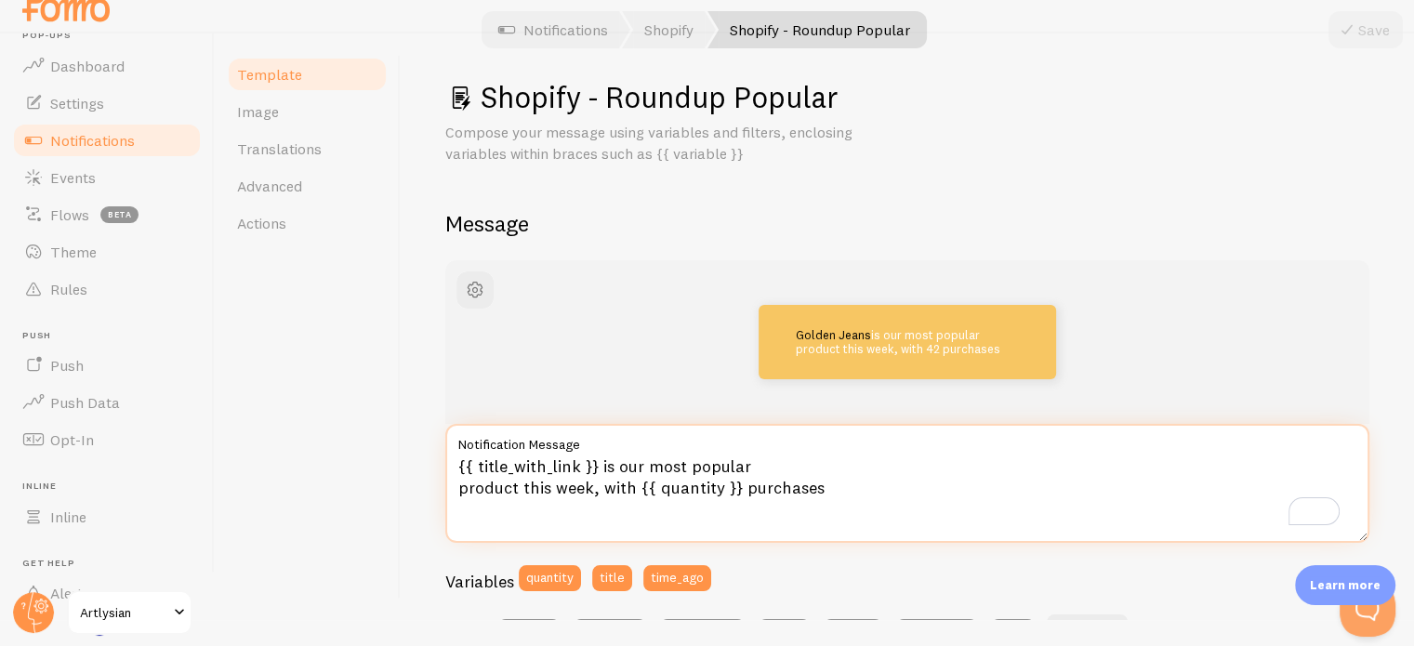
click at [714, 462] on textarea "{{ title_with_link }} is our most popular product this week, with {{ quantity }…" at bounding box center [907, 483] width 924 height 119
drag, startPoint x: 596, startPoint y: 464, endPoint x: 630, endPoint y: 490, distance: 43.1
click at [630, 490] on textarea "{{ title_with_link }} is our most popular product this week, with {{ quantity }…" at bounding box center [907, 483] width 924 height 119
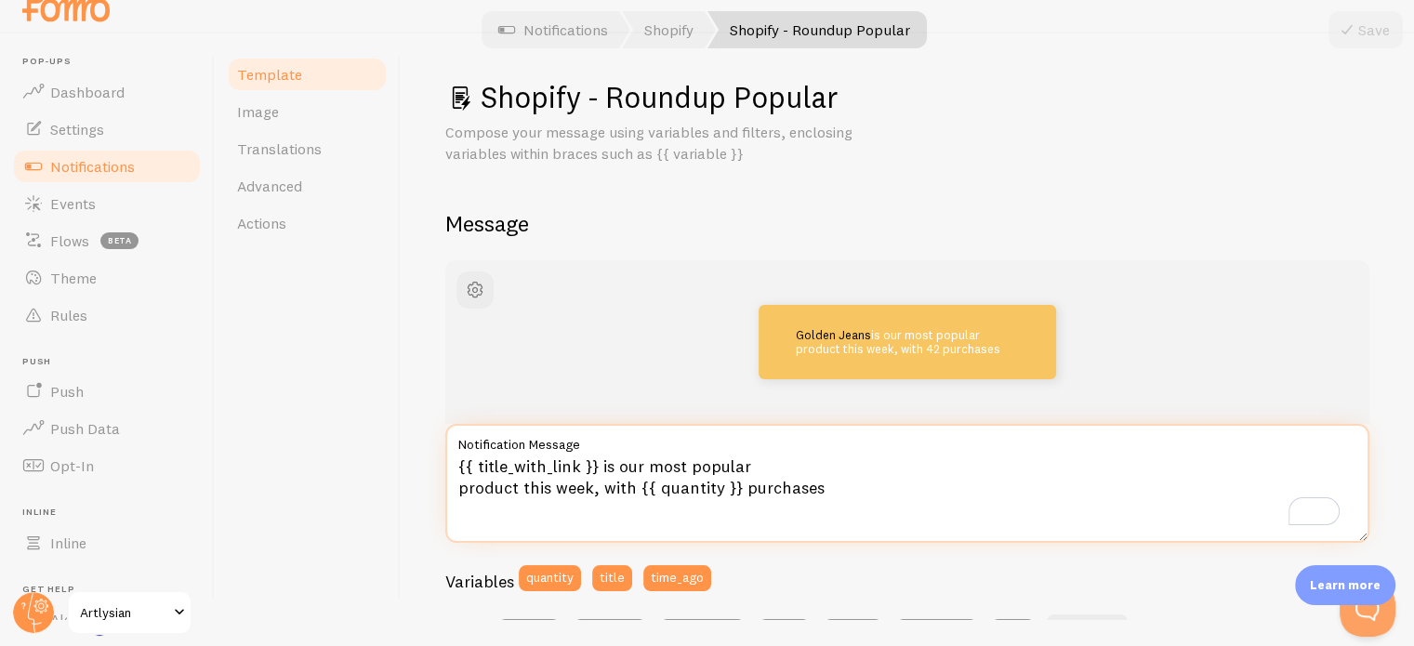
scroll to position [26, 0]
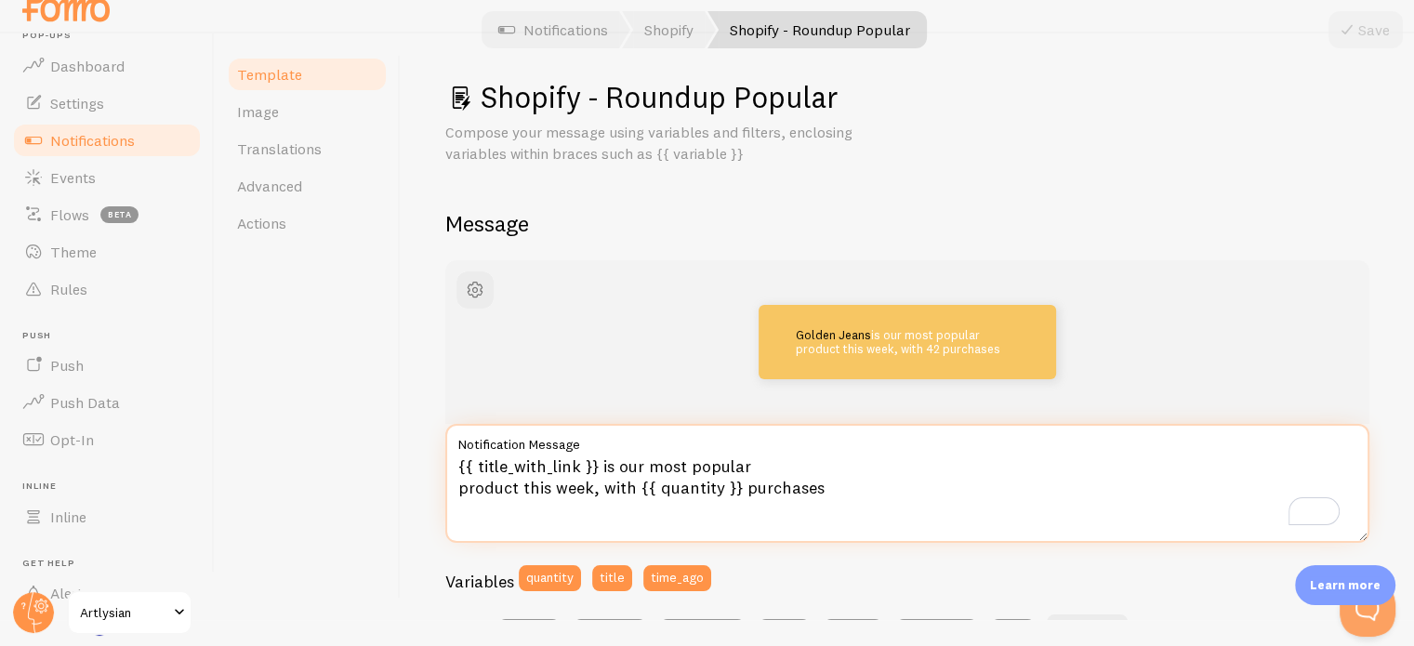
paste textarea "er vårt mest populære produkt denne uken, med"
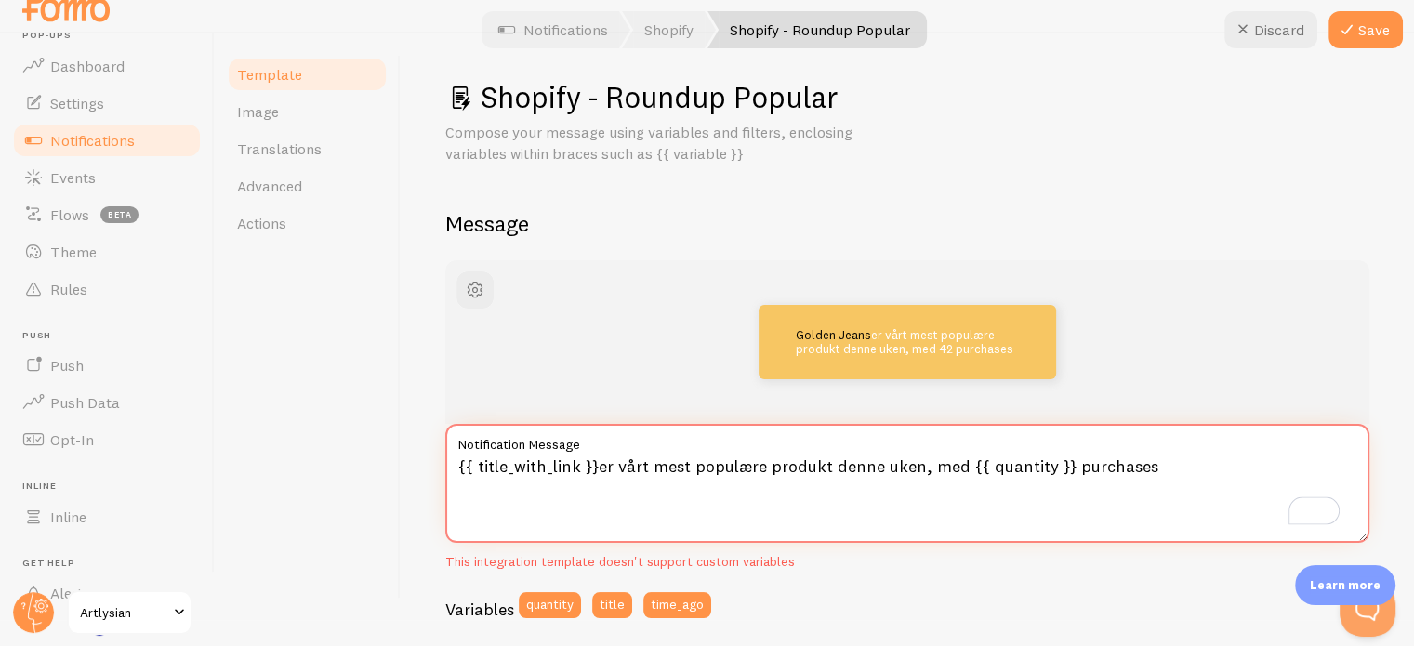
click at [1118, 473] on textarea "{{ title_with_link }}er vårt mest populære produkt denne uken, med {{ quantity …" at bounding box center [907, 483] width 924 height 119
type textarea "{{ title_with_link }}er vårt mest populære produkt denne uken, med {{ quantity …"
click at [1368, 26] on button "Save" at bounding box center [1365, 29] width 74 height 37
